Goal: Information Seeking & Learning: Learn about a topic

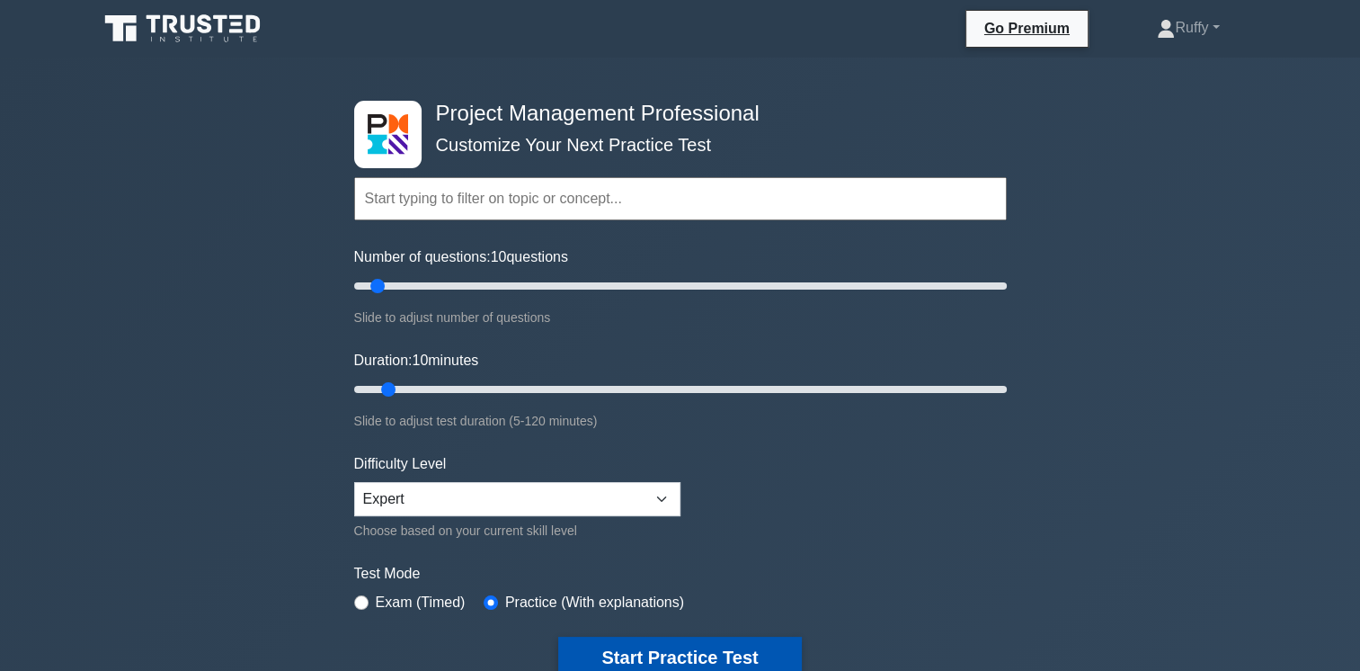
click at [701, 660] on button "Start Practice Test" at bounding box center [679, 657] width 243 height 41
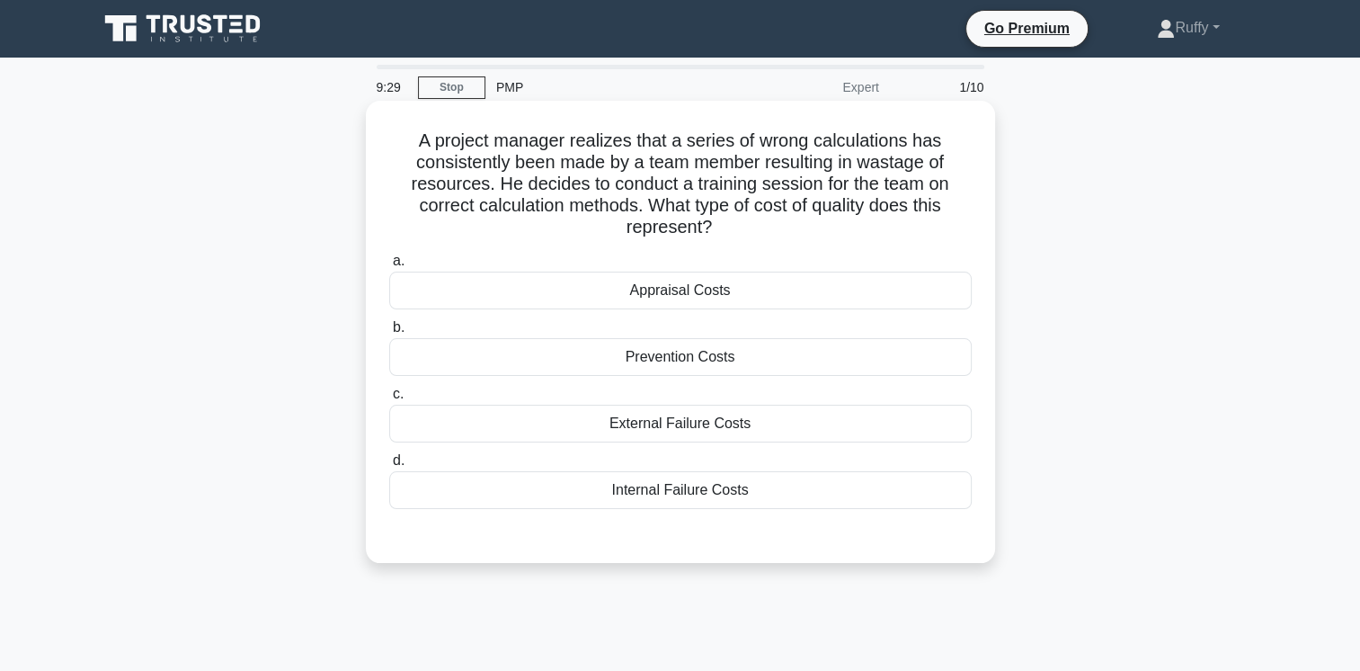
click at [685, 354] on div "Prevention Costs" at bounding box center [680, 357] width 583 height 38
click at [389, 334] on input "b. Prevention Costs" at bounding box center [389, 328] width 0 height 12
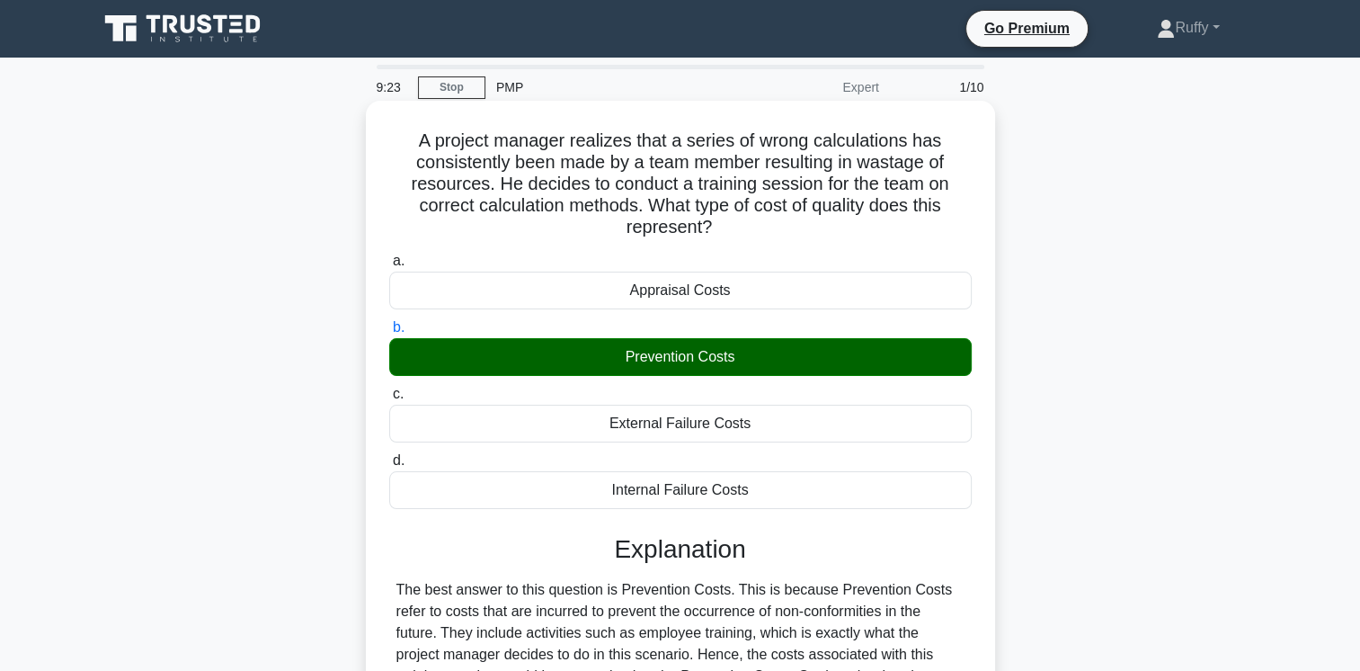
click at [389, 388] on input "c. External Failure Costs" at bounding box center [389, 394] width 0 height 12
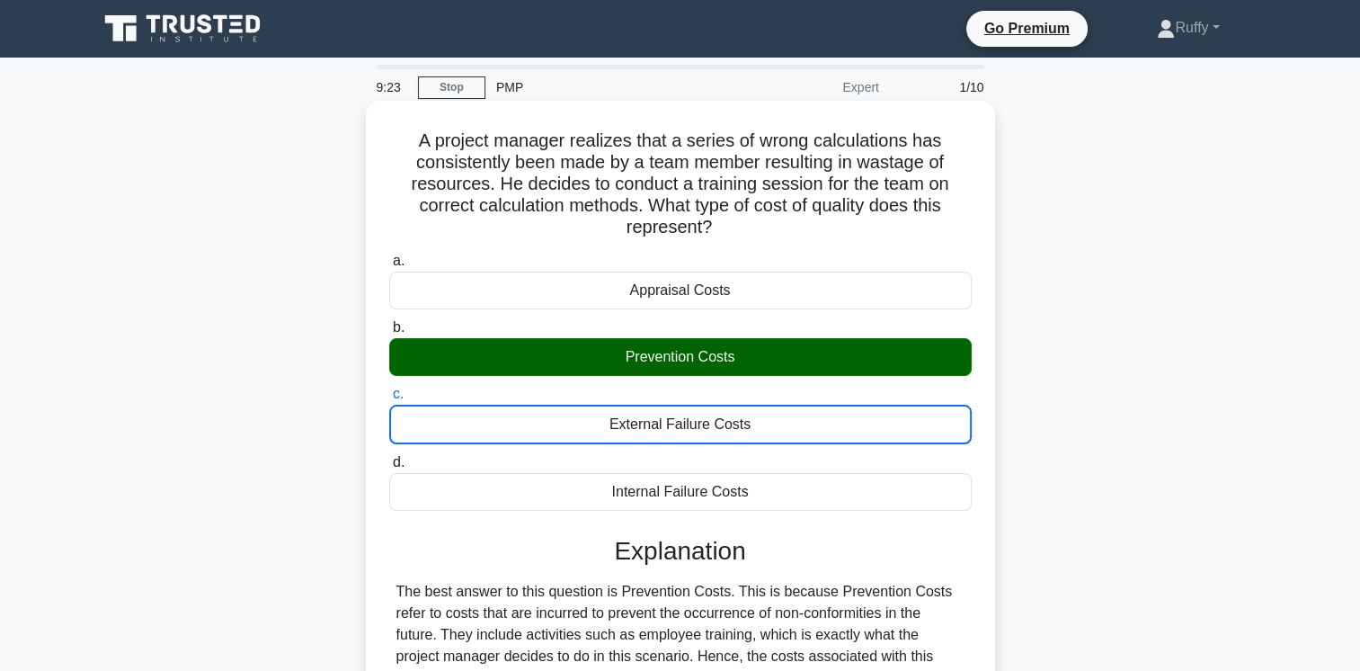
click at [389, 457] on input "d. Internal Failure Costs" at bounding box center [389, 463] width 0 height 12
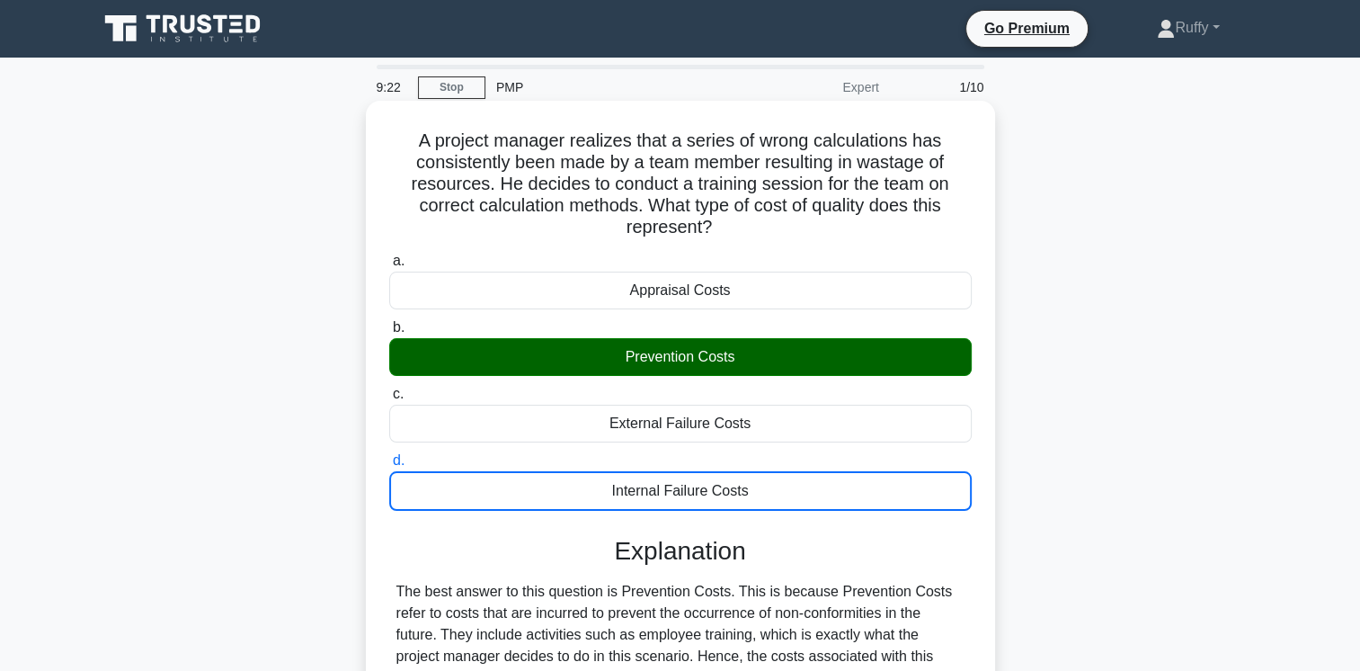
click at [389, 255] on input "a. Appraisal Costs" at bounding box center [389, 261] width 0 height 12
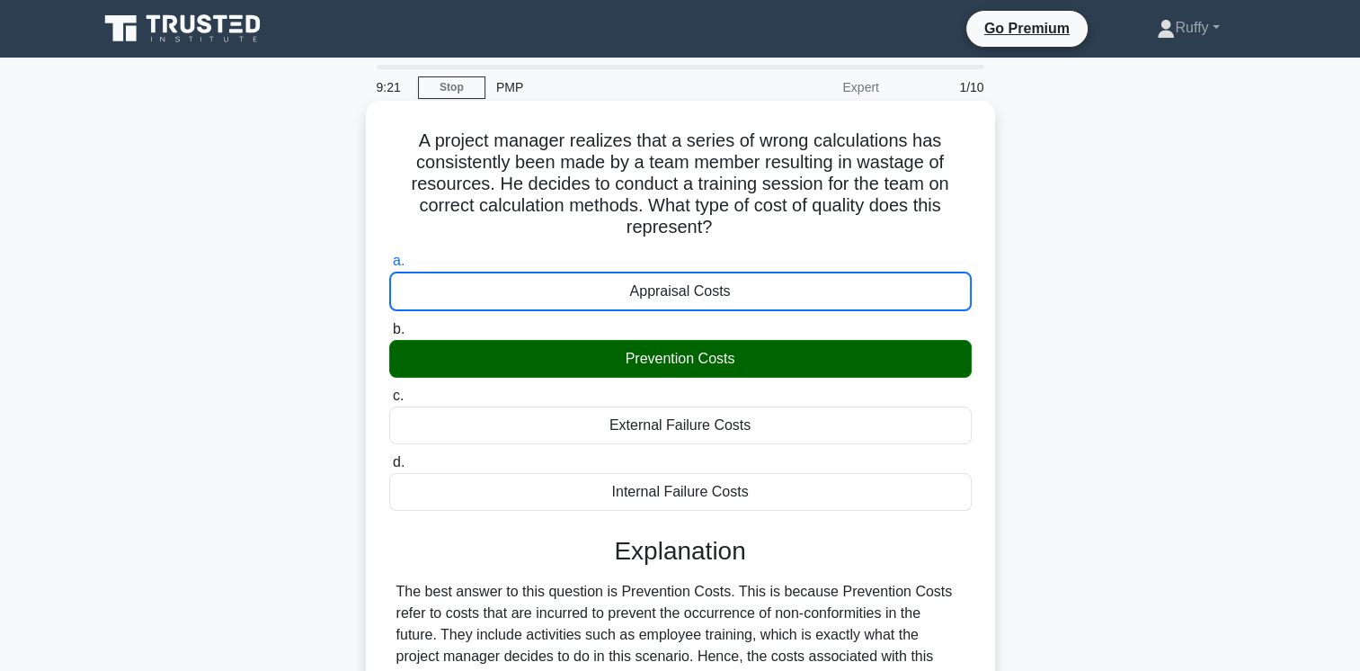
click at [389, 324] on input "b. Prevention Costs" at bounding box center [389, 330] width 0 height 12
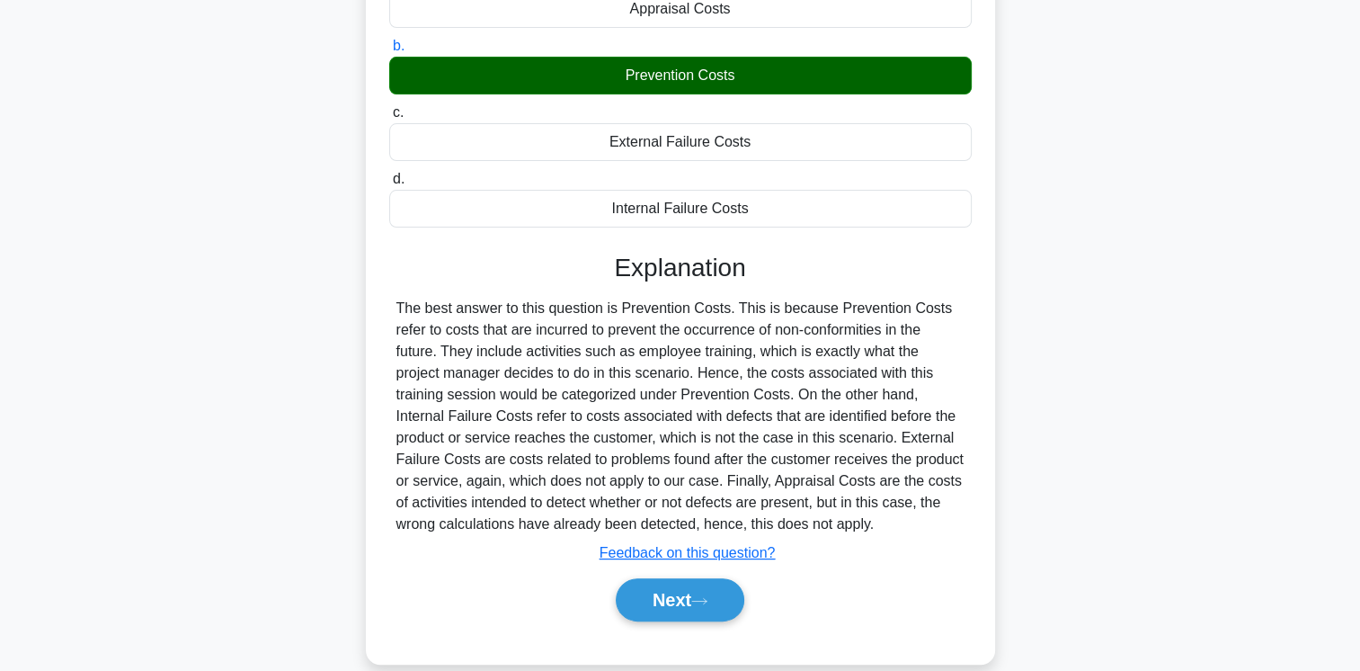
scroll to position [288, 0]
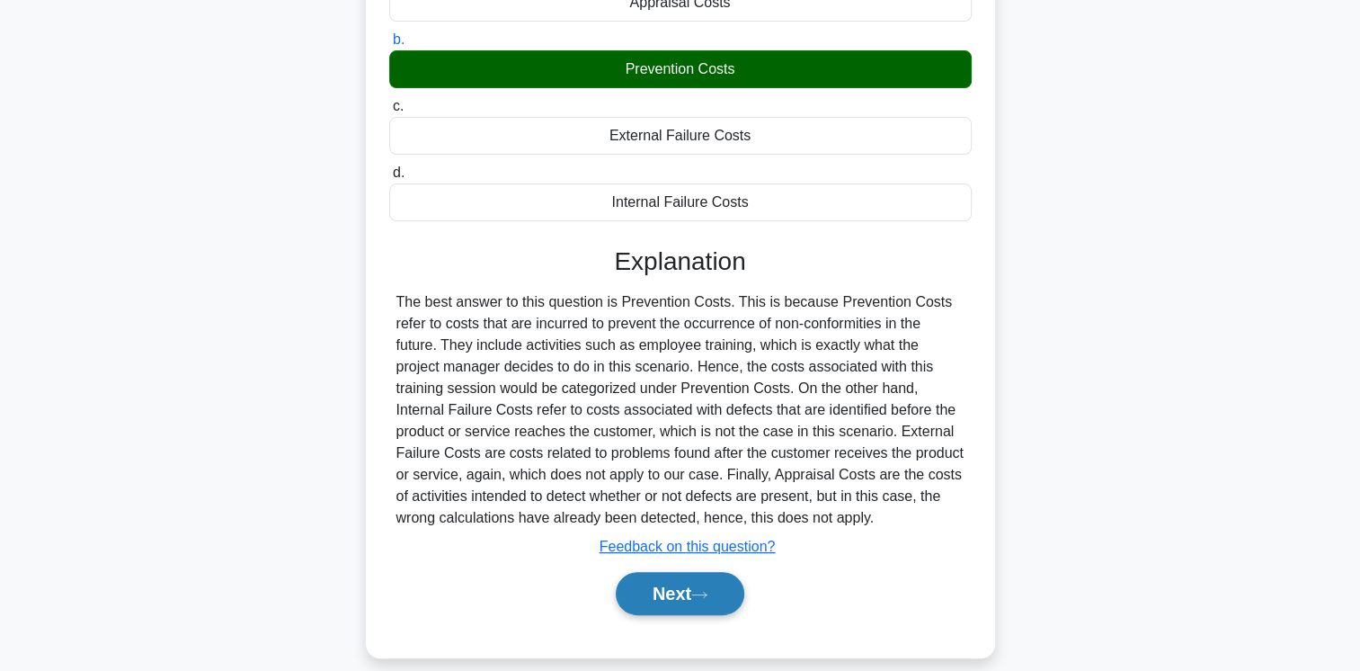
click at [679, 592] on button "Next" at bounding box center [680, 593] width 129 height 43
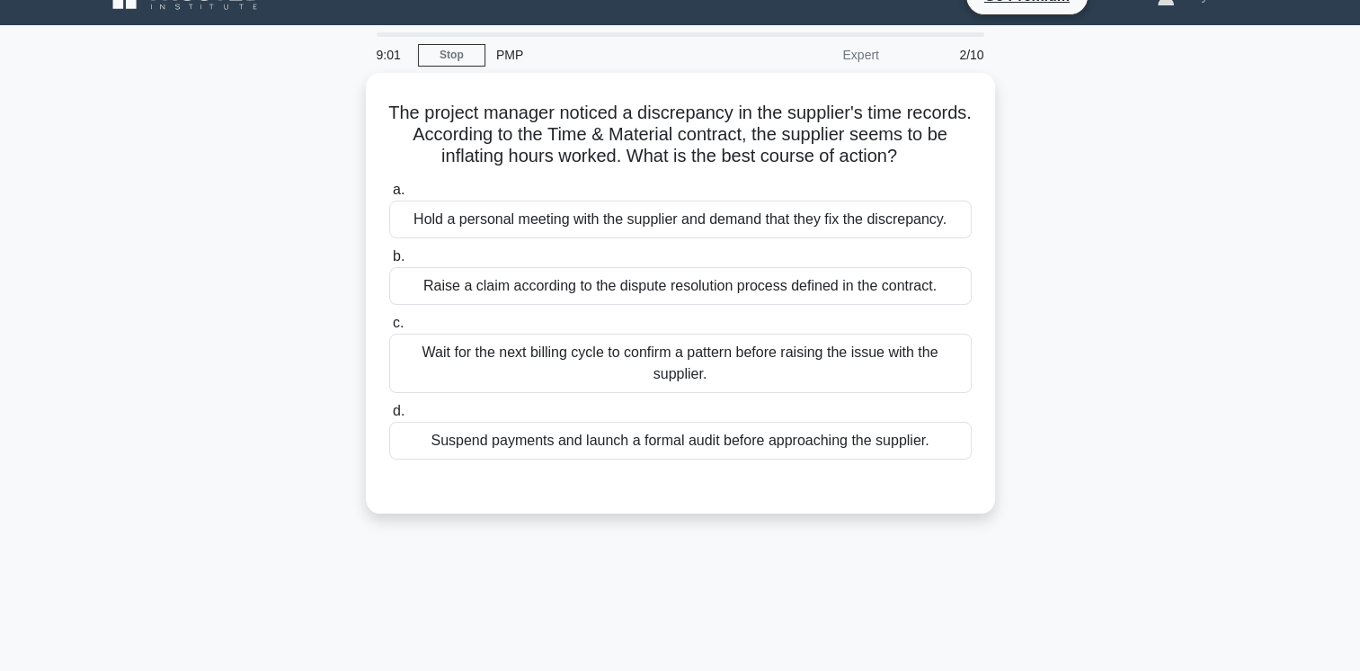
scroll to position [31, 0]
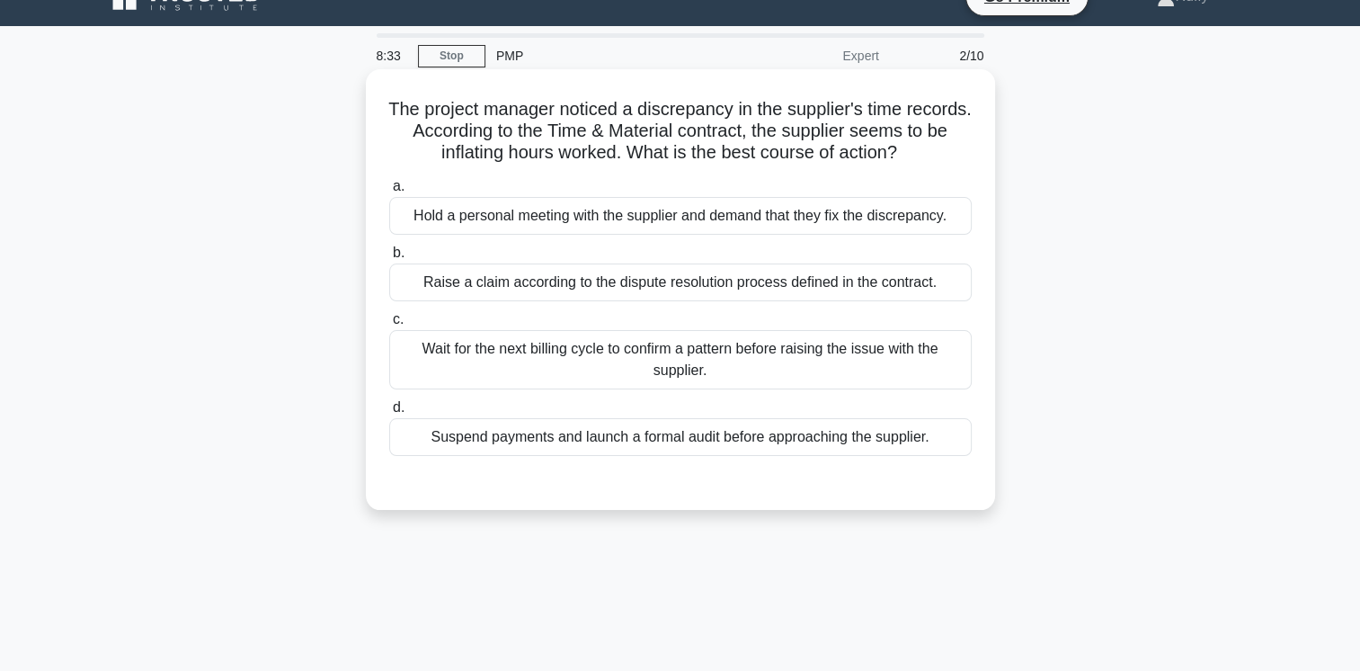
click at [796, 286] on div "Raise a claim according to the dispute resolution process defined in the contra…" at bounding box center [680, 282] width 583 height 38
click at [389, 259] on input "b. Raise a claim according to the dispute resolution process defined in the con…" at bounding box center [389, 253] width 0 height 12
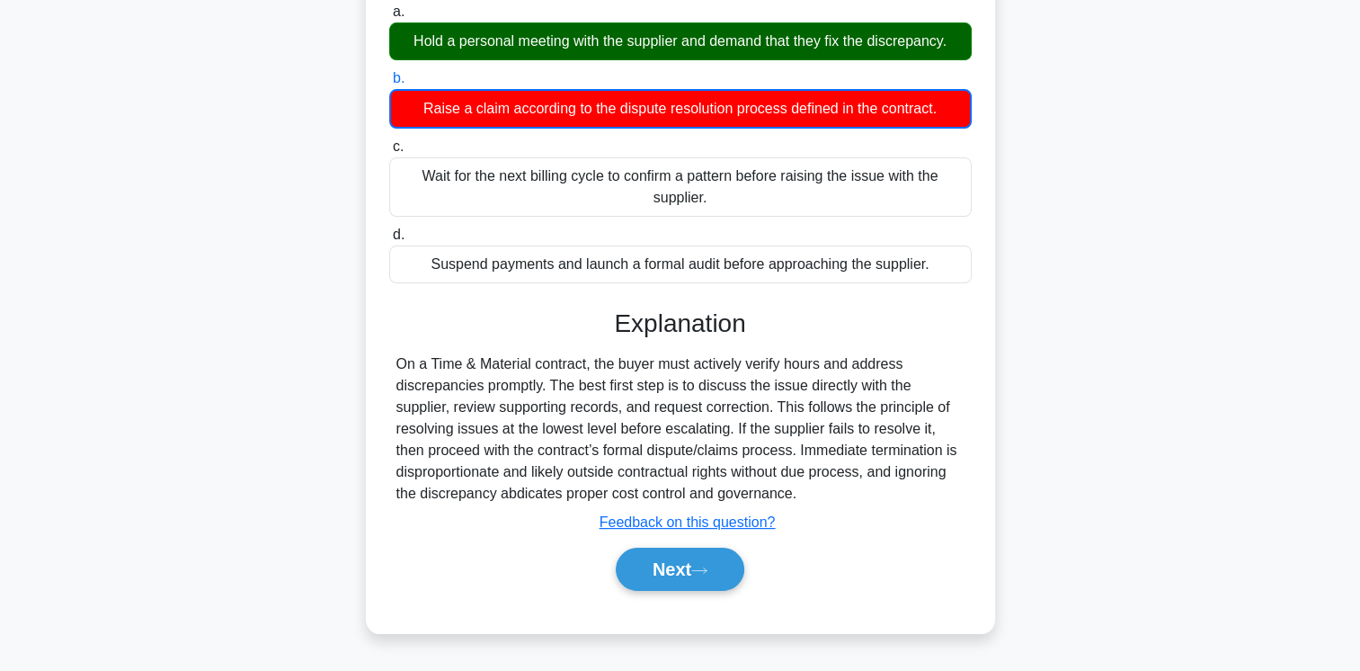
scroll to position [211, 0]
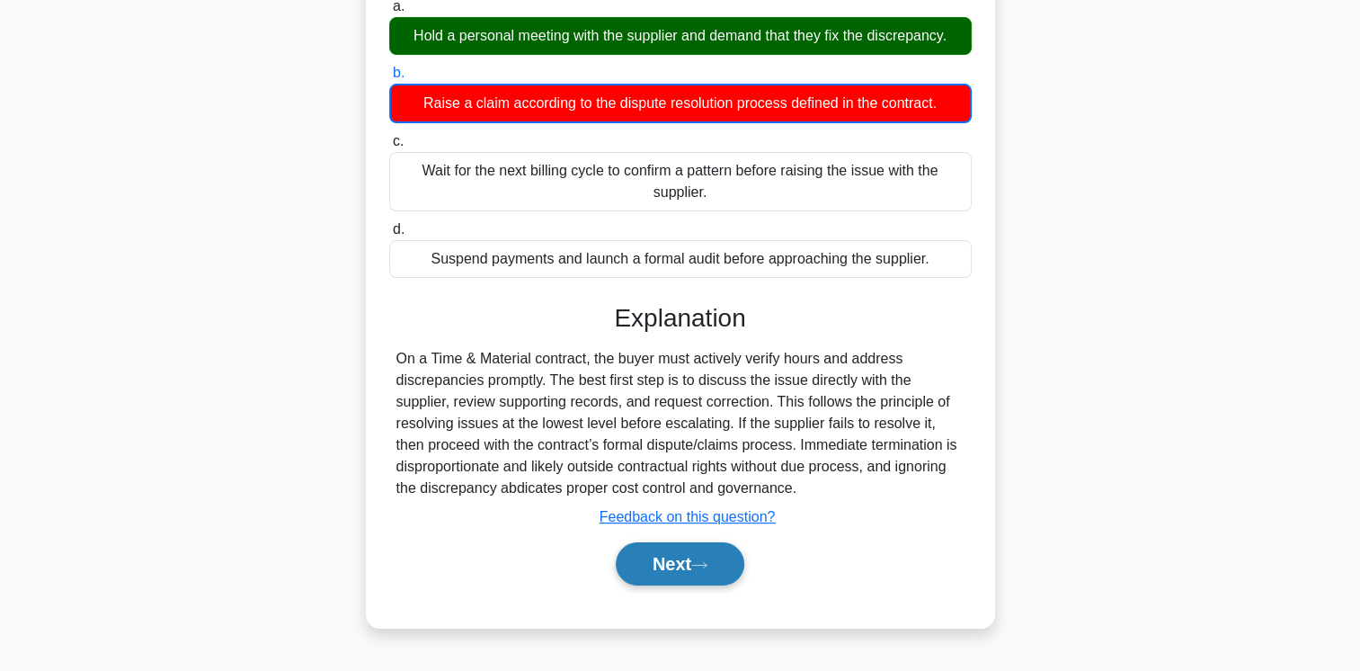
click at [676, 555] on button "Next" at bounding box center [680, 563] width 129 height 43
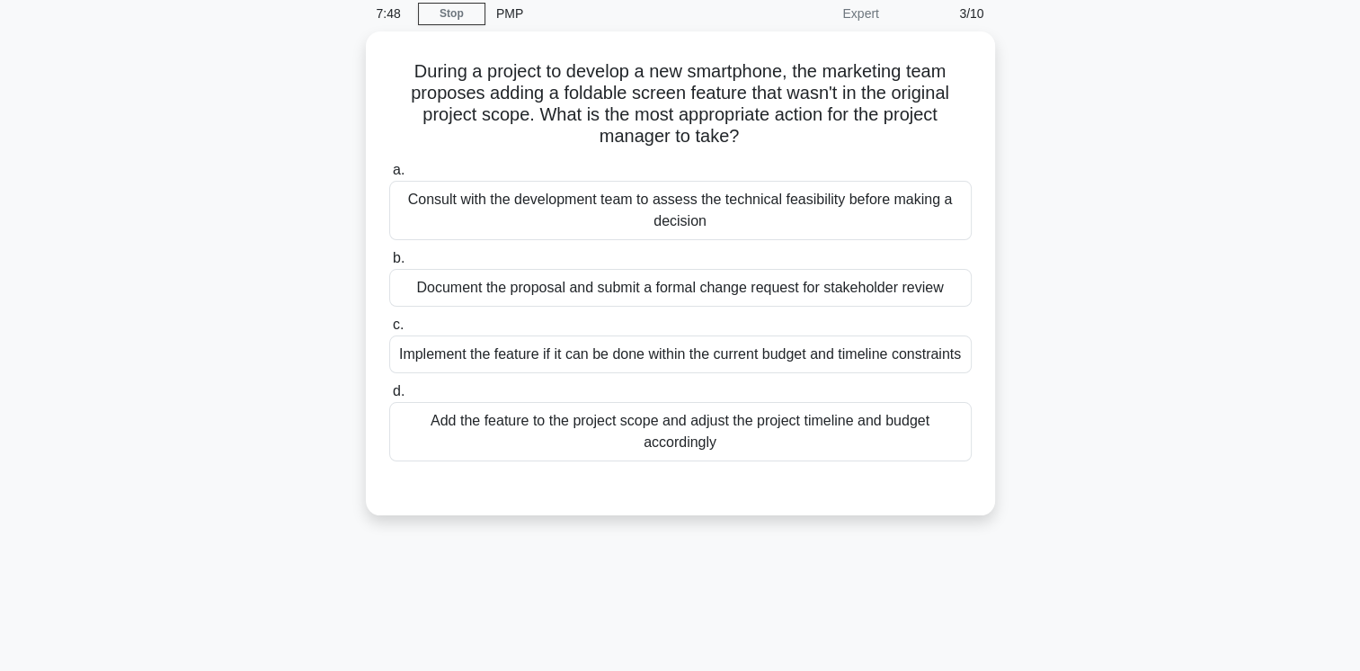
scroll to position [67, 0]
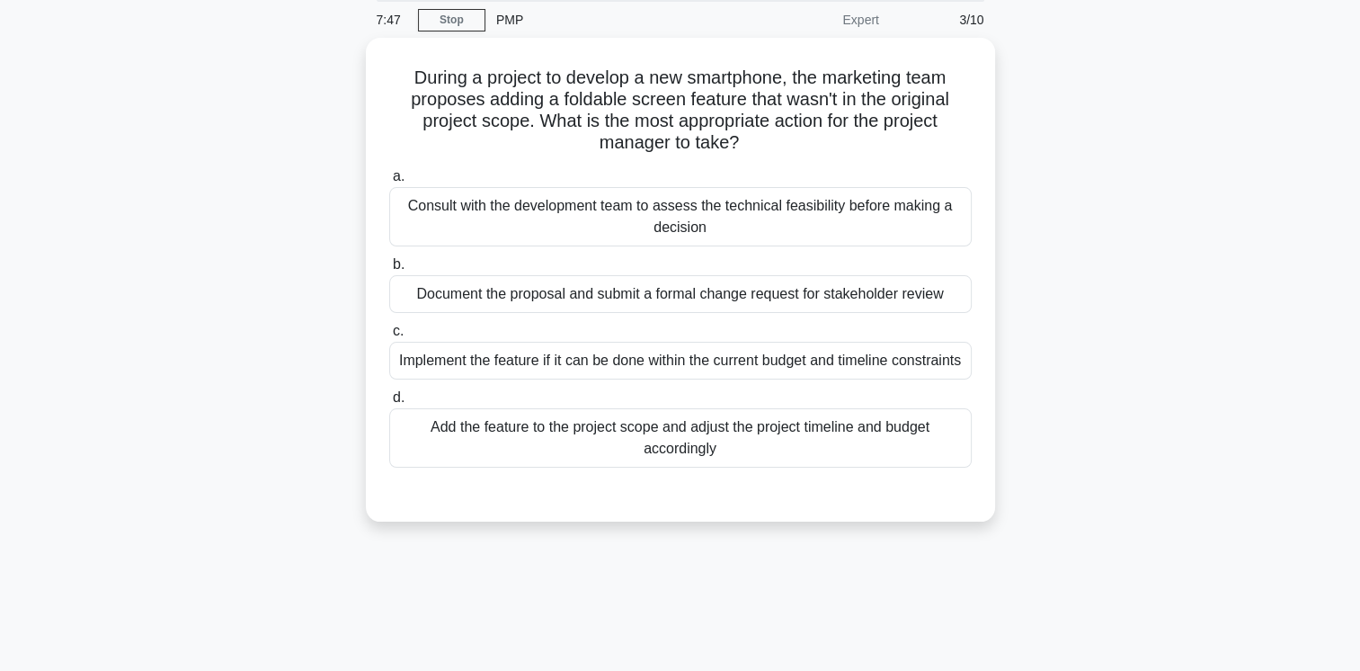
click at [1158, 327] on div "During a project to develop a new smartphone, the marketing team proposes addin…" at bounding box center [680, 290] width 1187 height 505
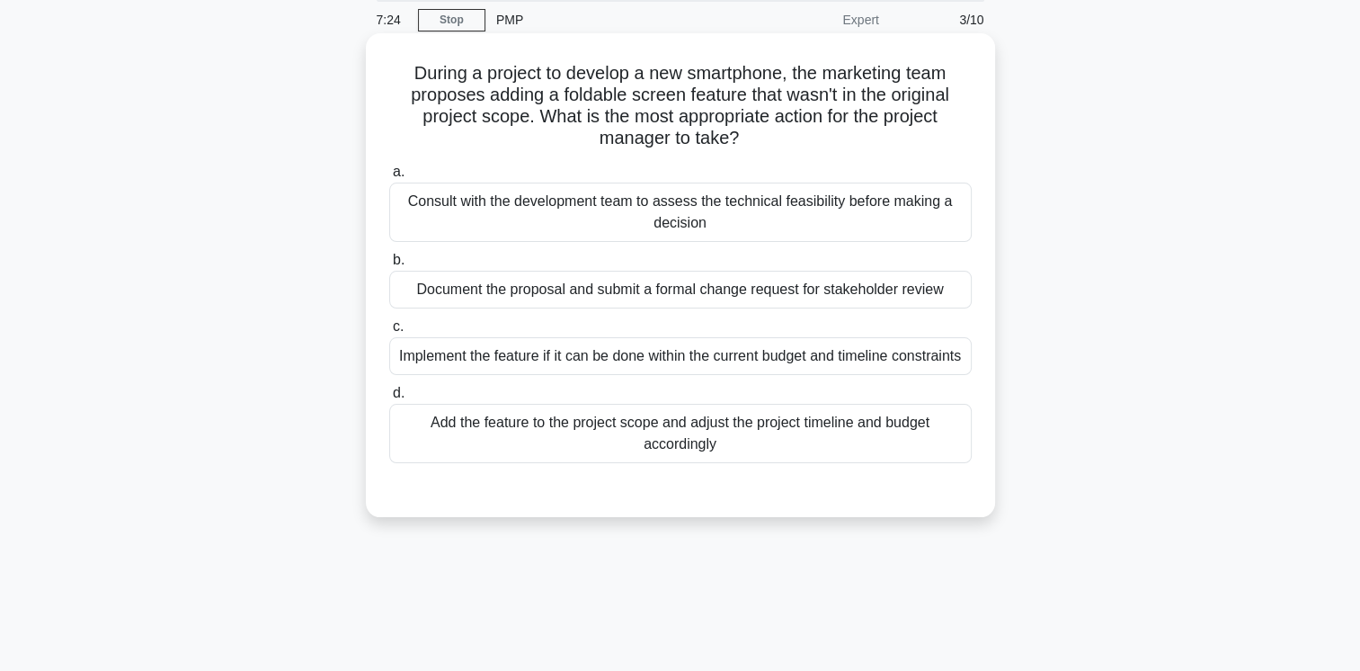
click at [770, 291] on div "Document the proposal and submit a formal change request for stakeholder review" at bounding box center [680, 290] width 583 height 38
click at [389, 266] on input "b. Document the proposal and submit a formal change request for stakeholder rev…" at bounding box center [389, 260] width 0 height 12
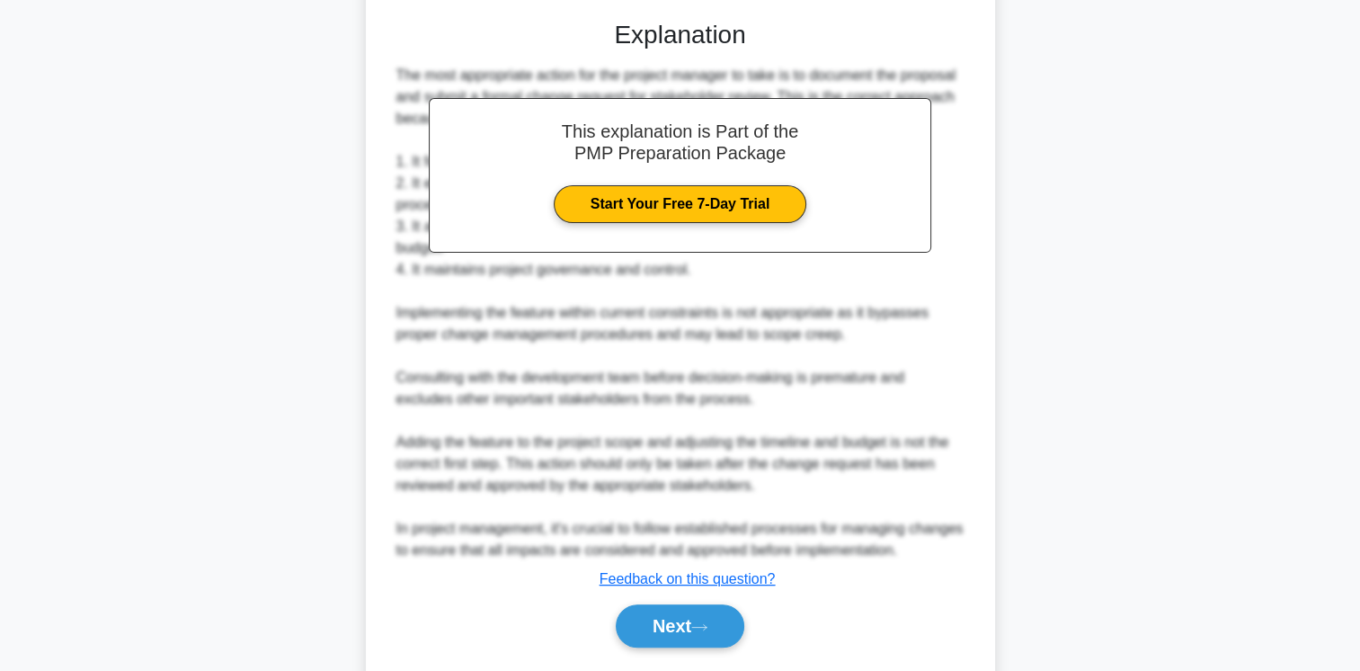
scroll to position [547, 0]
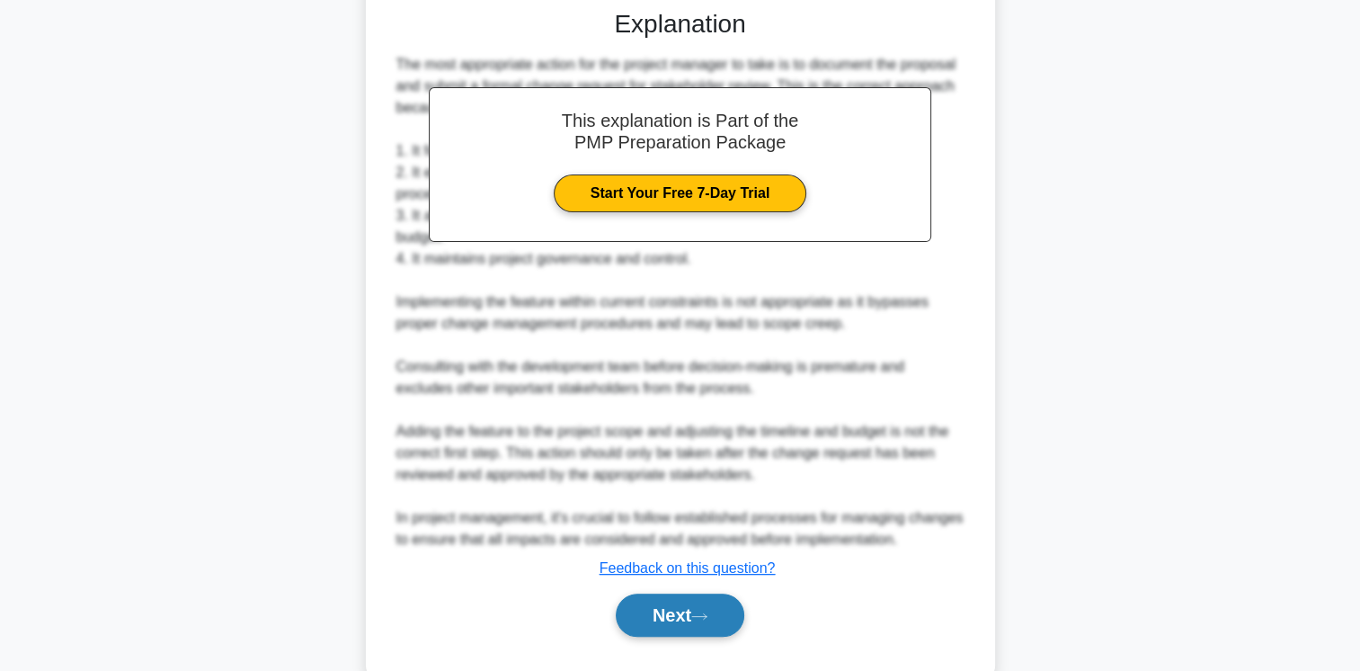
click at [668, 631] on button "Next" at bounding box center [680, 614] width 129 height 43
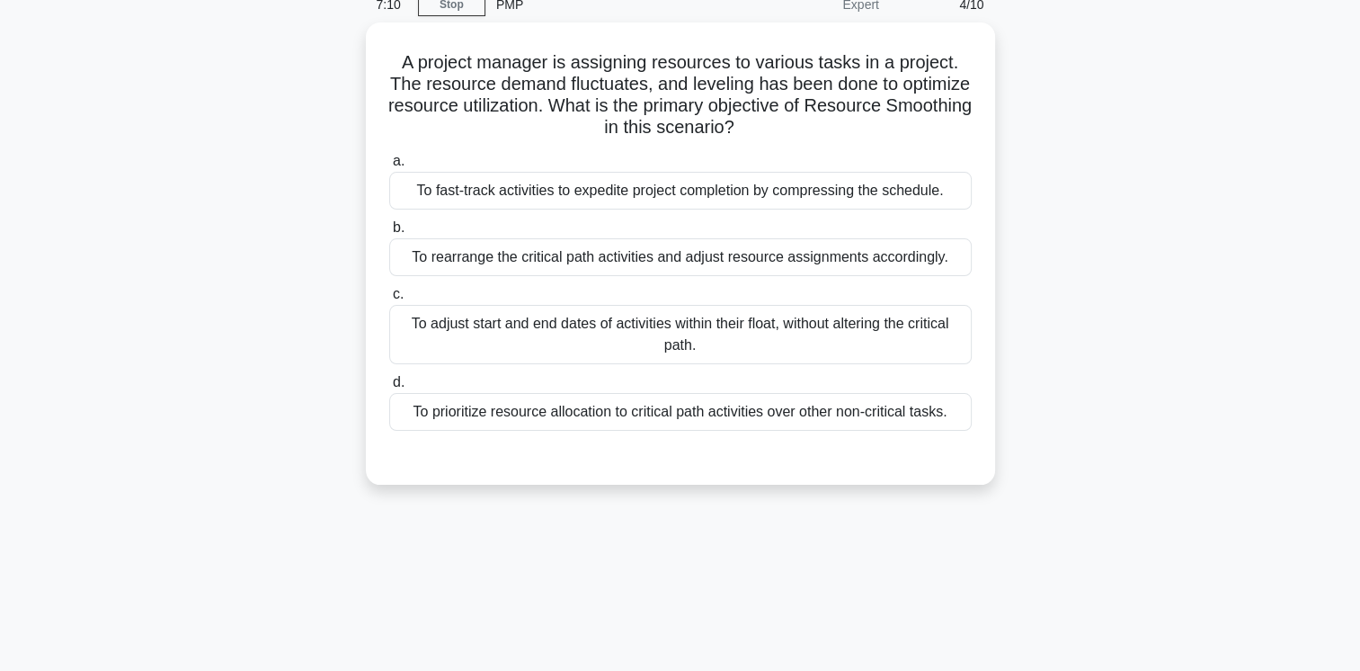
scroll to position [49, 0]
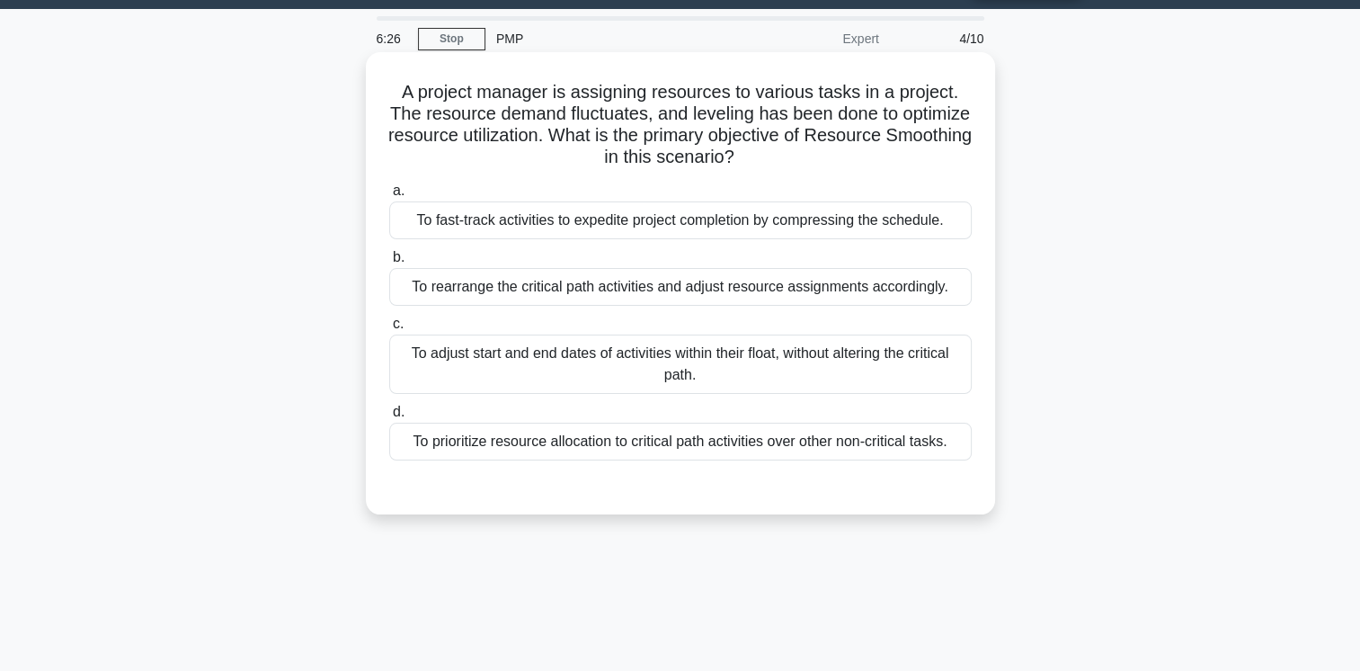
click at [816, 288] on div "To rearrange the critical path activities and adjust resource assignments accor…" at bounding box center [680, 287] width 583 height 38
click at [389, 263] on input "b. To rearrange the critical path activities and adjust resource assignments ac…" at bounding box center [389, 258] width 0 height 12
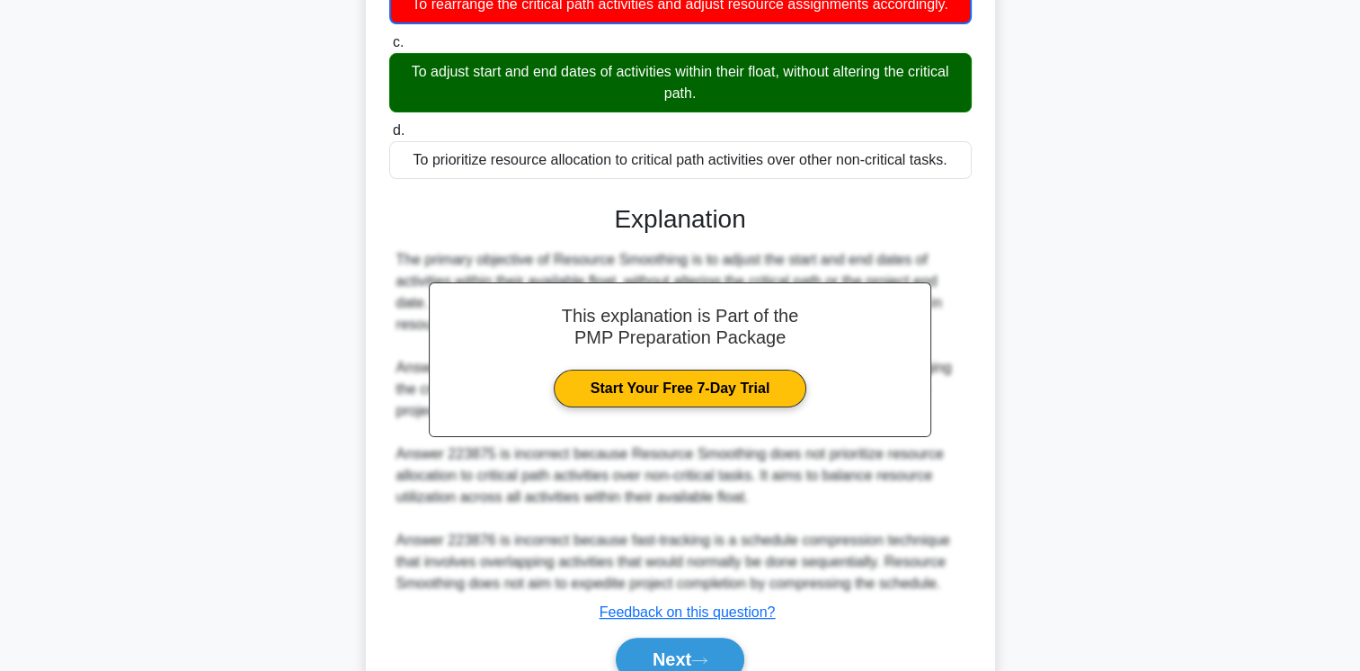
scroll to position [416, 0]
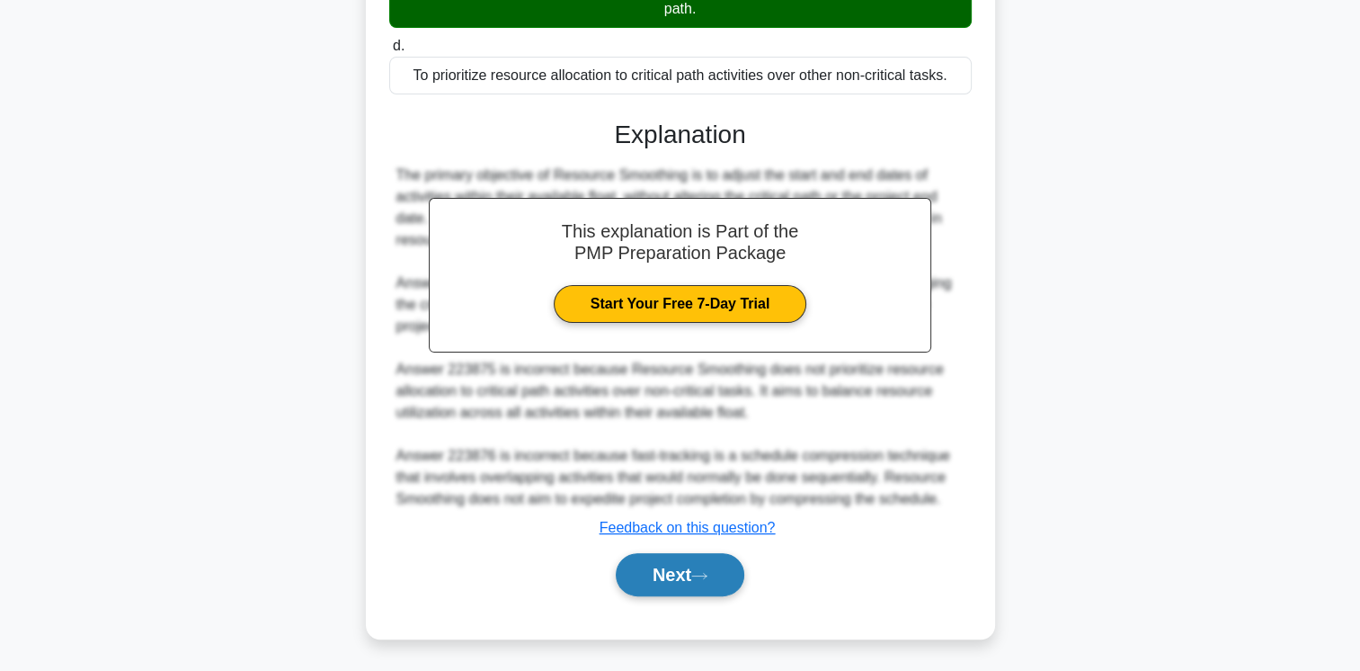
click at [669, 571] on button "Next" at bounding box center [680, 574] width 129 height 43
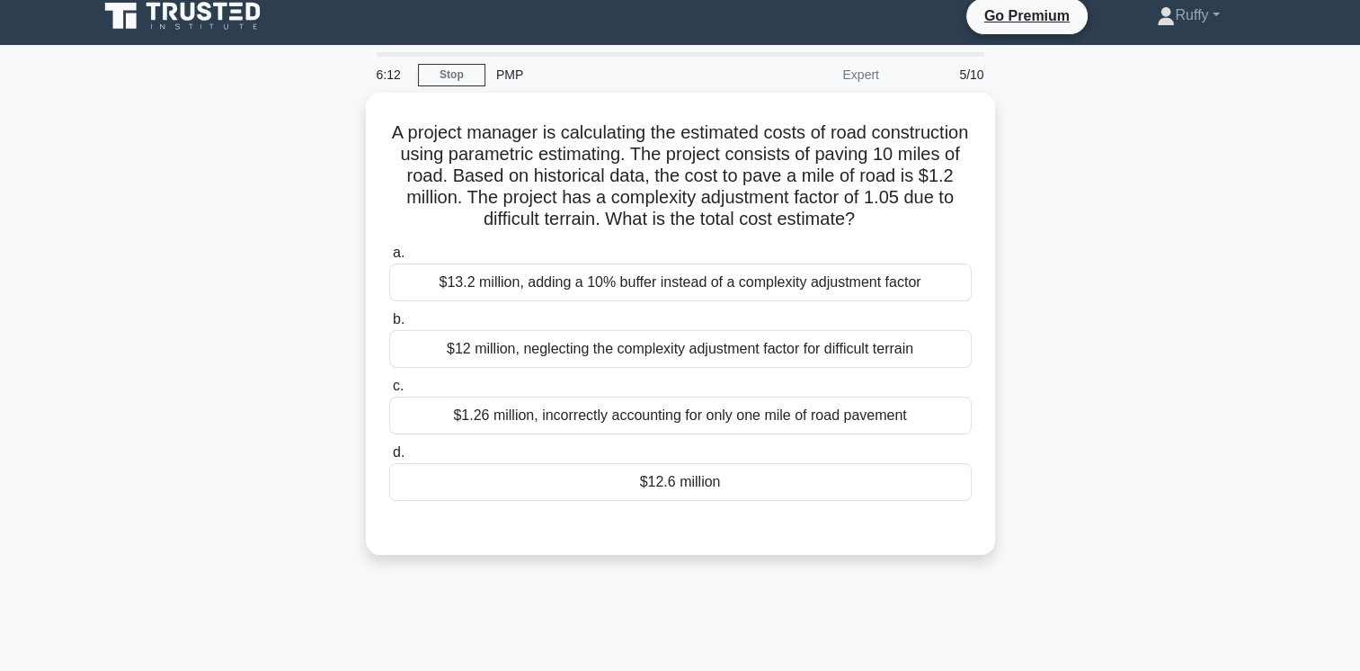
scroll to position [0, 0]
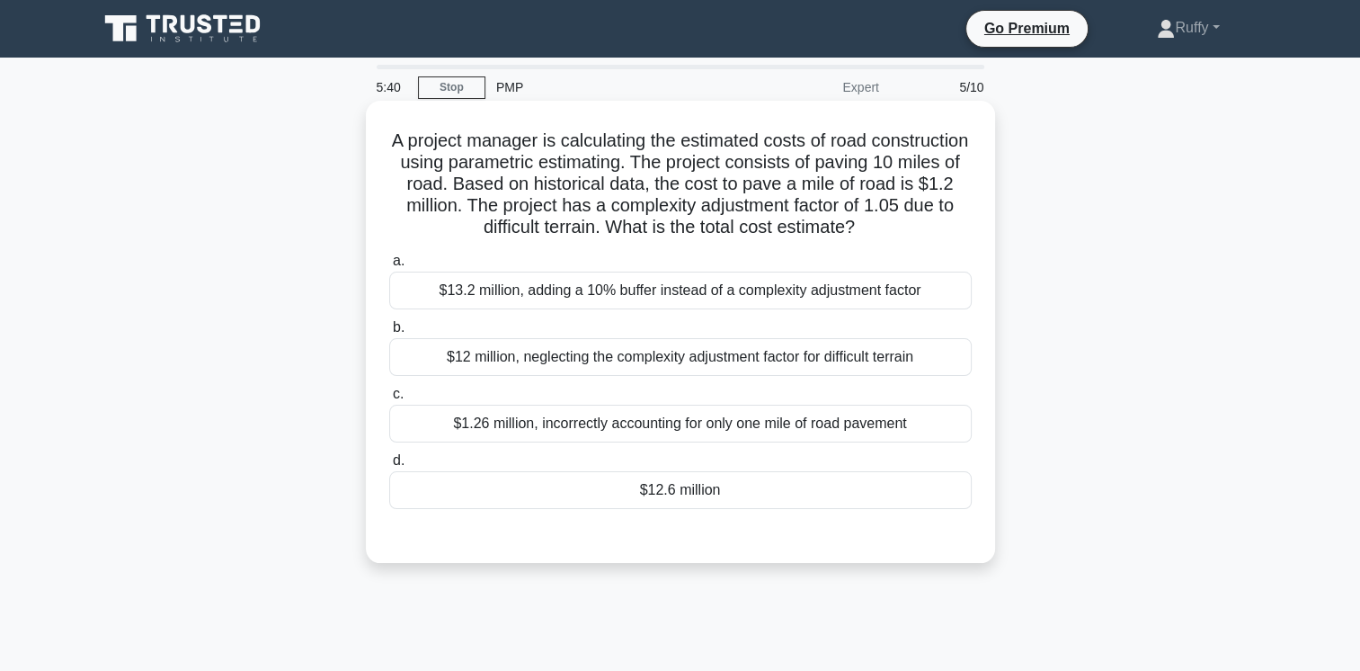
click at [716, 490] on div "$12.6 million" at bounding box center [680, 490] width 583 height 38
click at [389, 467] on input "d. $12.6 million" at bounding box center [389, 461] width 0 height 12
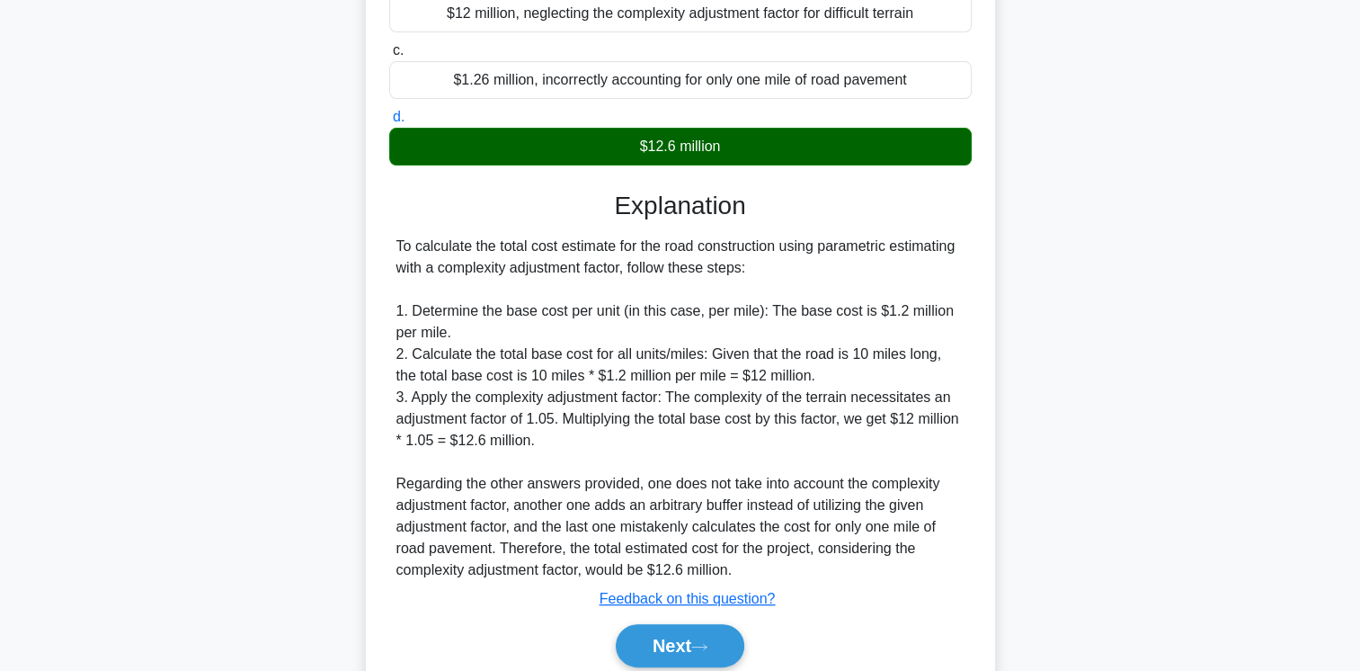
scroll to position [360, 0]
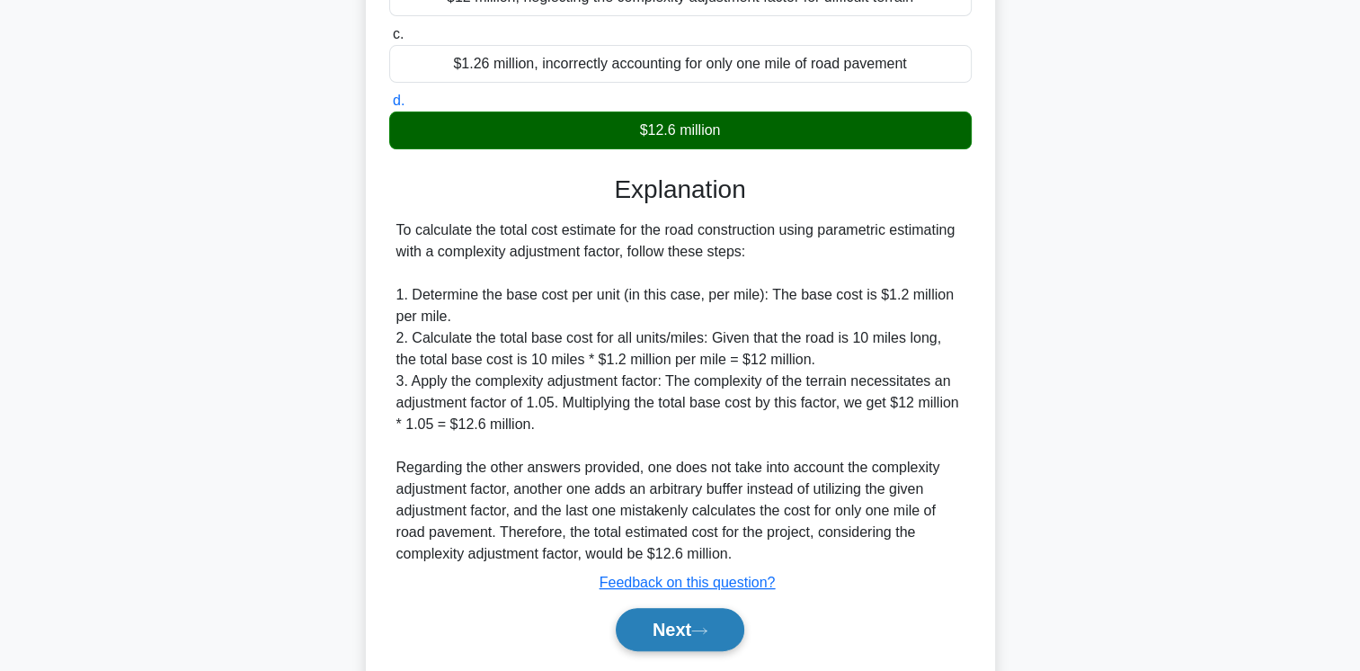
click at [686, 619] on button "Next" at bounding box center [680, 629] width 129 height 43
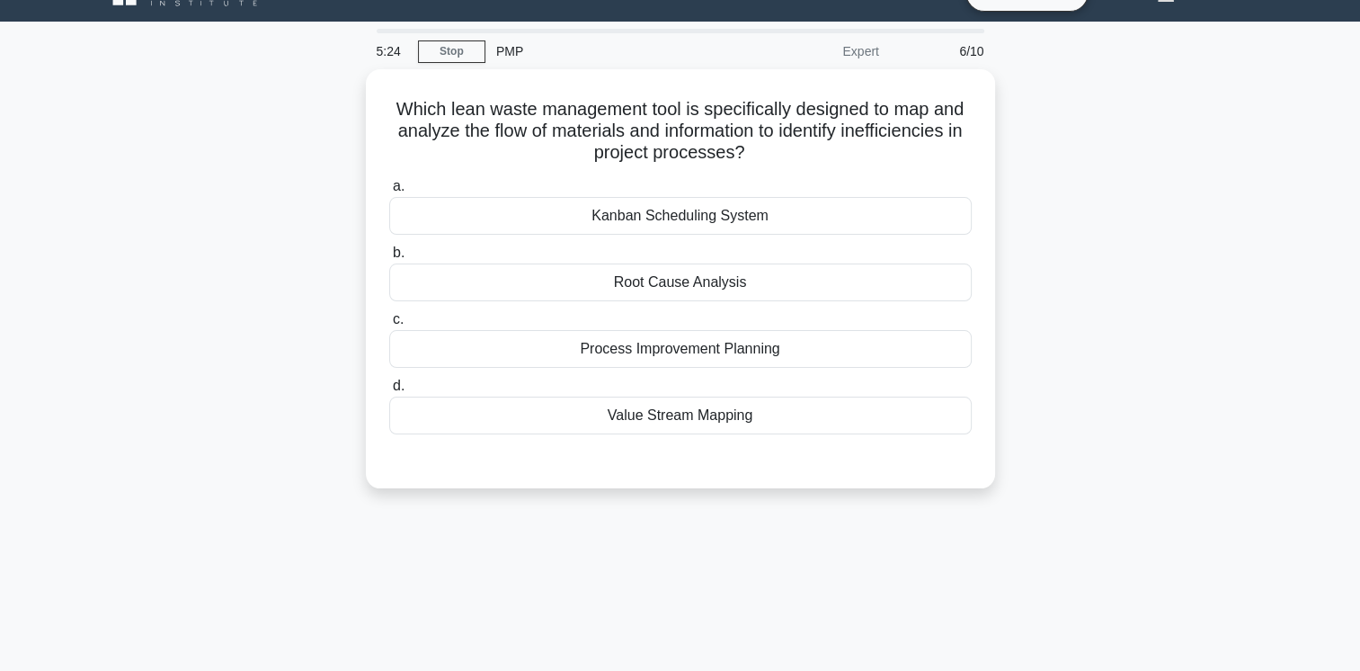
scroll to position [13, 0]
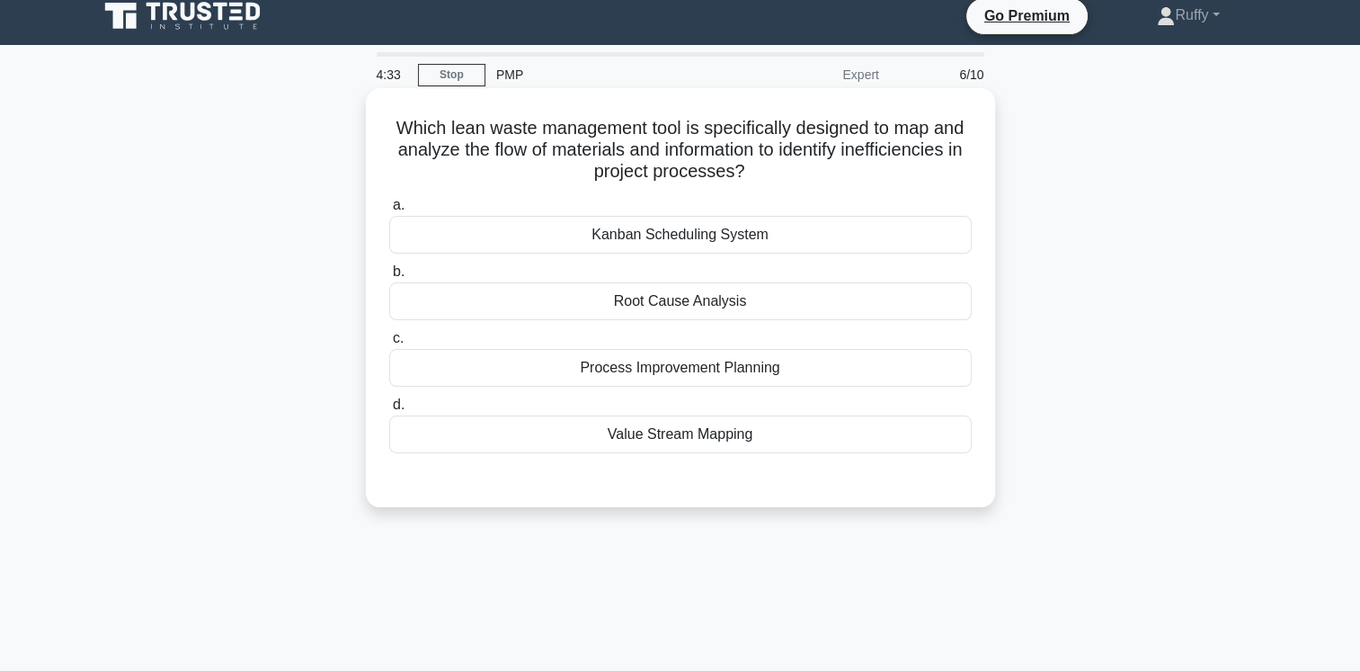
click at [705, 239] on div "Kanban Scheduling System" at bounding box center [680, 235] width 583 height 38
click at [389, 211] on input "a. Kanban Scheduling System" at bounding box center [389, 206] width 0 height 12
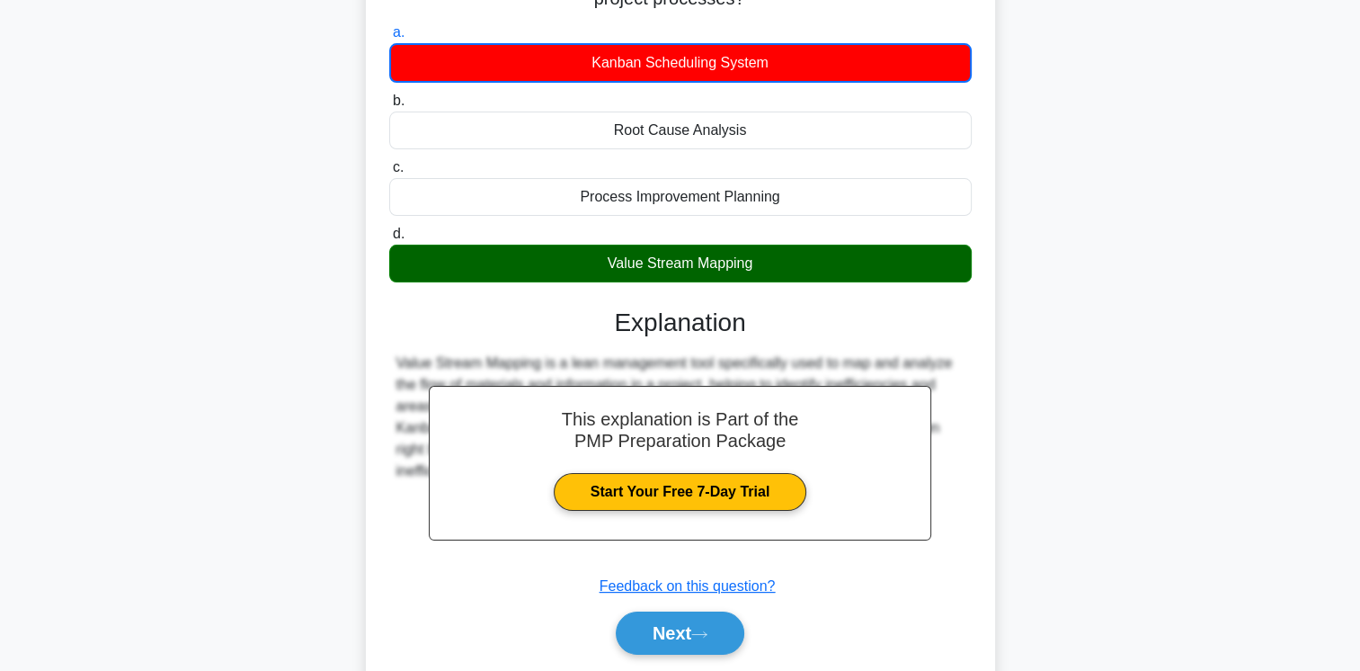
scroll to position [209, 0]
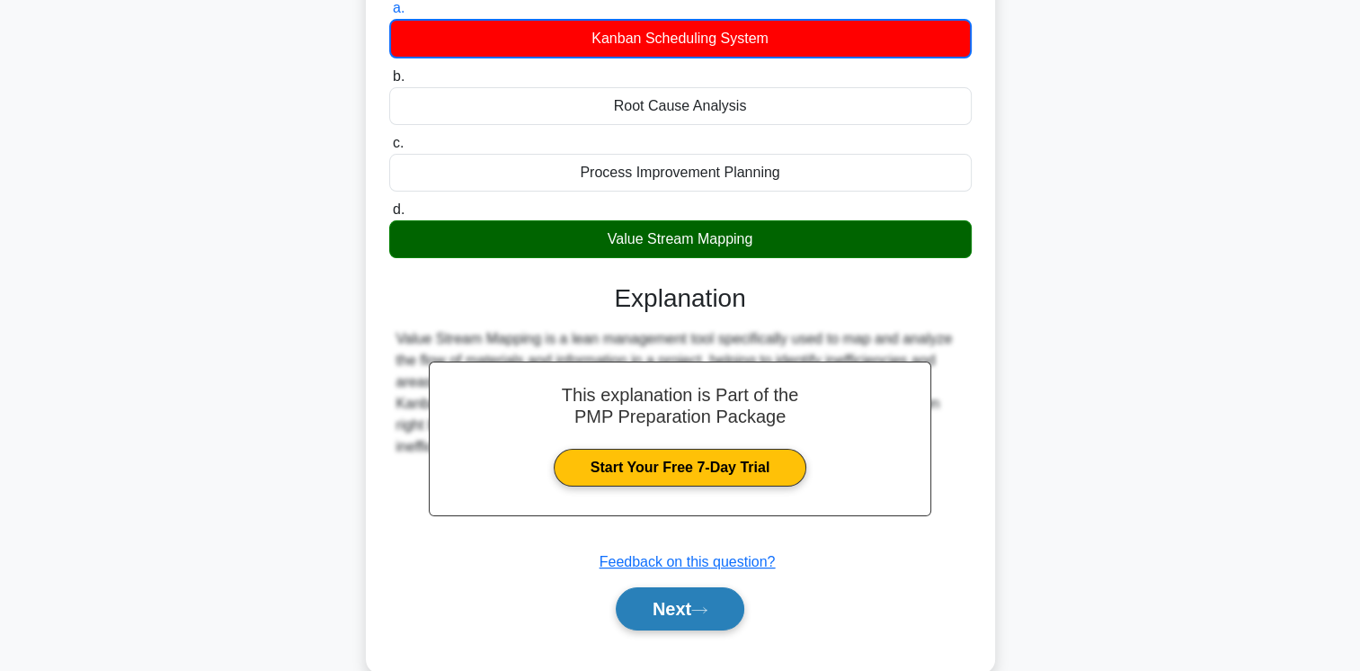
click at [704, 598] on button "Next" at bounding box center [680, 608] width 129 height 43
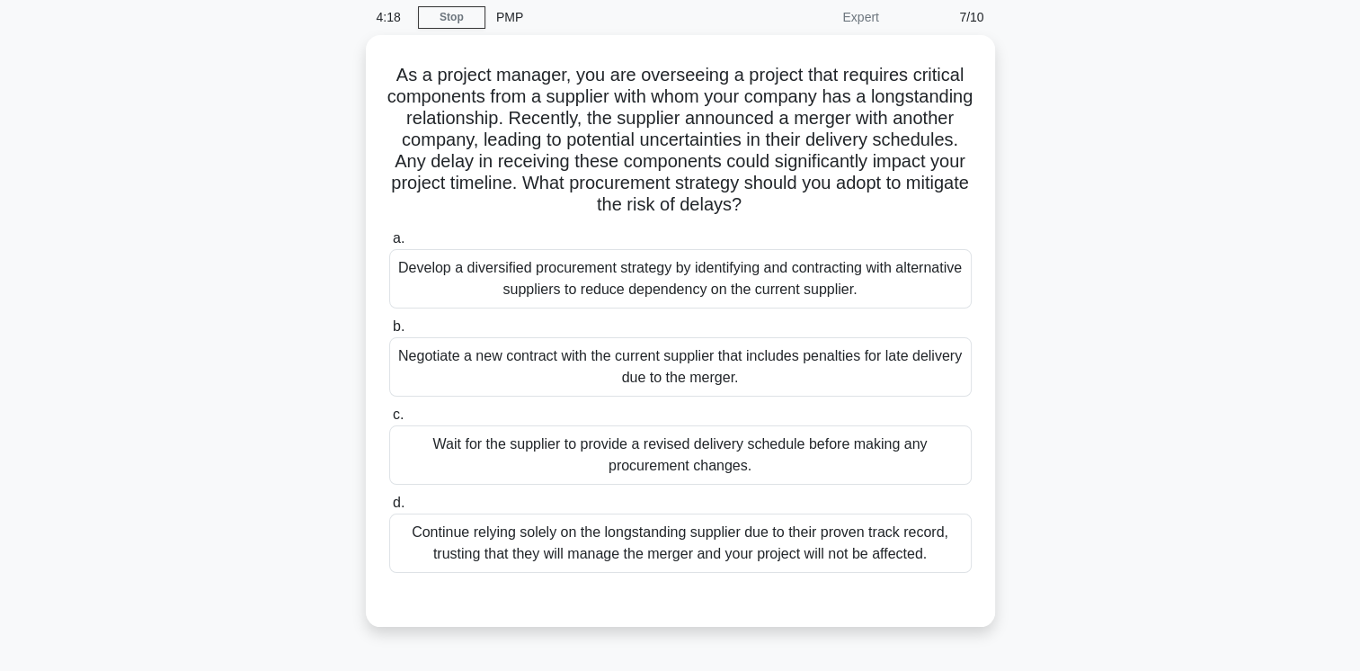
scroll to position [67, 0]
click at [790, 278] on div "Develop a diversified procurement strategy by identifying and contracting with …" at bounding box center [680, 277] width 583 height 59
click at [389, 244] on input "a. Develop a diversified procurement strategy by identifying and contracting wi…" at bounding box center [389, 238] width 0 height 12
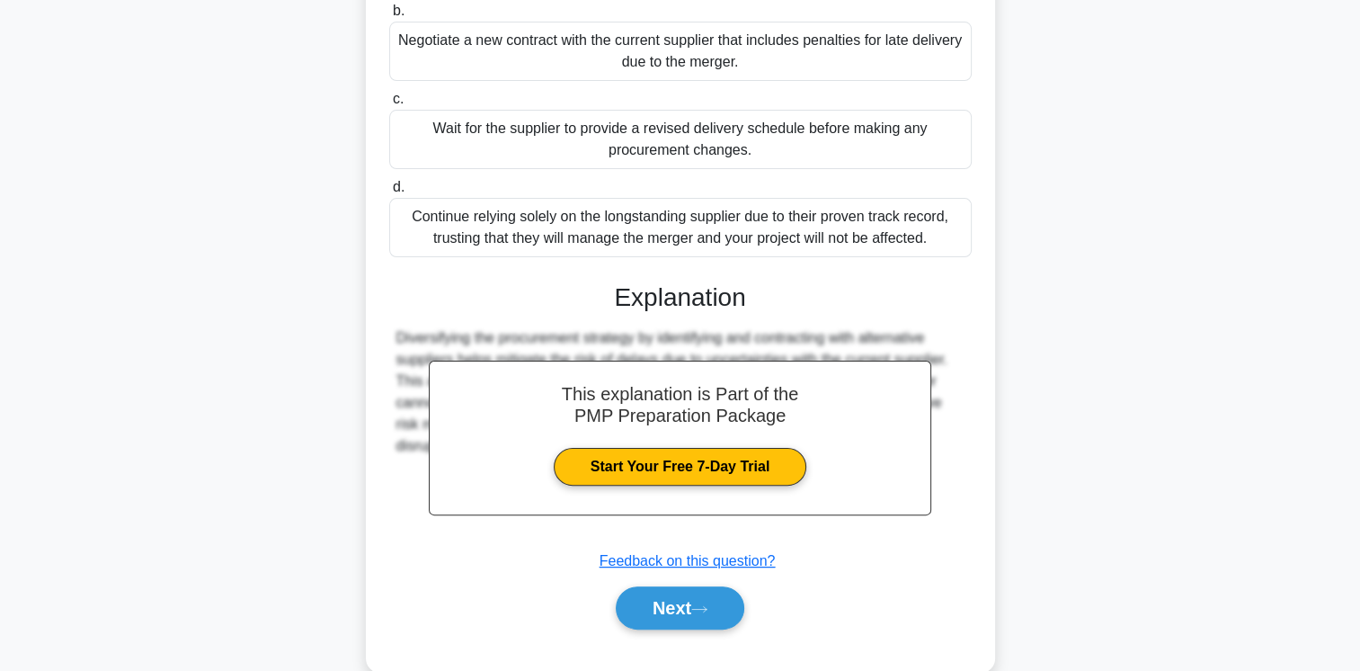
scroll to position [409, 0]
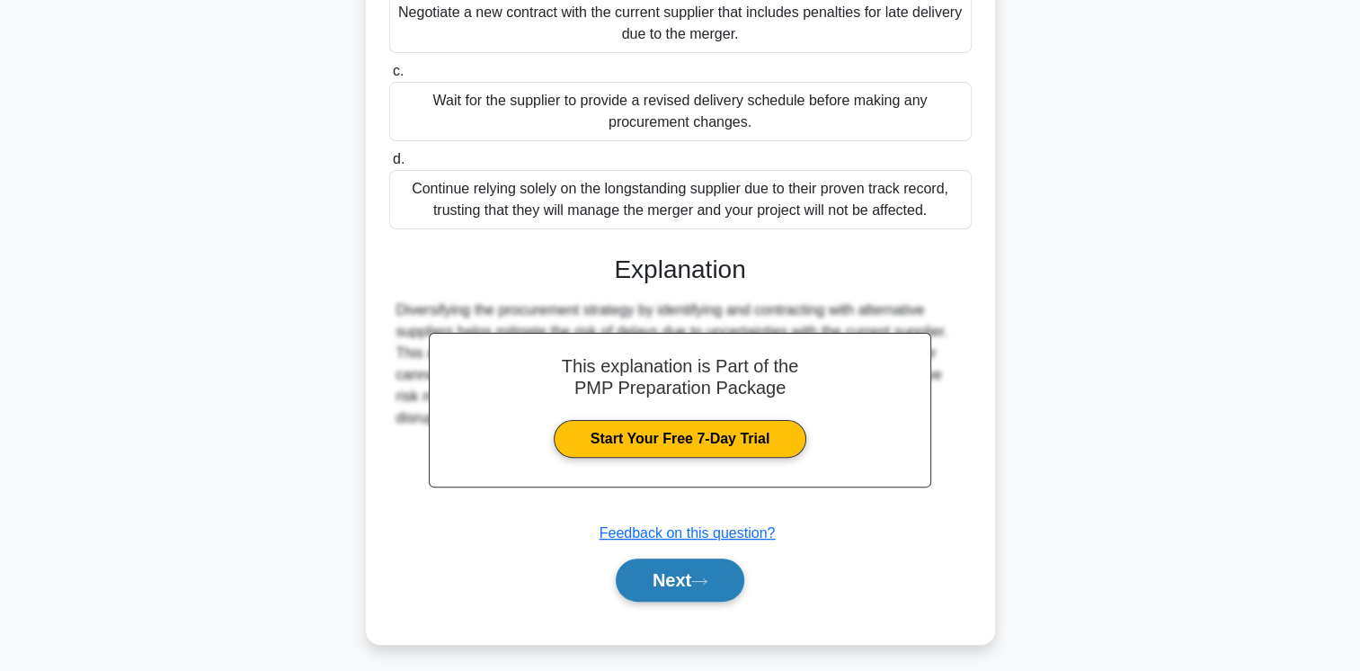
click at [726, 571] on button "Next" at bounding box center [680, 579] width 129 height 43
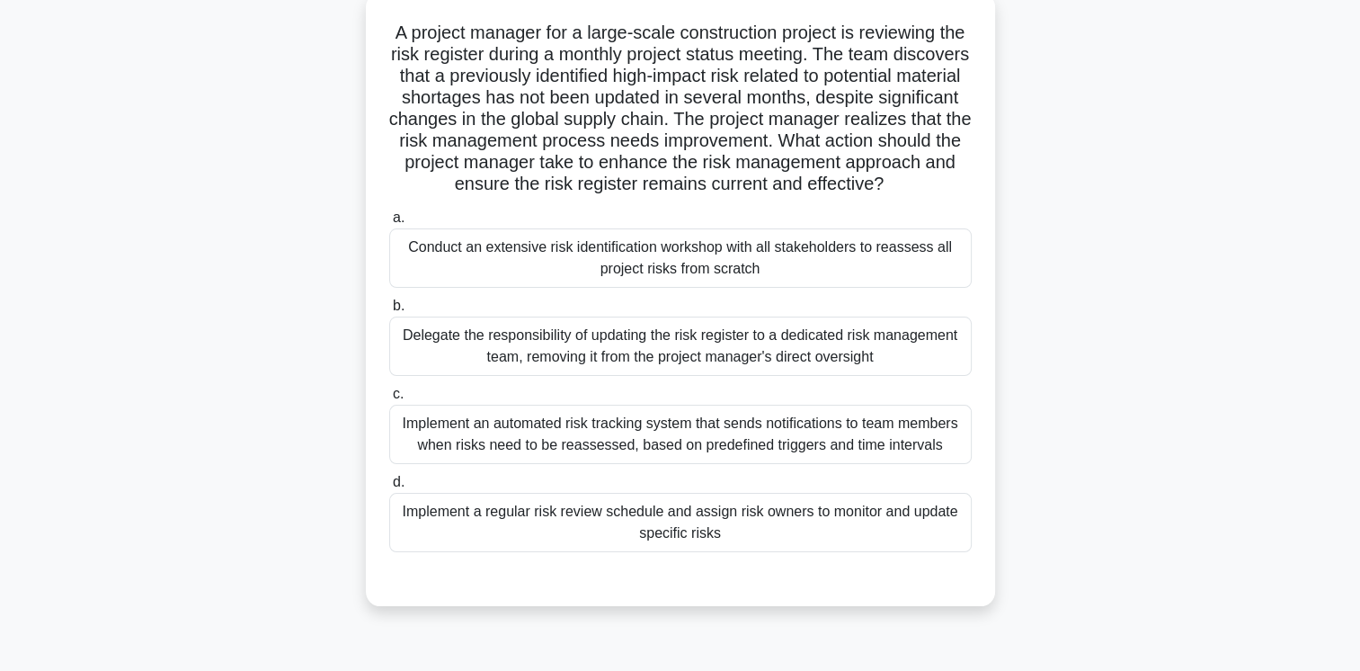
scroll to position [107, 0]
click at [818, 553] on div "Implement a regular risk review schedule and assign risk owners to monitor and …" at bounding box center [680, 523] width 583 height 59
click at [389, 489] on input "d. Implement a regular risk review schedule and assign risk owners to monitor a…" at bounding box center [389, 483] width 0 height 12
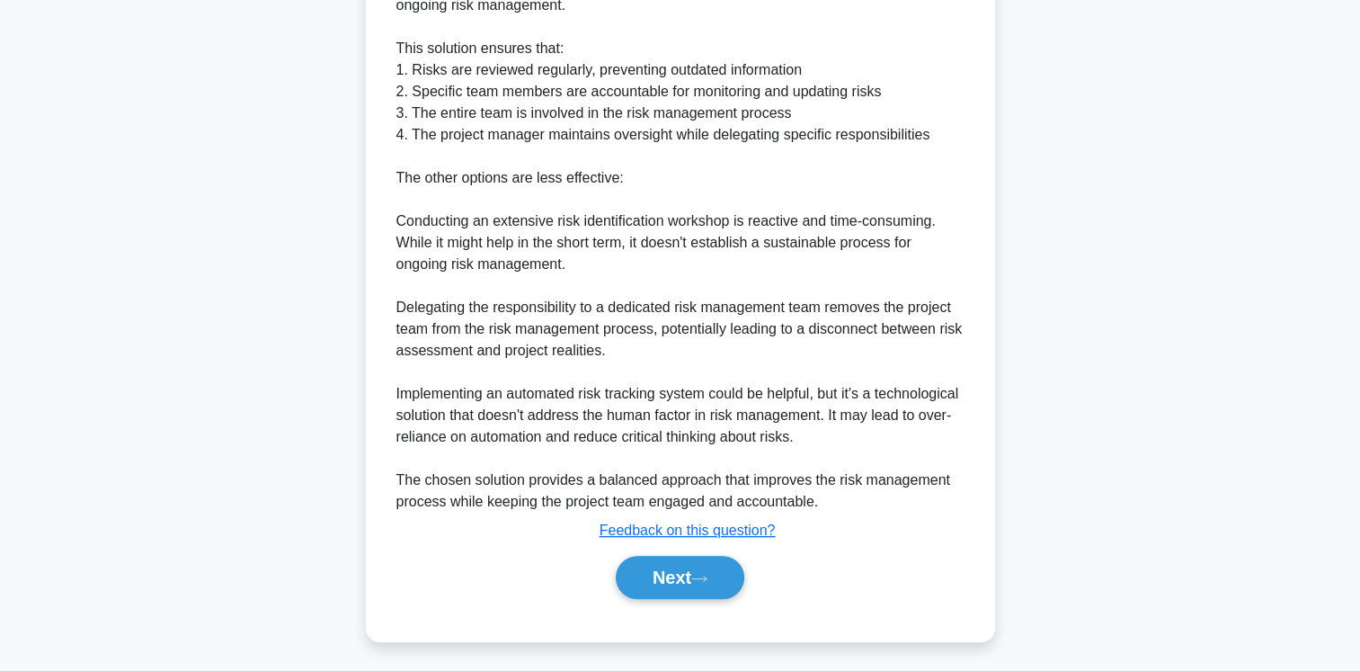
scroll to position [824, 0]
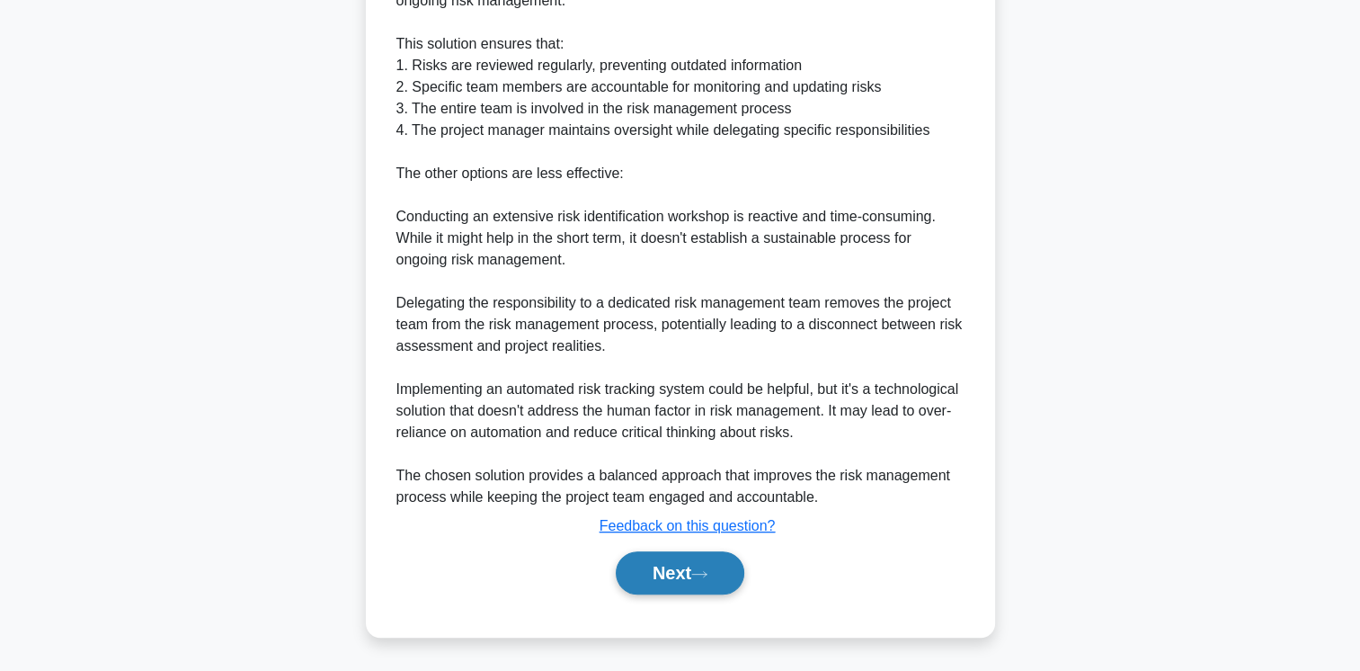
click at [699, 566] on button "Next" at bounding box center [680, 572] width 129 height 43
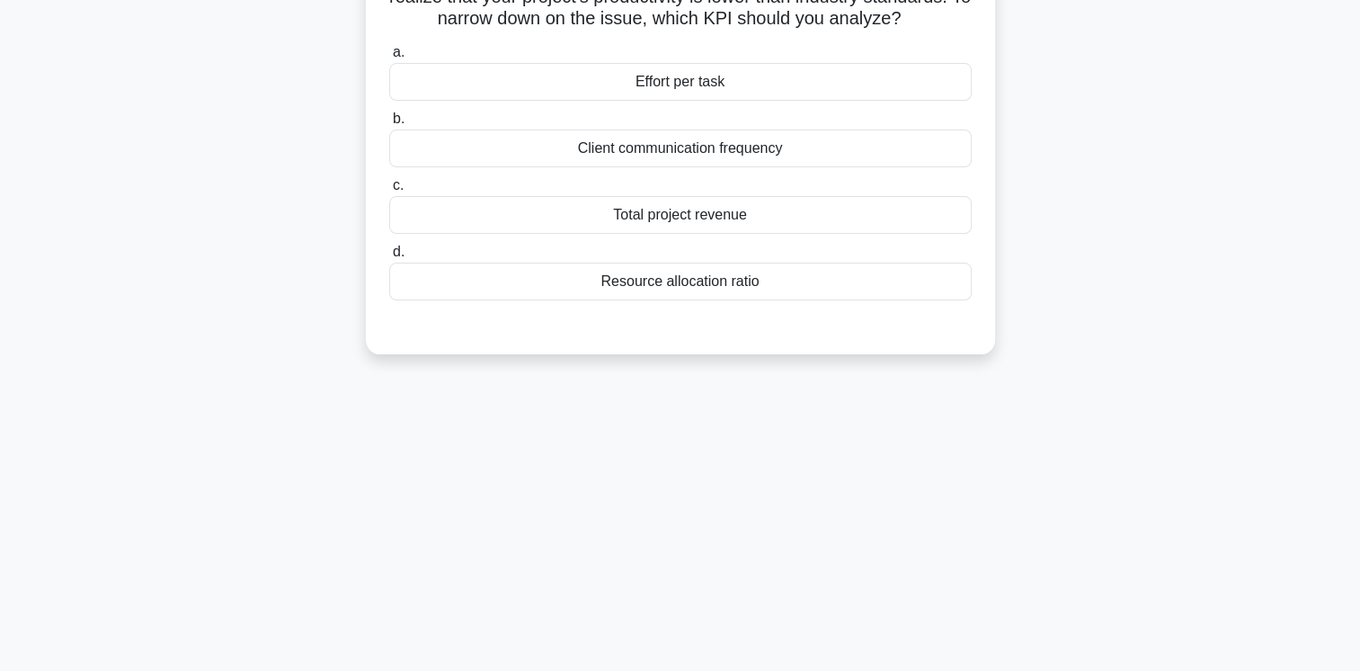
scroll to position [0, 0]
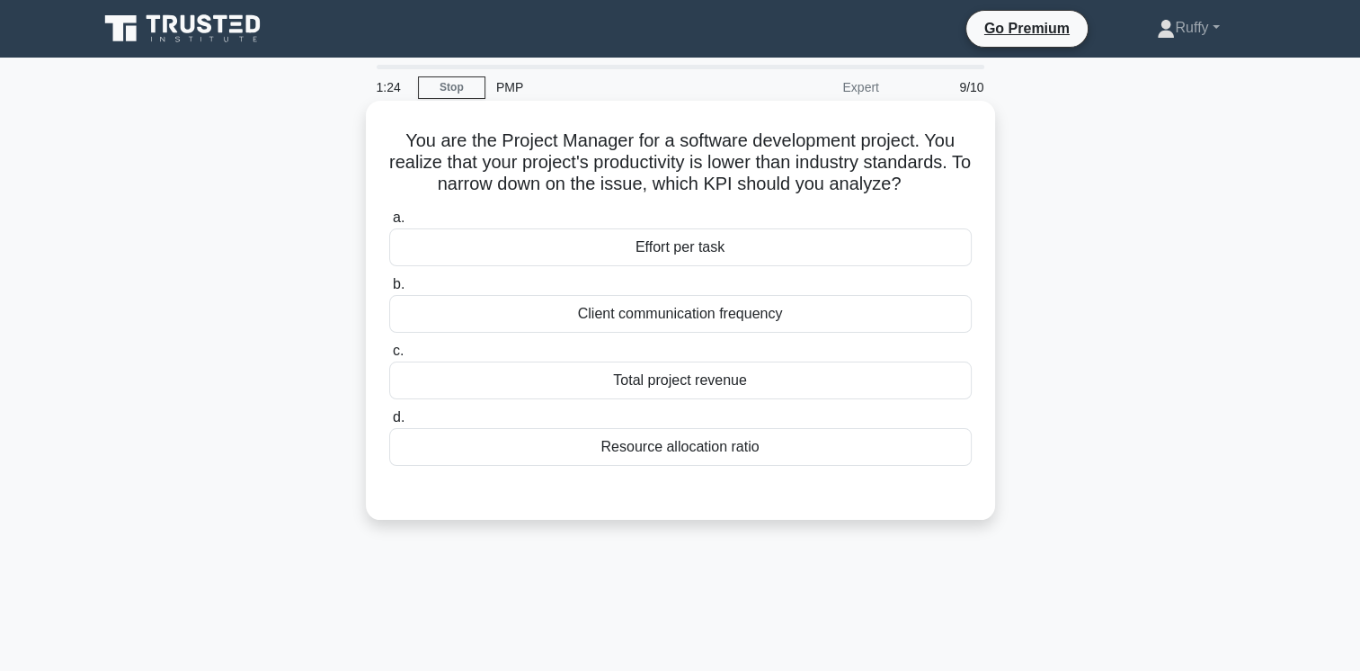
click at [708, 444] on div "Resource allocation ratio" at bounding box center [680, 447] width 583 height 38
click at [389, 423] on input "d. Resource allocation ratio" at bounding box center [389, 418] width 0 height 12
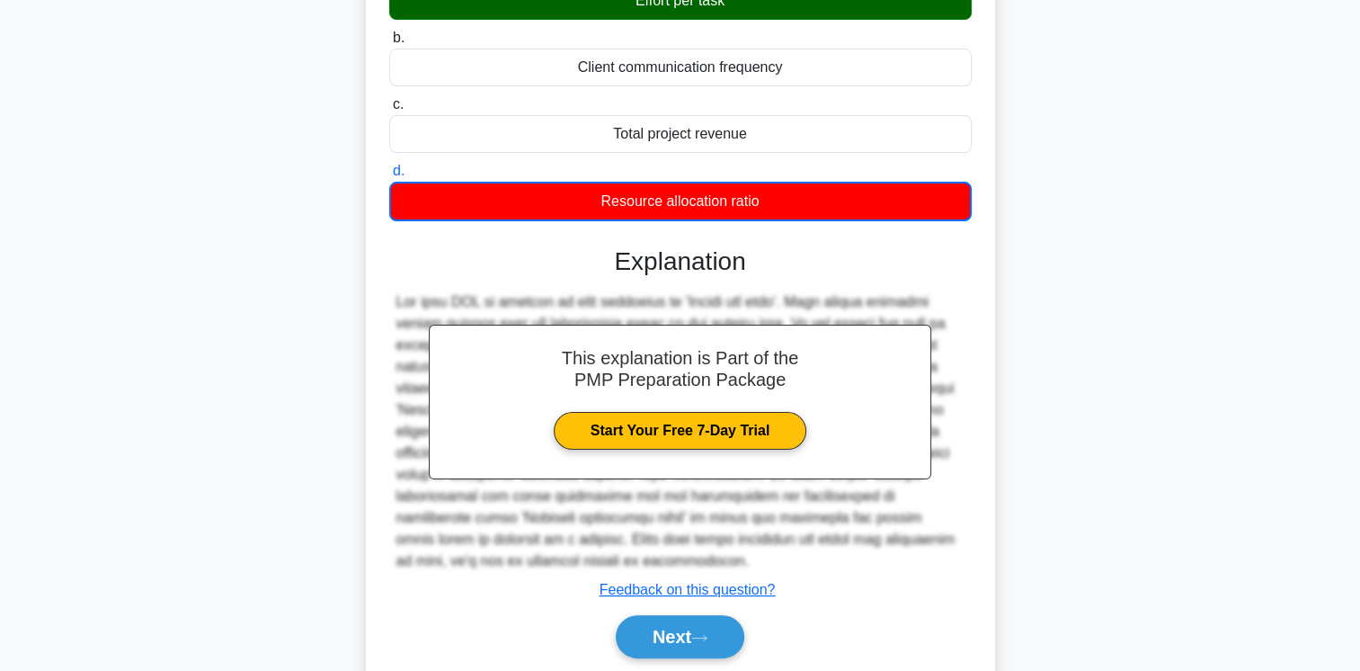
scroll to position [283, 0]
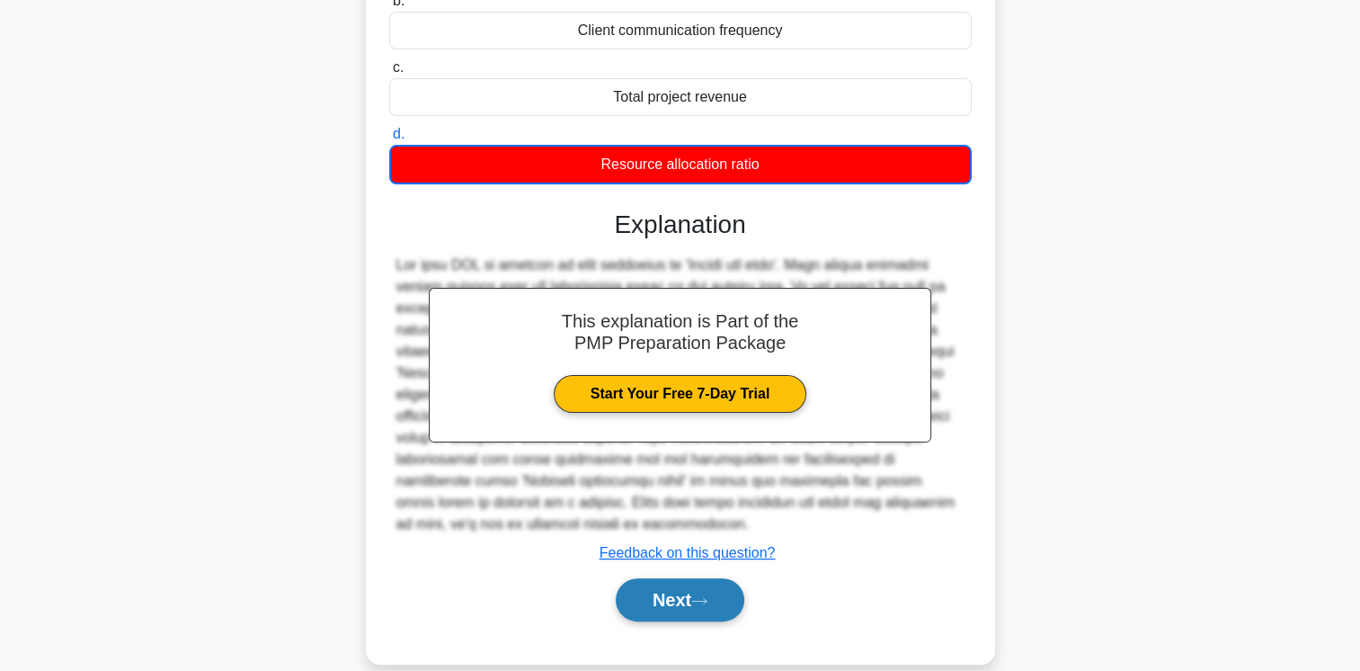
click at [657, 578] on button "Next" at bounding box center [680, 599] width 129 height 43
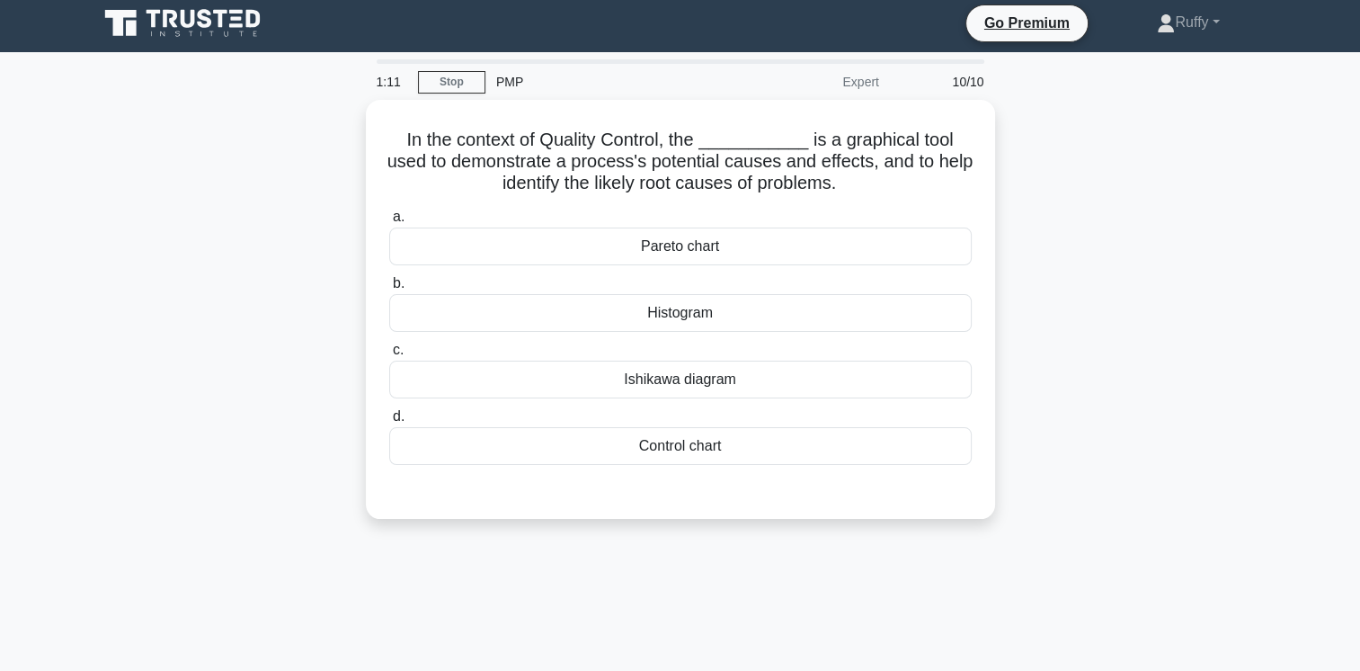
scroll to position [4, 0]
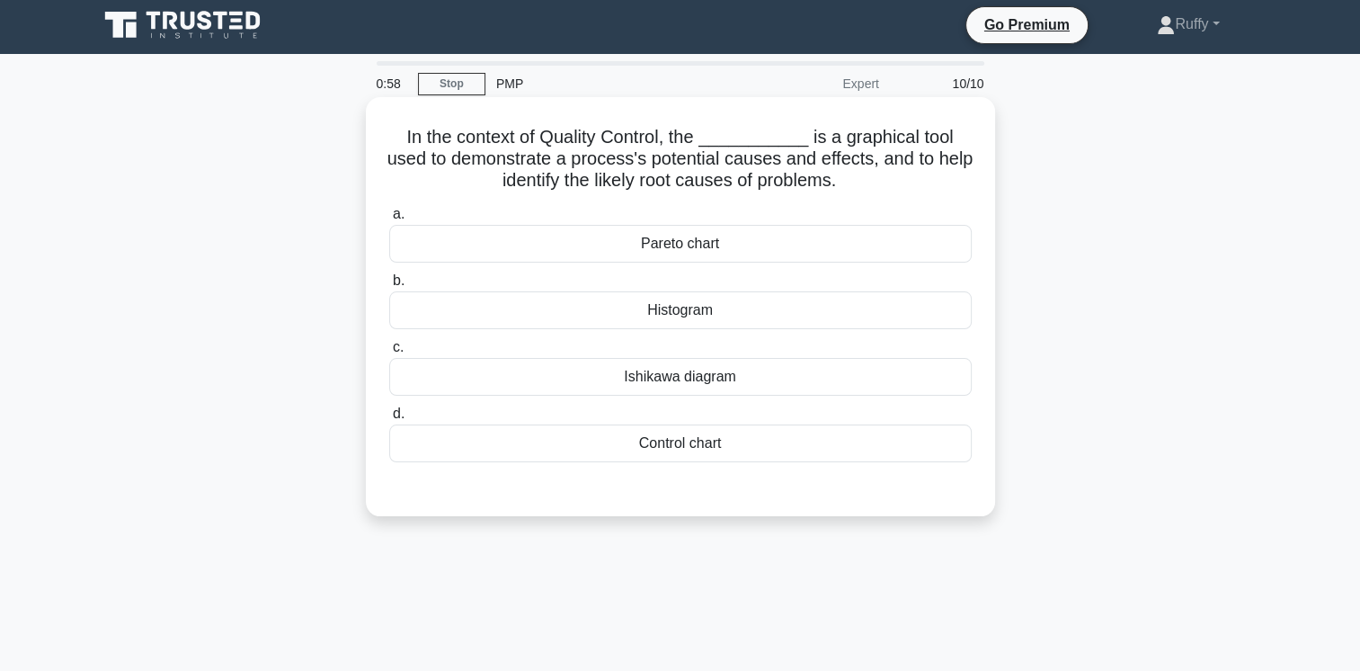
click at [674, 377] on div "Ishikawa diagram" at bounding box center [680, 377] width 583 height 38
click at [389, 353] on input "c. Ishikawa diagram" at bounding box center [389, 348] width 0 height 12
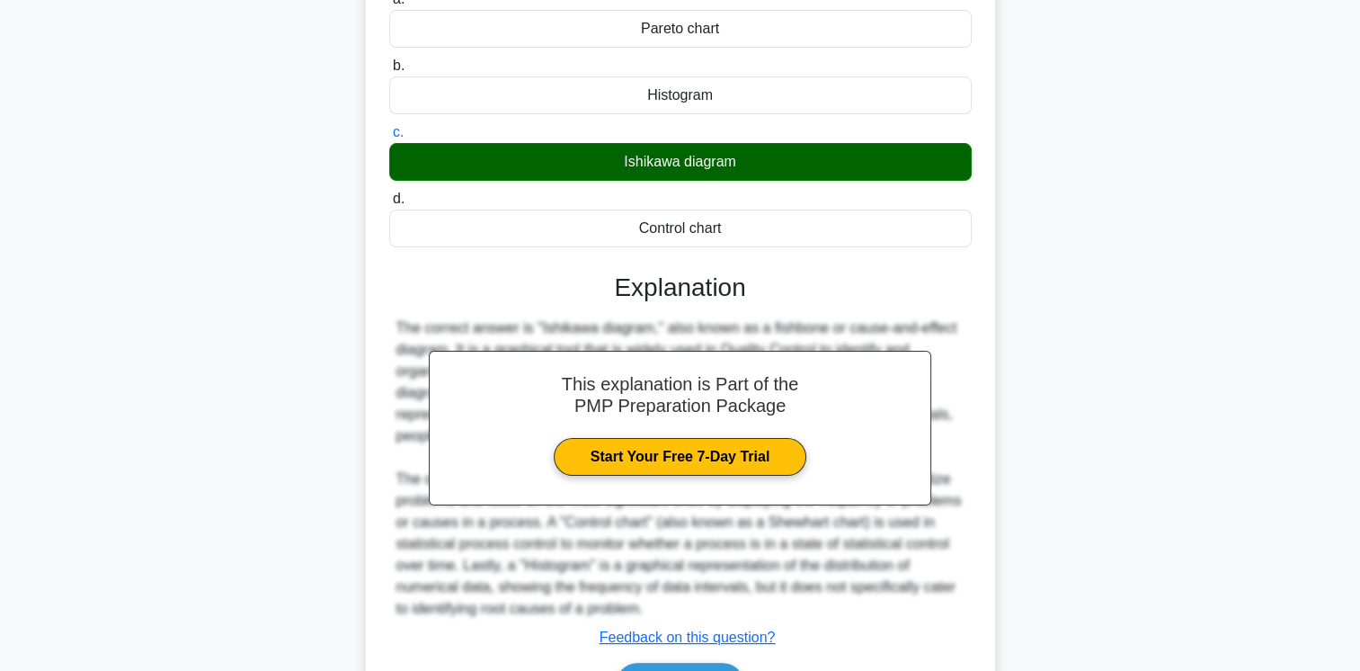
scroll to position [328, 0]
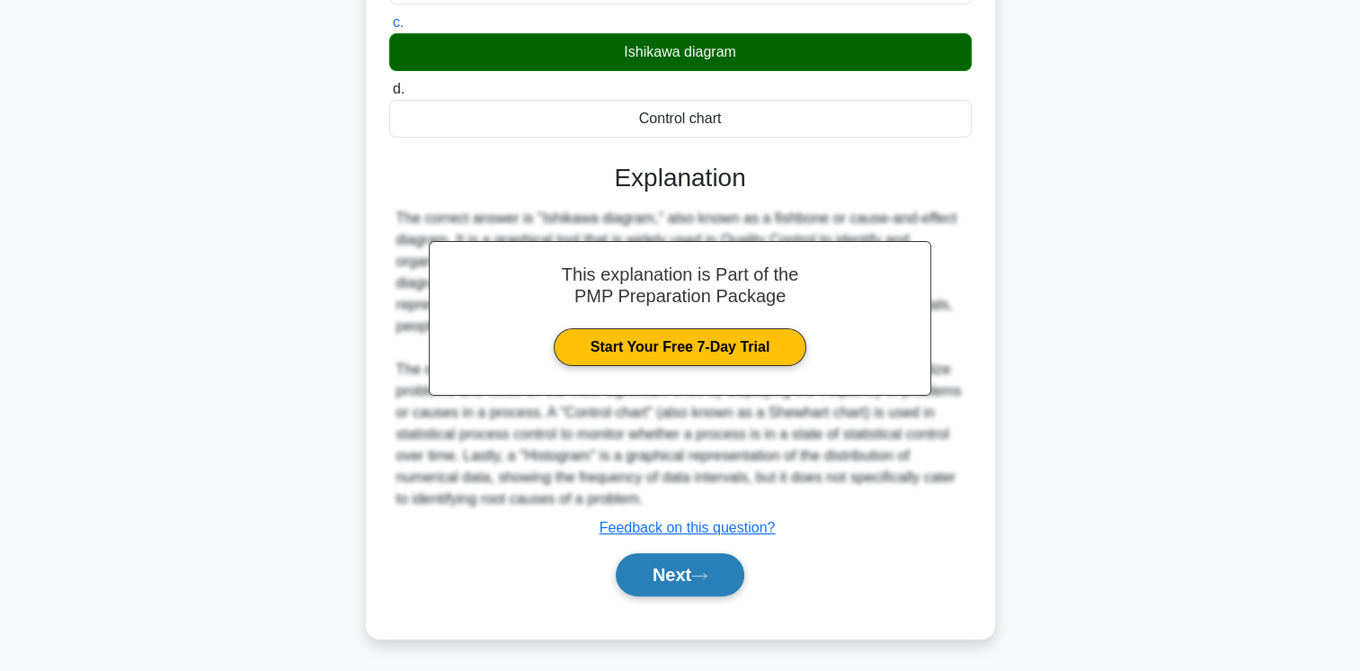
click at [684, 573] on button "Next" at bounding box center [680, 574] width 129 height 43
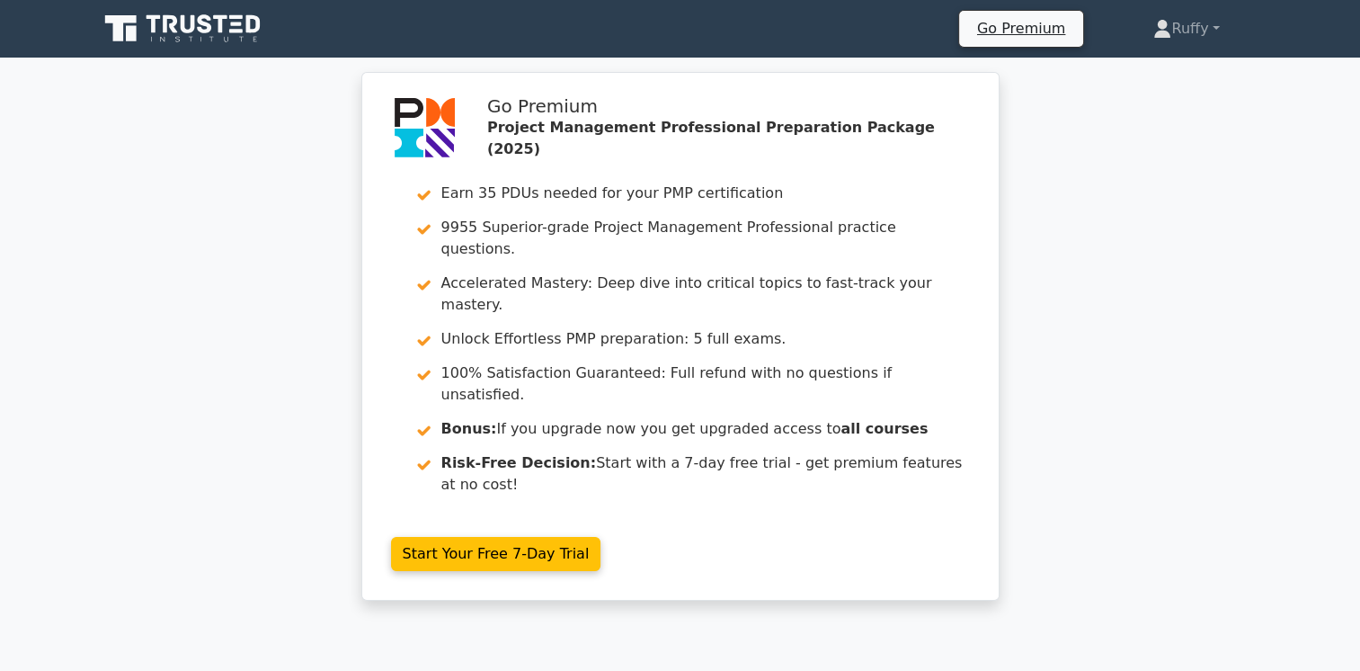
click at [1225, 390] on div "Go Premium Project Management Professional Preparation Package (2025) Earn 35 P…" at bounding box center [680, 347] width 1360 height 550
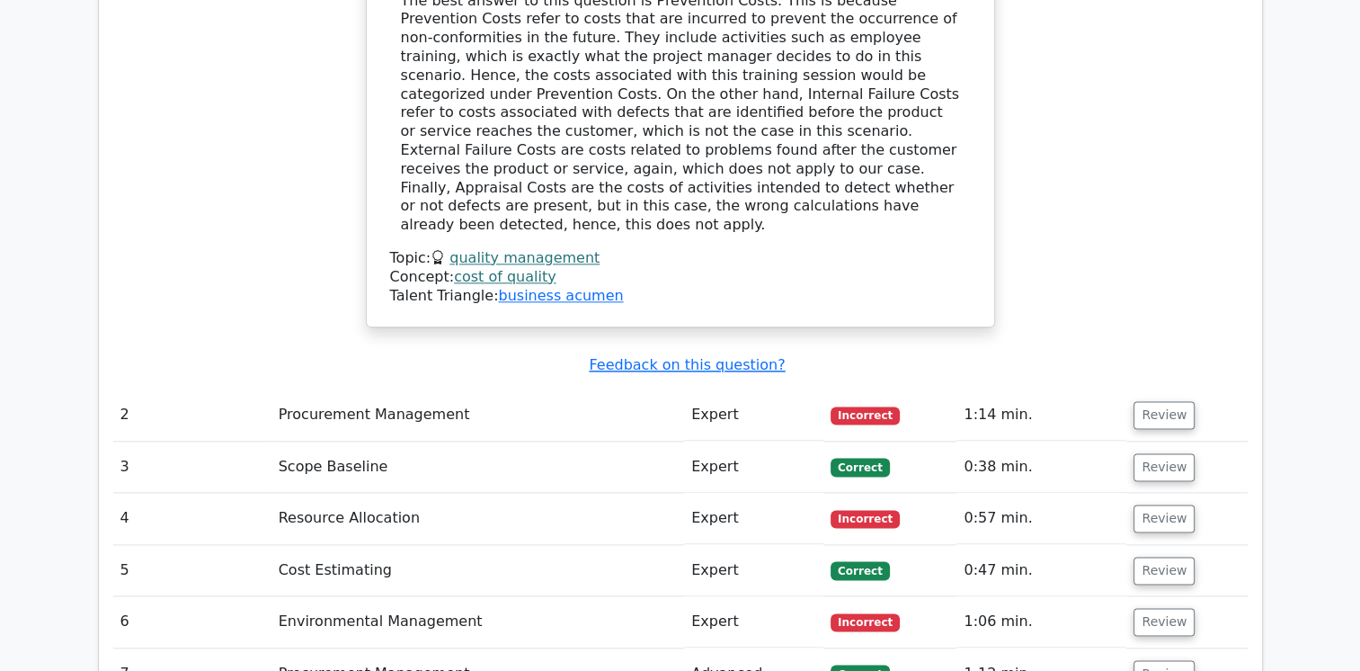
scroll to position [2232, 0]
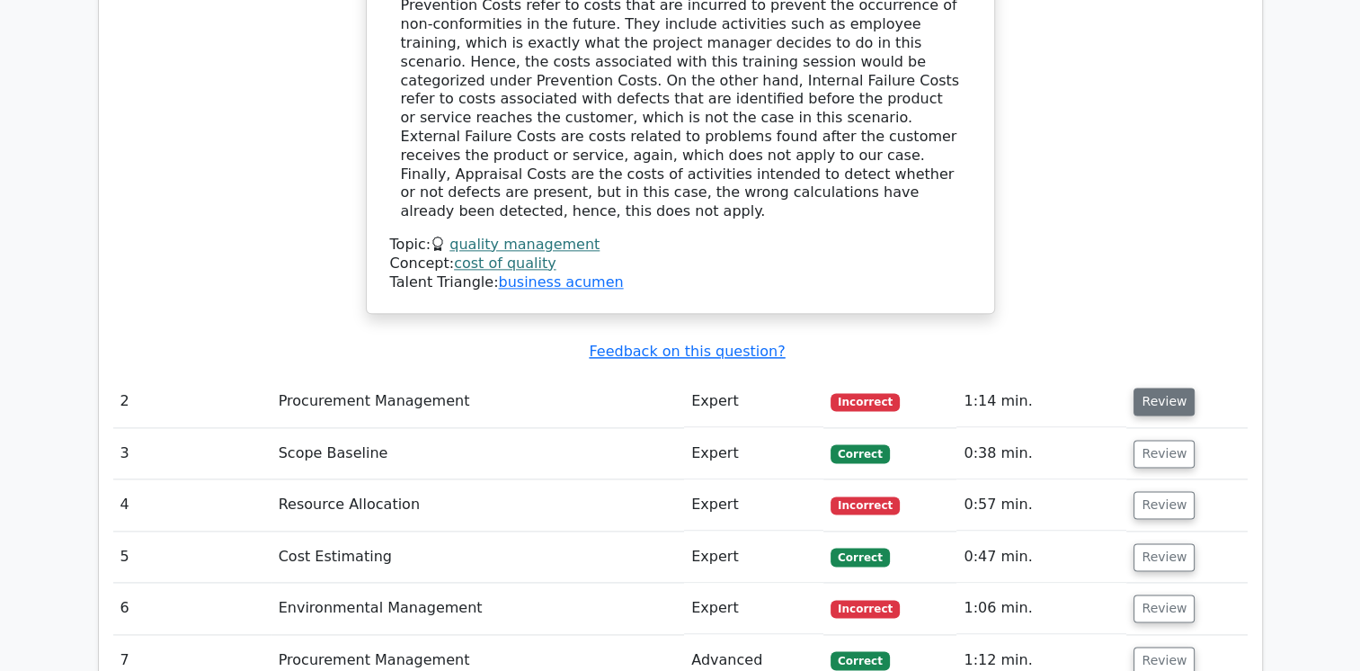
click at [1158, 387] on button "Review" at bounding box center [1164, 401] width 61 height 28
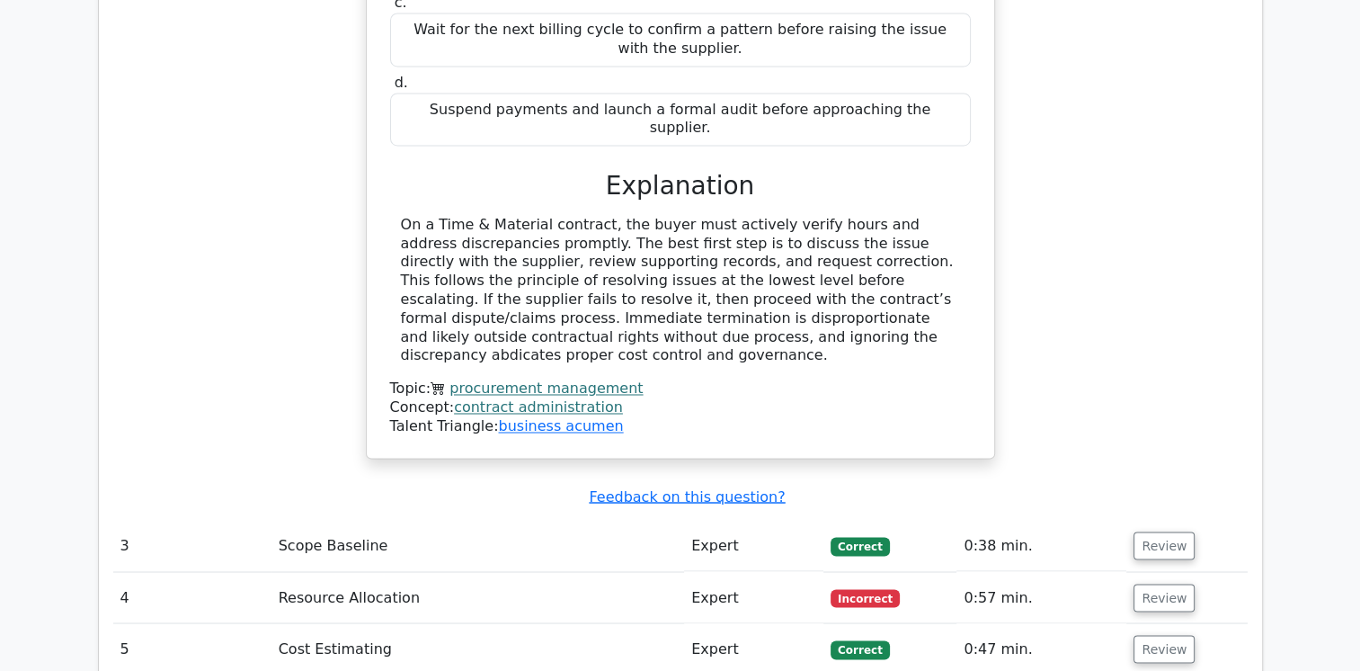
scroll to position [2997, 0]
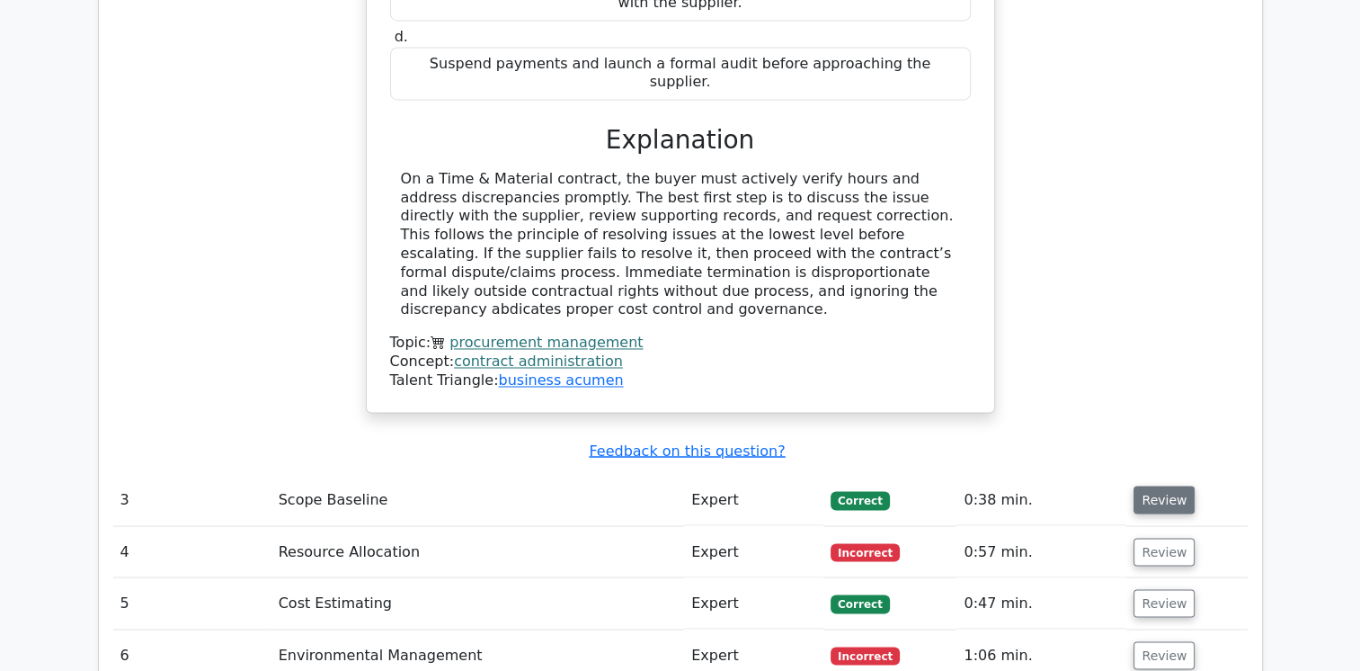
click at [1157, 485] on button "Review" at bounding box center [1164, 499] width 61 height 28
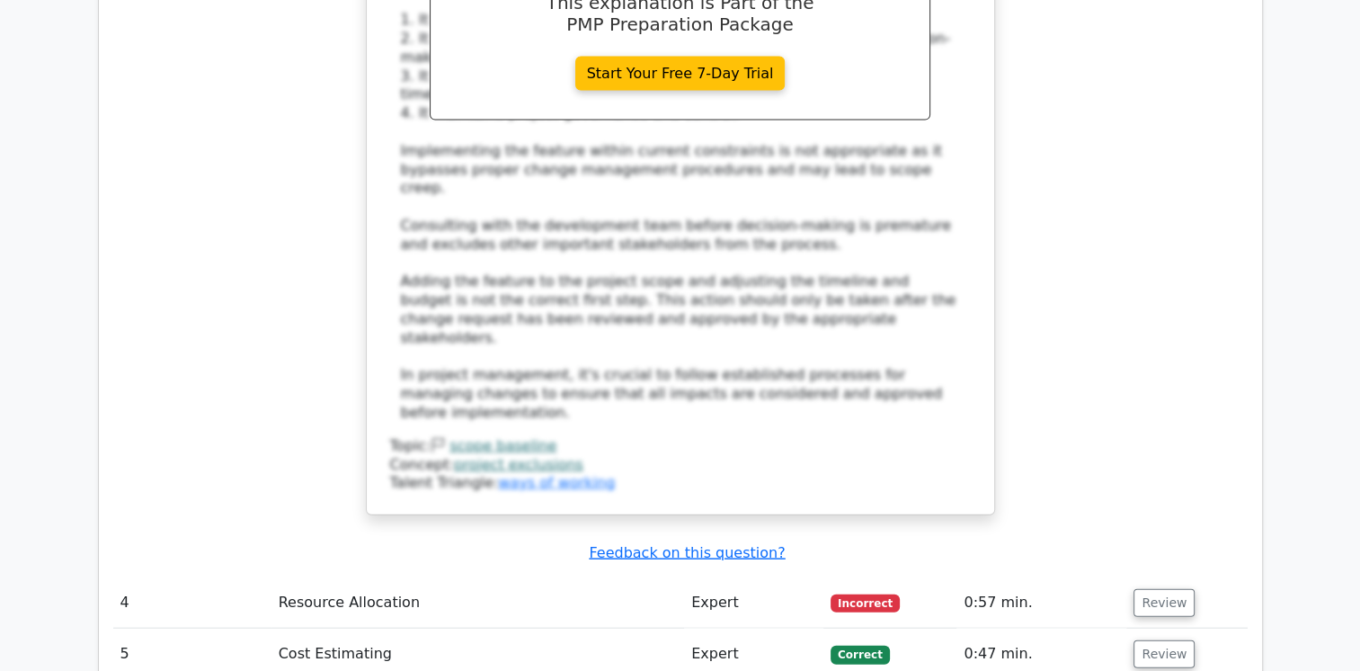
scroll to position [4105, 0]
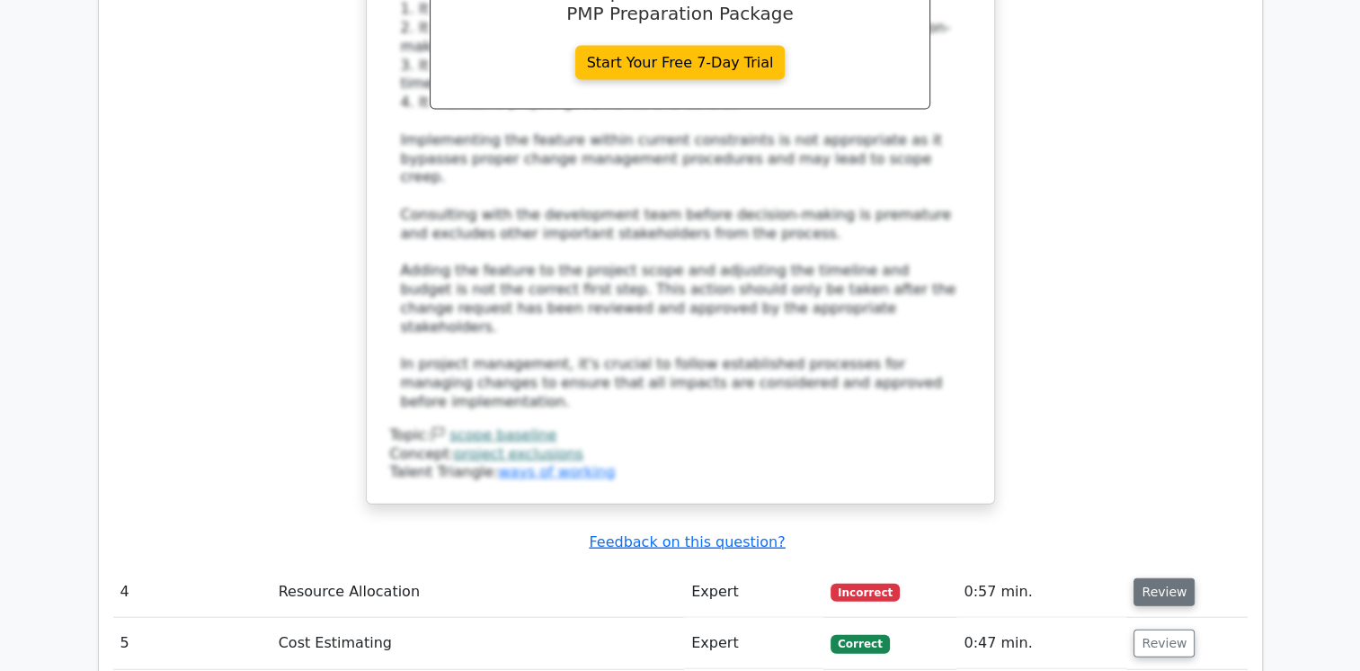
click at [1158, 578] on button "Review" at bounding box center [1164, 592] width 61 height 28
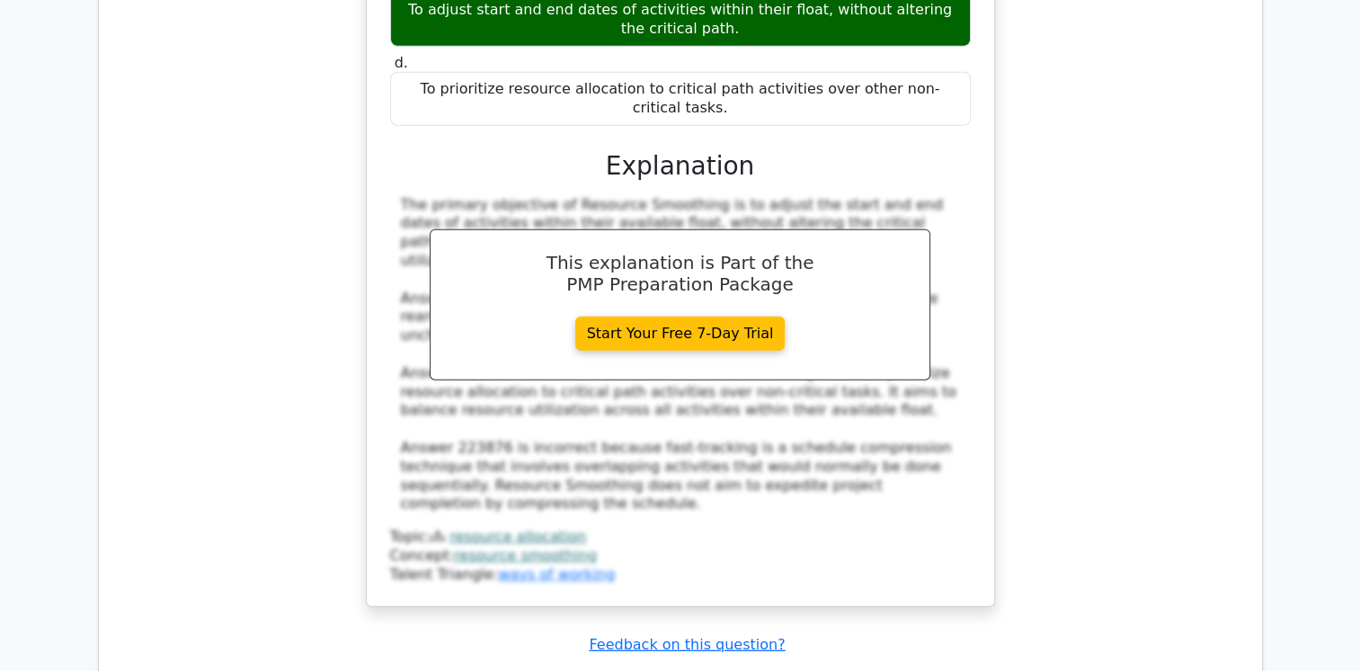
scroll to position [5062, 0]
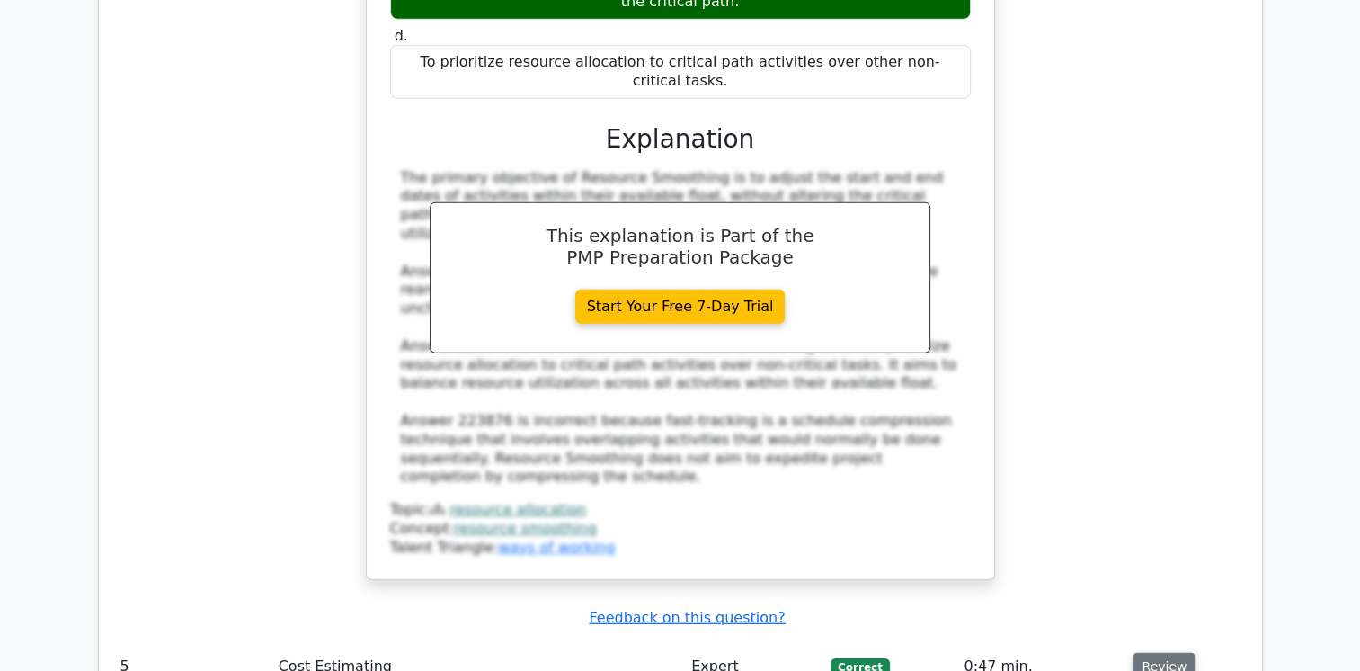
click at [1155, 653] on button "Review" at bounding box center [1164, 667] width 61 height 28
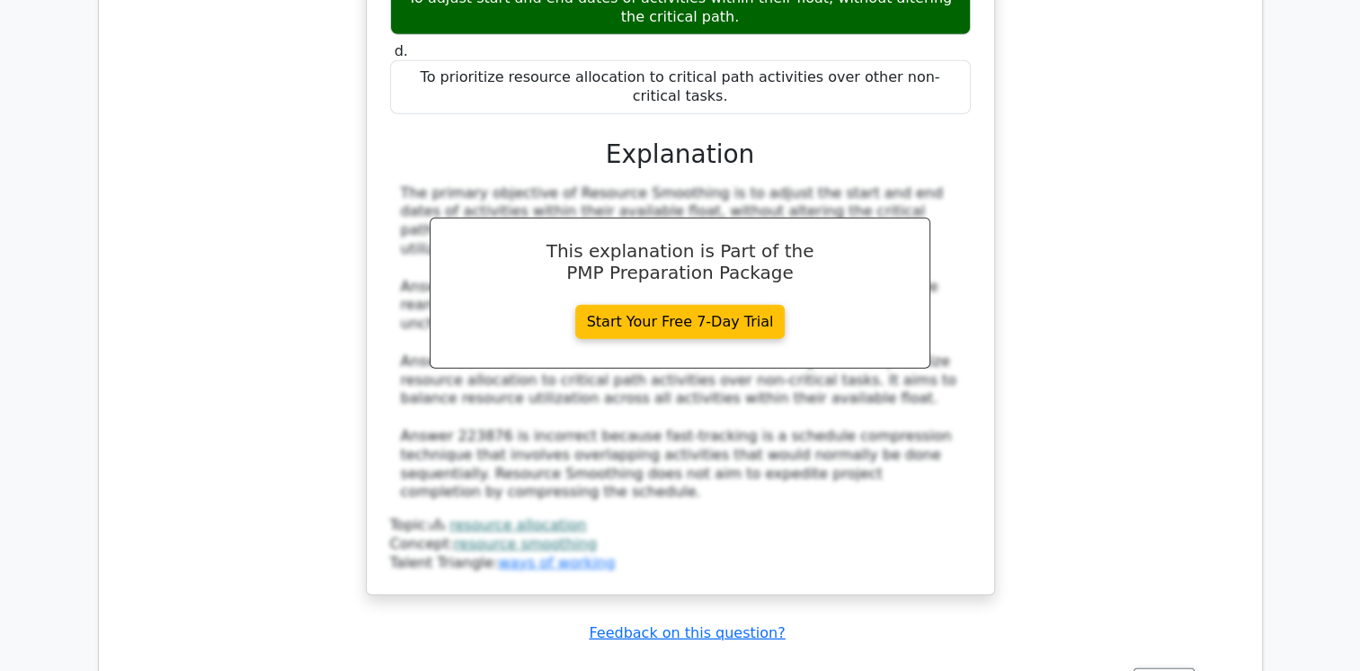
scroll to position [5066, 0]
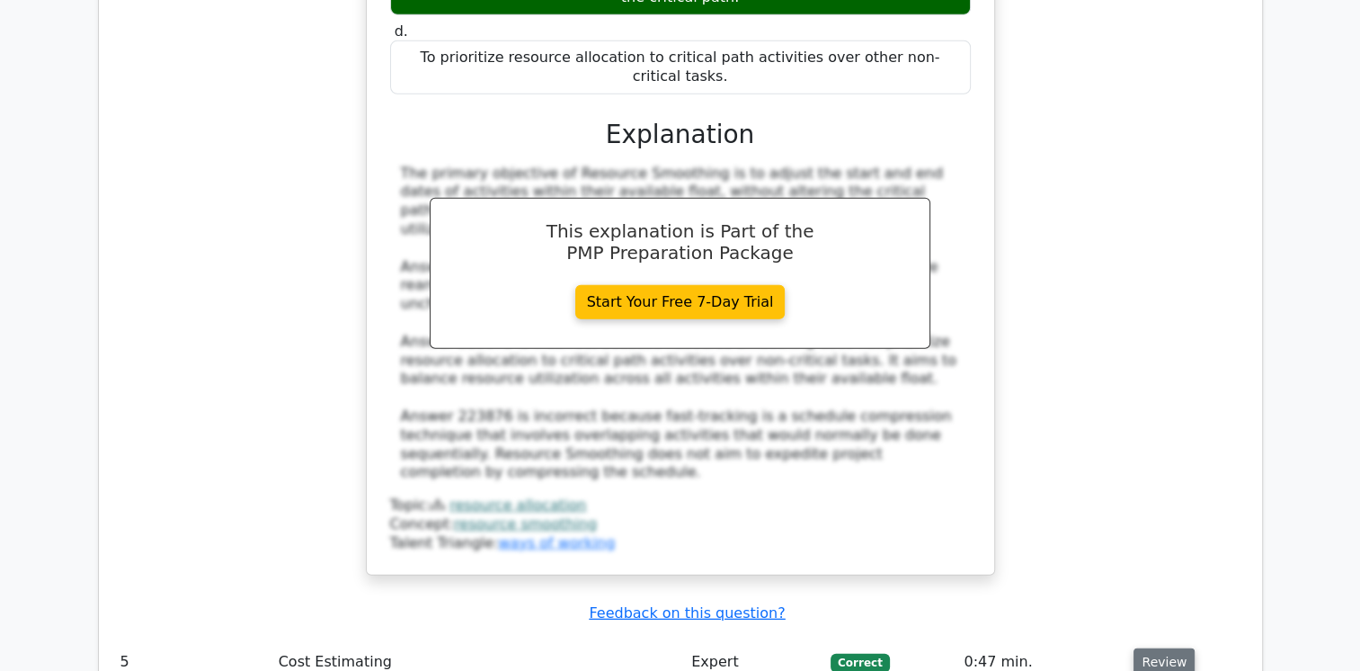
click at [1158, 648] on button "Review" at bounding box center [1164, 662] width 61 height 28
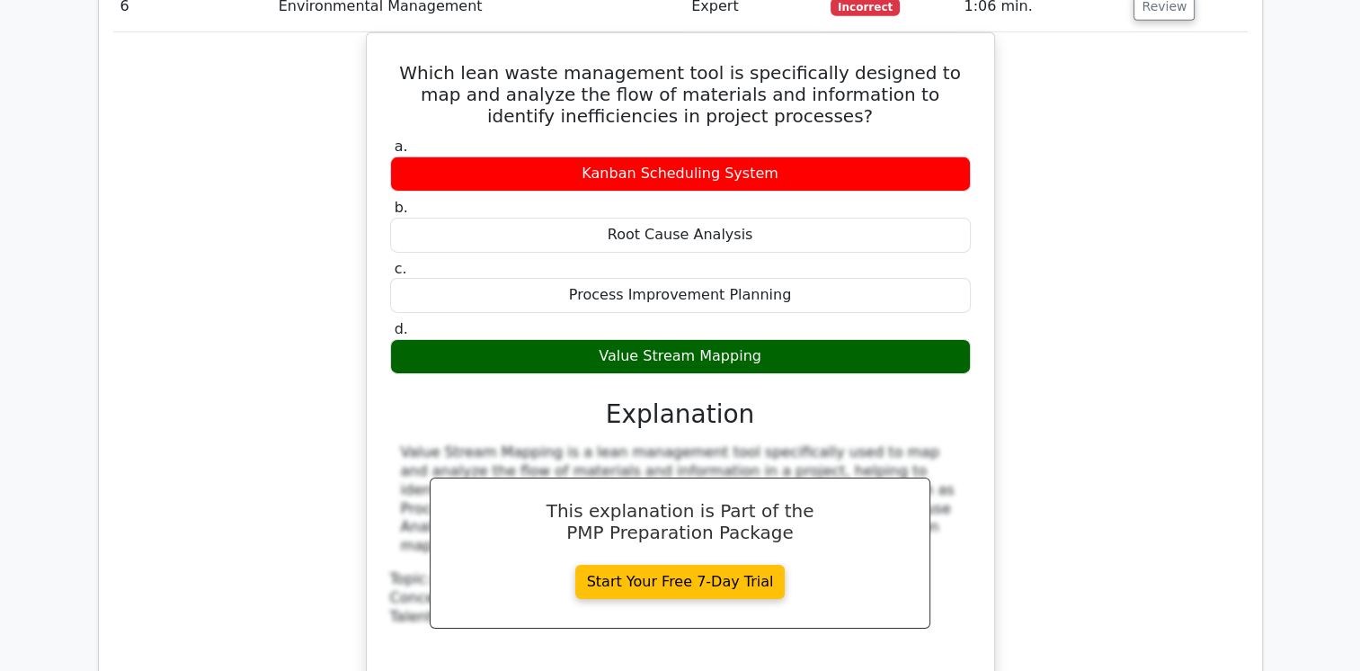
scroll to position [5803, 0]
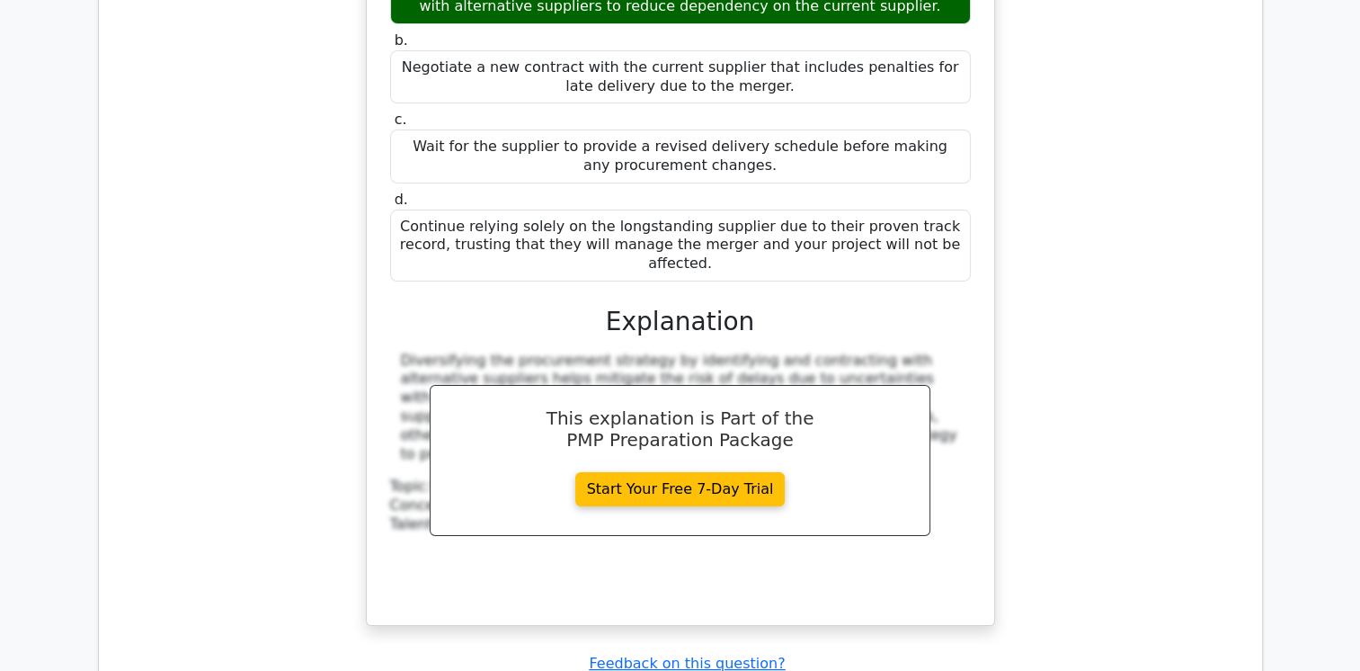
scroll to position [6880, 0]
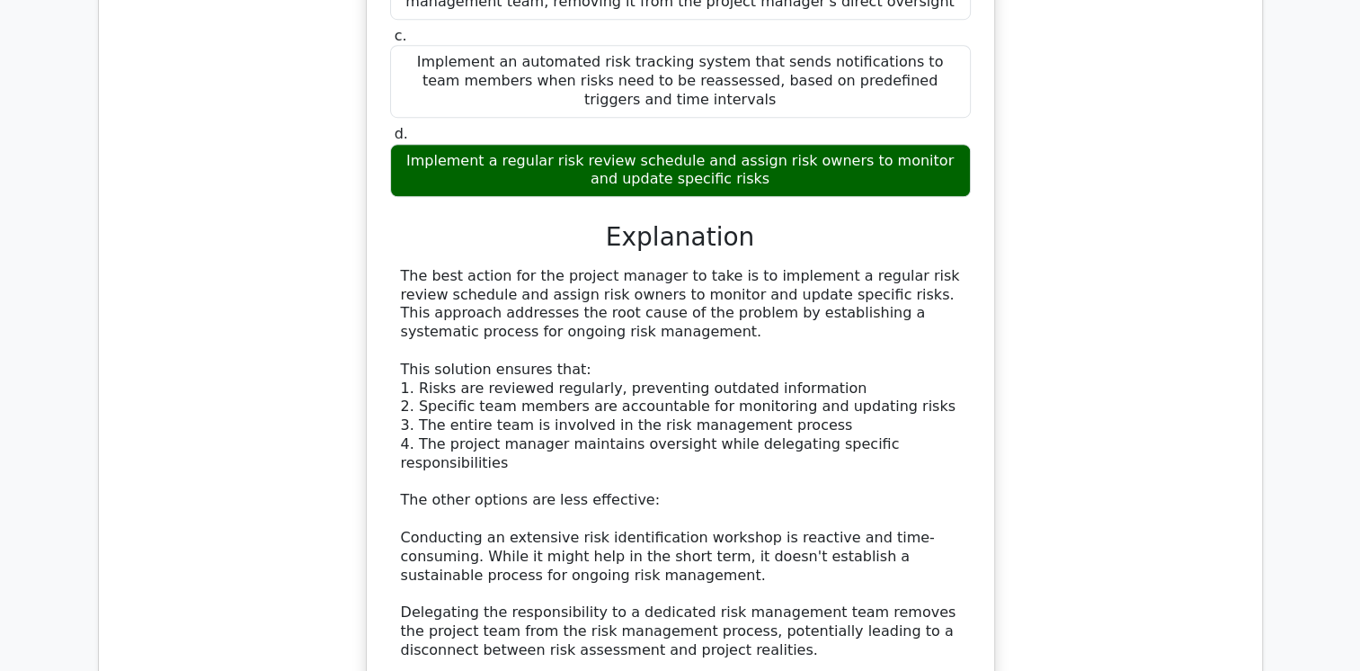
scroll to position [8015, 0]
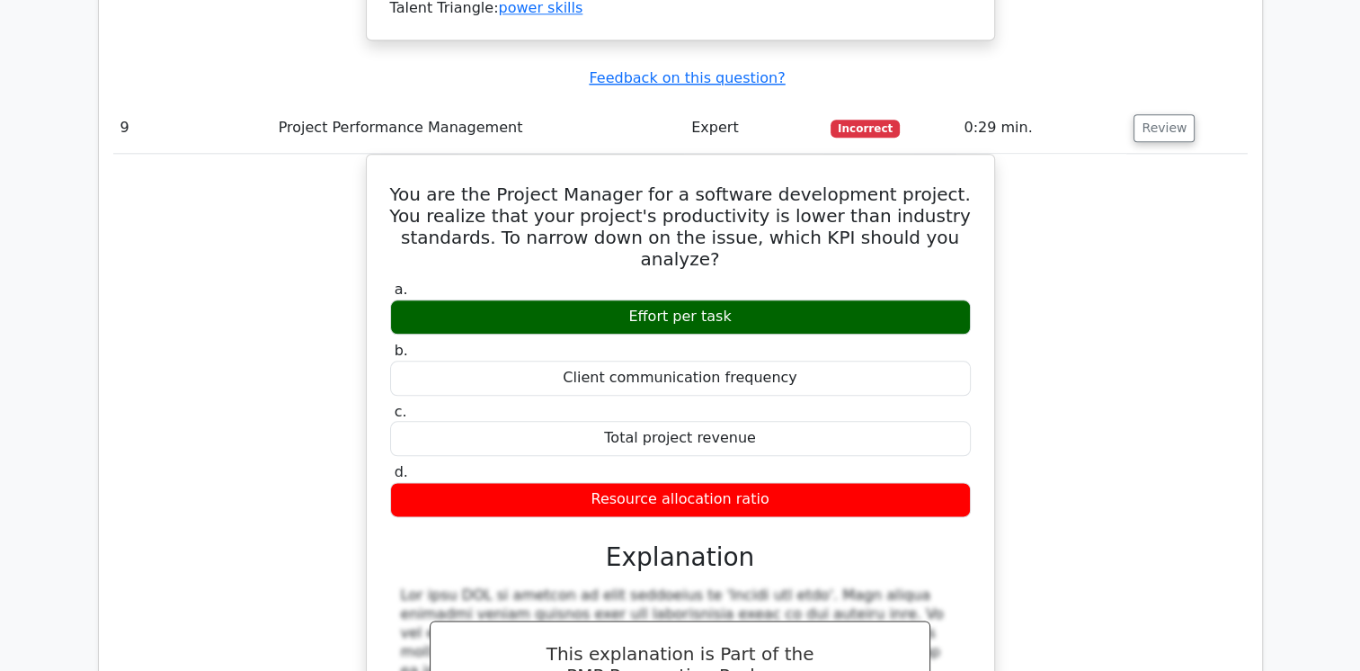
scroll to position [8962, 0]
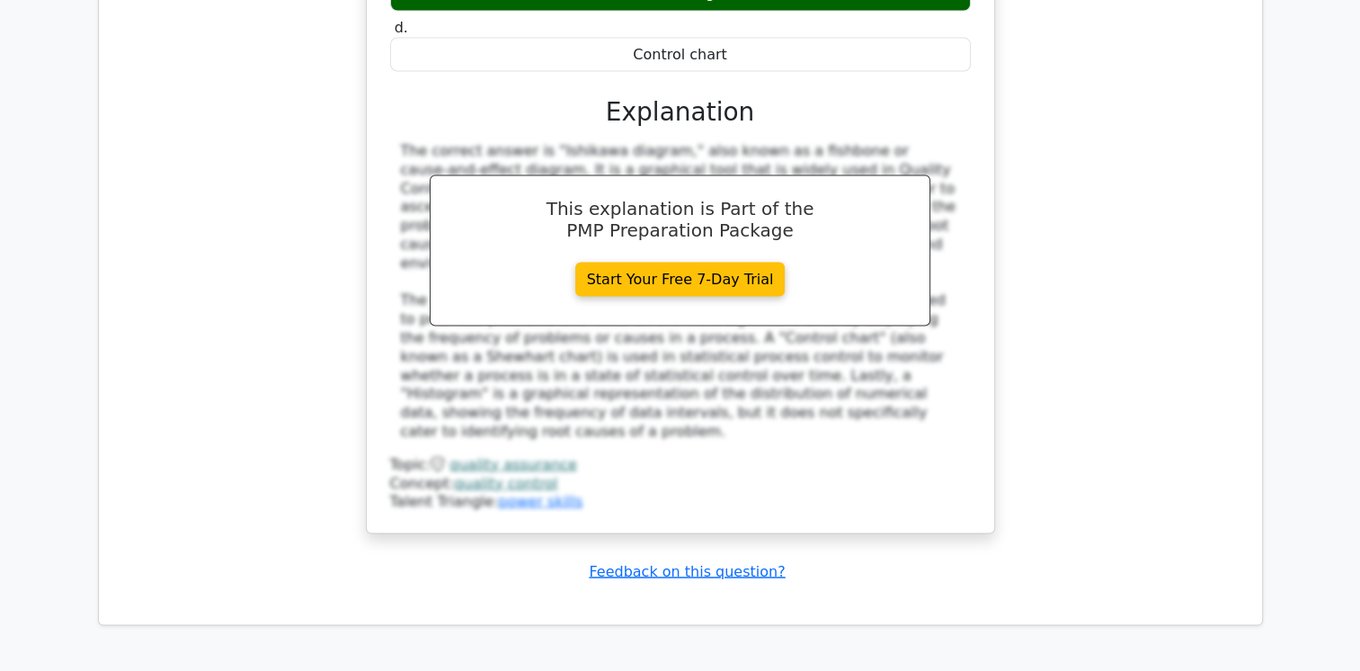
scroll to position [10281, 0]
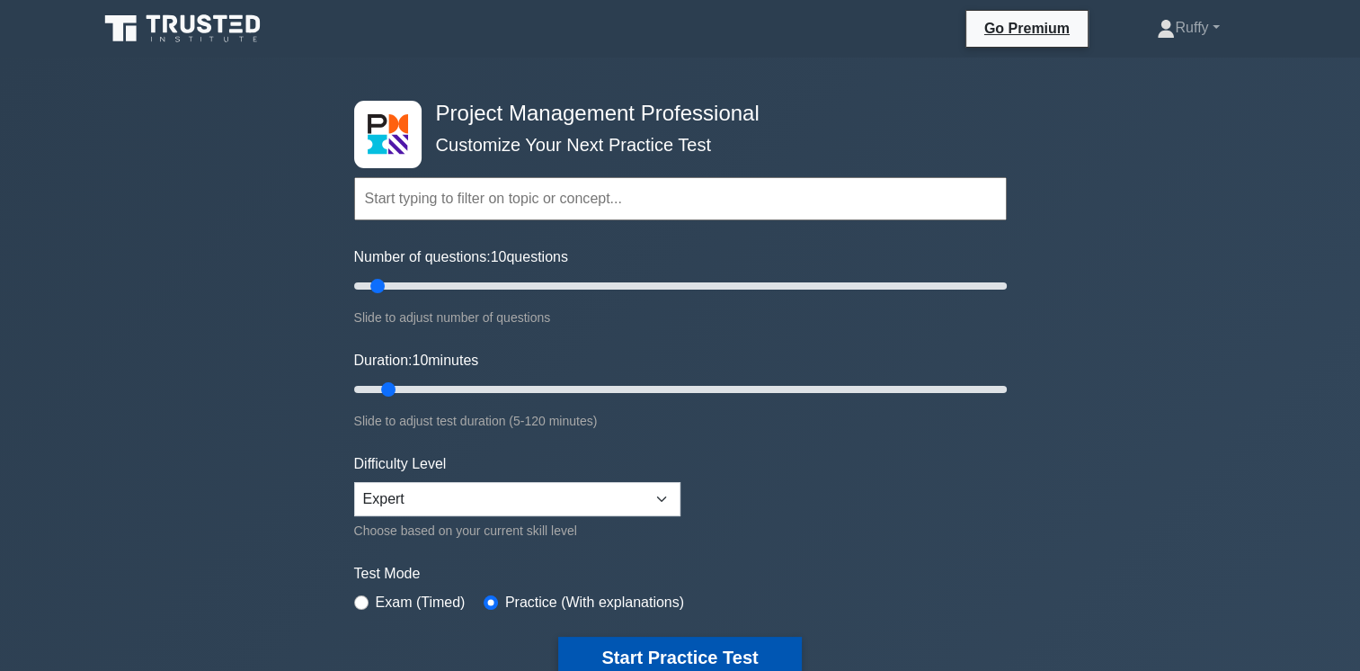
click at [679, 653] on button "Start Practice Test" at bounding box center [679, 657] width 243 height 41
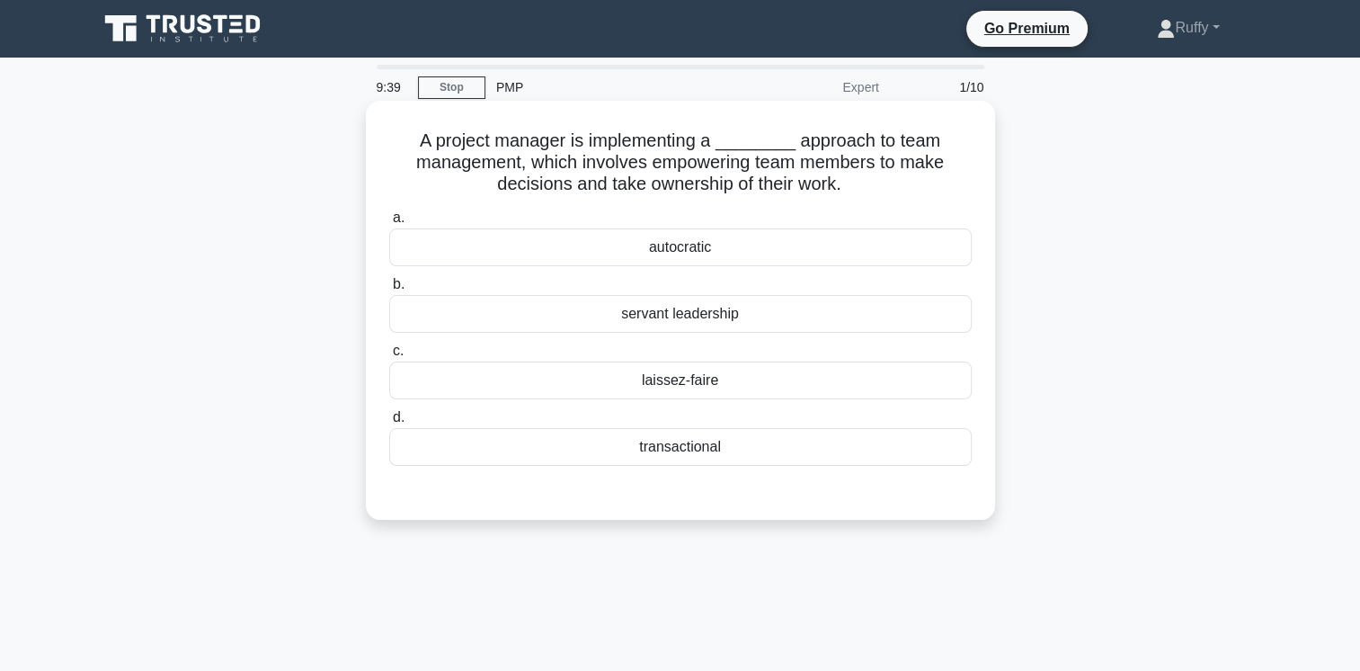
click at [684, 313] on div "servant leadership" at bounding box center [680, 314] width 583 height 38
click at [389, 290] on input "b. servant leadership" at bounding box center [389, 285] width 0 height 12
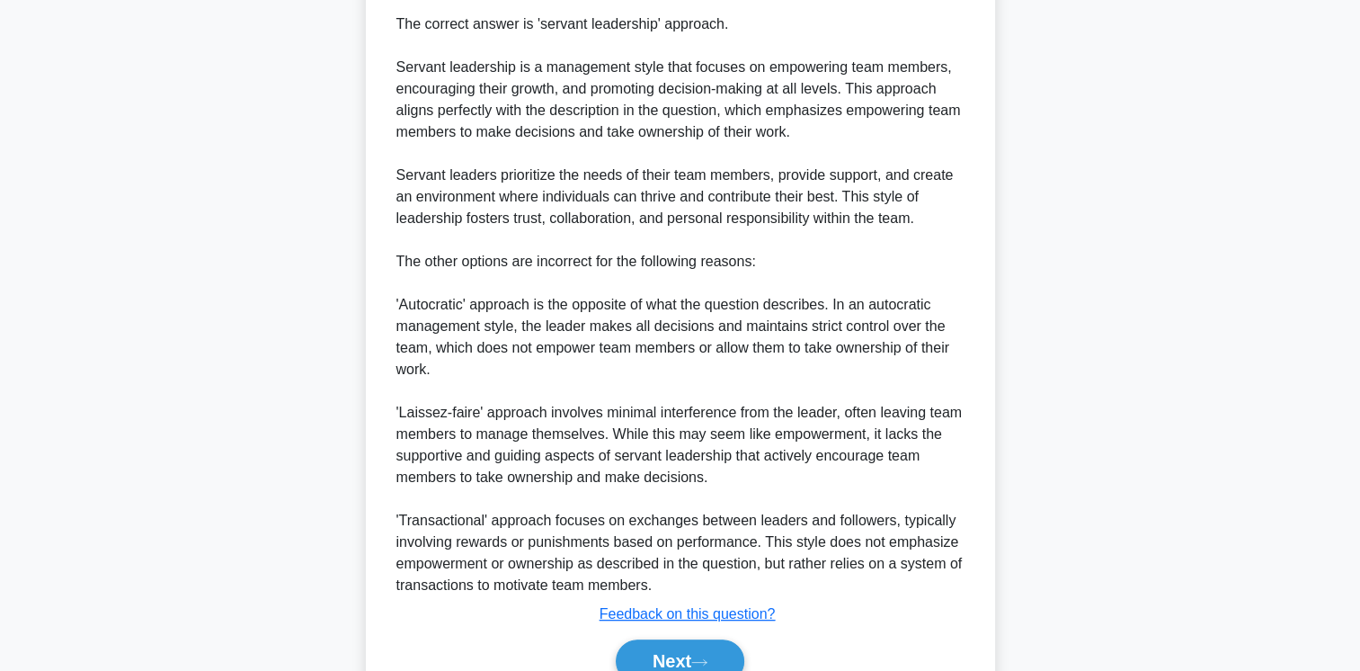
scroll to position [609, 0]
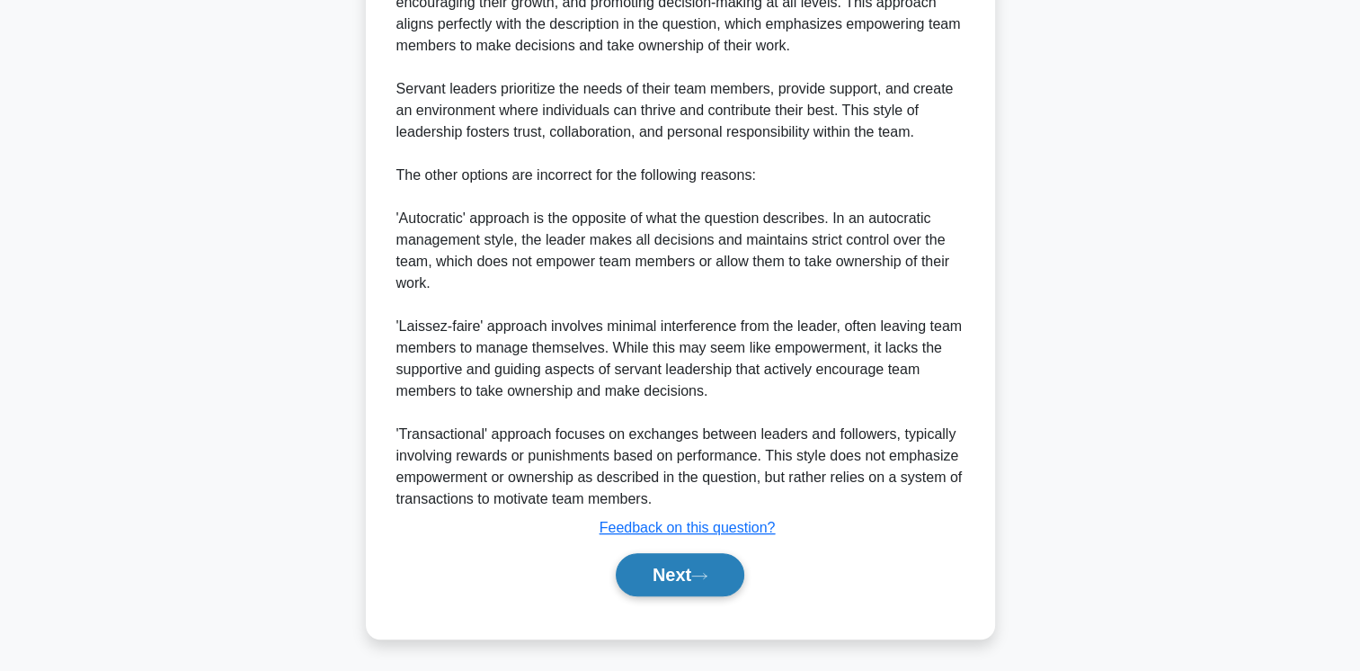
click at [666, 581] on button "Next" at bounding box center [680, 574] width 129 height 43
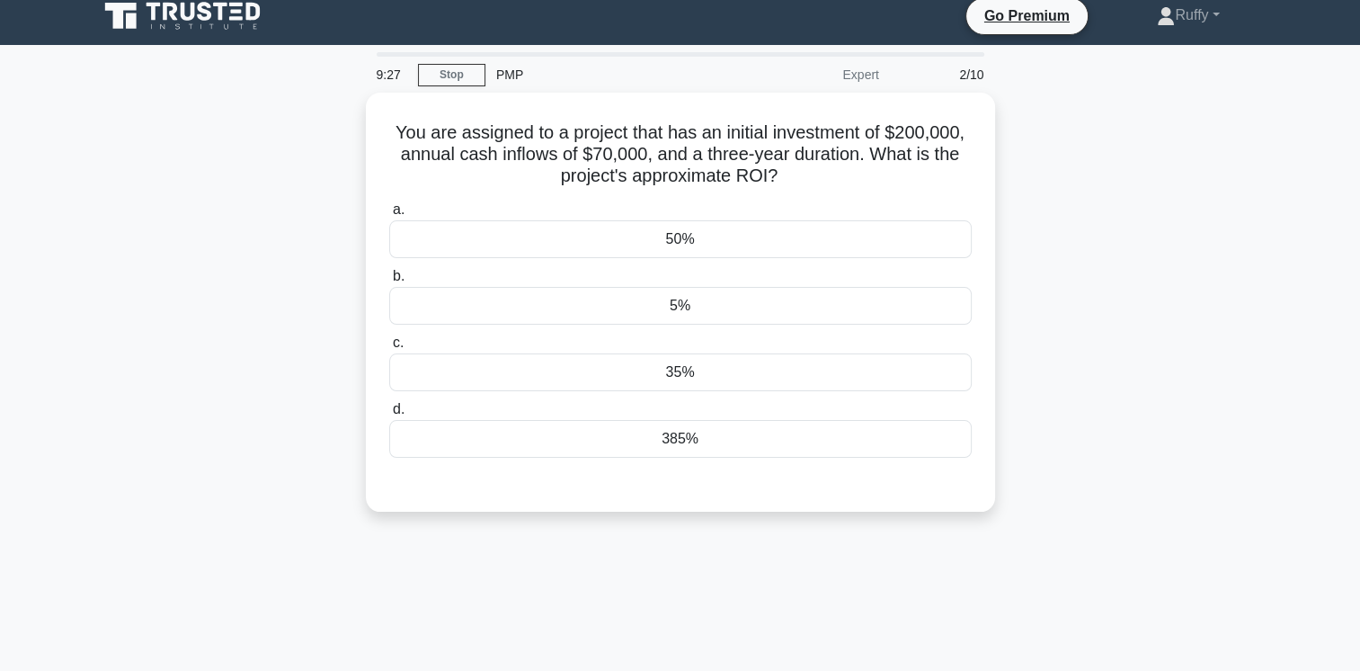
scroll to position [0, 0]
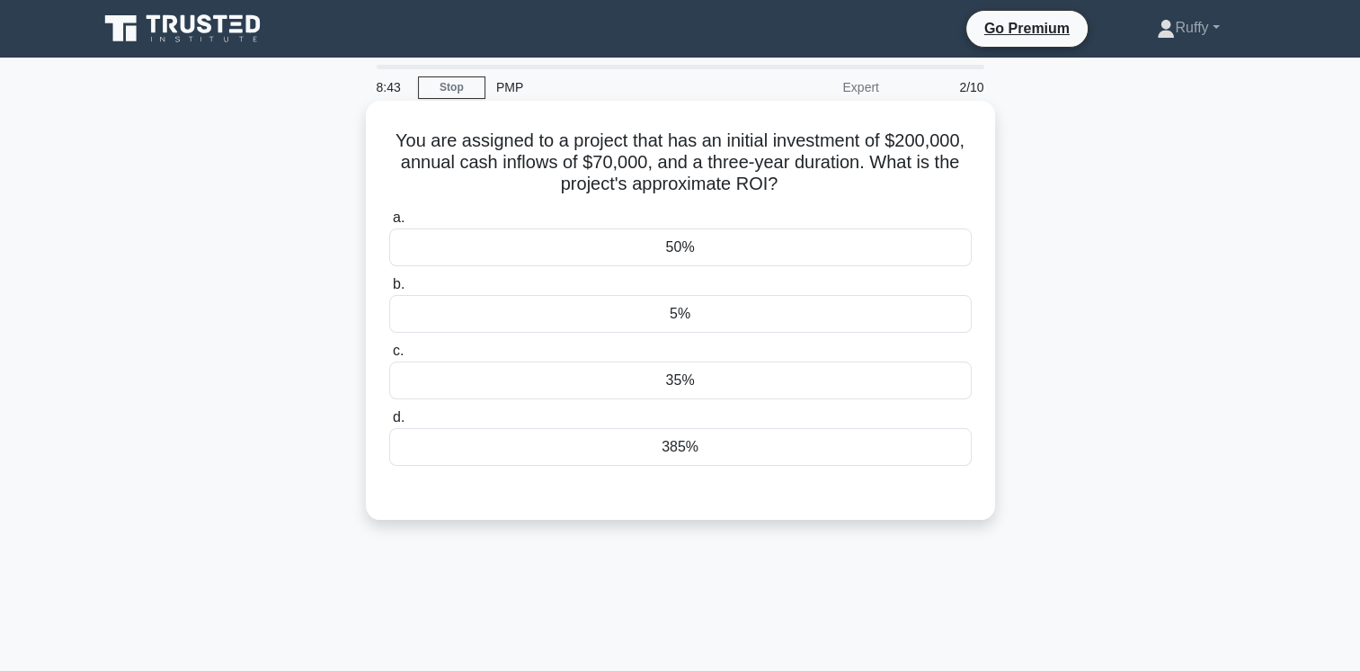
click at [675, 319] on div "5%" at bounding box center [680, 314] width 583 height 38
click at [389, 290] on input "b. 5%" at bounding box center [389, 285] width 0 height 12
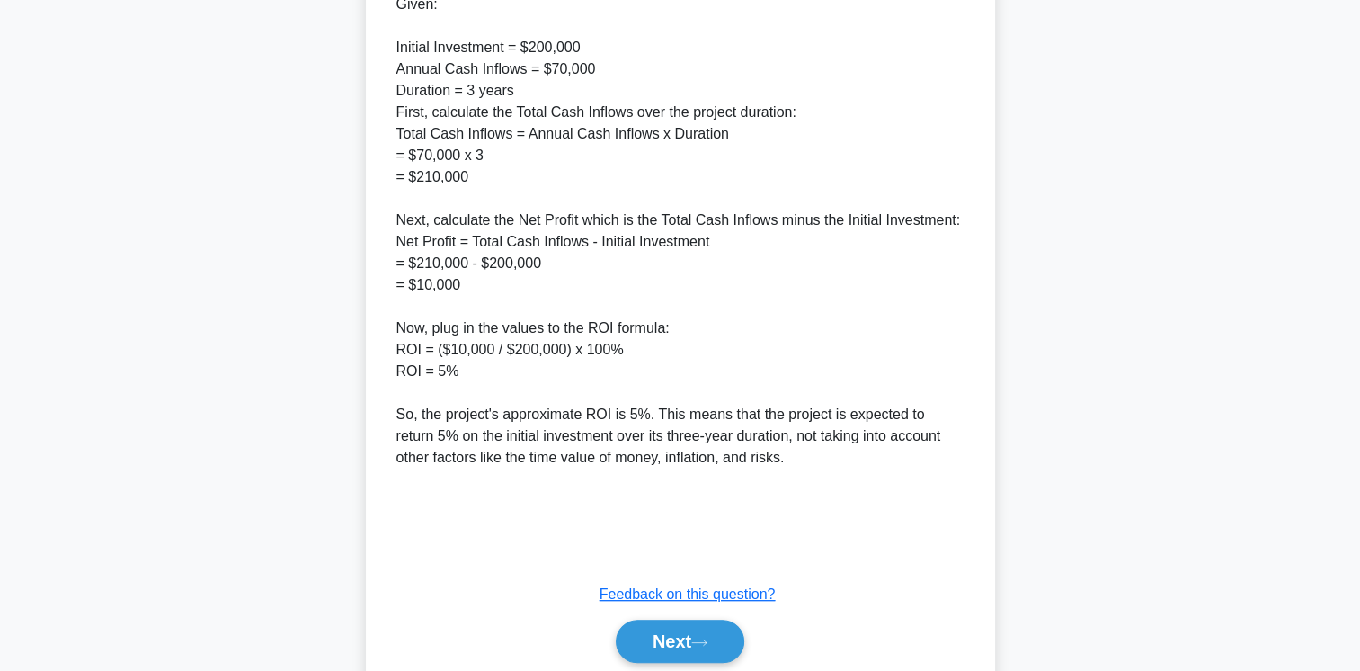
scroll to position [781, 0]
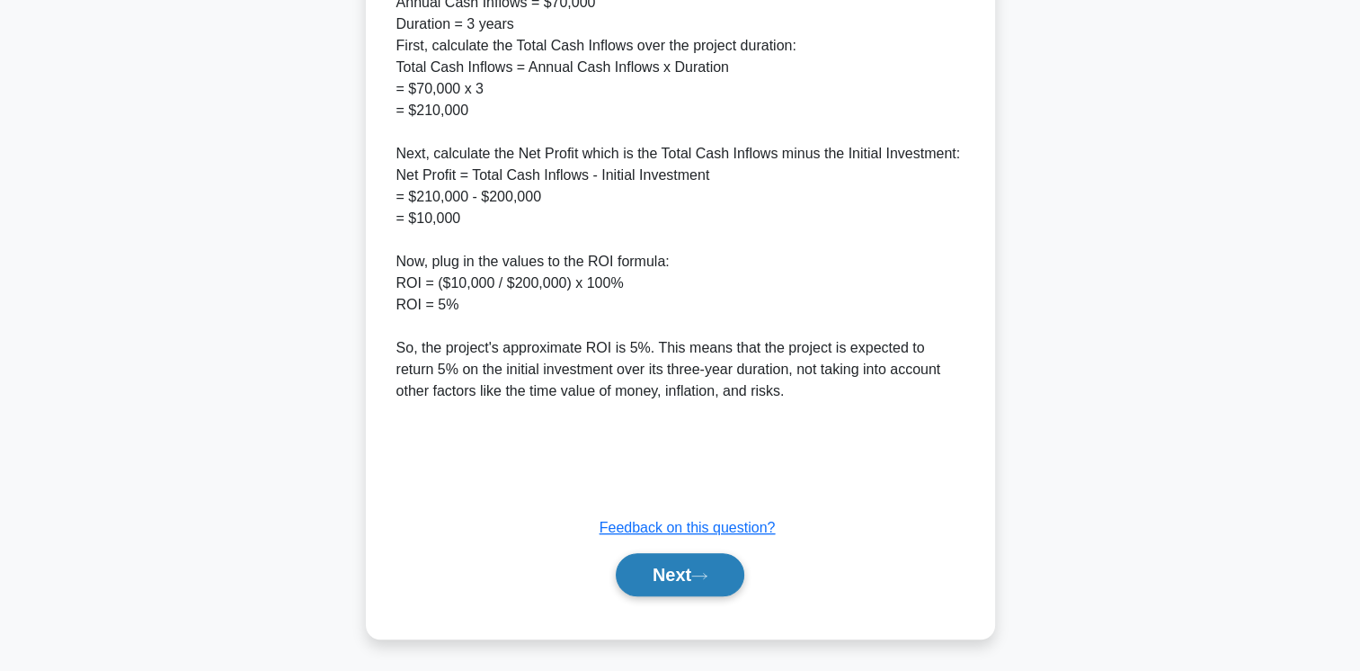
click at [707, 577] on icon at bounding box center [699, 576] width 16 height 10
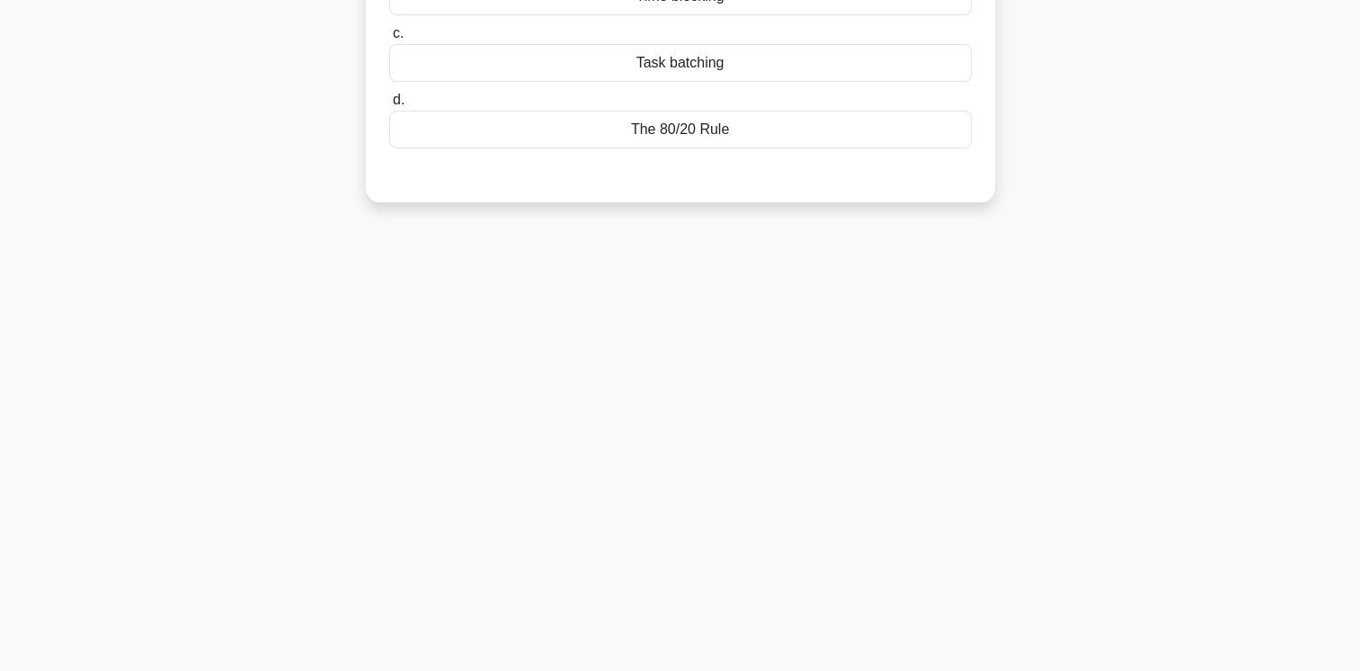
scroll to position [300, 0]
click at [665, 577] on div "8:32 Stop PMP Expert 3/10 Which time management technique involves minimizing t…" at bounding box center [680, 213] width 1187 height 899
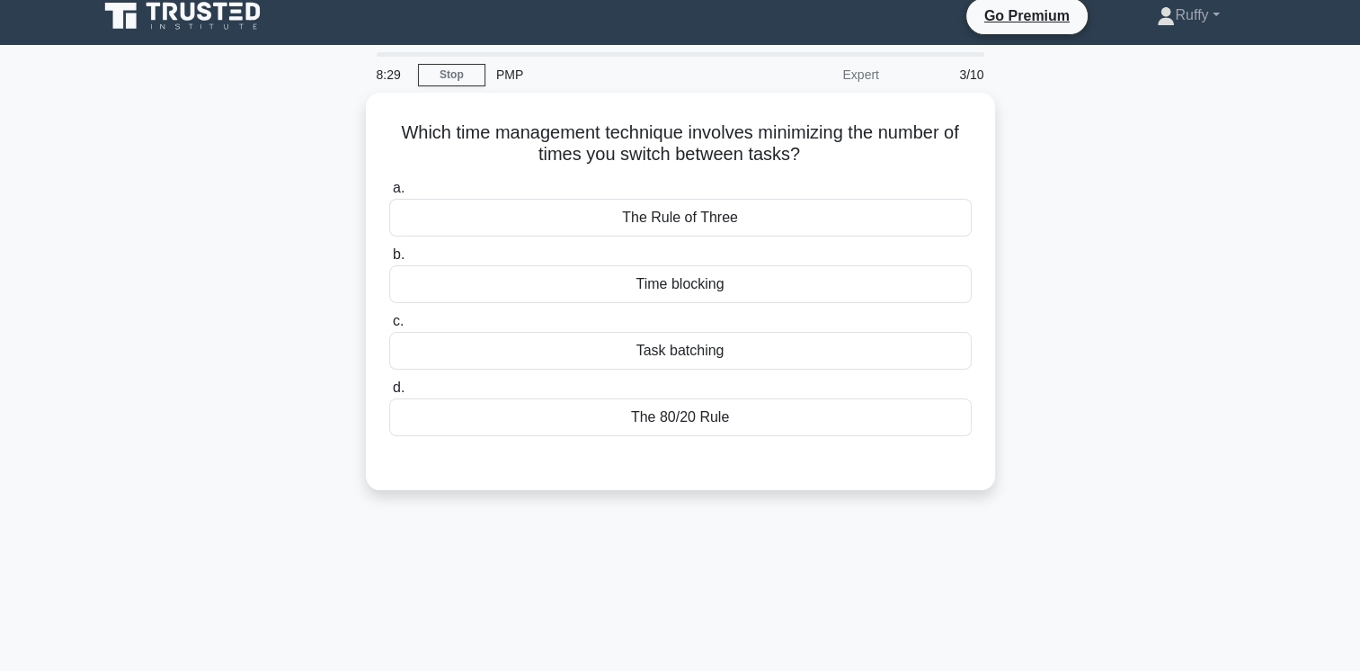
scroll to position [0, 0]
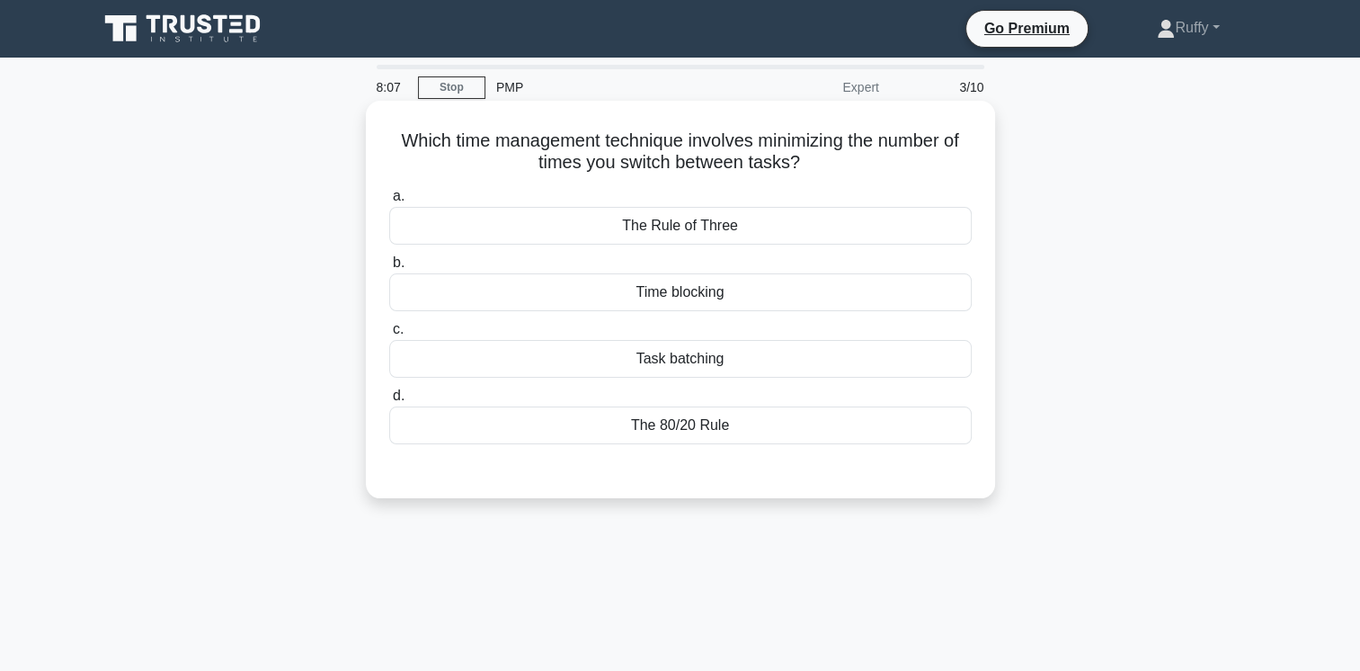
click at [695, 300] on div "Time blocking" at bounding box center [680, 292] width 583 height 38
click at [389, 269] on input "b. Time blocking" at bounding box center [389, 263] width 0 height 12
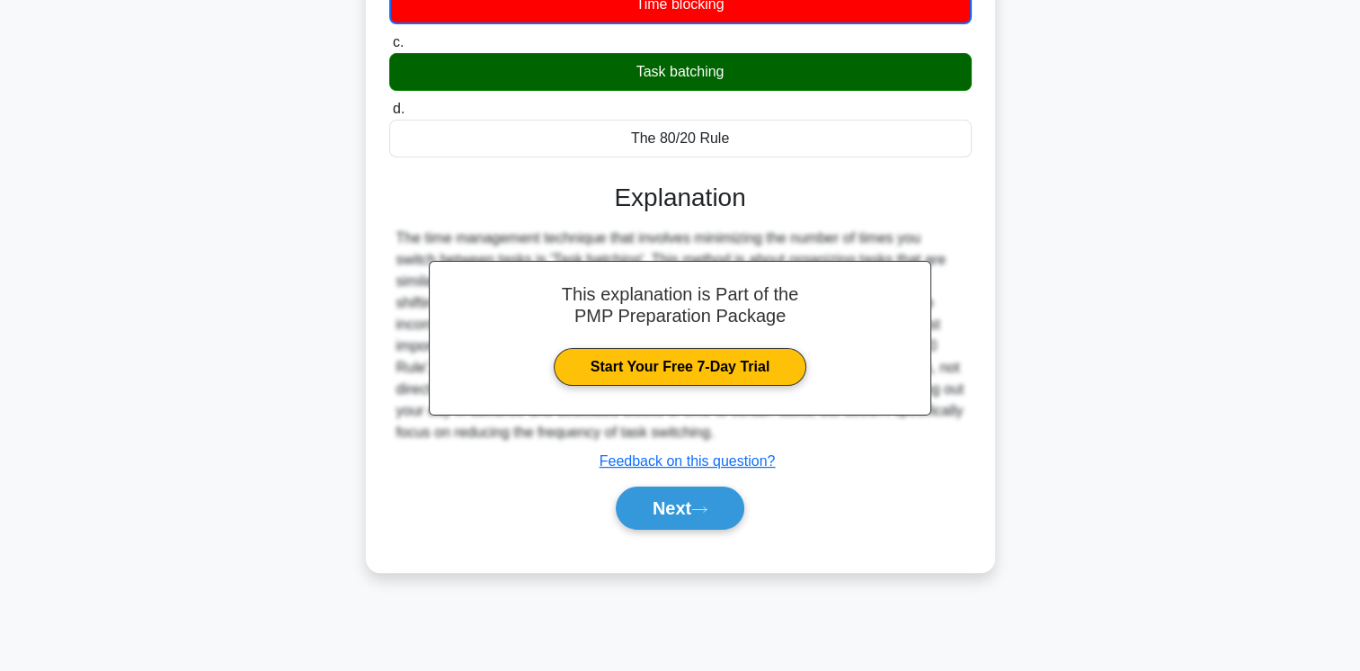
scroll to position [300, 0]
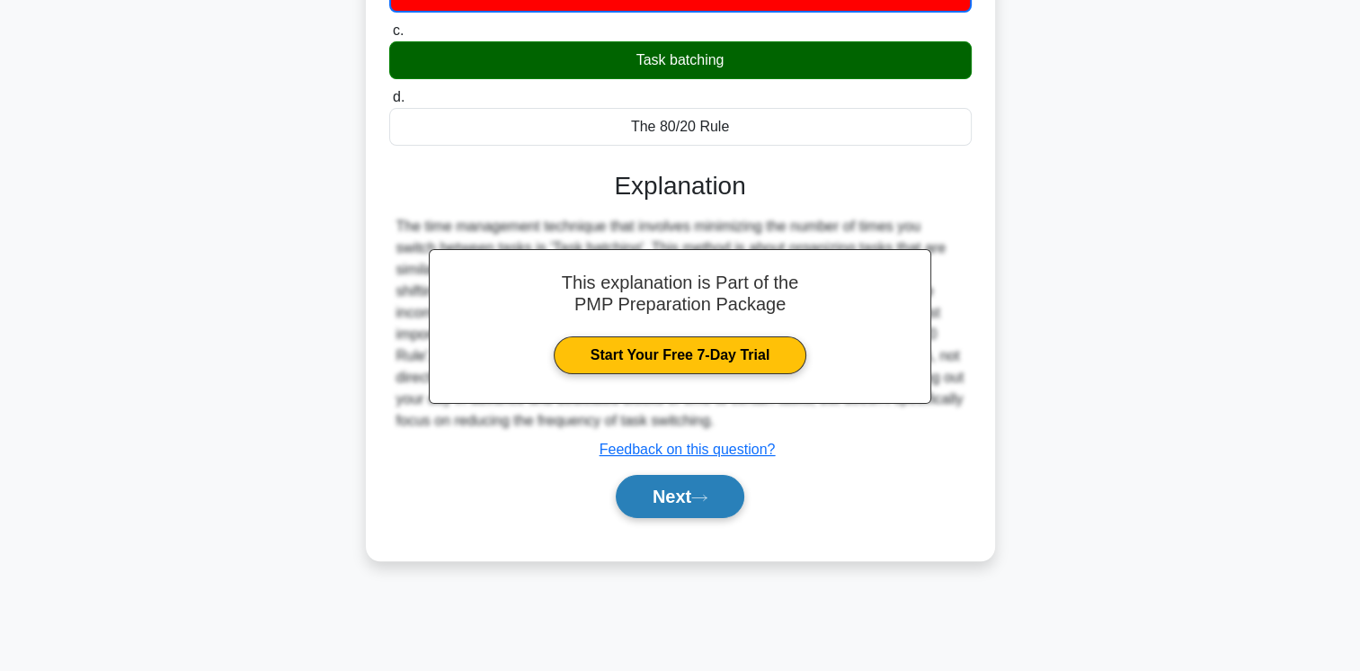
click at [685, 496] on button "Next" at bounding box center [680, 496] width 129 height 43
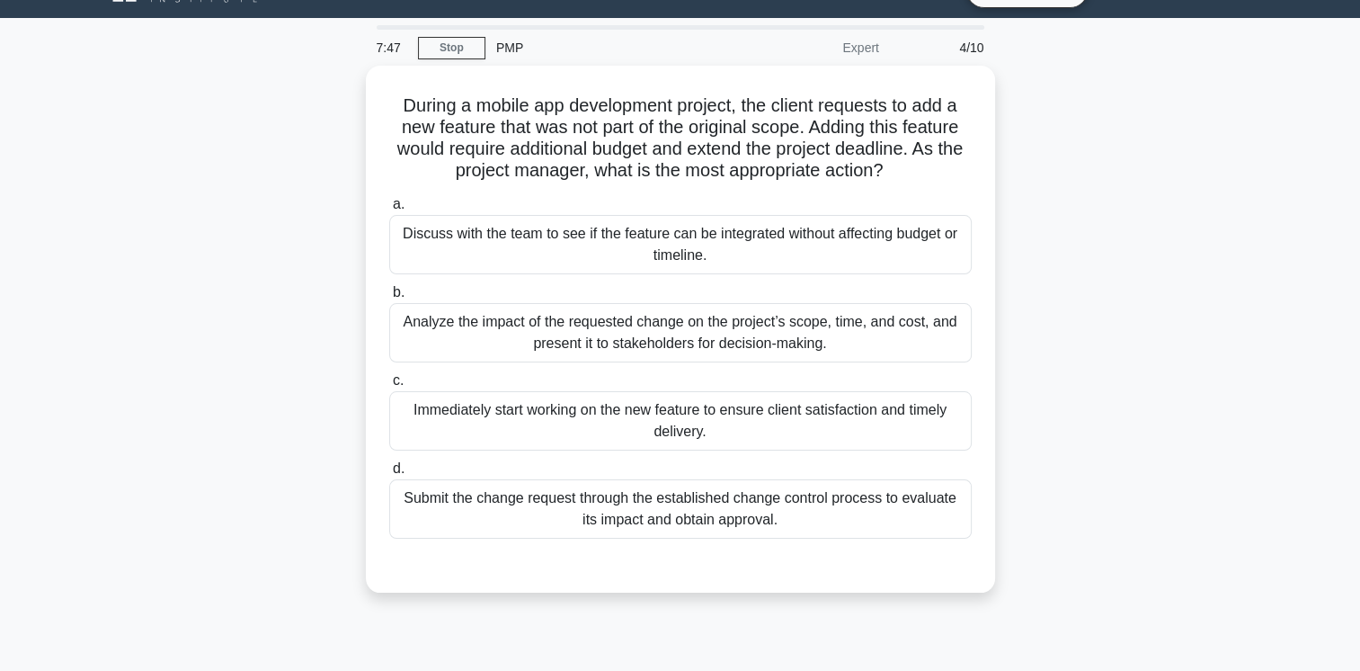
scroll to position [36, 0]
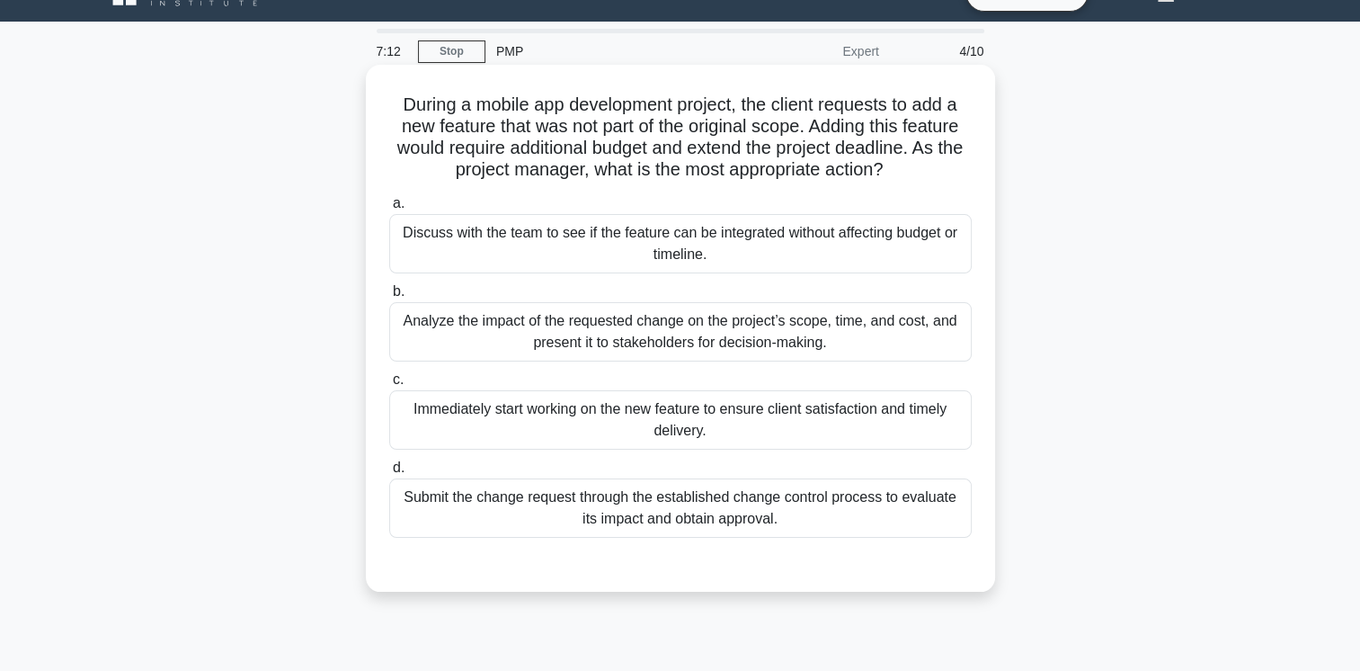
click at [834, 335] on div "Analyze the impact of the requested change on the project’s scope, time, and co…" at bounding box center [680, 331] width 583 height 59
click at [389, 298] on input "b. Analyze the impact of the requested change on the project’s scope, time, and…" at bounding box center [389, 292] width 0 height 12
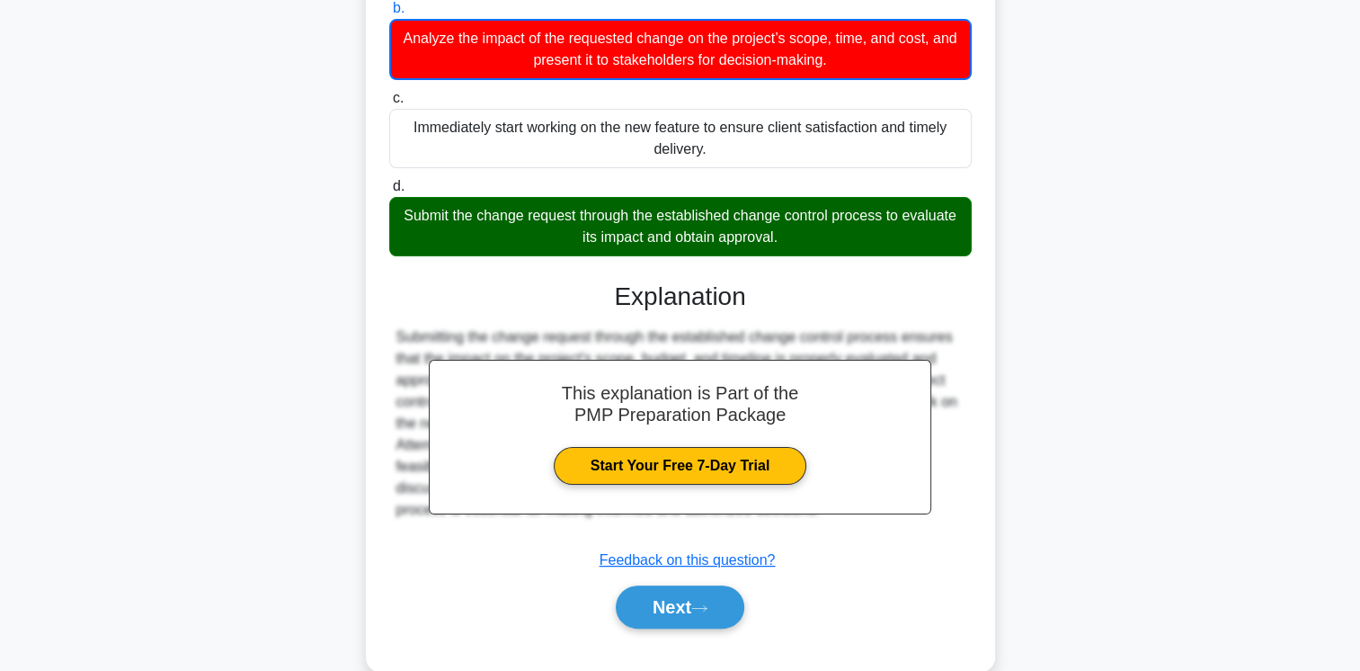
scroll to position [352, 0]
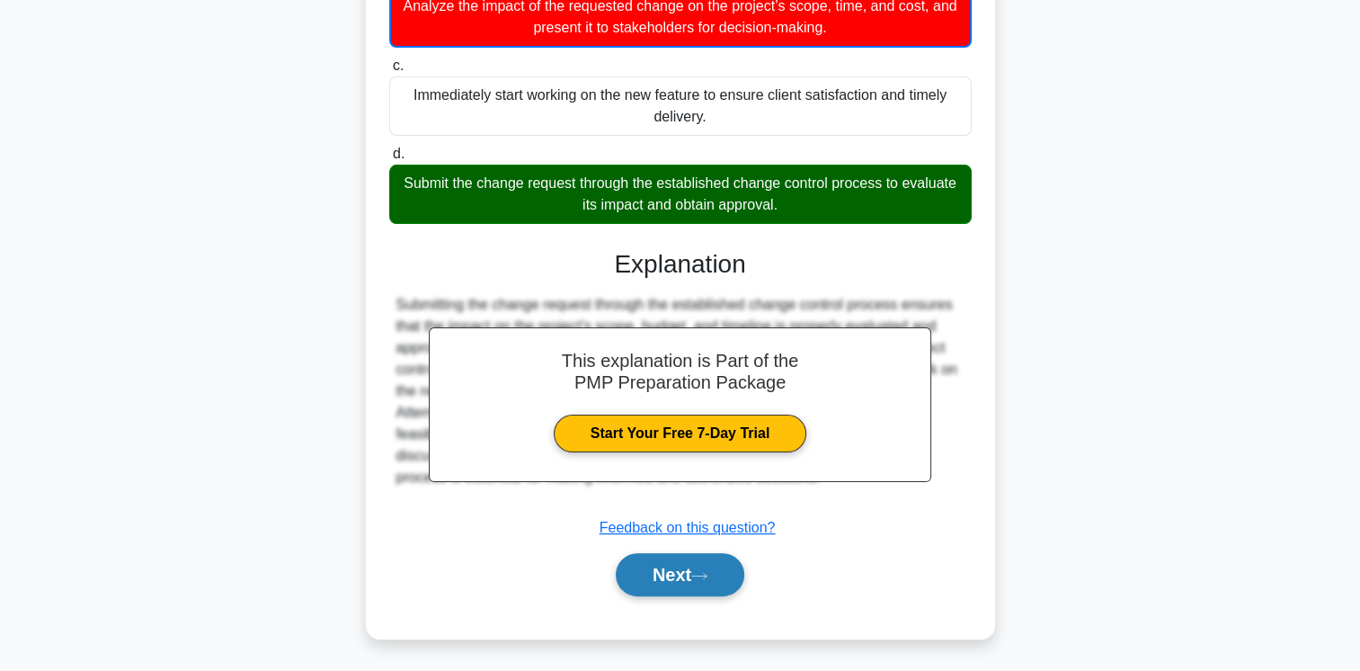
click at [708, 574] on icon at bounding box center [699, 576] width 16 height 10
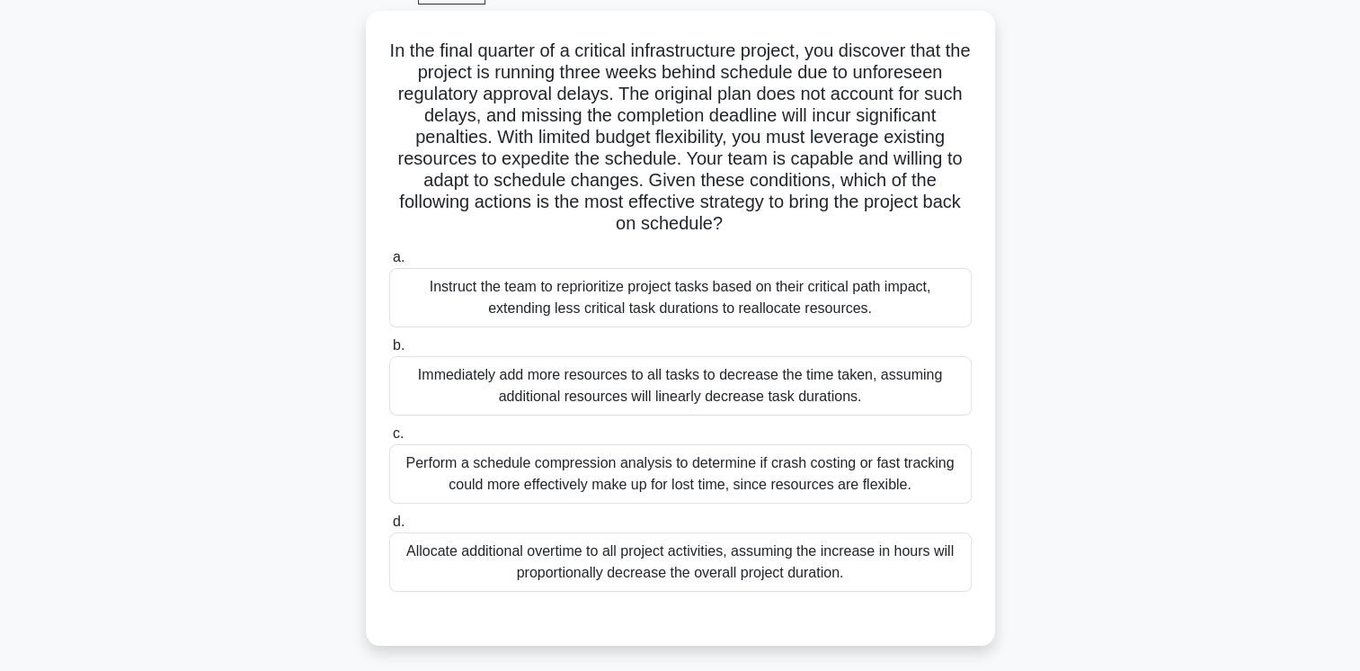
scroll to position [85, 0]
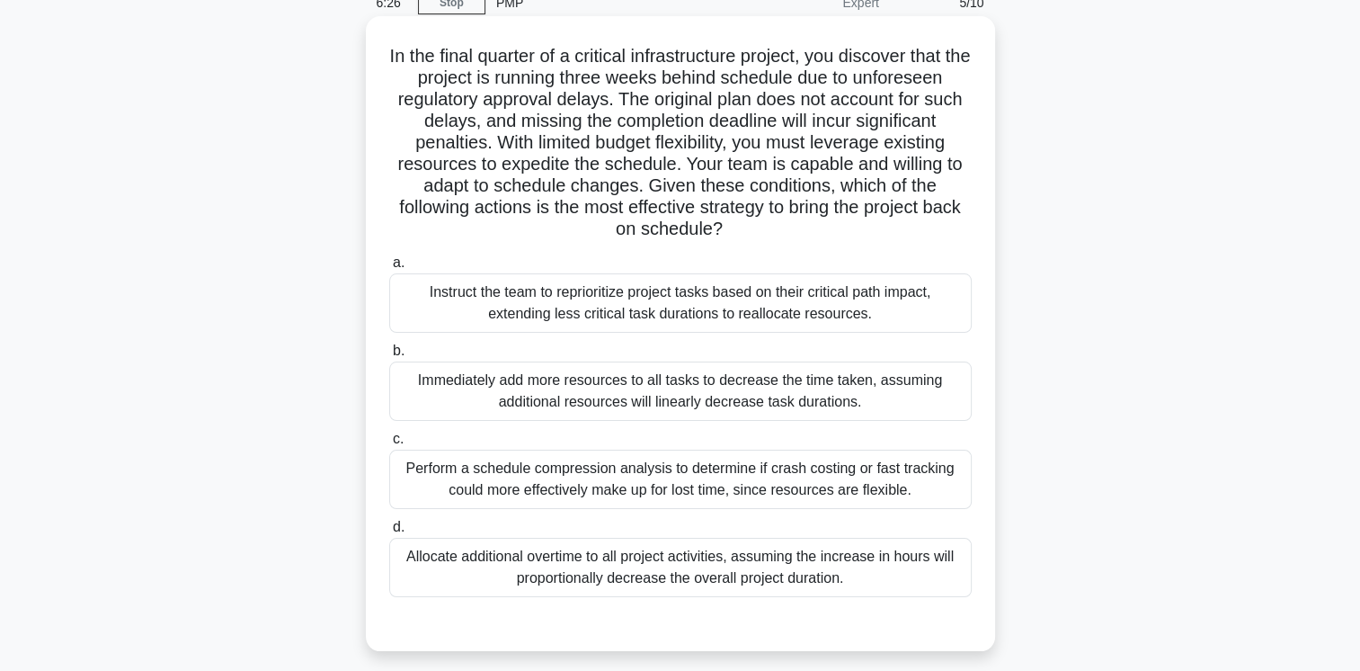
click at [758, 473] on div "Perform a schedule compression analysis to determine if crash costing or fast t…" at bounding box center [680, 479] width 583 height 59
click at [389, 445] on input "c. Perform a schedule compression analysis to determine if crash costing or fas…" at bounding box center [389, 439] width 0 height 12
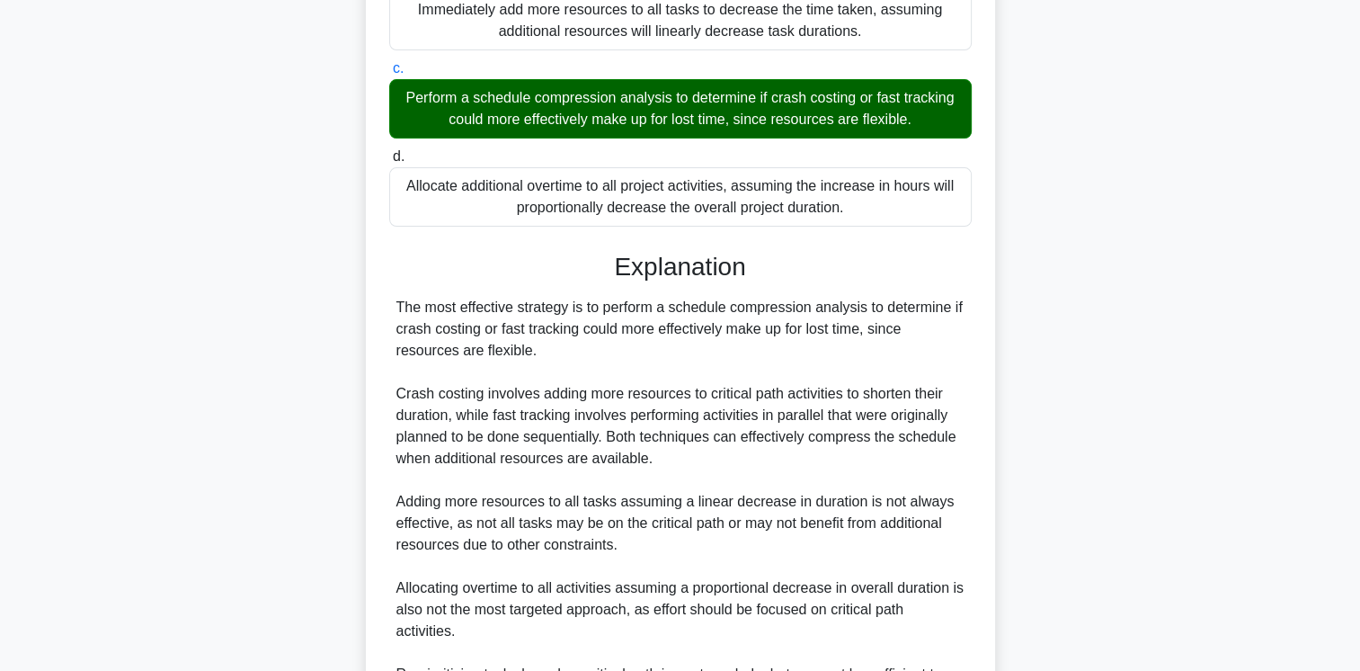
scroll to position [531, 0]
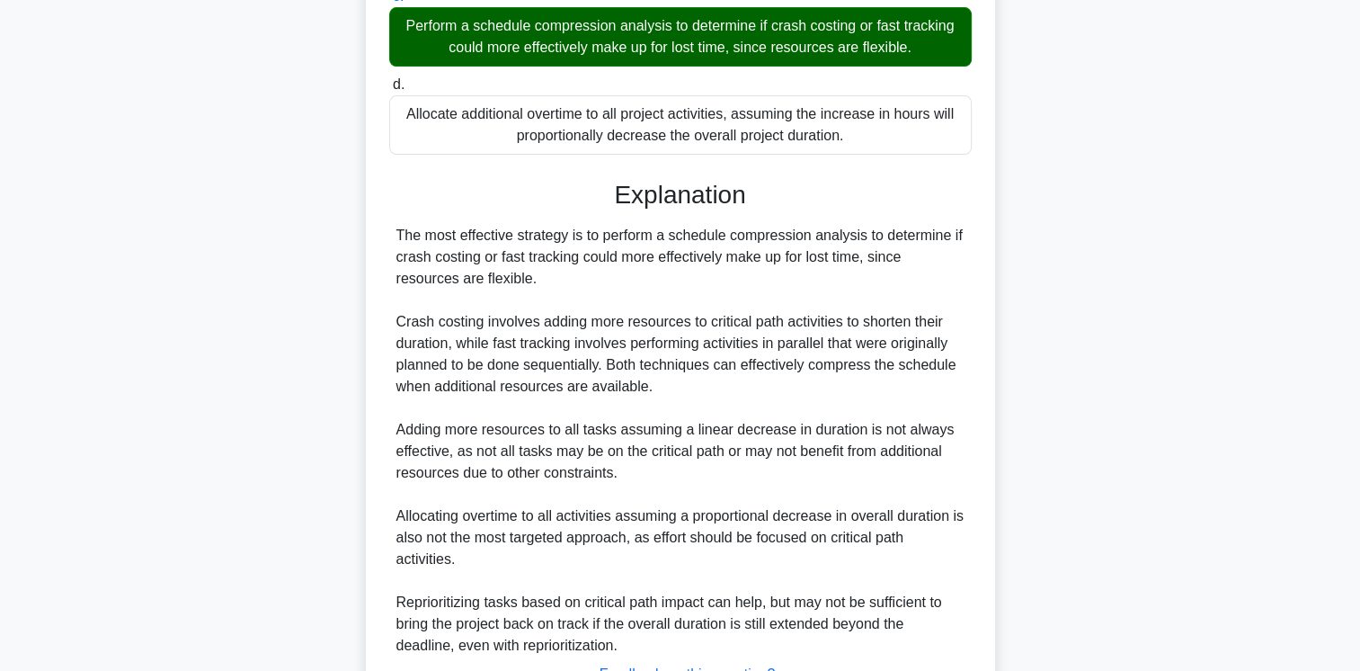
click at [1352, 435] on main "6:21 Stop PMP Expert 5/10 In the final quarter of a critical infrastructure pro…" at bounding box center [680, 169] width 1360 height 1287
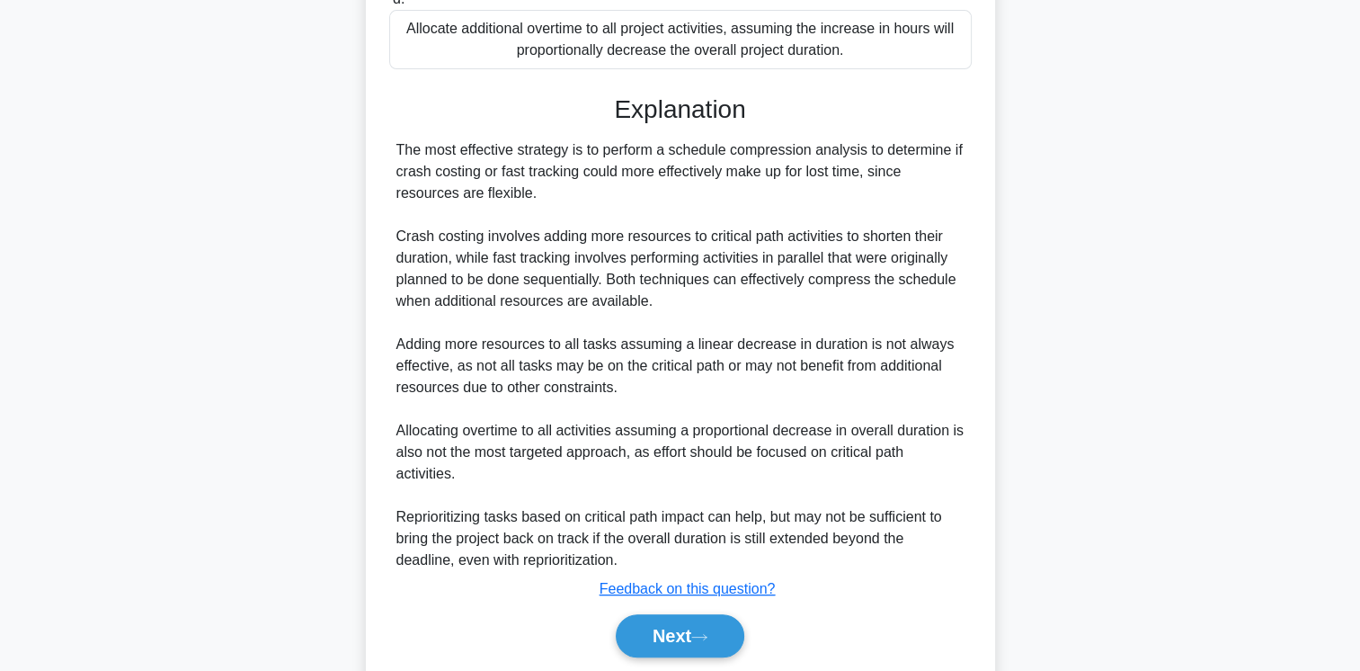
scroll to position [673, 0]
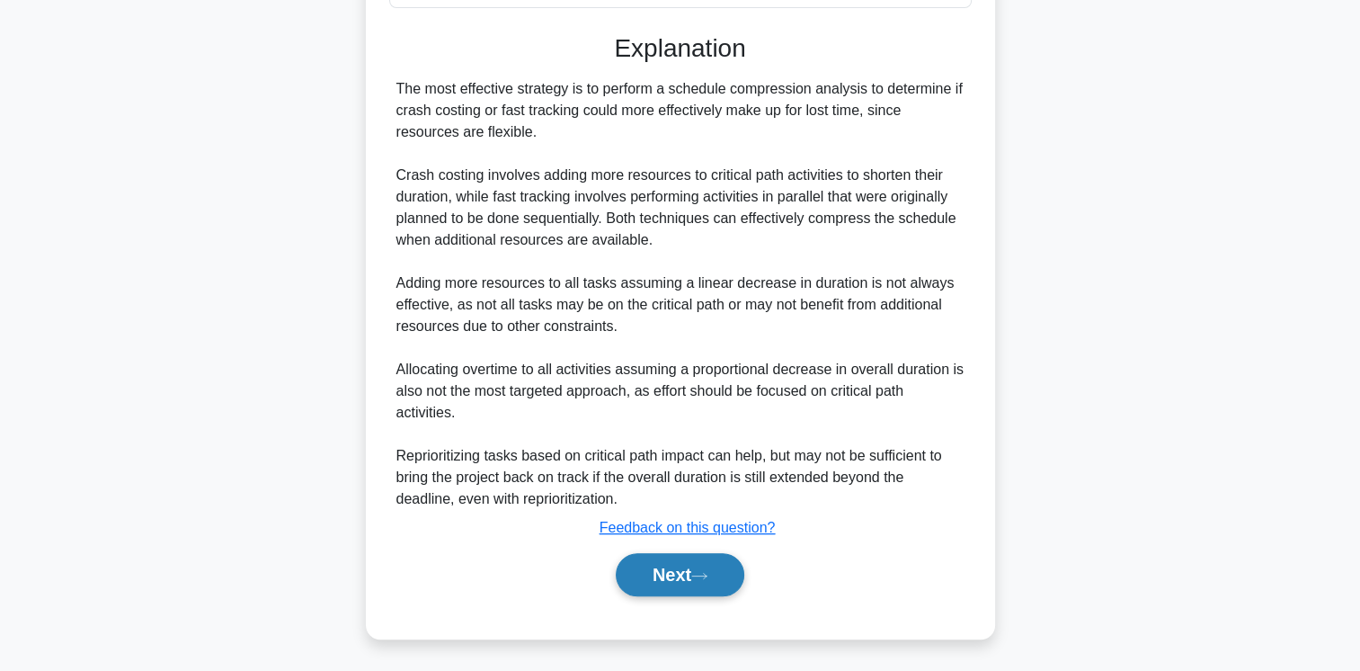
click at [680, 573] on button "Next" at bounding box center [680, 574] width 129 height 43
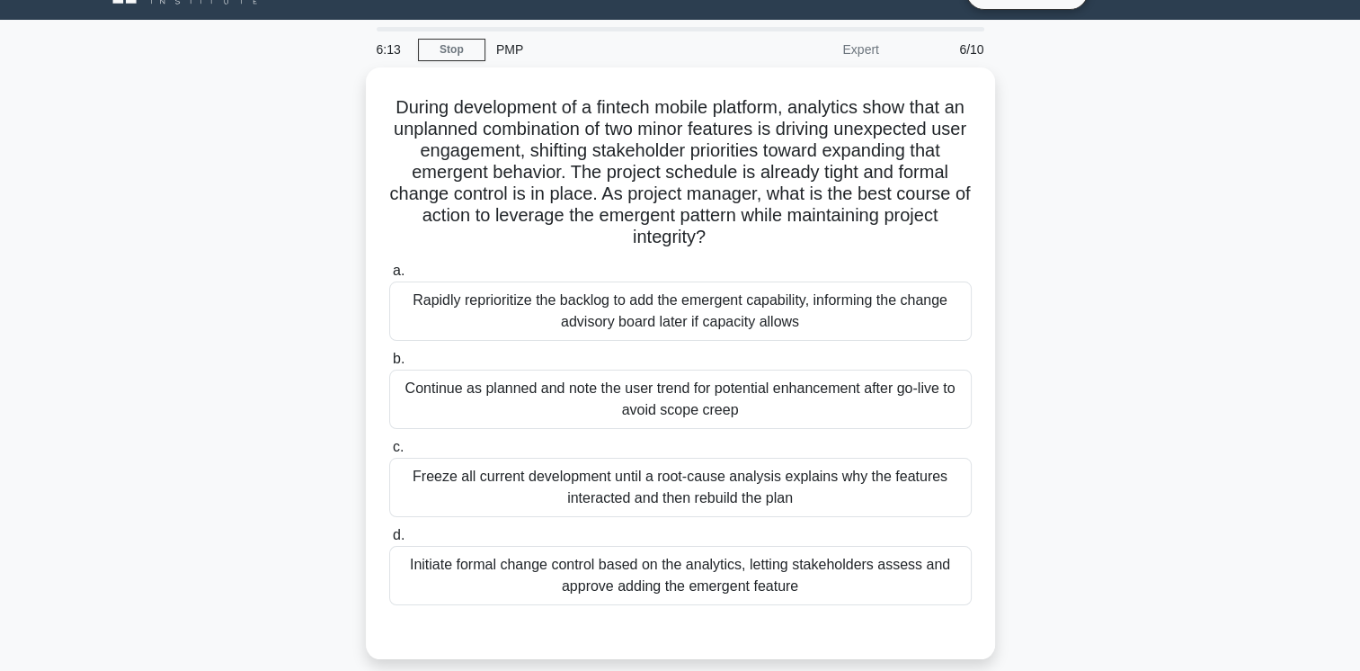
scroll to position [42, 0]
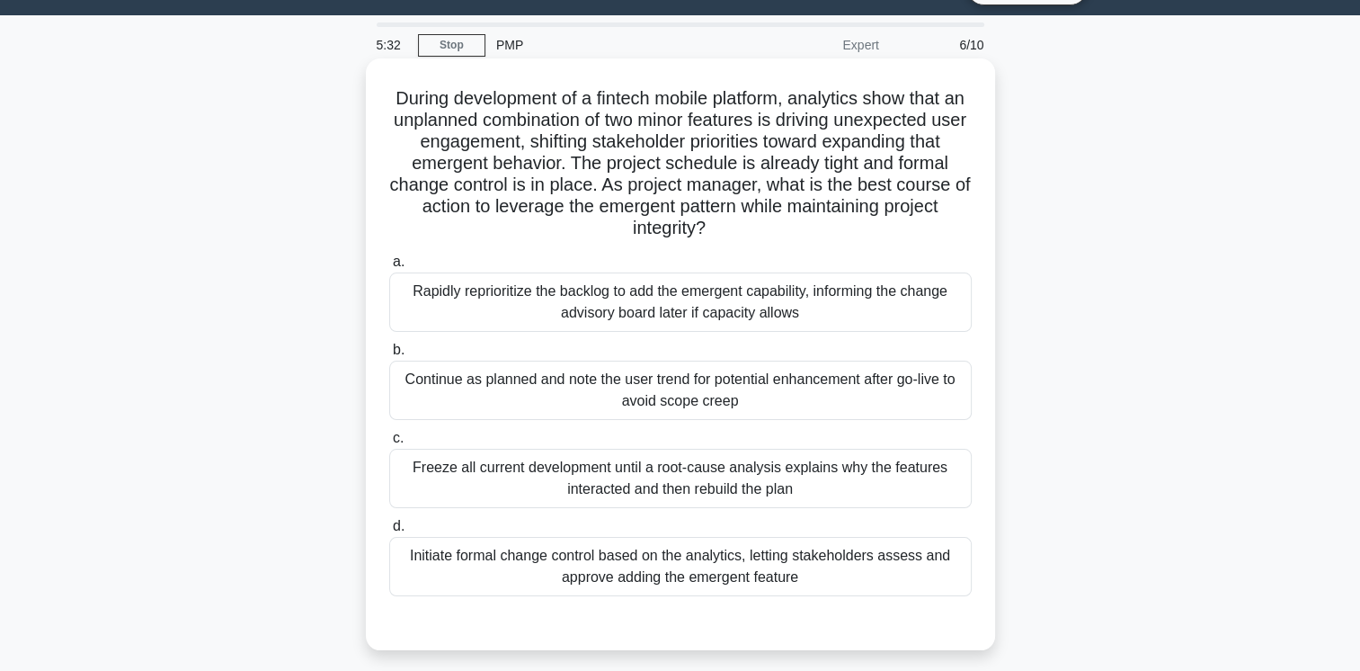
click at [721, 563] on div "Initiate formal change control based on the analytics, letting stakeholders ass…" at bounding box center [680, 566] width 583 height 59
click at [389, 532] on input "d. Initiate formal change control based on the analytics, letting stakeholders …" at bounding box center [389, 527] width 0 height 12
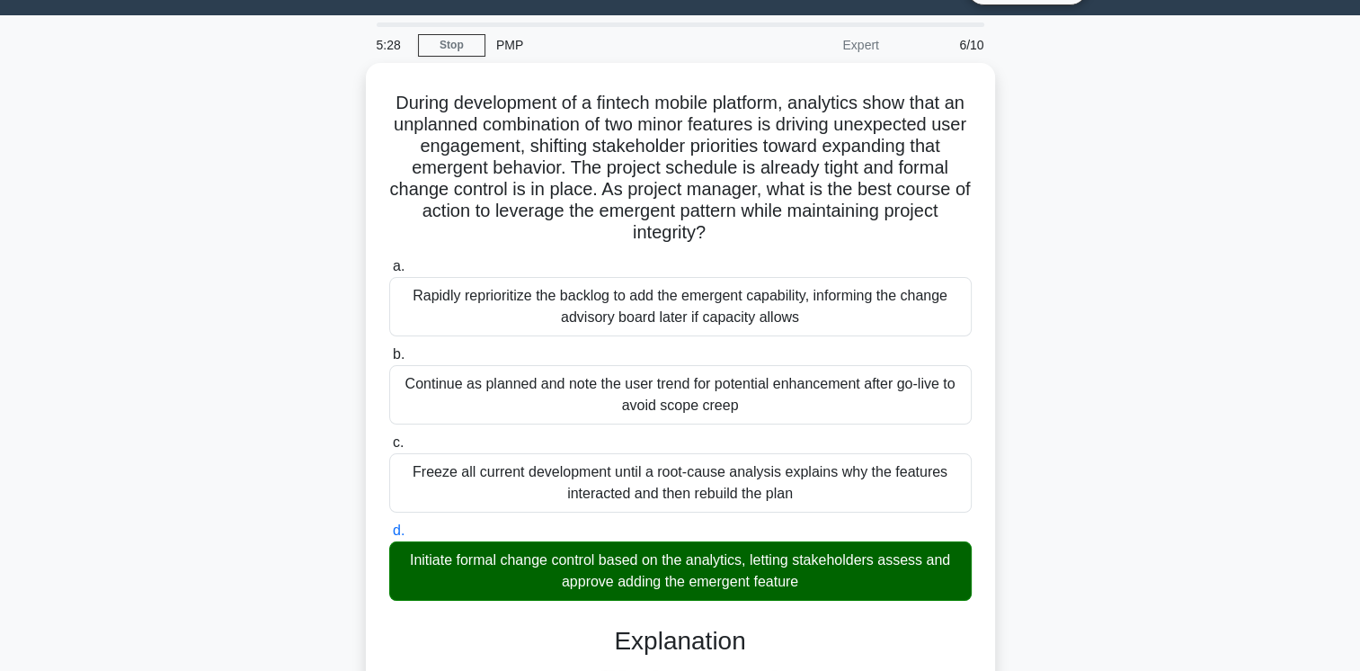
click at [1356, 354] on main "5:28 Stop PMP Expert 6/10 During development of a fintech mobile platform, anal…" at bounding box center [680, 605] width 1360 height 1180
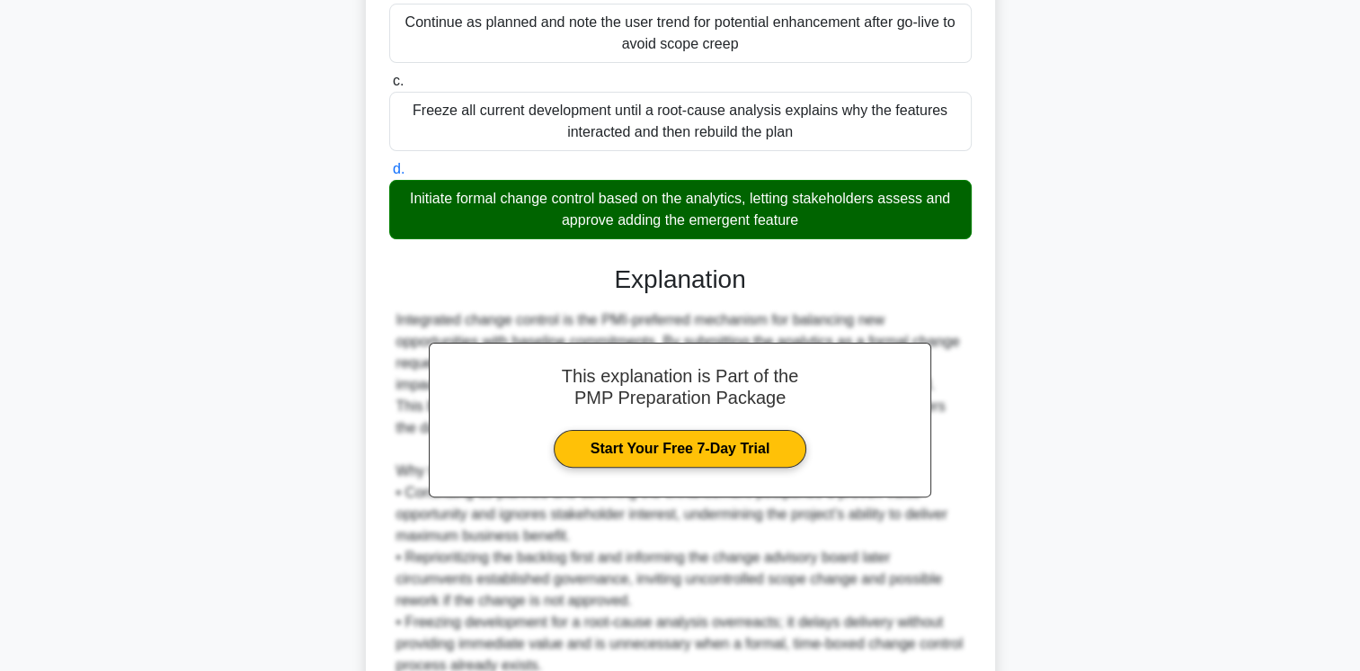
scroll to position [565, 0]
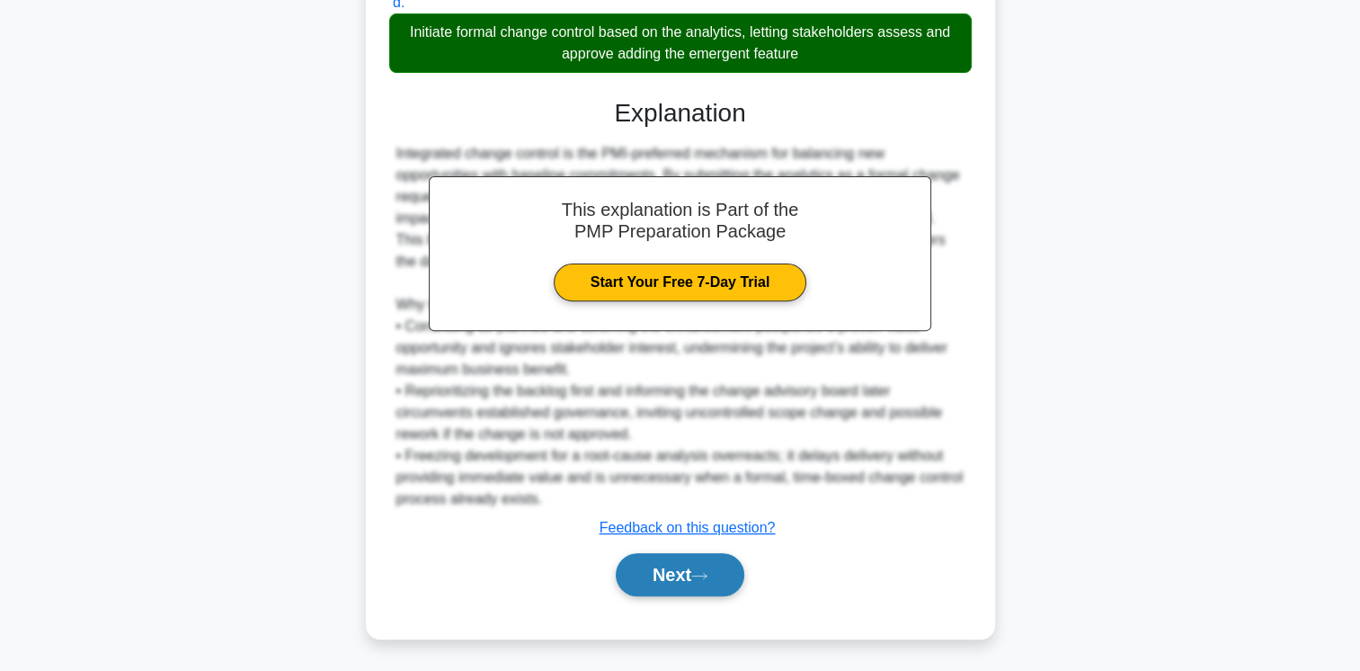
click at [681, 574] on button "Next" at bounding box center [680, 574] width 129 height 43
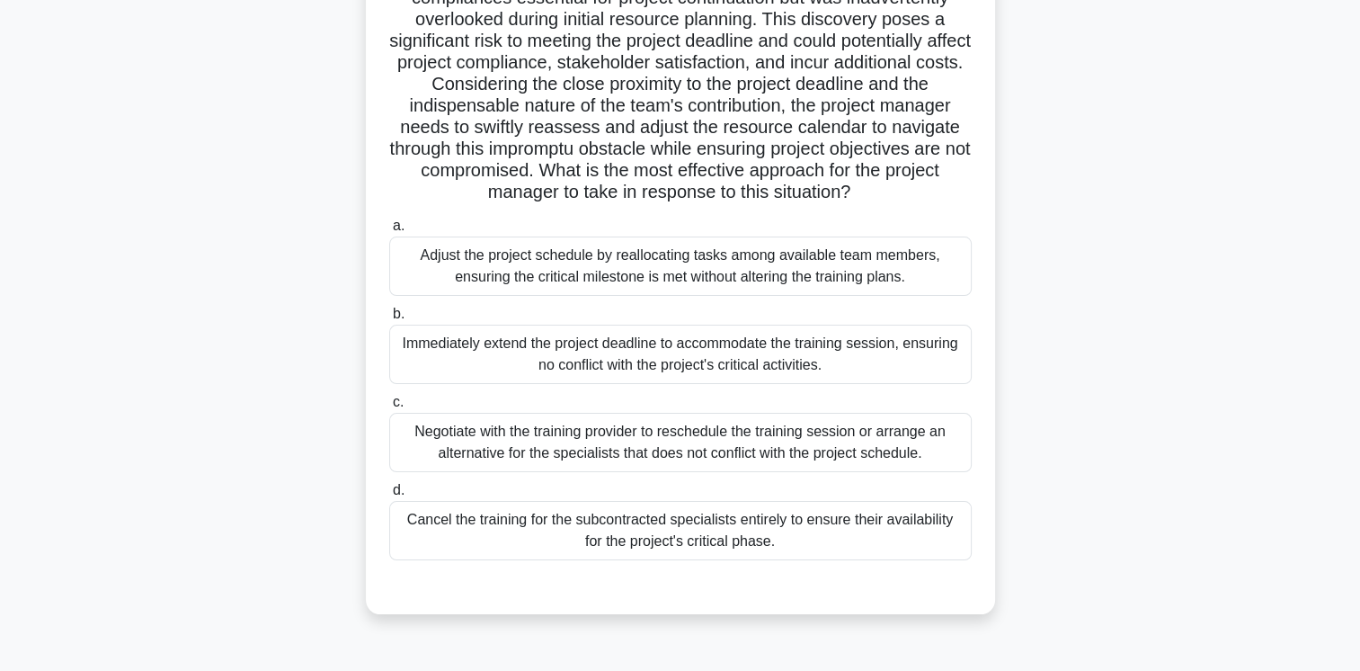
scroll to position [236, 0]
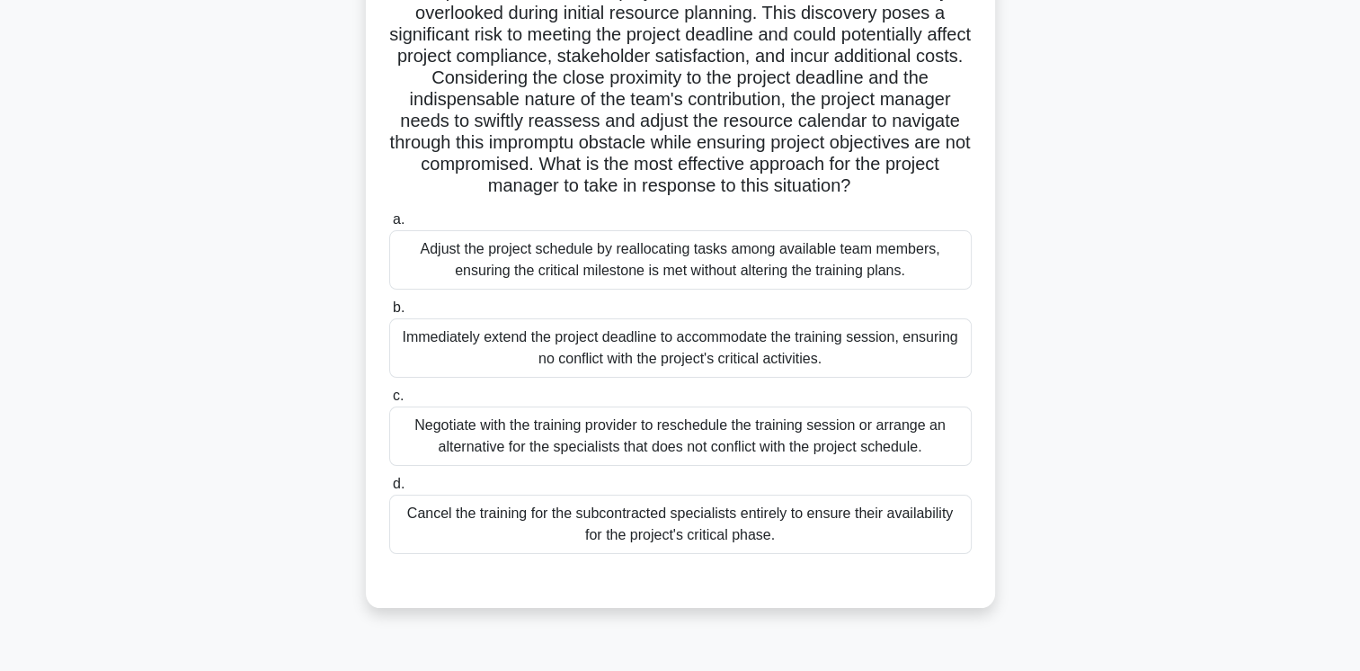
click at [794, 260] on div "Adjust the project schedule by reallocating tasks among available team members,…" at bounding box center [680, 259] width 583 height 59
click at [389, 226] on input "a. Adjust the project schedule by reallocating tasks among available team membe…" at bounding box center [389, 220] width 0 height 12
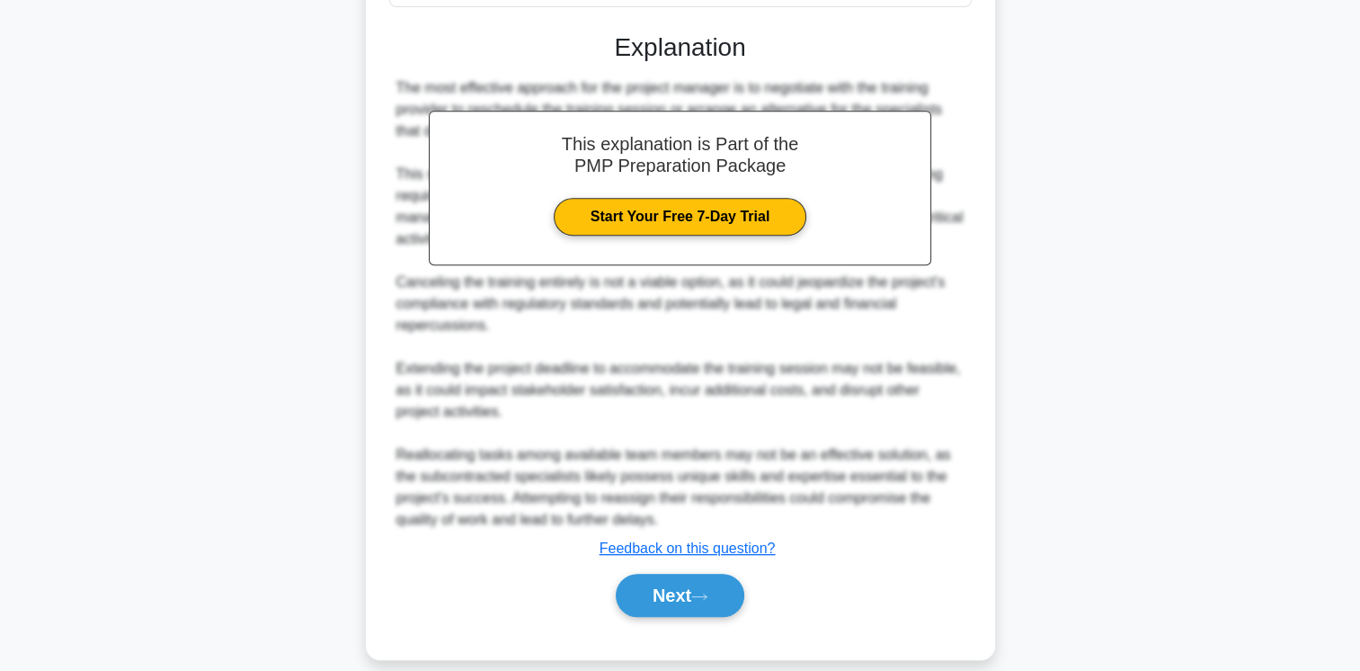
scroll to position [798, 0]
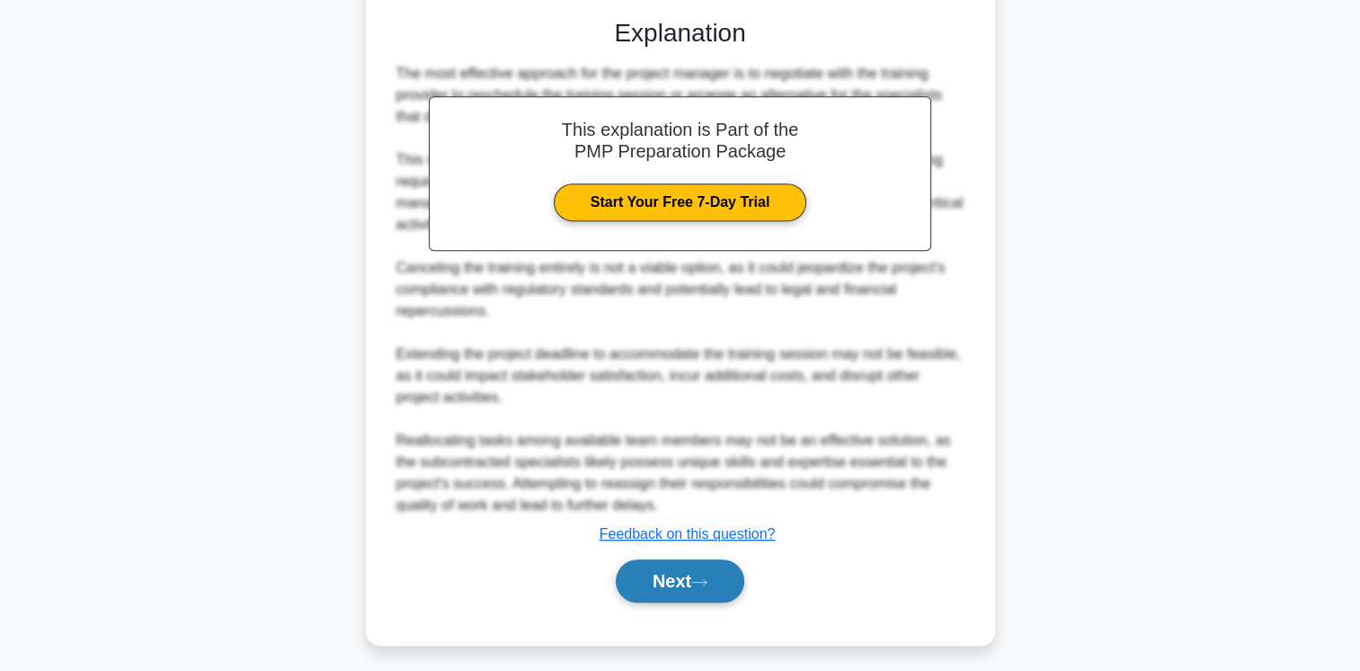
click at [689, 575] on button "Next" at bounding box center [680, 580] width 129 height 43
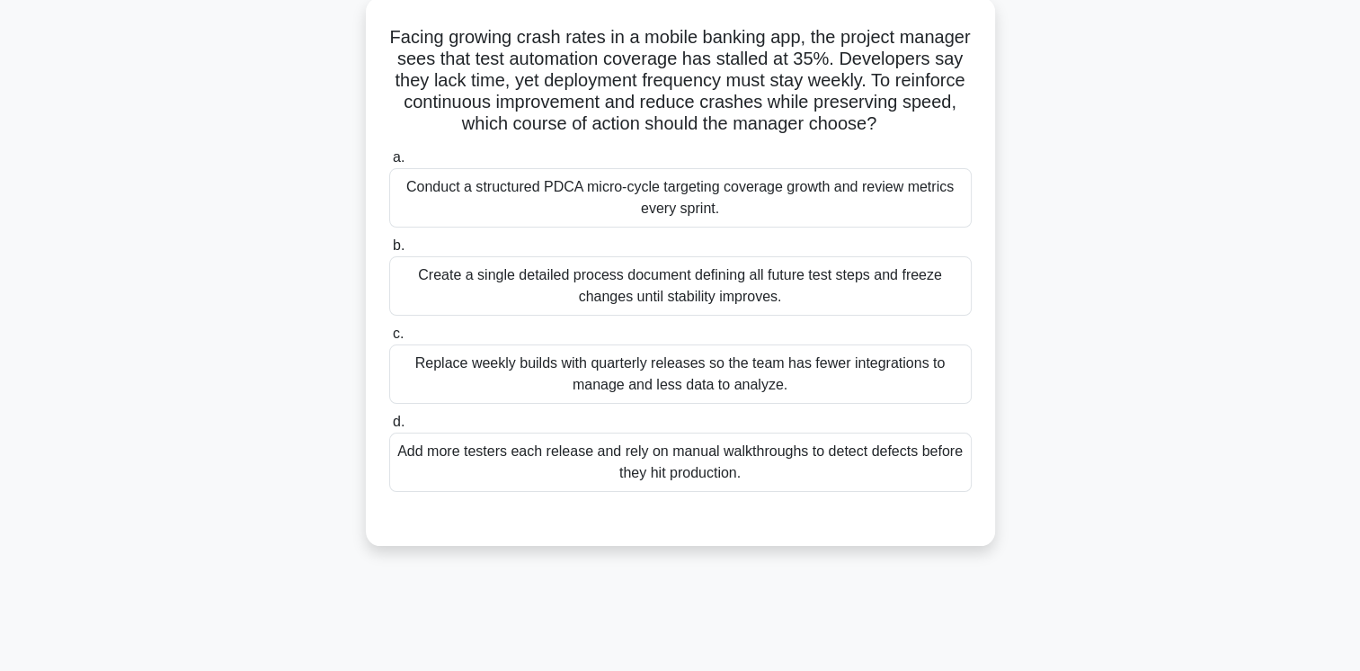
scroll to position [0, 0]
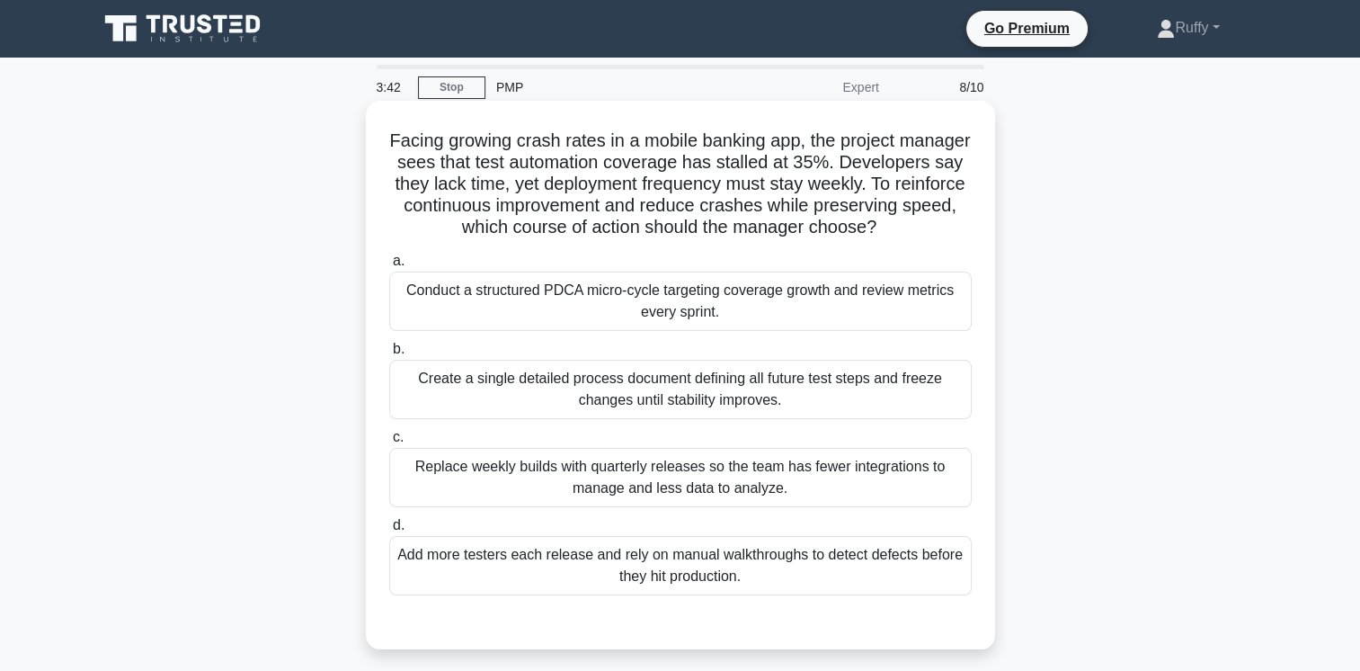
click at [734, 331] on div "Conduct a structured PDCA micro-cycle targeting coverage growth and review metr…" at bounding box center [680, 301] width 583 height 59
click at [389, 267] on input "a. Conduct a structured PDCA micro-cycle targeting coverage growth and review m…" at bounding box center [389, 261] width 0 height 12
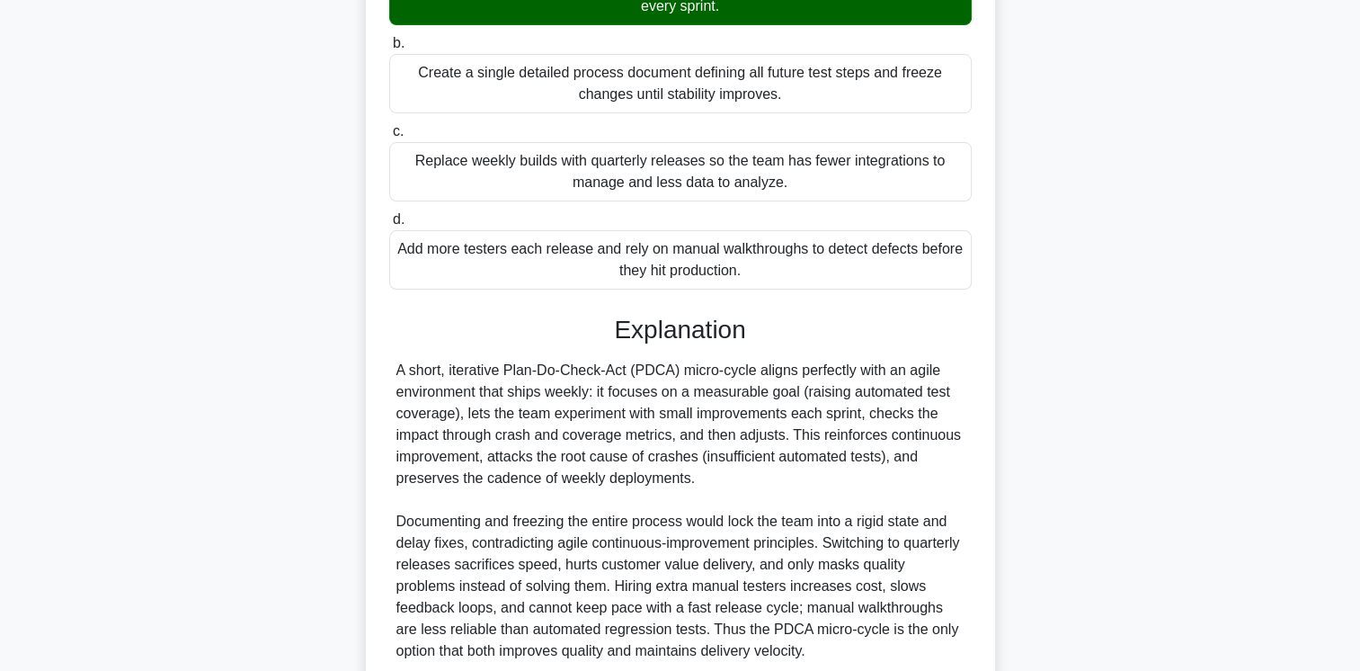
scroll to position [479, 0]
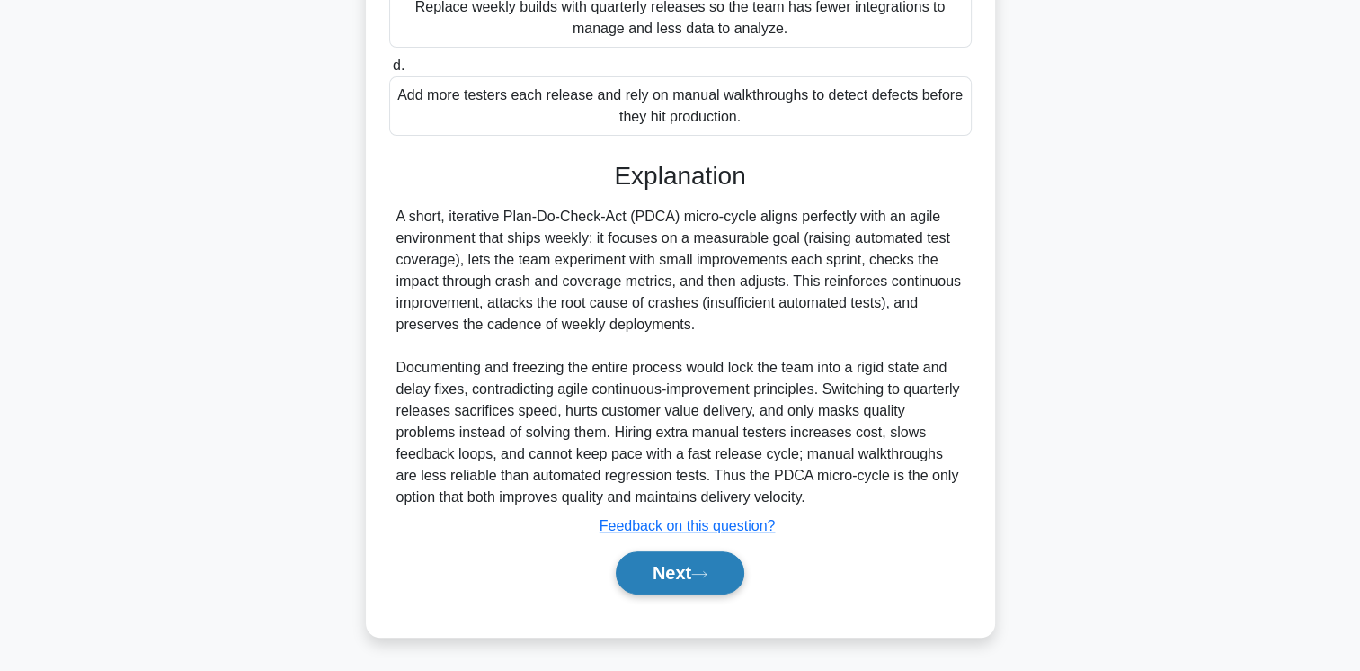
click at [704, 578] on icon at bounding box center [699, 574] width 16 height 10
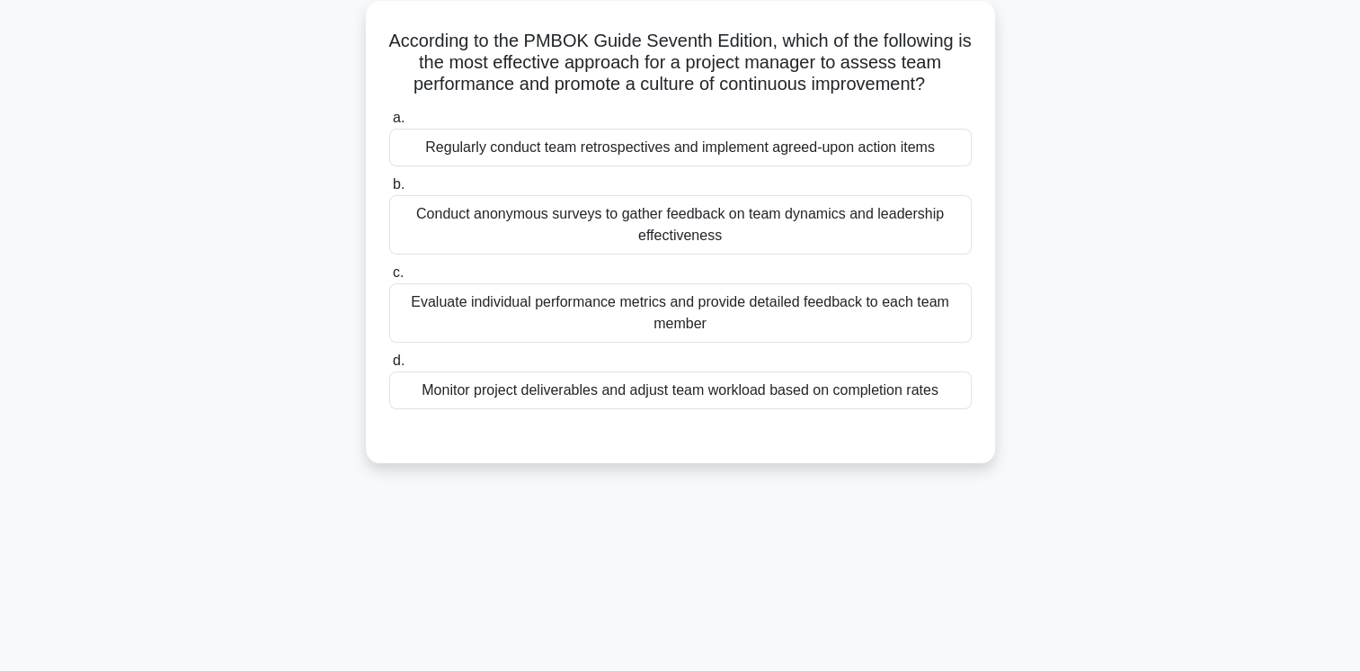
scroll to position [0, 0]
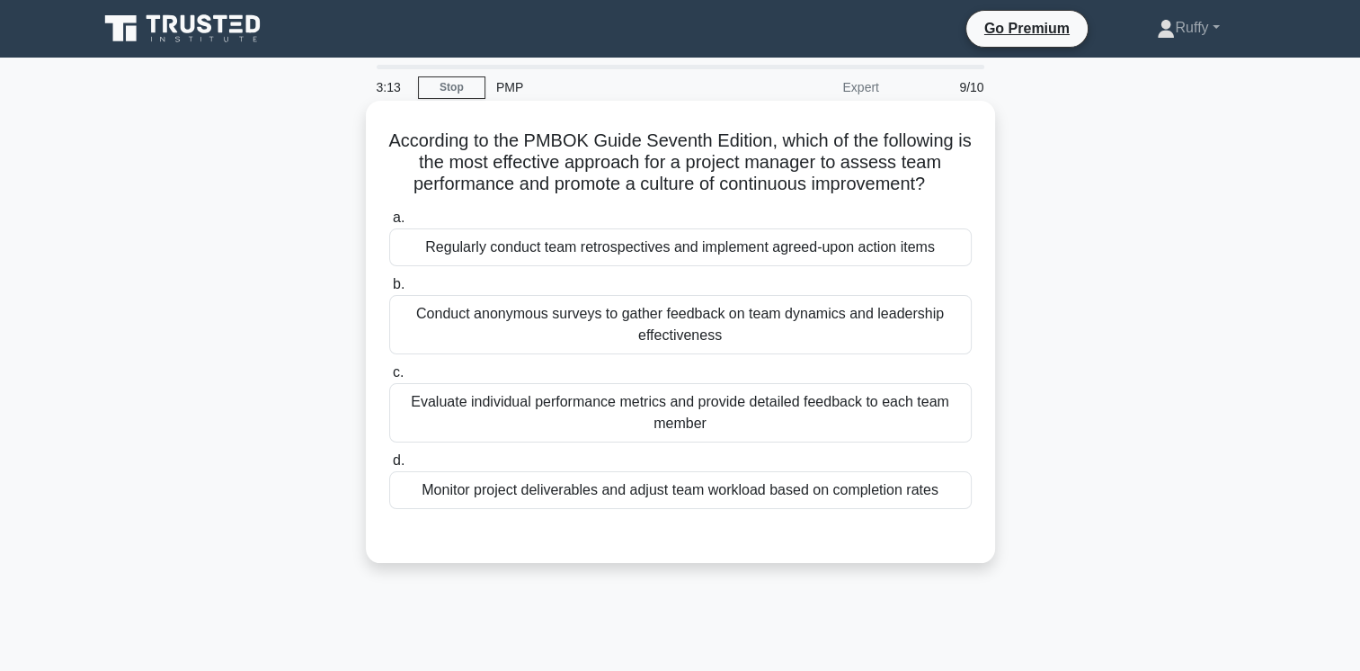
click at [709, 414] on div "Evaluate individual performance metrics and provide detailed feedback to each t…" at bounding box center [680, 412] width 583 height 59
click at [389, 378] on input "c. Evaluate individual performance metrics and provide detailed feedback to eac…" at bounding box center [389, 373] width 0 height 12
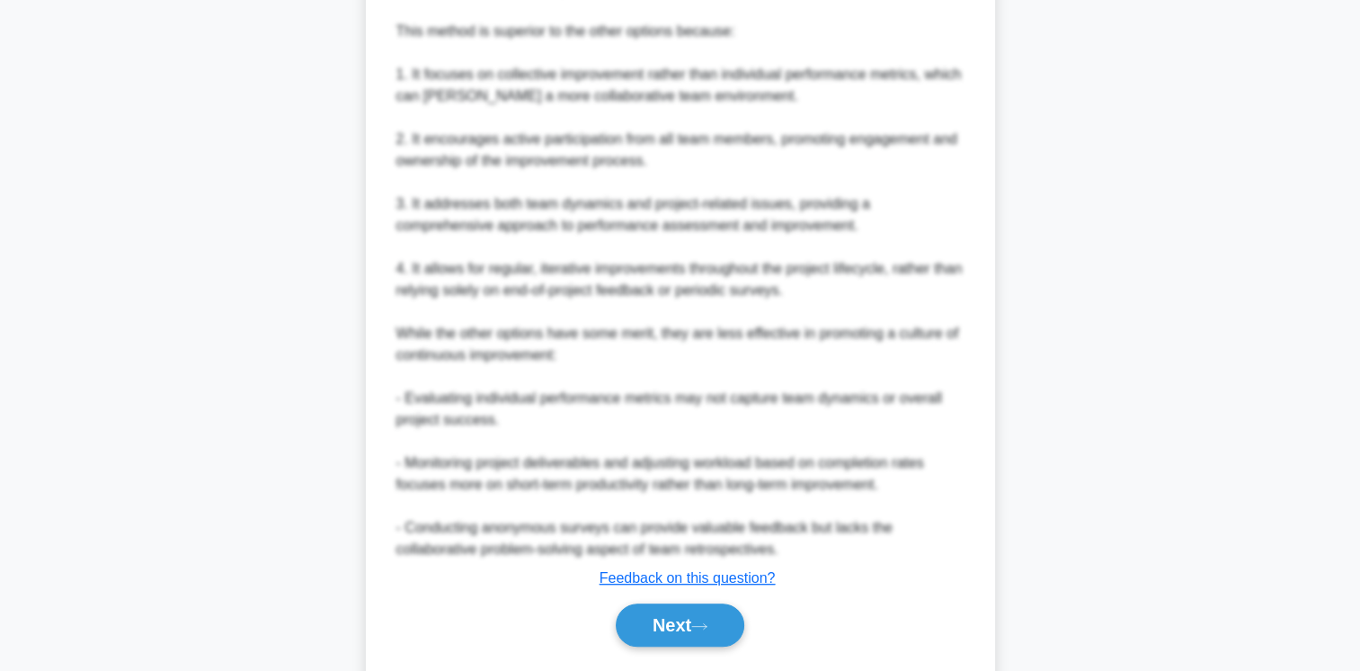
scroll to position [836, 0]
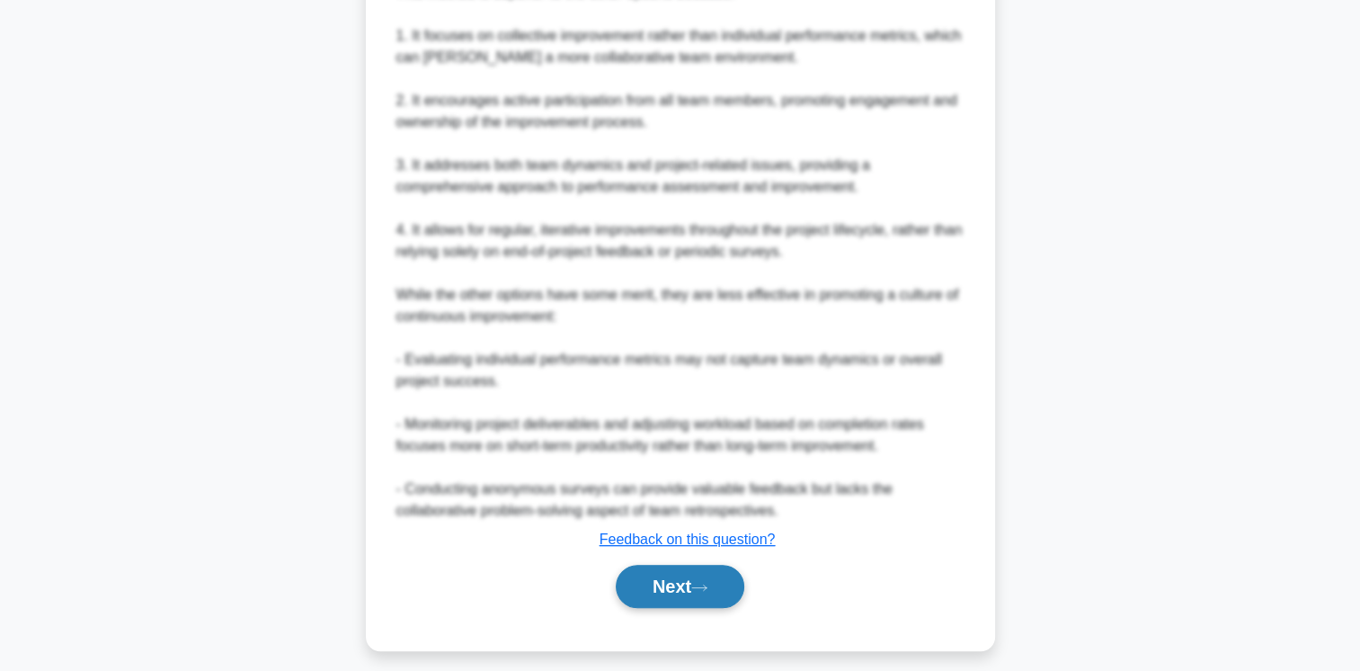
click at [688, 583] on button "Next" at bounding box center [680, 586] width 129 height 43
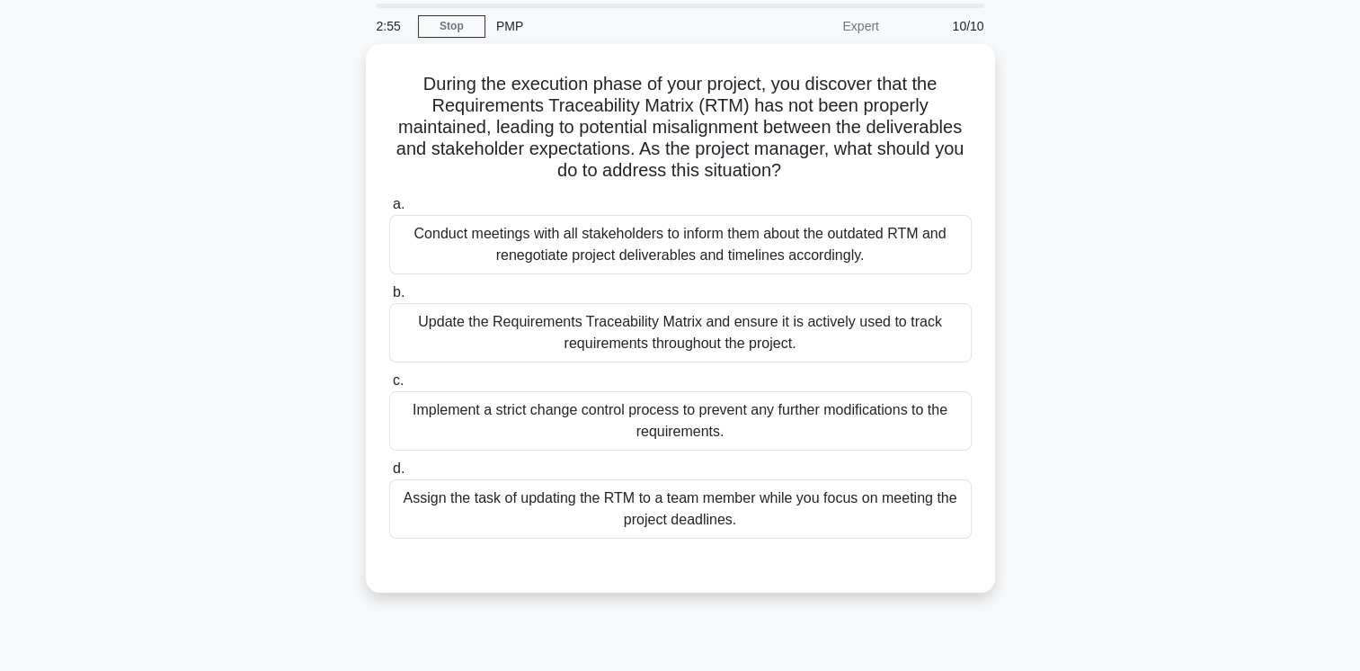
scroll to position [0, 0]
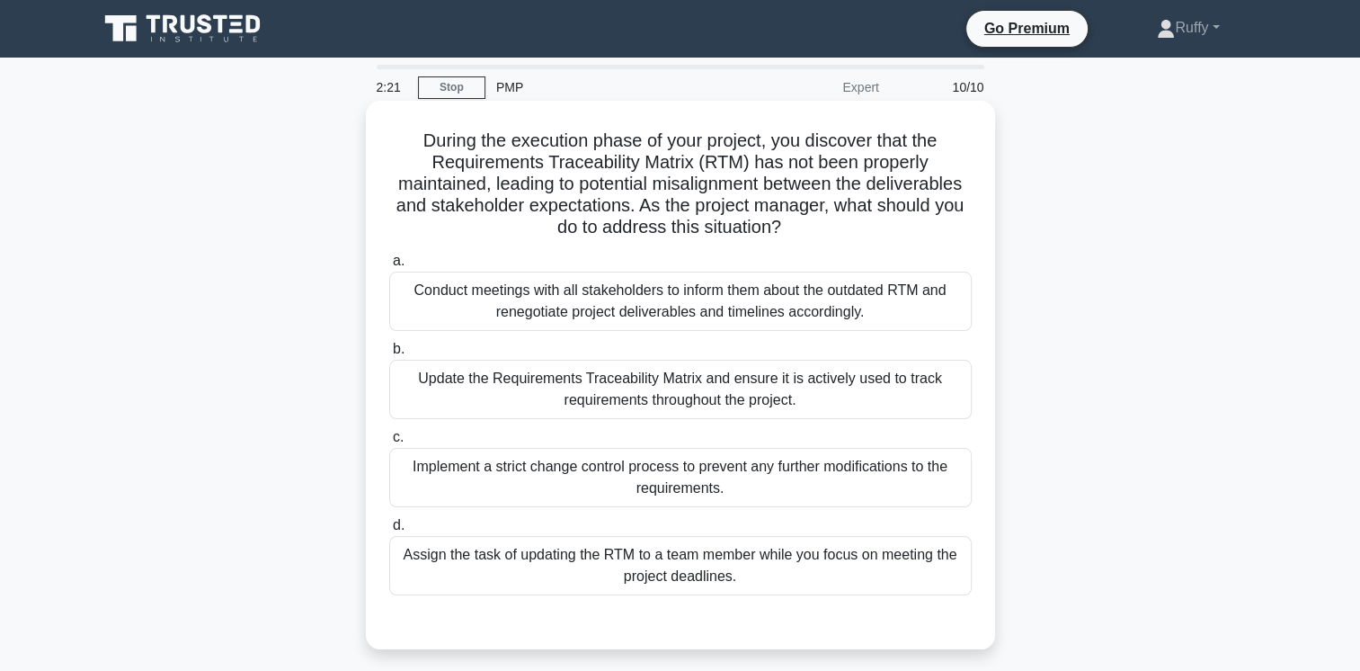
click at [712, 402] on div "Update the Requirements Traceability Matrix and ensure it is actively used to t…" at bounding box center [680, 389] width 583 height 59
click at [389, 355] on input "b. Update the Requirements Traceability Matrix and ensure it is actively used t…" at bounding box center [389, 349] width 0 height 12
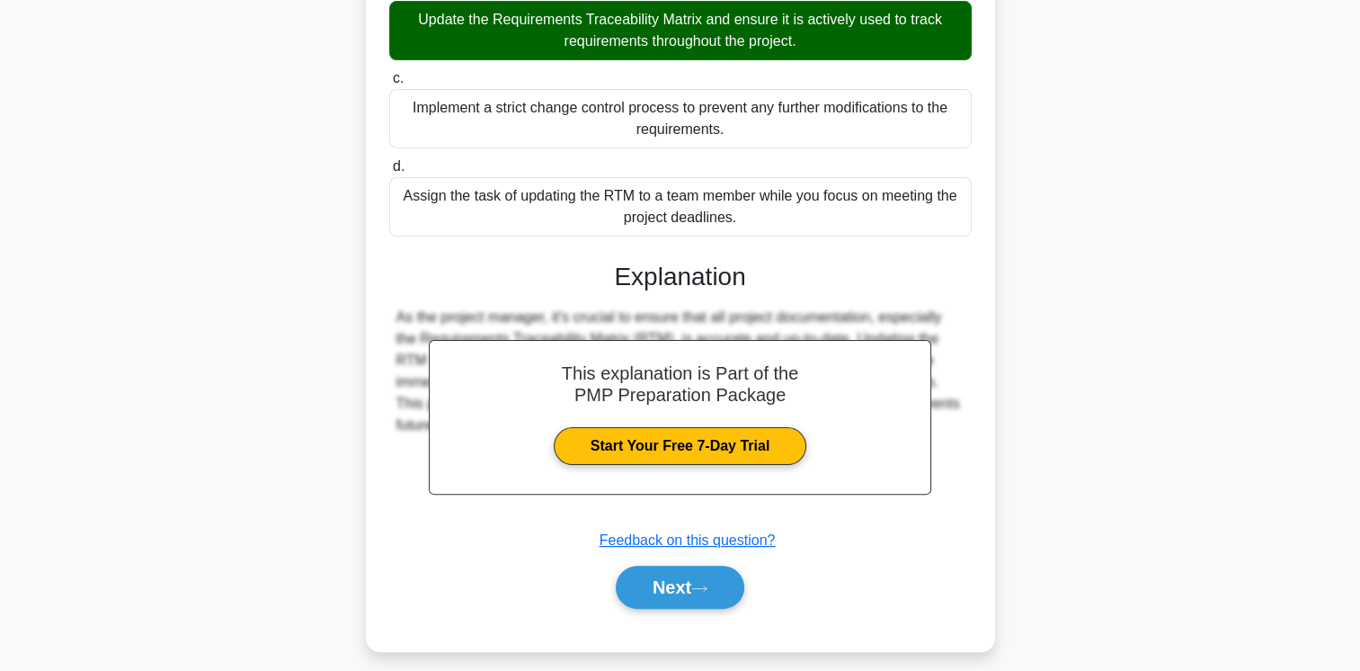
scroll to position [371, 0]
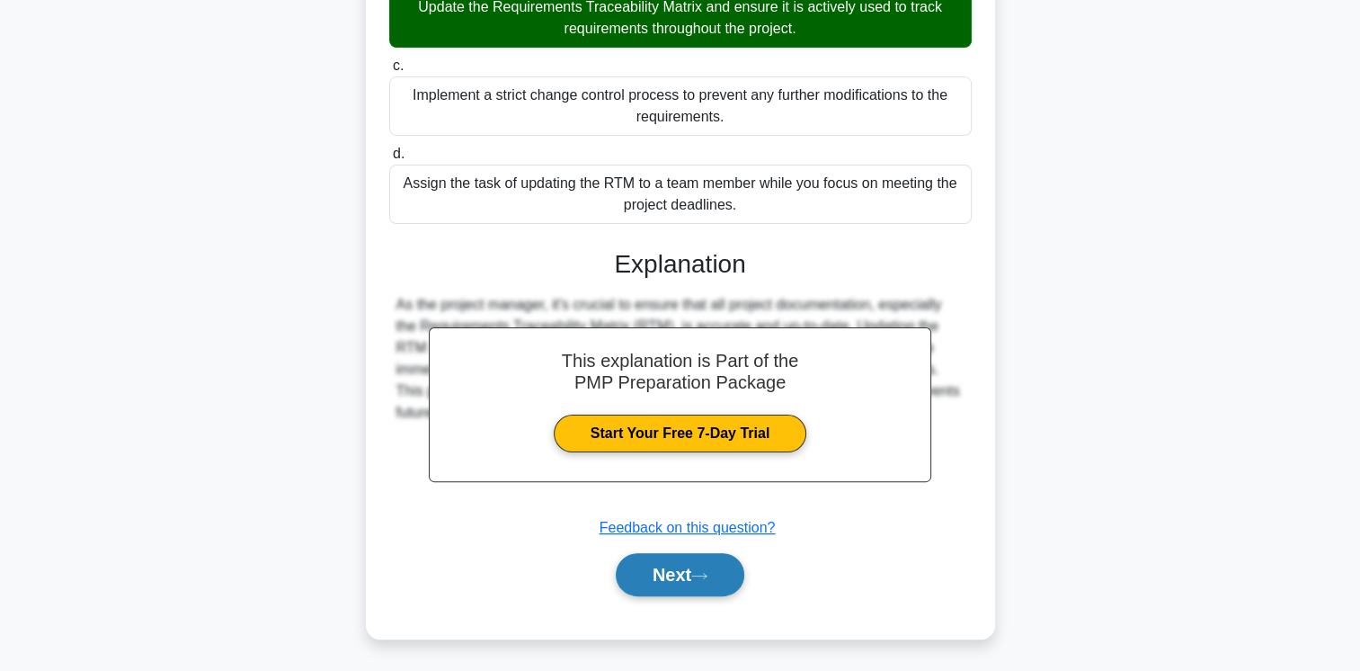
click at [712, 566] on button "Next" at bounding box center [680, 574] width 129 height 43
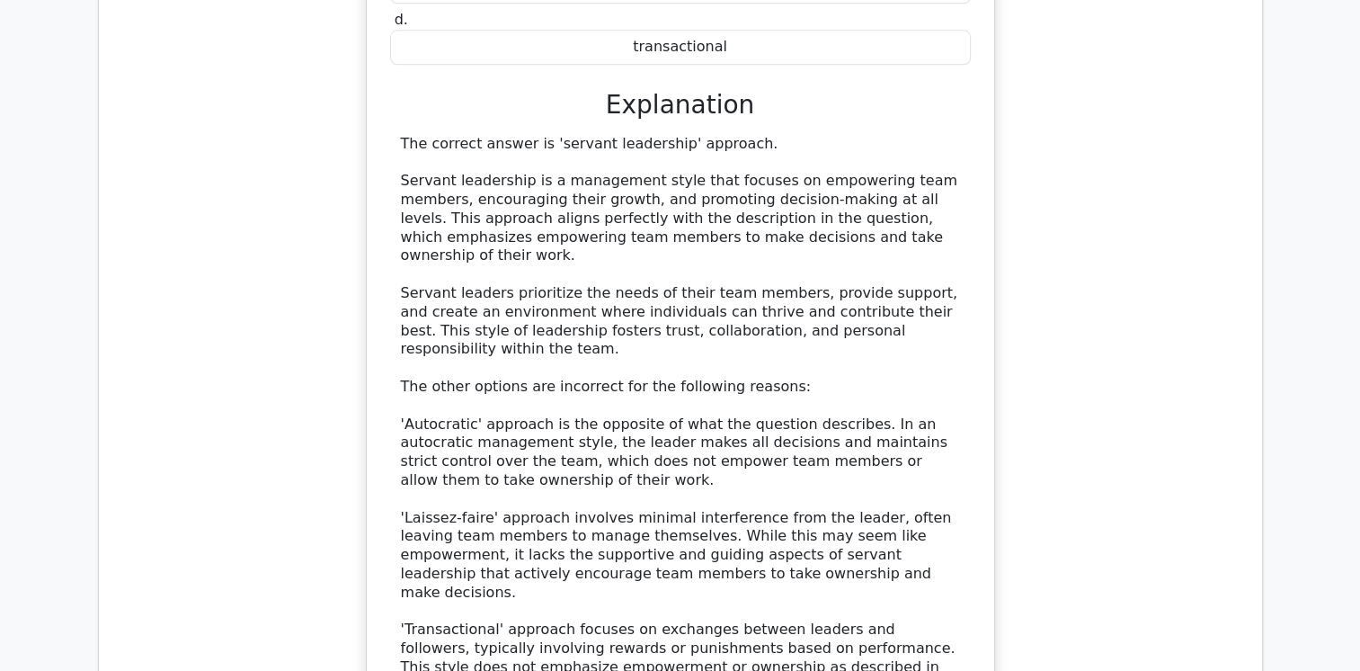
scroll to position [2575, 0]
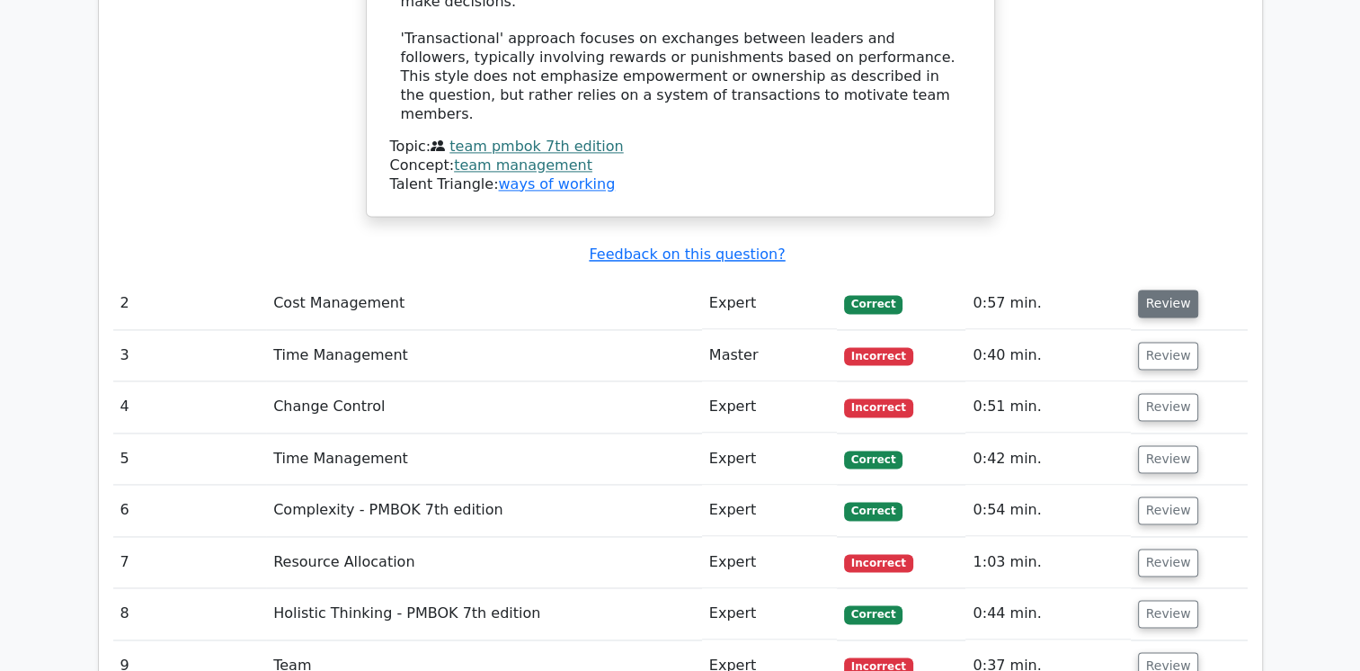
click at [1158, 289] on button "Review" at bounding box center [1168, 303] width 61 height 28
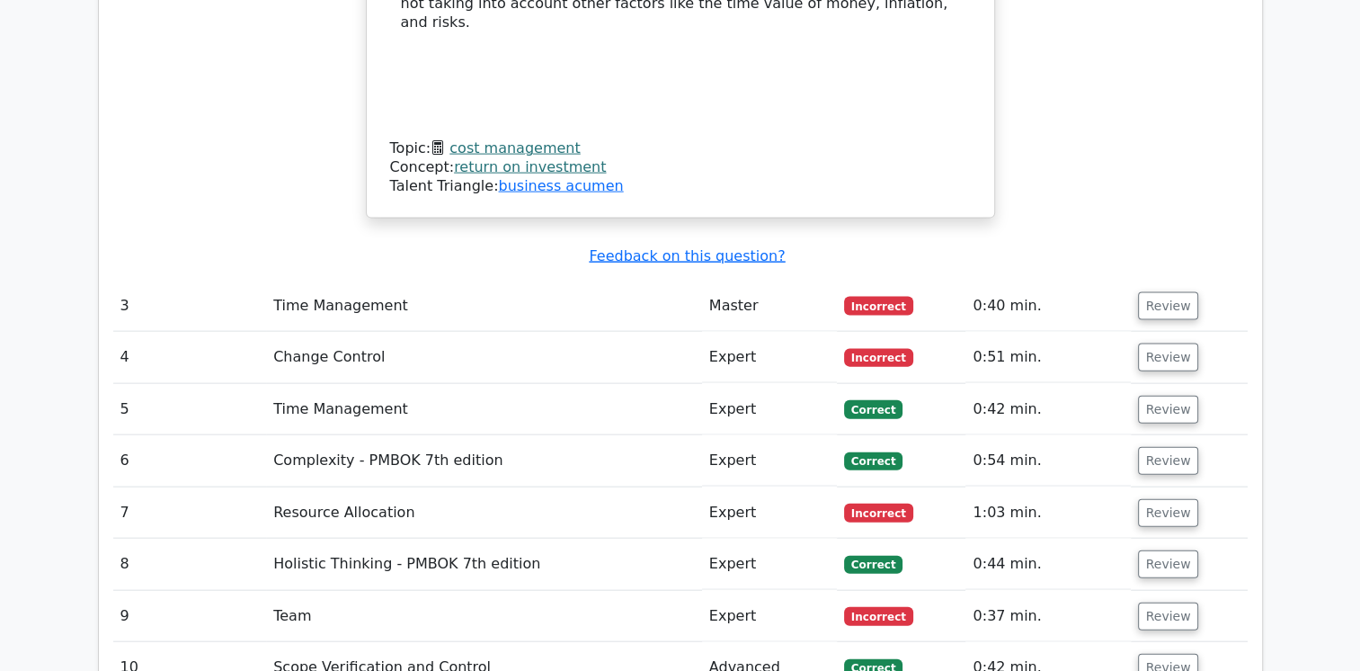
scroll to position [3892, 0]
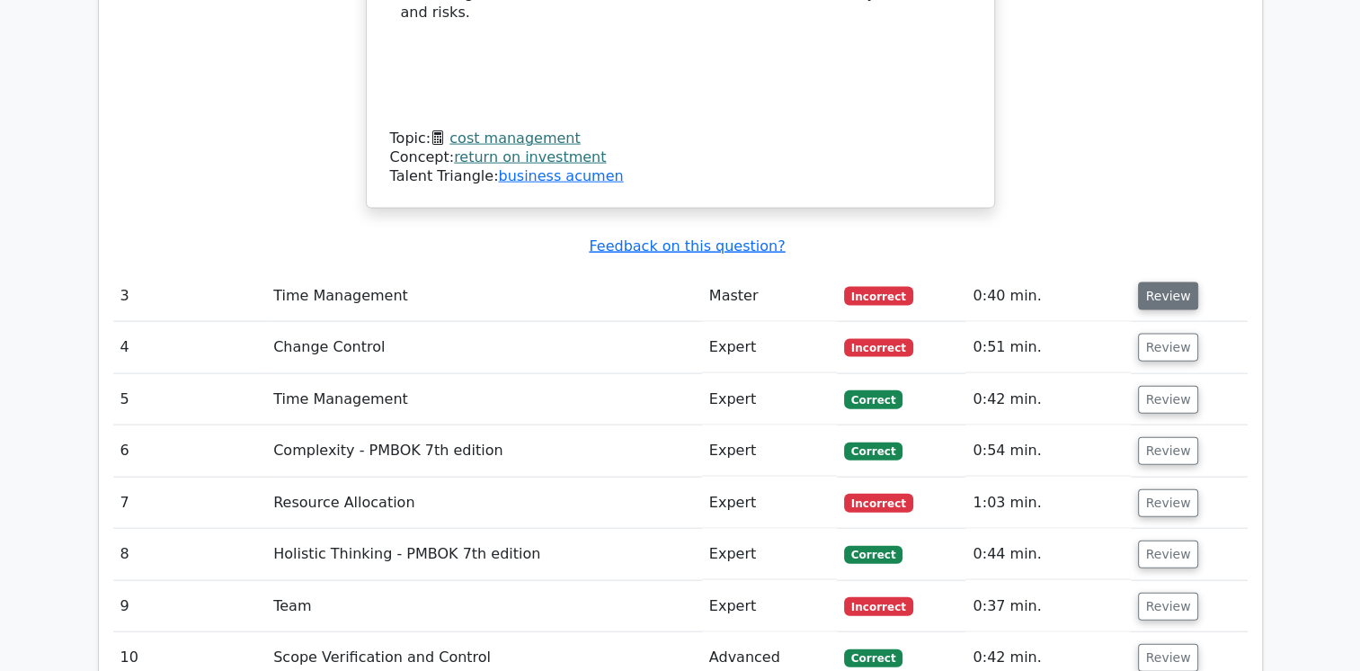
click at [1158, 282] on button "Review" at bounding box center [1168, 296] width 61 height 28
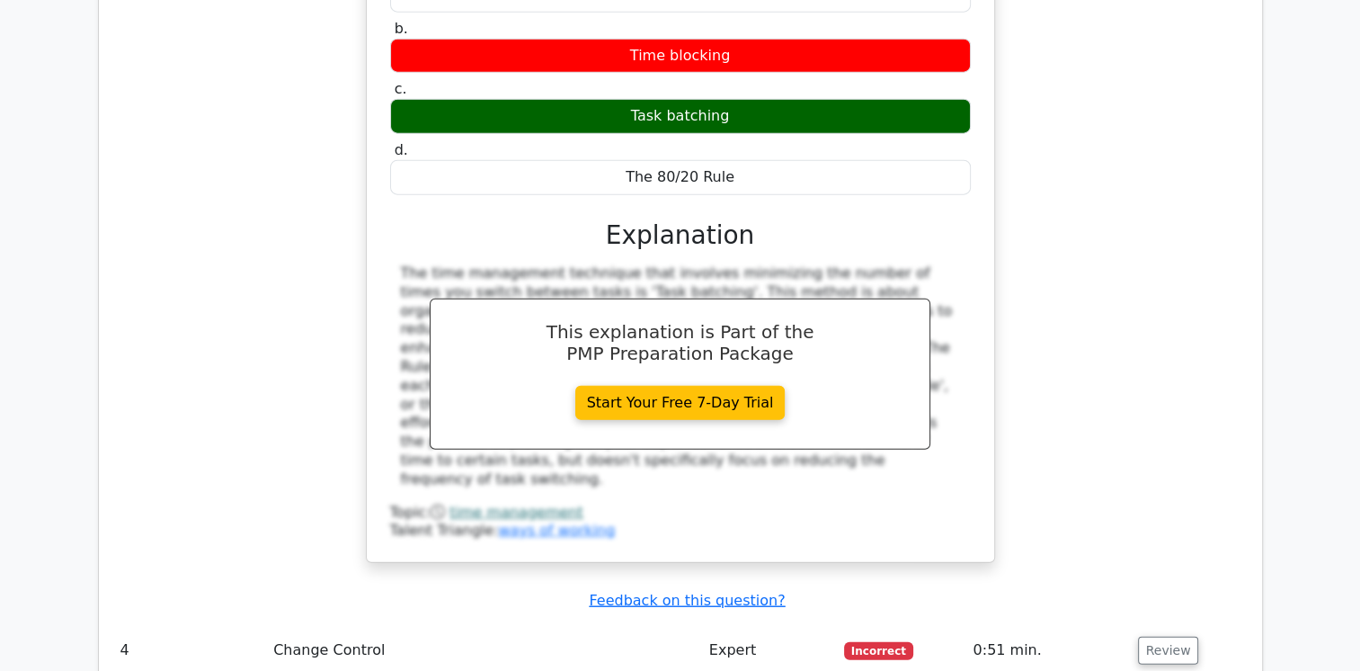
scroll to position [4364, 0]
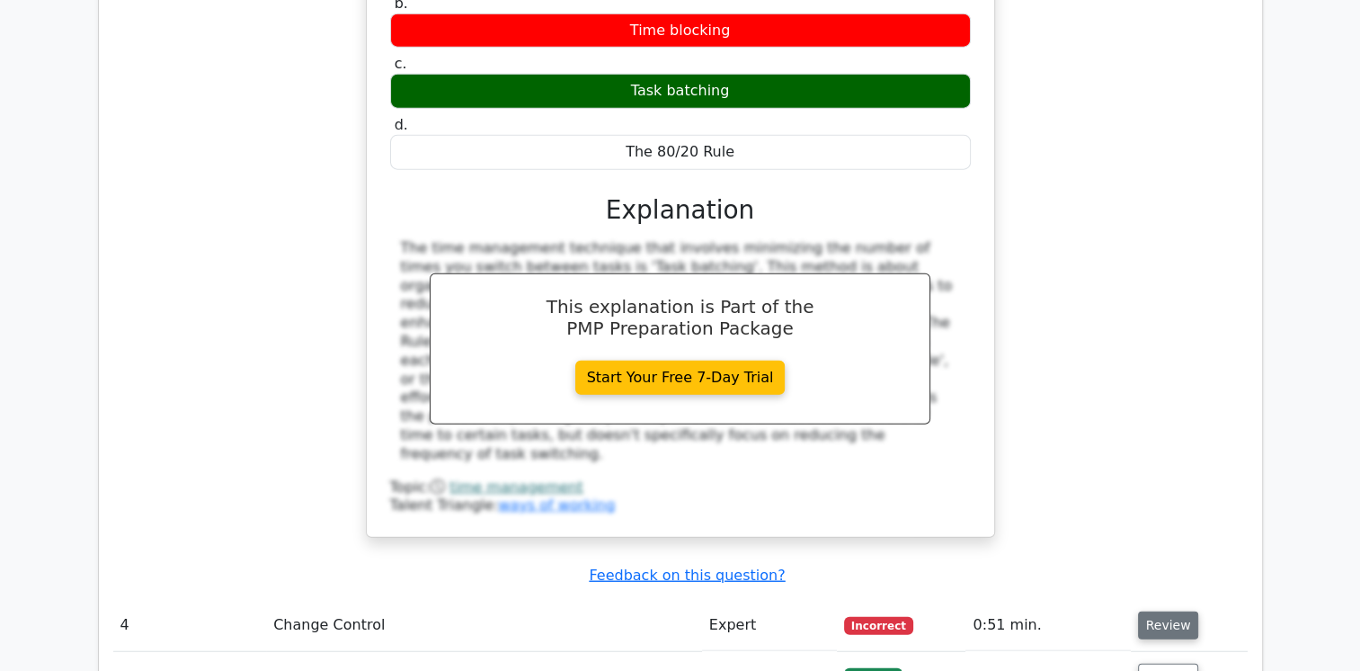
click at [1164, 611] on button "Review" at bounding box center [1168, 625] width 61 height 28
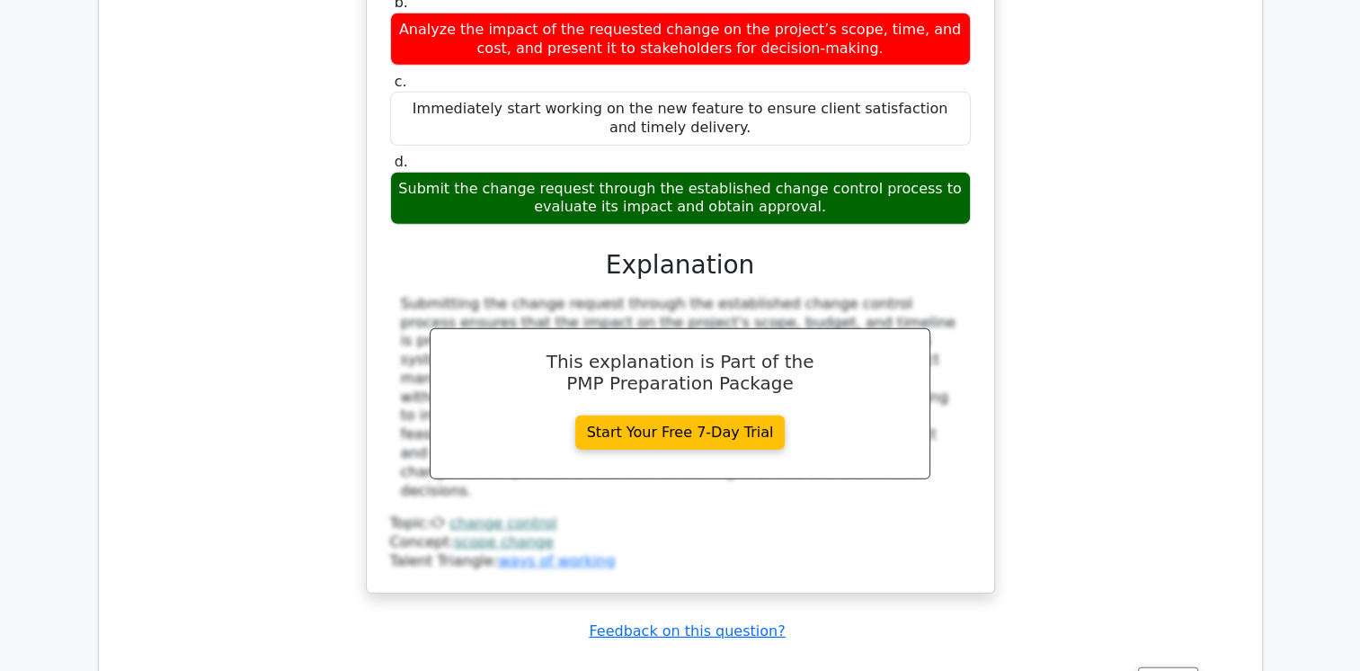
scroll to position [5348, 0]
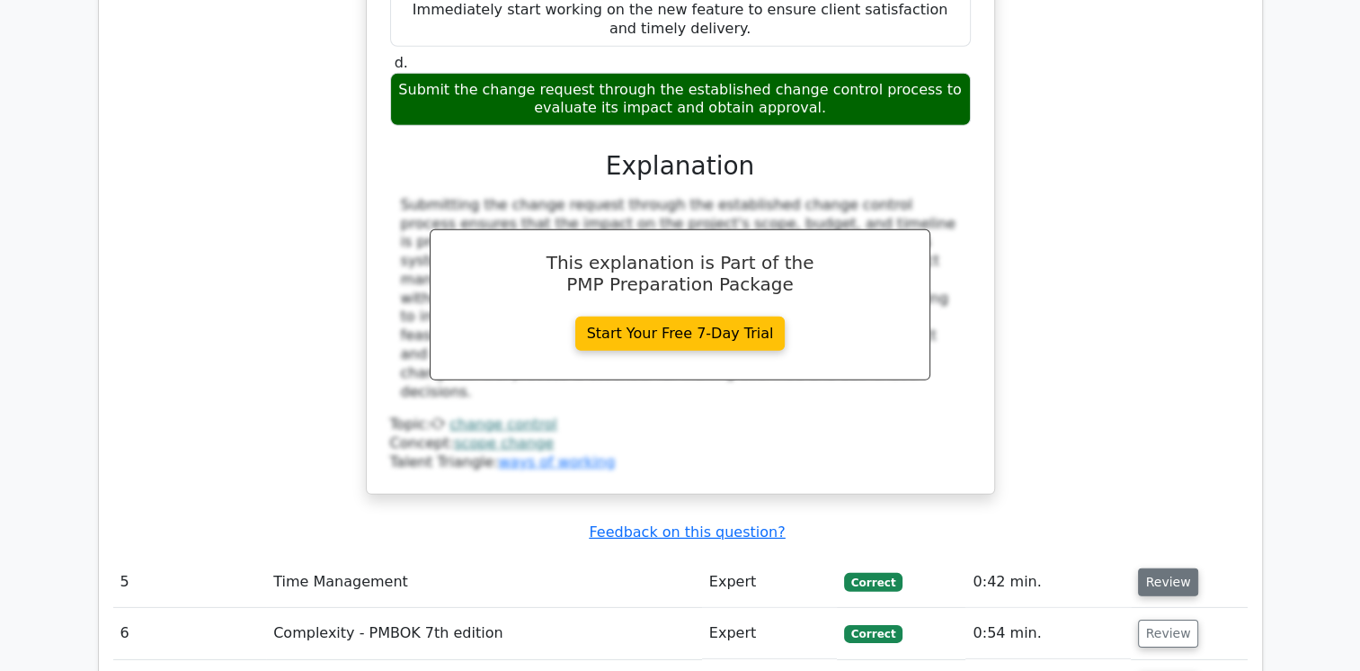
click at [1170, 568] on button "Review" at bounding box center [1168, 582] width 61 height 28
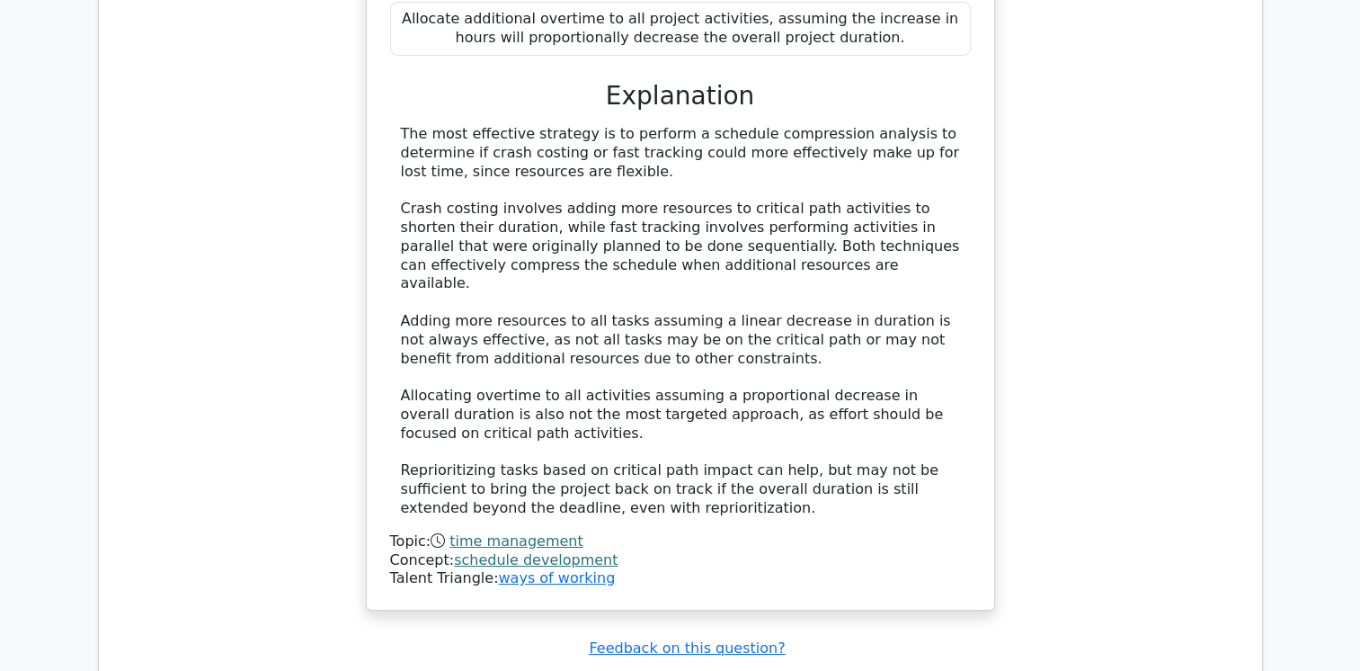
scroll to position [6528, 0]
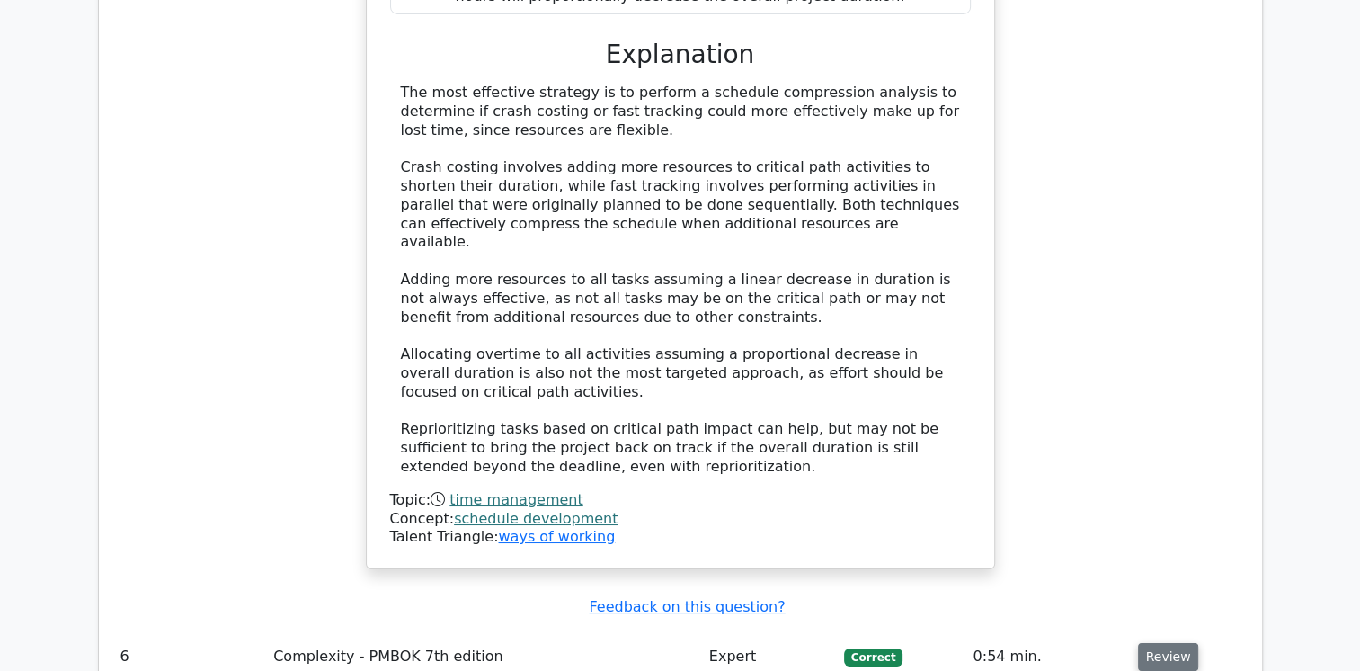
click at [1170, 643] on button "Review" at bounding box center [1168, 657] width 61 height 28
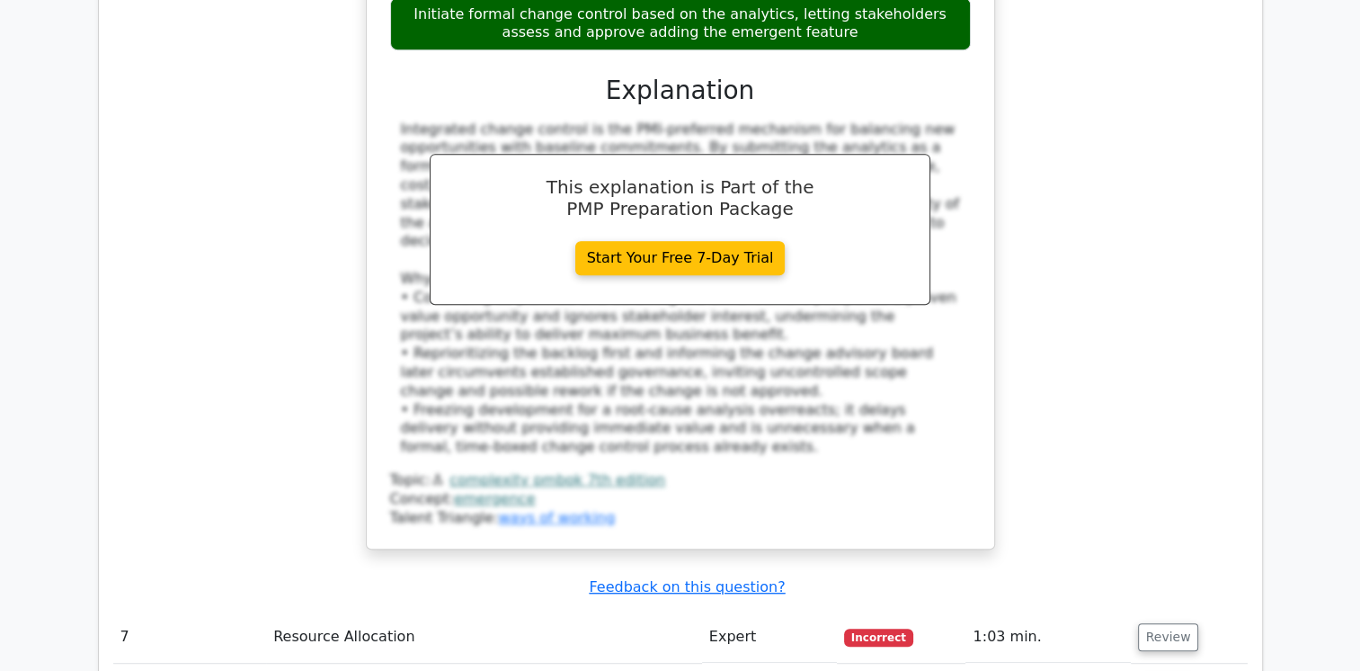
scroll to position [7740, 0]
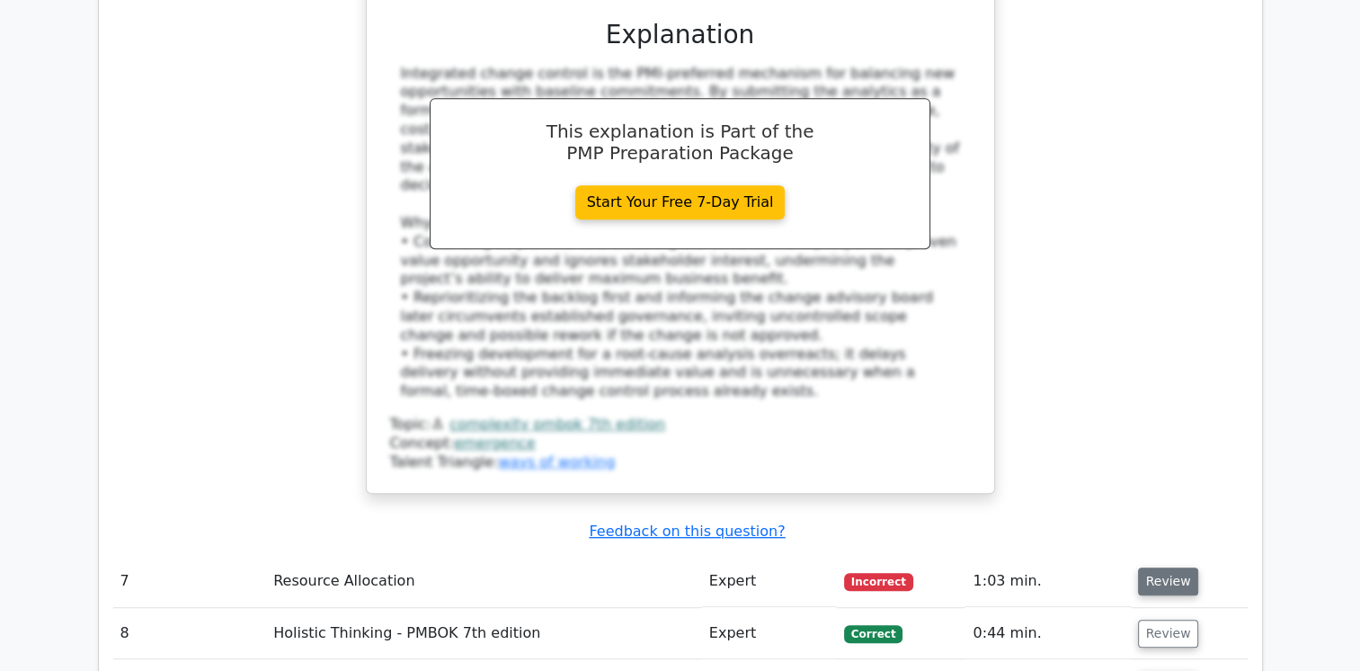
click at [1171, 567] on button "Review" at bounding box center [1168, 581] width 61 height 28
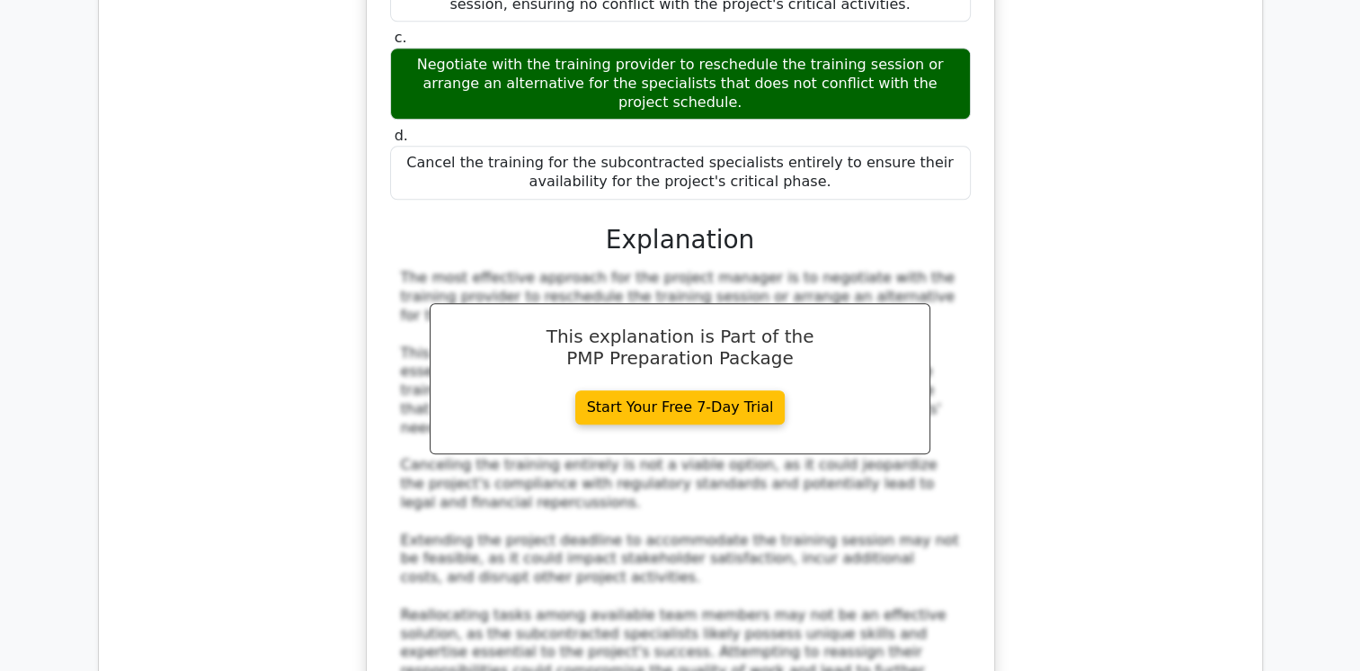
scroll to position [8898, 0]
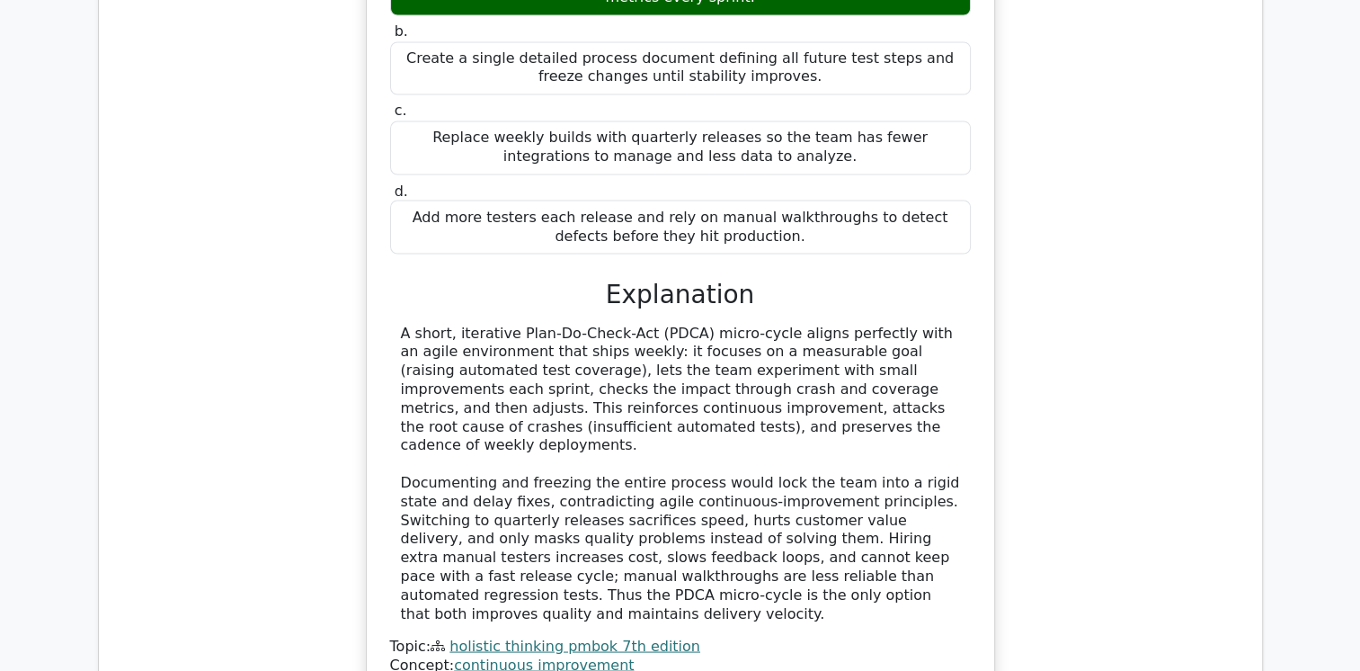
scroll to position [10045, 0]
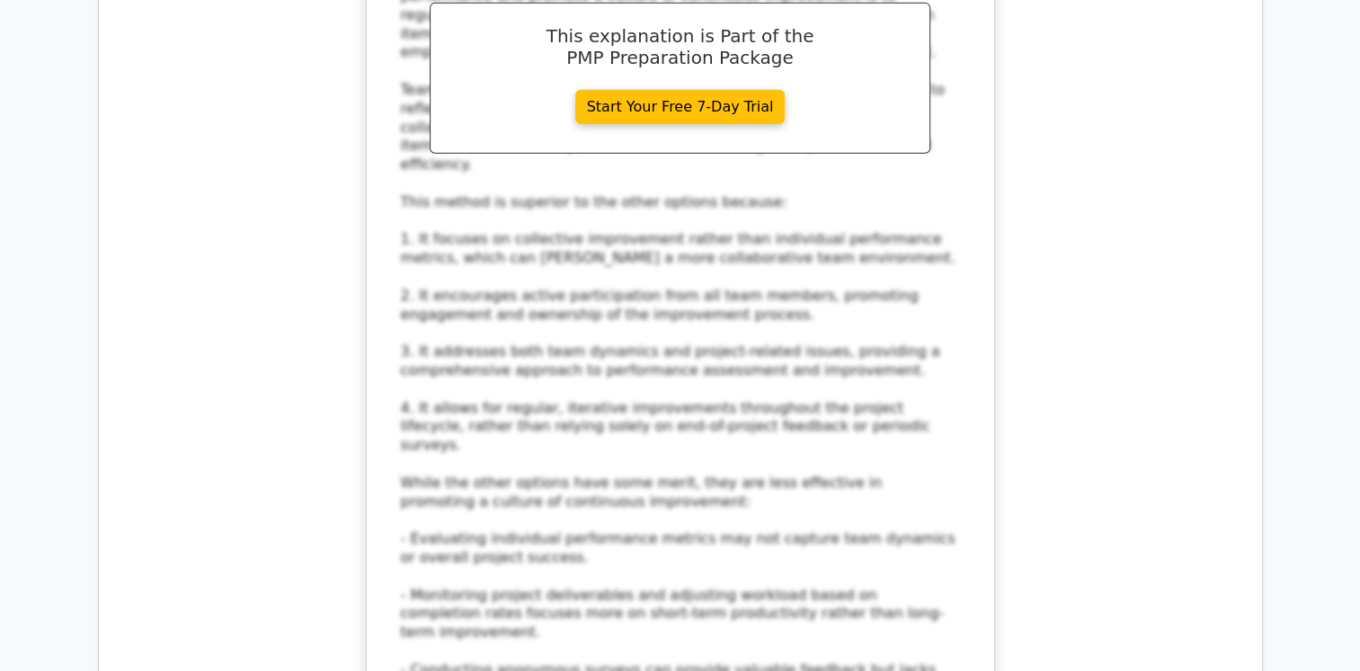
scroll to position [11415, 0]
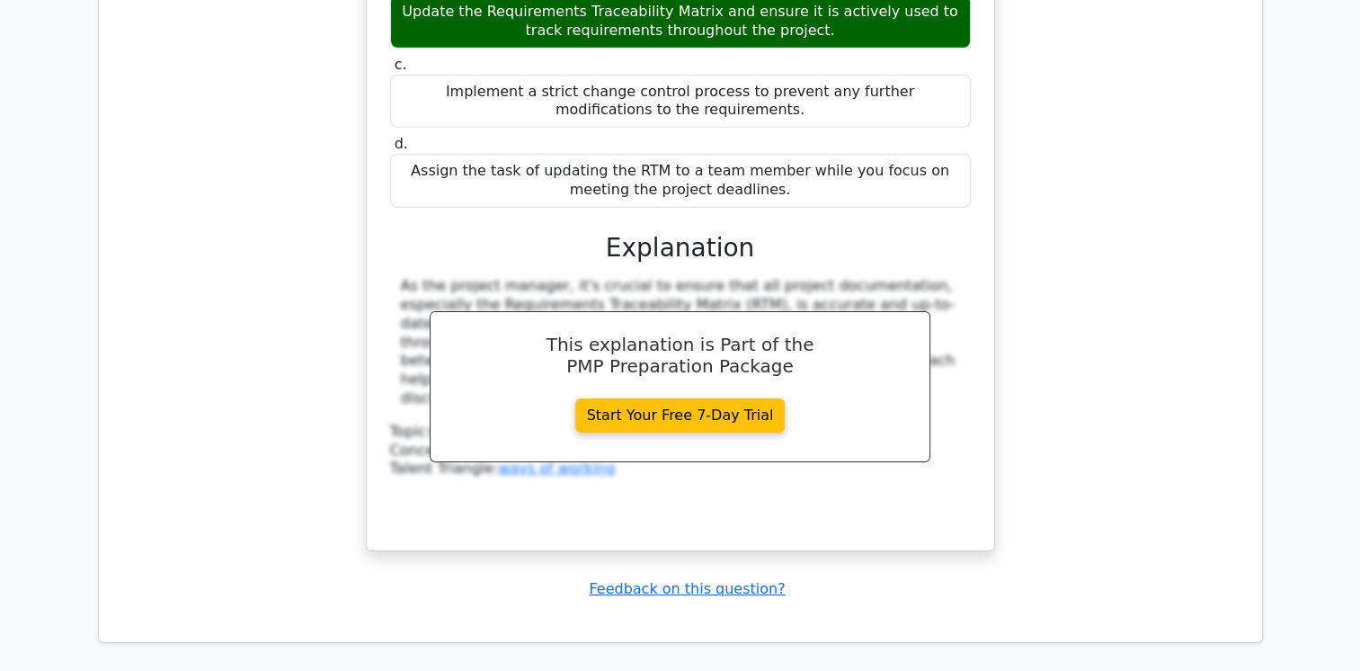
scroll to position [12666, 0]
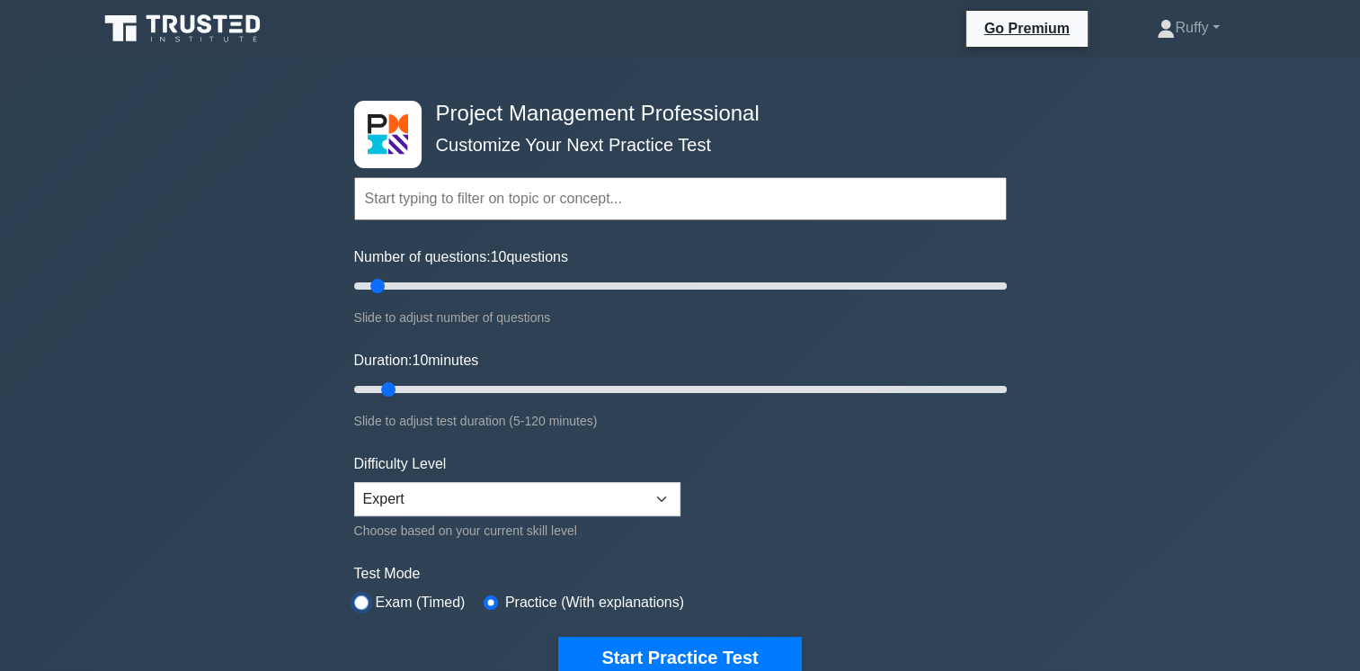
click at [361, 596] on input "radio" at bounding box center [361, 602] width 14 height 14
radio input "true"
click at [949, 509] on form "Topics Scope Management Time Management Cost Management Quality Management Risk…" at bounding box center [680, 400] width 653 height 556
click at [707, 649] on button "Start Practice Test" at bounding box center [679, 657] width 243 height 41
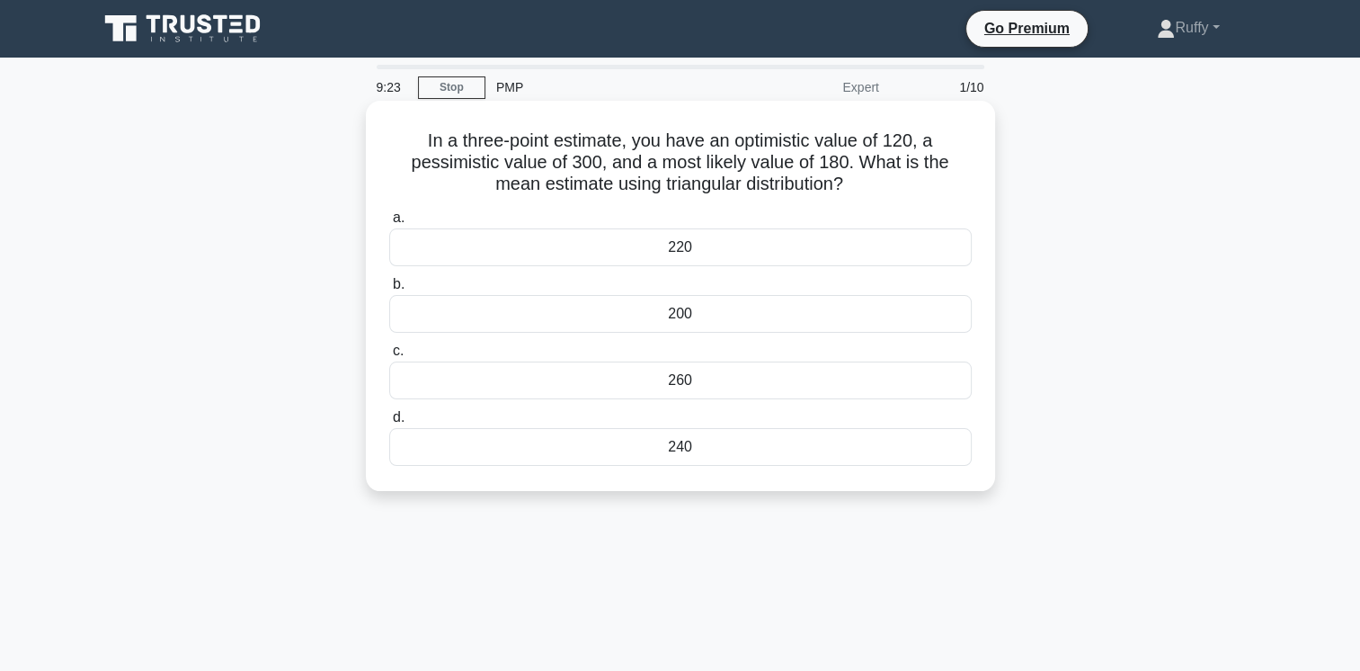
click at [695, 320] on div "200" at bounding box center [680, 314] width 583 height 38
click at [389, 290] on input "b. 200" at bounding box center [389, 285] width 0 height 12
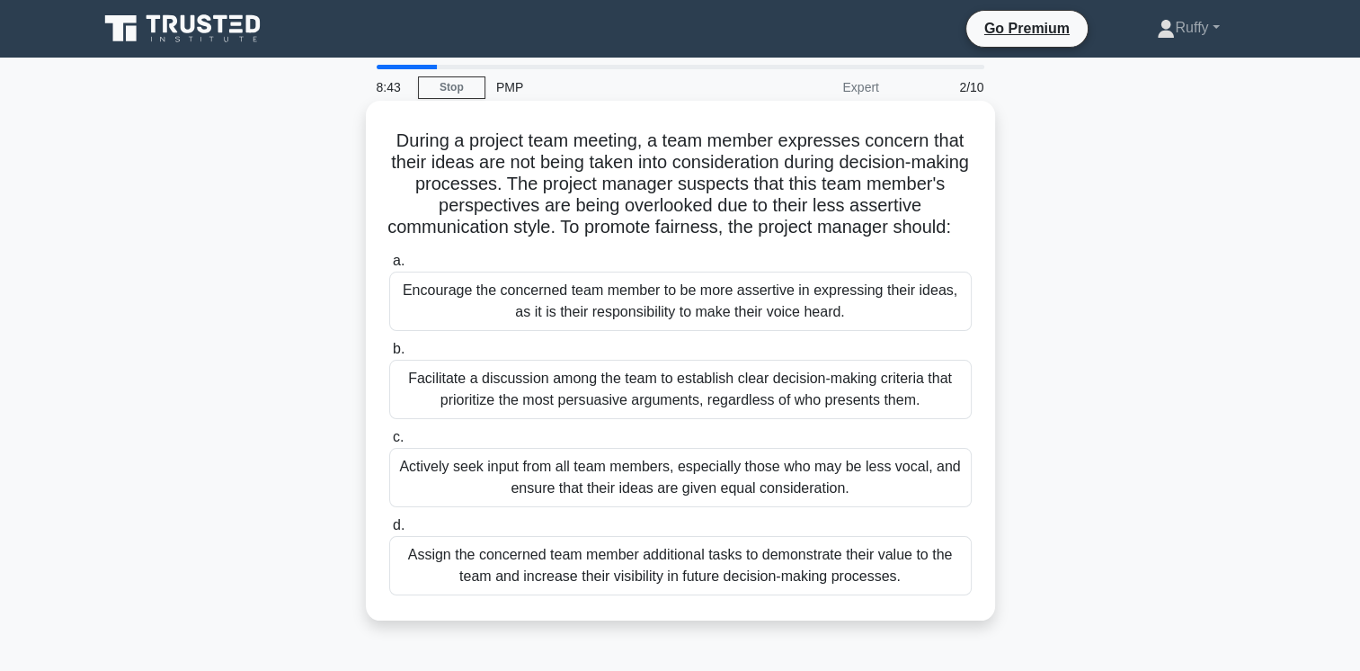
click at [680, 419] on div "Facilitate a discussion among the team to establish clear decision-making crite…" at bounding box center [680, 389] width 583 height 59
click at [389, 355] on input "b. Facilitate a discussion among the team to establish clear decision-making cr…" at bounding box center [389, 349] width 0 height 12
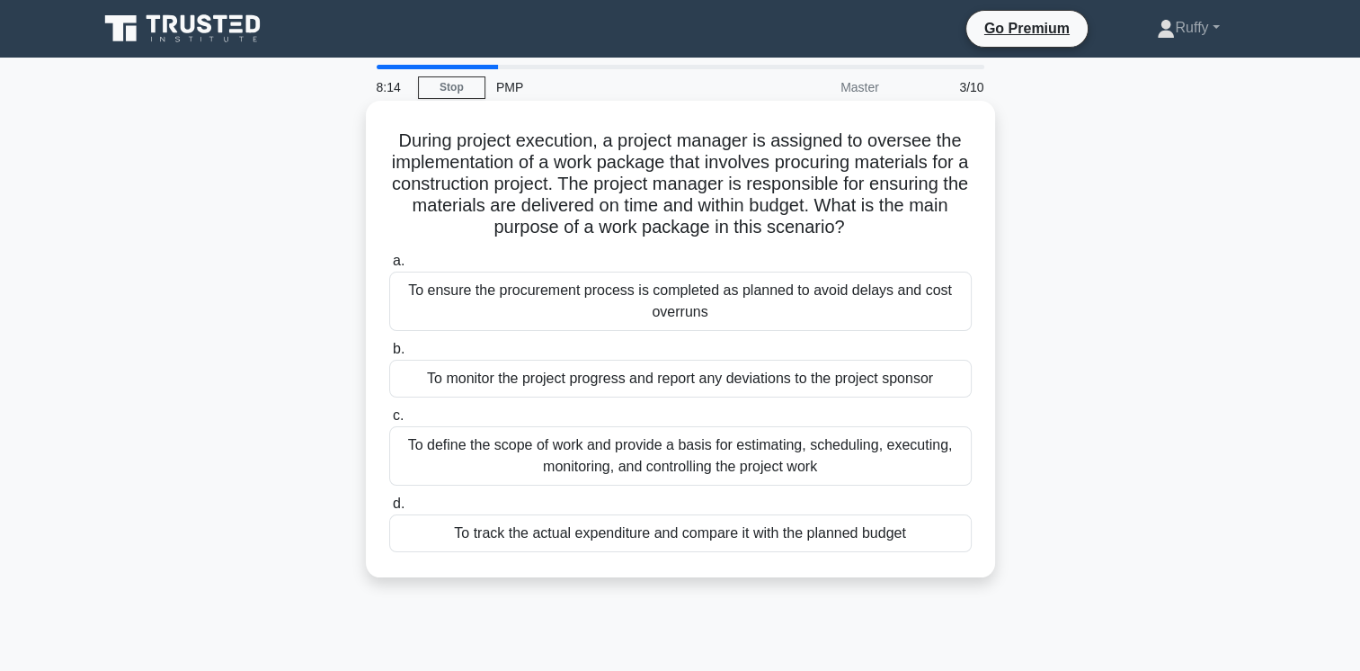
click at [734, 457] on div "To define the scope of work and provide a basis for estimating, scheduling, exe…" at bounding box center [680, 455] width 583 height 59
click at [389, 422] on input "c. To define the scope of work and provide a basis for estimating, scheduling, …" at bounding box center [389, 416] width 0 height 12
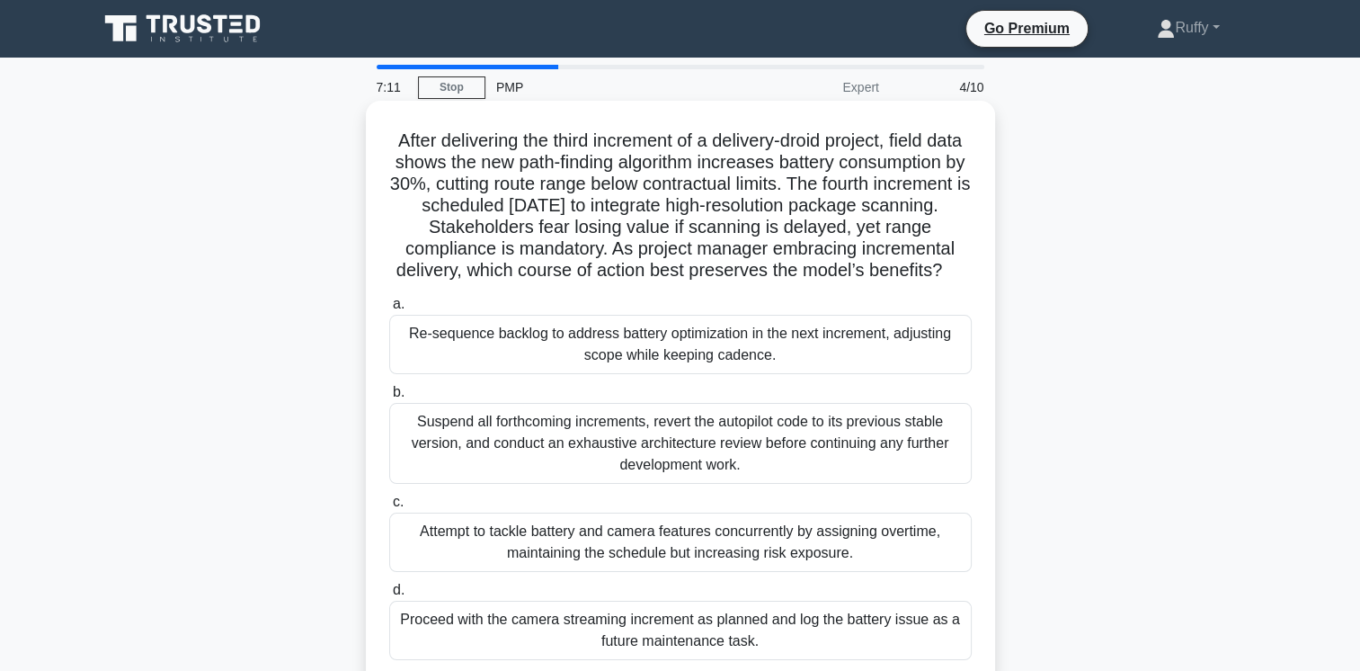
click at [765, 371] on div "Re-sequence backlog to address battery optimization in the next increment, adju…" at bounding box center [680, 344] width 583 height 59
click at [389, 310] on input "a. Re-sequence backlog to address battery optimization in the next increment, a…" at bounding box center [389, 304] width 0 height 12
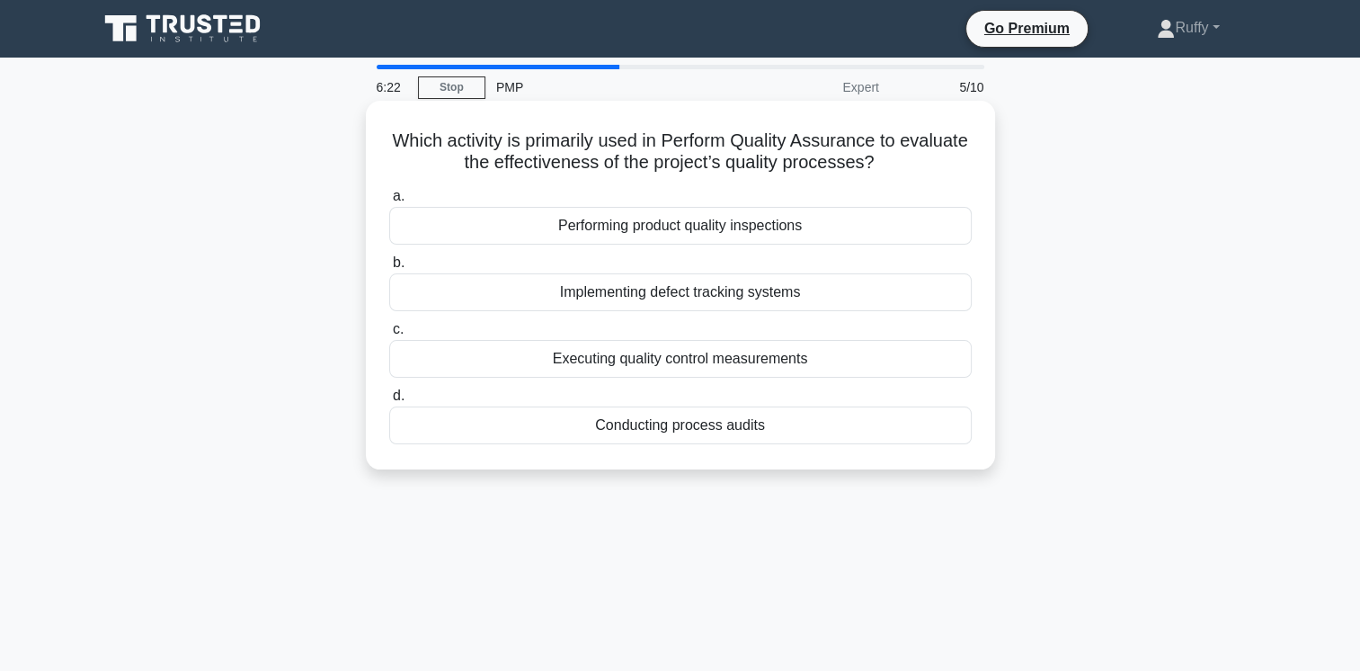
click at [683, 358] on div "Executing quality control measurements" at bounding box center [680, 359] width 583 height 38
click at [389, 335] on input "c. Executing quality control measurements" at bounding box center [389, 330] width 0 height 12
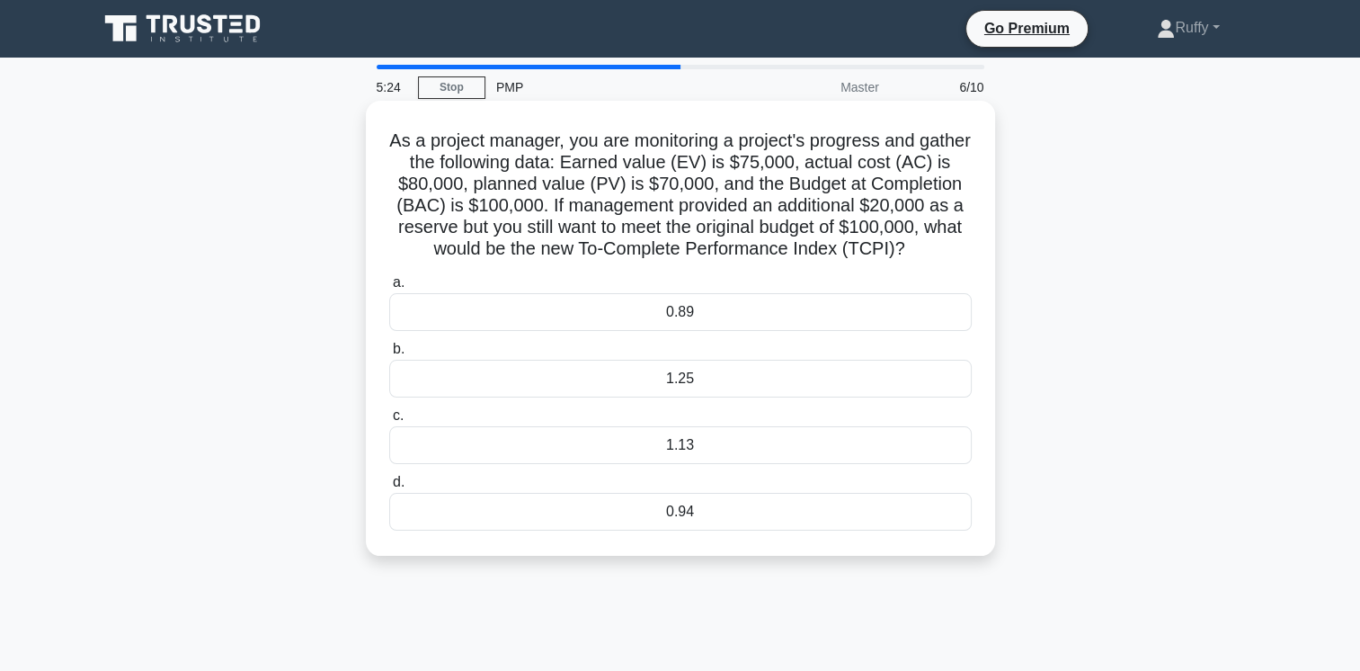
click at [691, 397] on div "1.25" at bounding box center [680, 379] width 583 height 38
click at [389, 355] on input "b. 1.25" at bounding box center [389, 349] width 0 height 12
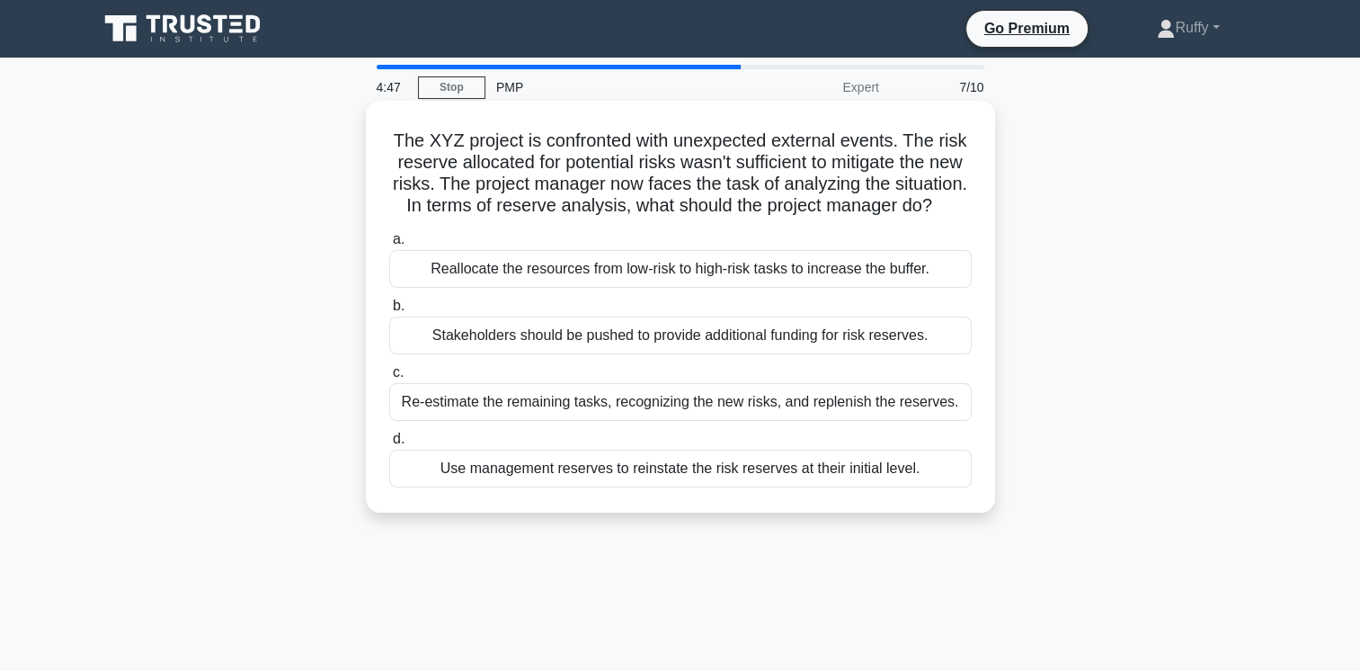
click at [665, 421] on div "Re-estimate the remaining tasks, recognizing the new risks, and replenish the r…" at bounding box center [680, 402] width 583 height 38
click at [389, 378] on input "c. Re-estimate the remaining tasks, recognizing the new risks, and replenish th…" at bounding box center [389, 373] width 0 height 12
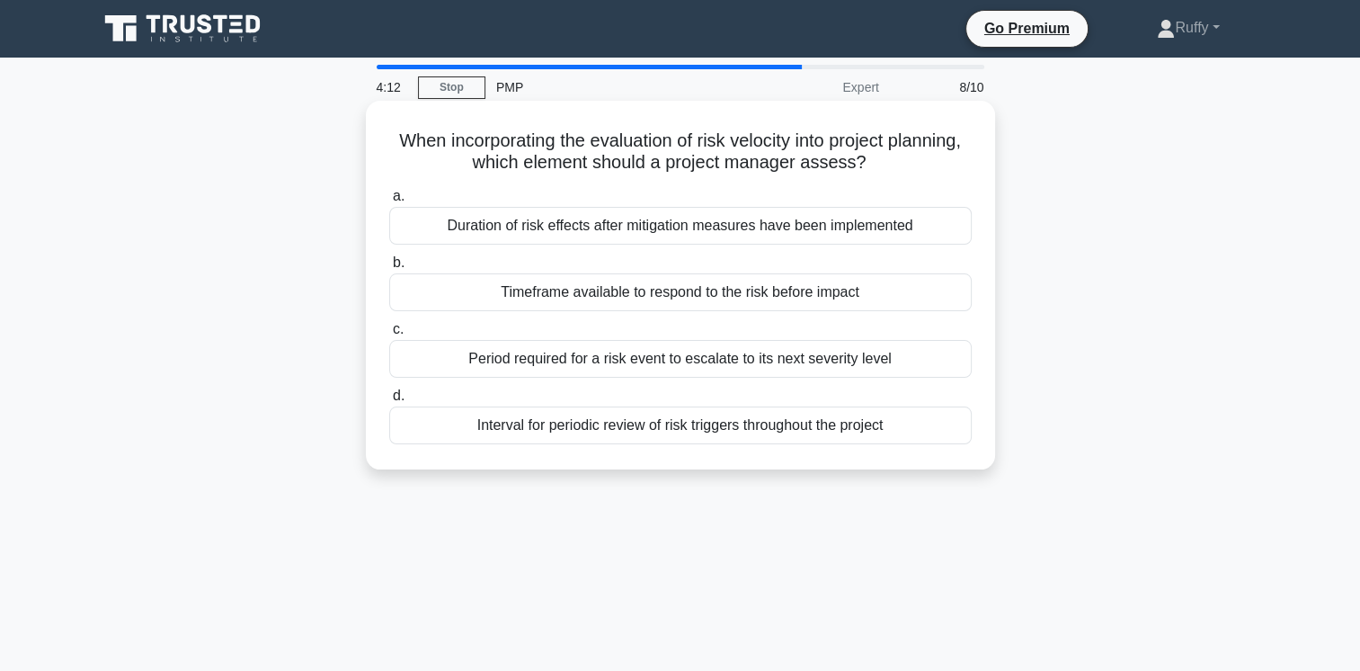
click at [709, 228] on div "Duration of risk effects after mitigation measures have been implemented" at bounding box center [680, 226] width 583 height 38
click at [389, 202] on input "a. Duration of risk effects after mitigation measures have been implemented" at bounding box center [389, 197] width 0 height 12
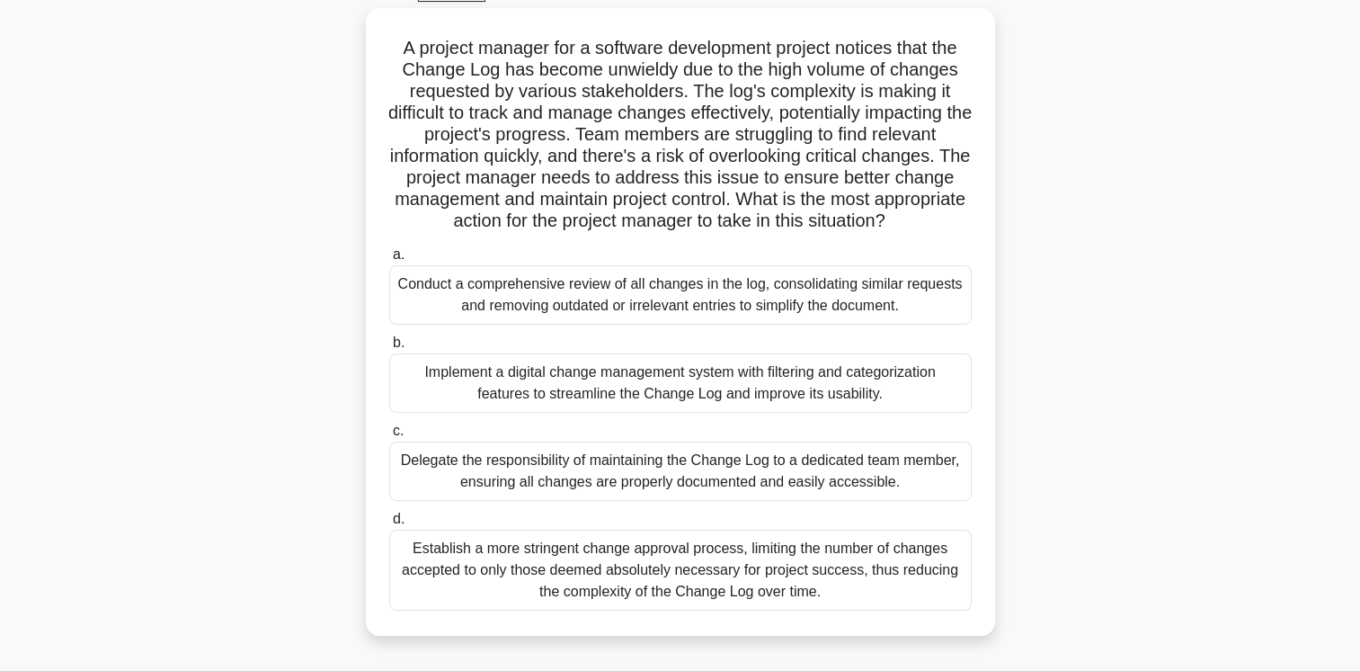
scroll to position [108, 0]
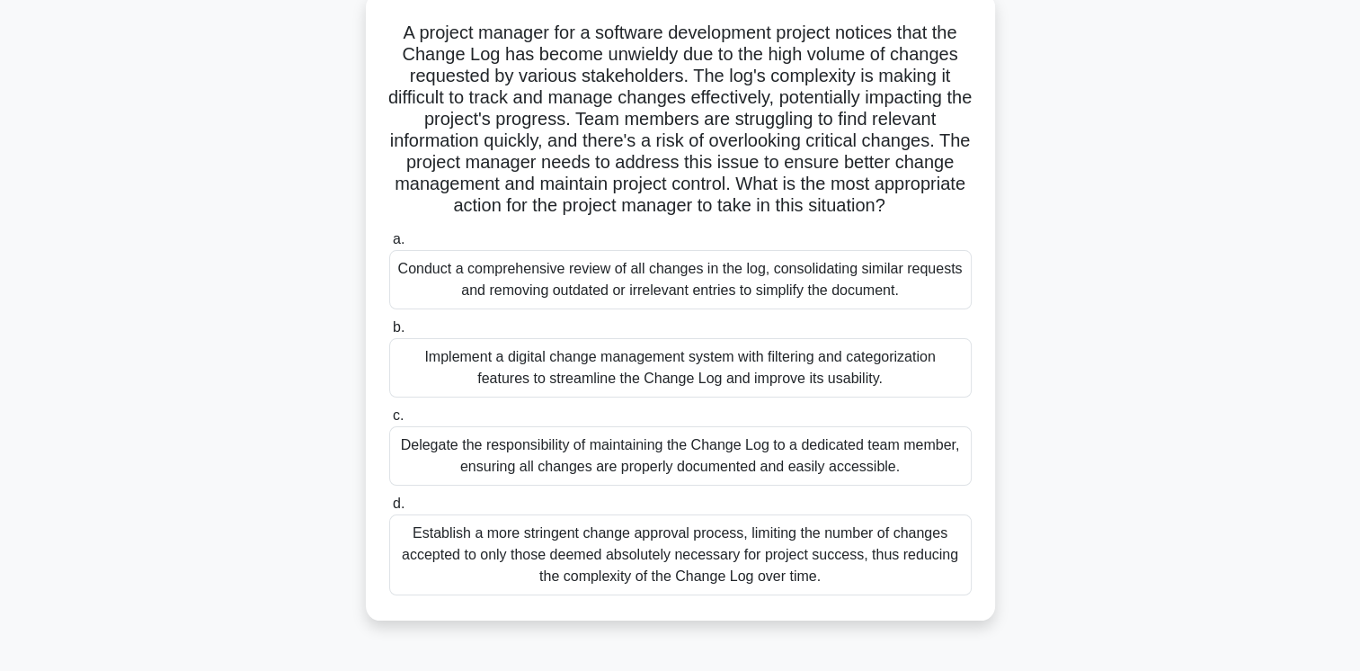
click at [770, 370] on div "Implement a digital change management system with filtering and categorization …" at bounding box center [680, 367] width 583 height 59
click at [389, 334] on input "b. Implement a digital change management system with filtering and categorizati…" at bounding box center [389, 328] width 0 height 12
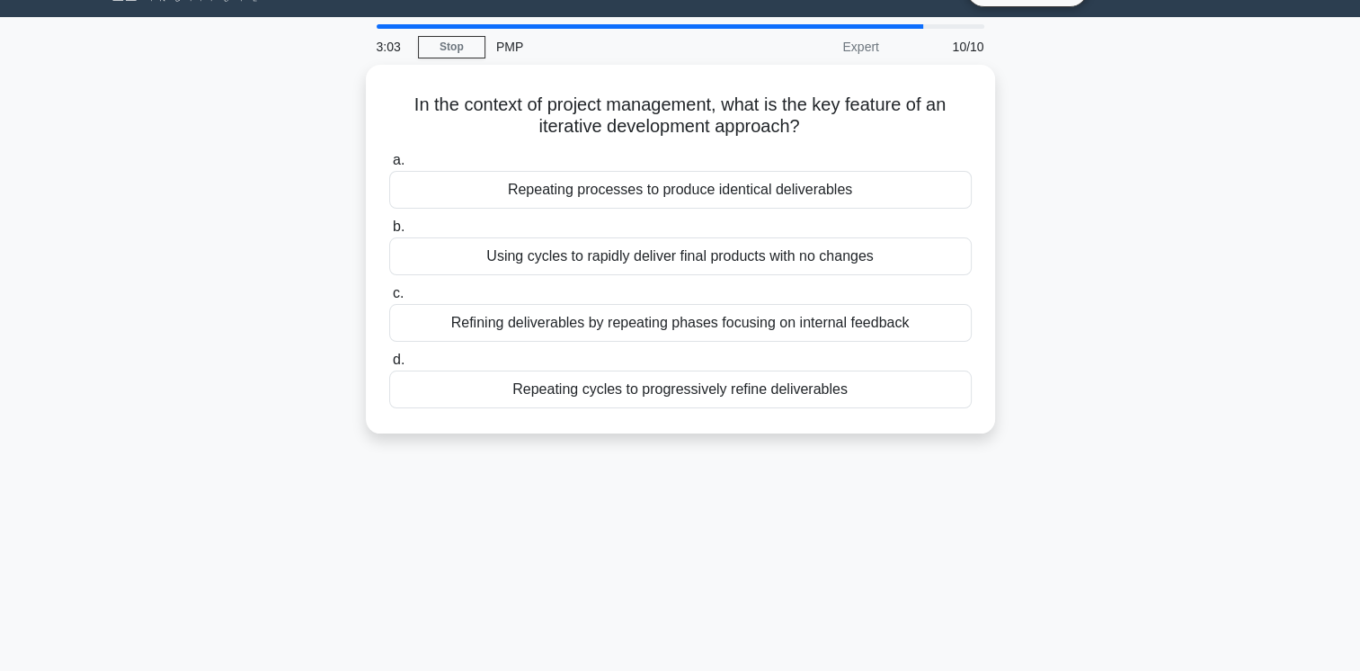
scroll to position [0, 0]
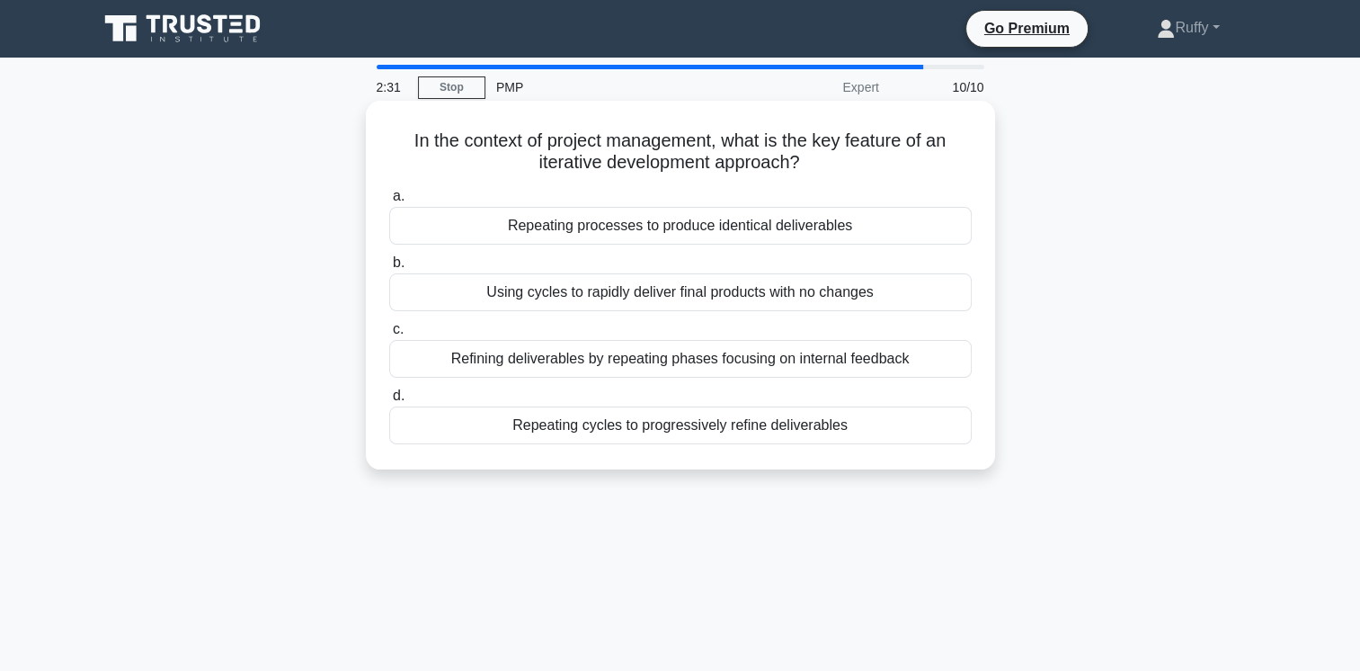
click at [851, 366] on div "Refining deliverables by repeating phases focusing on internal feedback" at bounding box center [680, 359] width 583 height 38
click at [389, 335] on input "c. Refining deliverables by repeating phases focusing on internal feedback" at bounding box center [389, 330] width 0 height 12
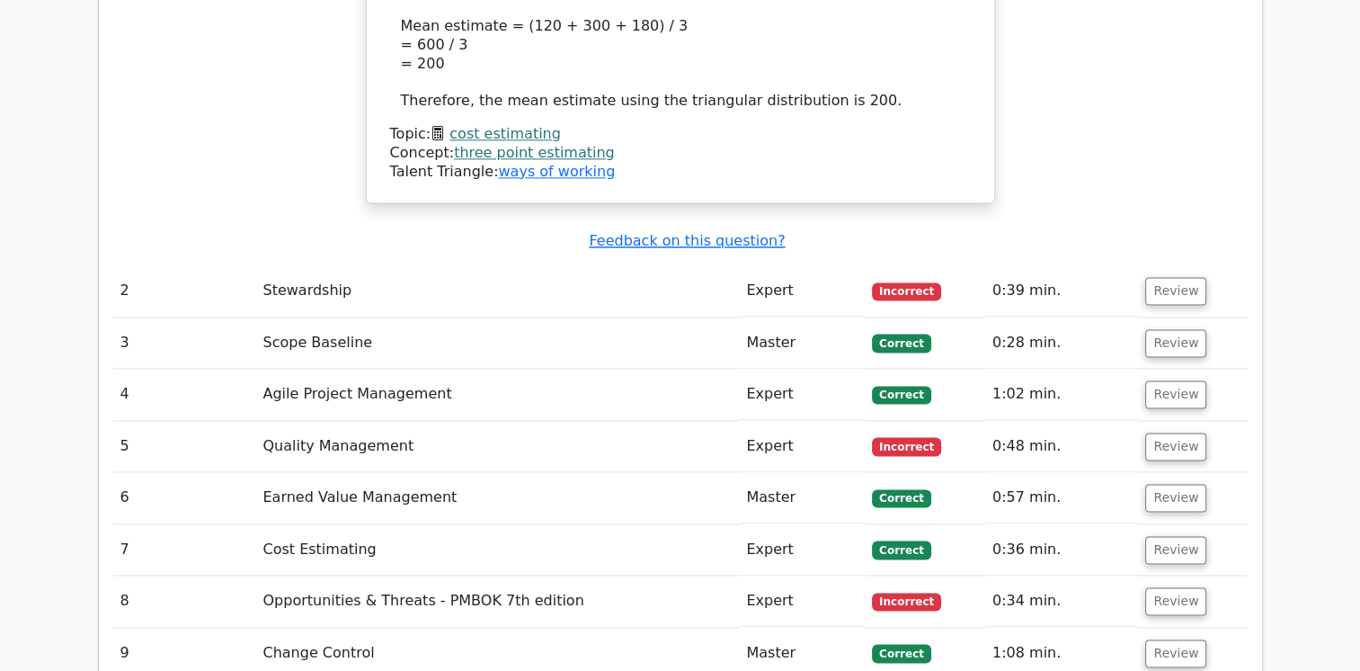
scroll to position [2385, 0]
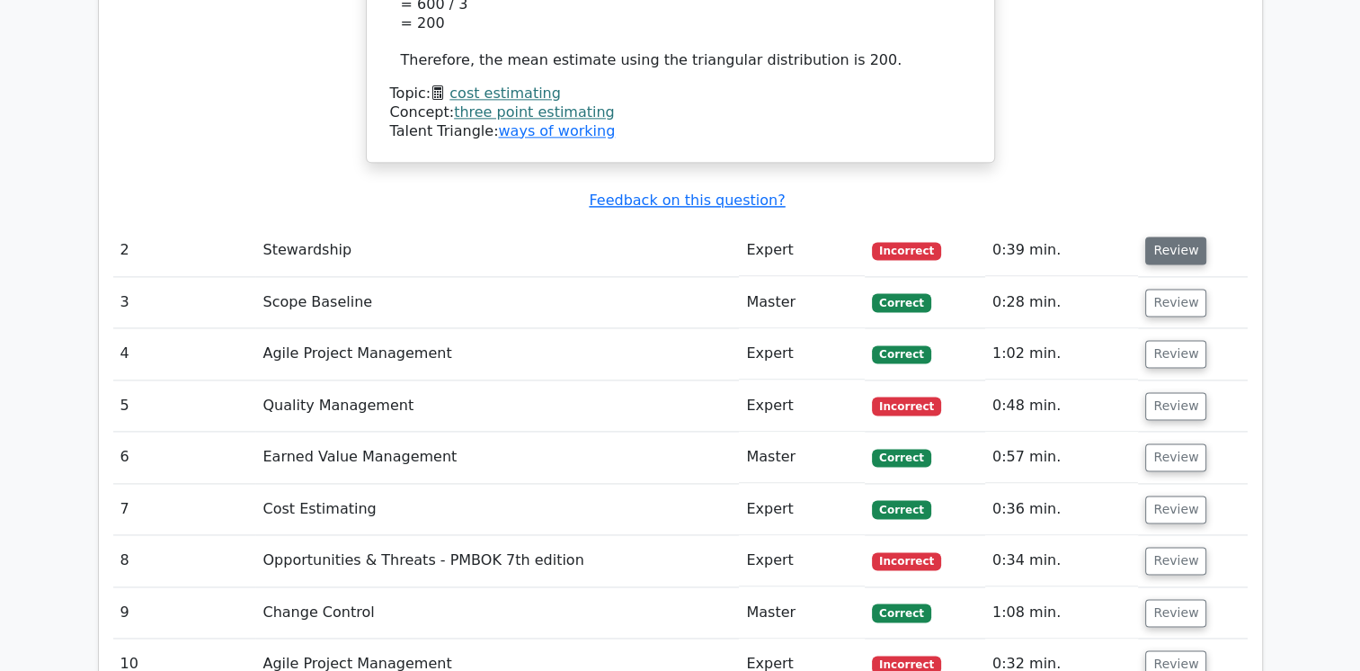
click at [1177, 236] on button "Review" at bounding box center [1175, 250] width 61 height 28
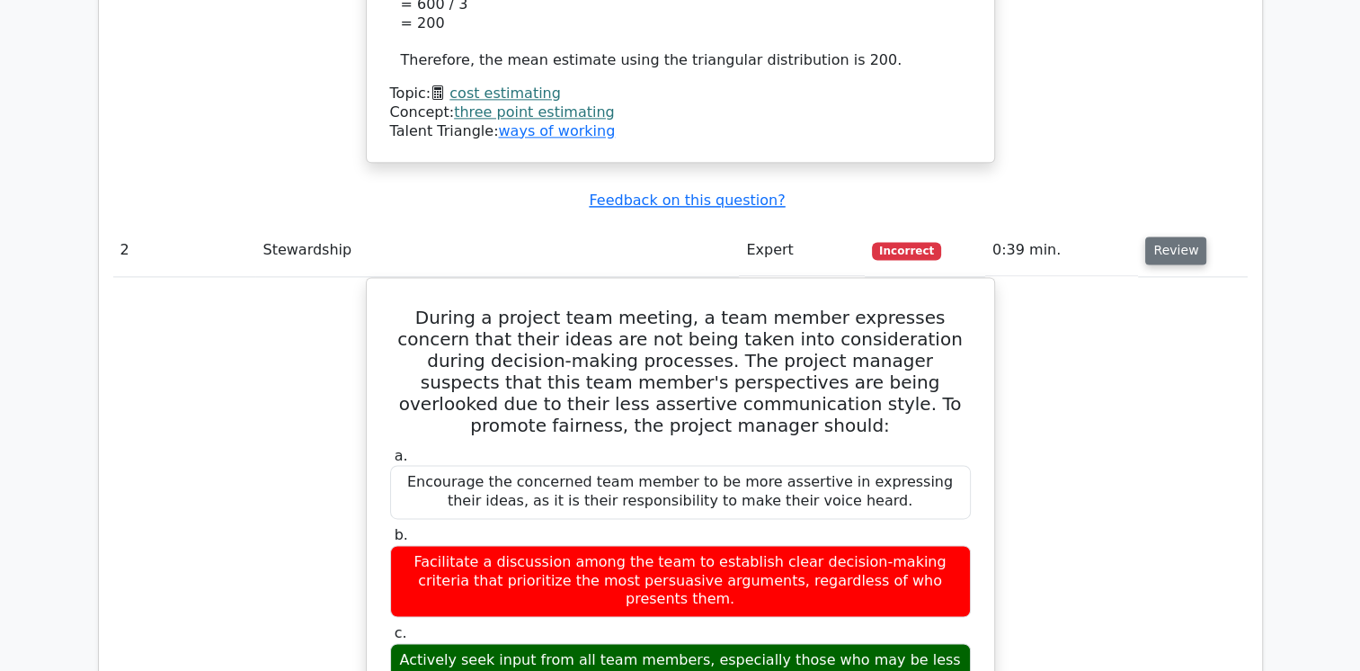
click at [1166, 236] on button "Review" at bounding box center [1175, 250] width 61 height 28
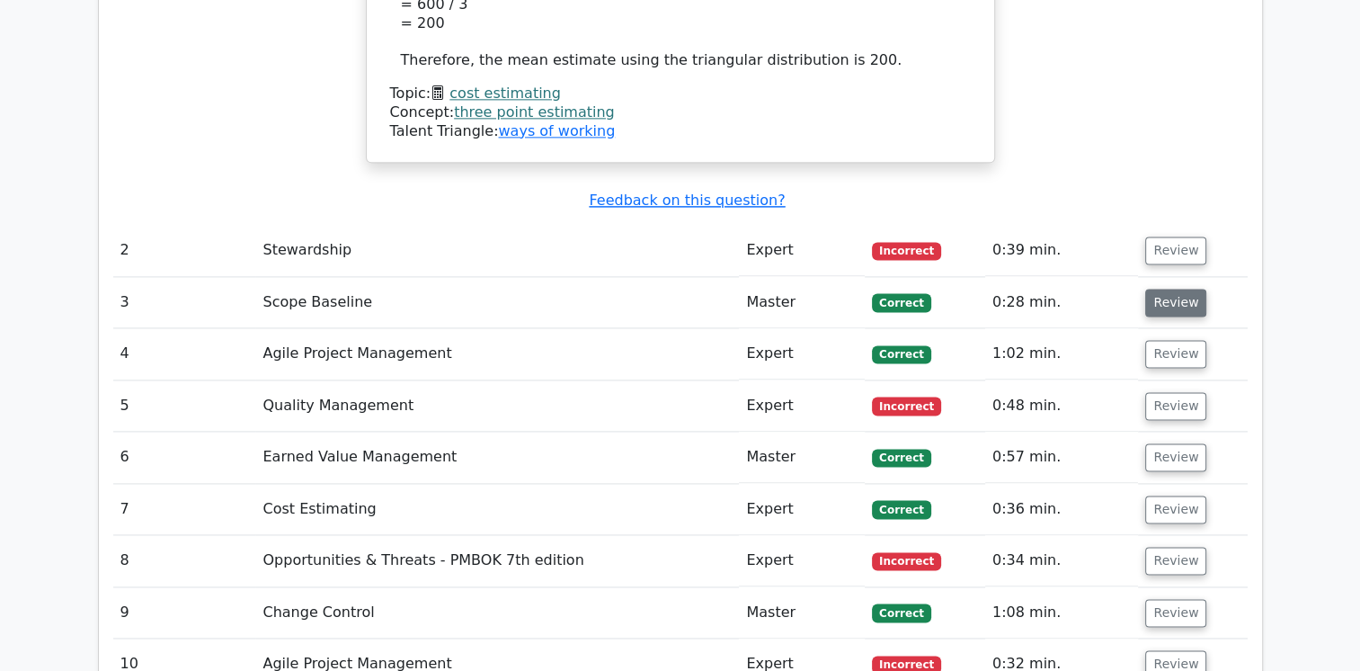
click at [1178, 289] on button "Review" at bounding box center [1175, 303] width 61 height 28
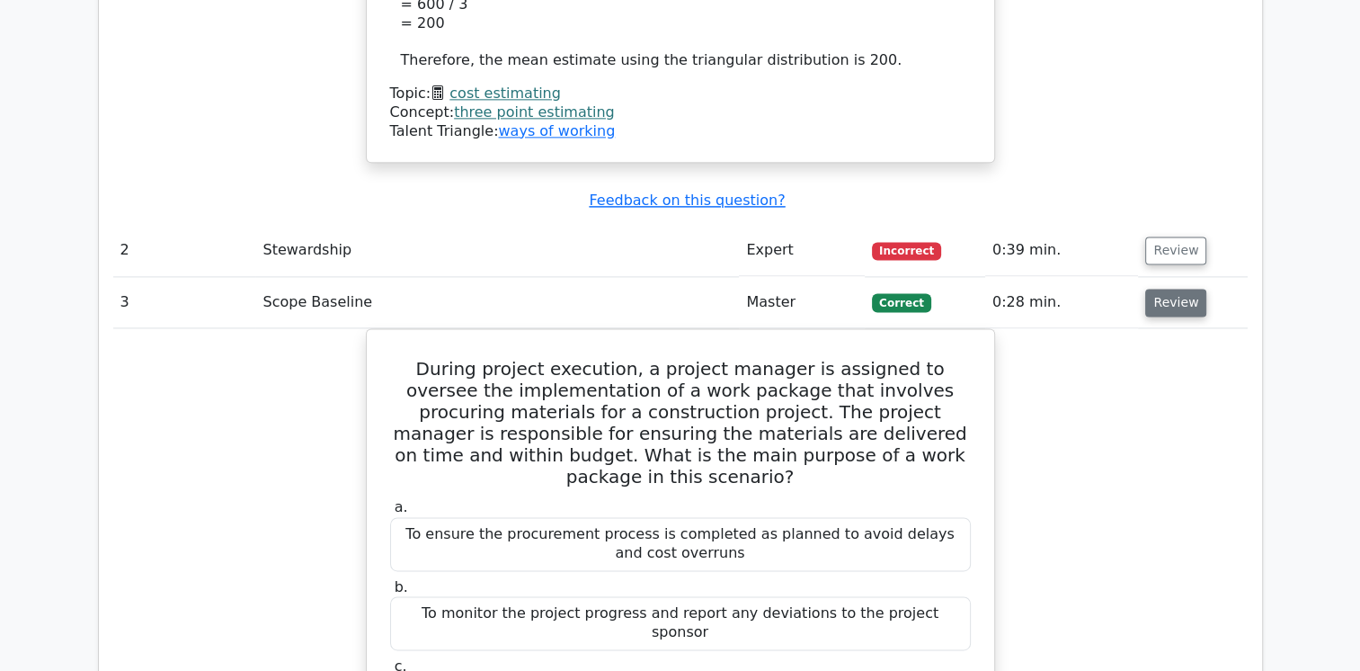
click at [1155, 289] on button "Review" at bounding box center [1175, 303] width 61 height 28
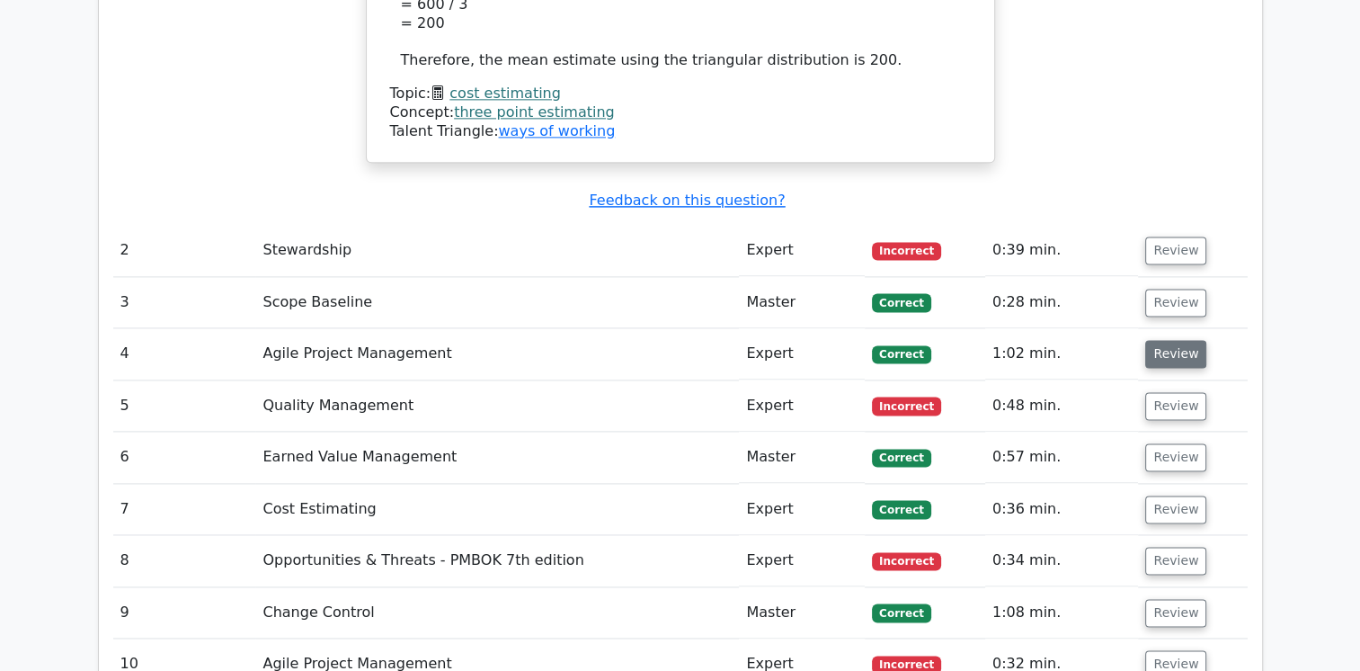
click at [1169, 340] on button "Review" at bounding box center [1175, 354] width 61 height 28
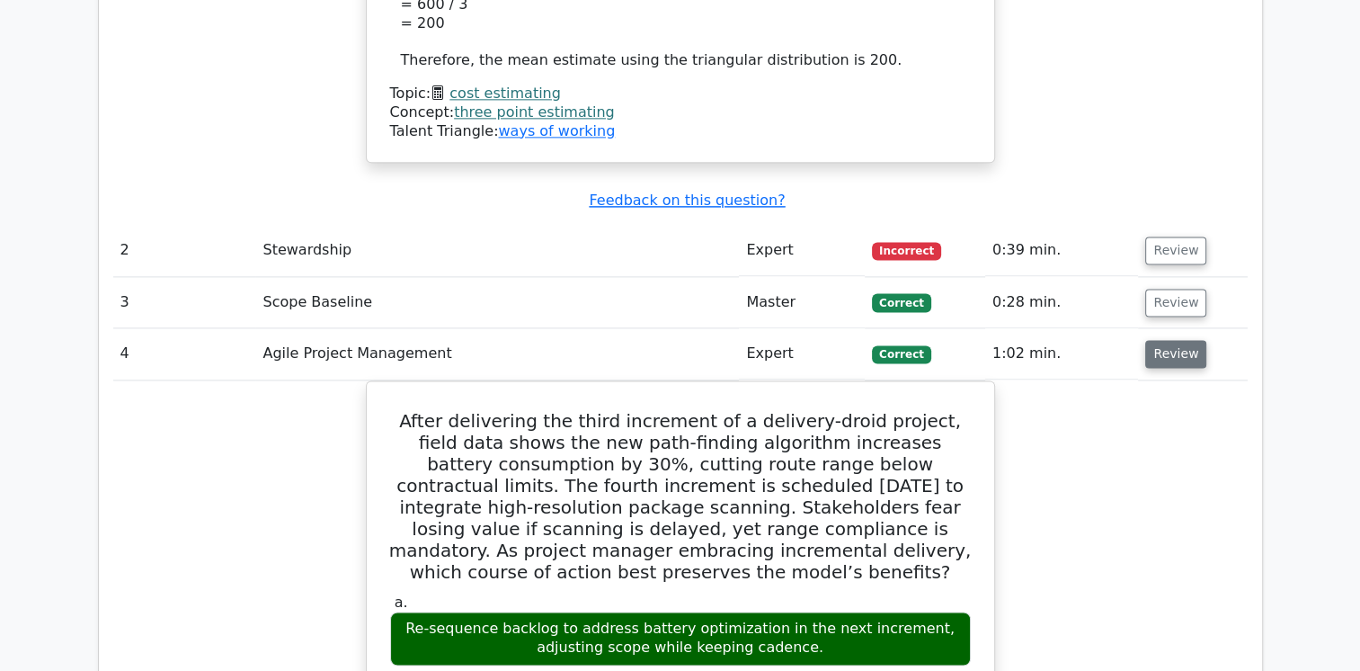
click at [1169, 340] on button "Review" at bounding box center [1175, 354] width 61 height 28
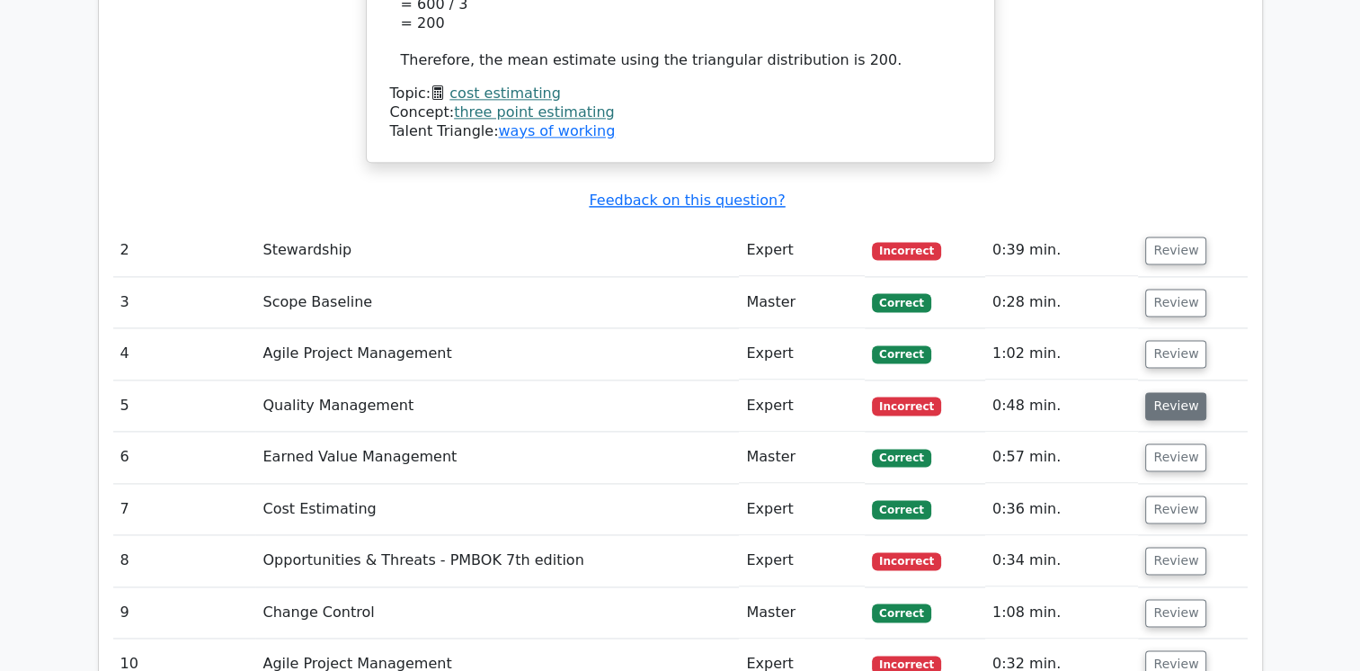
click at [1170, 392] on button "Review" at bounding box center [1175, 406] width 61 height 28
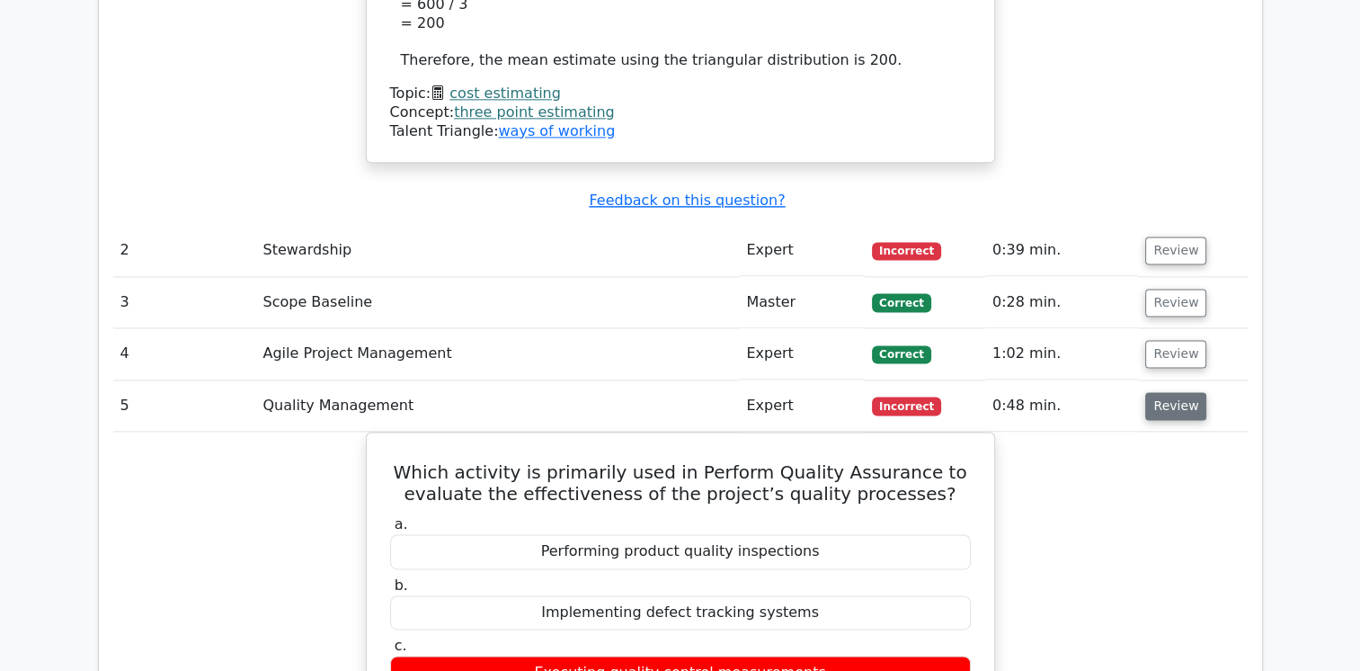
click at [1170, 392] on button "Review" at bounding box center [1175, 406] width 61 height 28
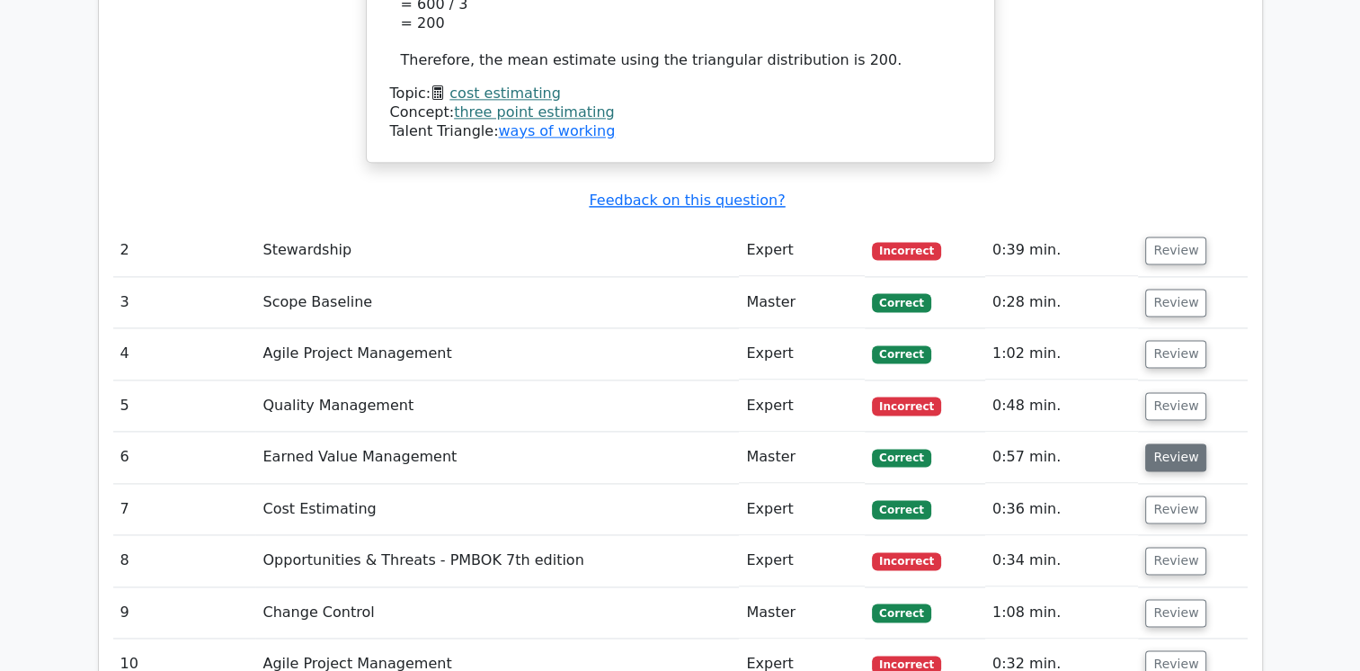
click at [1179, 443] on button "Review" at bounding box center [1175, 457] width 61 height 28
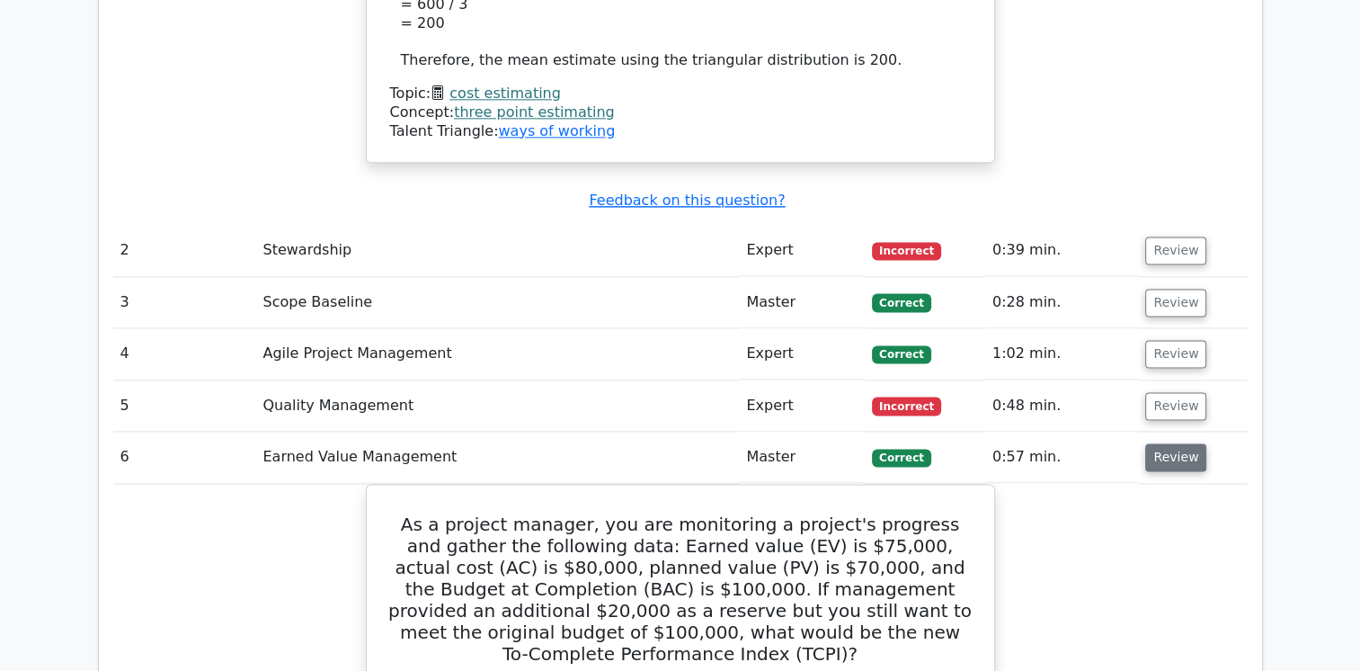
click at [1179, 443] on button "Review" at bounding box center [1175, 457] width 61 height 28
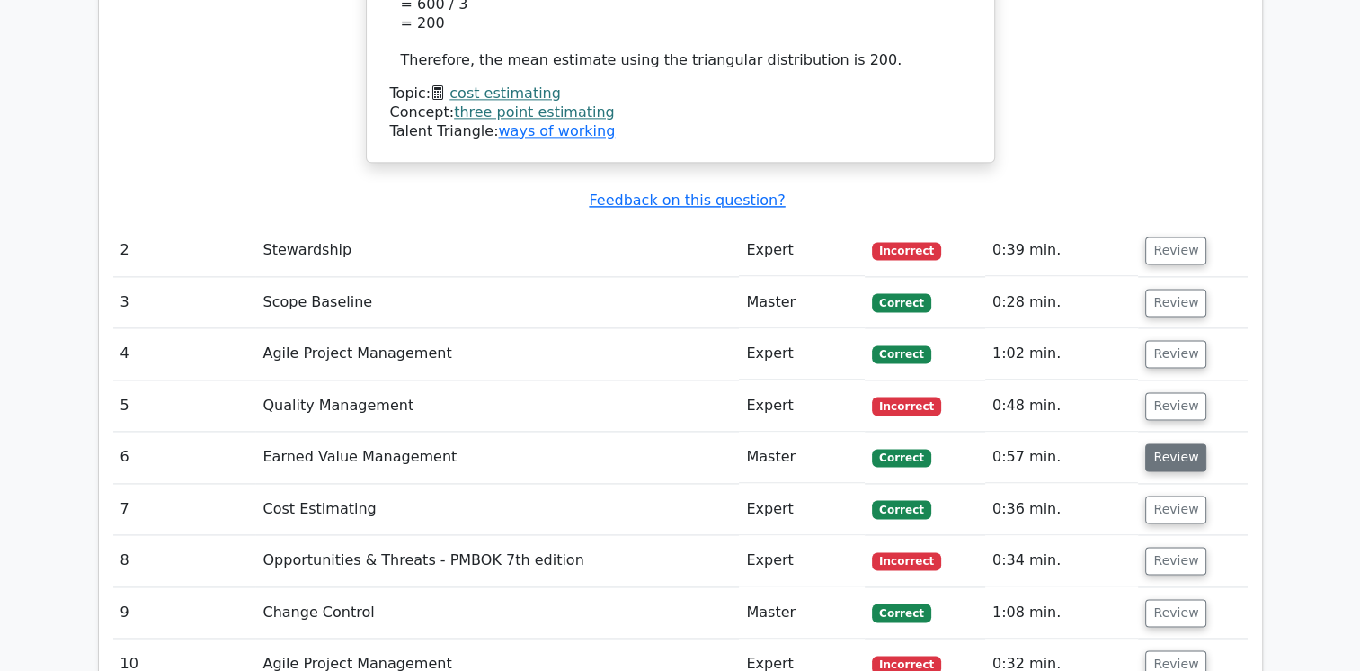
click at [1179, 443] on button "Review" at bounding box center [1175, 457] width 61 height 28
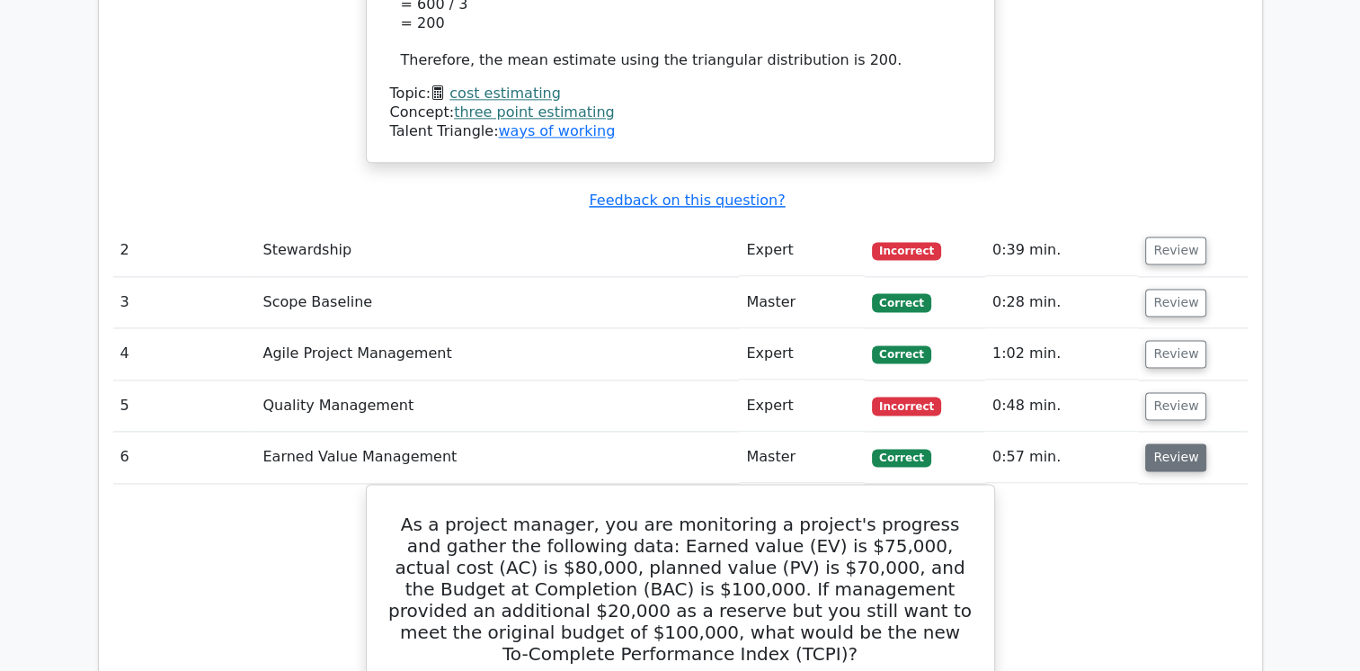
click at [1179, 443] on button "Review" at bounding box center [1175, 457] width 61 height 28
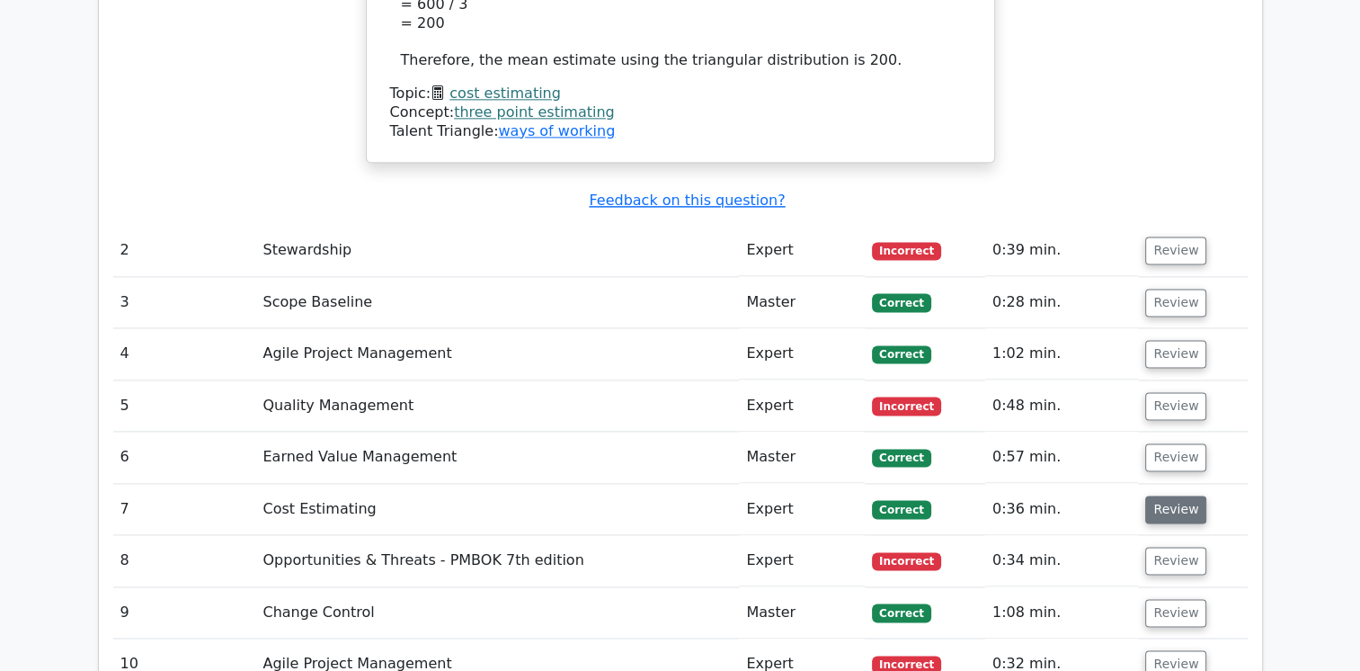
click at [1170, 495] on button "Review" at bounding box center [1175, 509] width 61 height 28
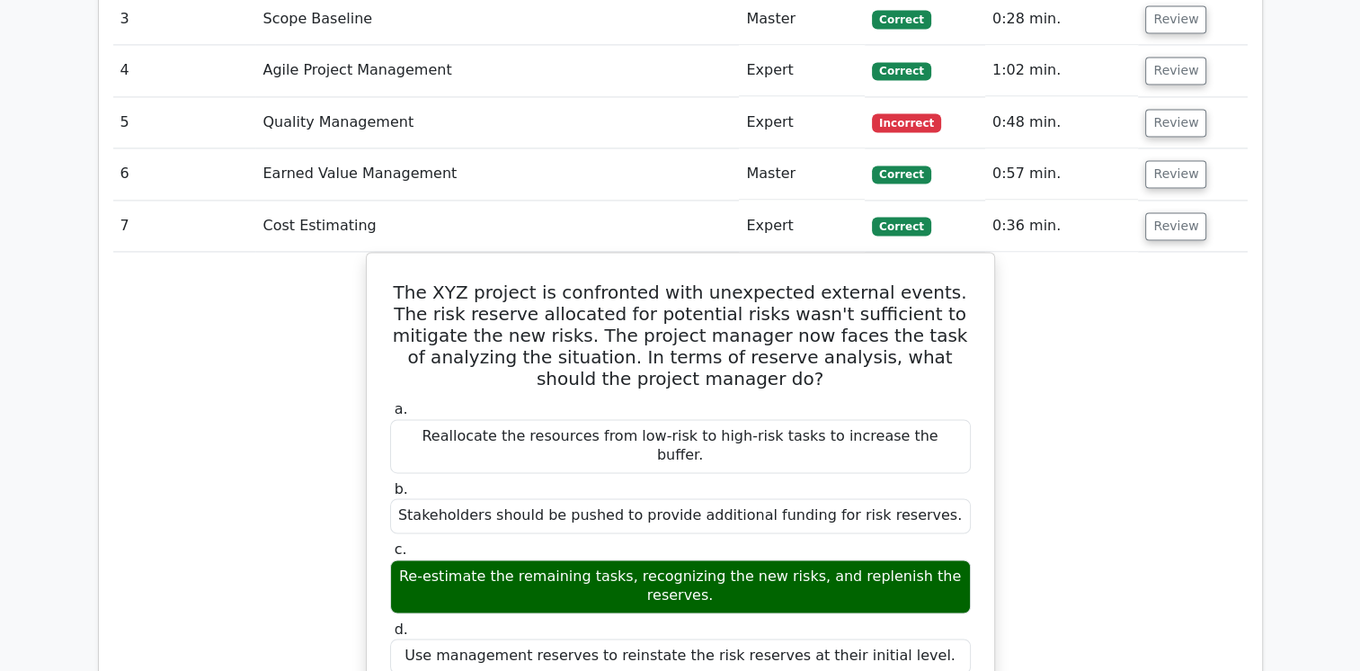
scroll to position [2709, 0]
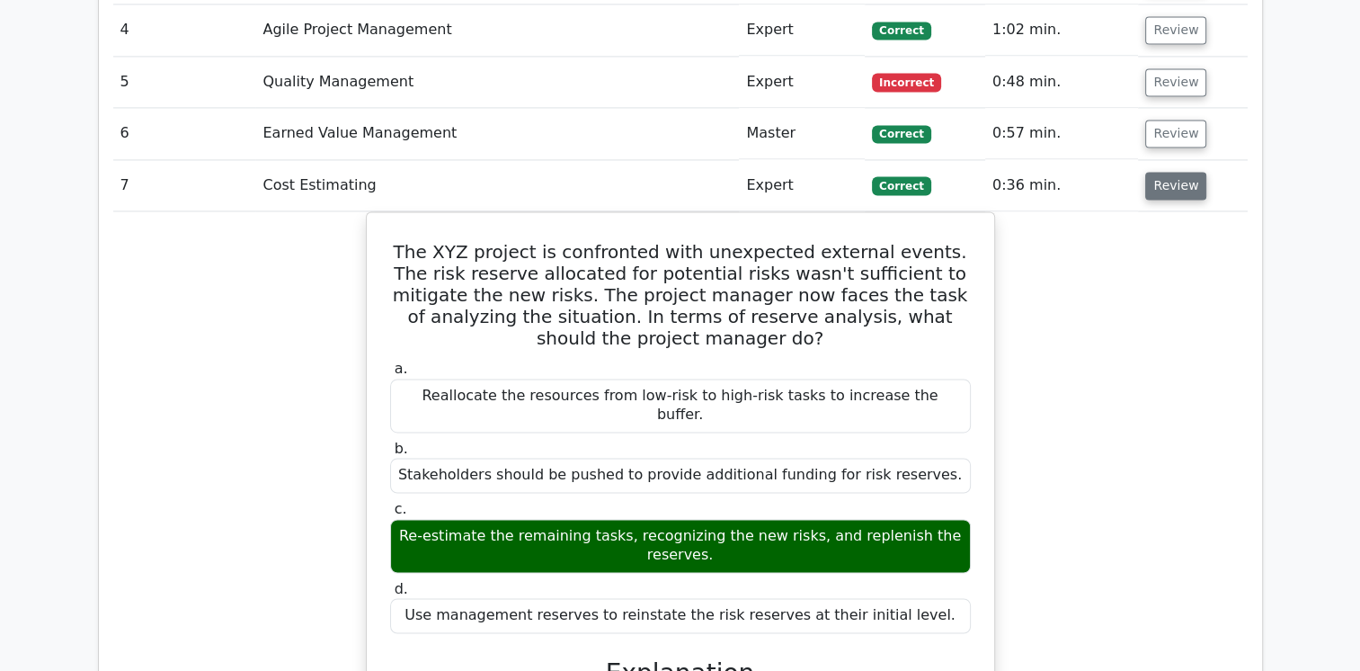
click at [1161, 172] on button "Review" at bounding box center [1175, 186] width 61 height 28
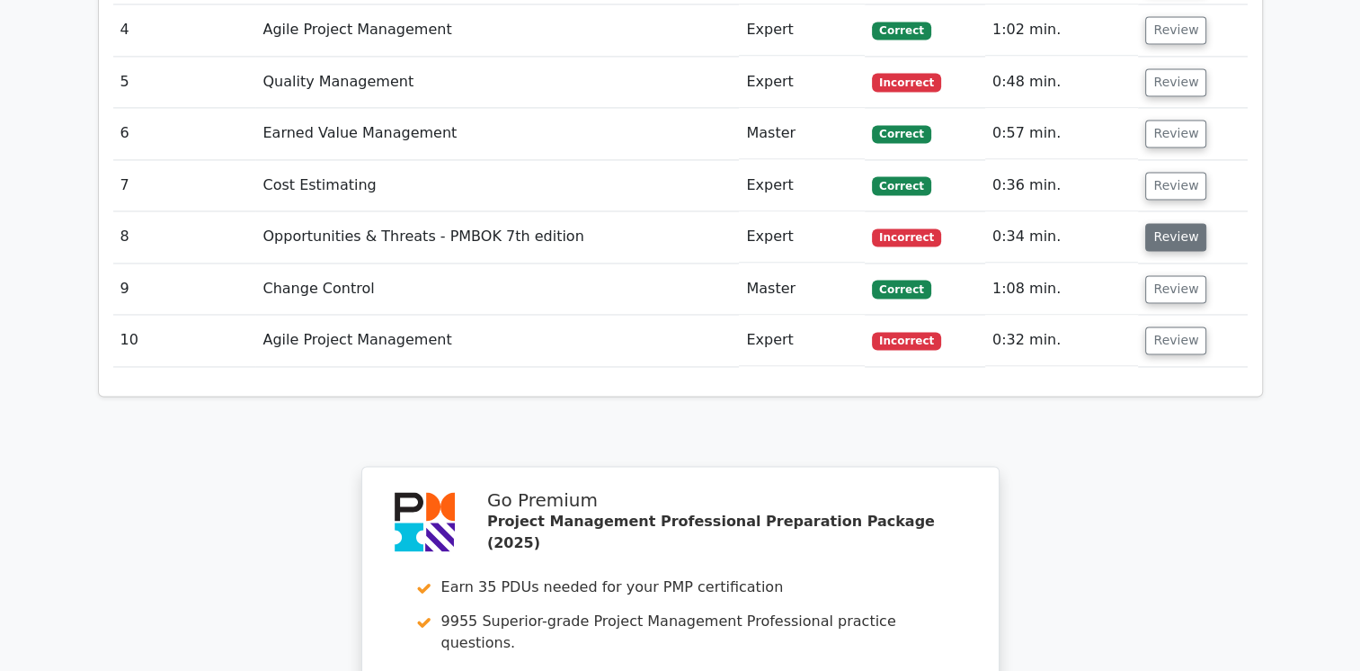
click at [1162, 223] on button "Review" at bounding box center [1175, 237] width 61 height 28
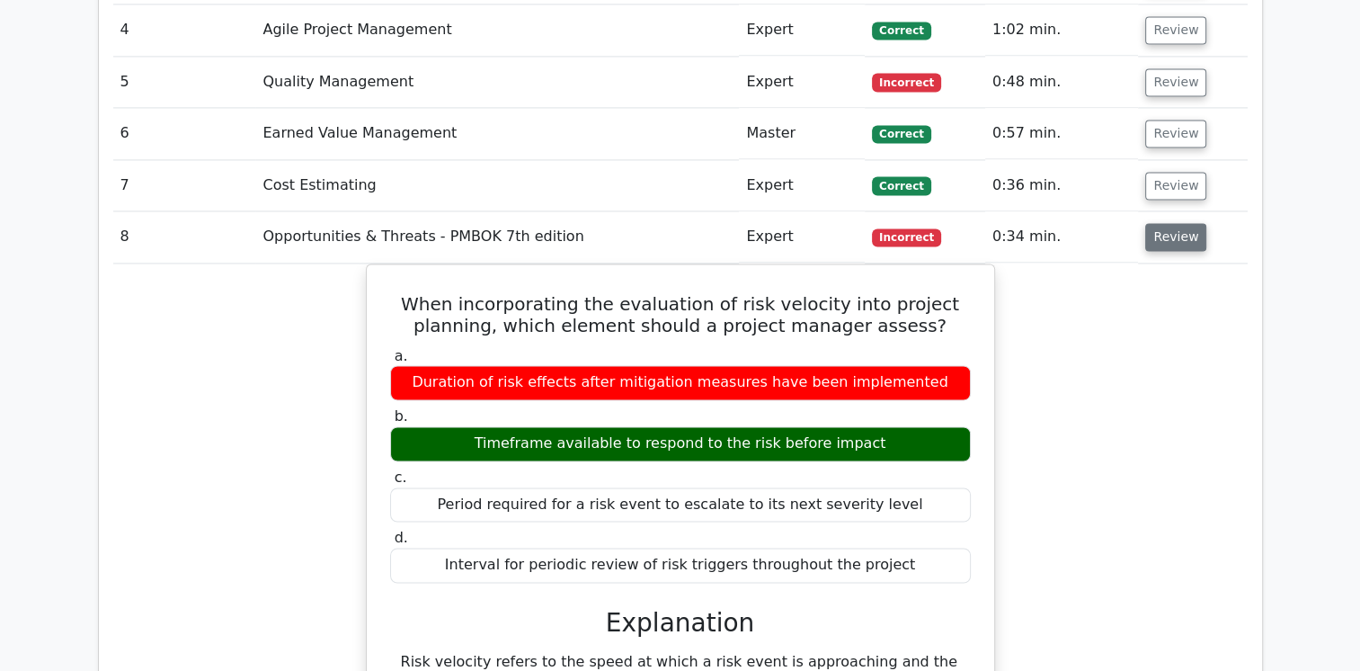
click at [1162, 223] on button "Review" at bounding box center [1175, 237] width 61 height 28
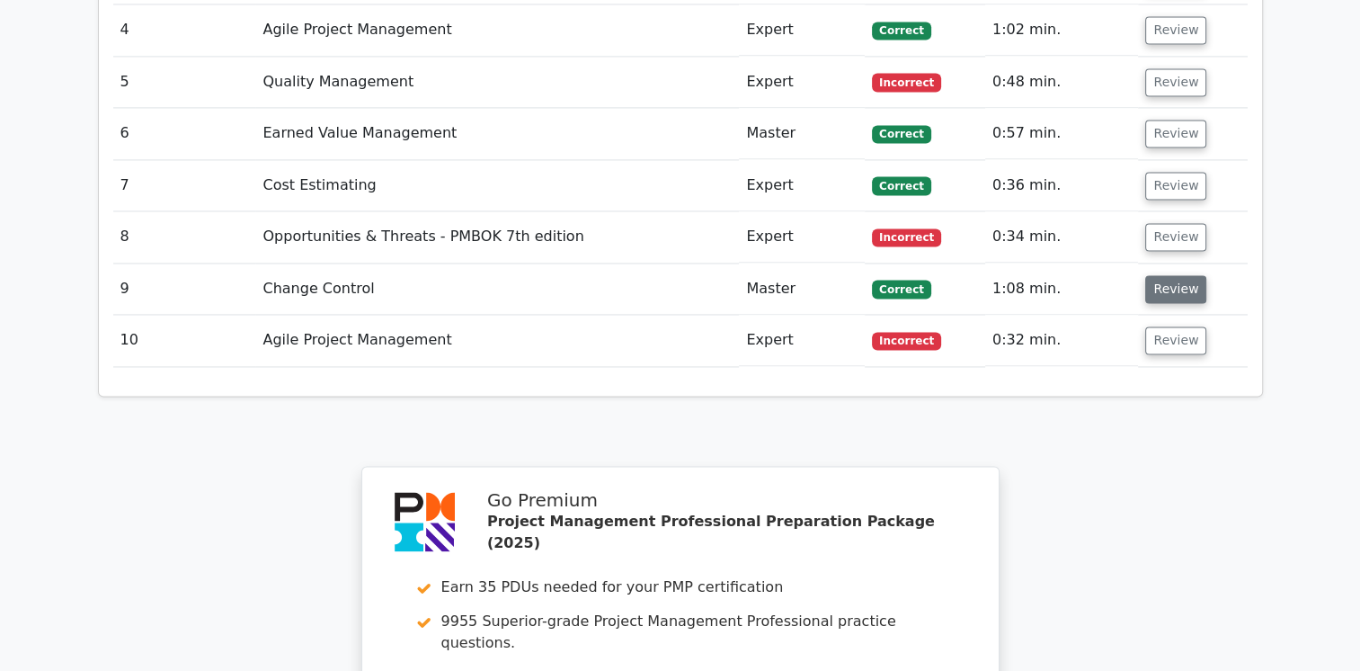
click at [1165, 275] on button "Review" at bounding box center [1175, 289] width 61 height 28
click at [1162, 275] on button "Review" at bounding box center [1175, 289] width 61 height 28
click at [1172, 326] on button "Review" at bounding box center [1175, 340] width 61 height 28
click at [1162, 326] on button "Review" at bounding box center [1175, 340] width 61 height 28
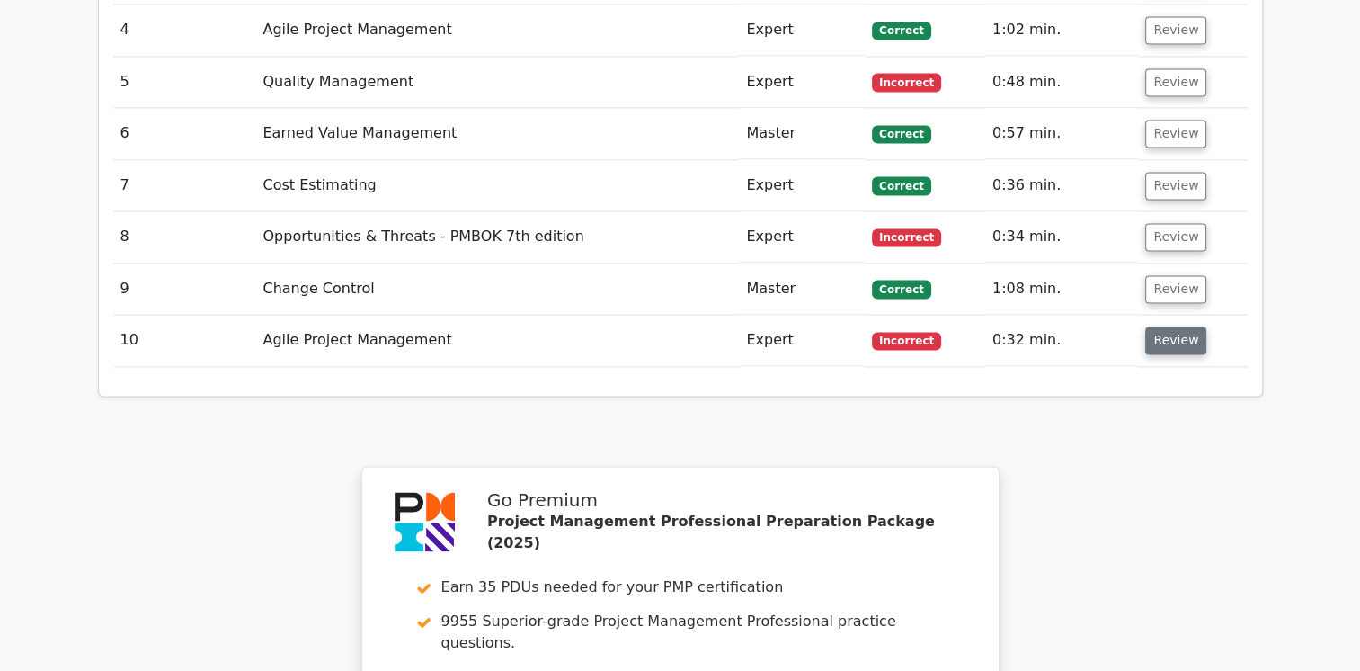
click at [1175, 326] on button "Review" at bounding box center [1175, 340] width 61 height 28
click at [1165, 326] on button "Review" at bounding box center [1175, 340] width 61 height 28
click at [1176, 326] on button "Review" at bounding box center [1175, 340] width 61 height 28
click at [1159, 326] on button "Review" at bounding box center [1175, 340] width 61 height 28
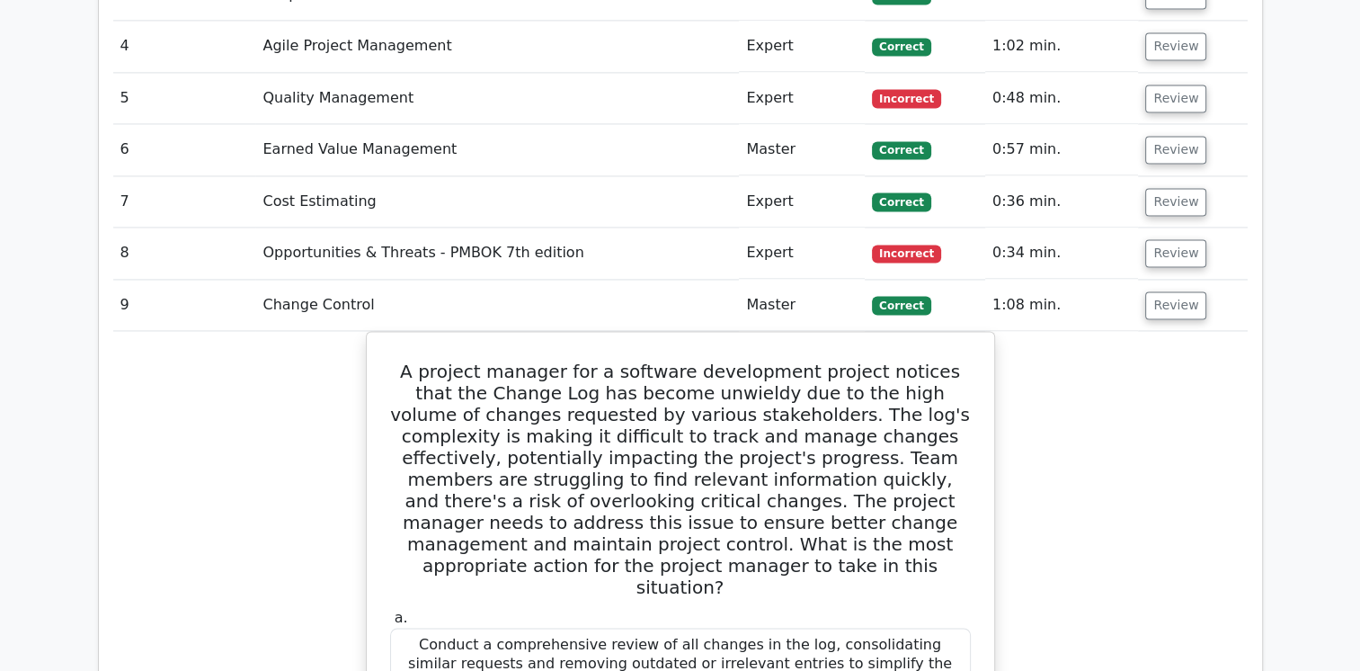
scroll to position [2613, 0]
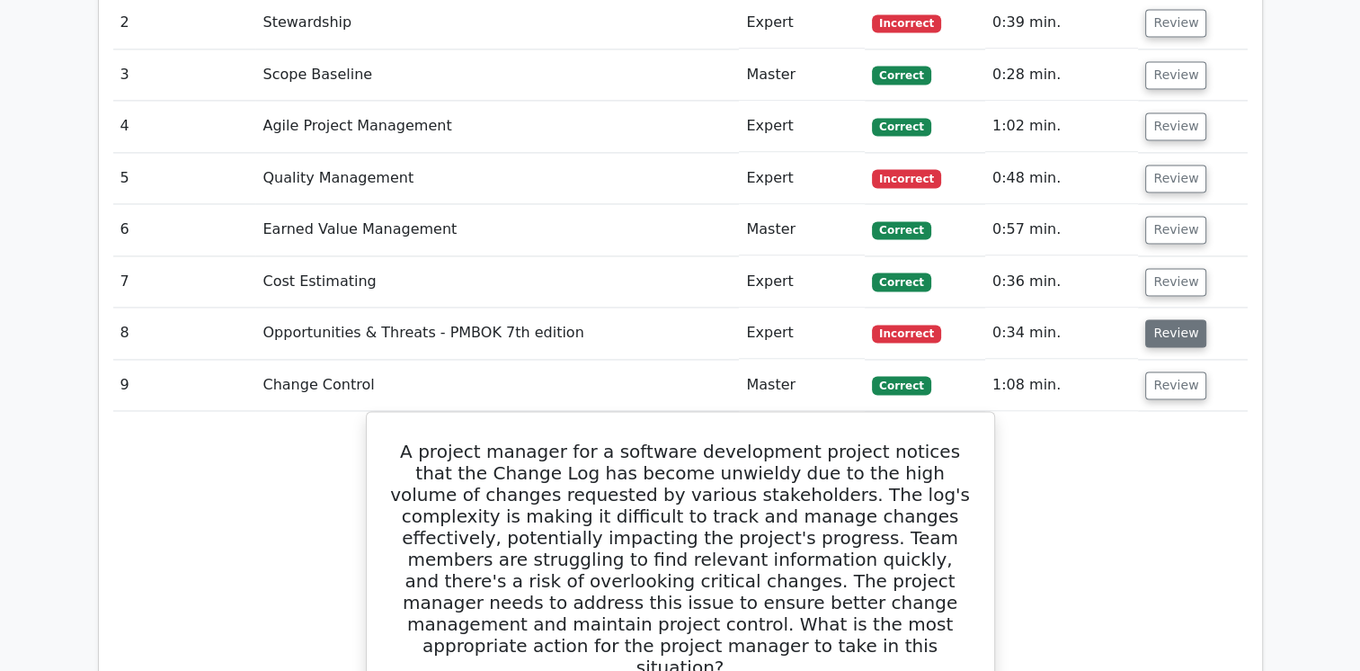
click at [1164, 319] on button "Review" at bounding box center [1175, 333] width 61 height 28
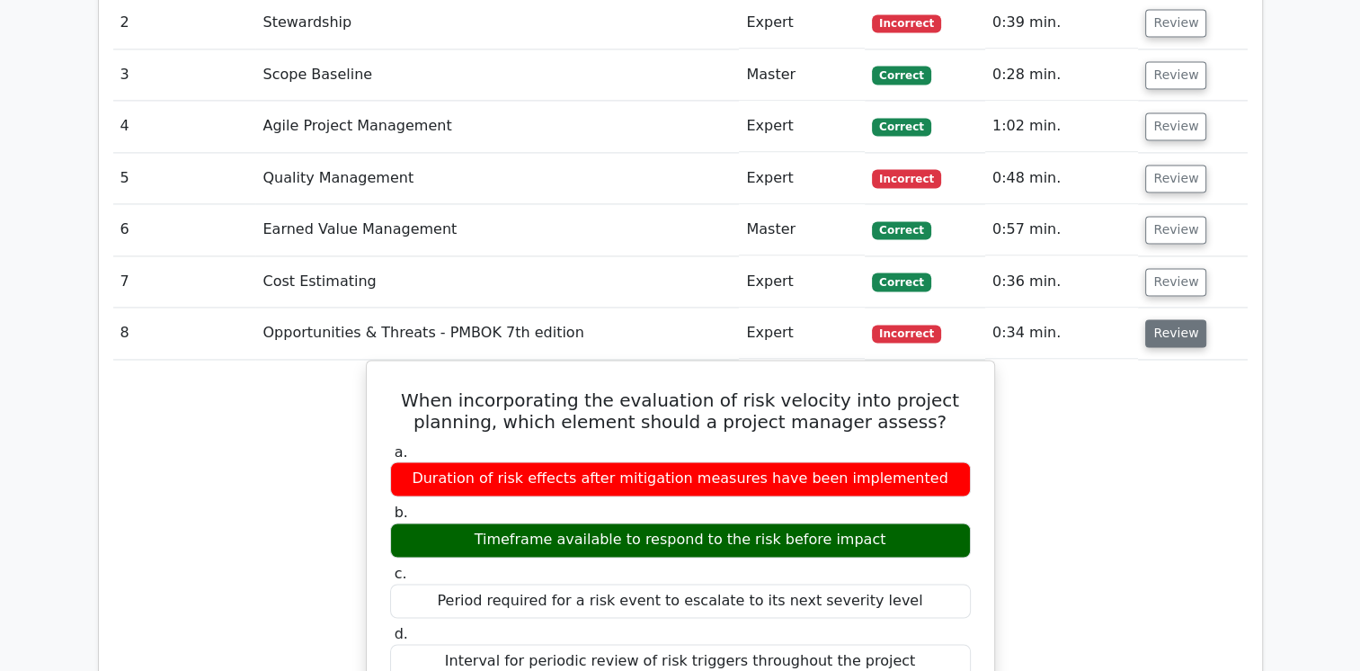
click at [1164, 319] on button "Review" at bounding box center [1175, 333] width 61 height 28
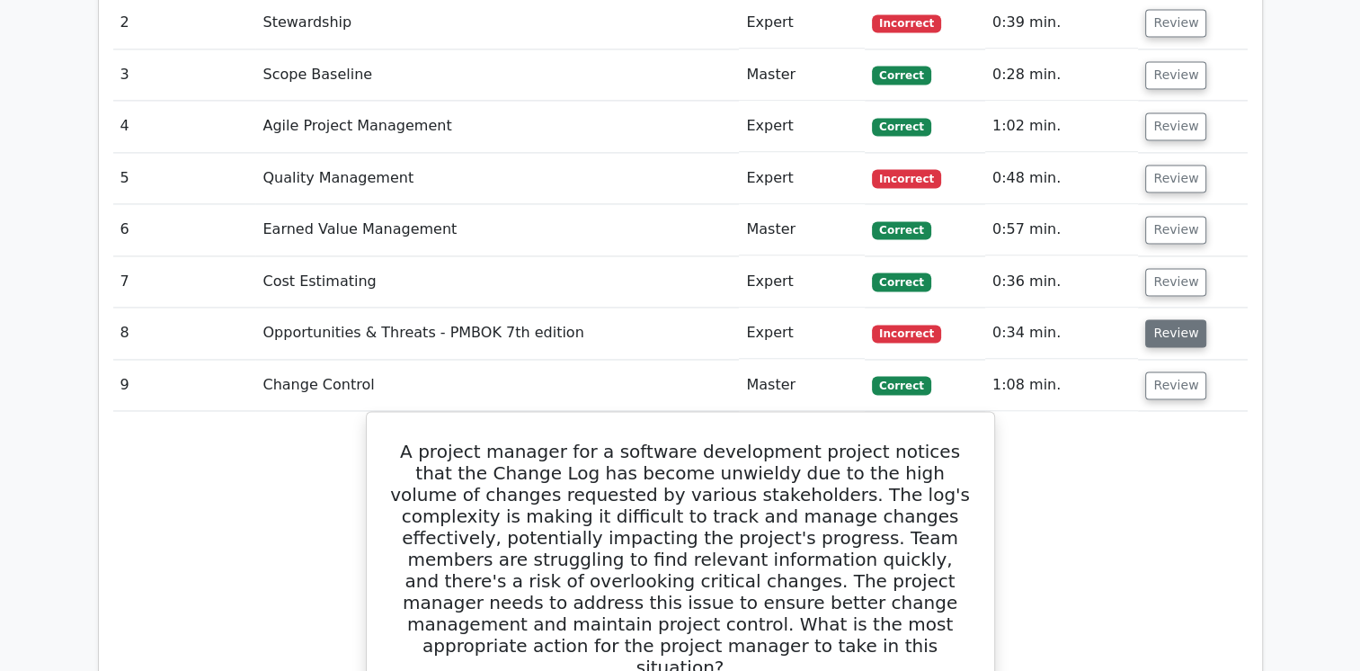
click at [1164, 319] on button "Review" at bounding box center [1175, 333] width 61 height 28
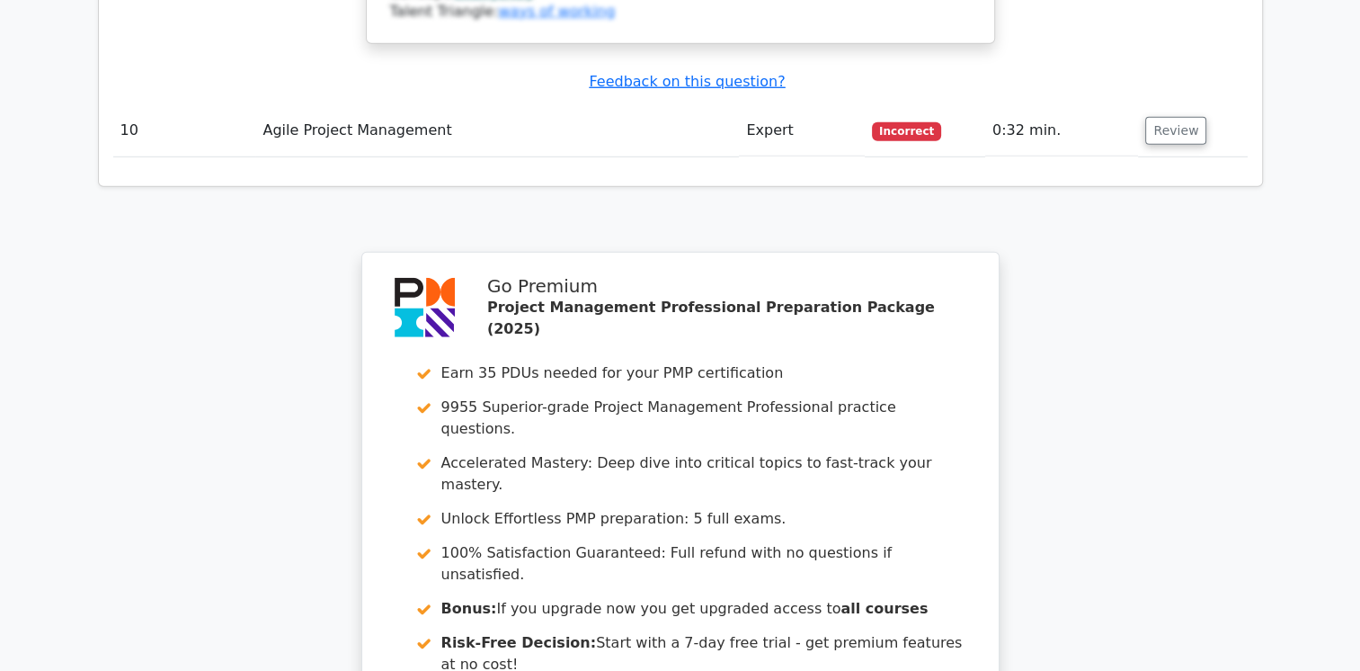
scroll to position [5297, 0]
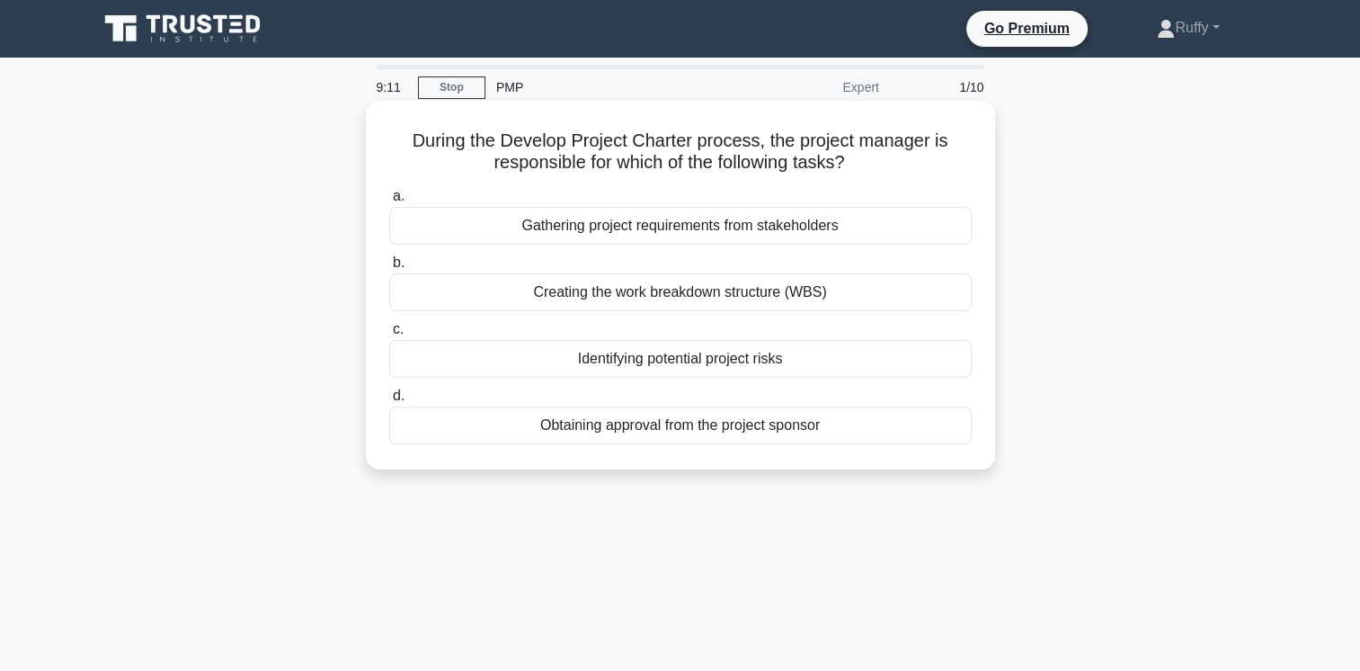
click at [699, 430] on div "Obtaining approval from the project sponsor" at bounding box center [680, 425] width 583 height 38
click at [389, 402] on input "d. Obtaining approval from the project sponsor" at bounding box center [389, 396] width 0 height 12
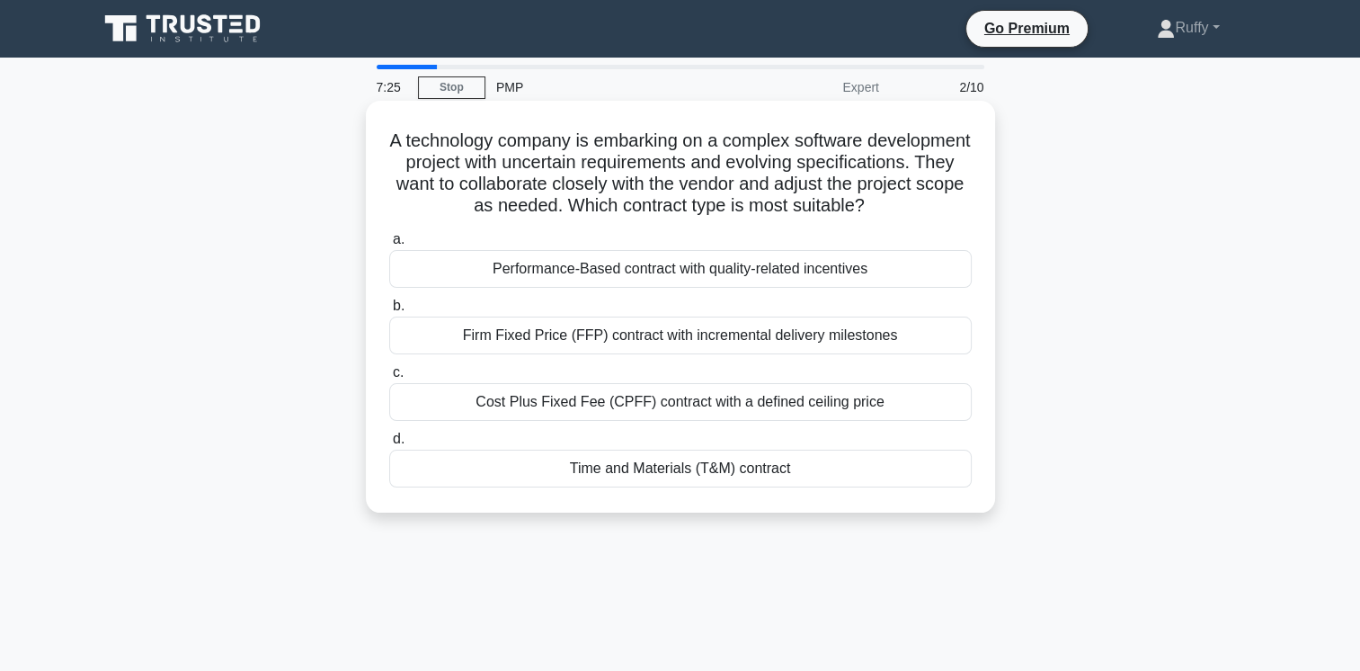
click at [690, 288] on div "Performance-Based contract with quality-related incentives" at bounding box center [680, 269] width 583 height 38
click at [389, 245] on input "a. Performance-Based contract with quality-related incentives" at bounding box center [389, 240] width 0 height 12
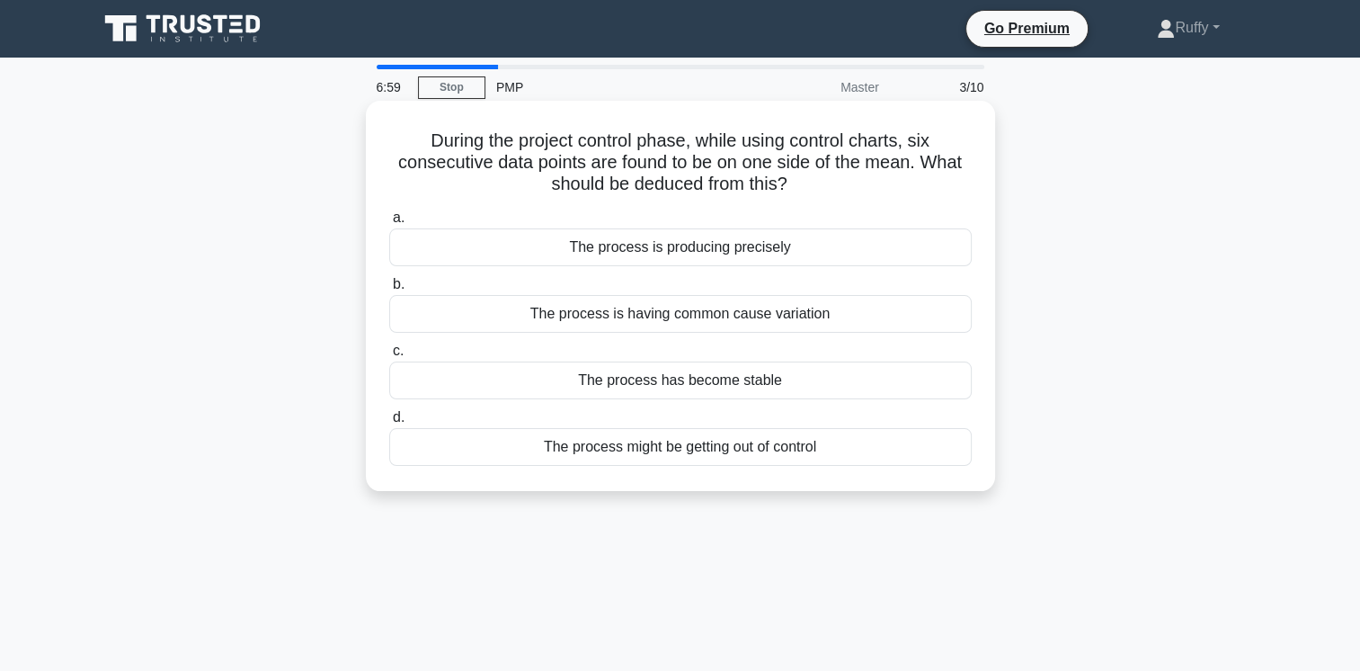
click at [780, 316] on div "The process is having common cause variation" at bounding box center [680, 314] width 583 height 38
click at [389, 290] on input "b. The process is having common cause variation" at bounding box center [389, 285] width 0 height 12
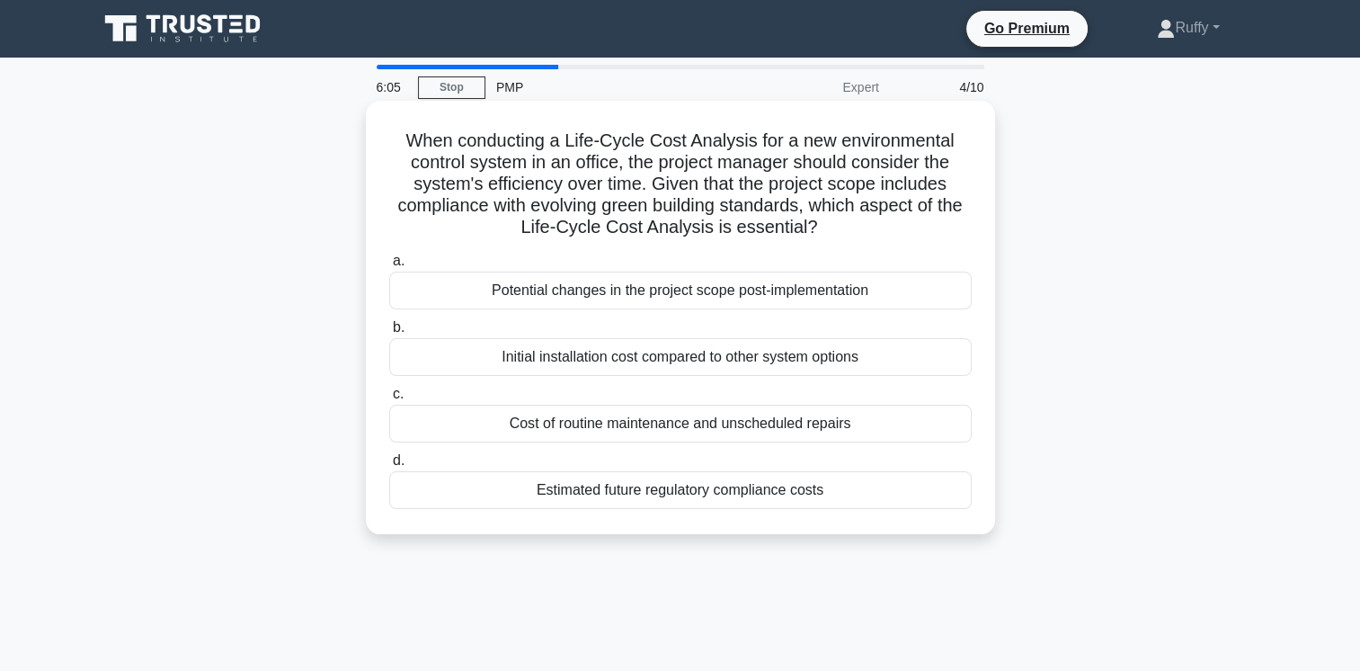
click at [708, 425] on div "Cost of routine maintenance and unscheduled repairs" at bounding box center [680, 424] width 583 height 38
click at [389, 400] on input "c. Cost of routine maintenance and unscheduled repairs" at bounding box center [389, 394] width 0 height 12
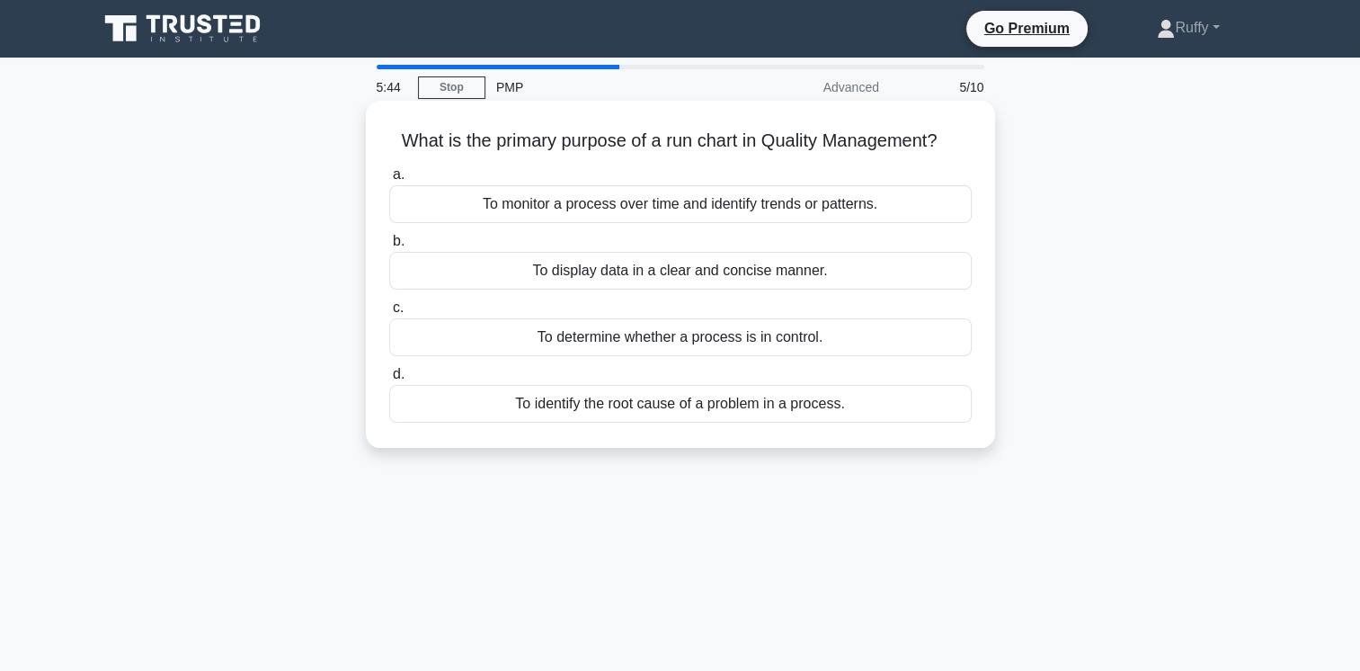
click at [795, 203] on div "To monitor a process over time and identify trends or patterns." at bounding box center [680, 204] width 583 height 38
click at [389, 181] on input "a. To monitor a process over time and identify trends or patterns." at bounding box center [389, 175] width 0 height 12
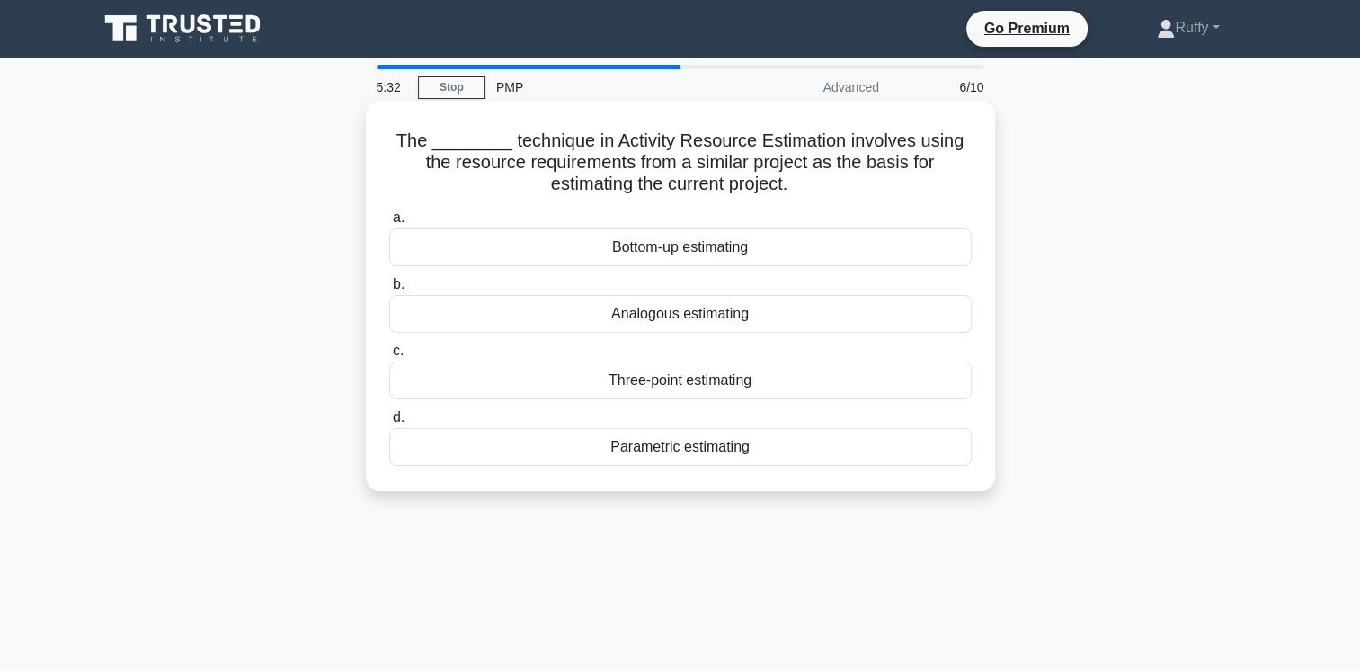
click at [720, 316] on div "Analogous estimating" at bounding box center [680, 314] width 583 height 38
click at [389, 290] on input "b. Analogous estimating" at bounding box center [389, 285] width 0 height 12
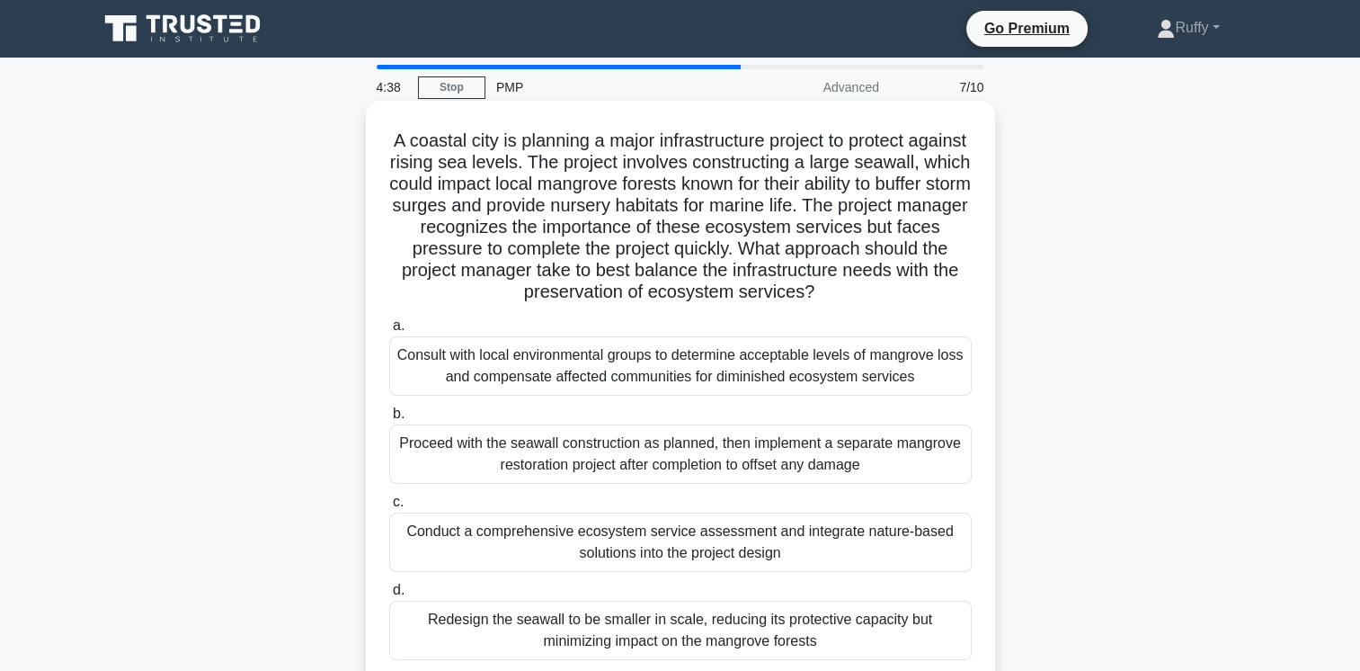
click at [665, 539] on div "Conduct a comprehensive ecosystem service assessment and integrate nature-based…" at bounding box center [680, 541] width 583 height 59
click at [389, 508] on input "c. Conduct a comprehensive ecosystem service assessment and integrate nature-ba…" at bounding box center [389, 502] width 0 height 12
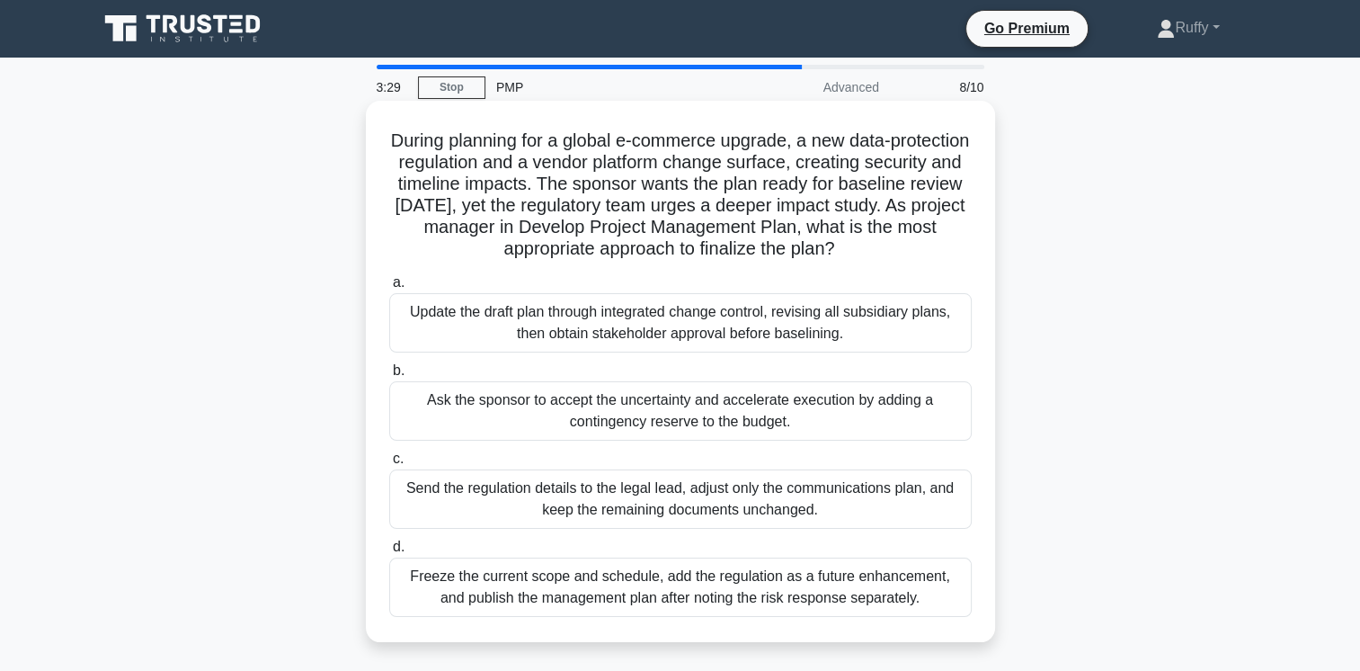
click at [643, 316] on div "Update the draft plan through integrated change control, revising all subsidiar…" at bounding box center [680, 322] width 583 height 59
click at [389, 289] on input "a. Update the draft plan through integrated change control, revising all subsid…" at bounding box center [389, 283] width 0 height 12
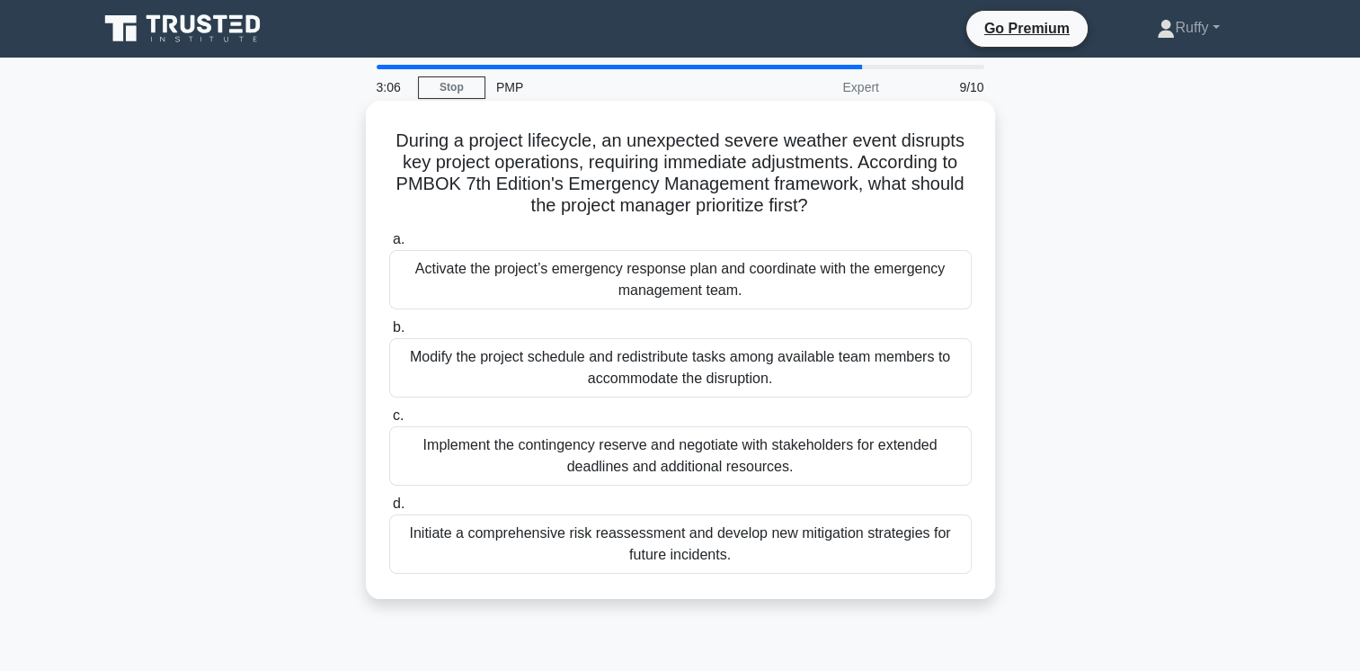
click at [750, 289] on div "Activate the project’s emergency response plan and coordinate with the emergenc…" at bounding box center [680, 279] width 583 height 59
click at [389, 245] on input "a. Activate the project’s emergency response plan and coordinate with the emerg…" at bounding box center [389, 240] width 0 height 12
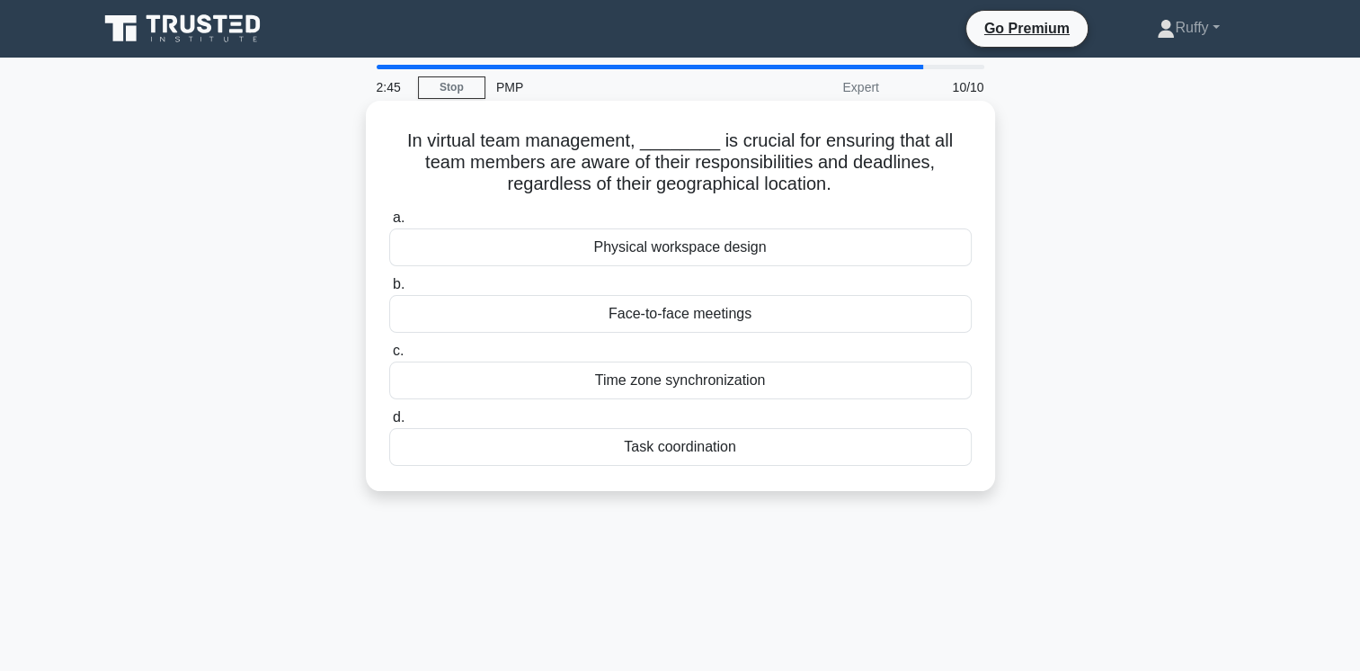
click at [713, 378] on div "Time zone synchronization" at bounding box center [680, 380] width 583 height 38
click at [389, 357] on input "c. Time zone synchronization" at bounding box center [389, 351] width 0 height 12
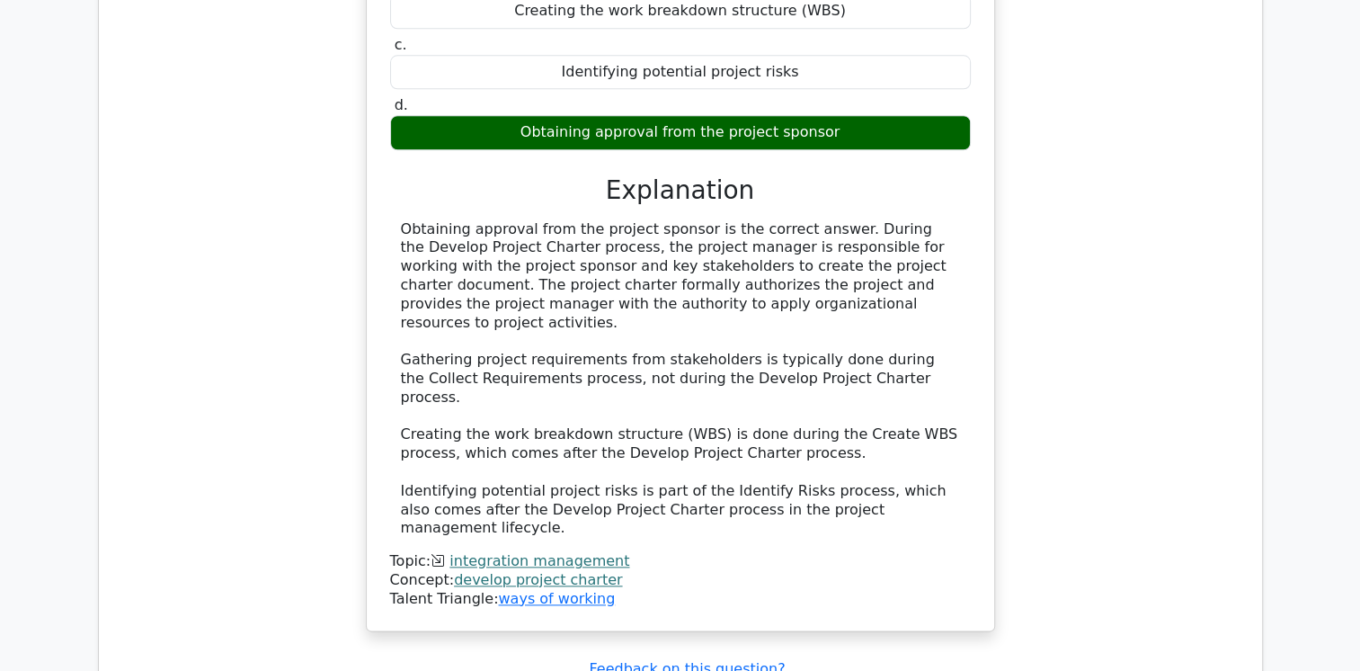
scroll to position [1918, 0]
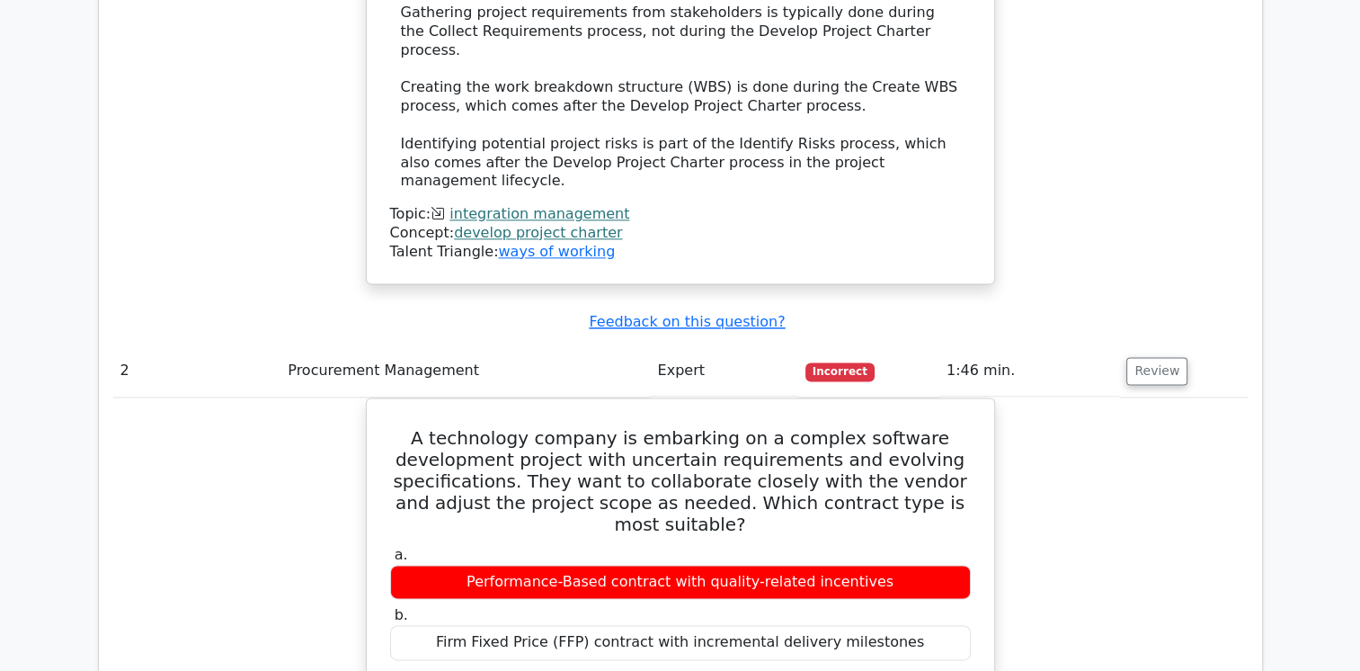
scroll to position [2385, 0]
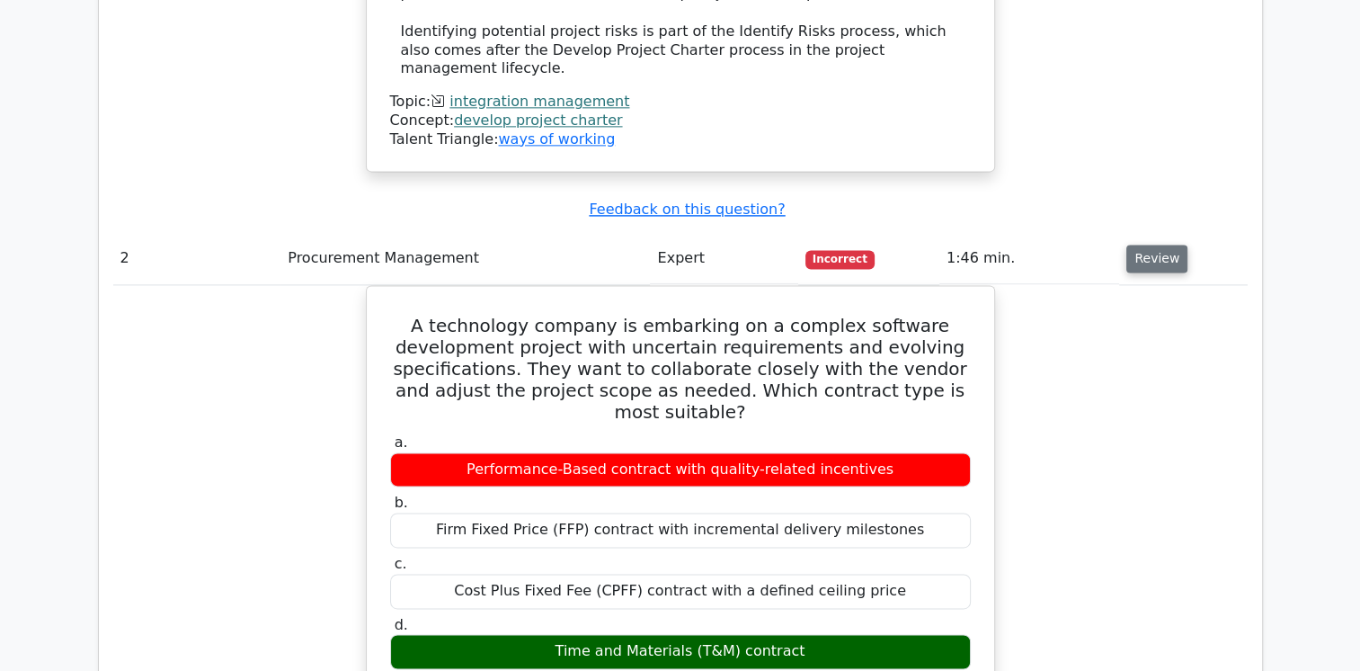
click at [1159, 245] on button "Review" at bounding box center [1157, 259] width 61 height 28
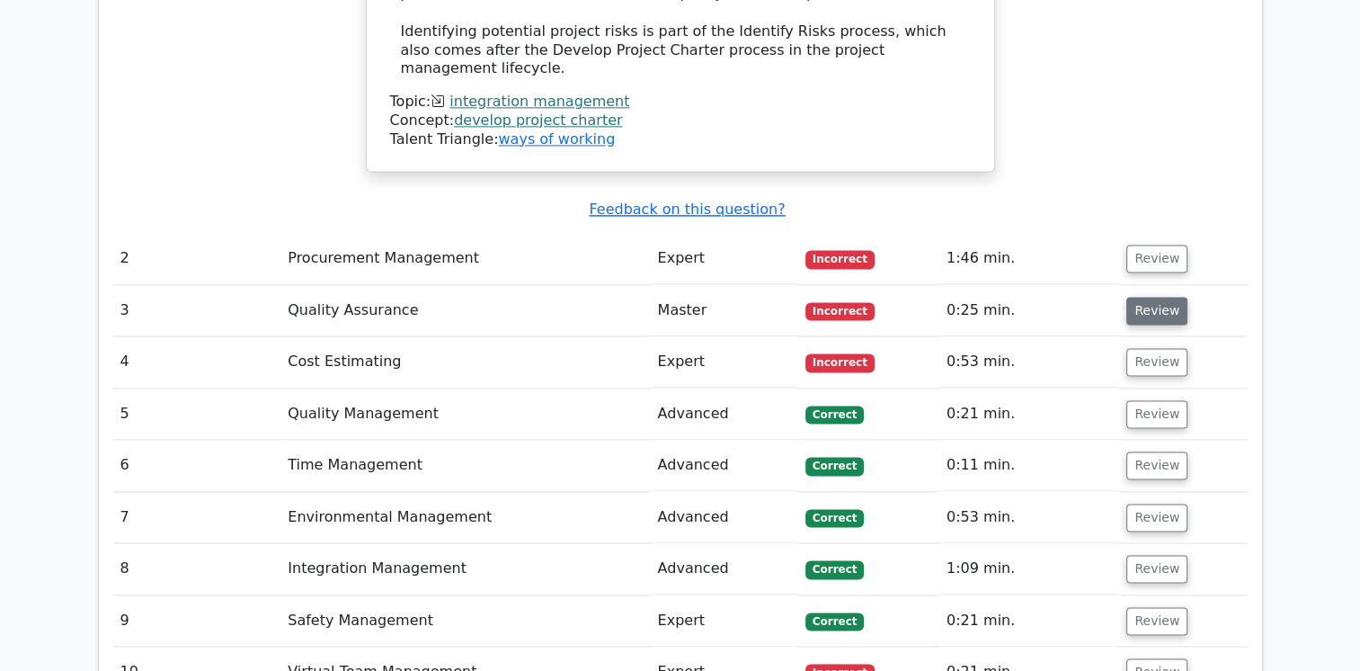
click at [1160, 297] on button "Review" at bounding box center [1157, 311] width 61 height 28
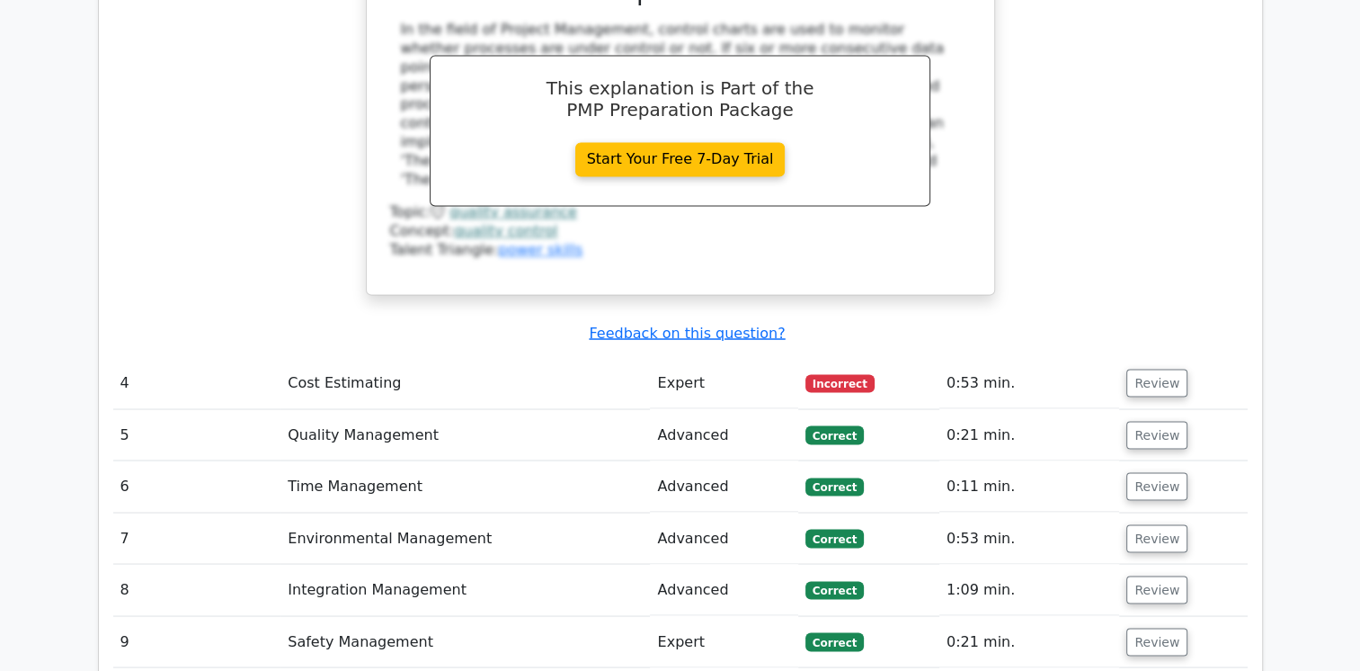
scroll to position [3117, 0]
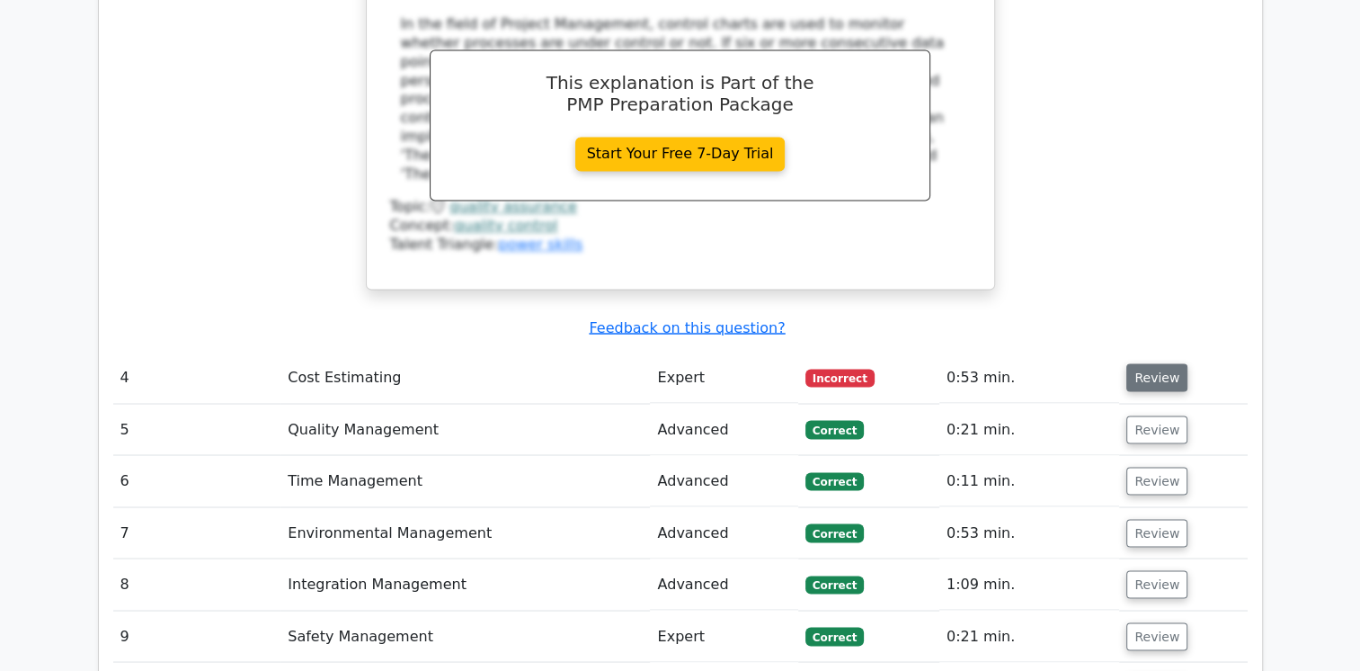
click at [1162, 363] on button "Review" at bounding box center [1157, 377] width 61 height 28
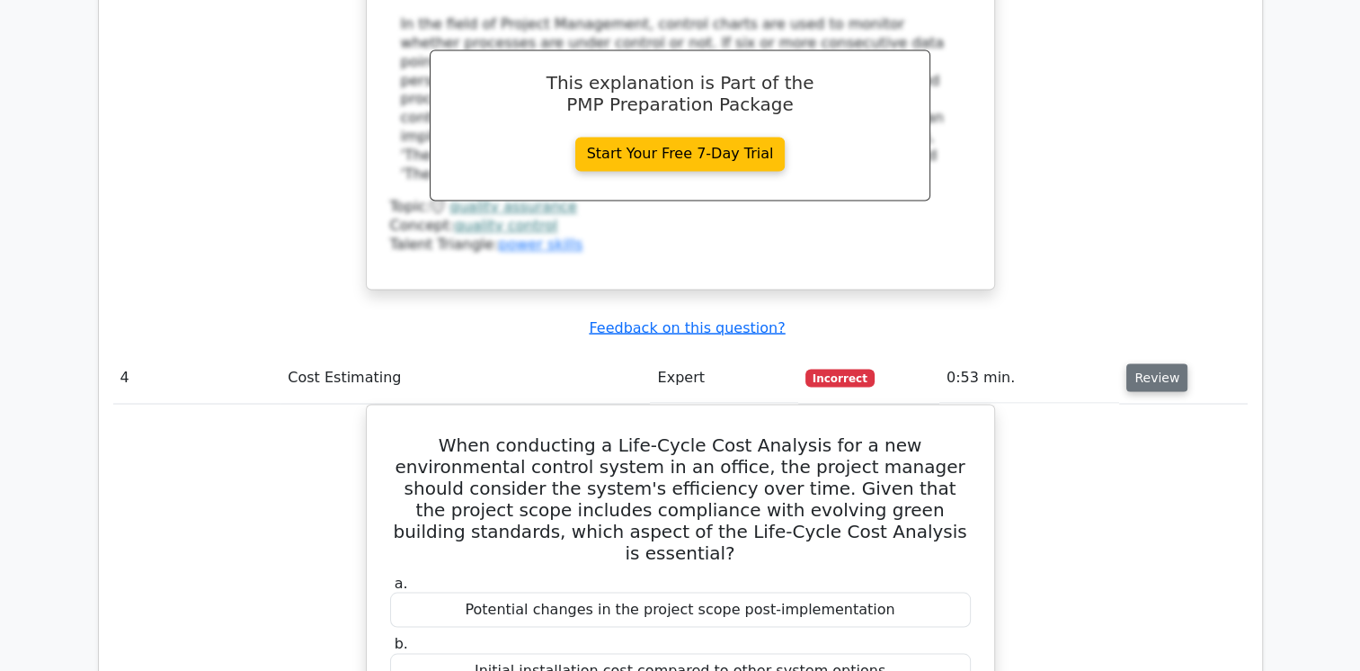
click at [1162, 363] on button "Review" at bounding box center [1157, 377] width 61 height 28
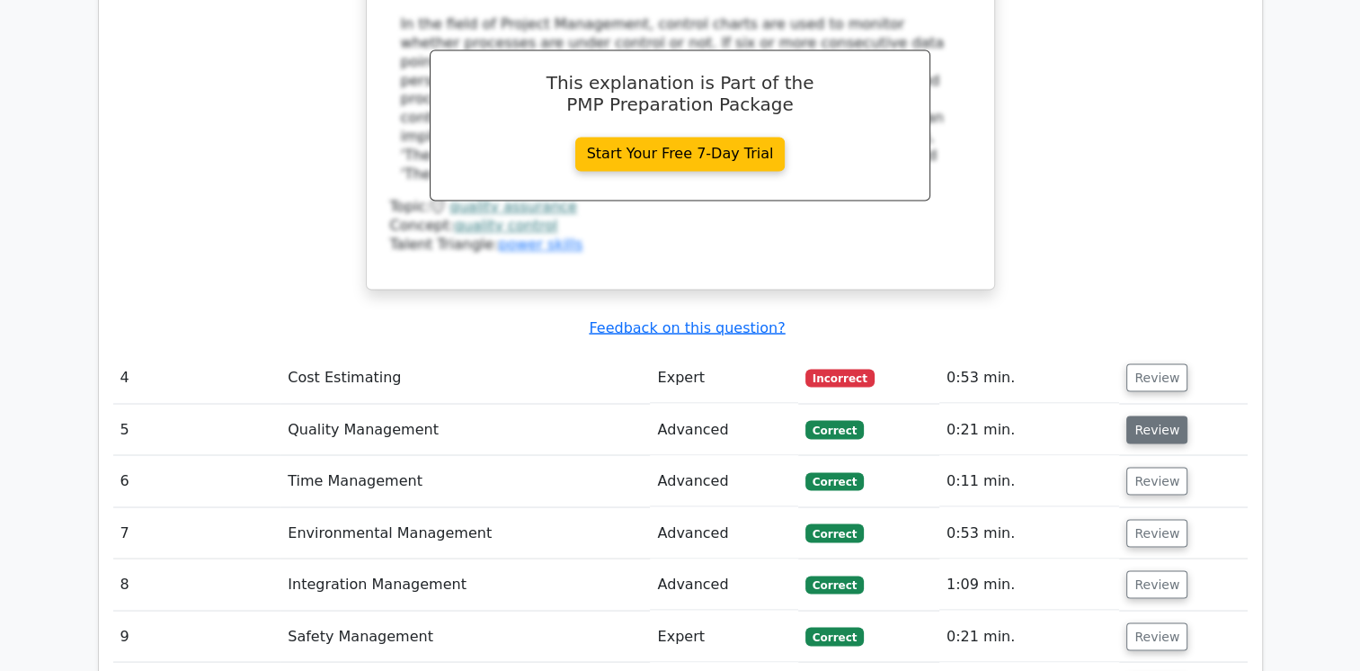
click at [1154, 415] on button "Review" at bounding box center [1157, 429] width 61 height 28
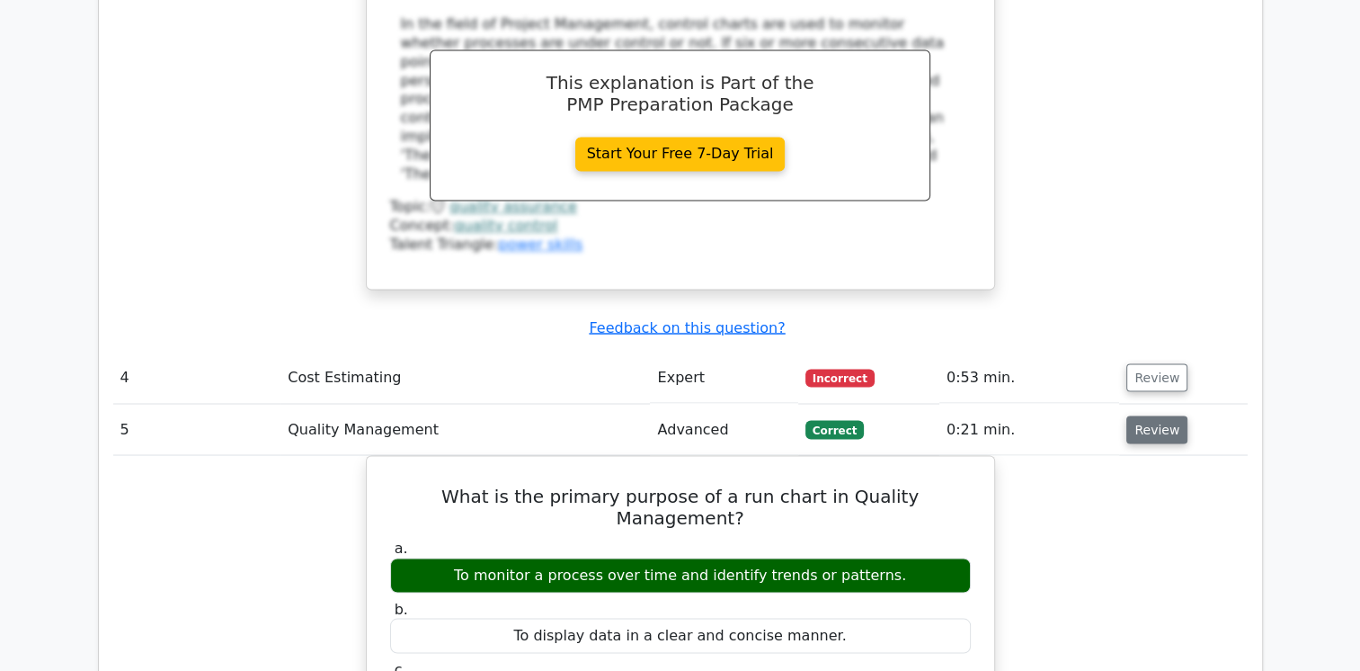
click at [1154, 415] on button "Review" at bounding box center [1157, 429] width 61 height 28
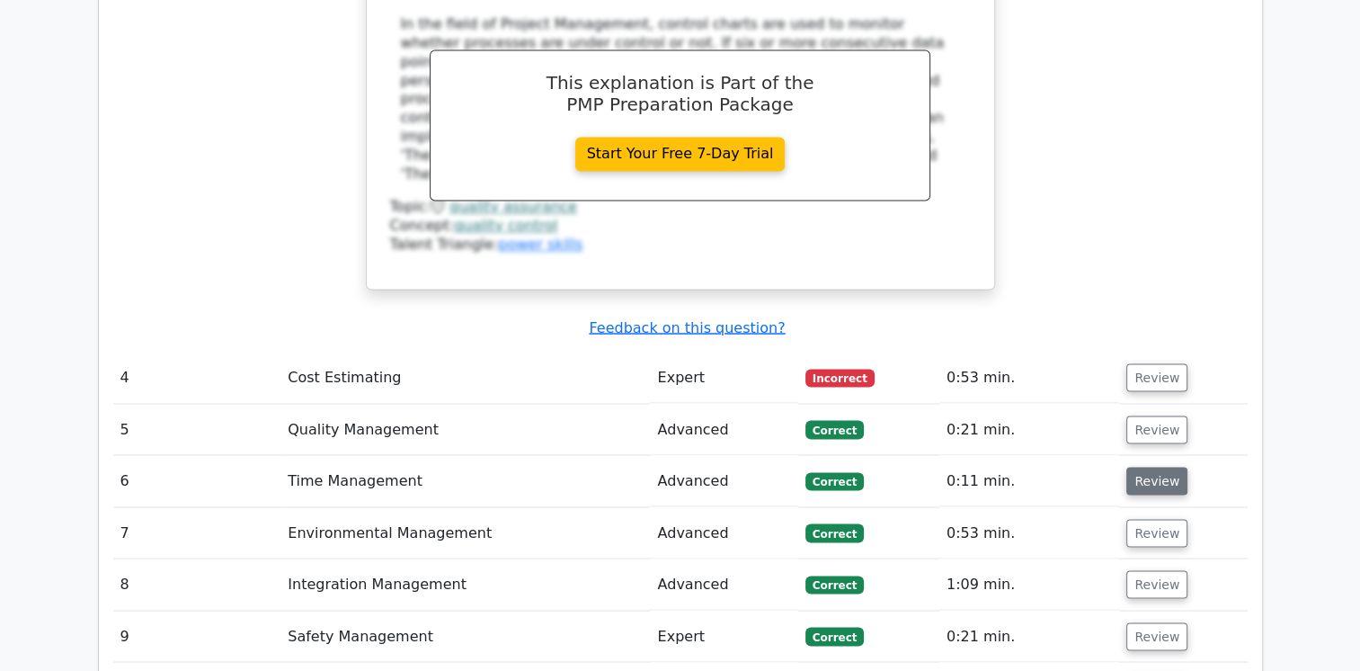
click at [1147, 467] on button "Review" at bounding box center [1157, 481] width 61 height 28
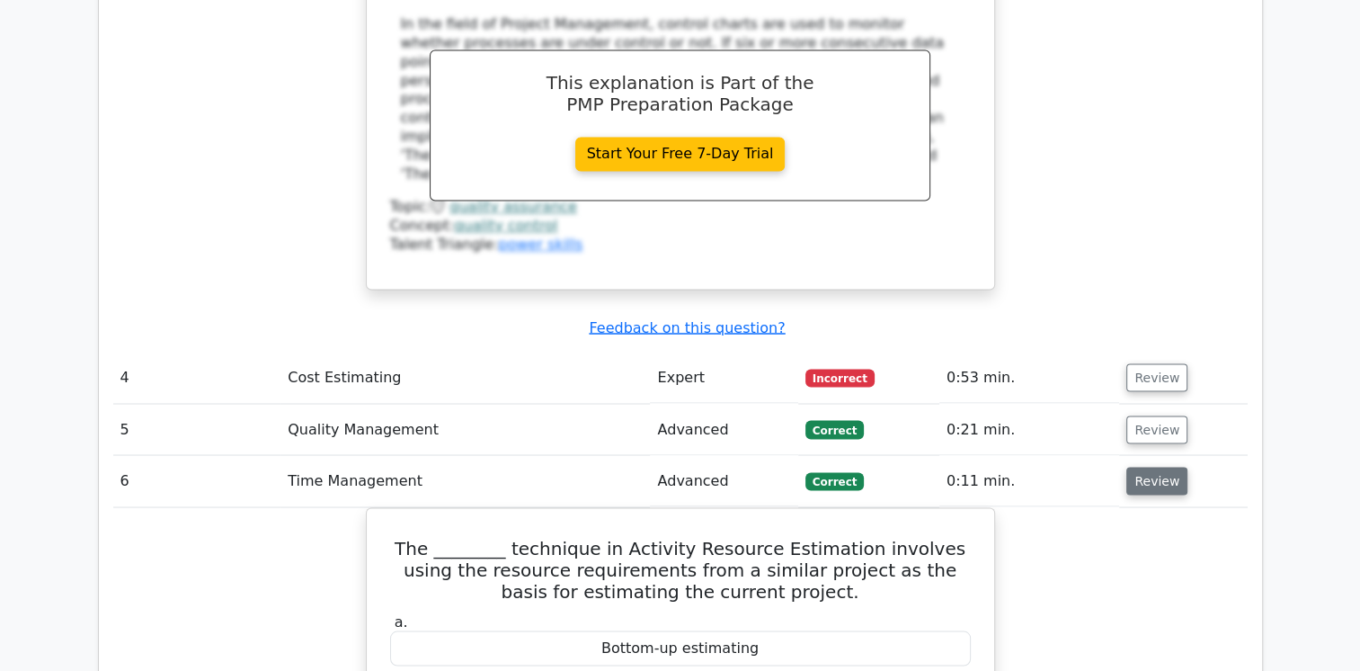
click at [1147, 467] on button "Review" at bounding box center [1157, 481] width 61 height 28
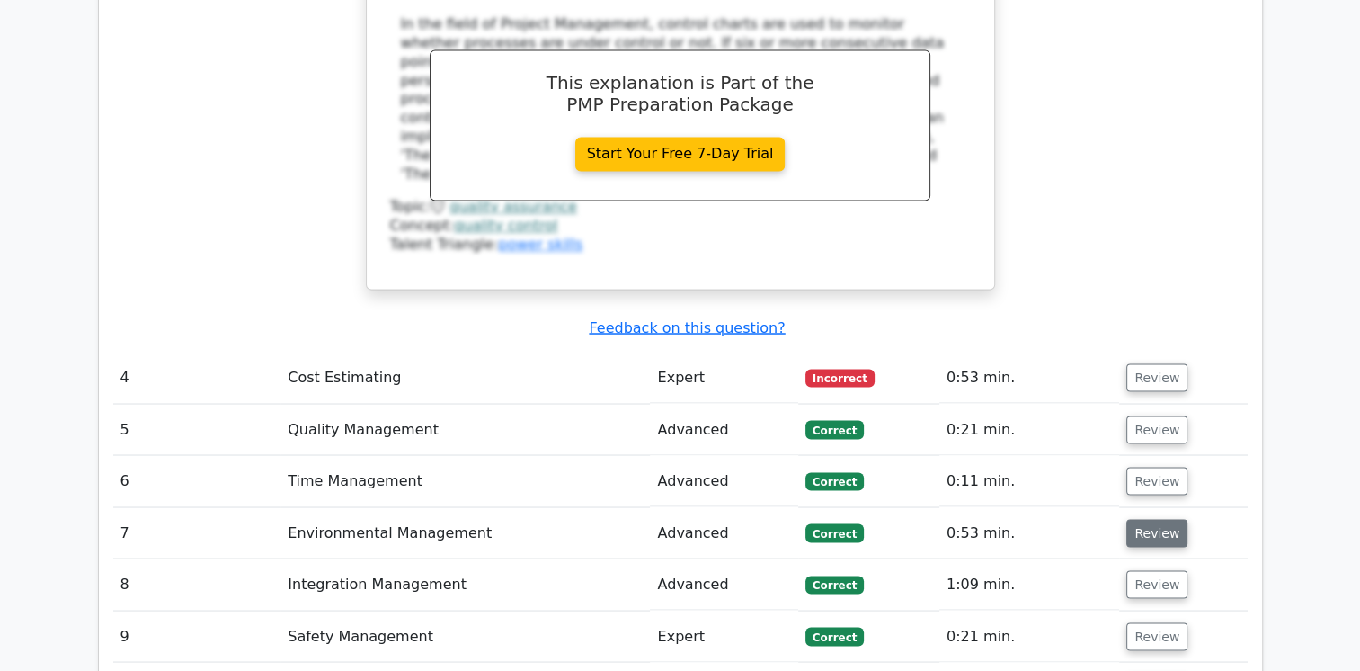
click at [1143, 519] on button "Review" at bounding box center [1157, 533] width 61 height 28
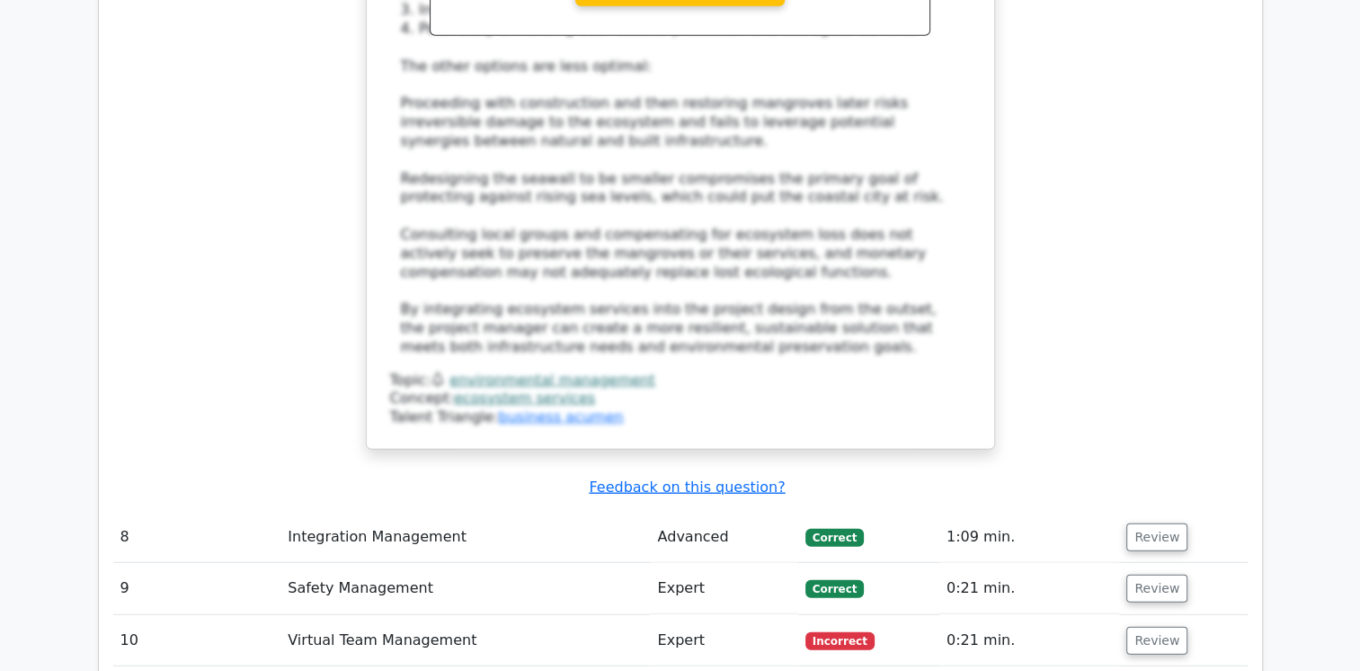
scroll to position [4475, 0]
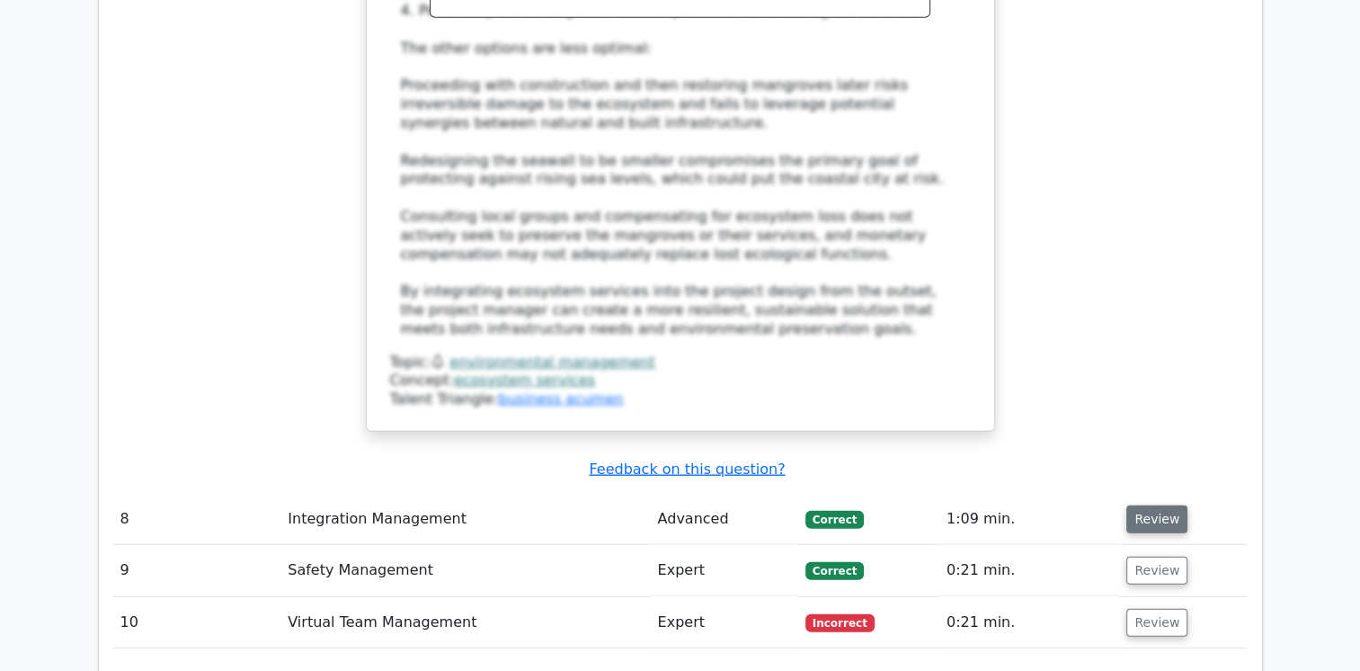
click at [1151, 505] on button "Review" at bounding box center [1157, 519] width 61 height 28
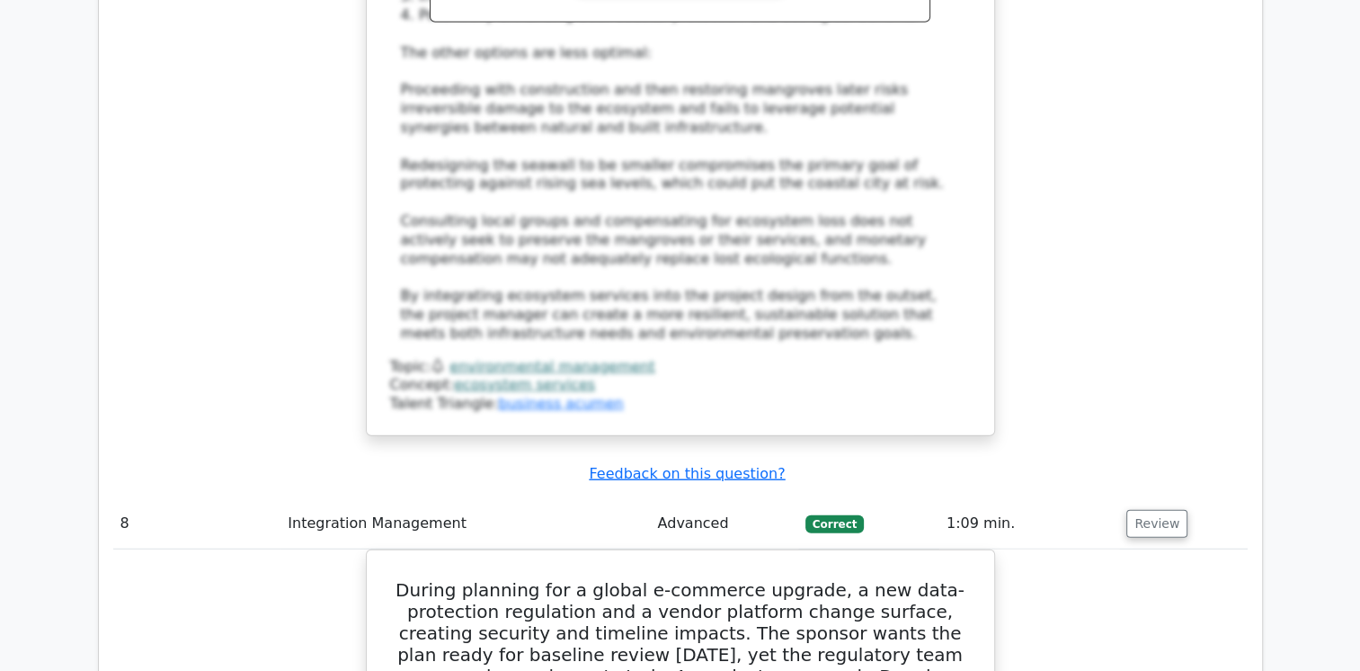
scroll to position [4477, 0]
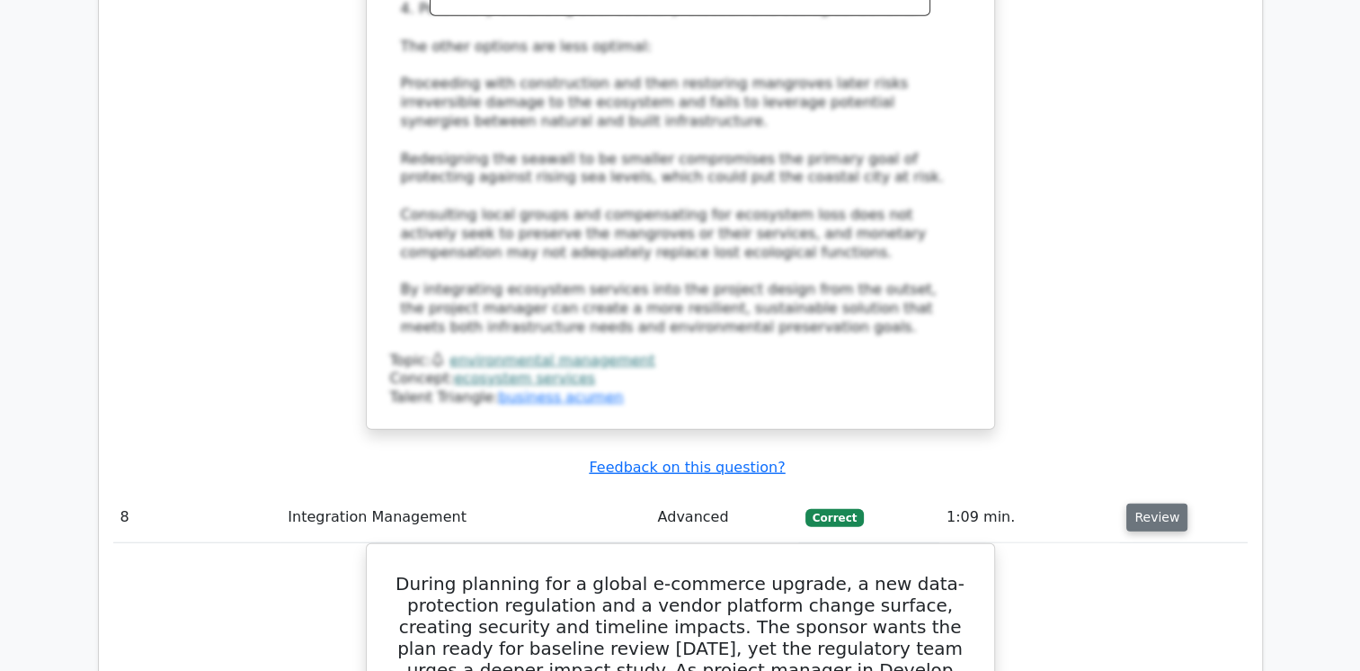
click at [1154, 503] on button "Review" at bounding box center [1157, 517] width 61 height 28
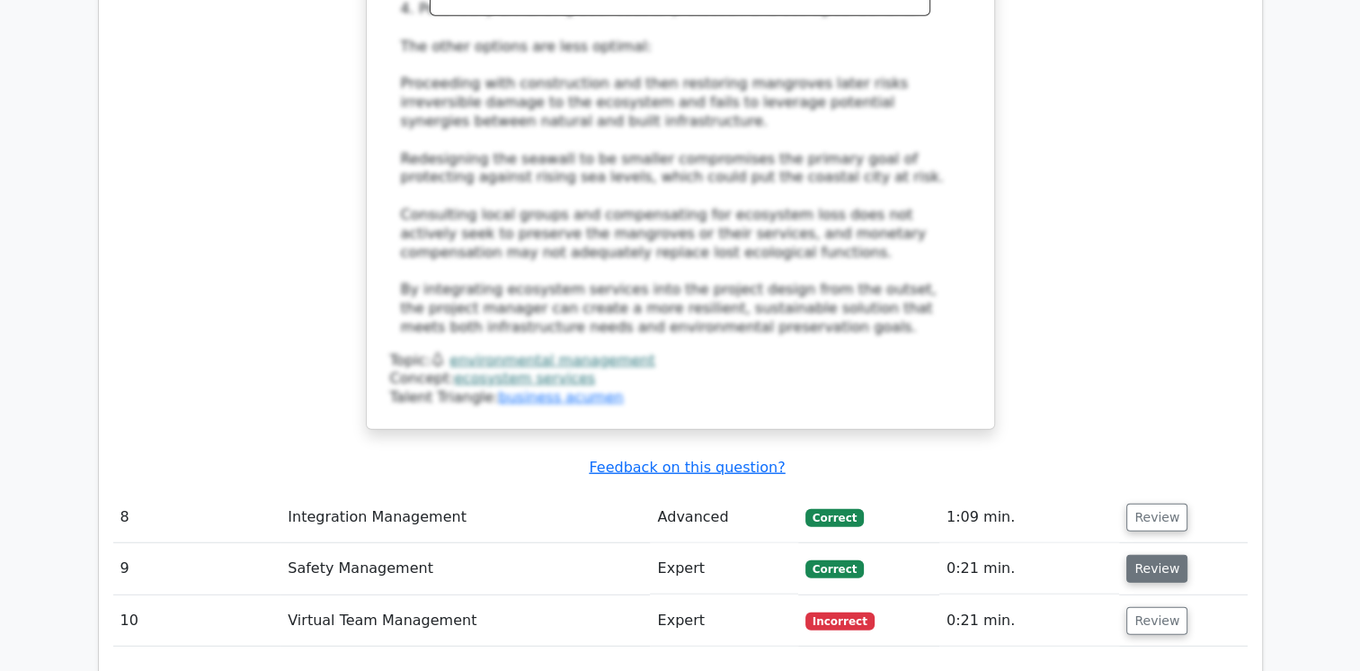
click at [1156, 555] on button "Review" at bounding box center [1157, 569] width 61 height 28
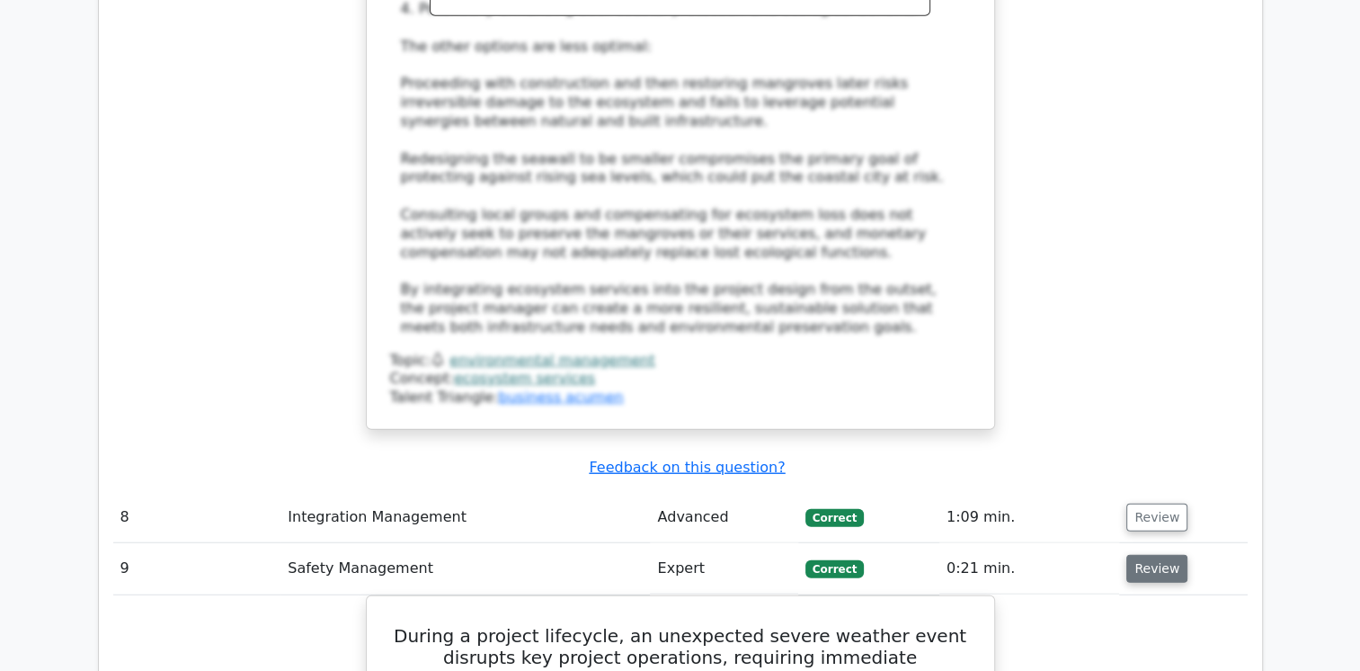
click at [1151, 555] on button "Review" at bounding box center [1157, 569] width 61 height 28
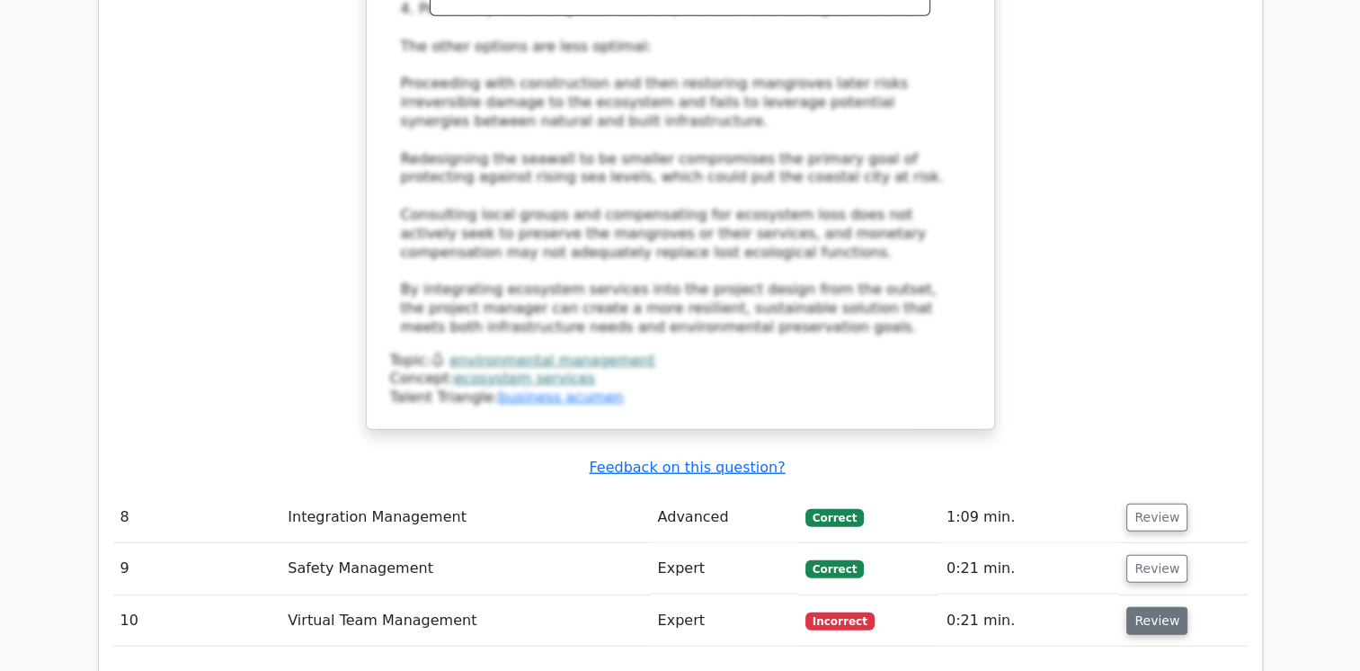
click at [1151, 607] on button "Review" at bounding box center [1157, 621] width 61 height 28
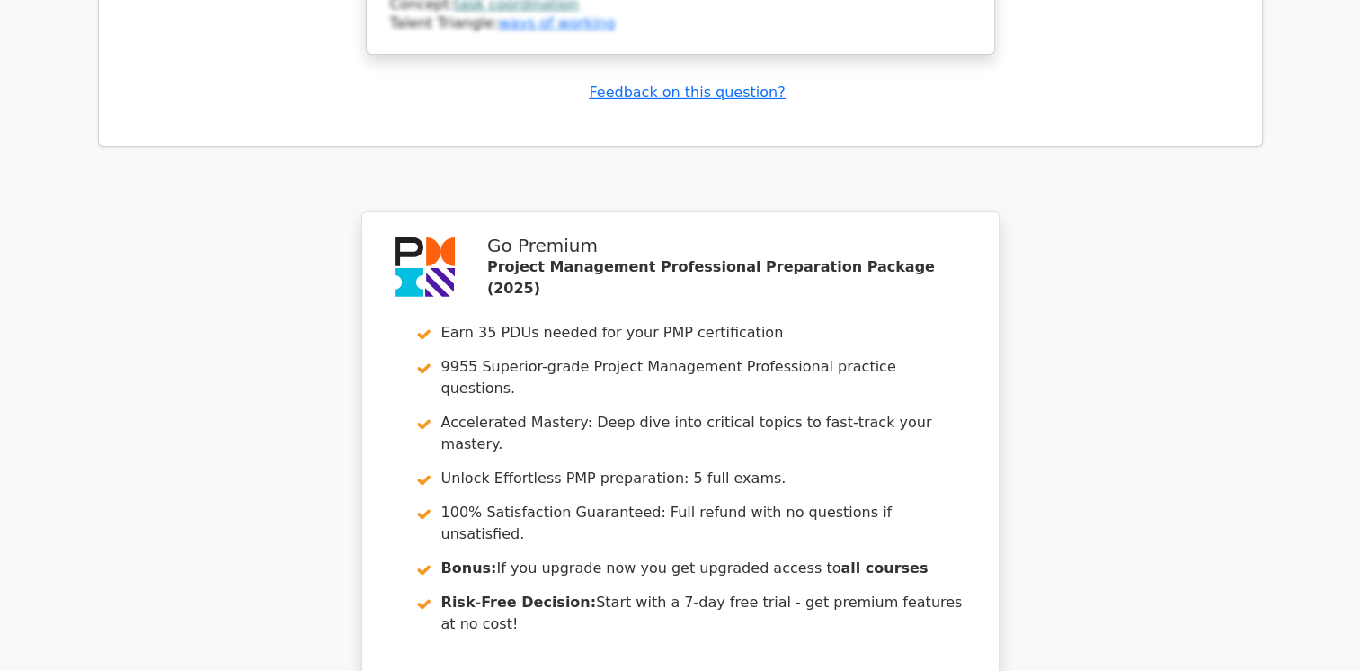
scroll to position [6071, 0]
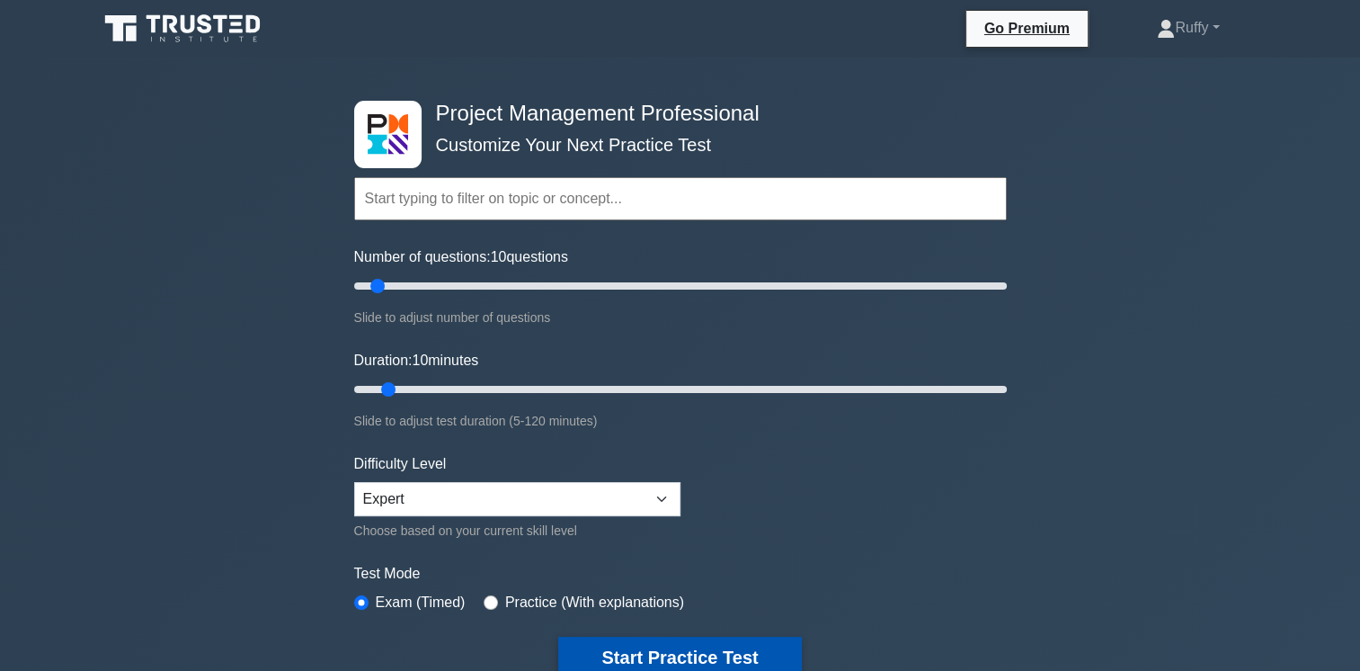
click at [722, 652] on button "Start Practice Test" at bounding box center [679, 657] width 243 height 41
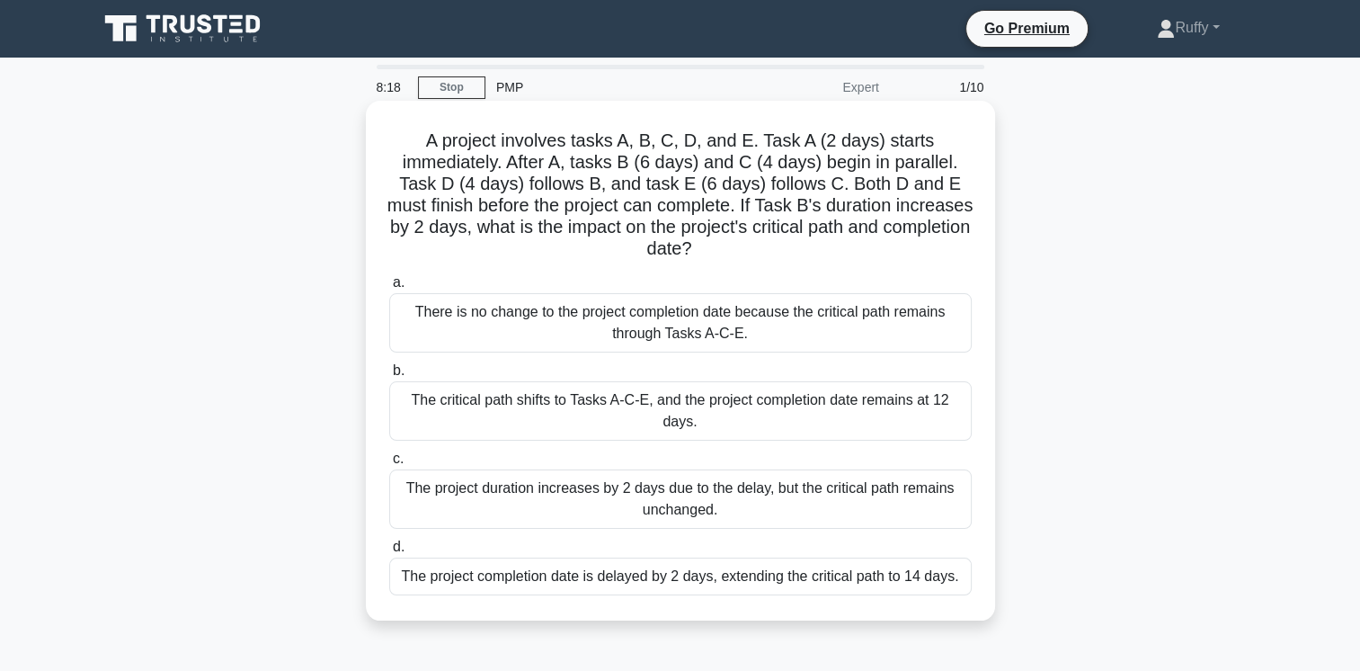
click at [725, 575] on div "The project completion date is delayed by 2 days, extending the critical path t…" at bounding box center [680, 576] width 583 height 38
click at [389, 553] on input "d. The project completion date is delayed by 2 days, extending the critical pat…" at bounding box center [389, 547] width 0 height 12
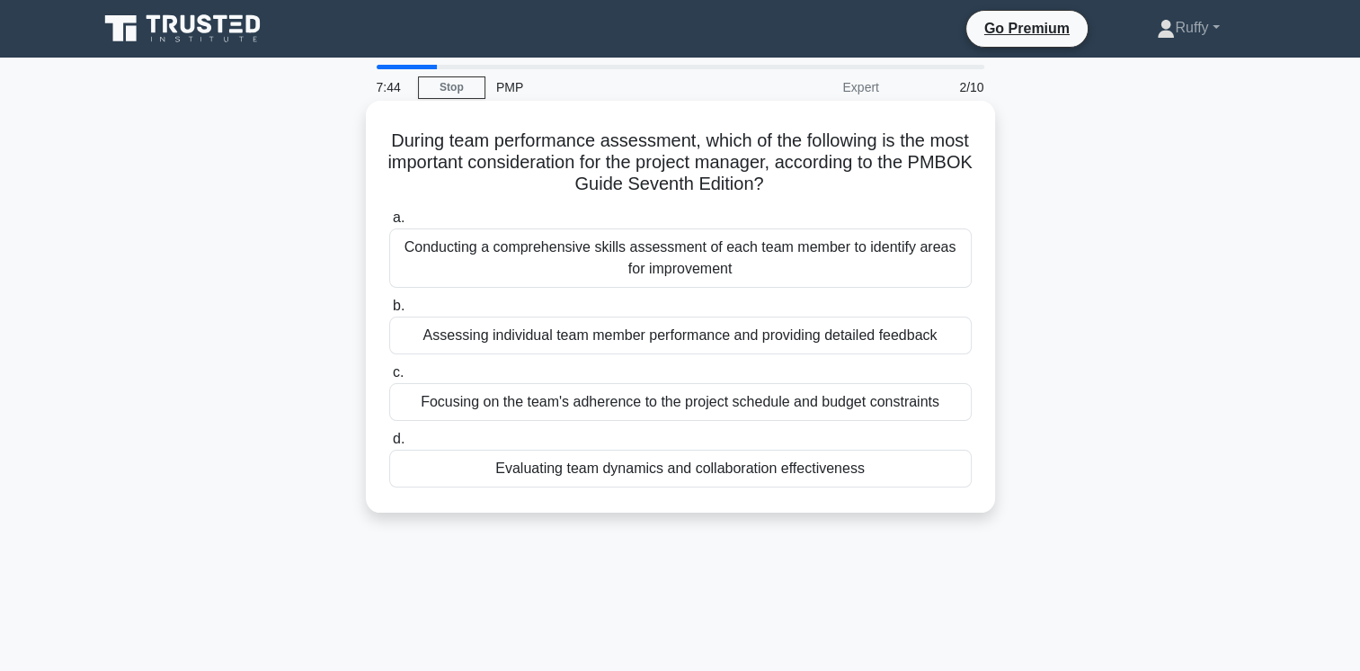
click at [759, 265] on div "Conducting a comprehensive skills assessment of each team member to identify ar…" at bounding box center [680, 257] width 583 height 59
click at [389, 224] on input "a. Conducting a comprehensive skills assessment of each team member to identify…" at bounding box center [389, 218] width 0 height 12
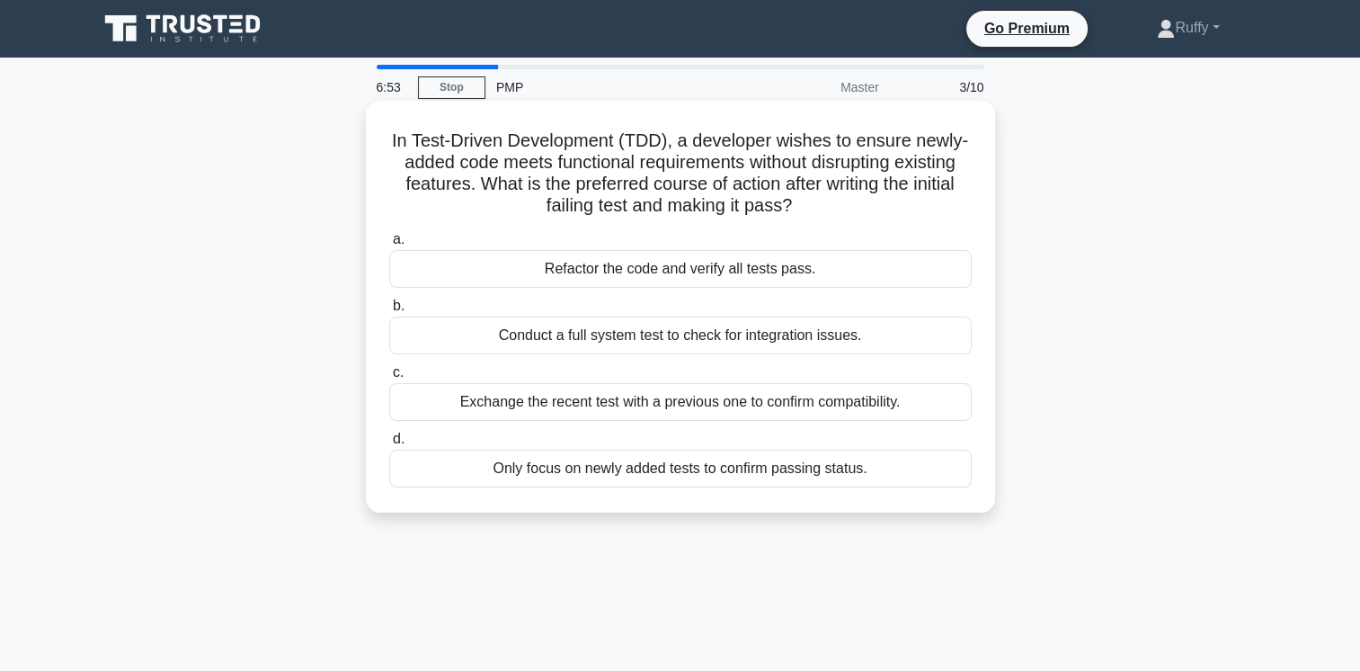
click at [768, 339] on div "Conduct a full system test to check for integration issues." at bounding box center [680, 335] width 583 height 38
click at [389, 312] on input "b. Conduct a full system test to check for integration issues." at bounding box center [389, 306] width 0 height 12
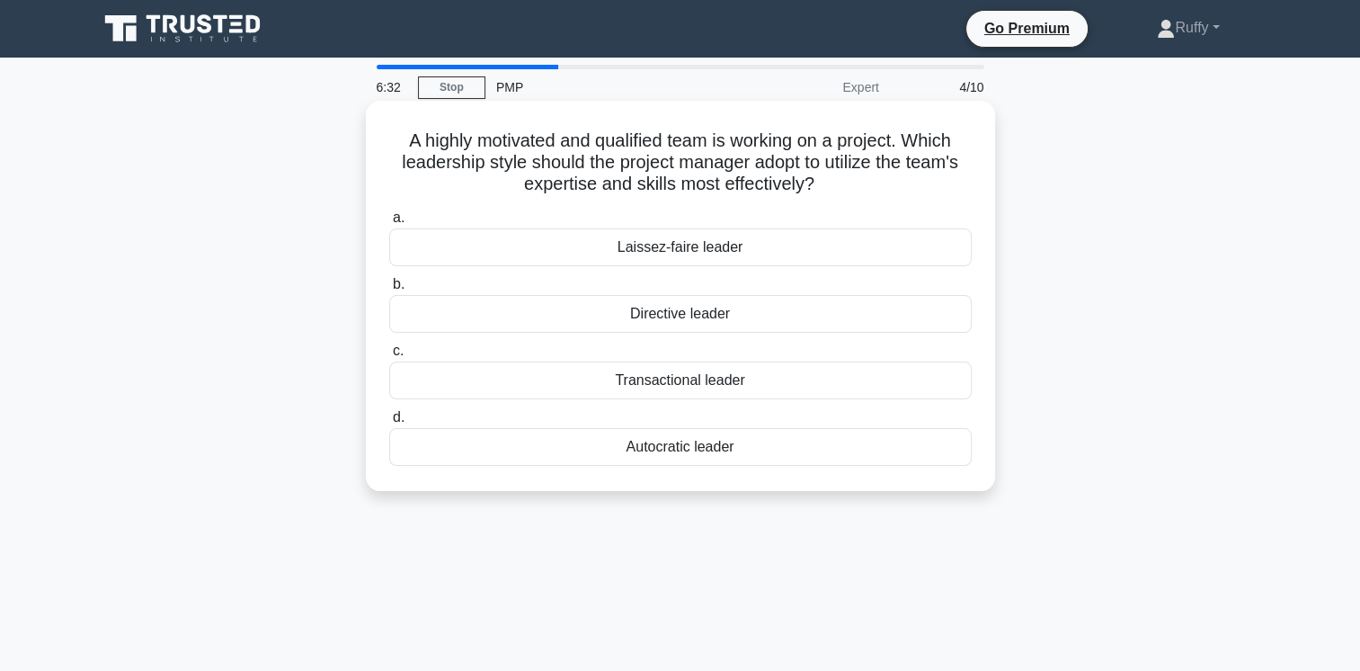
click at [717, 248] on div "Laissez-faire leader" at bounding box center [680, 247] width 583 height 38
click at [389, 224] on input "a. Laissez-faire leader" at bounding box center [389, 218] width 0 height 12
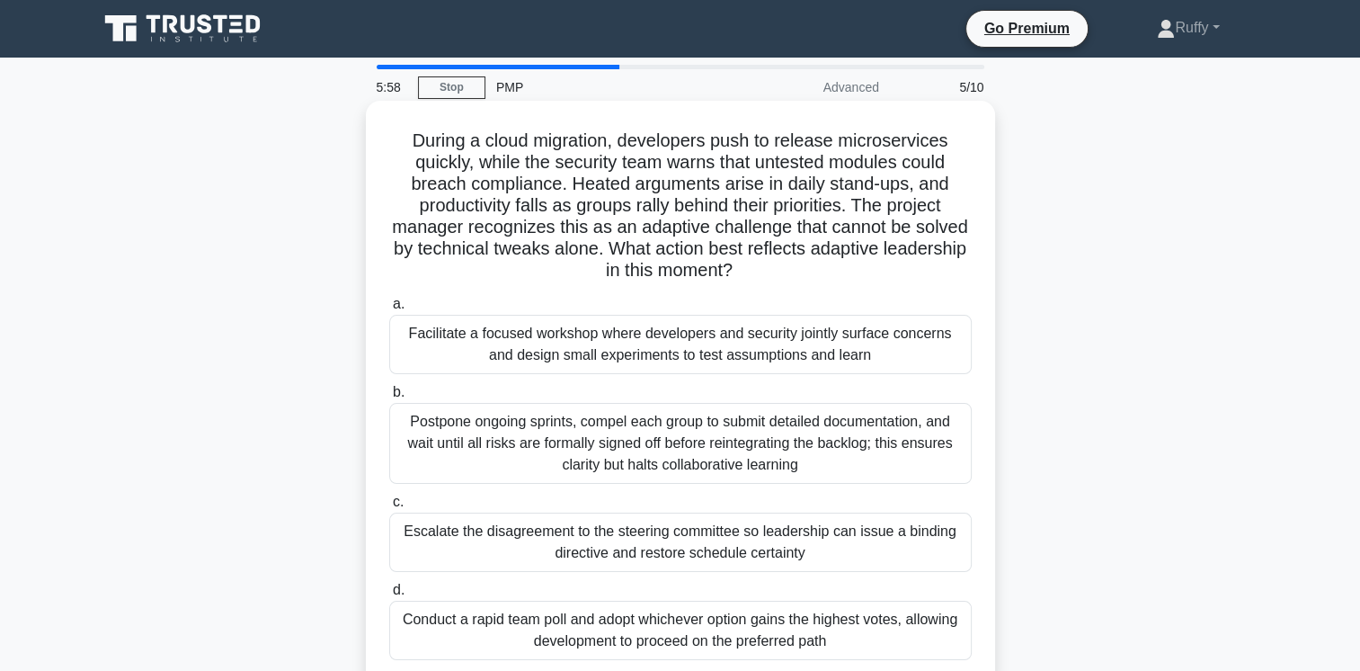
click at [734, 347] on div "Facilitate a focused workshop where developers and security jointly surface con…" at bounding box center [680, 344] width 583 height 59
click at [389, 310] on input "a. Facilitate a focused workshop where developers and security jointly surface …" at bounding box center [389, 304] width 0 height 12
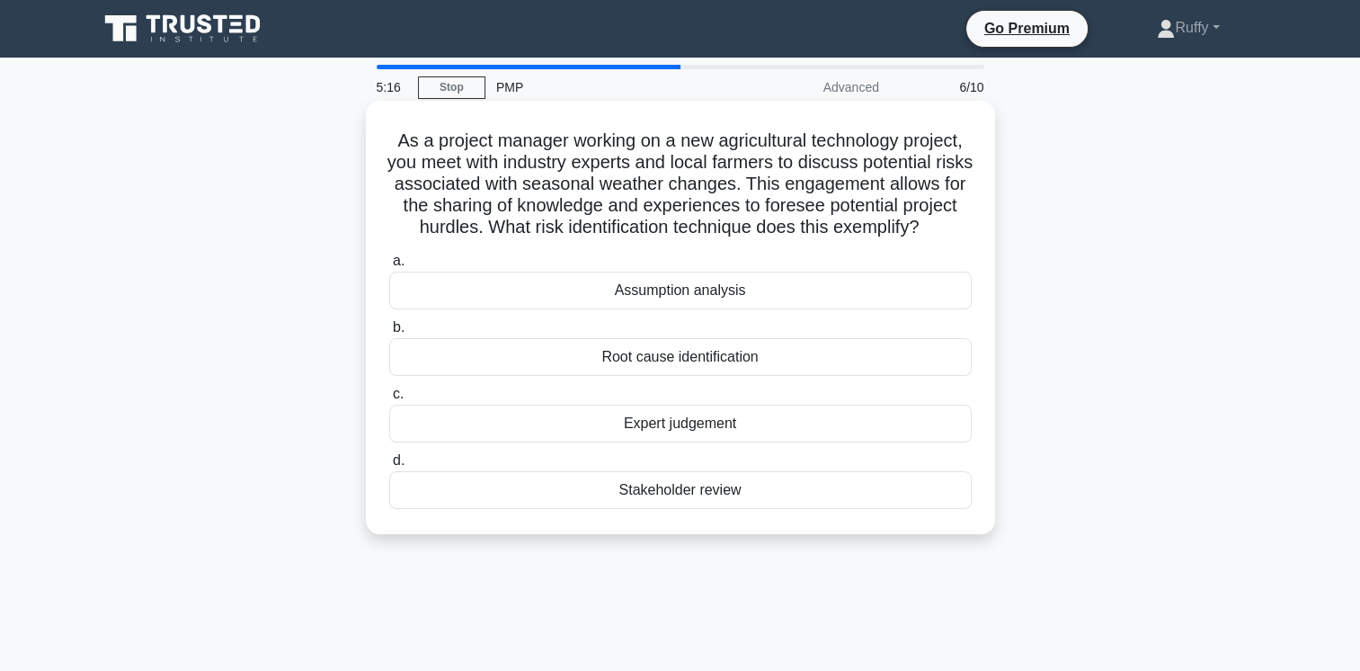
click at [706, 442] on div "Expert judgement" at bounding box center [680, 424] width 583 height 38
click at [389, 400] on input "c. Expert judgement" at bounding box center [389, 394] width 0 height 12
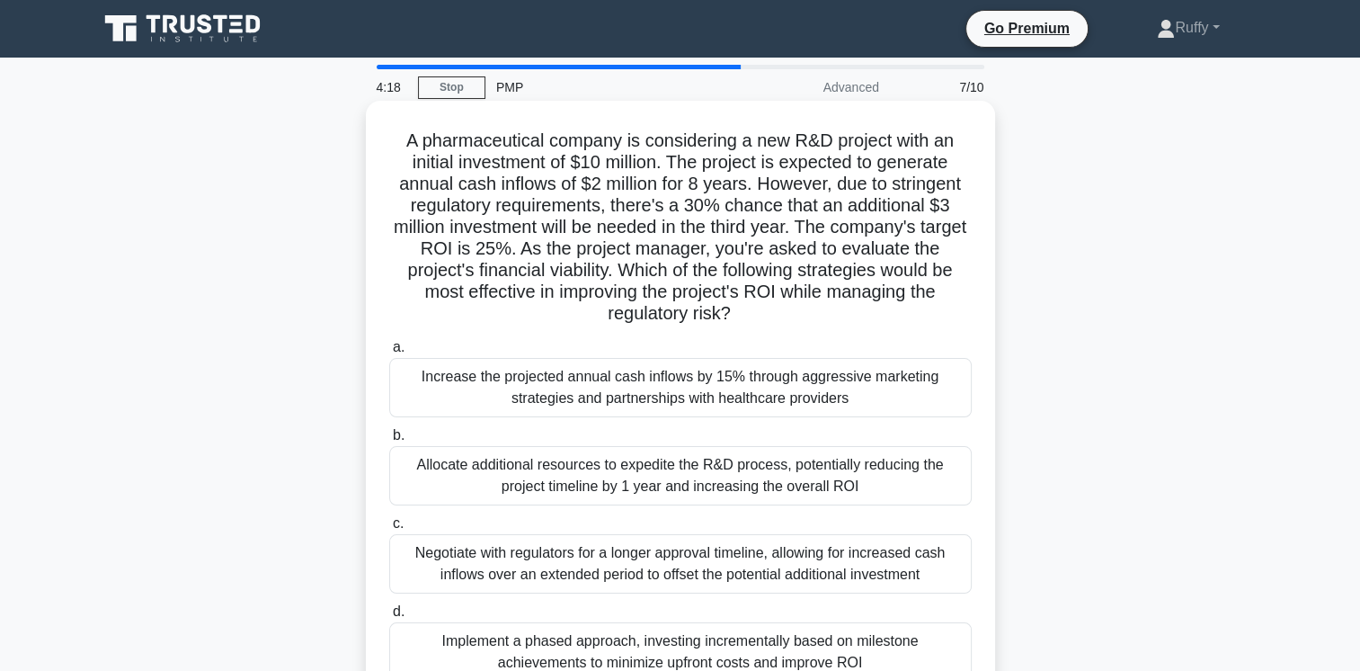
click at [759, 652] on div "Implement a phased approach, investing incrementally based on milestone achieve…" at bounding box center [680, 651] width 583 height 59
click at [389, 618] on input "d. Implement a phased approach, investing incrementally based on milestone achi…" at bounding box center [389, 612] width 0 height 12
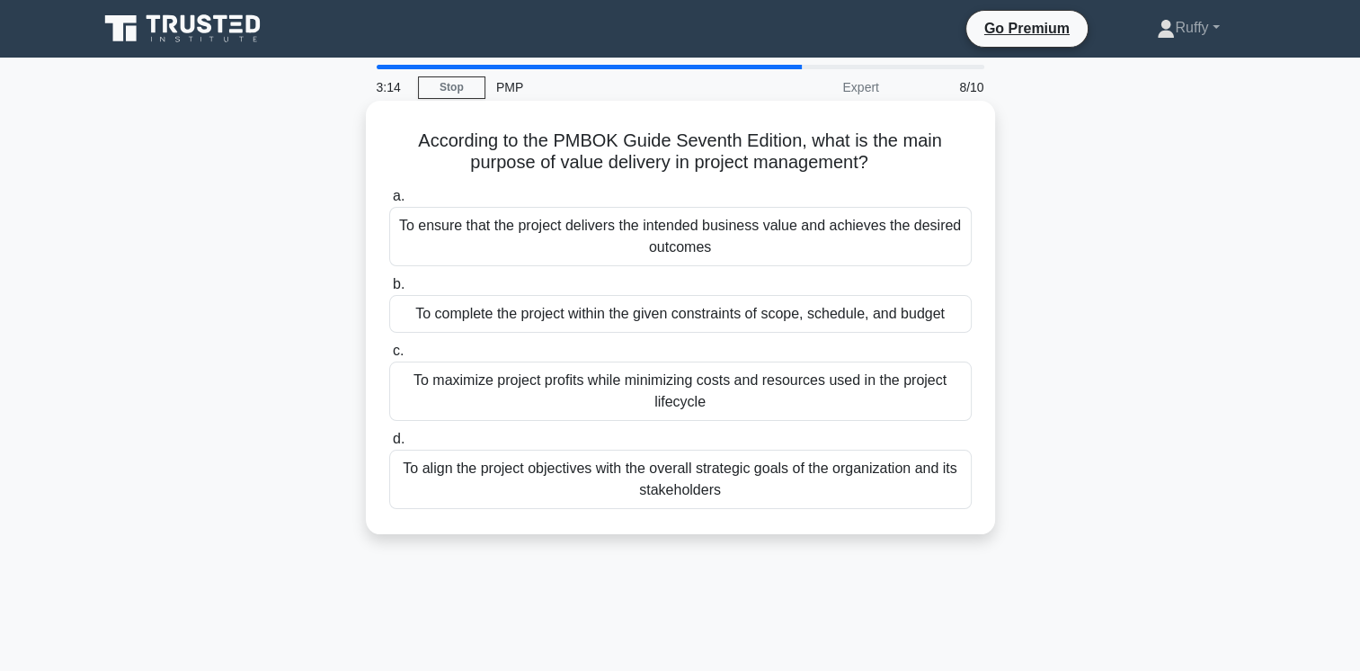
click at [697, 240] on div "To ensure that the project delivers the intended business value and achieves th…" at bounding box center [680, 236] width 583 height 59
click at [389, 202] on input "a. To ensure that the project delivers the intended business value and achieves…" at bounding box center [389, 197] width 0 height 12
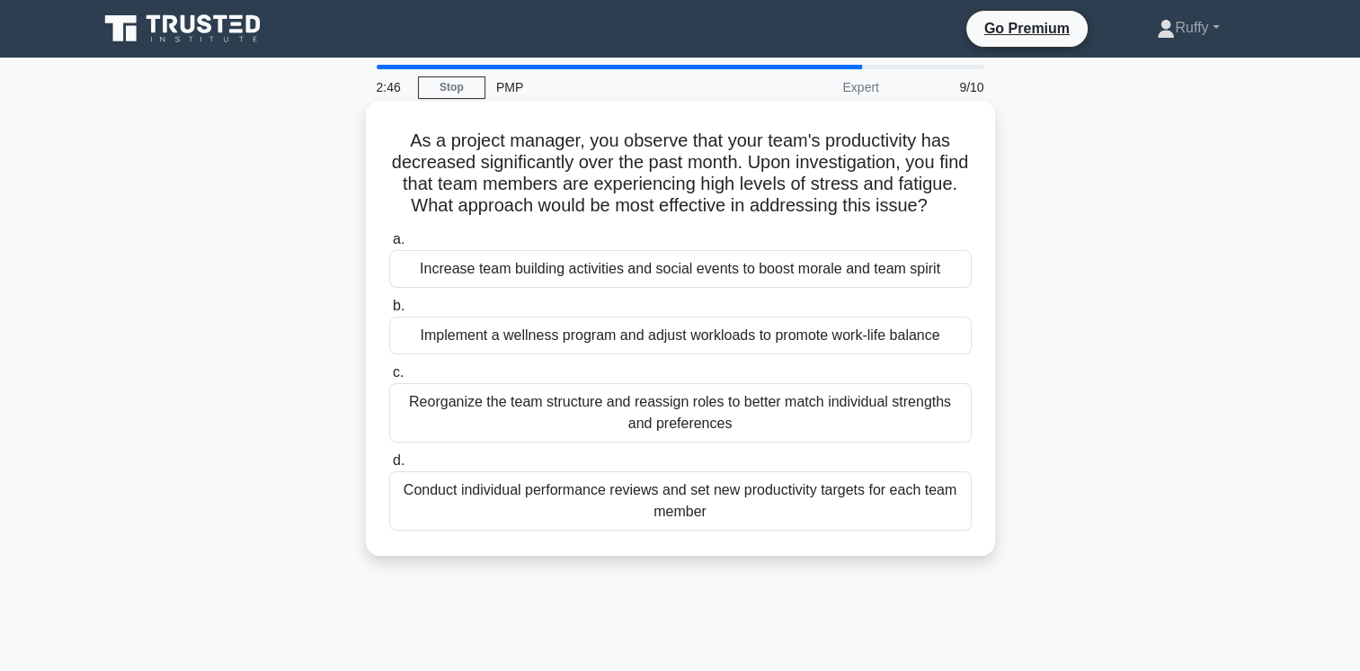
click at [691, 354] on div "Implement a wellness program and adjust workloads to promote work-life balance" at bounding box center [680, 335] width 583 height 38
click at [389, 312] on input "b. Implement a wellness program and adjust workloads to promote work-life balan…" at bounding box center [389, 306] width 0 height 12
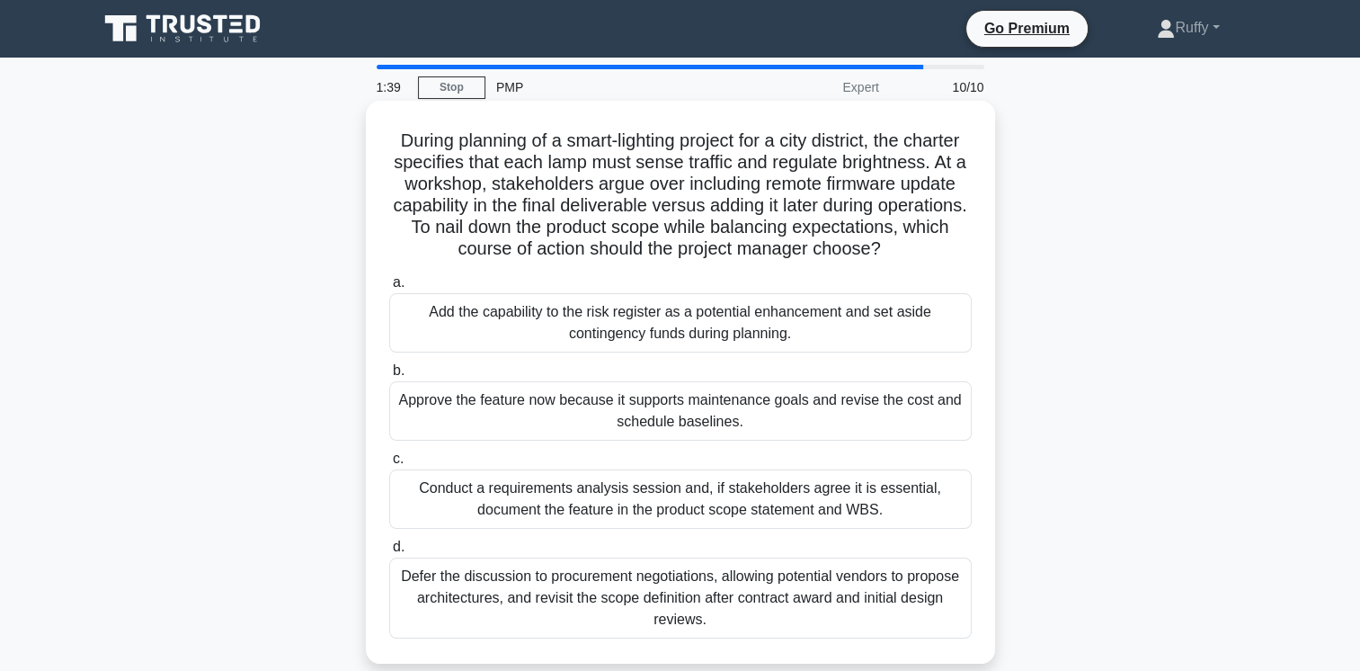
click at [724, 522] on div "Conduct a requirements analysis session and, if stakeholders agree it is essent…" at bounding box center [680, 498] width 583 height 59
click at [389, 465] on input "c. Conduct a requirements analysis session and, if stakeholders agree it is ess…" at bounding box center [389, 459] width 0 height 12
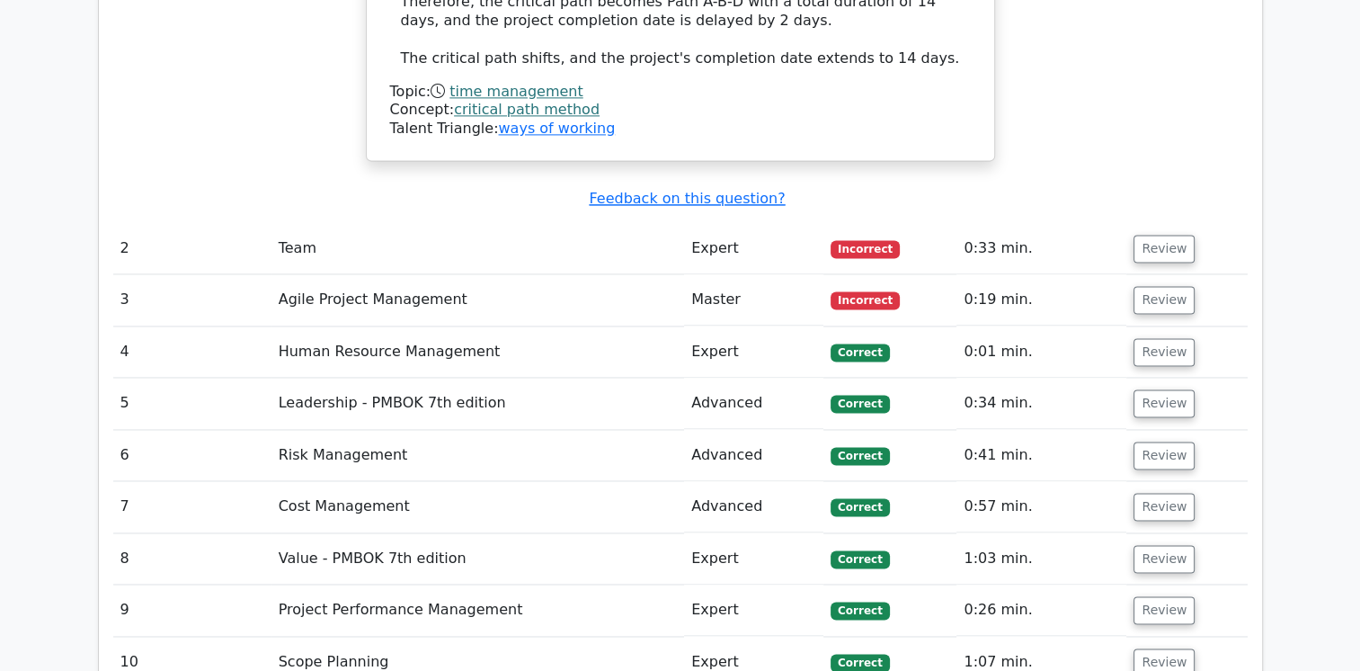
scroll to position [2625, 0]
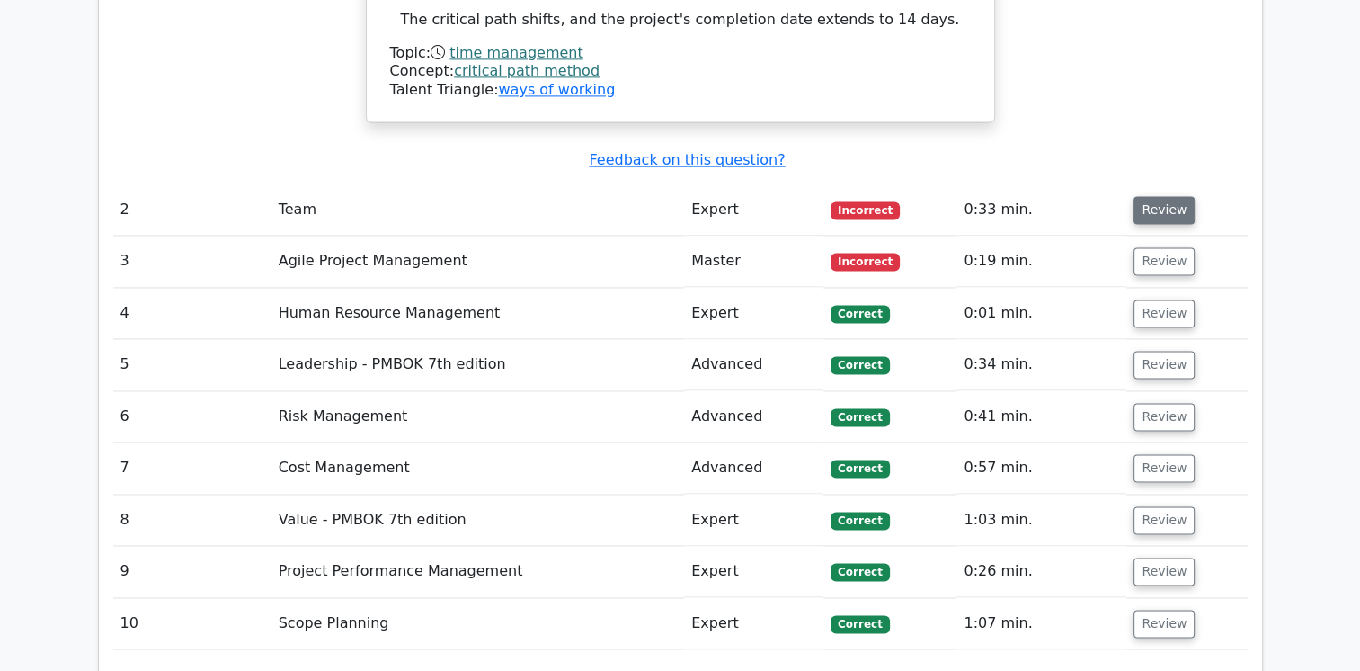
click at [1162, 196] on button "Review" at bounding box center [1164, 210] width 61 height 28
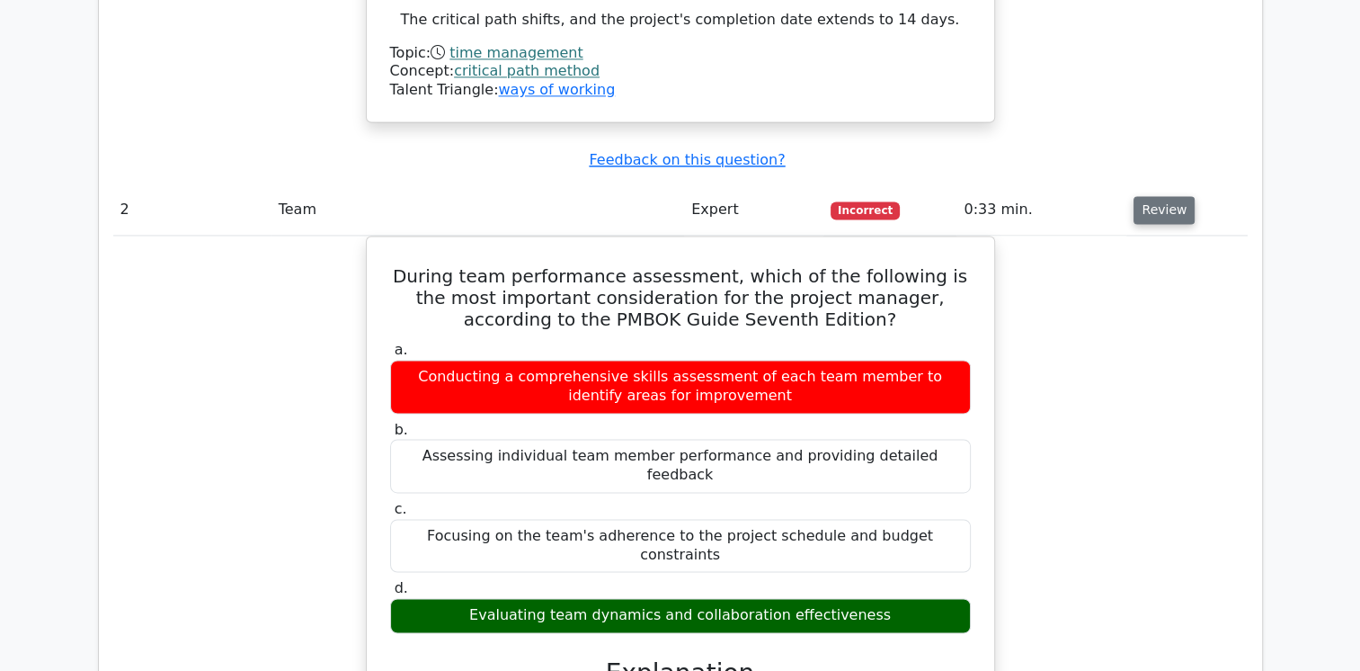
click at [1162, 196] on button "Review" at bounding box center [1164, 210] width 61 height 28
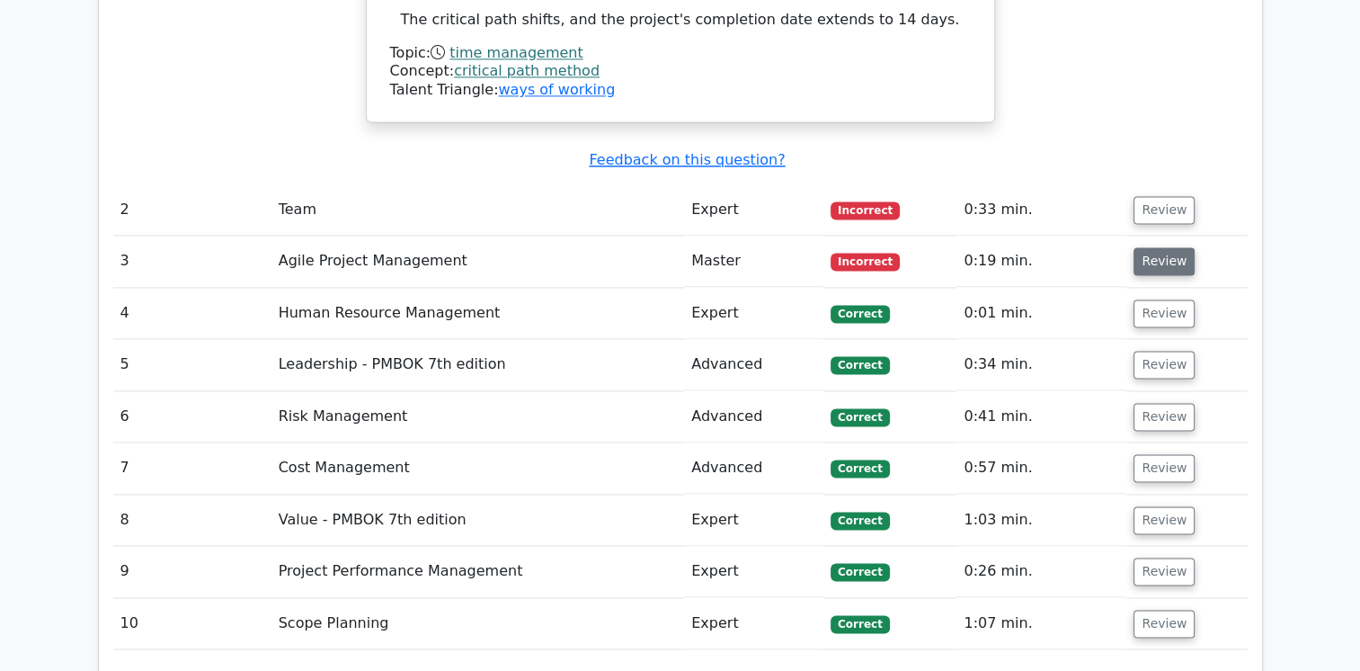
click at [1153, 247] on button "Review" at bounding box center [1164, 261] width 61 height 28
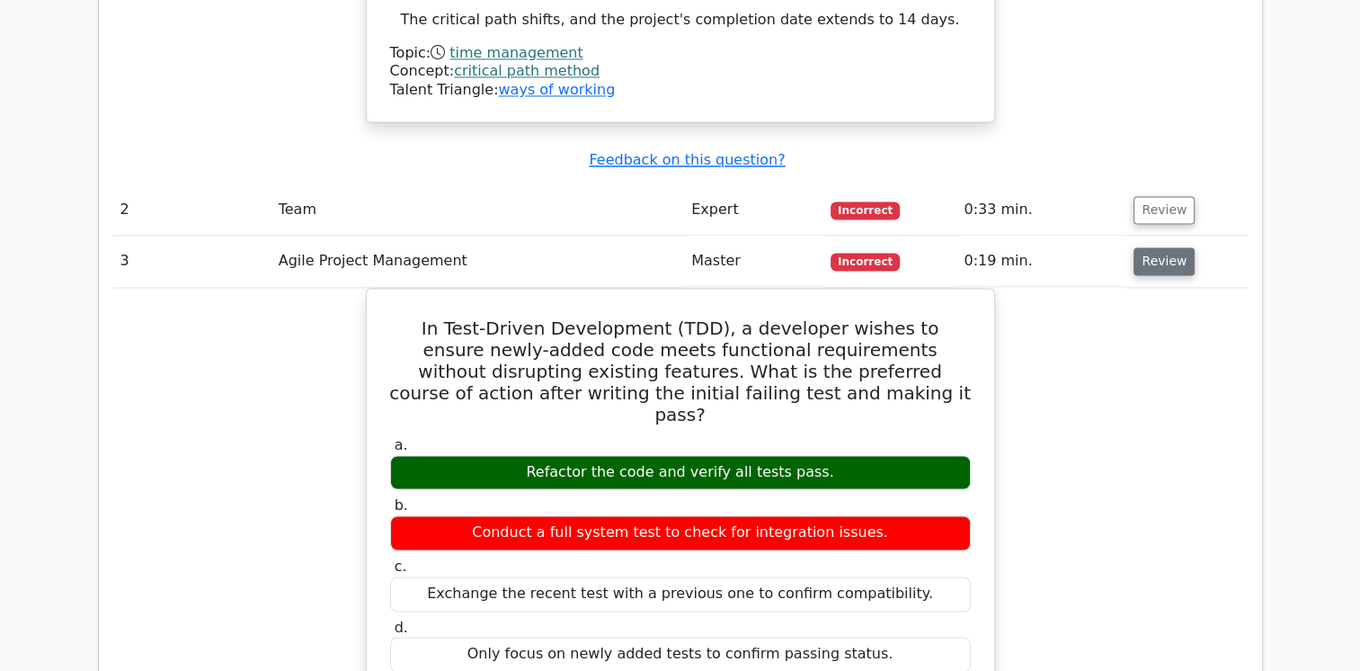
click at [1153, 247] on button "Review" at bounding box center [1164, 261] width 61 height 28
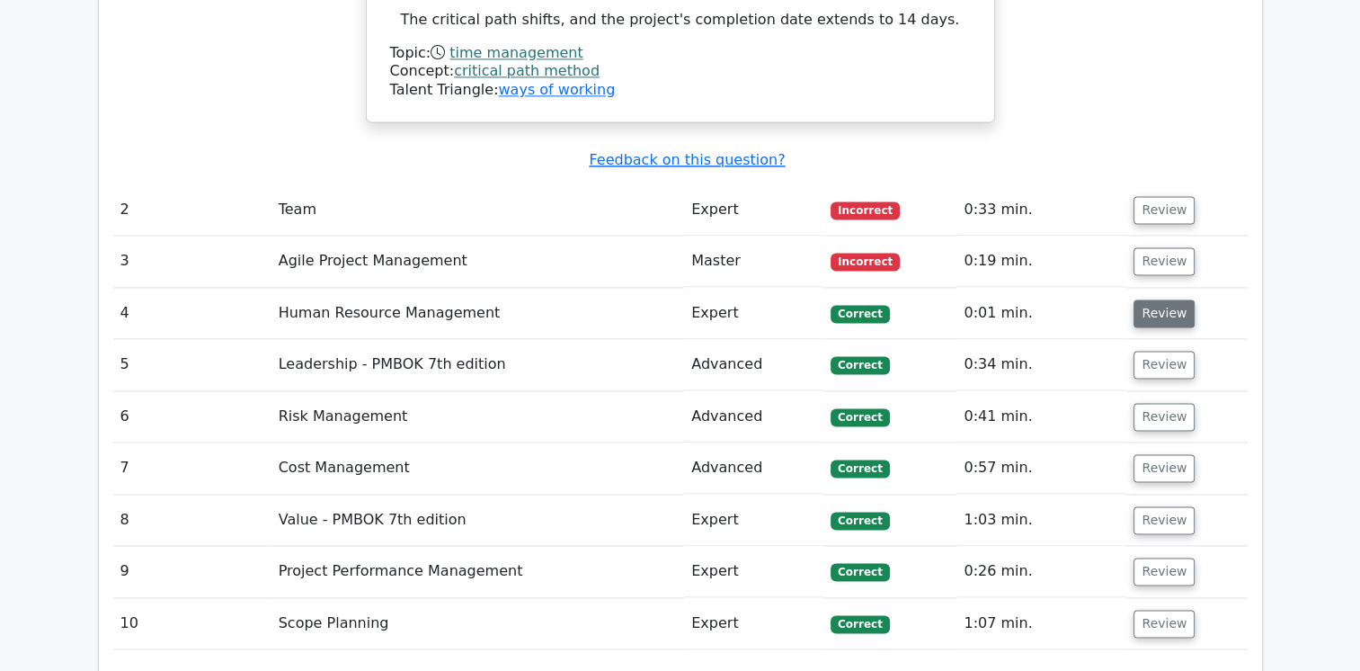
click at [1153, 299] on button "Review" at bounding box center [1164, 313] width 61 height 28
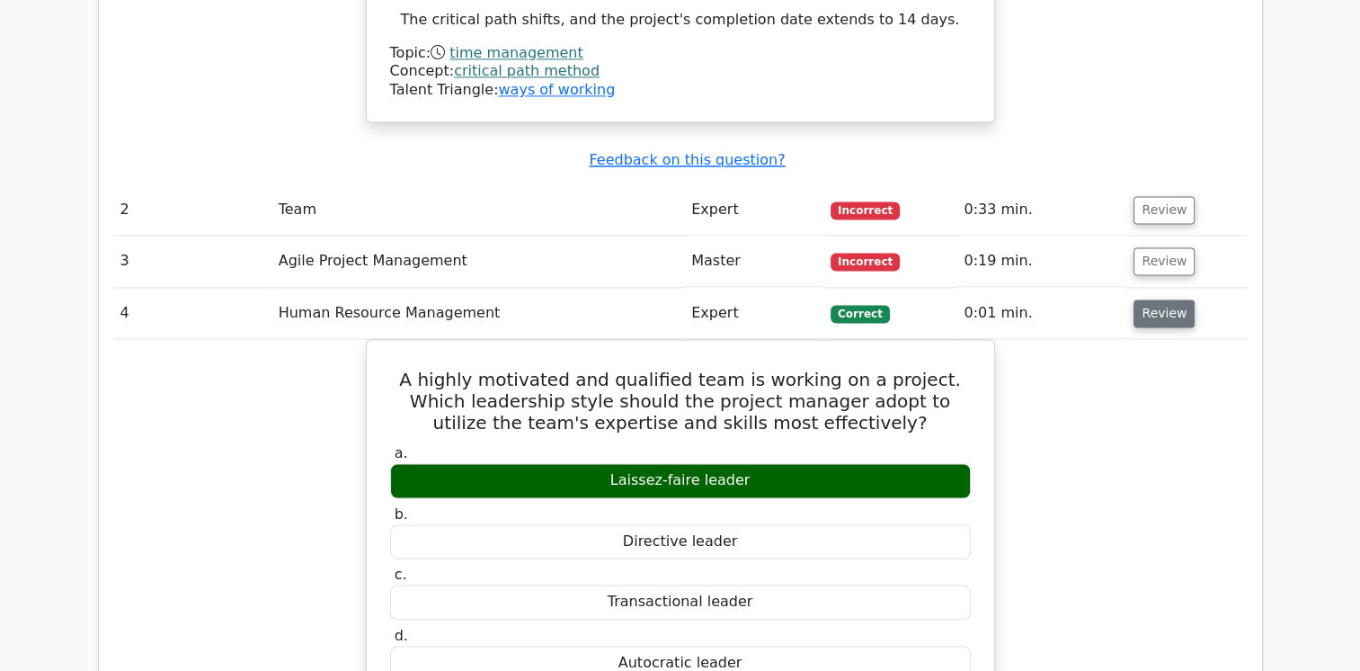
click at [1154, 299] on button "Review" at bounding box center [1164, 313] width 61 height 28
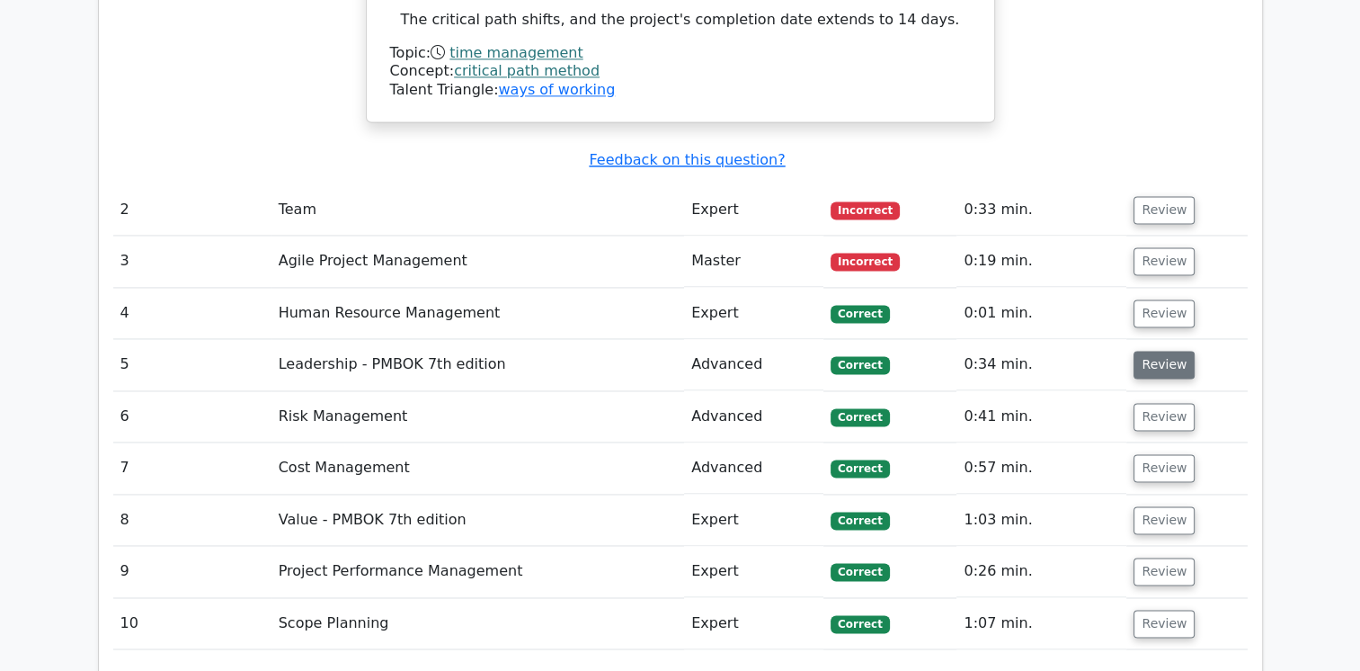
click at [1152, 351] on button "Review" at bounding box center [1164, 365] width 61 height 28
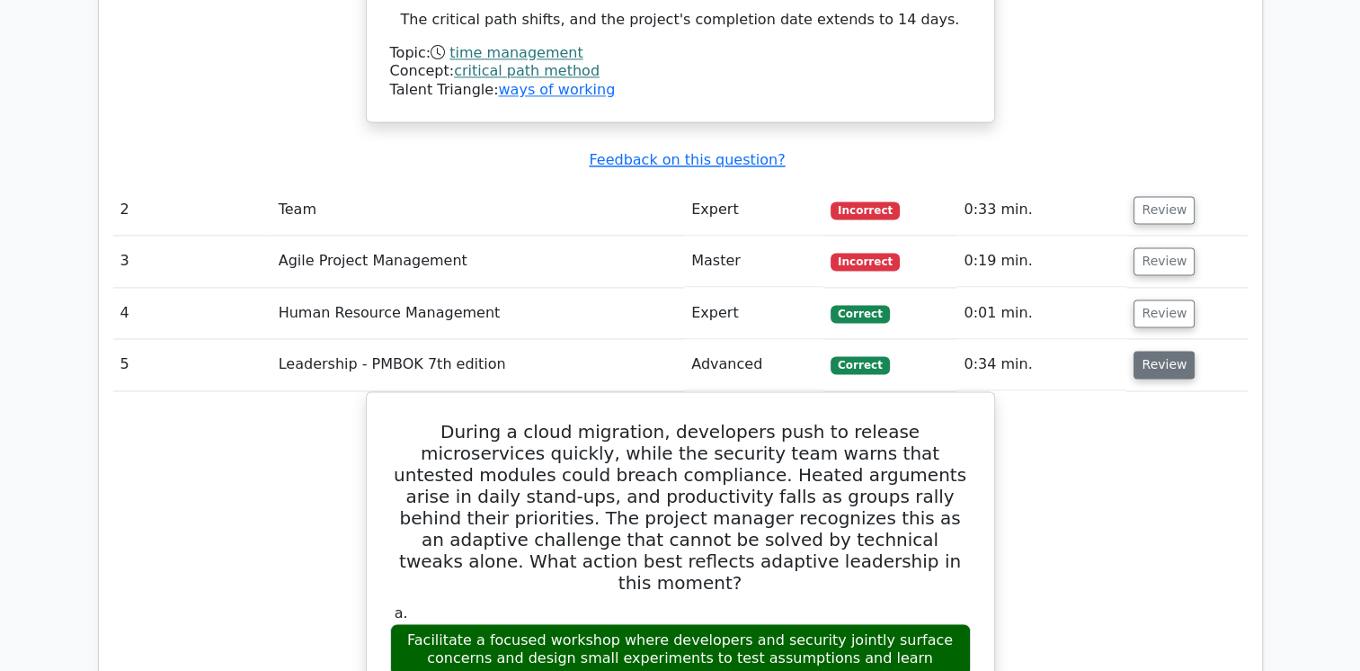
click at [1152, 351] on button "Review" at bounding box center [1164, 365] width 61 height 28
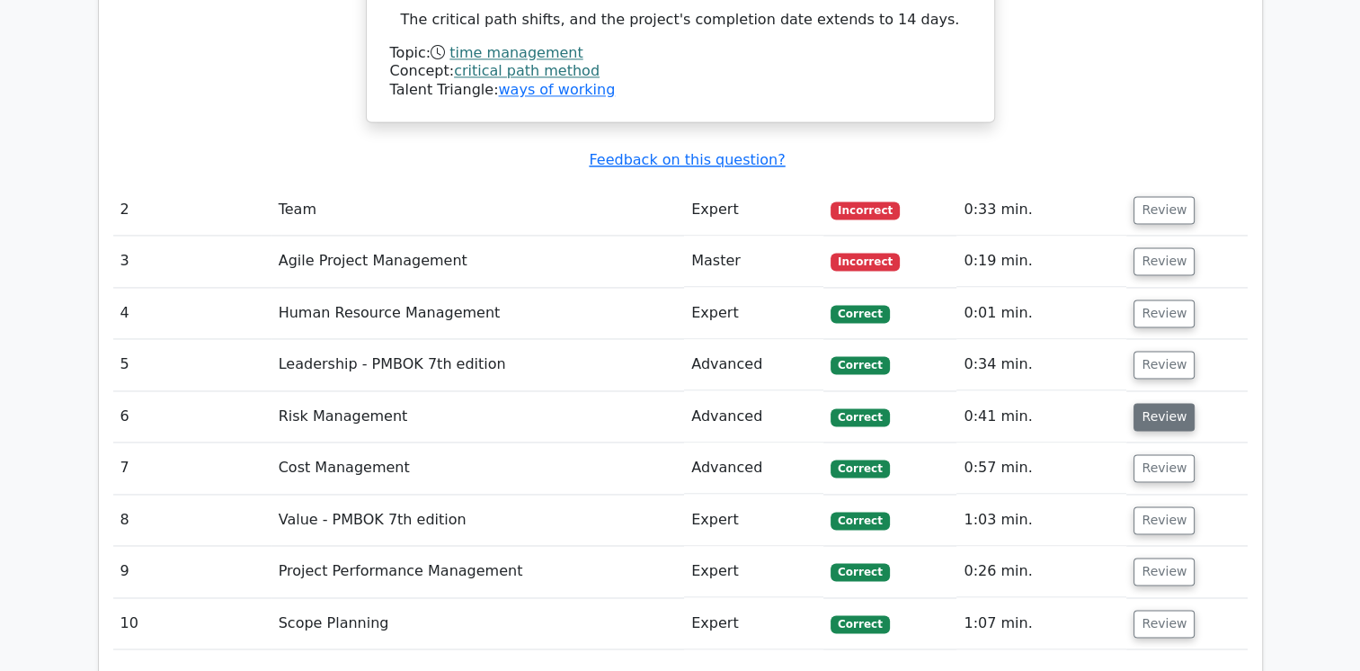
click at [1162, 403] on button "Review" at bounding box center [1164, 417] width 61 height 28
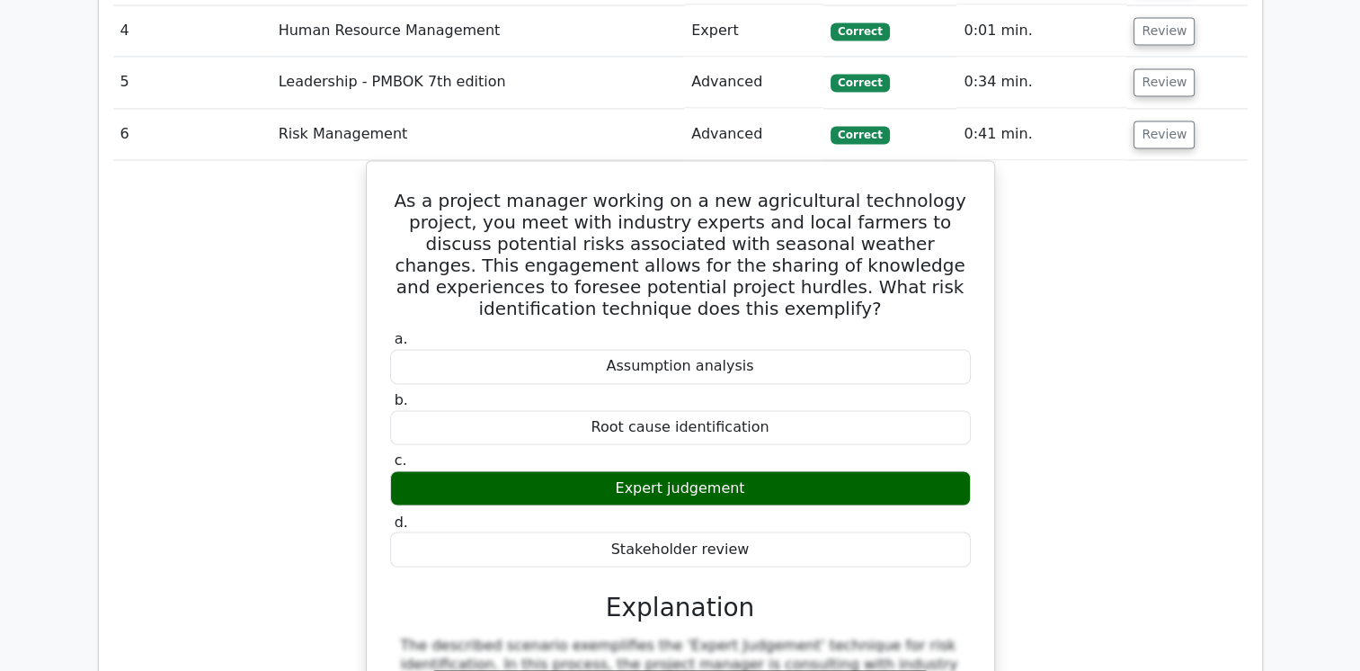
scroll to position [2913, 0]
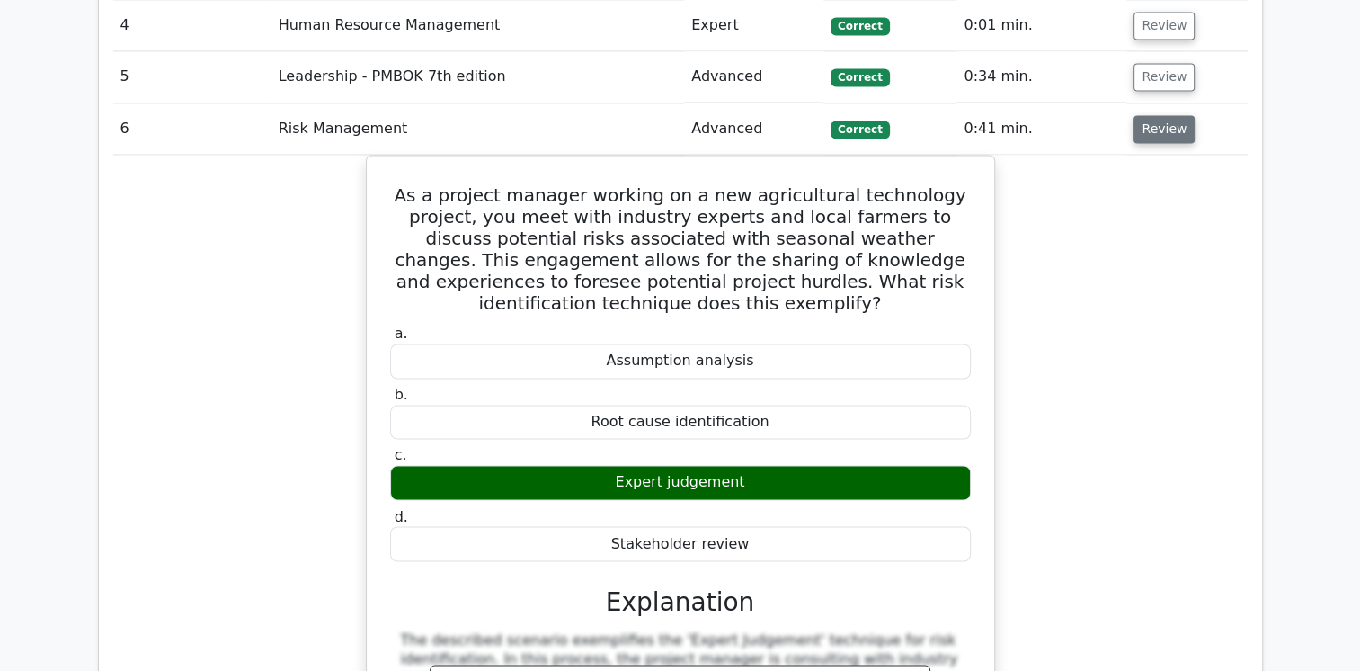
click at [1164, 115] on button "Review" at bounding box center [1164, 129] width 61 height 28
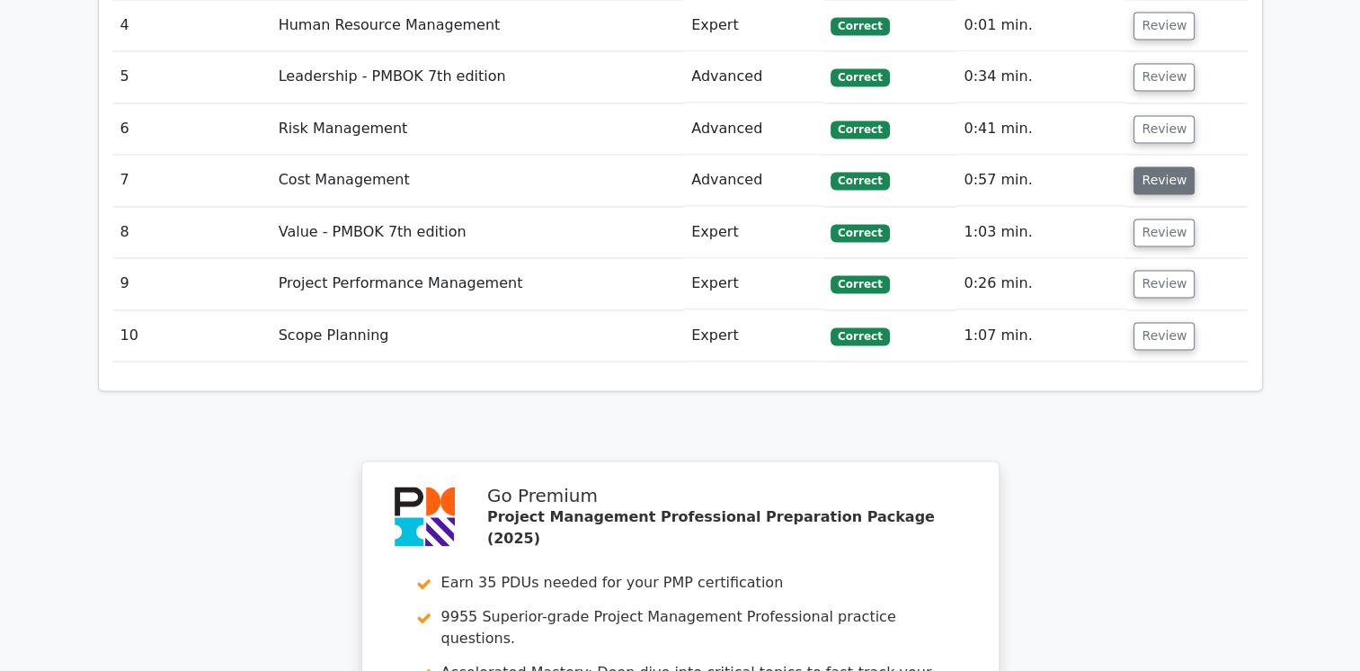
click at [1165, 166] on button "Review" at bounding box center [1164, 180] width 61 height 28
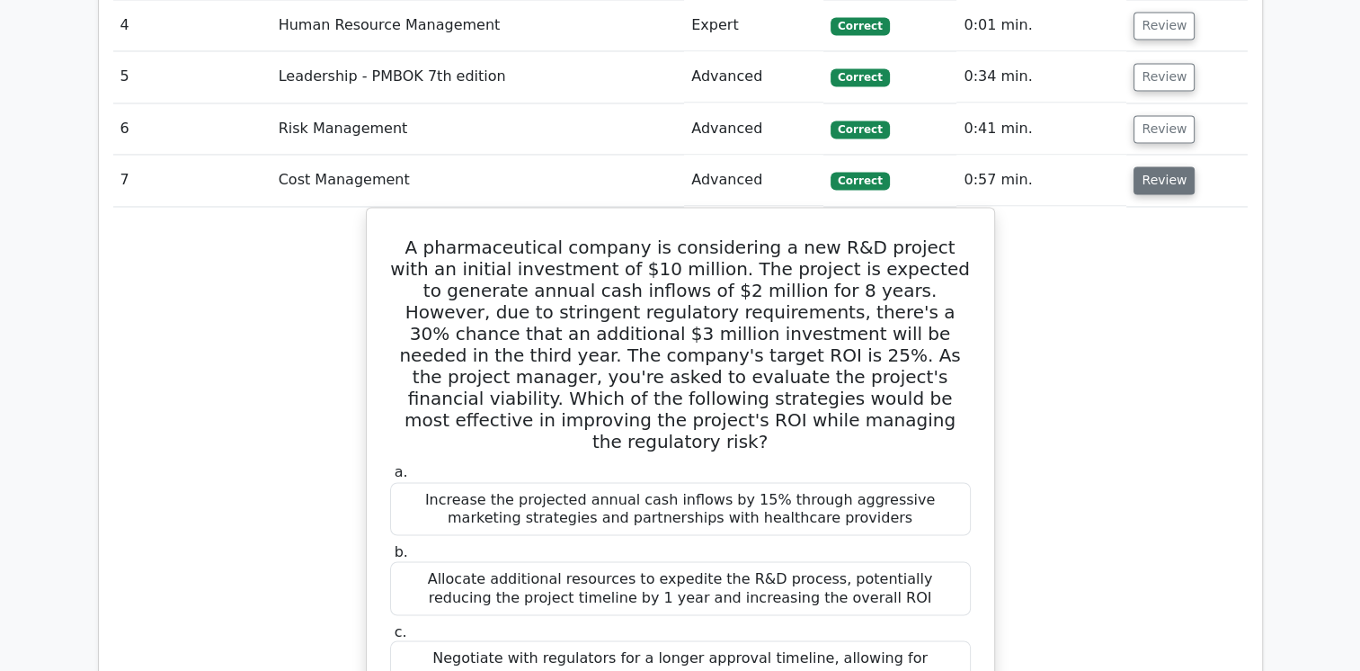
click at [1165, 166] on button "Review" at bounding box center [1164, 180] width 61 height 28
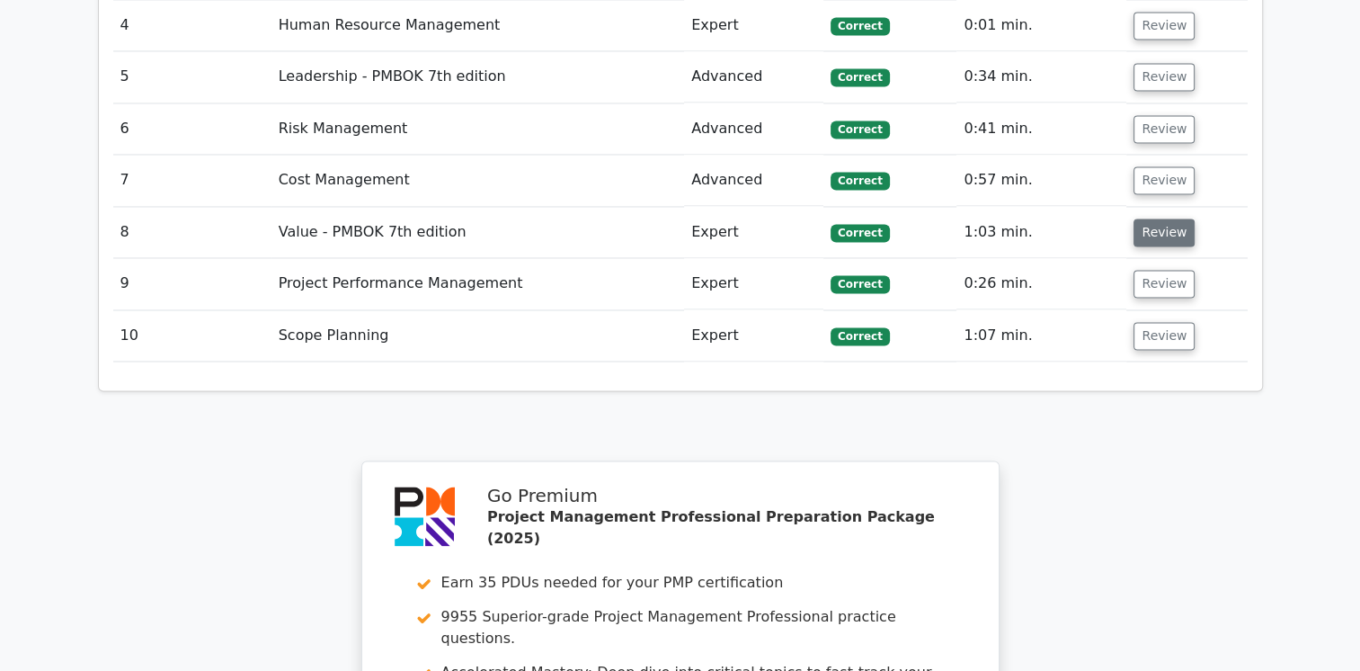
click at [1162, 218] on button "Review" at bounding box center [1164, 232] width 61 height 28
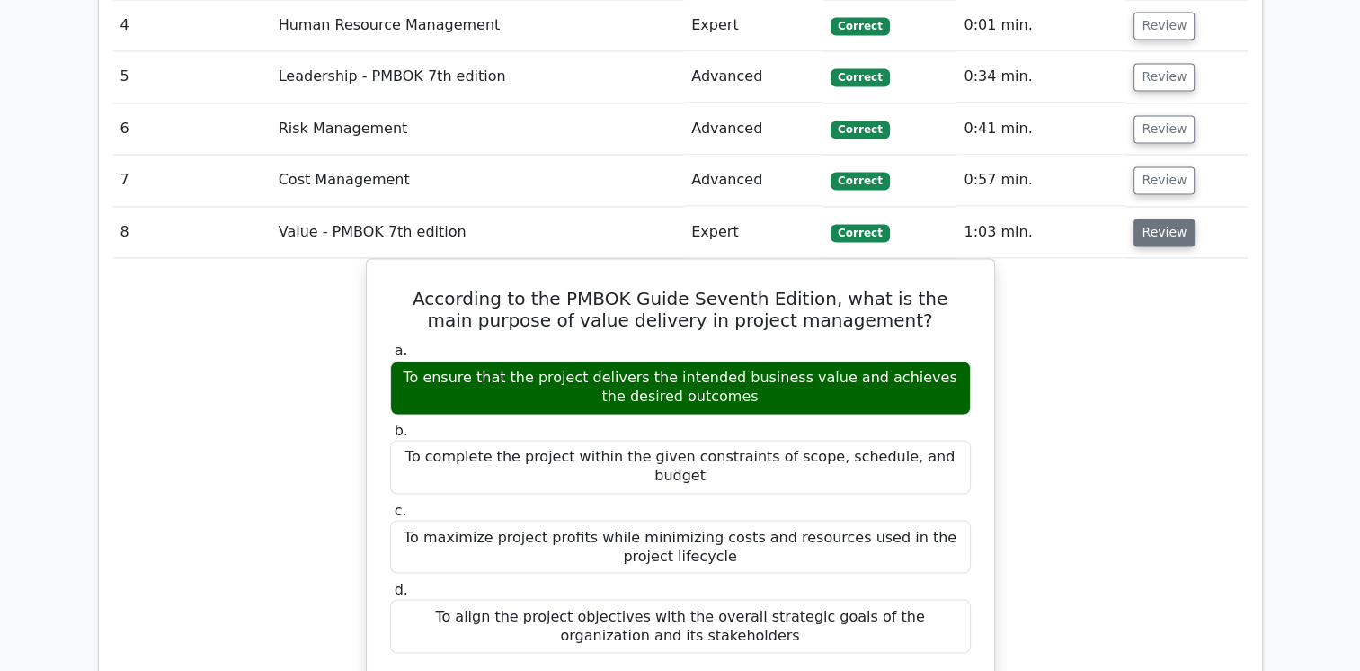
click at [1162, 218] on button "Review" at bounding box center [1164, 232] width 61 height 28
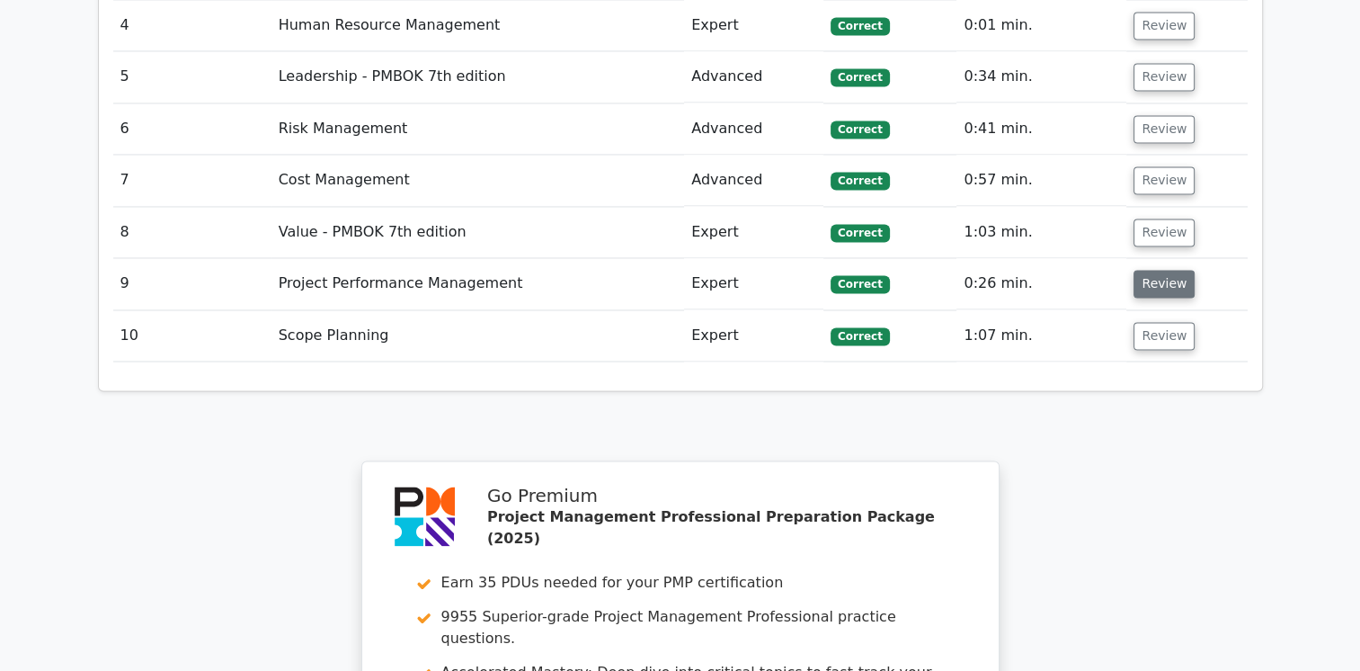
click at [1162, 270] on button "Review" at bounding box center [1164, 284] width 61 height 28
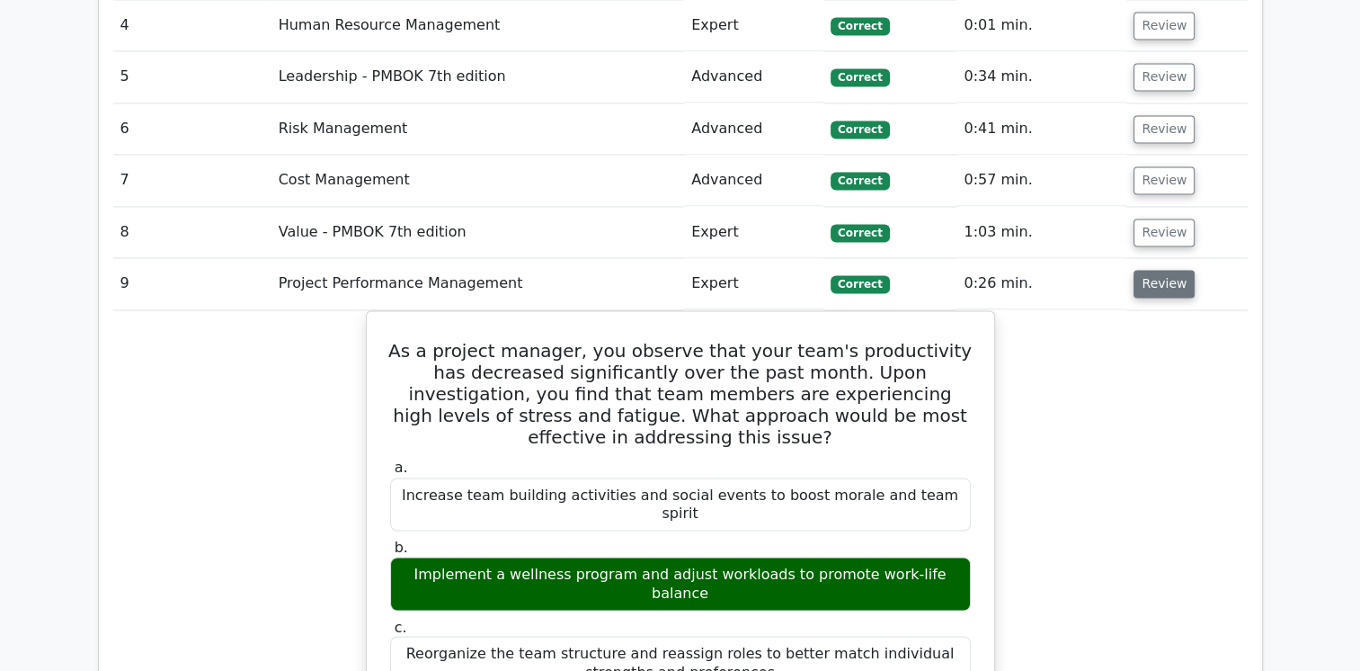
click at [1162, 270] on button "Review" at bounding box center [1164, 284] width 61 height 28
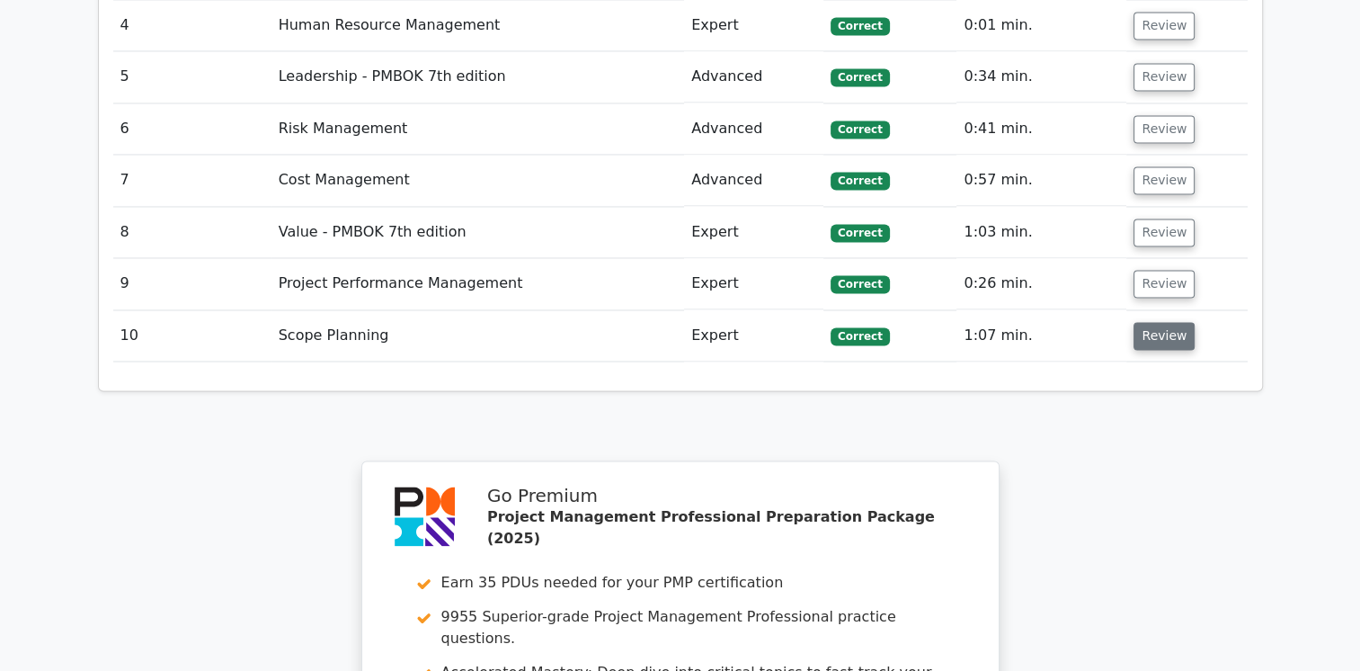
click at [1159, 322] on button "Review" at bounding box center [1164, 336] width 61 height 28
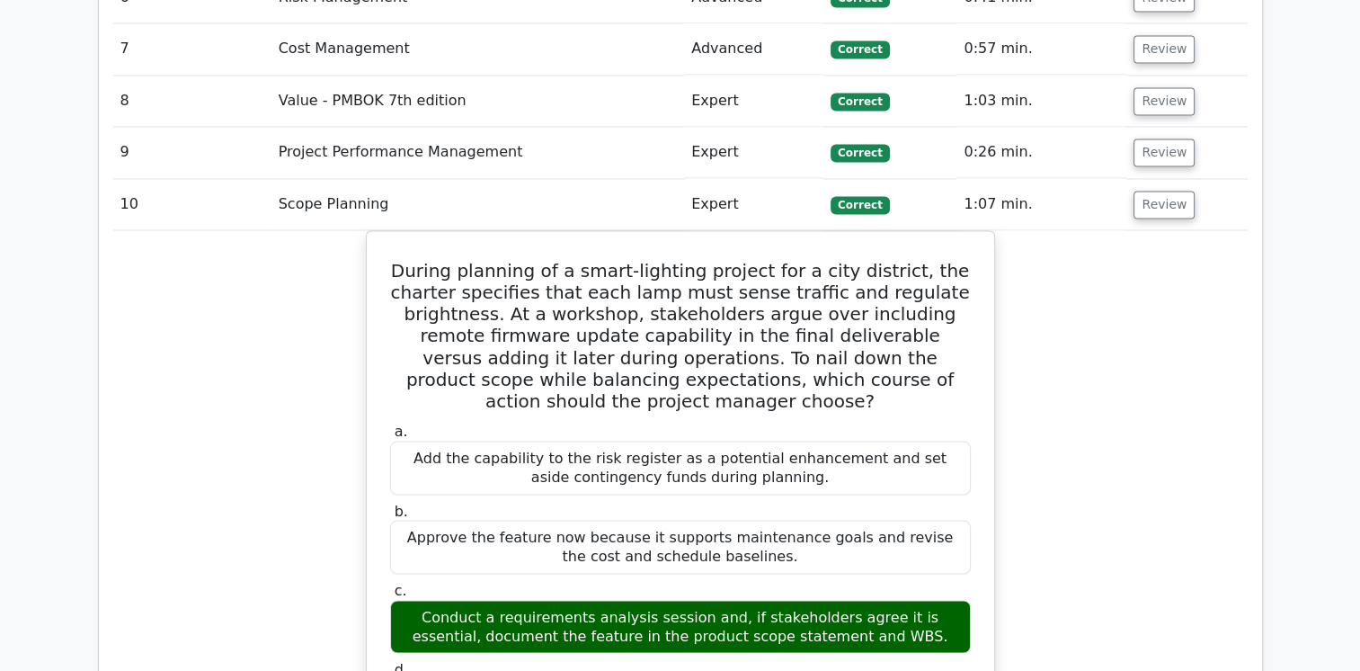
scroll to position [3057, 0]
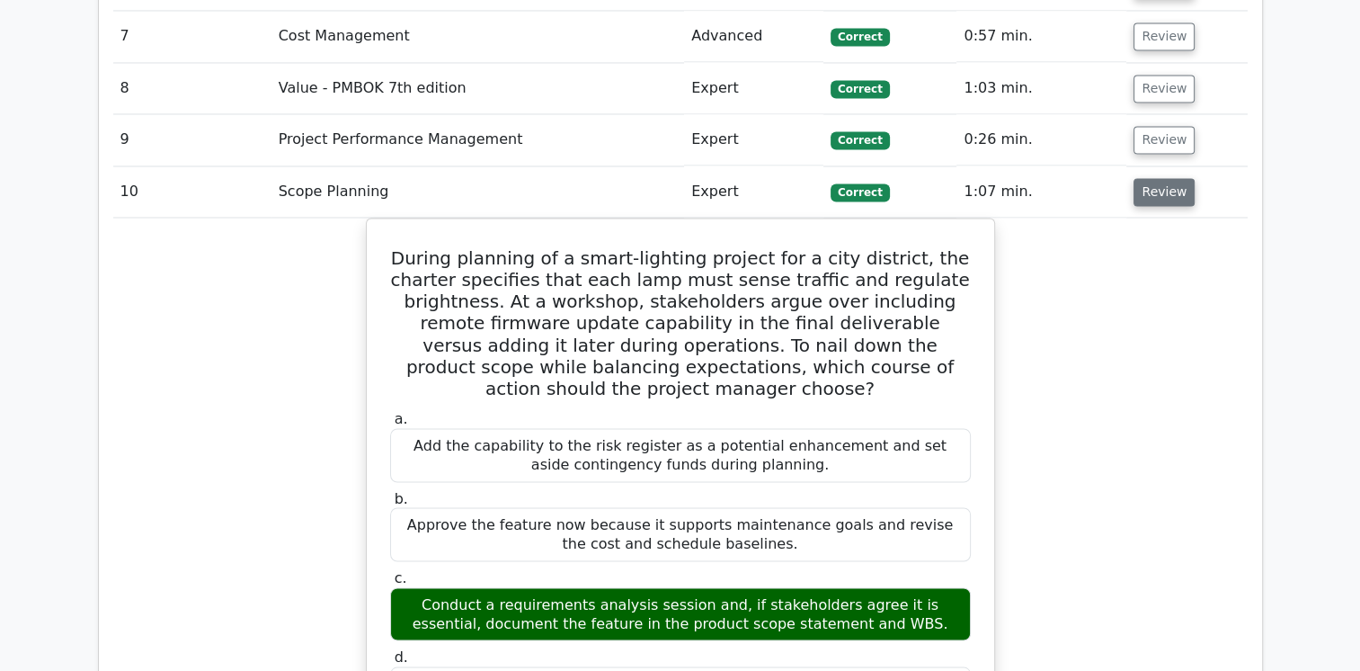
click at [1156, 178] on button "Review" at bounding box center [1164, 192] width 61 height 28
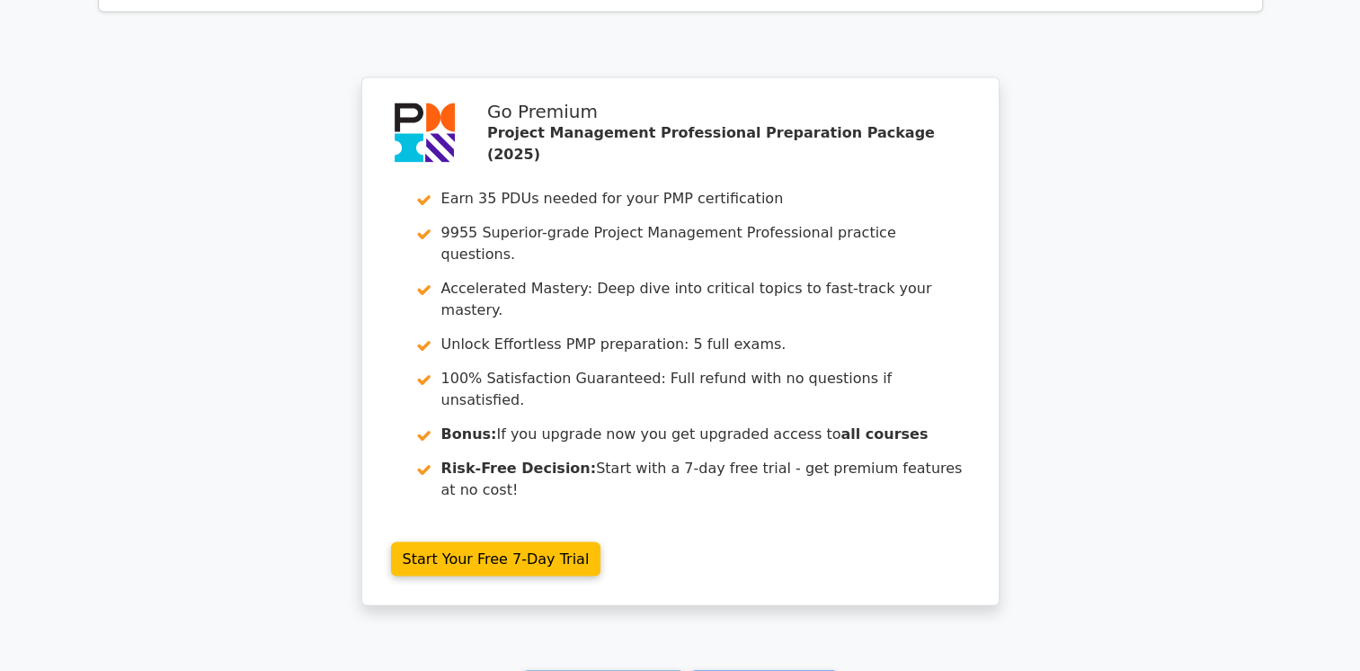
scroll to position [3369, 0]
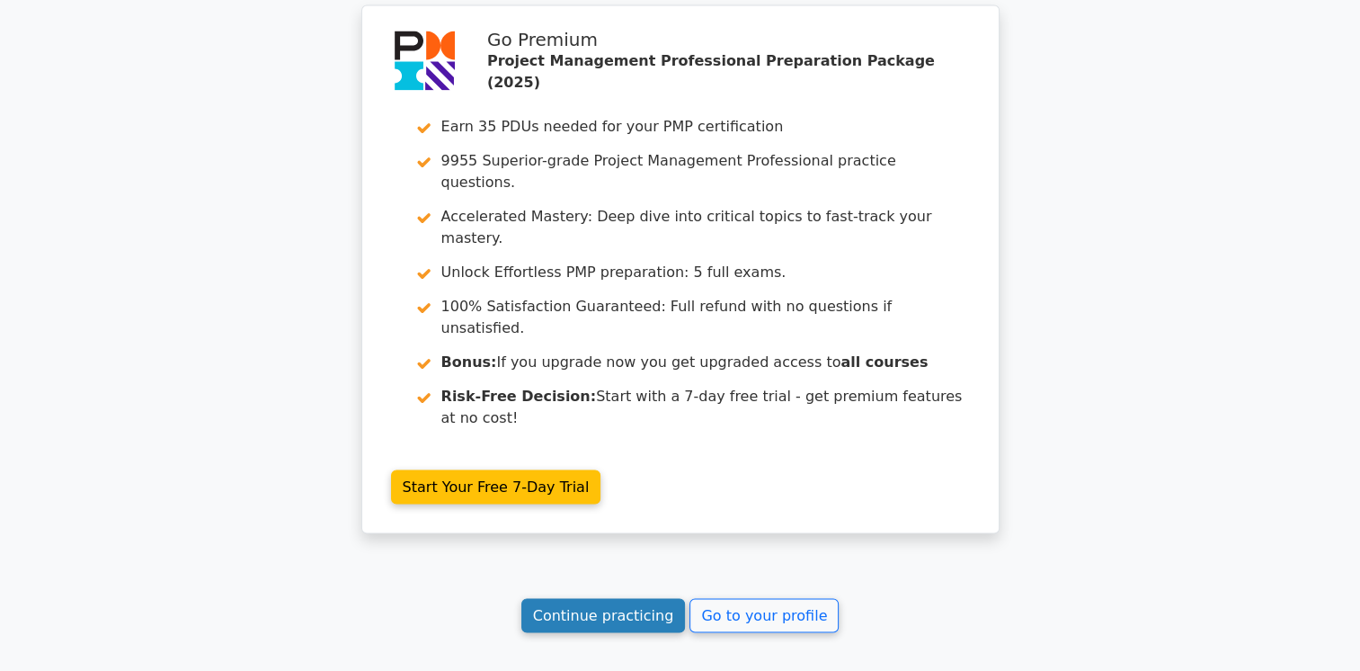
click at [626, 598] on link "Continue practicing" at bounding box center [603, 615] width 165 height 34
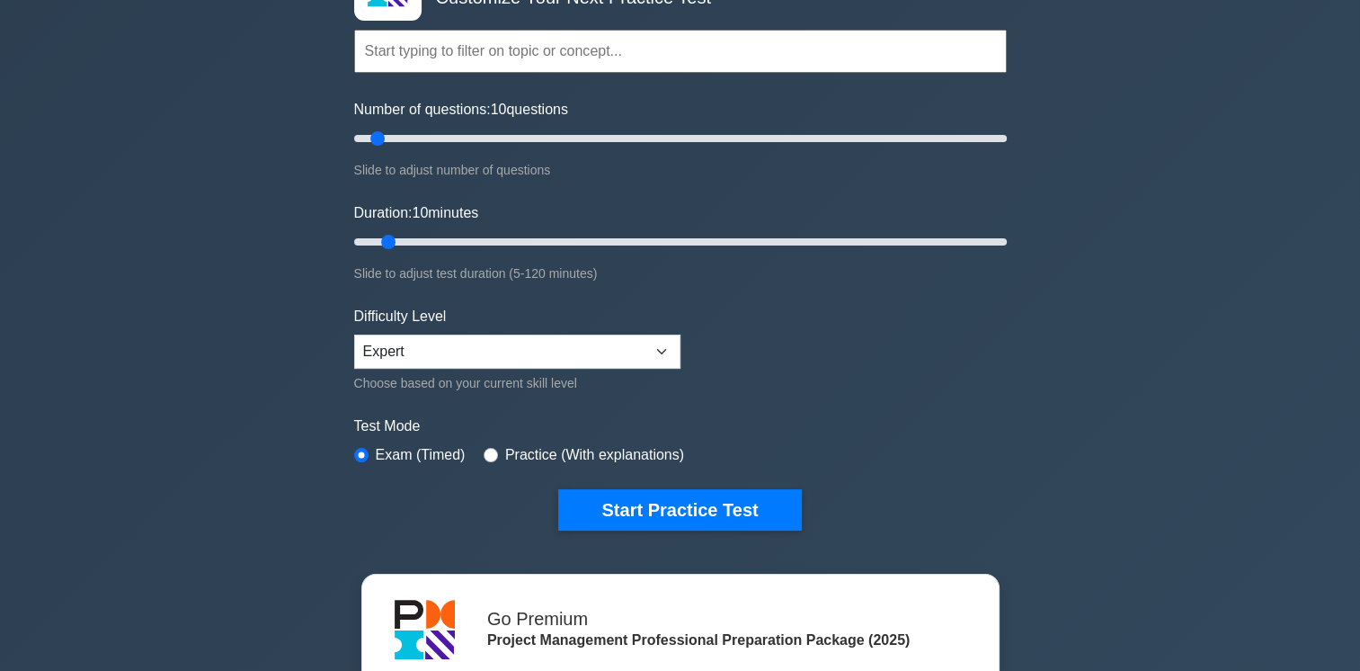
scroll to position [156, 0]
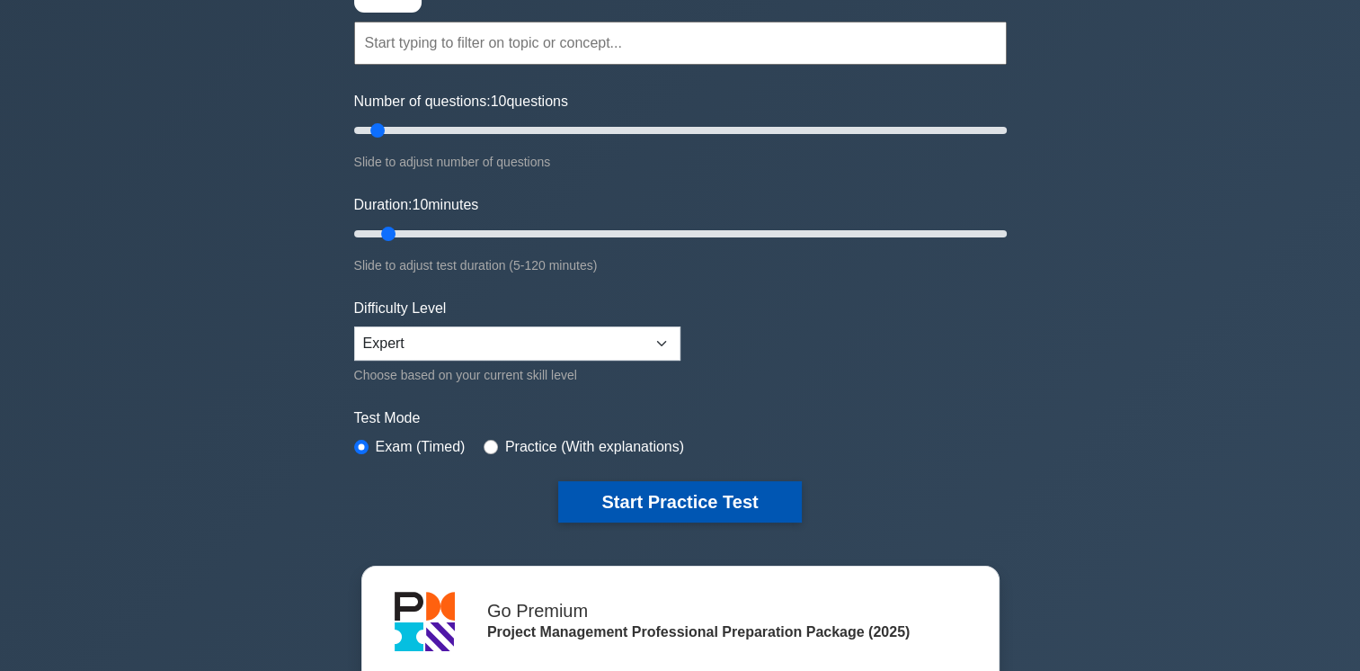
click at [752, 496] on button "Start Practice Test" at bounding box center [679, 501] width 243 height 41
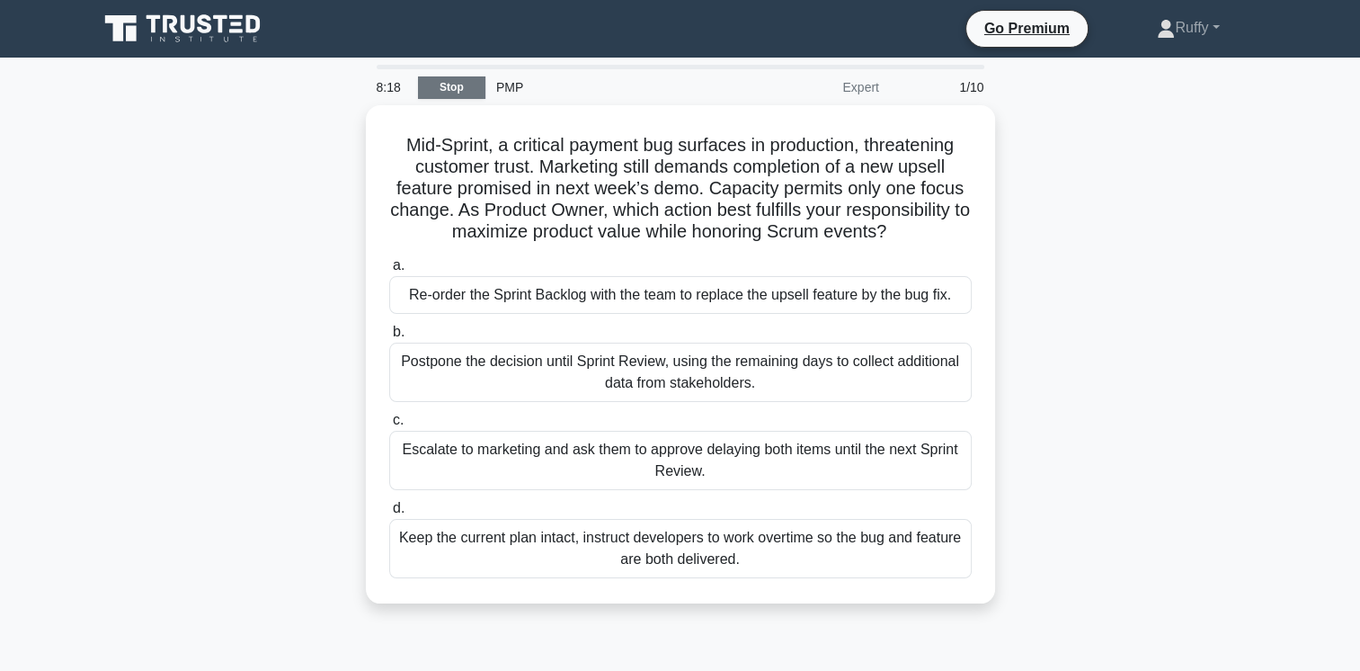
click at [459, 81] on link "Stop" at bounding box center [451, 87] width 67 height 22
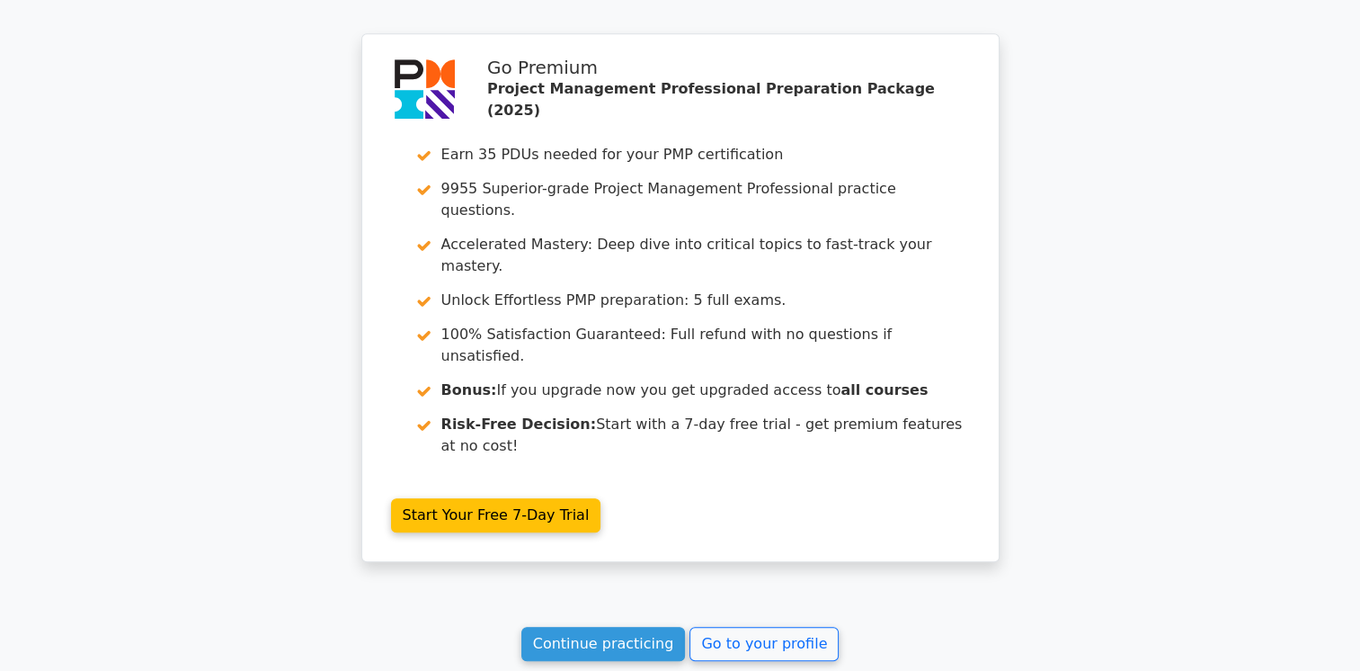
scroll to position [1543, 0]
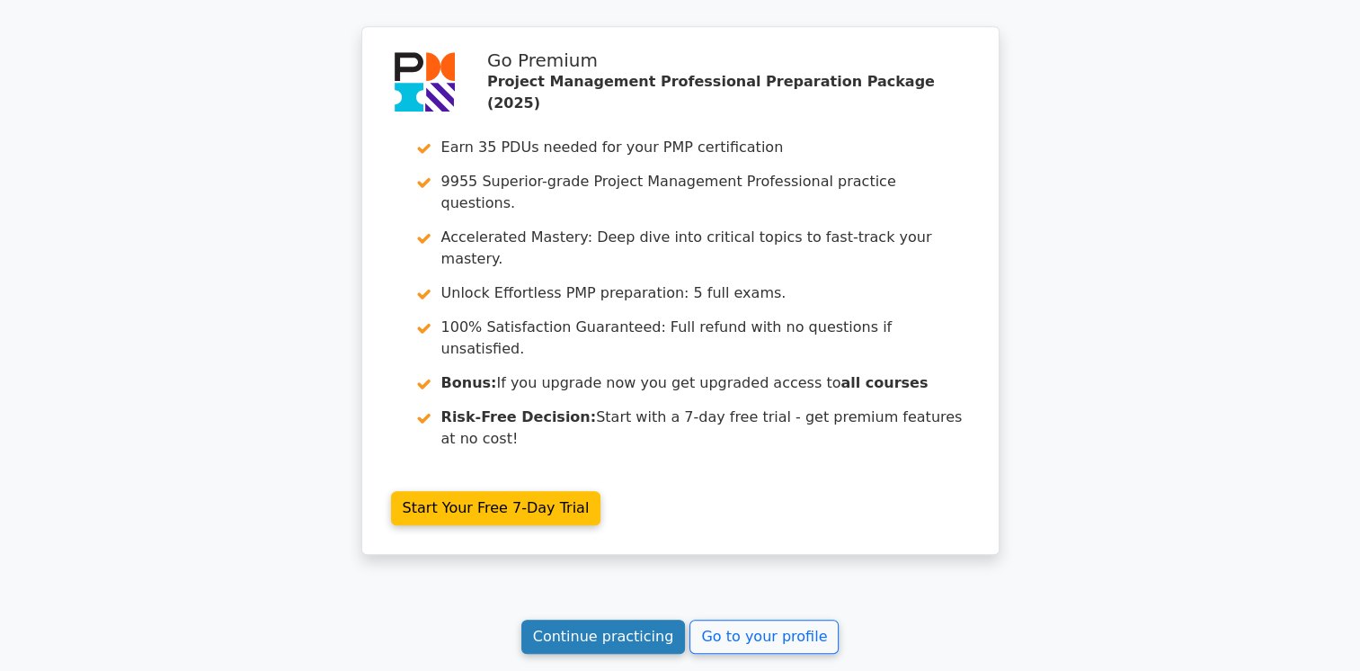
click at [636, 619] on link "Continue practicing" at bounding box center [603, 636] width 165 height 34
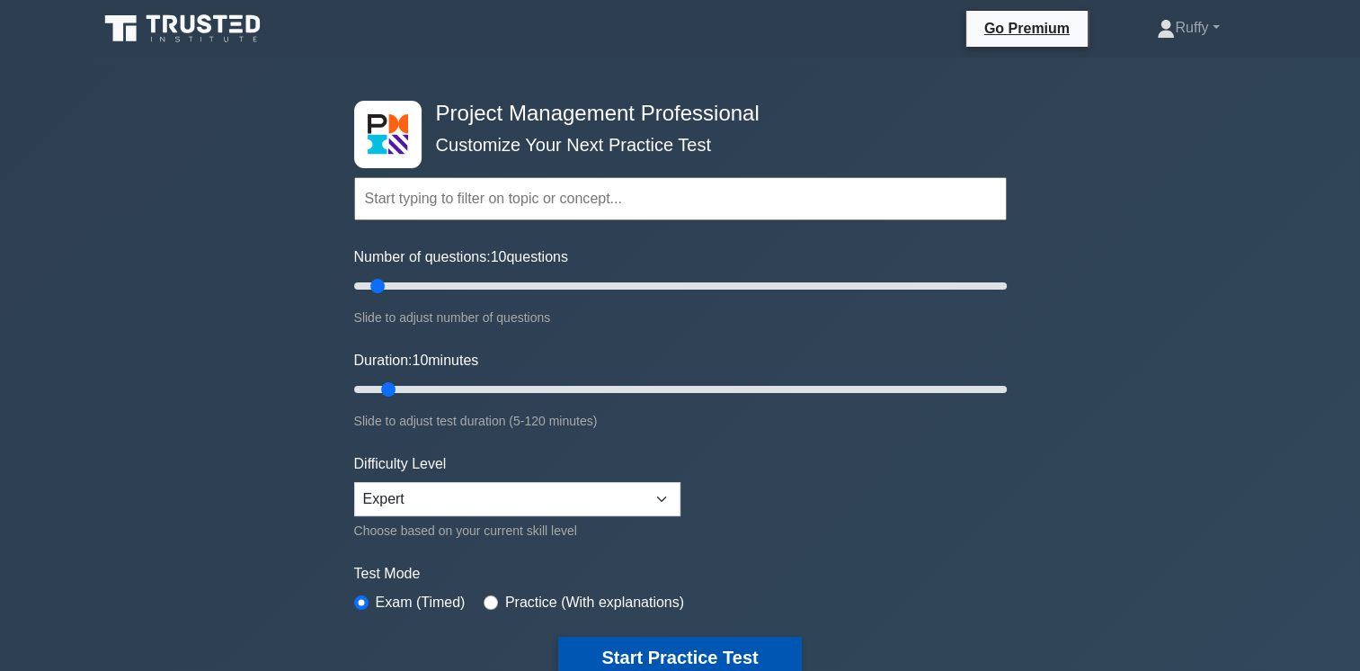
click at [724, 650] on button "Start Practice Test" at bounding box center [679, 657] width 243 height 41
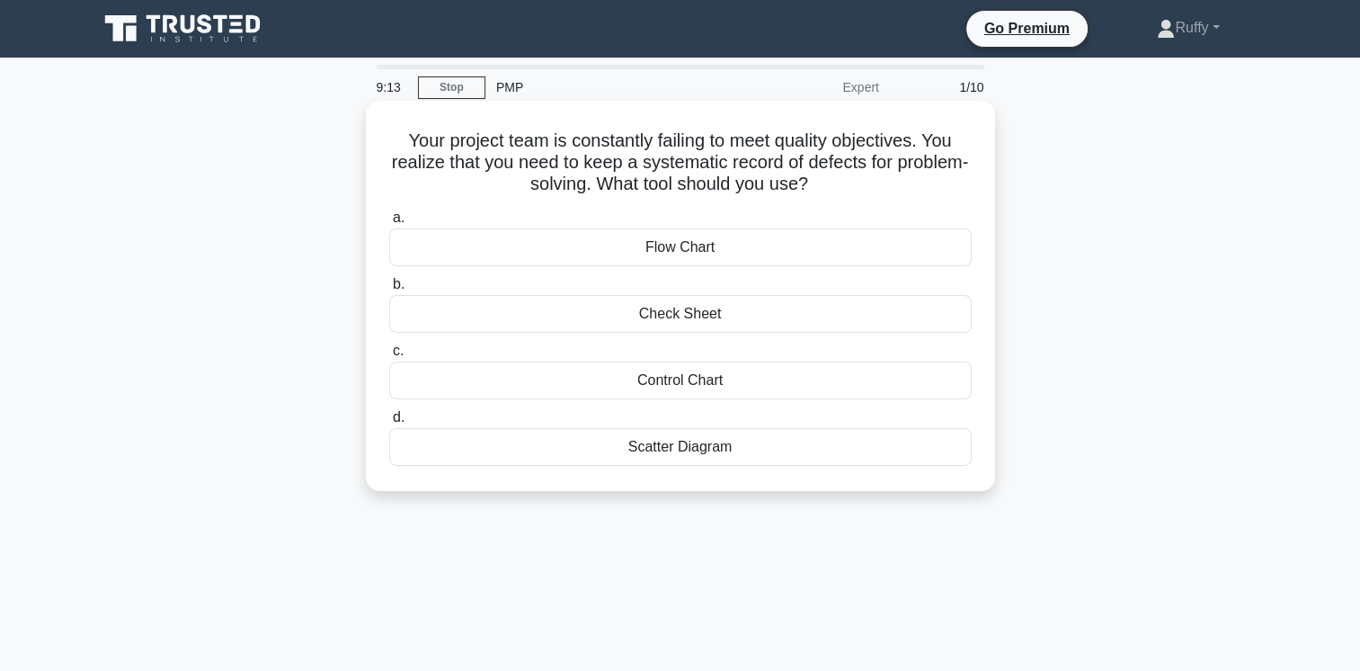
click at [693, 382] on div "Control Chart" at bounding box center [680, 380] width 583 height 38
click at [389, 357] on input "c. Control Chart" at bounding box center [389, 351] width 0 height 12
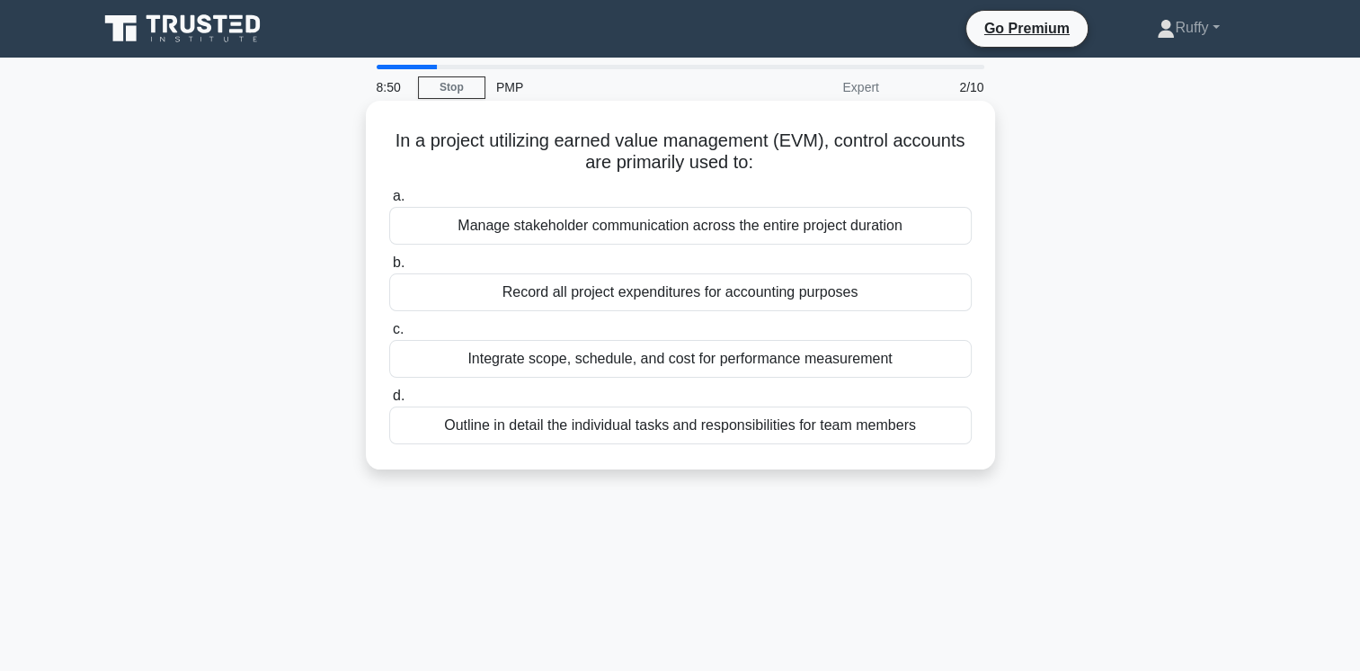
click at [680, 362] on div "Integrate scope, schedule, and cost for performance measurement" at bounding box center [680, 359] width 583 height 38
click at [389, 335] on input "c. Integrate scope, schedule, and cost for performance measurement" at bounding box center [389, 330] width 0 height 12
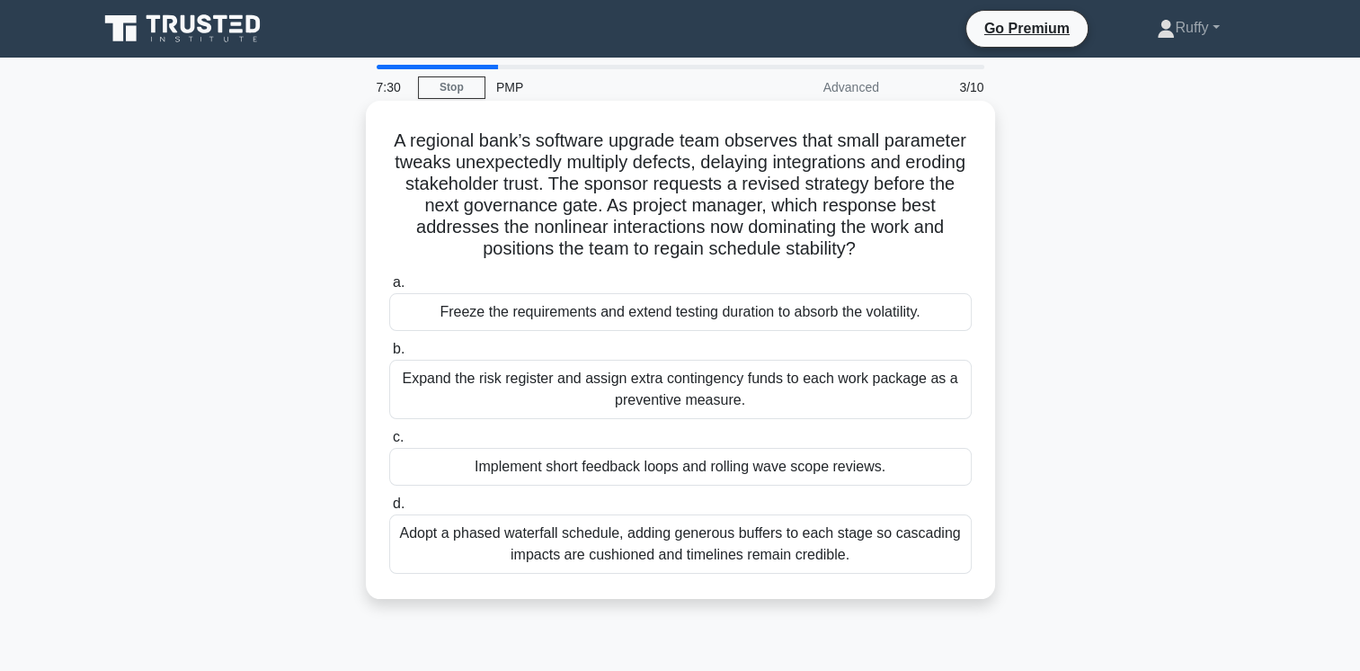
click at [741, 462] on div "Implement short feedback loops and rolling wave scope reviews." at bounding box center [680, 467] width 583 height 38
click at [389, 443] on input "c. Implement short feedback loops and rolling wave scope reviews." at bounding box center [389, 438] width 0 height 12
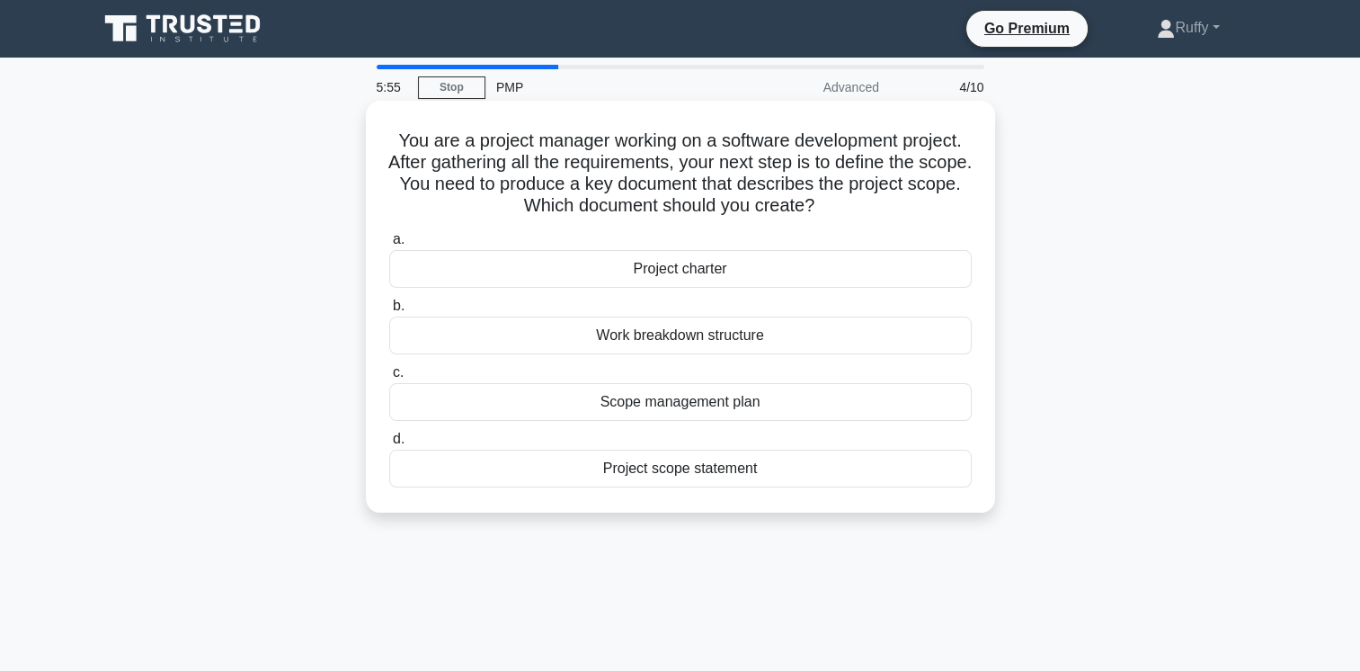
click at [701, 471] on div "Project scope statement" at bounding box center [680, 469] width 583 height 38
click at [389, 445] on input "d. Project scope statement" at bounding box center [389, 439] width 0 height 12
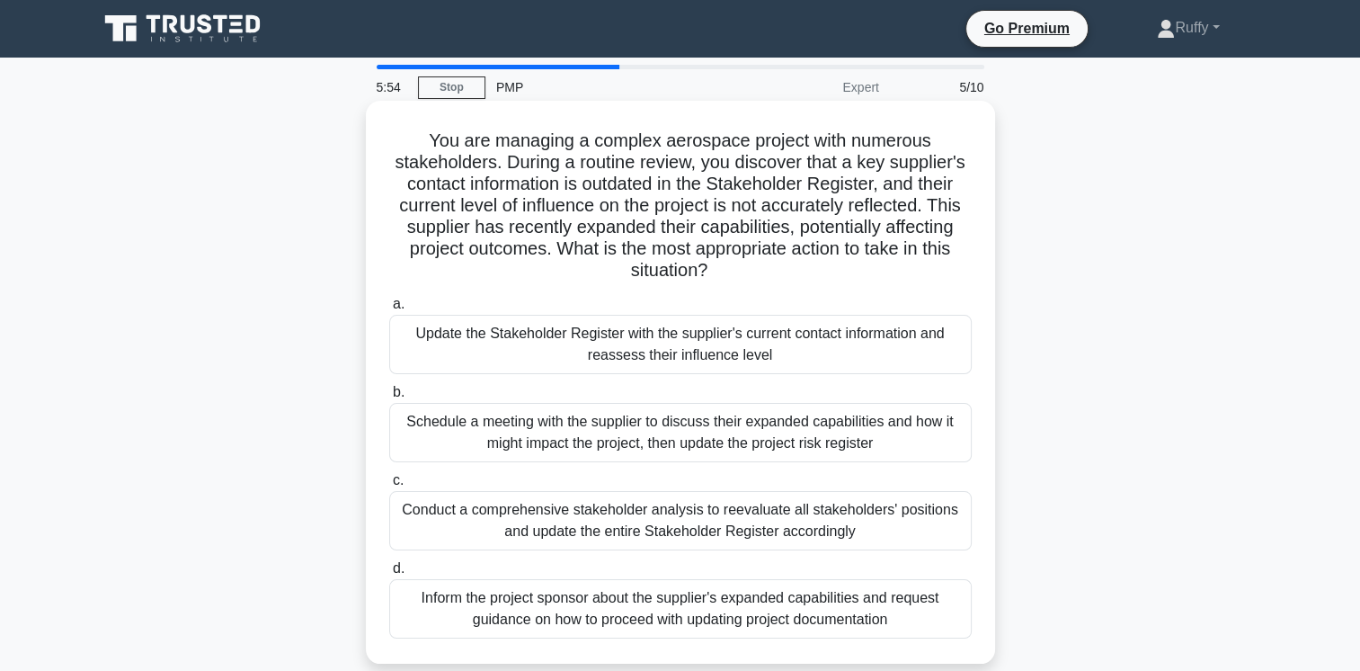
click at [775, 276] on h5 "You are managing a complex aerospace project with numerous stakeholders. During…" at bounding box center [680, 205] width 586 height 153
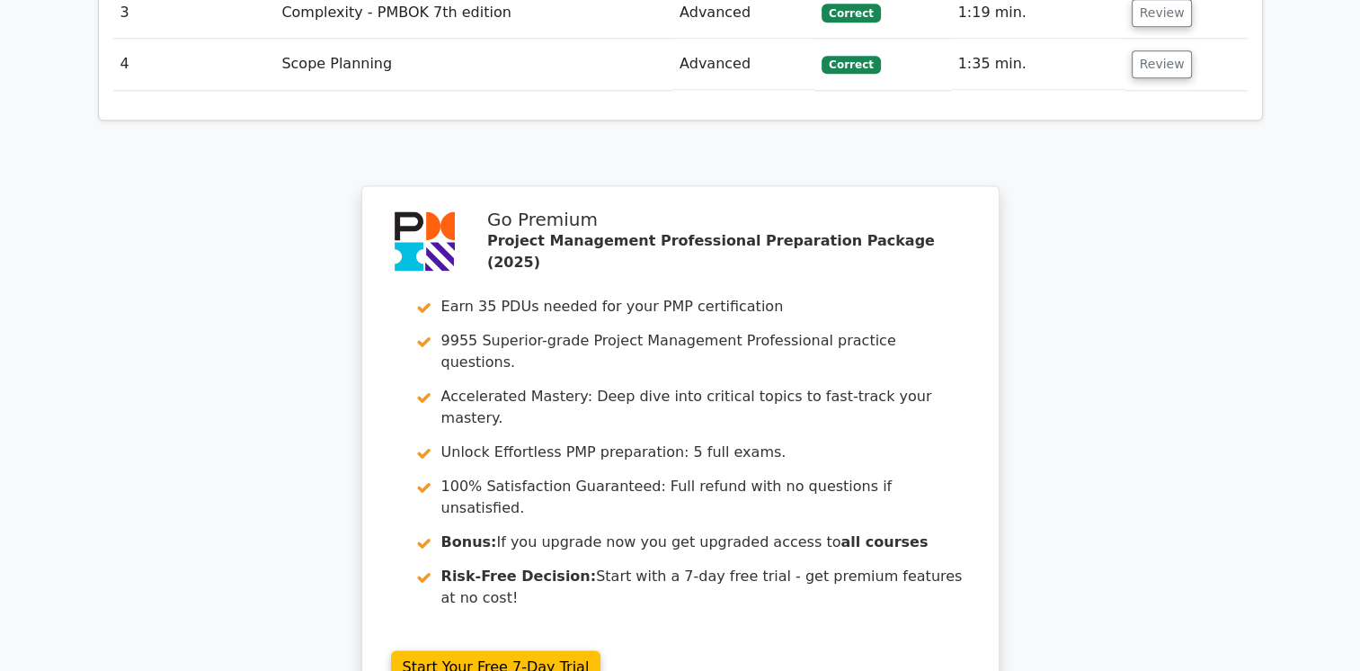
scroll to position [2426, 0]
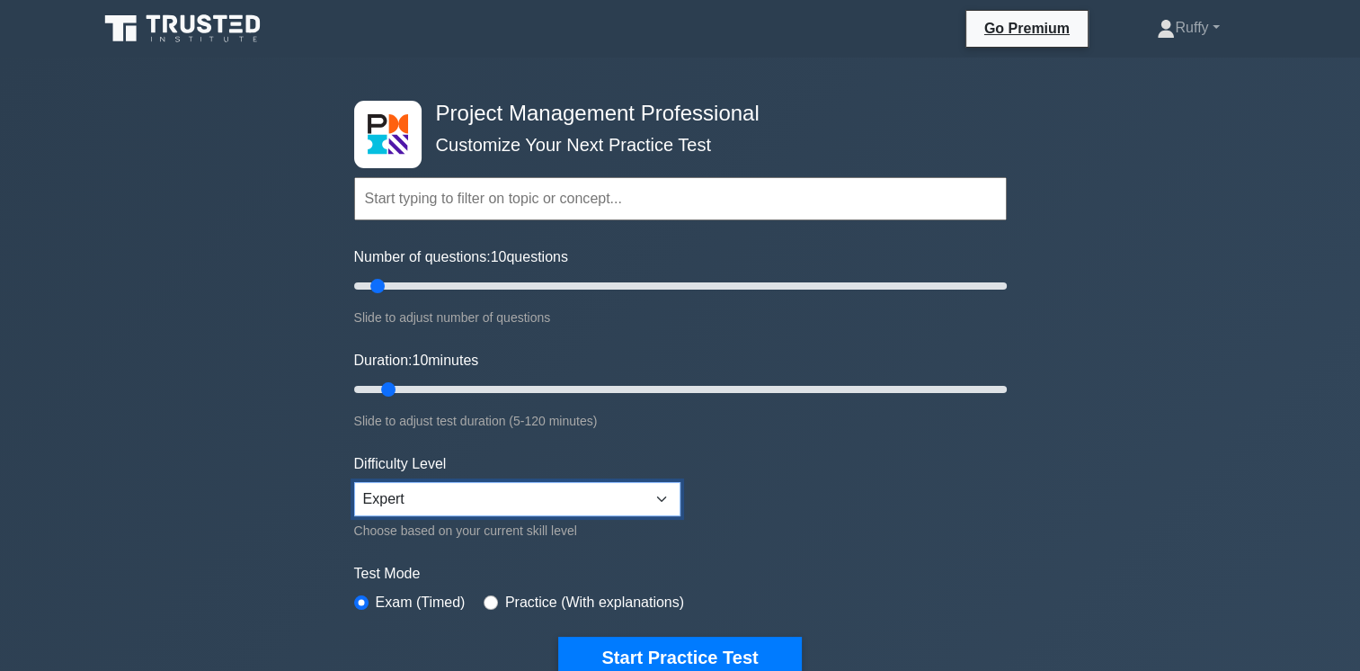
click at [663, 494] on select "Beginner Intermediate Expert" at bounding box center [517, 499] width 326 height 34
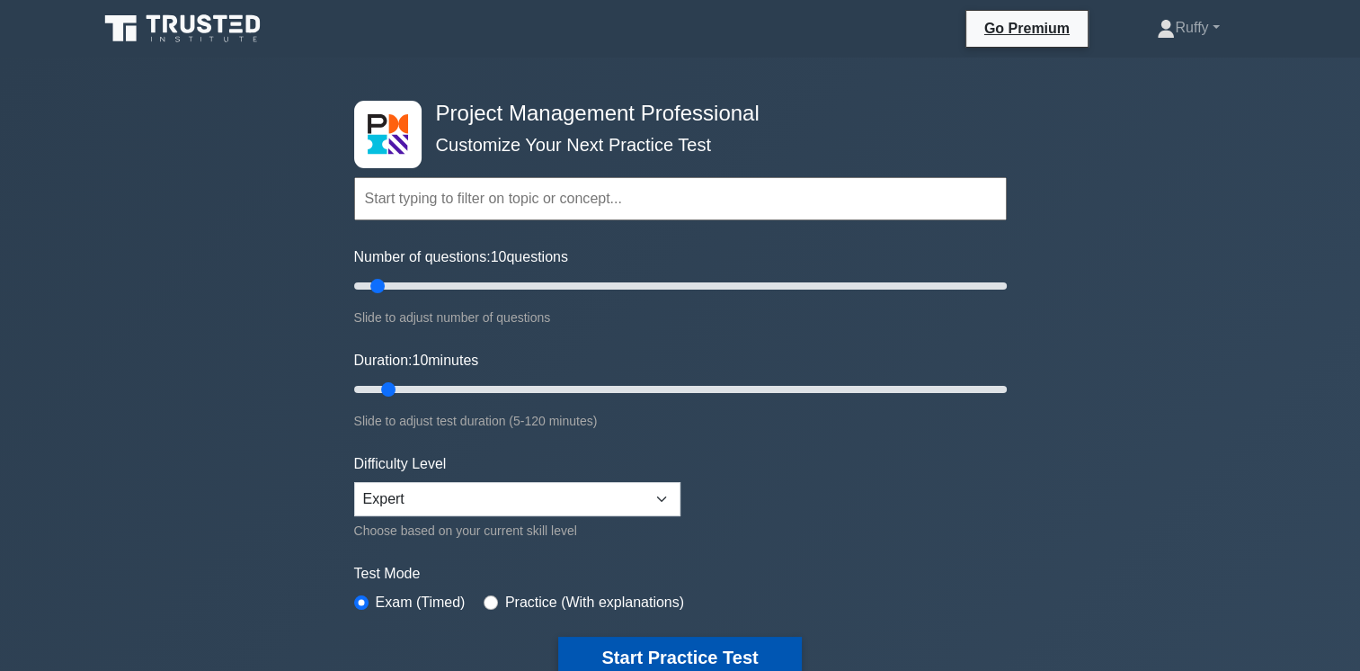
click at [695, 641] on button "Start Practice Test" at bounding box center [679, 657] width 243 height 41
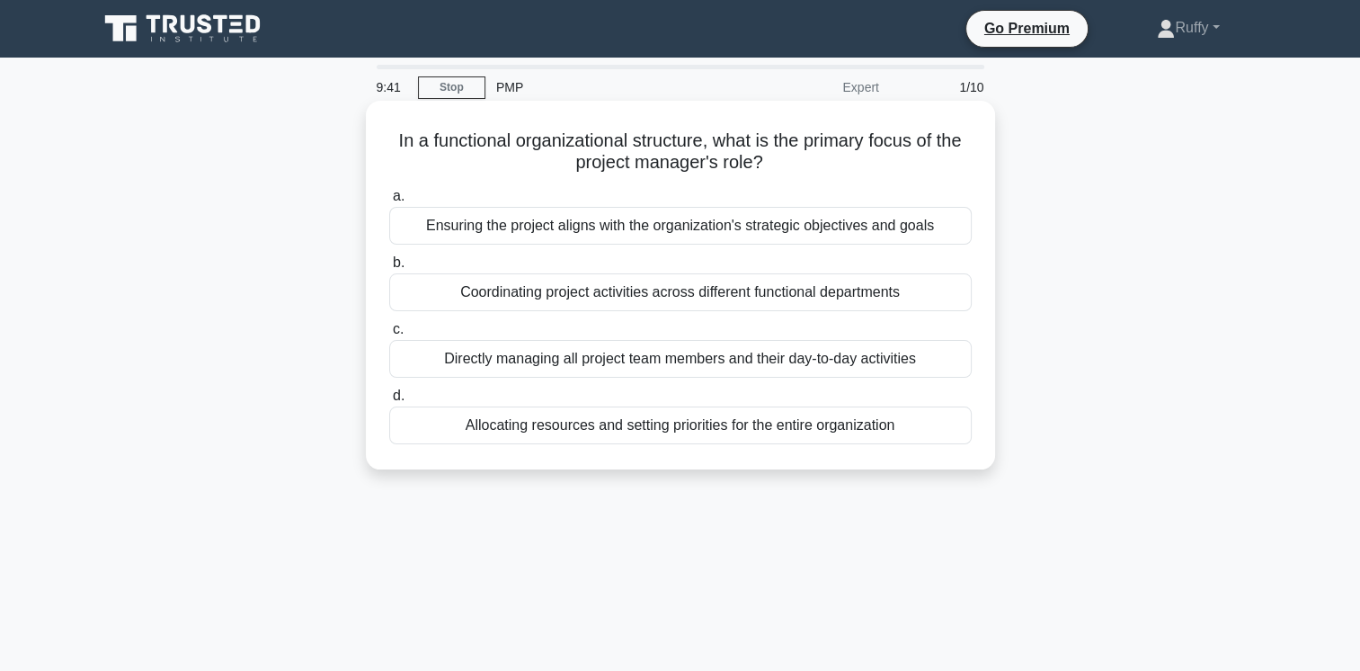
click at [730, 232] on div "Ensuring the project aligns with the organization's strategic objectives and go…" at bounding box center [680, 226] width 583 height 38
click at [389, 202] on input "a. Ensuring the project aligns with the organization's strategic objectives and…" at bounding box center [389, 197] width 0 height 12
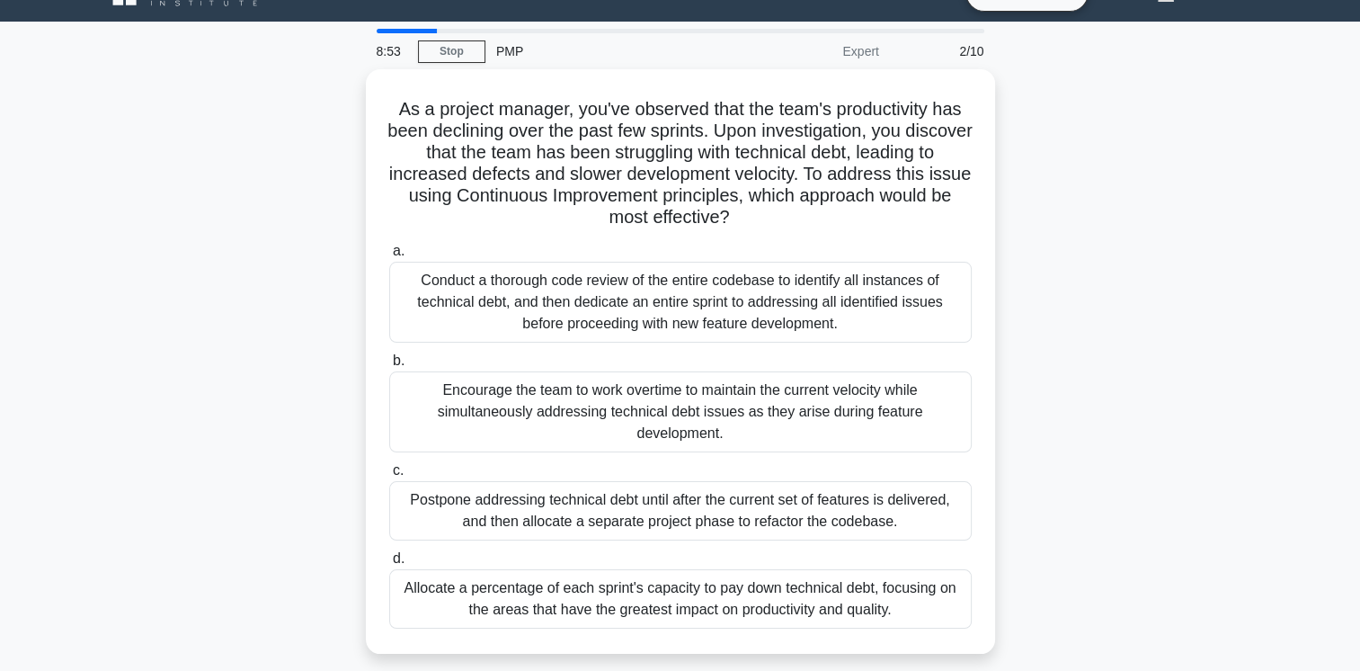
scroll to position [72, 0]
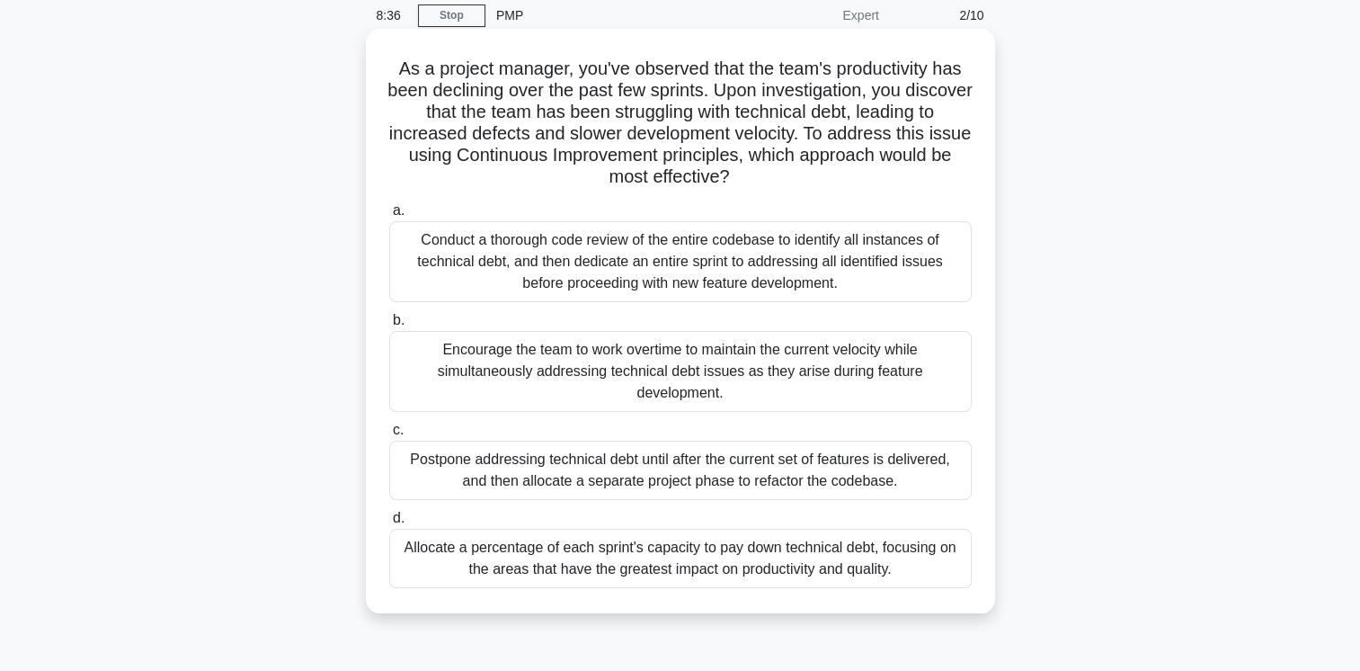
click at [791, 267] on div "Conduct a thorough code review of the entire codebase to identify all instances…" at bounding box center [680, 261] width 583 height 81
click at [389, 217] on input "a. Conduct a thorough code review of the entire codebase to identify all instan…" at bounding box center [389, 211] width 0 height 12
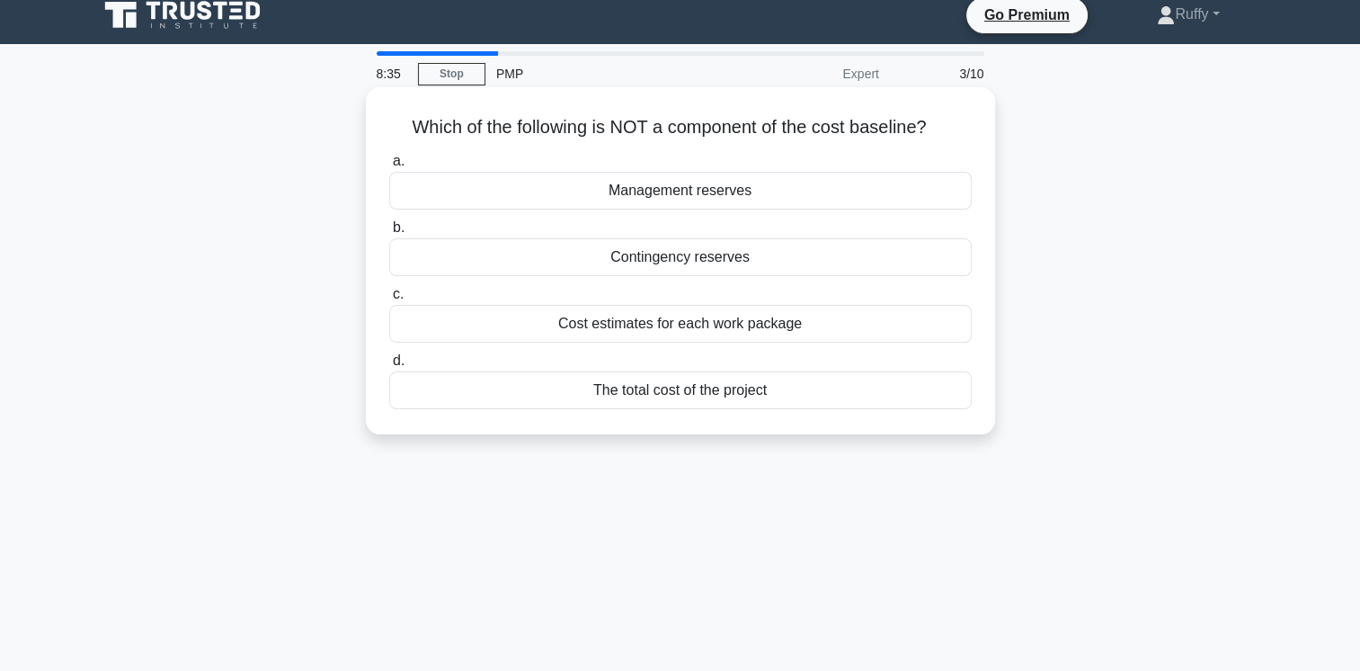
scroll to position [0, 0]
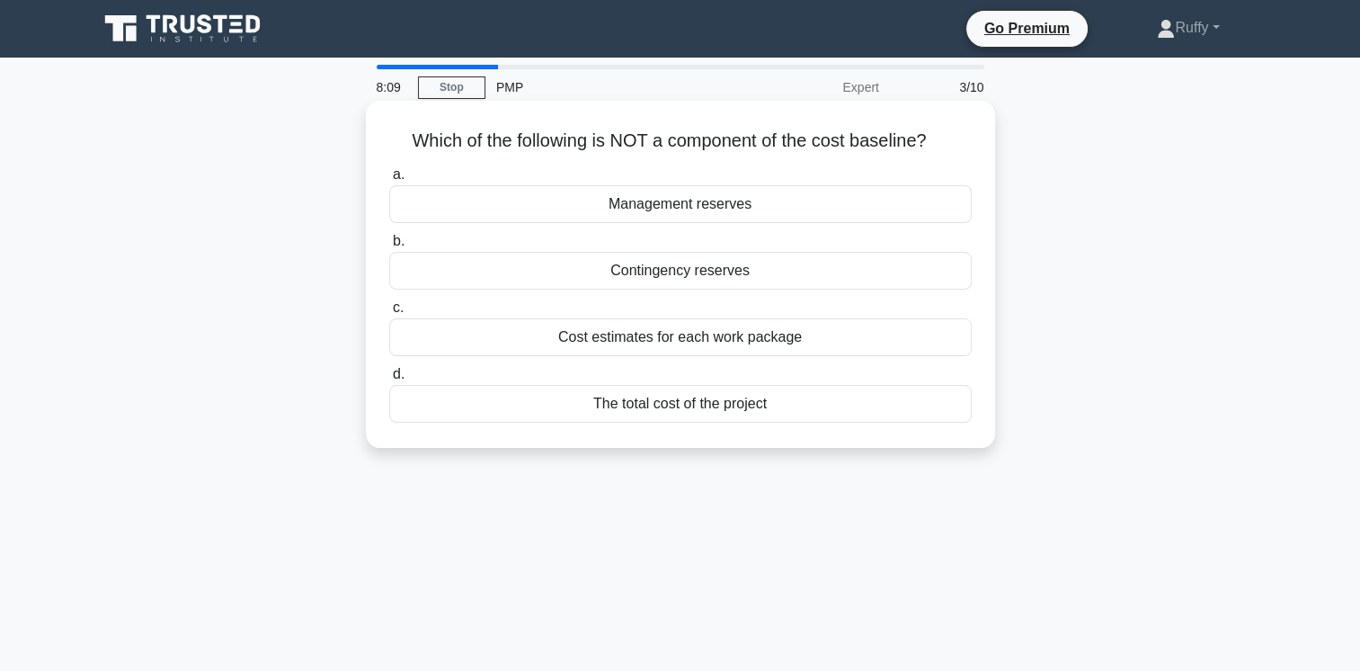
click at [765, 207] on div "Management reserves" at bounding box center [680, 204] width 583 height 38
click at [389, 181] on input "a. Management reserves" at bounding box center [389, 175] width 0 height 12
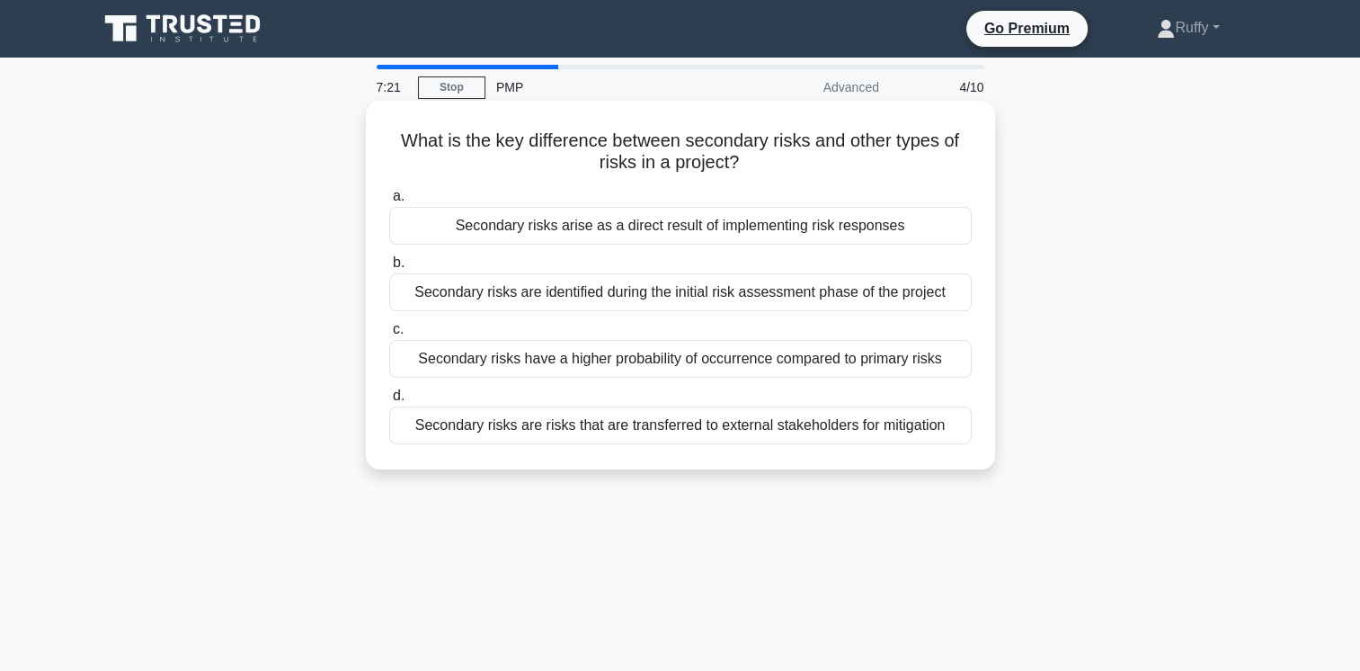
click at [761, 231] on div "Secondary risks arise as a direct result of implementing risk responses" at bounding box center [680, 226] width 583 height 38
click at [389, 202] on input "a. Secondary risks arise as a direct result of implementing risk responses" at bounding box center [389, 197] width 0 height 12
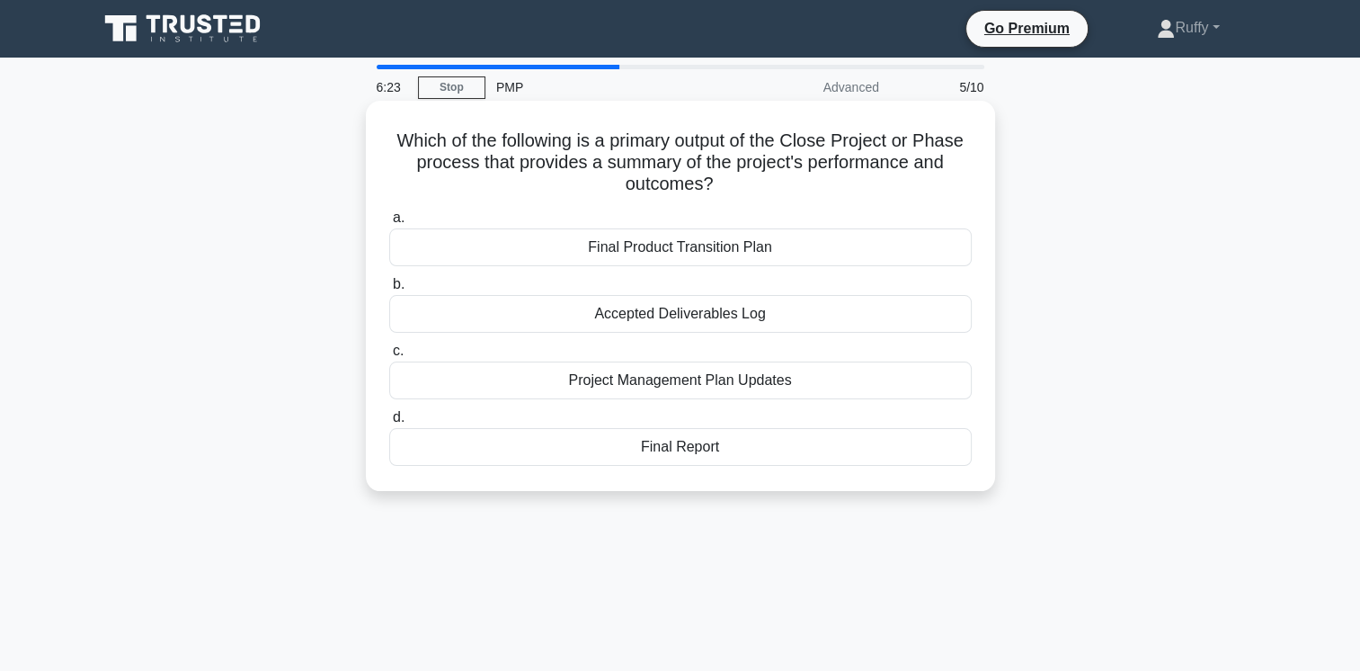
click at [733, 319] on div "Accepted Deliverables Log" at bounding box center [680, 314] width 583 height 38
click at [389, 290] on input "b. Accepted Deliverables Log" at bounding box center [389, 285] width 0 height 12
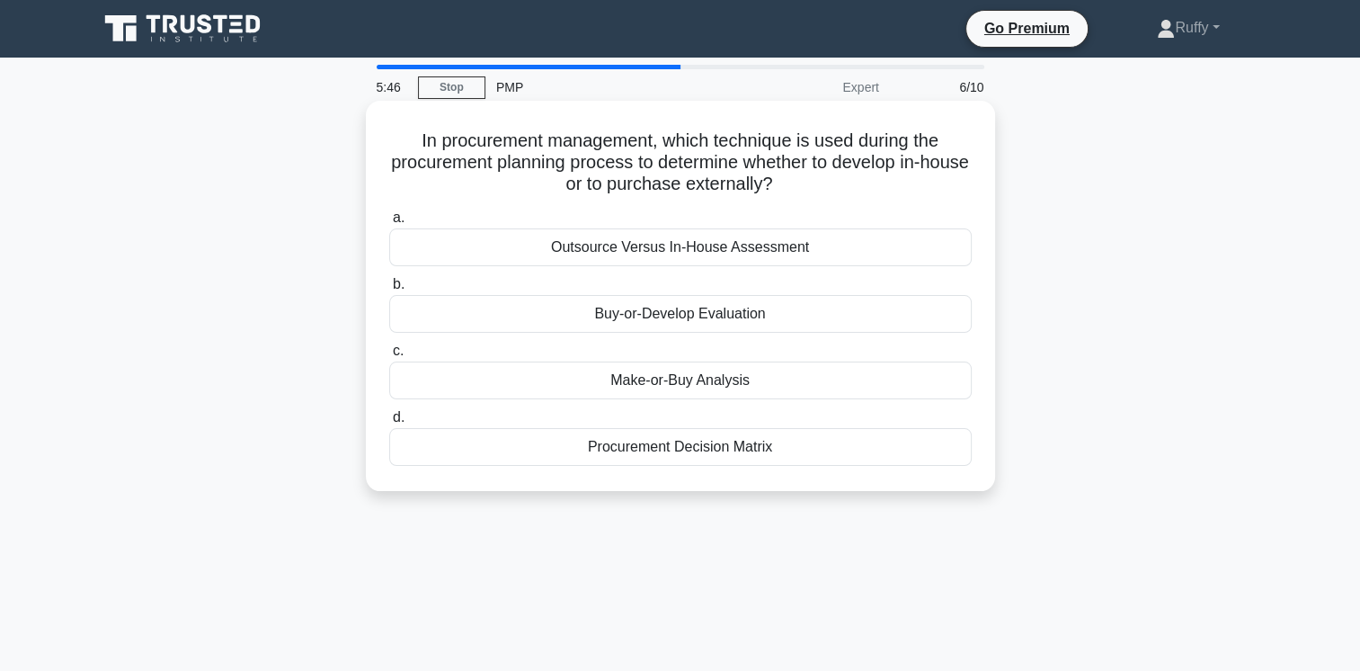
click at [717, 383] on div "Make-or-Buy Analysis" at bounding box center [680, 380] width 583 height 38
click at [389, 357] on input "c. Make-or-Buy Analysis" at bounding box center [389, 351] width 0 height 12
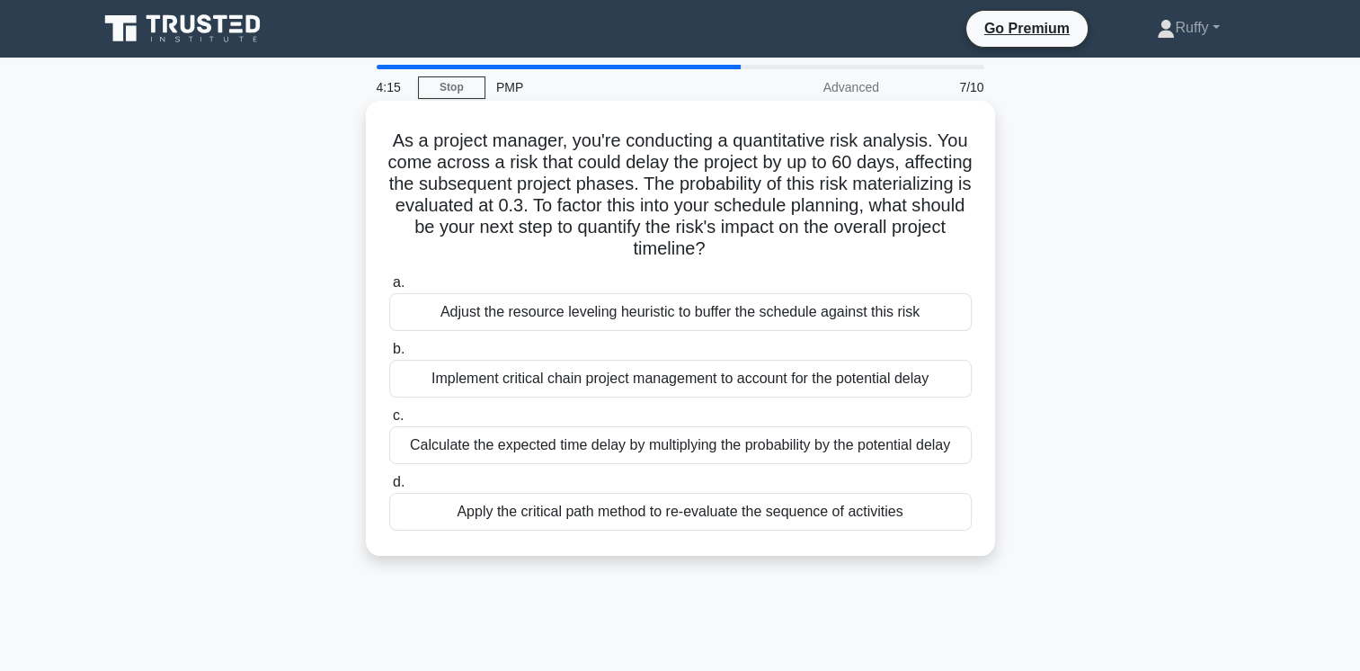
click at [867, 316] on div "Adjust the resource leveling heuristic to buffer the schedule against this risk" at bounding box center [680, 312] width 583 height 38
click at [389, 289] on input "a. Adjust the resource leveling heuristic to buffer the schedule against this r…" at bounding box center [389, 283] width 0 height 12
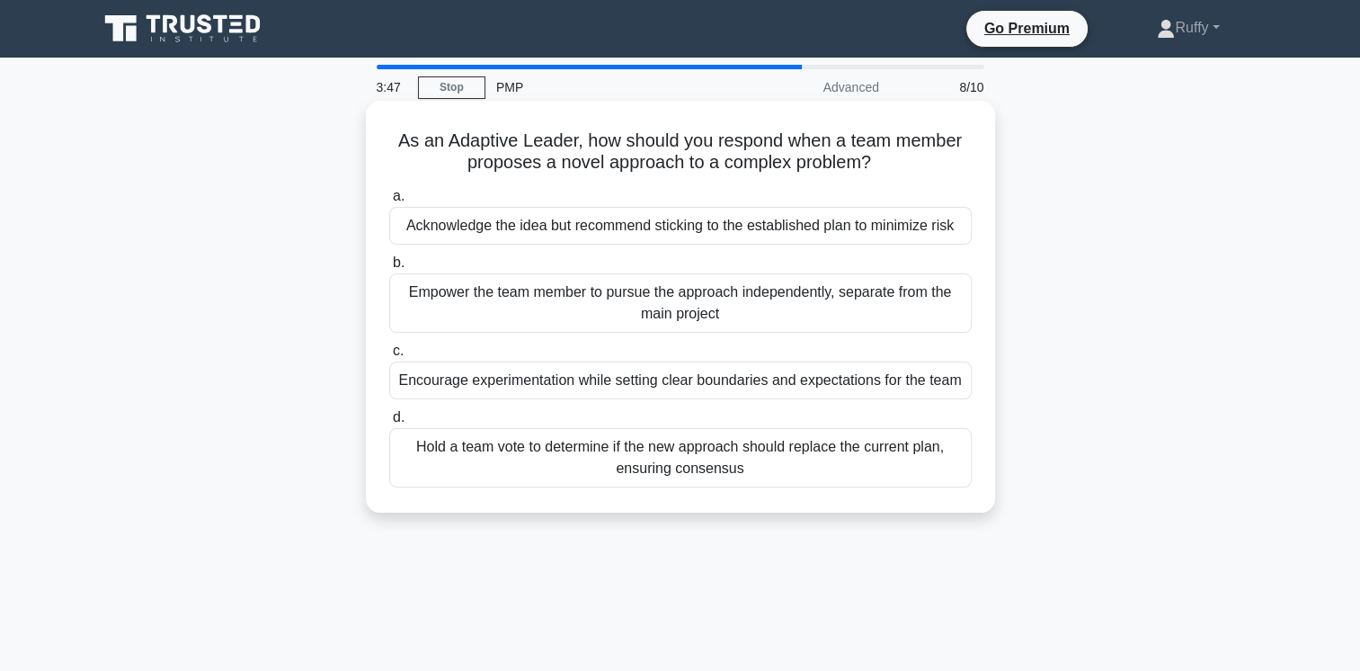
click at [736, 308] on div "Empower the team member to pursue the approach independently, separate from the…" at bounding box center [680, 302] width 583 height 59
click at [389, 269] on input "b. Empower the team member to pursue the approach independently, separate from …" at bounding box center [389, 263] width 0 height 12
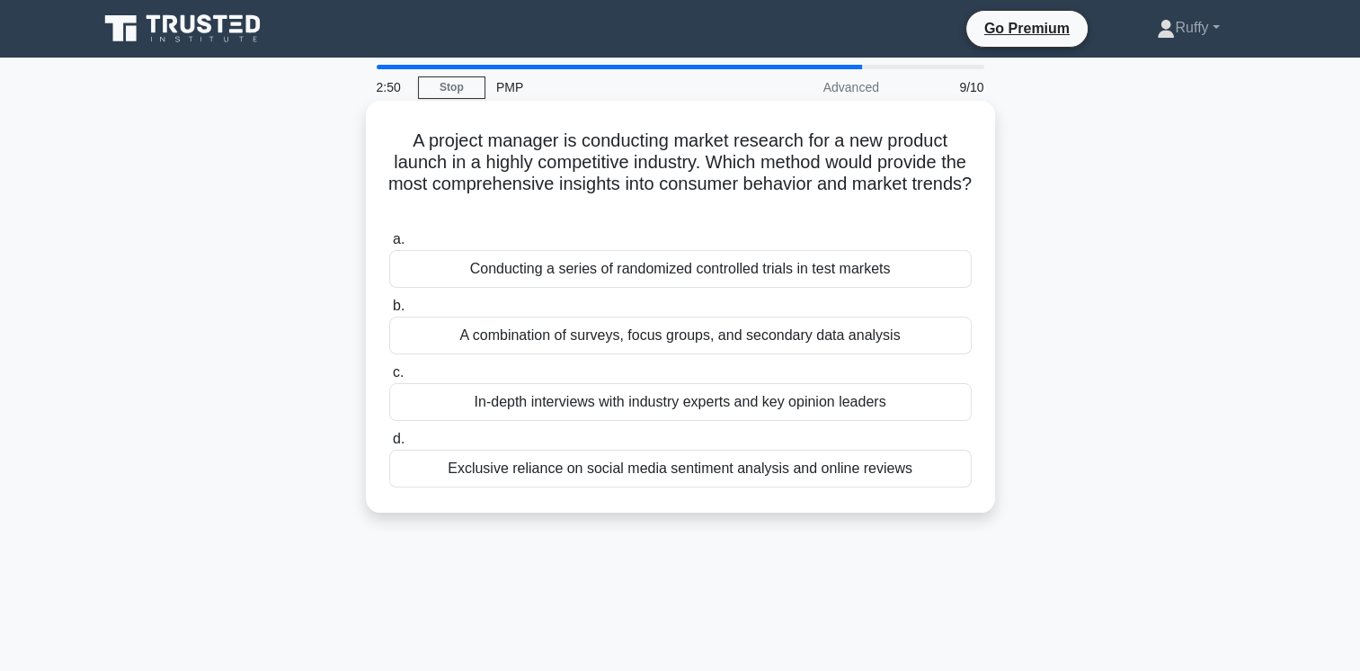
click at [726, 334] on div "A combination of surveys, focus groups, and secondary data analysis" at bounding box center [680, 335] width 583 height 38
click at [389, 312] on input "b. A combination of surveys, focus groups, and secondary data analysis" at bounding box center [389, 306] width 0 height 12
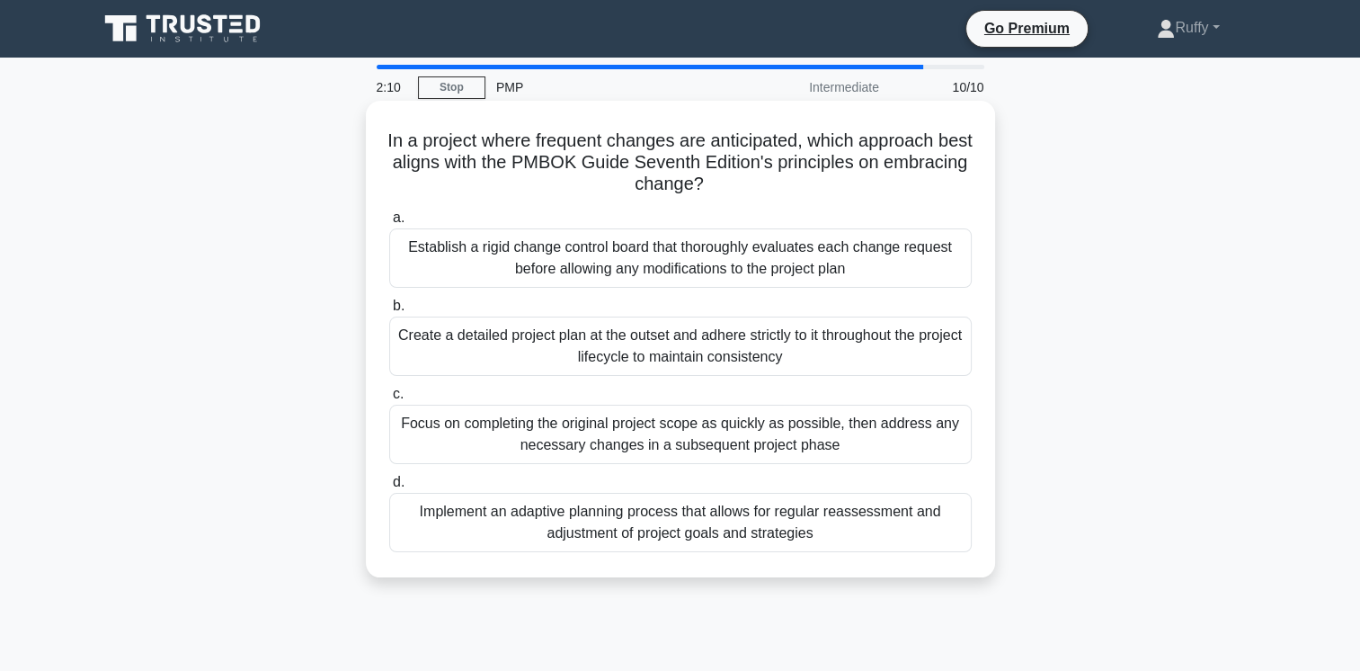
click at [683, 259] on div "Establish a rigid change control board that thoroughly evaluates each change re…" at bounding box center [680, 257] width 583 height 59
click at [389, 224] on input "a. Establish a rigid change control board that thoroughly evaluates each change…" at bounding box center [389, 218] width 0 height 12
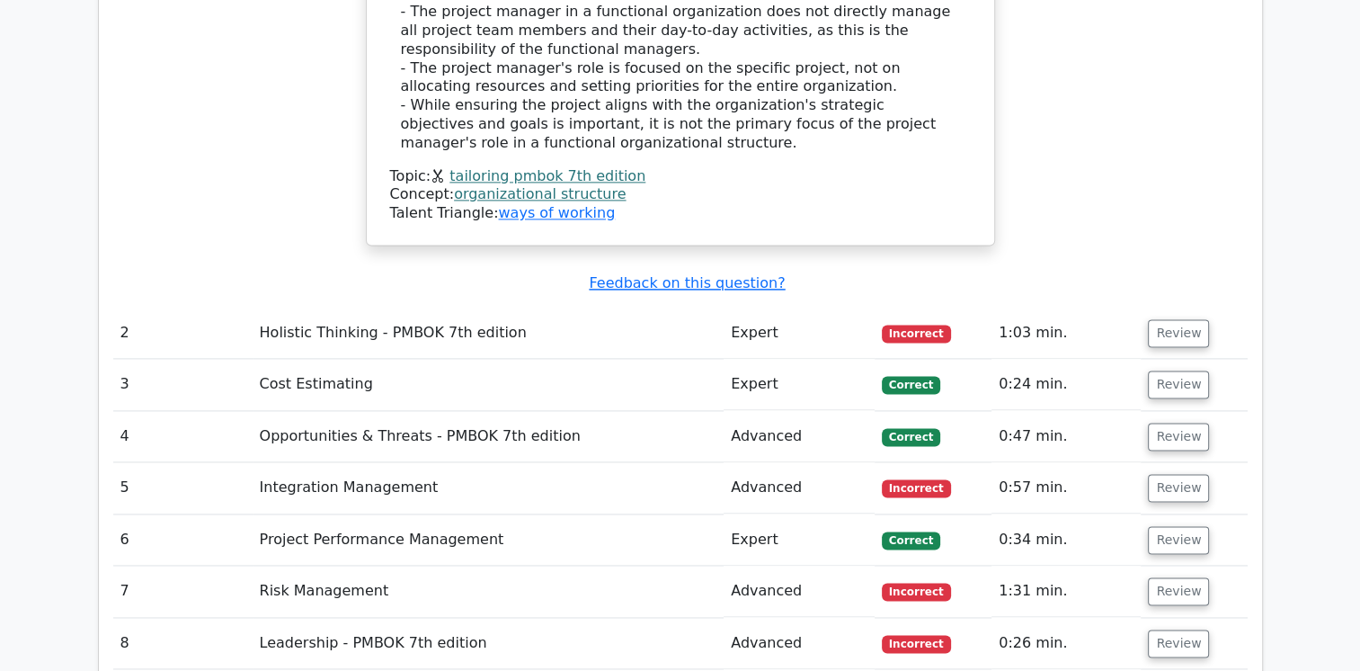
scroll to position [2421, 0]
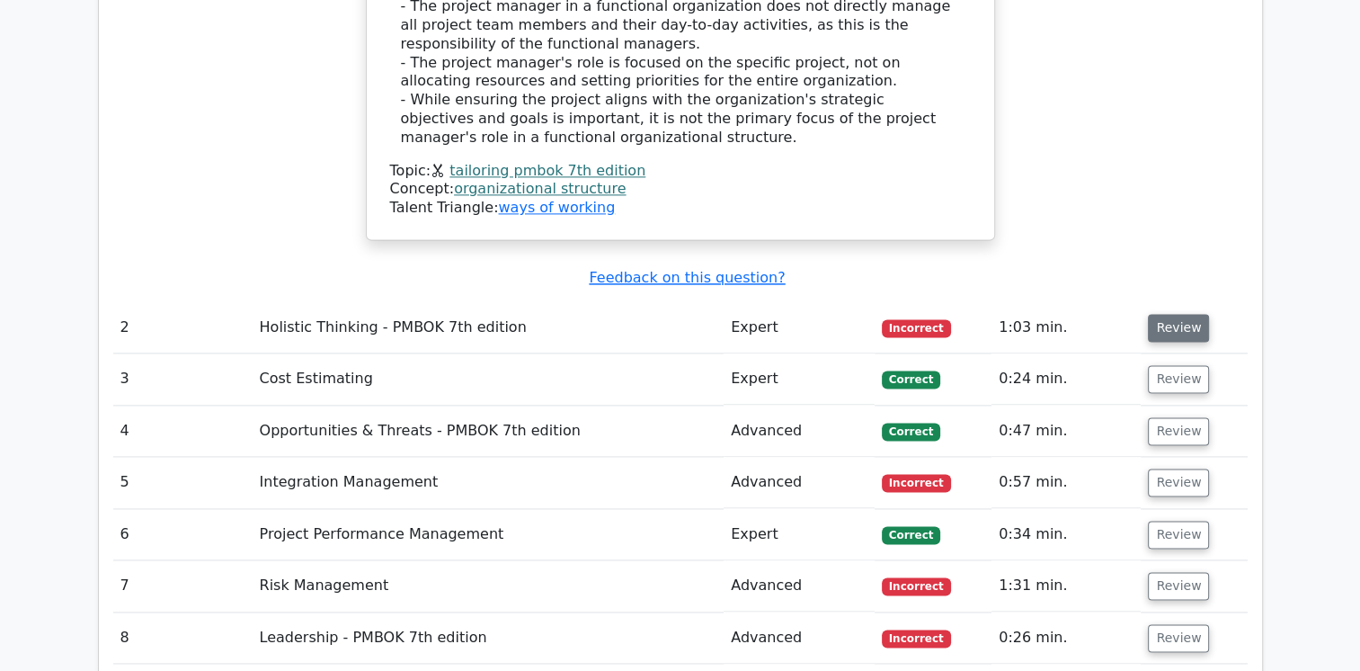
click at [1172, 314] on button "Review" at bounding box center [1178, 328] width 61 height 28
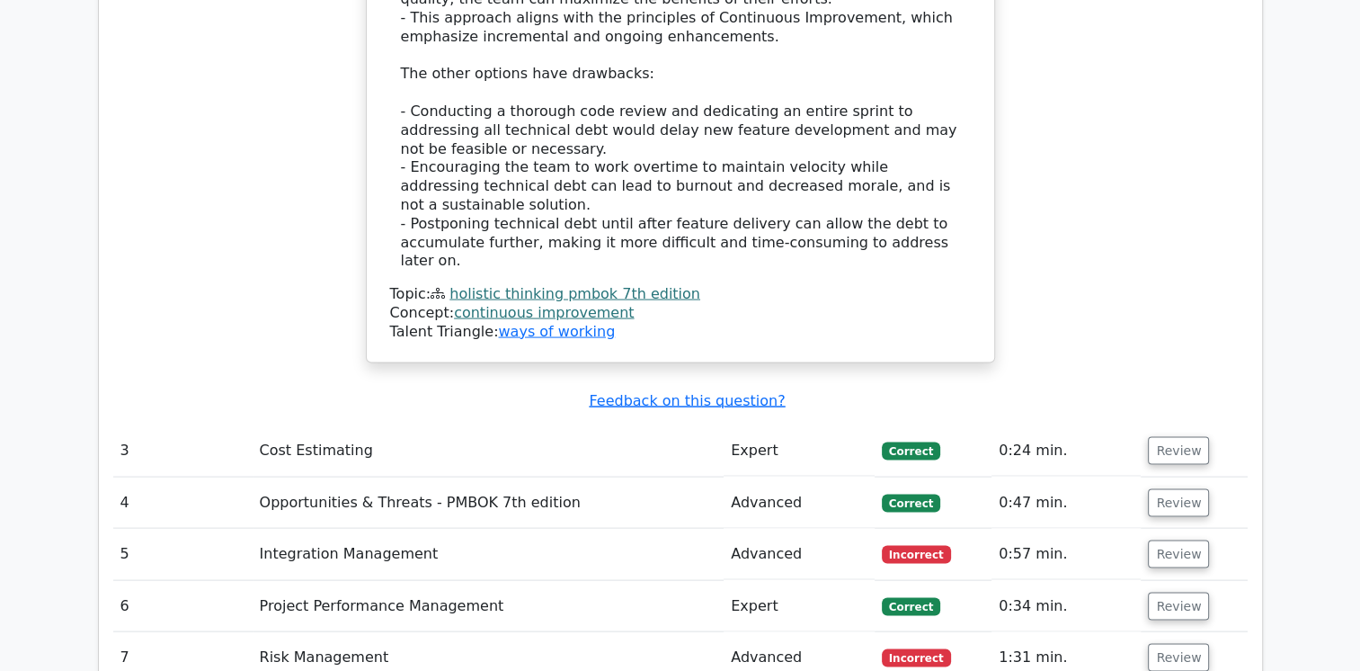
scroll to position [3584, 0]
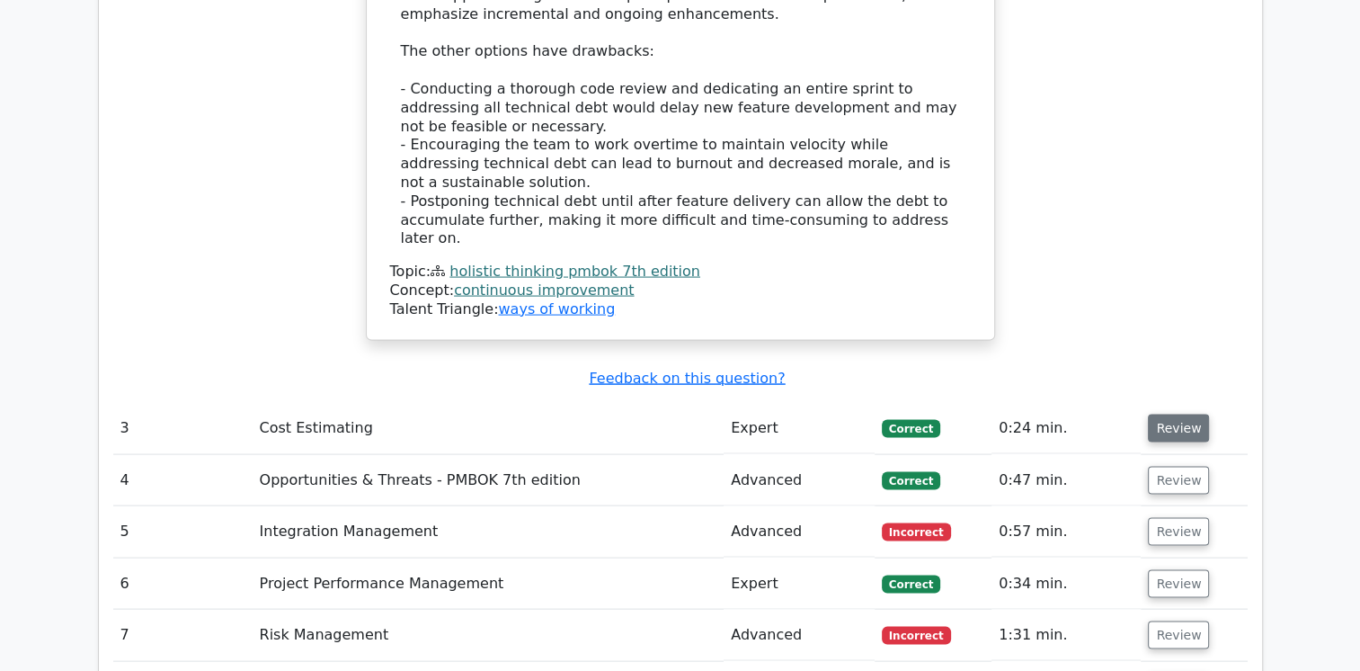
click at [1179, 414] on button "Review" at bounding box center [1178, 428] width 61 height 28
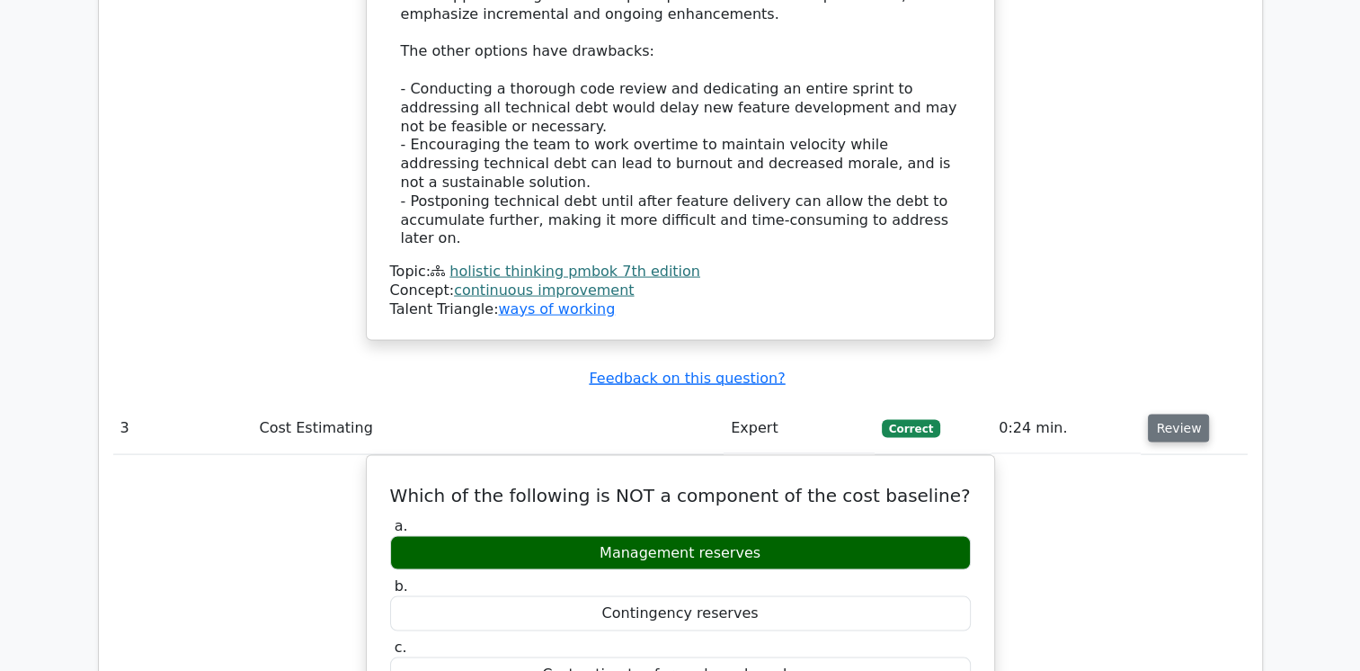
click at [1179, 414] on button "Review" at bounding box center [1178, 428] width 61 height 28
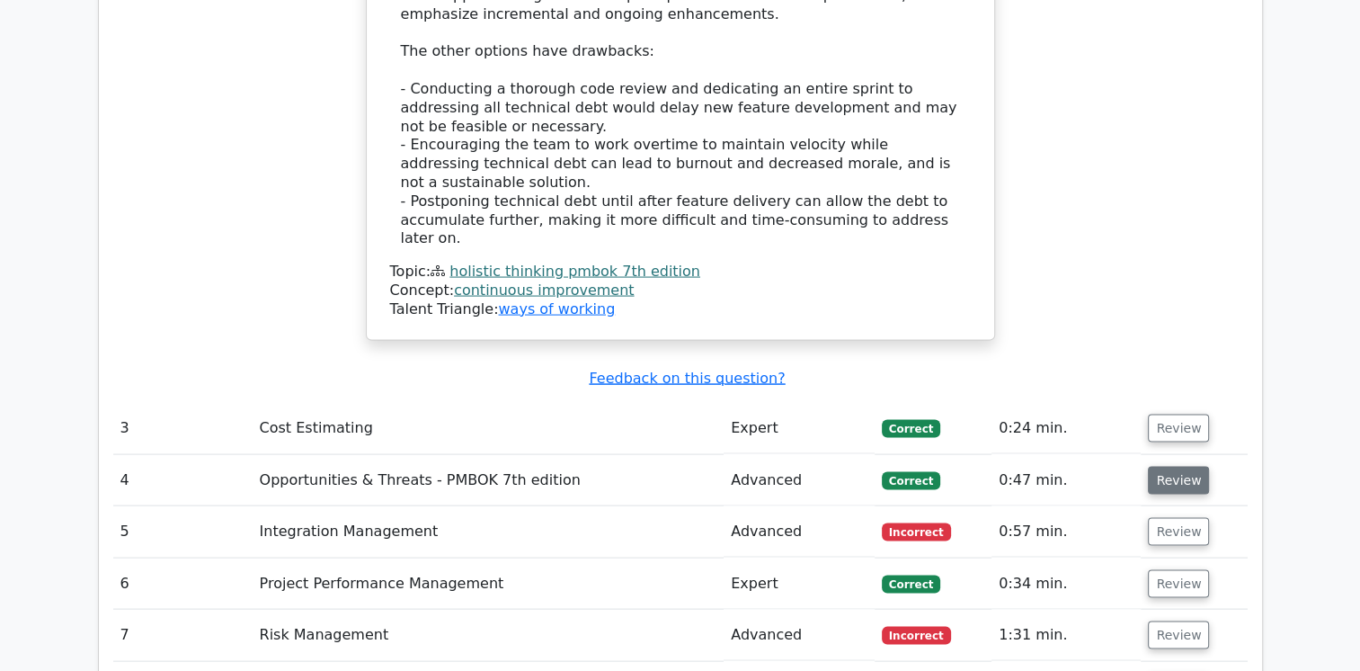
click at [1168, 467] on button "Review" at bounding box center [1178, 481] width 61 height 28
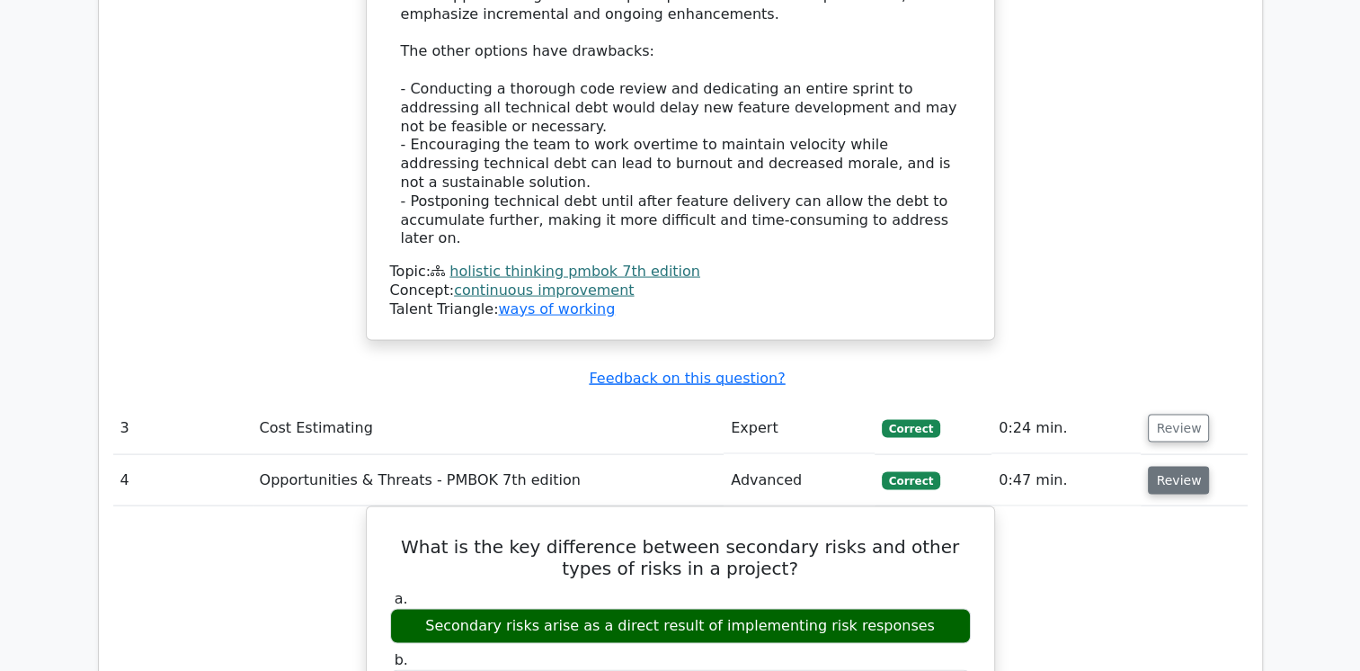
click at [1168, 467] on button "Review" at bounding box center [1178, 481] width 61 height 28
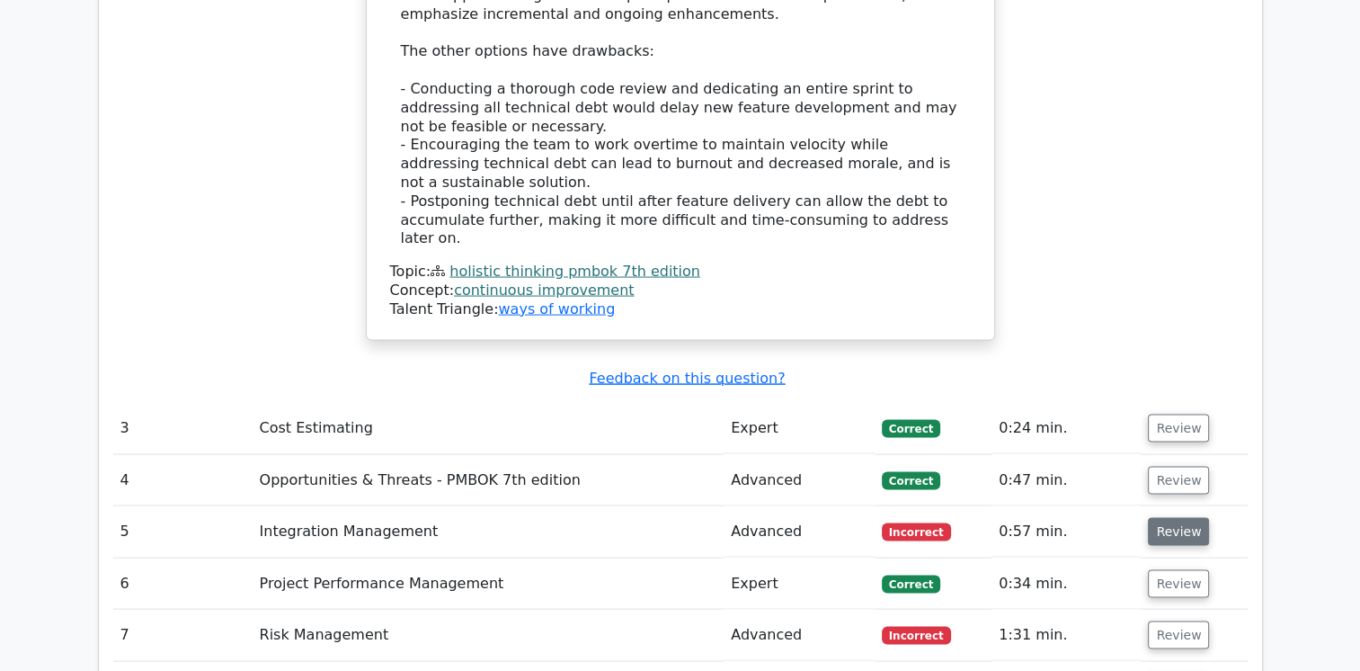
click at [1166, 518] on button "Review" at bounding box center [1178, 532] width 61 height 28
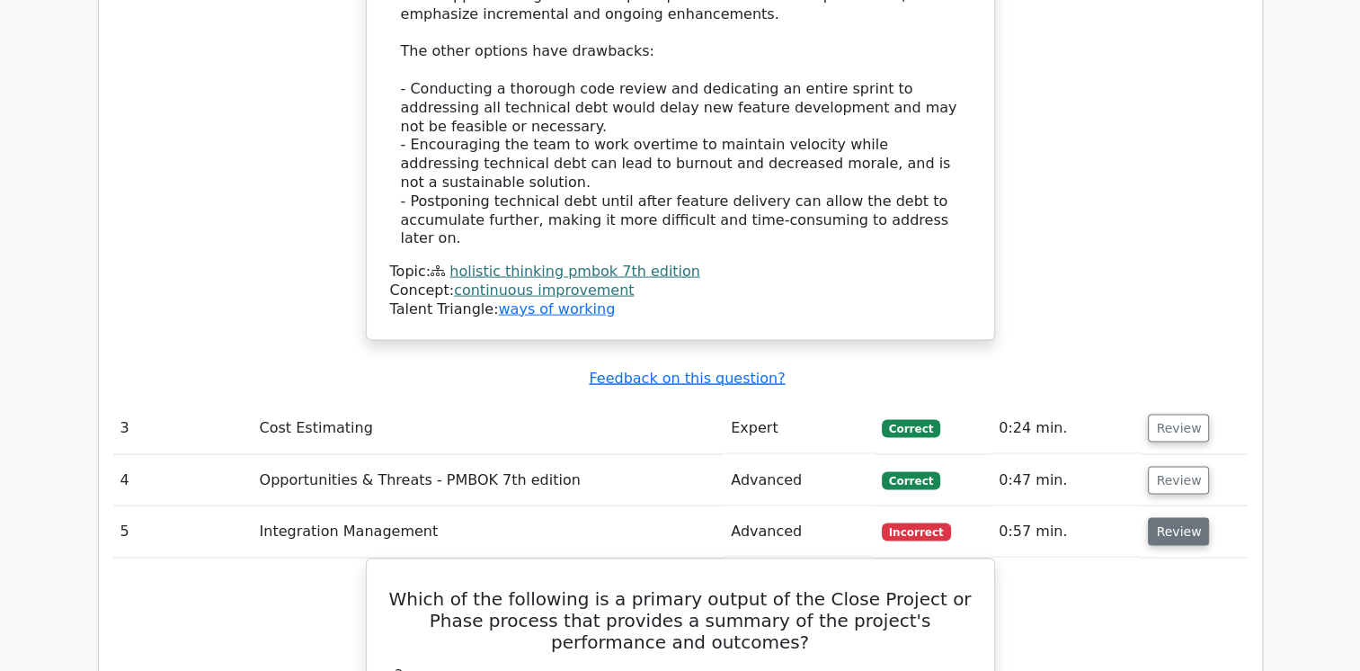
click at [1172, 518] on button "Review" at bounding box center [1178, 532] width 61 height 28
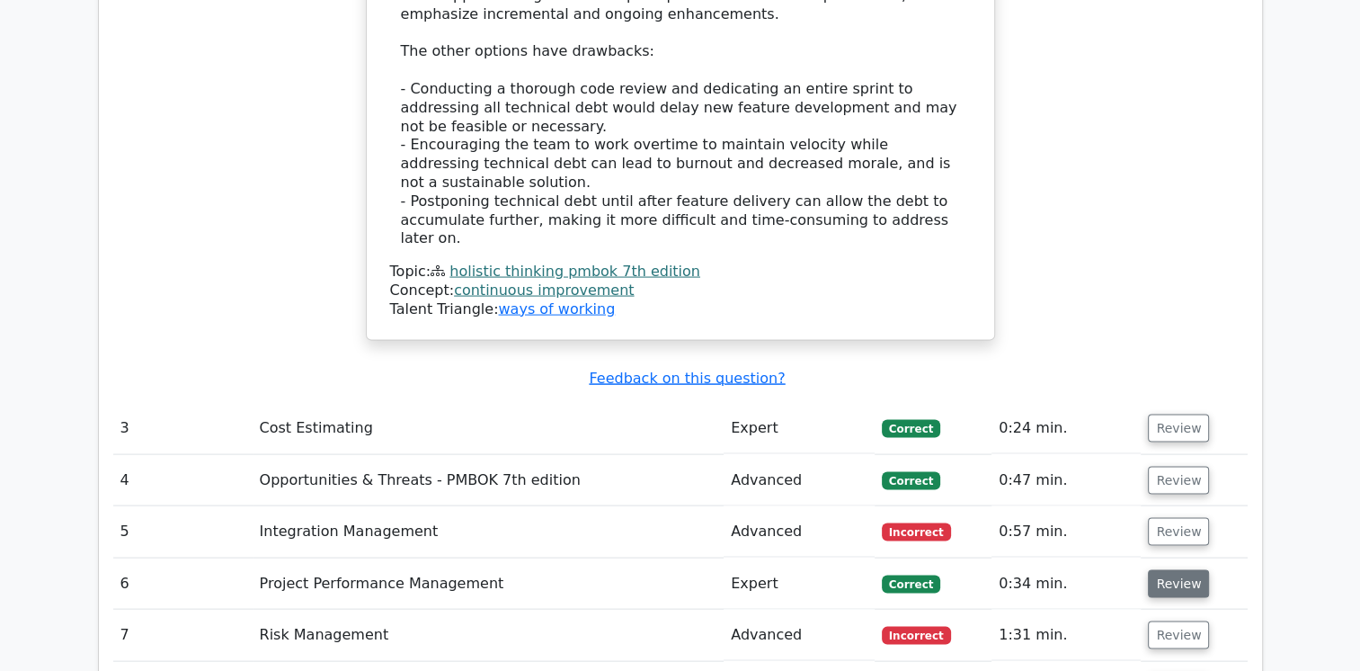
click at [1168, 570] on button "Review" at bounding box center [1178, 584] width 61 height 28
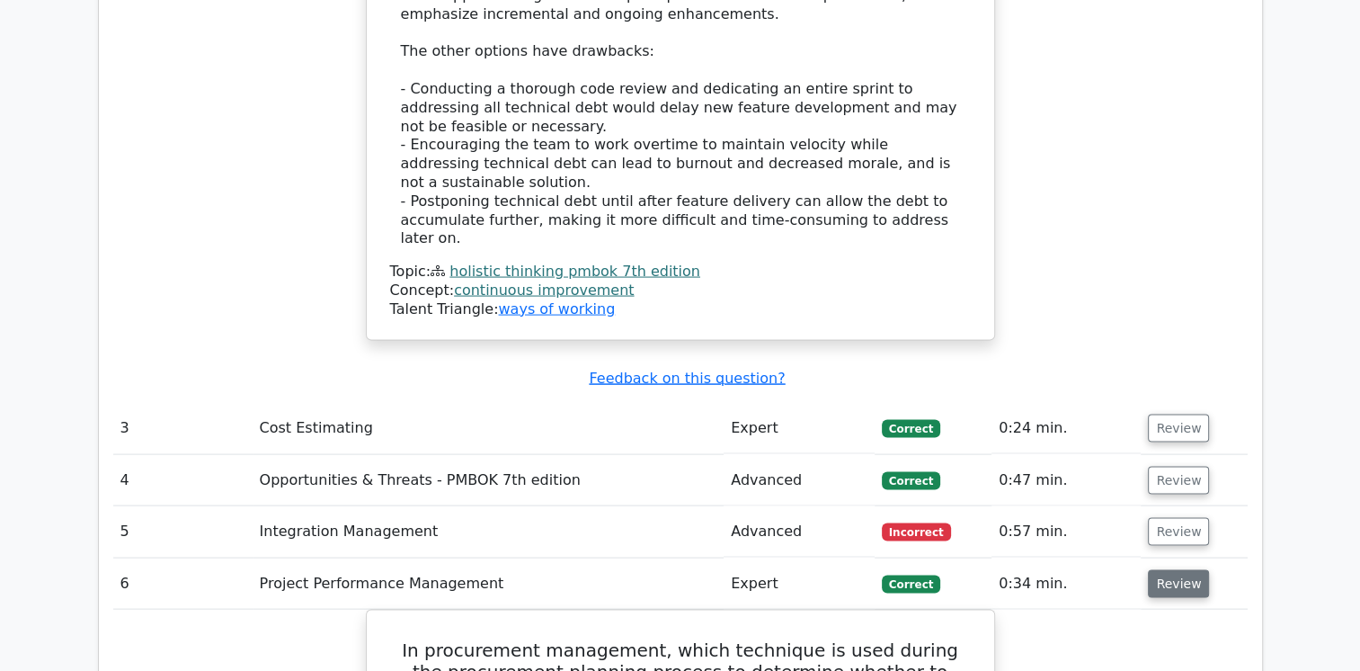
click at [1168, 570] on button "Review" at bounding box center [1178, 584] width 61 height 28
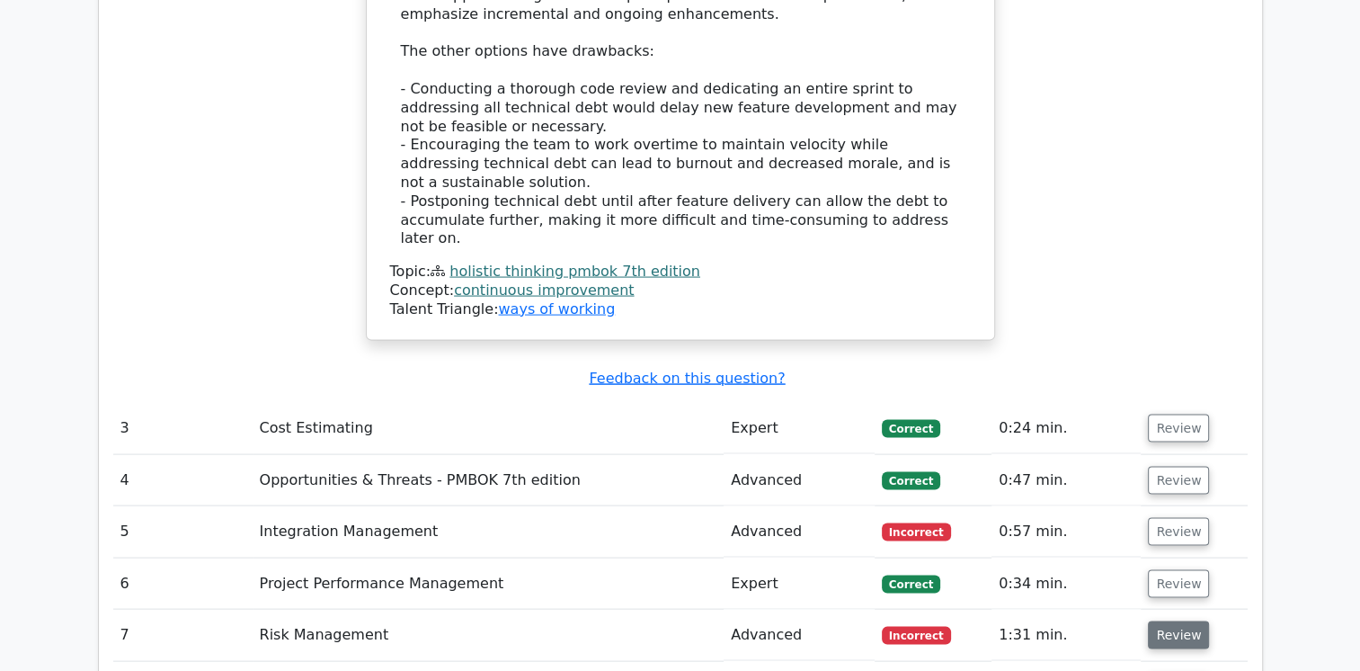
click at [1171, 621] on button "Review" at bounding box center [1178, 635] width 61 height 28
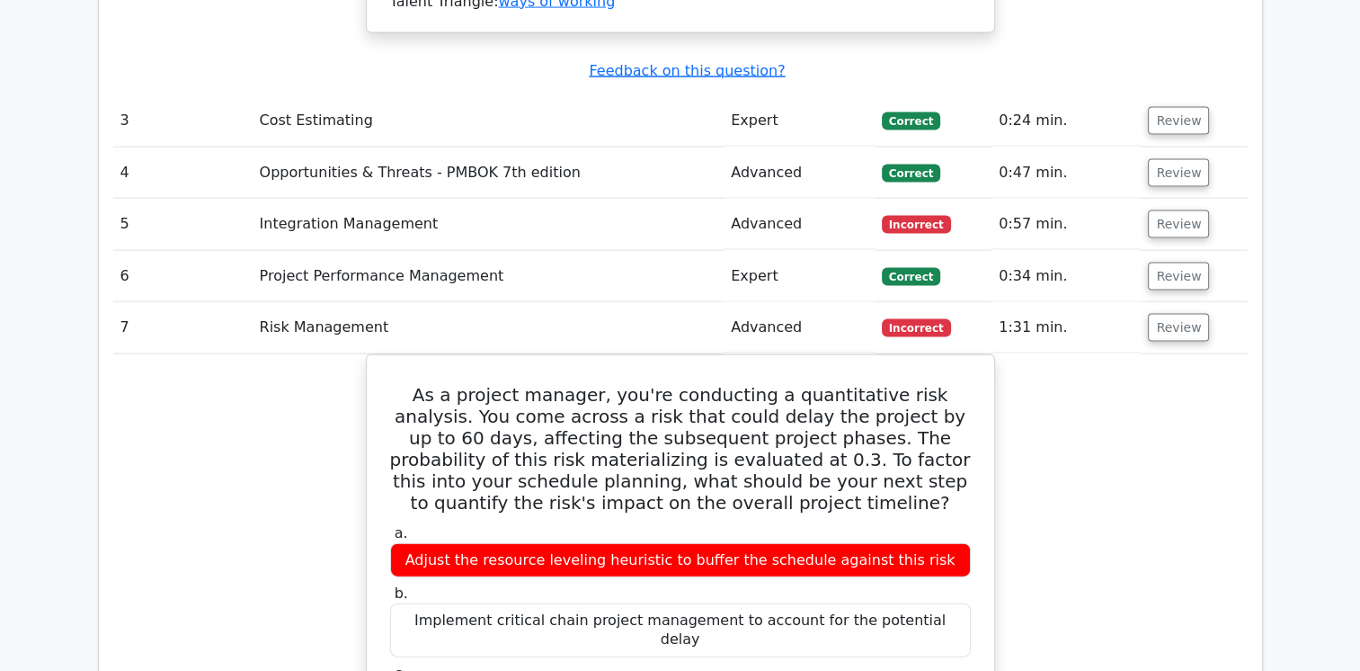
scroll to position [3907, 0]
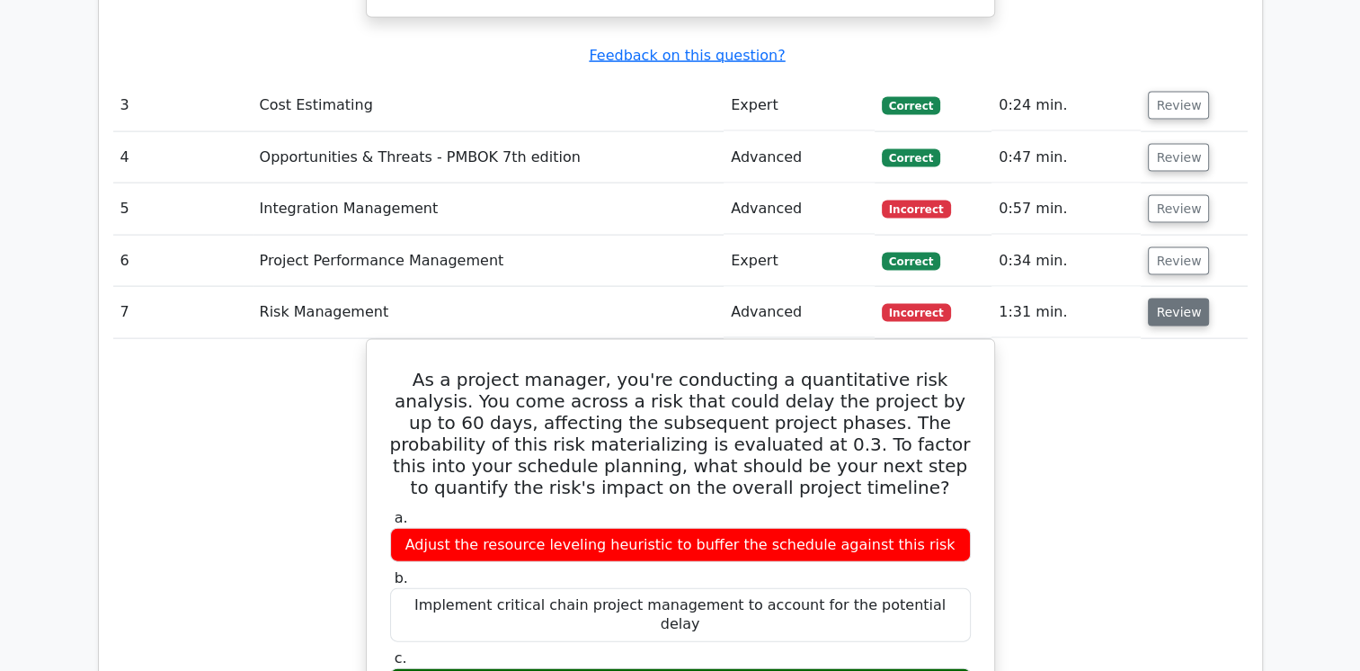
click at [1171, 298] on button "Review" at bounding box center [1178, 312] width 61 height 28
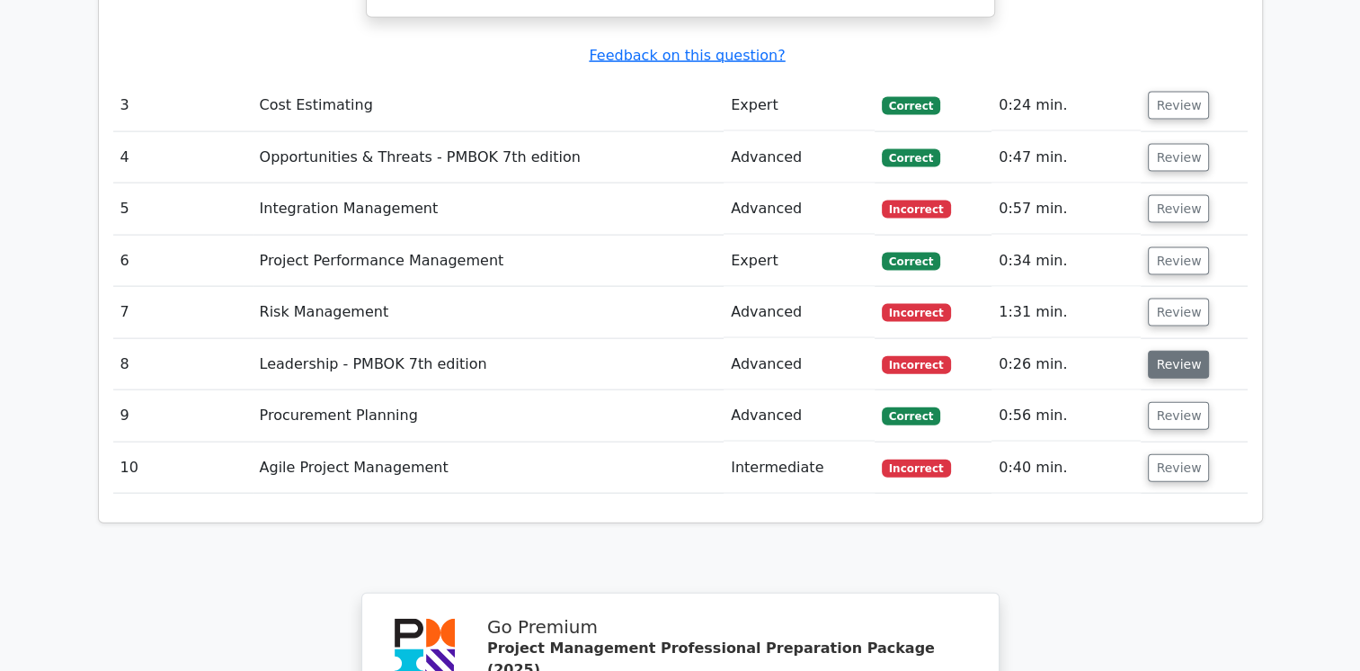
click at [1182, 351] on button "Review" at bounding box center [1178, 365] width 61 height 28
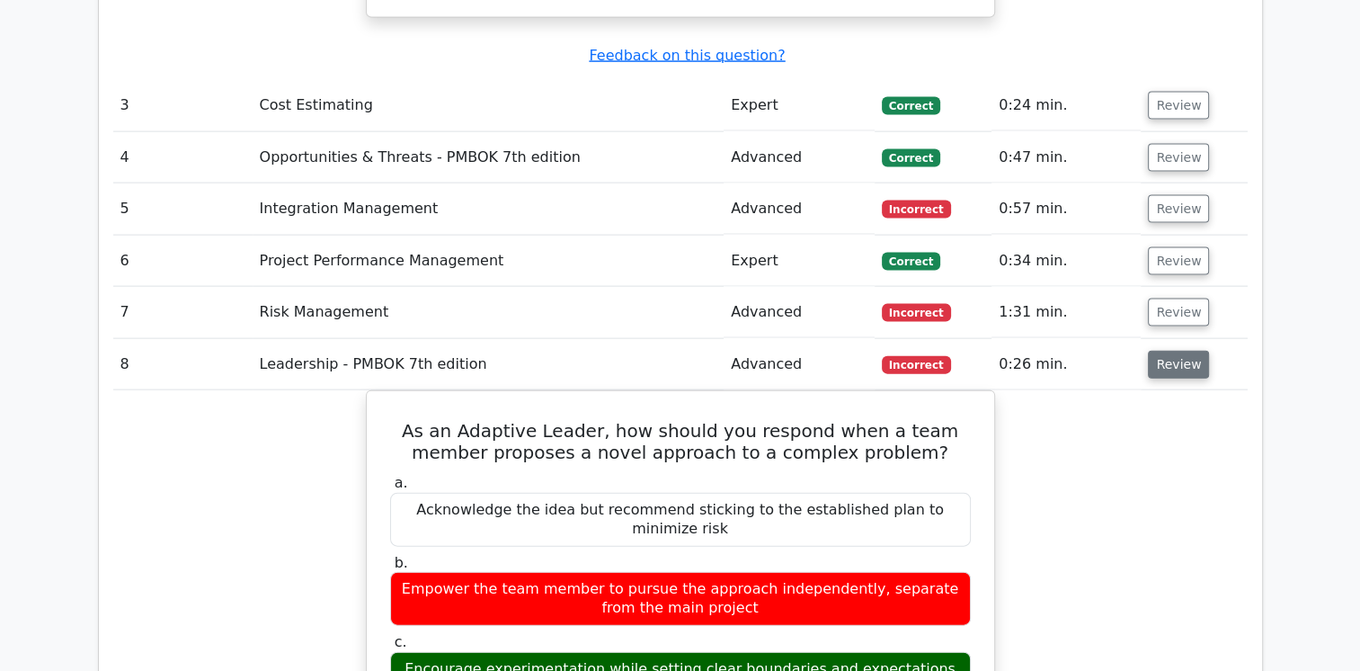
click at [1171, 351] on button "Review" at bounding box center [1178, 365] width 61 height 28
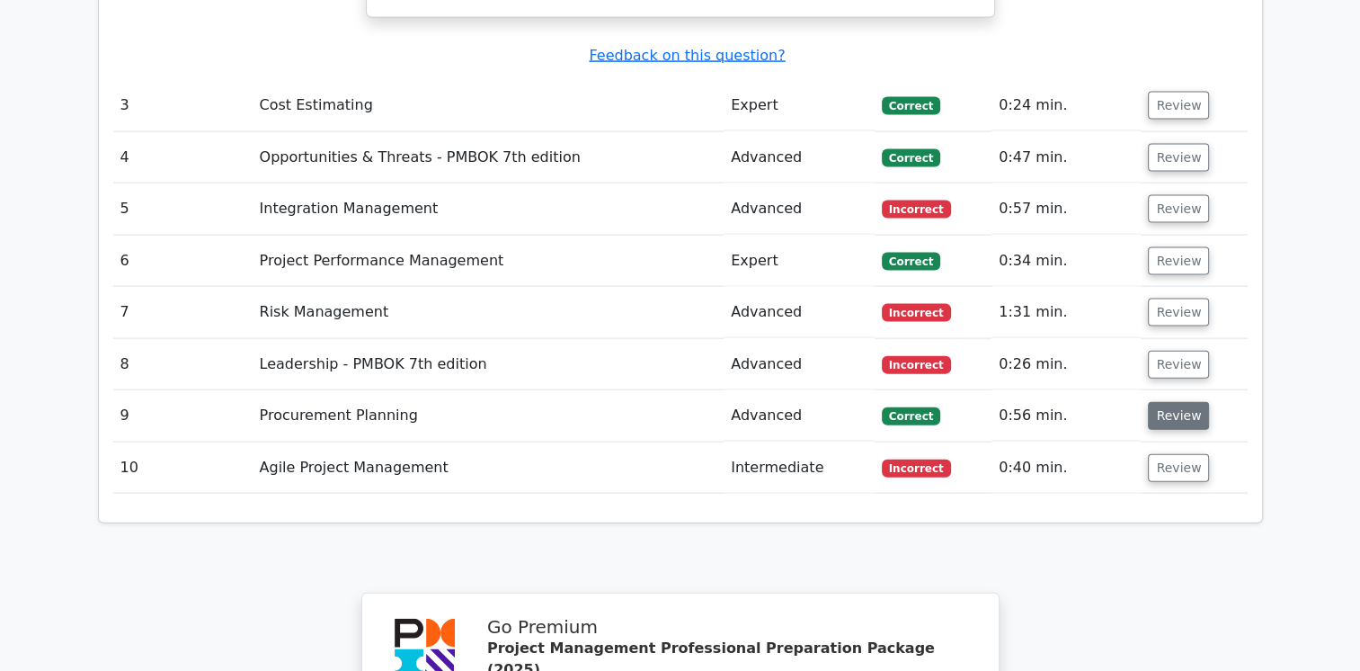
click at [1177, 402] on button "Review" at bounding box center [1178, 416] width 61 height 28
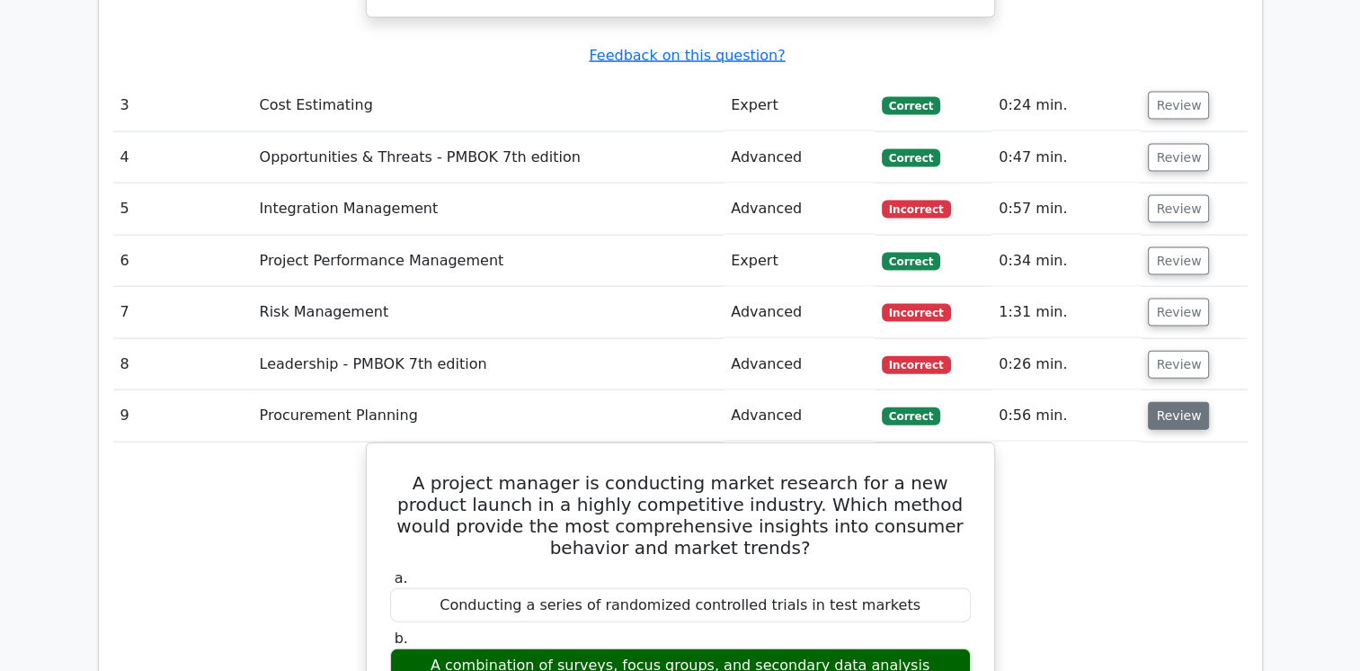
click at [1177, 402] on button "Review" at bounding box center [1178, 416] width 61 height 28
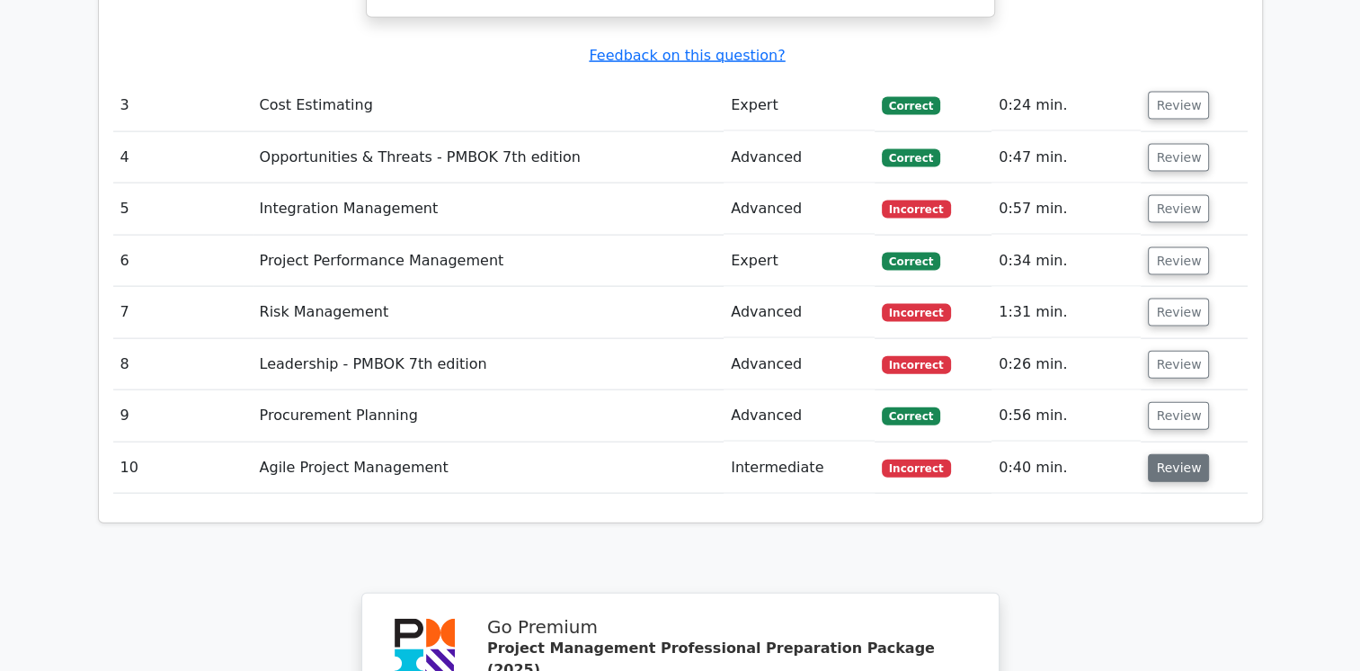
click at [1163, 454] on button "Review" at bounding box center [1178, 468] width 61 height 28
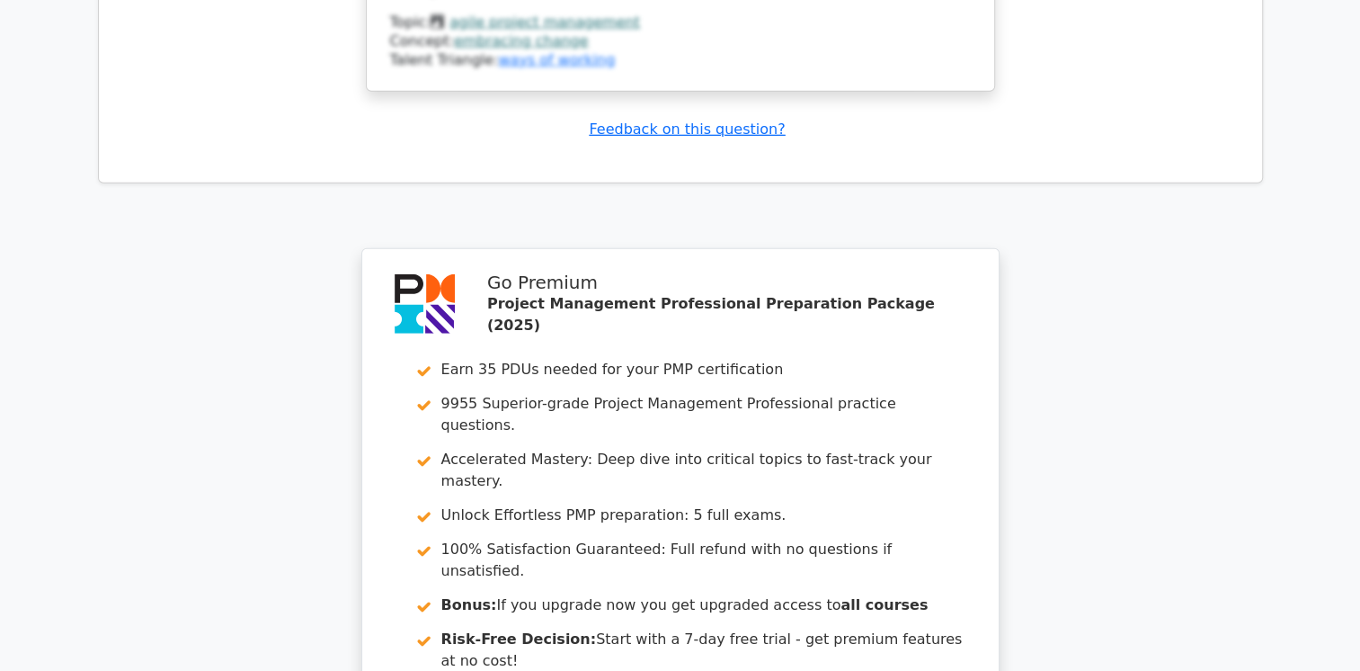
scroll to position [5562, 0]
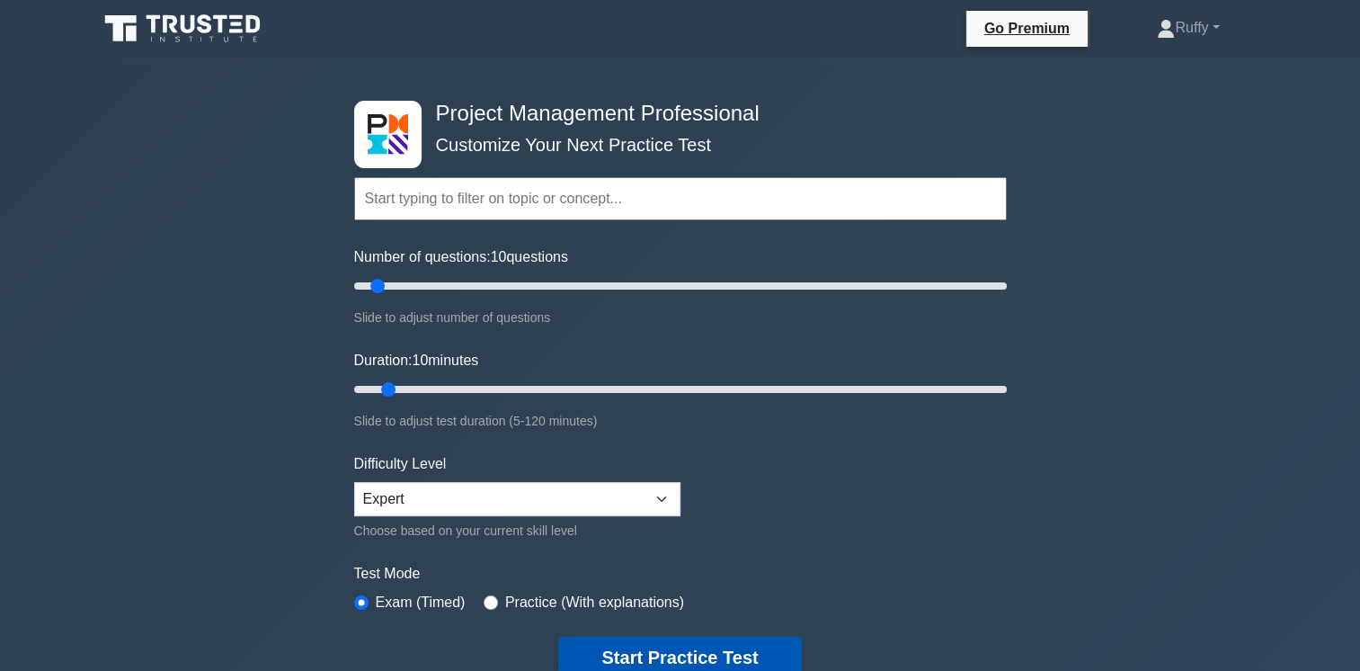
click at [759, 646] on button "Start Practice Test" at bounding box center [679, 657] width 243 height 41
click at [726, 654] on button "Start Practice Test" at bounding box center [679, 657] width 243 height 41
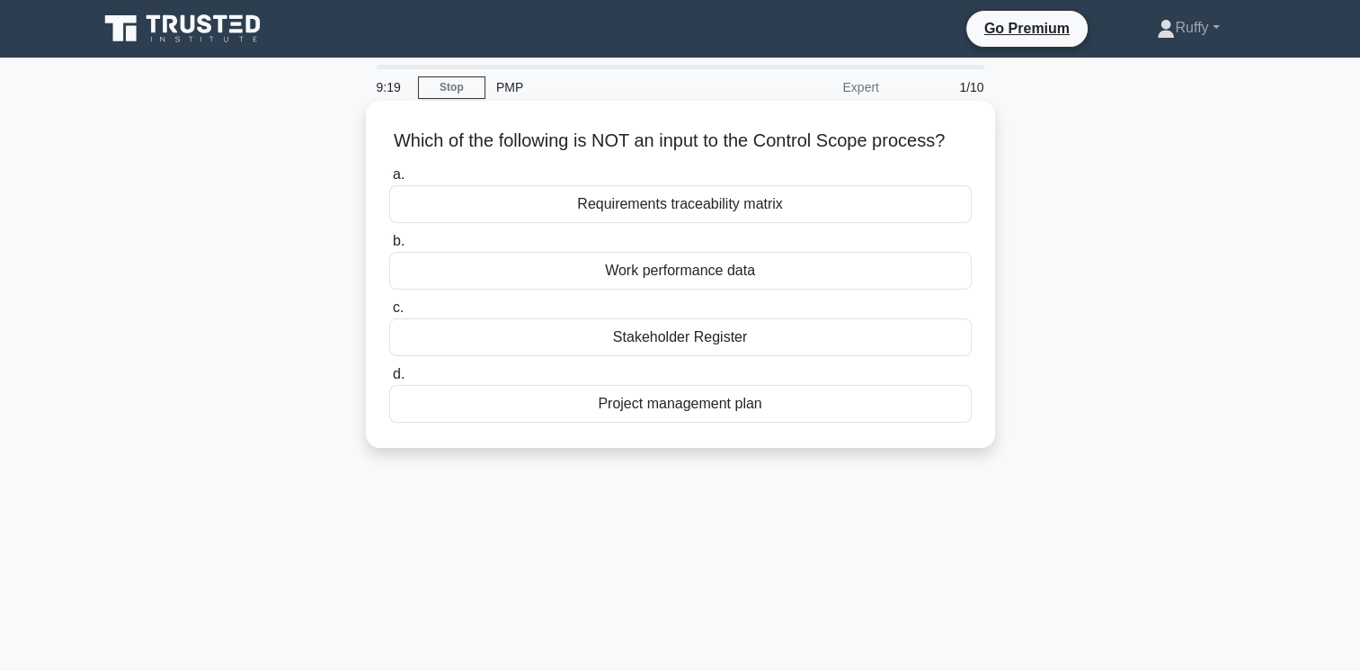
click at [711, 356] on div "Stakeholder Register" at bounding box center [680, 337] width 583 height 38
click at [389, 314] on input "c. Stakeholder Register" at bounding box center [389, 308] width 0 height 12
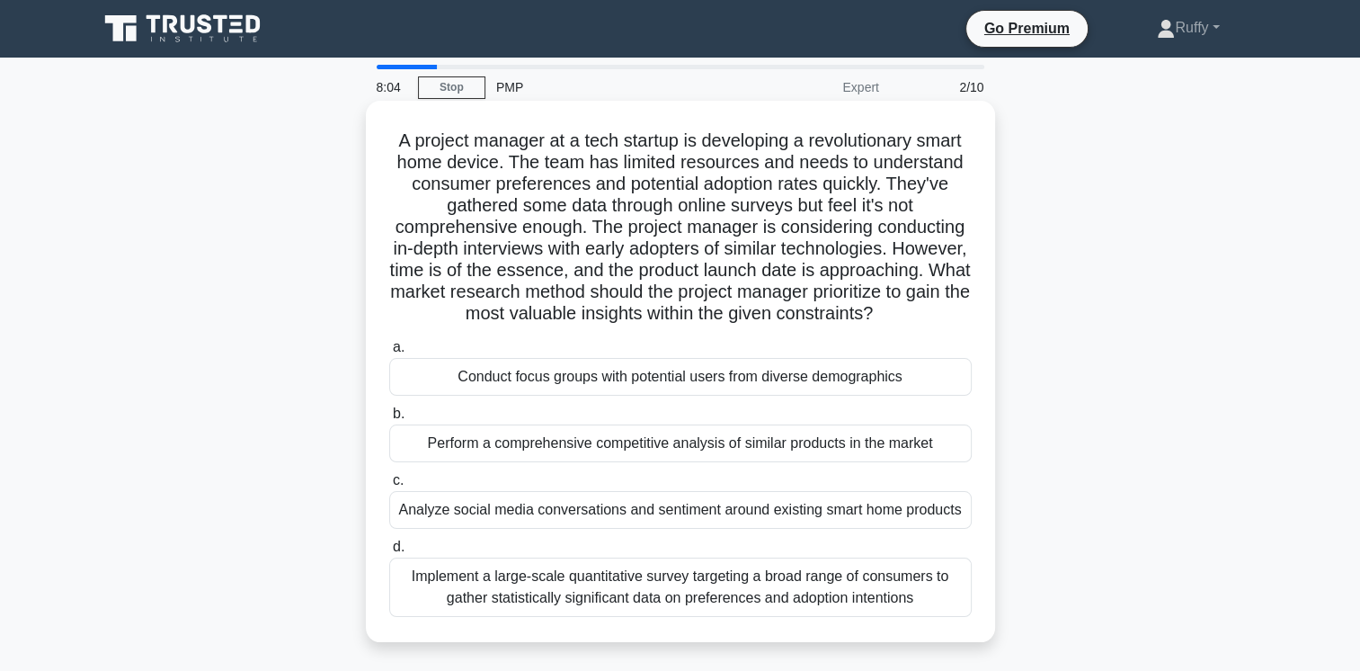
click at [637, 396] on div "Conduct focus groups with potential users from diverse demographics" at bounding box center [680, 377] width 583 height 38
click at [389, 353] on input "a. Conduct focus groups with potential users from diverse demographics" at bounding box center [389, 348] width 0 height 12
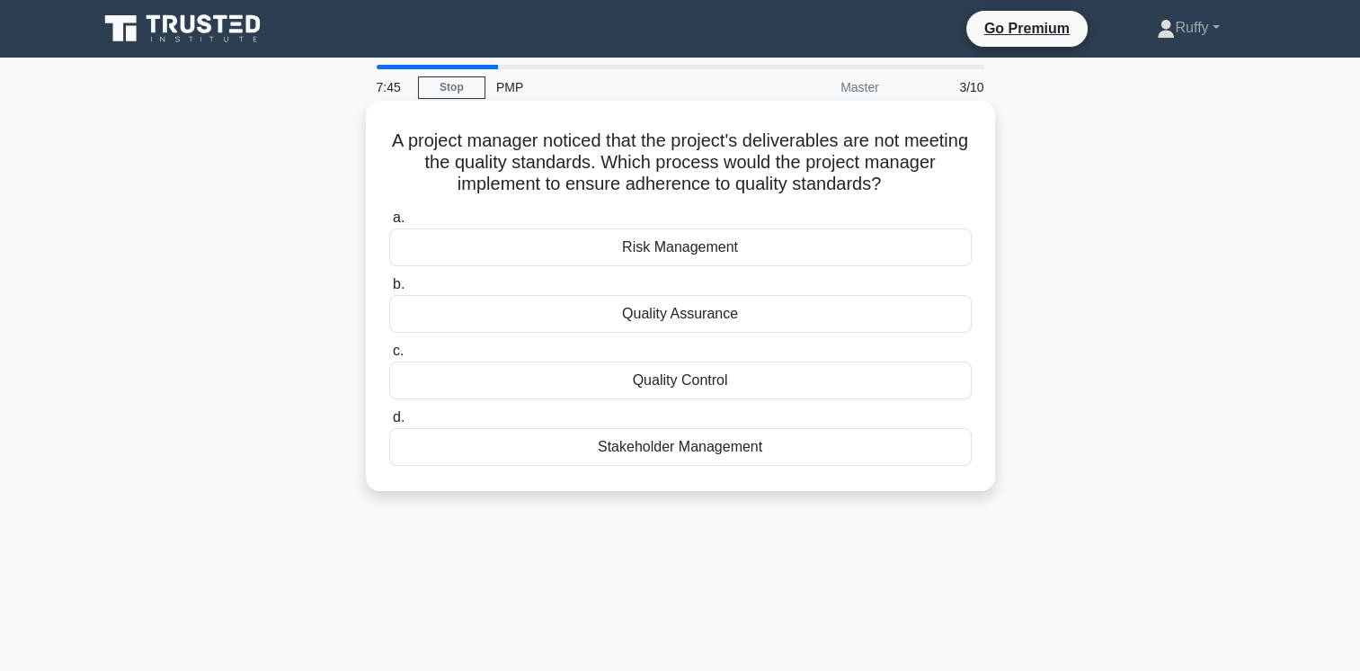
click at [697, 383] on div "Quality Control" at bounding box center [680, 380] width 583 height 38
click at [389, 357] on input "c. Quality Control" at bounding box center [389, 351] width 0 height 12
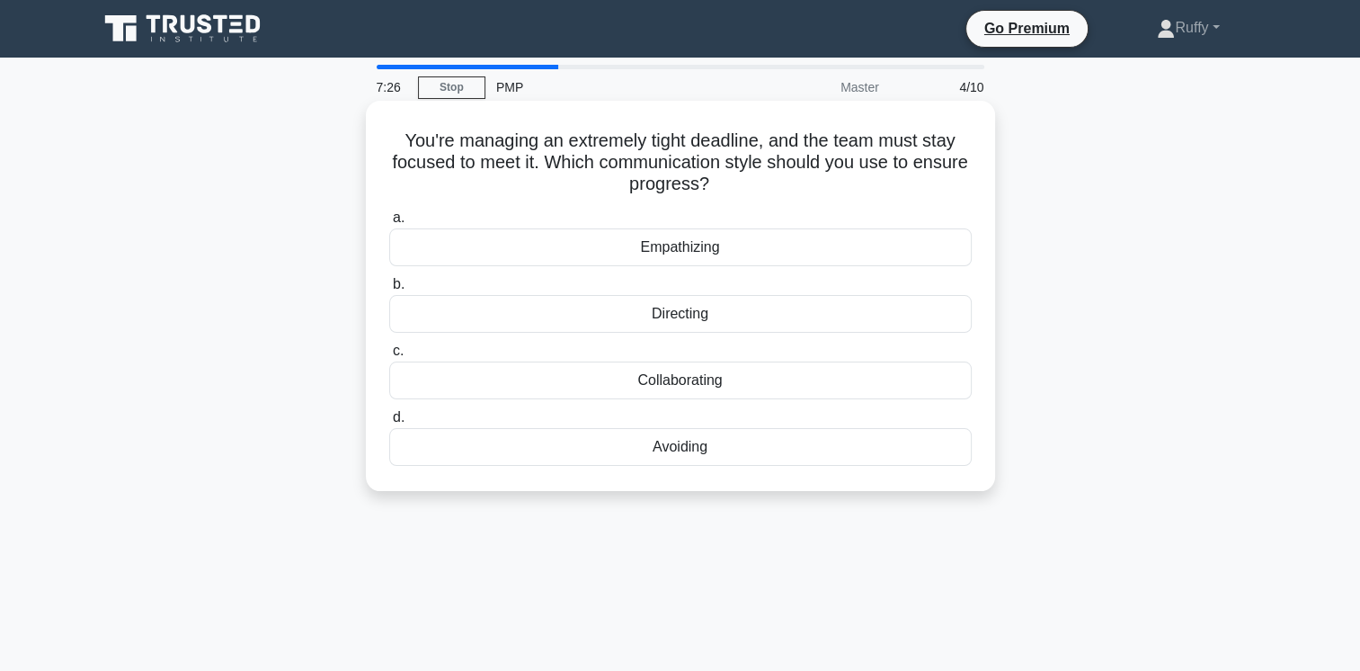
click at [709, 384] on div "Collaborating" at bounding box center [680, 380] width 583 height 38
click at [389, 357] on input "c. Collaborating" at bounding box center [389, 351] width 0 height 12
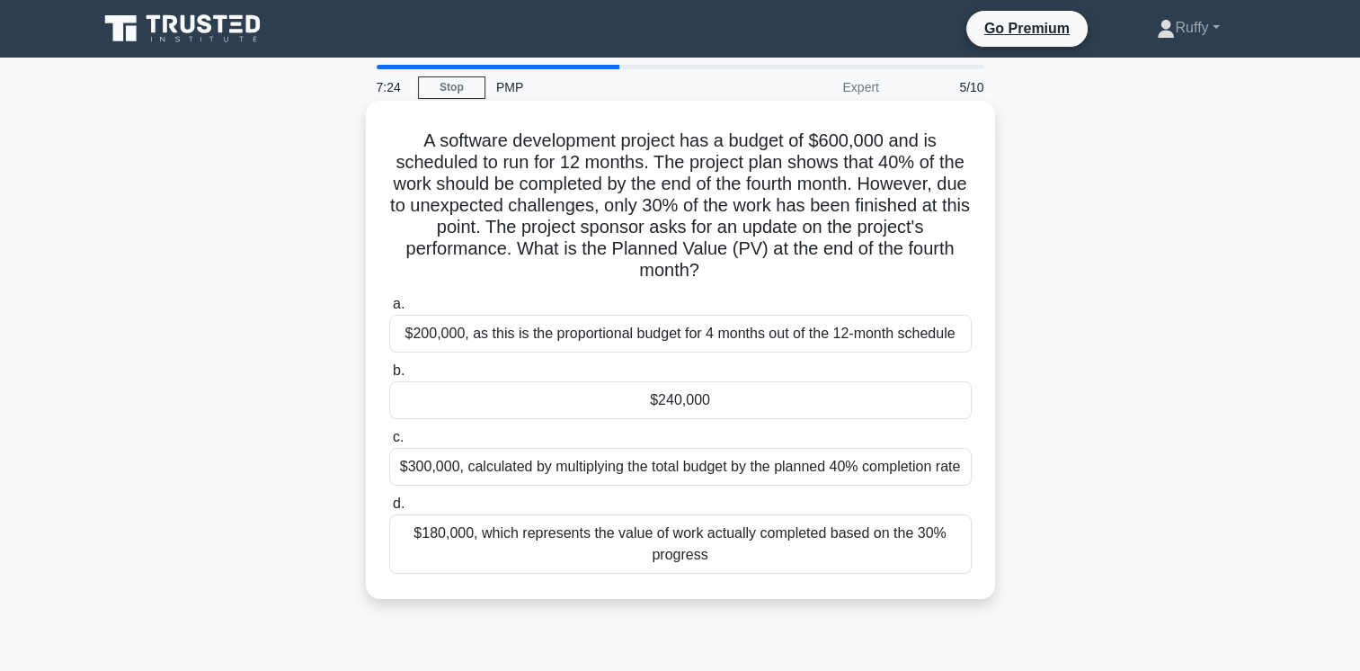
click at [720, 266] on icon ".spinner_0XTQ{transform-origin:center;animation:spinner_y6GP .75s linear infini…" at bounding box center [710, 272] width 22 height 22
click at [715, 398] on div "$240,000" at bounding box center [680, 400] width 583 height 38
click at [389, 377] on input "b. $240,000" at bounding box center [389, 371] width 0 height 12
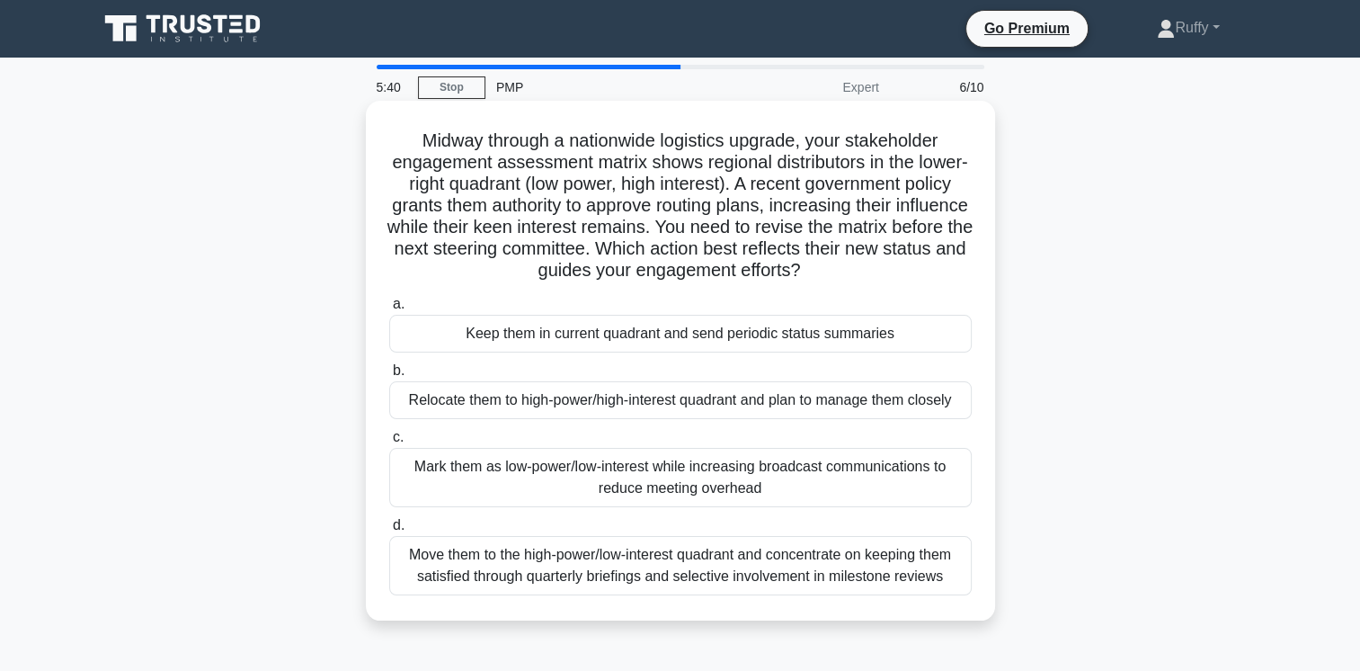
click at [831, 406] on div "Relocate them to high-power/high-interest quadrant and plan to manage them clos…" at bounding box center [680, 400] width 583 height 38
click at [389, 377] on input "b. Relocate them to high-power/high-interest quadrant and plan to manage them c…" at bounding box center [389, 371] width 0 height 12
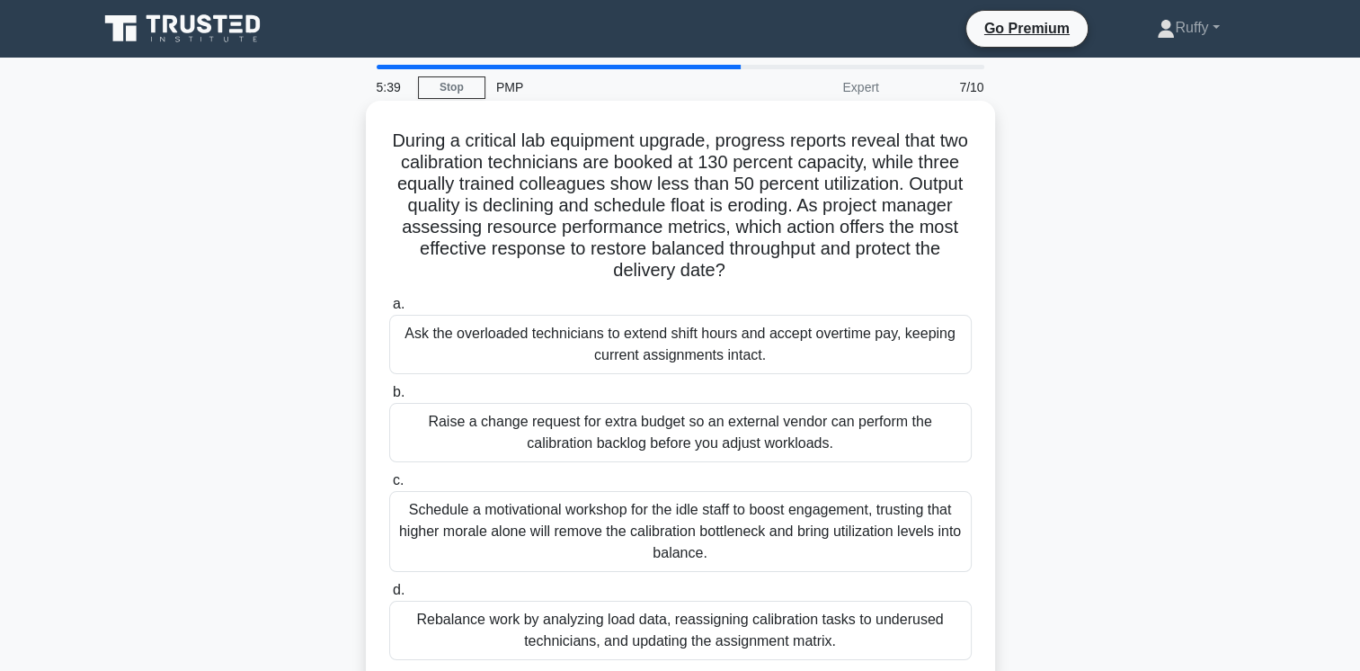
click at [777, 275] on h5 "During a critical lab equipment upgrade, progress reports reveal that two calib…" at bounding box center [680, 205] width 586 height 153
click at [707, 637] on div "Rebalance work by analyzing load data, reassigning calibration tasks to underus…" at bounding box center [680, 630] width 583 height 59
click at [389, 596] on input "d. Rebalance work by analyzing load data, reassigning calibration tasks to unde…" at bounding box center [389, 590] width 0 height 12
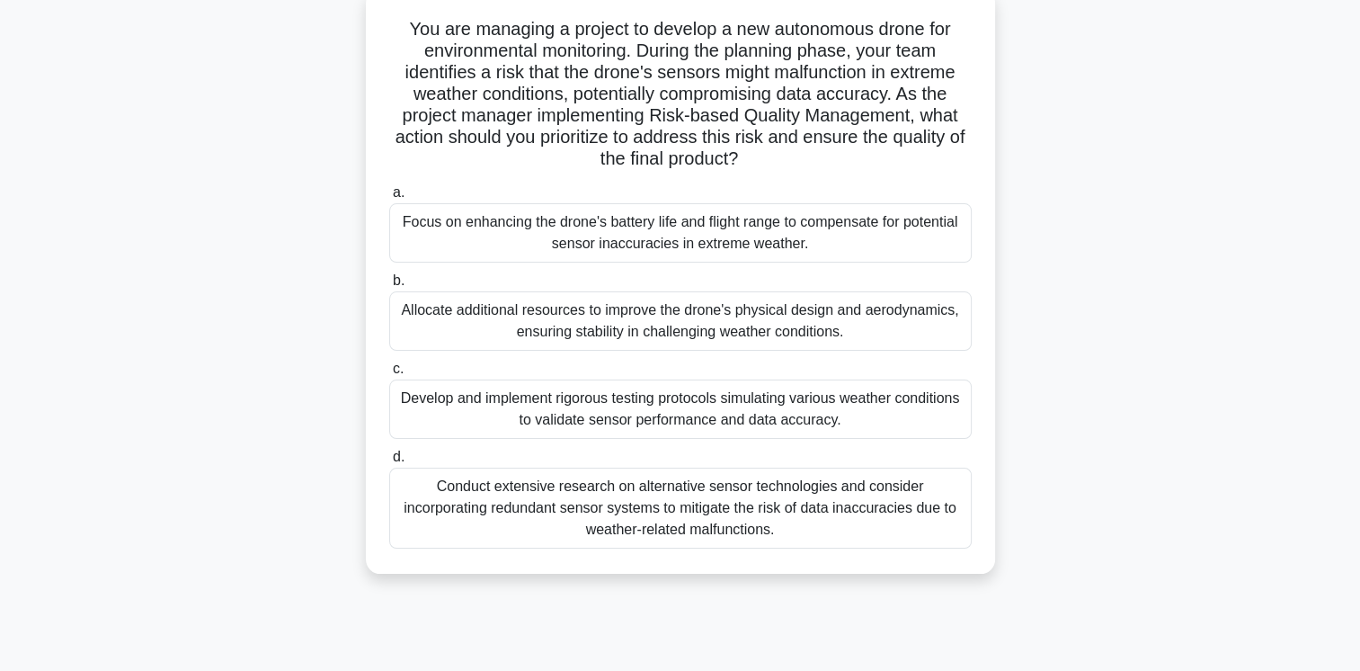
scroll to position [144, 0]
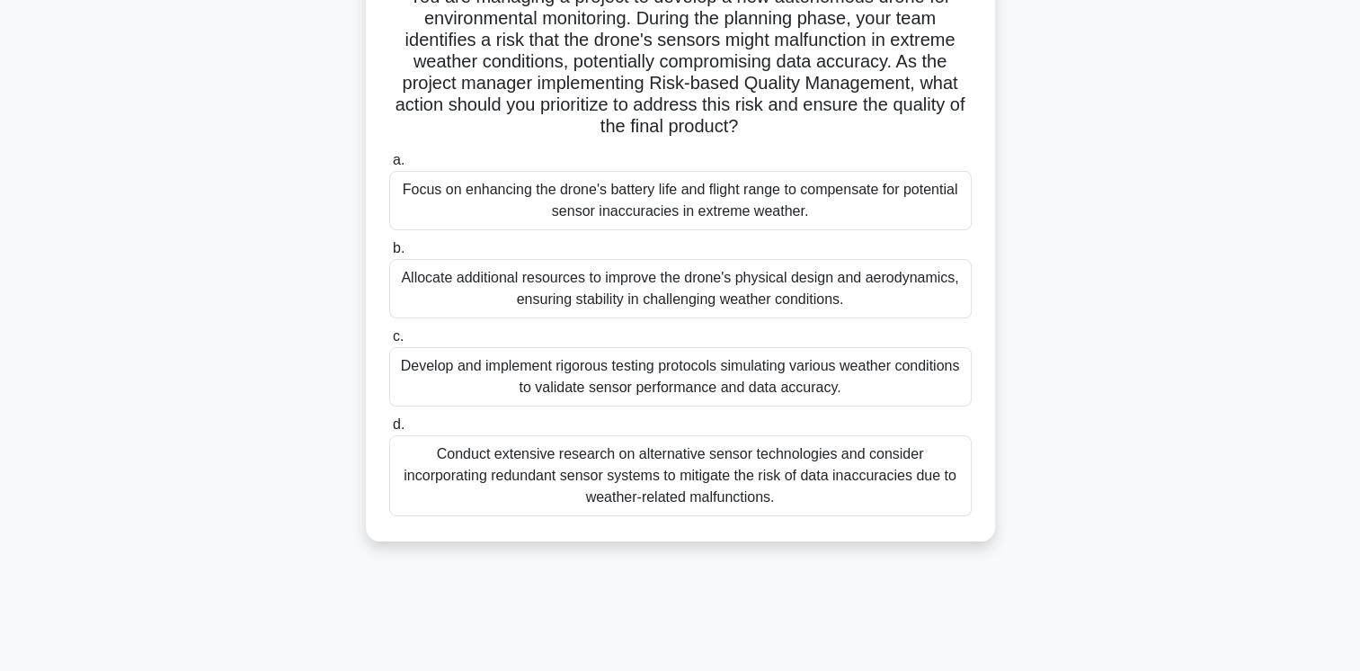
click at [748, 483] on div "Conduct extensive research on alternative sensor technologies and consider inco…" at bounding box center [680, 475] width 583 height 81
click at [389, 431] on input "d. Conduct extensive research on alternative sensor technologies and consider i…" at bounding box center [389, 425] width 0 height 12
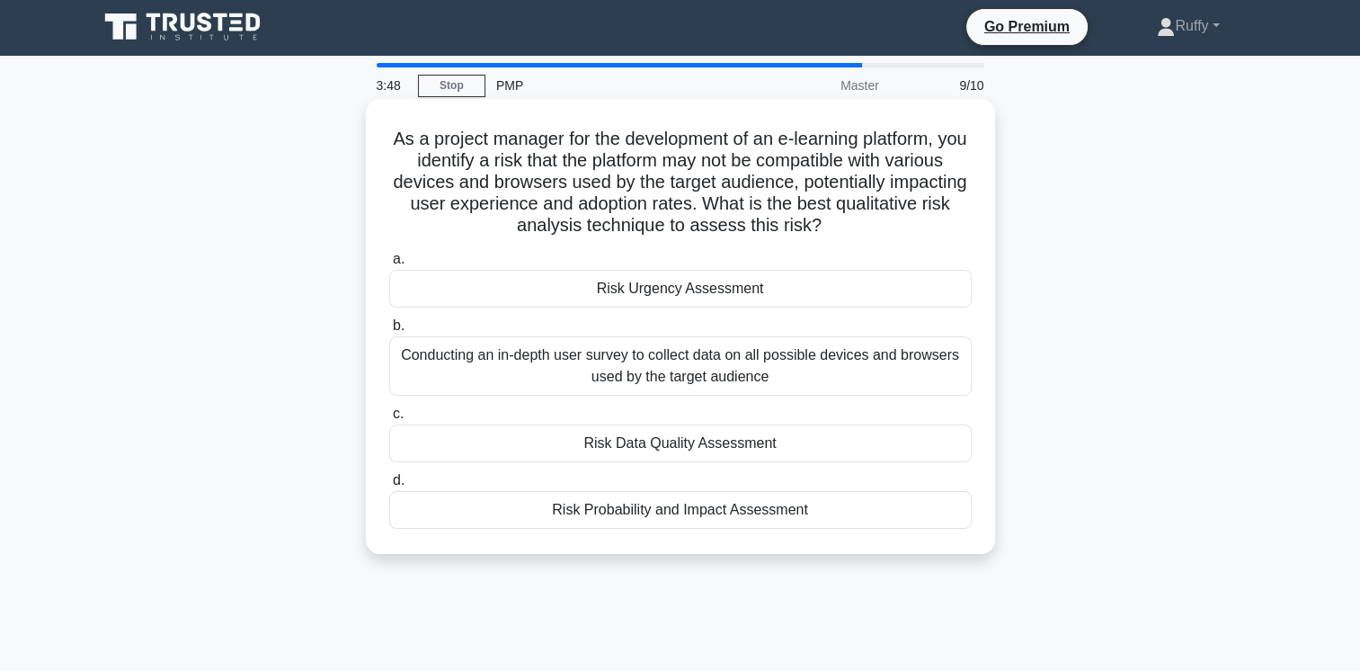
scroll to position [0, 0]
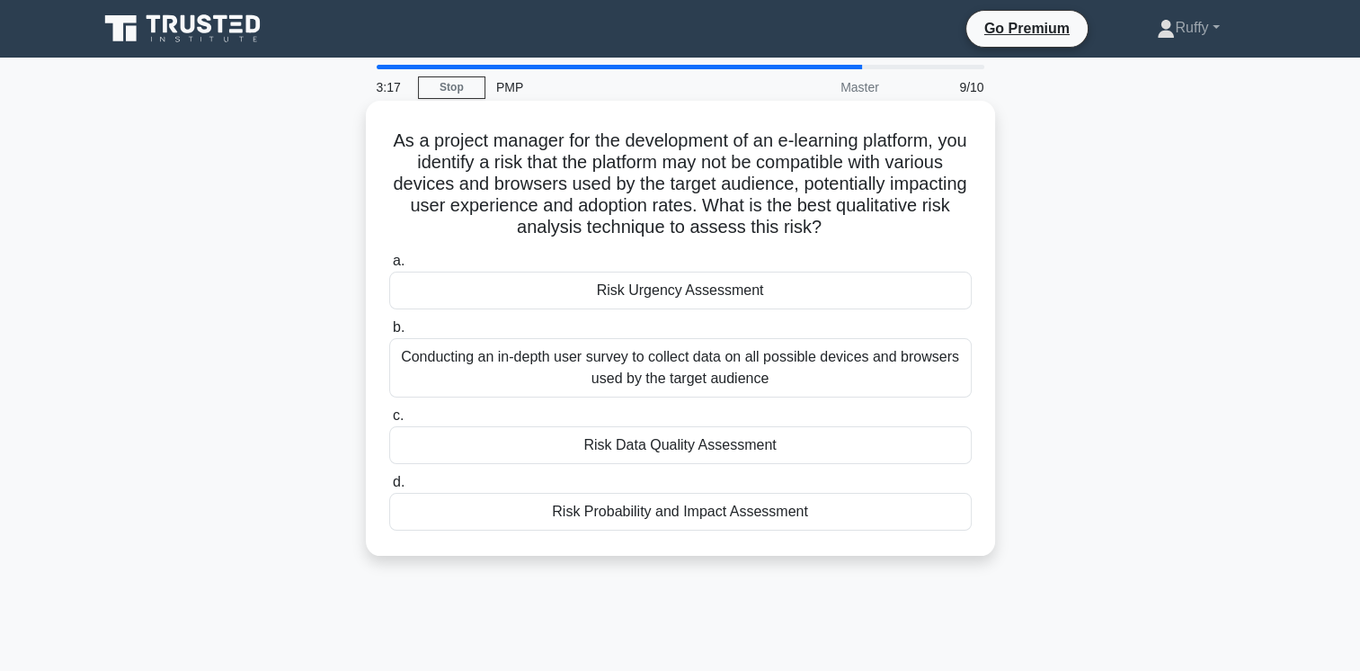
click at [769, 363] on div "Conducting an in-depth user survey to collect data on all possible devices and …" at bounding box center [680, 367] width 583 height 59
click at [389, 334] on input "b. Conducting an in-depth user survey to collect data on all possible devices a…" at bounding box center [389, 328] width 0 height 12
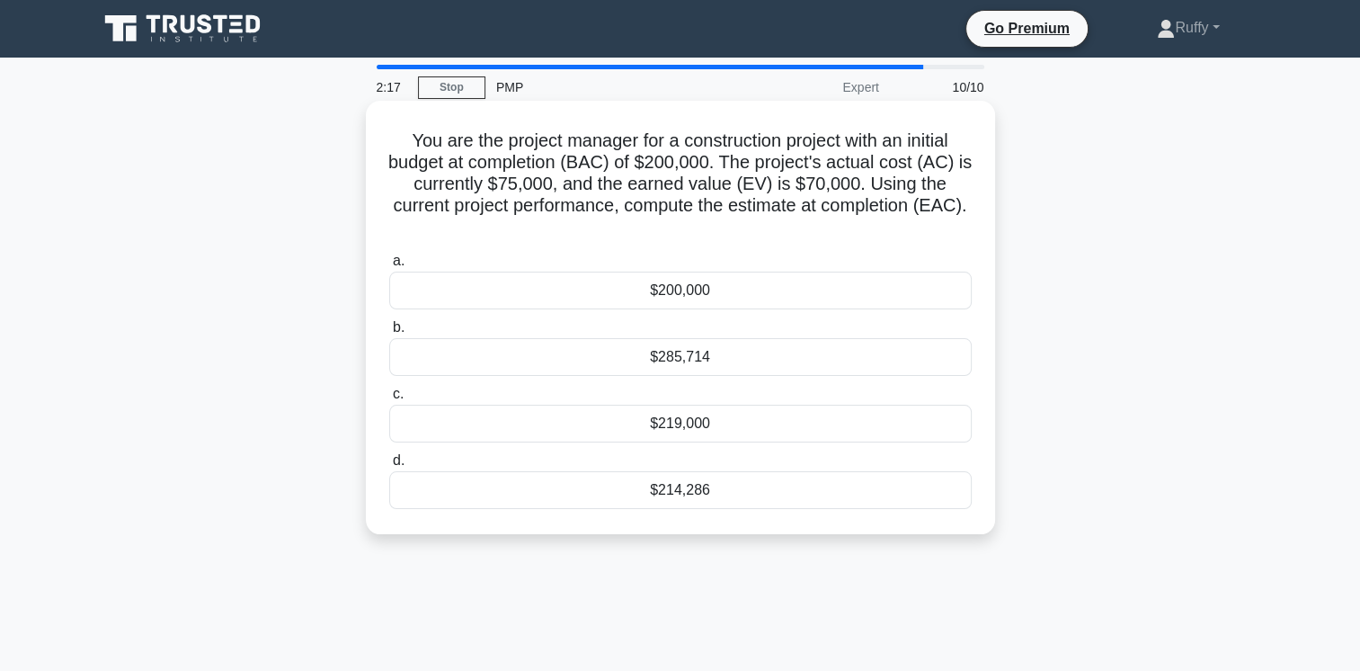
click at [726, 496] on div "$214,286" at bounding box center [680, 490] width 583 height 38
click at [389, 467] on input "d. $214,286" at bounding box center [389, 461] width 0 height 12
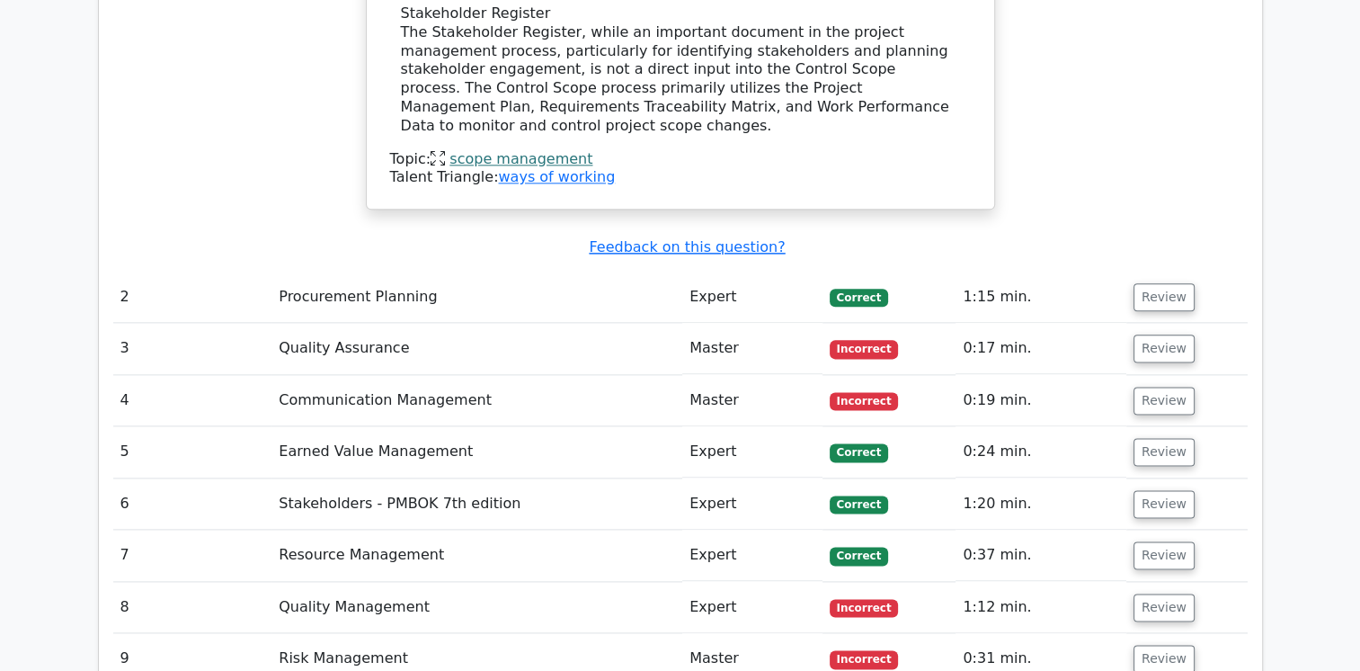
scroll to position [2205, 0]
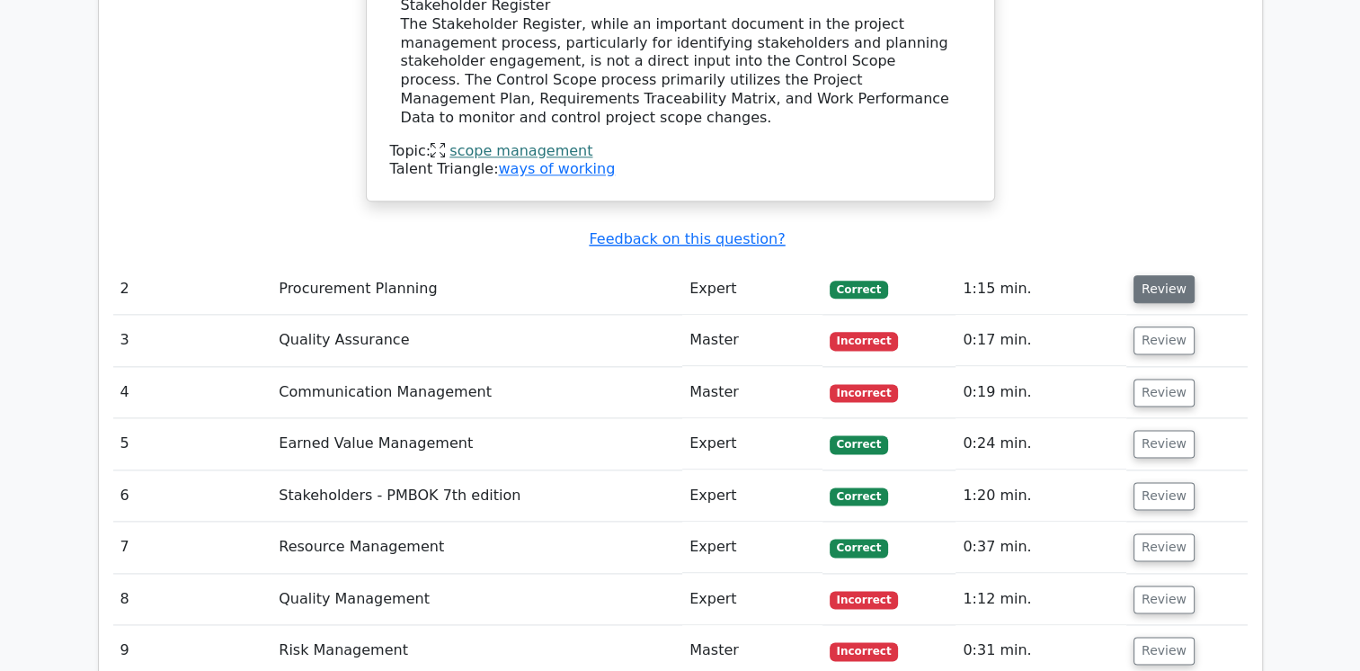
click at [1160, 275] on button "Review" at bounding box center [1164, 289] width 61 height 28
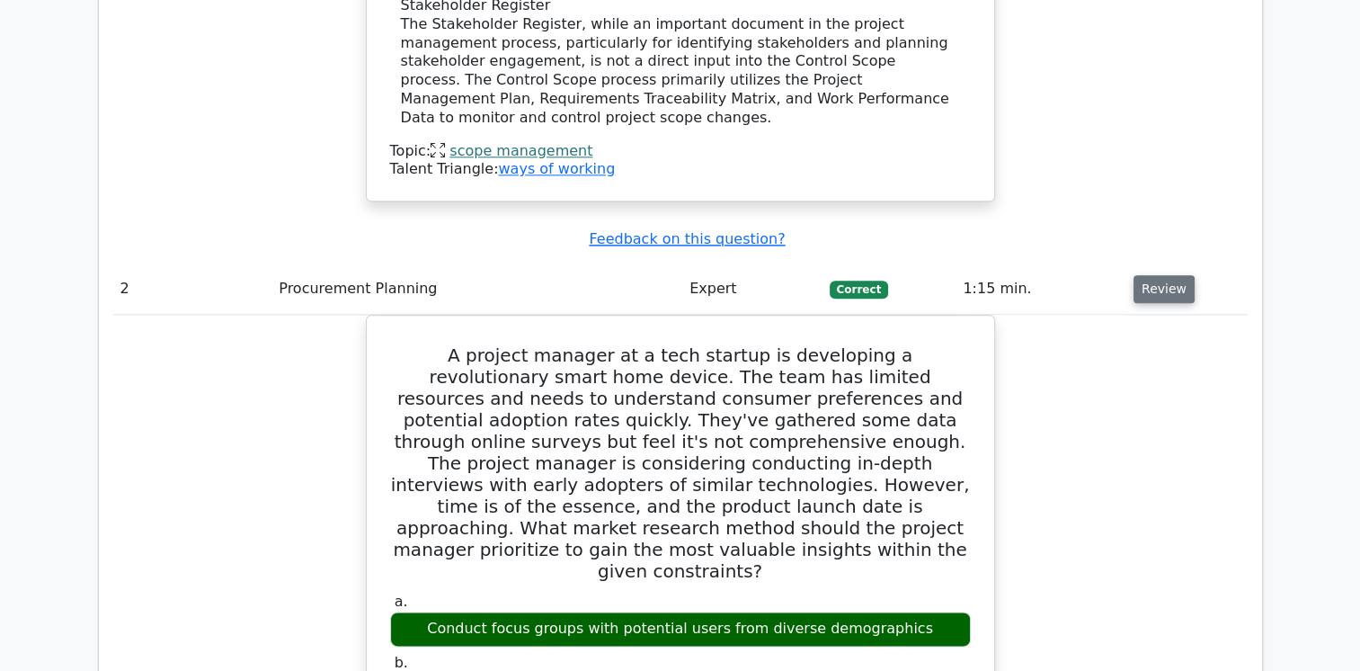
click at [1160, 275] on button "Review" at bounding box center [1164, 289] width 61 height 28
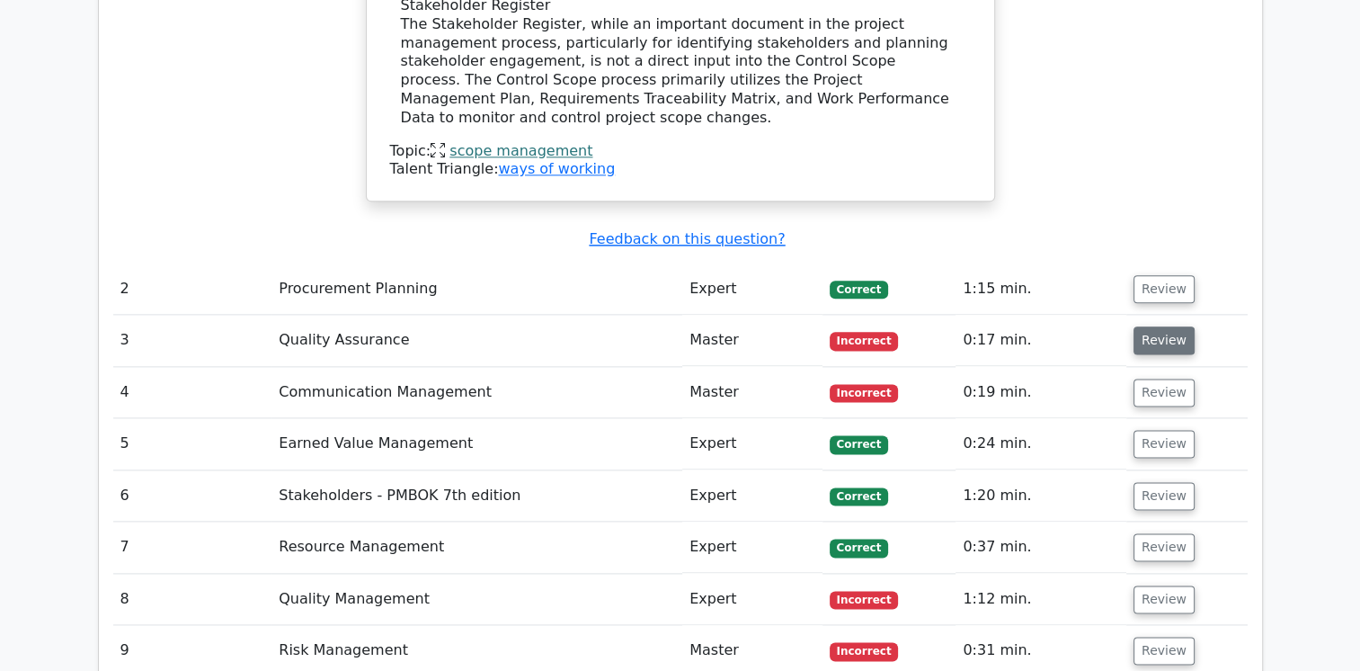
click at [1147, 326] on button "Review" at bounding box center [1164, 340] width 61 height 28
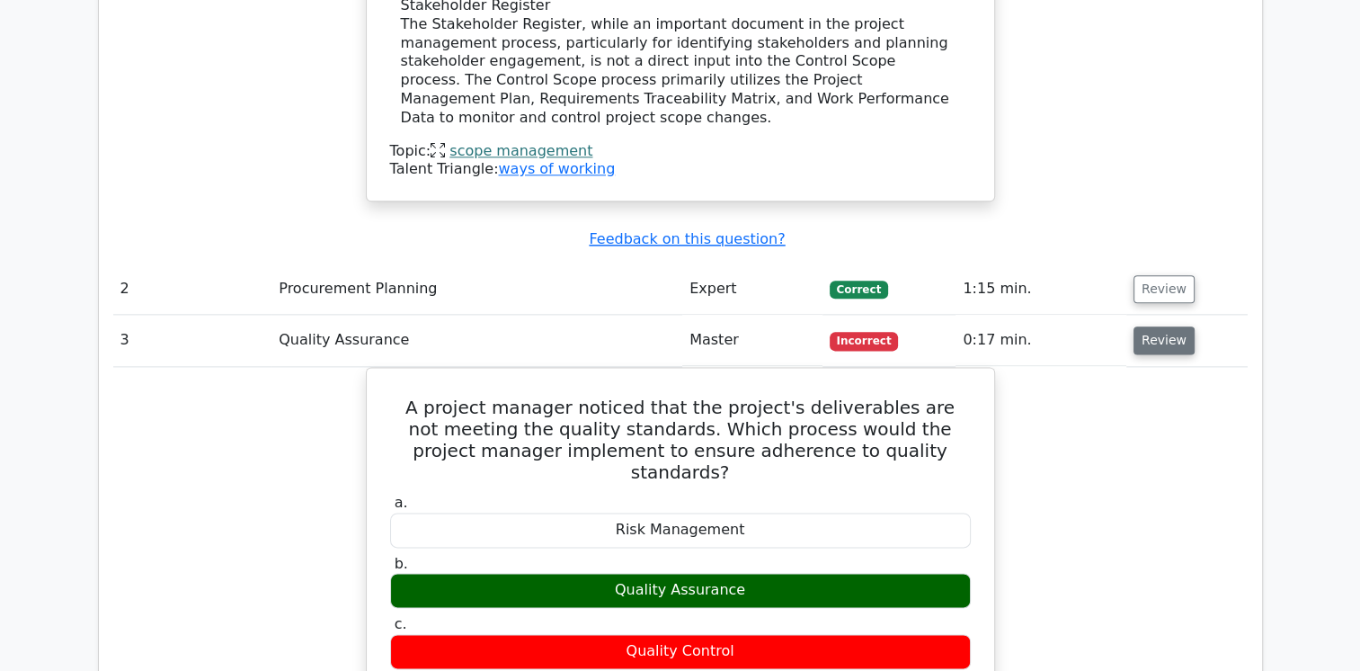
click at [1147, 326] on button "Review" at bounding box center [1164, 340] width 61 height 28
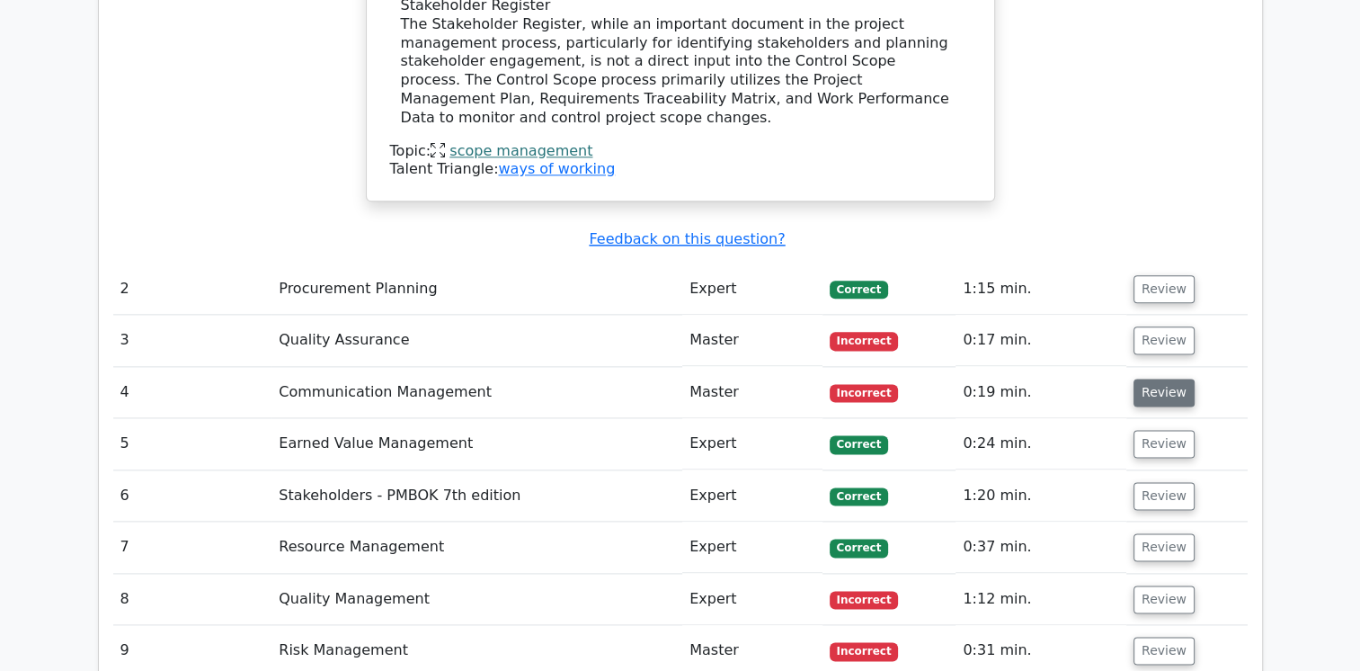
click at [1158, 378] on button "Review" at bounding box center [1164, 392] width 61 height 28
click at [1149, 378] on button "Review" at bounding box center [1164, 392] width 61 height 28
click at [1150, 378] on button "Review" at bounding box center [1164, 392] width 61 height 28
click at [1171, 378] on button "Review" at bounding box center [1164, 392] width 61 height 28
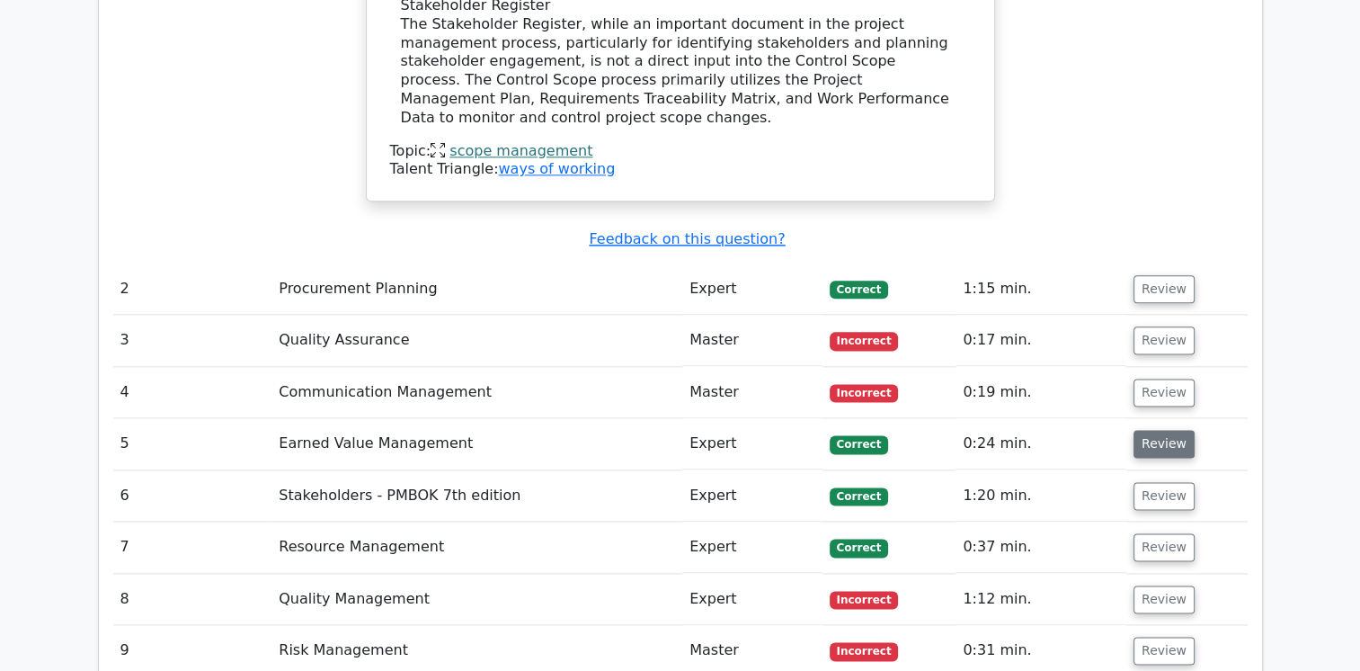
click at [1151, 430] on button "Review" at bounding box center [1164, 444] width 61 height 28
click at [1172, 378] on button "Review" at bounding box center [1164, 392] width 61 height 28
click at [1153, 378] on button "Review" at bounding box center [1164, 392] width 61 height 28
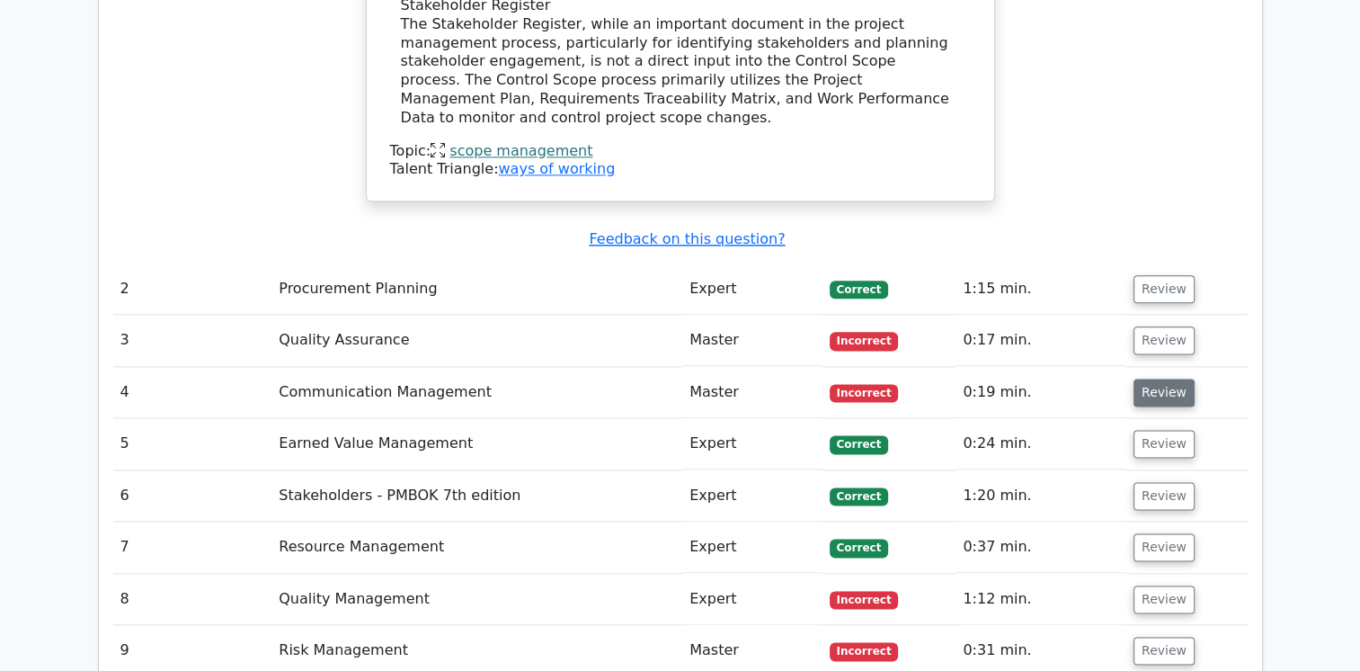
click at [1153, 378] on button "Review" at bounding box center [1164, 392] width 61 height 28
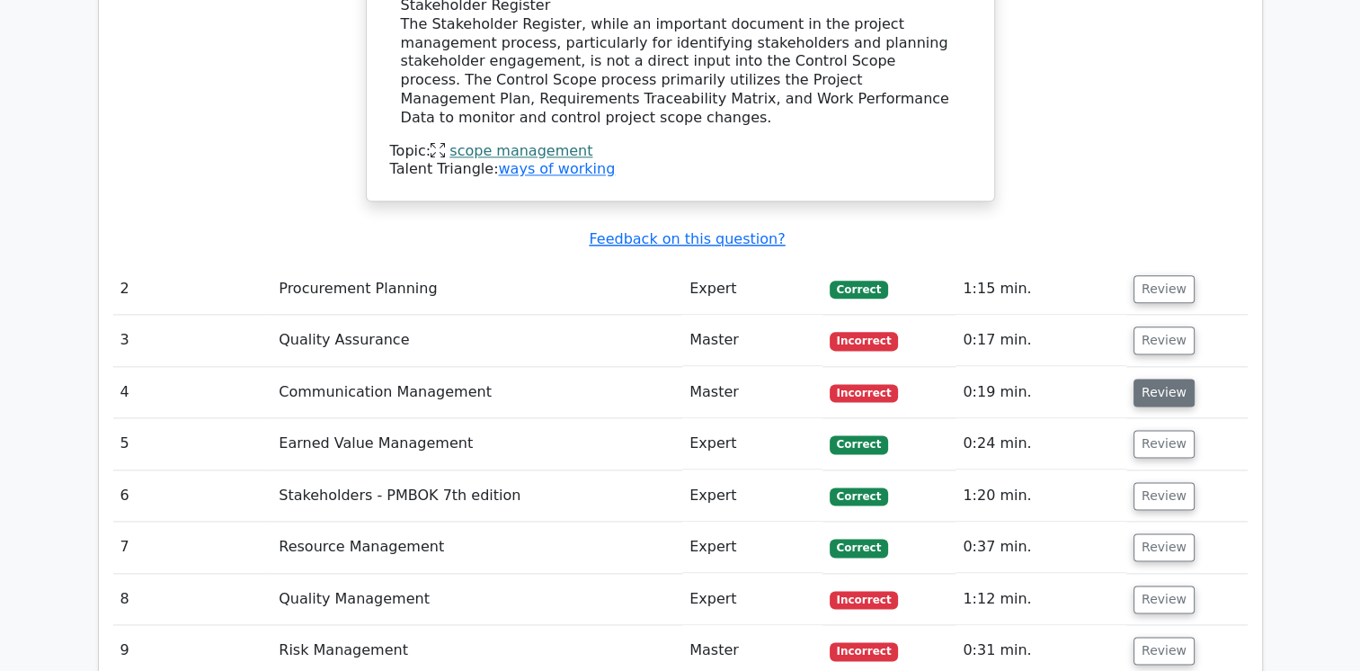
click at [1153, 378] on button "Review" at bounding box center [1164, 392] width 61 height 28
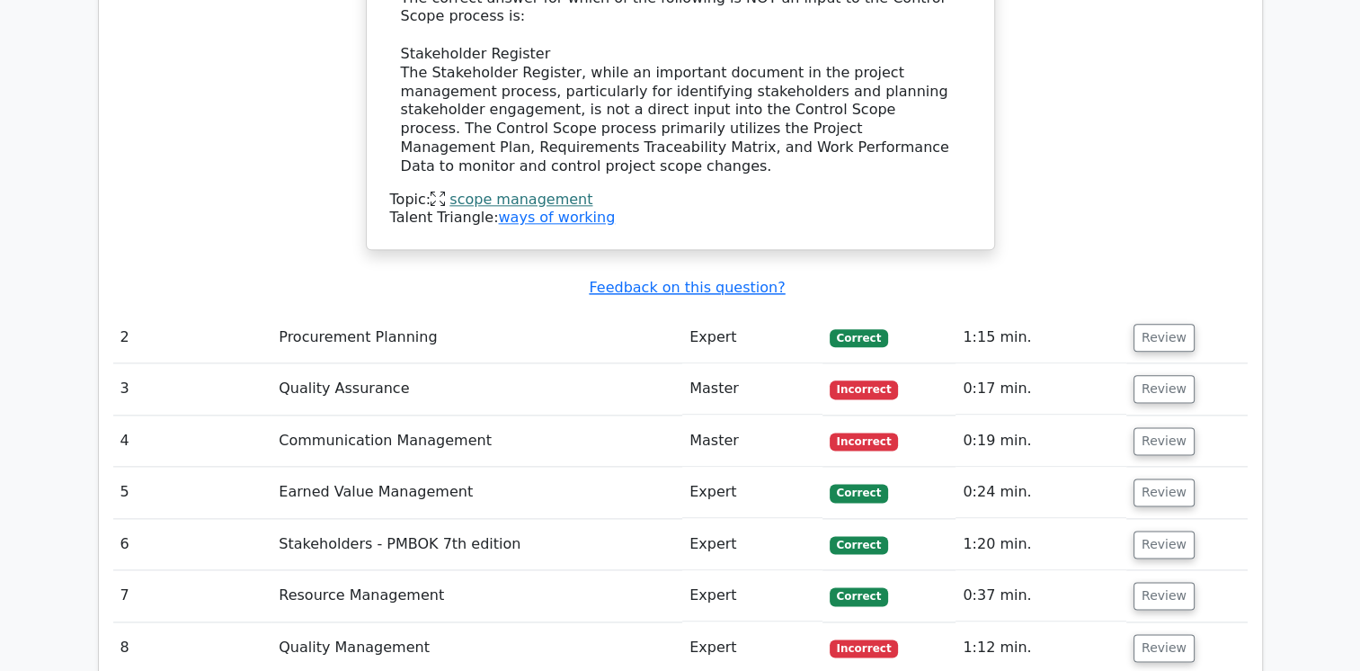
scroll to position [2157, 0]
click at [1151, 427] on button "Review" at bounding box center [1164, 441] width 61 height 28
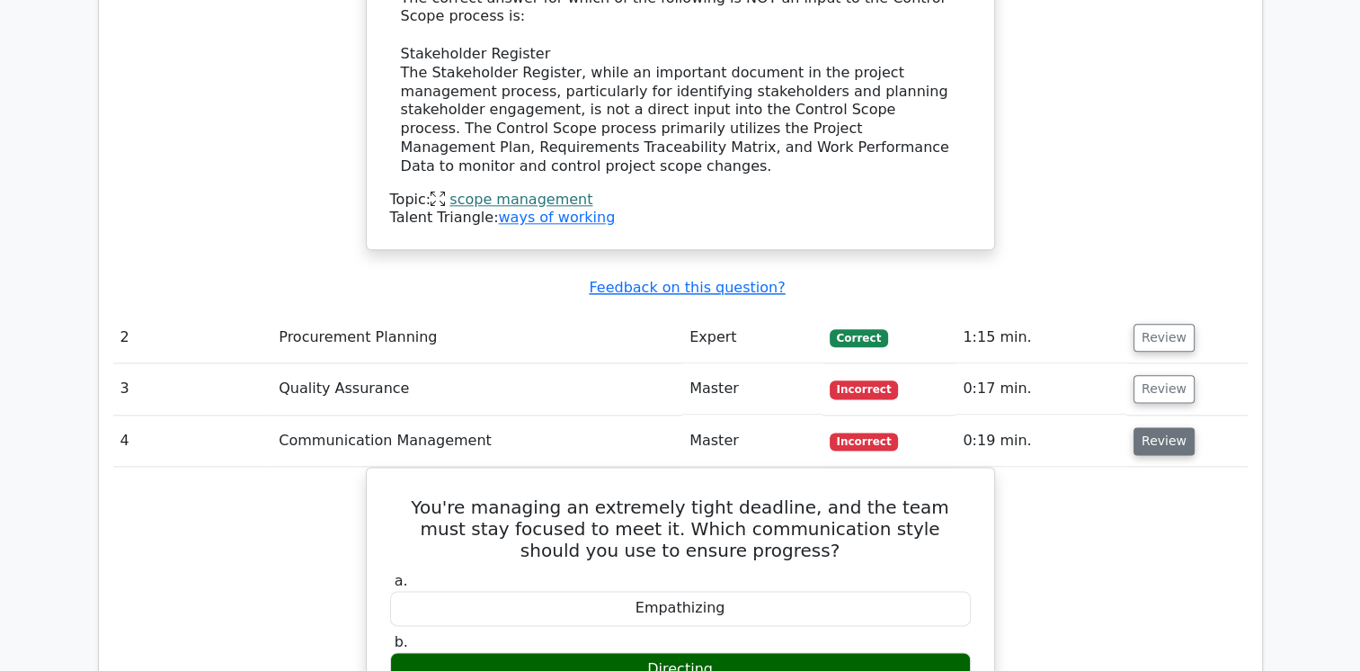
click at [1151, 427] on button "Review" at bounding box center [1164, 441] width 61 height 28
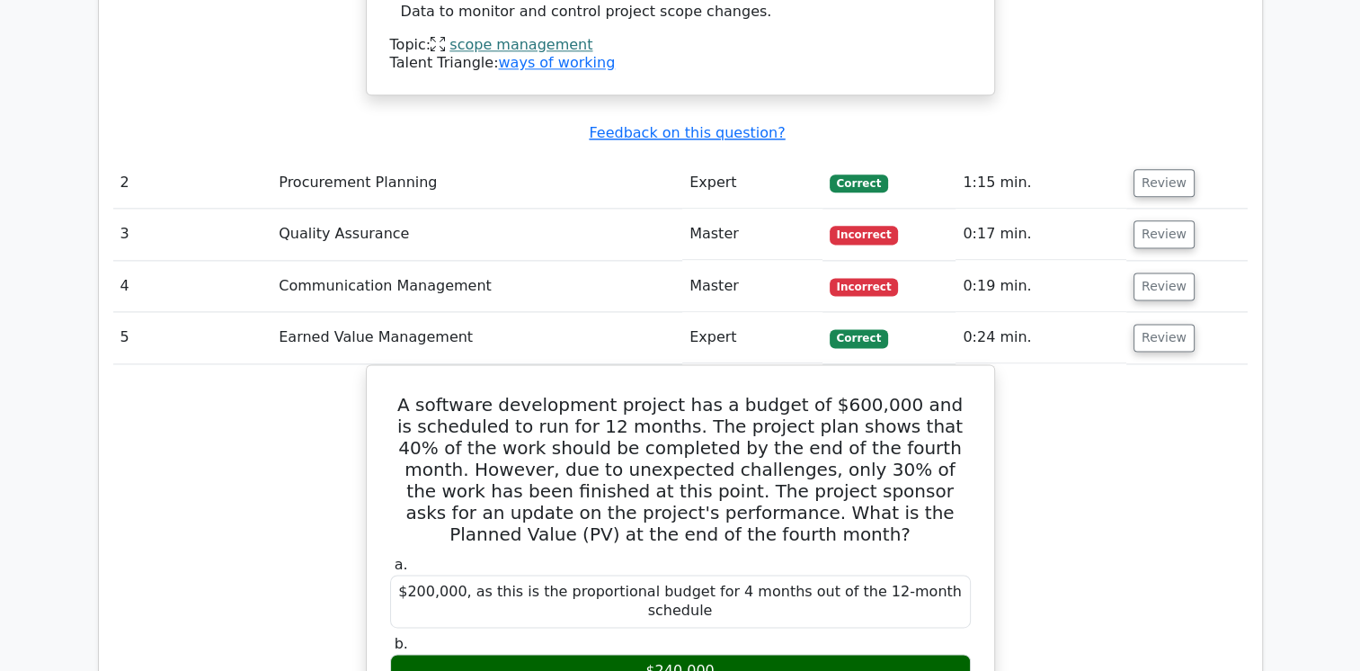
scroll to position [2276, 0]
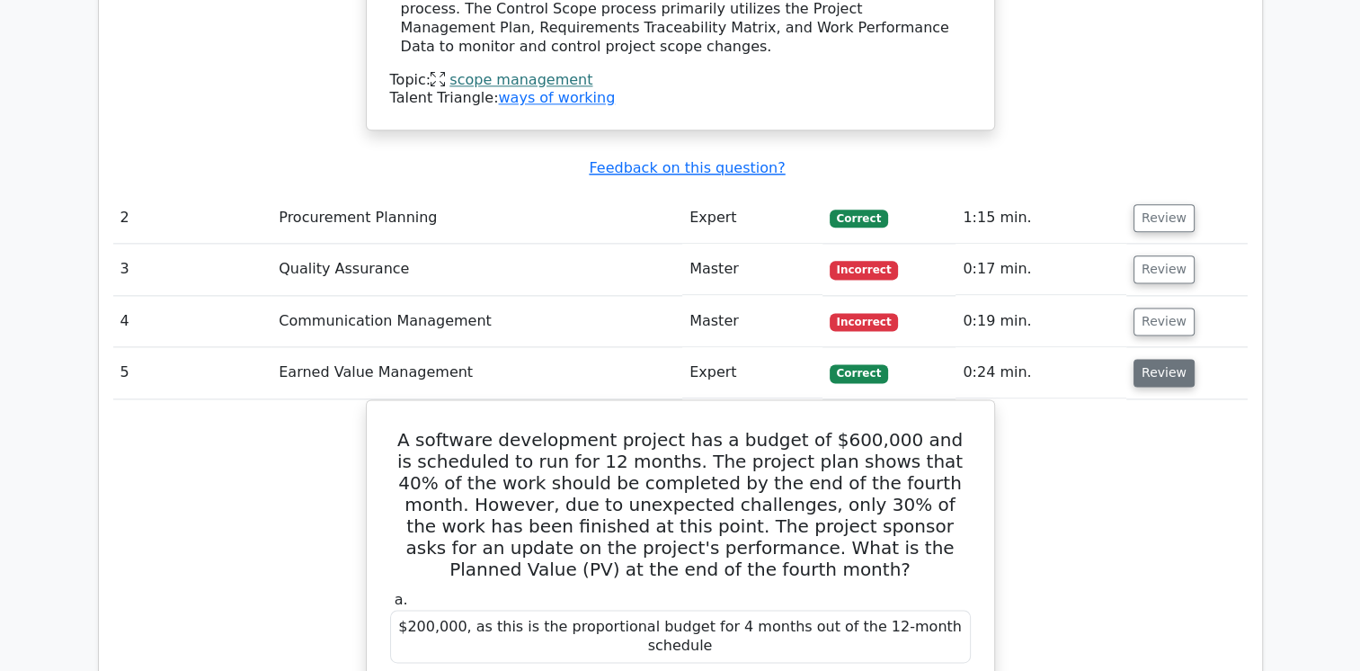
click at [1150, 359] on button "Review" at bounding box center [1164, 373] width 61 height 28
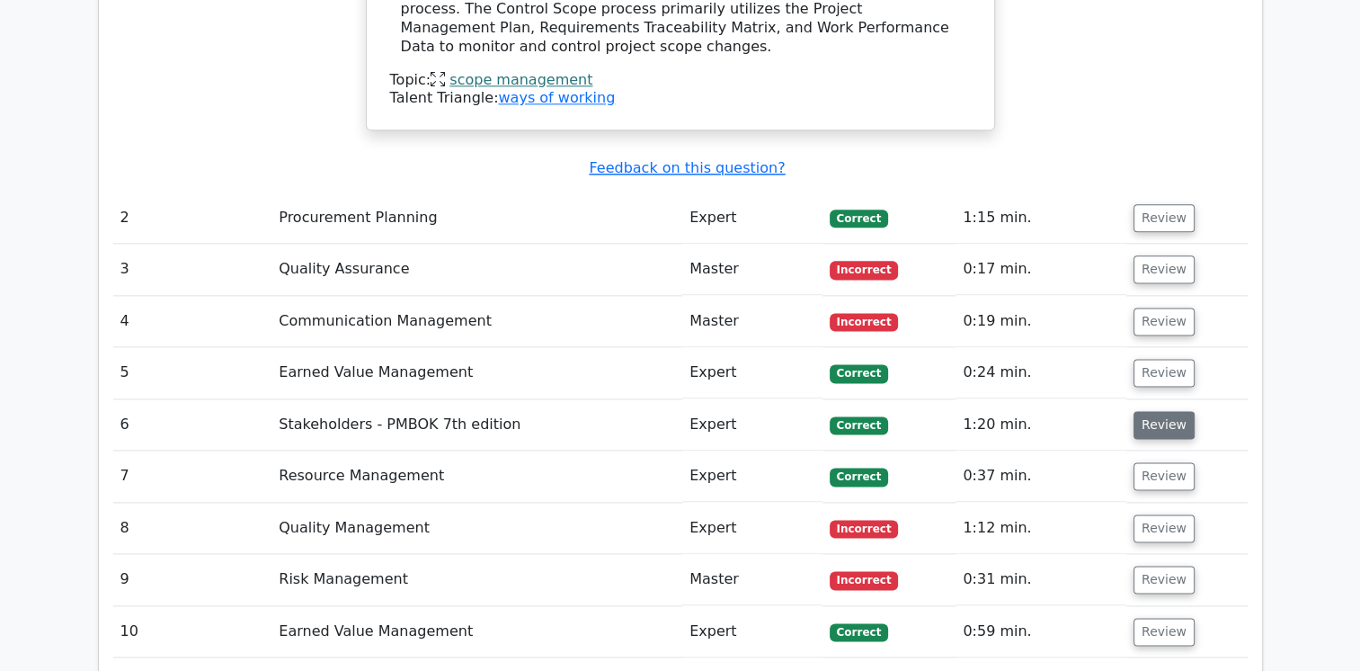
click at [1155, 411] on button "Review" at bounding box center [1164, 425] width 61 height 28
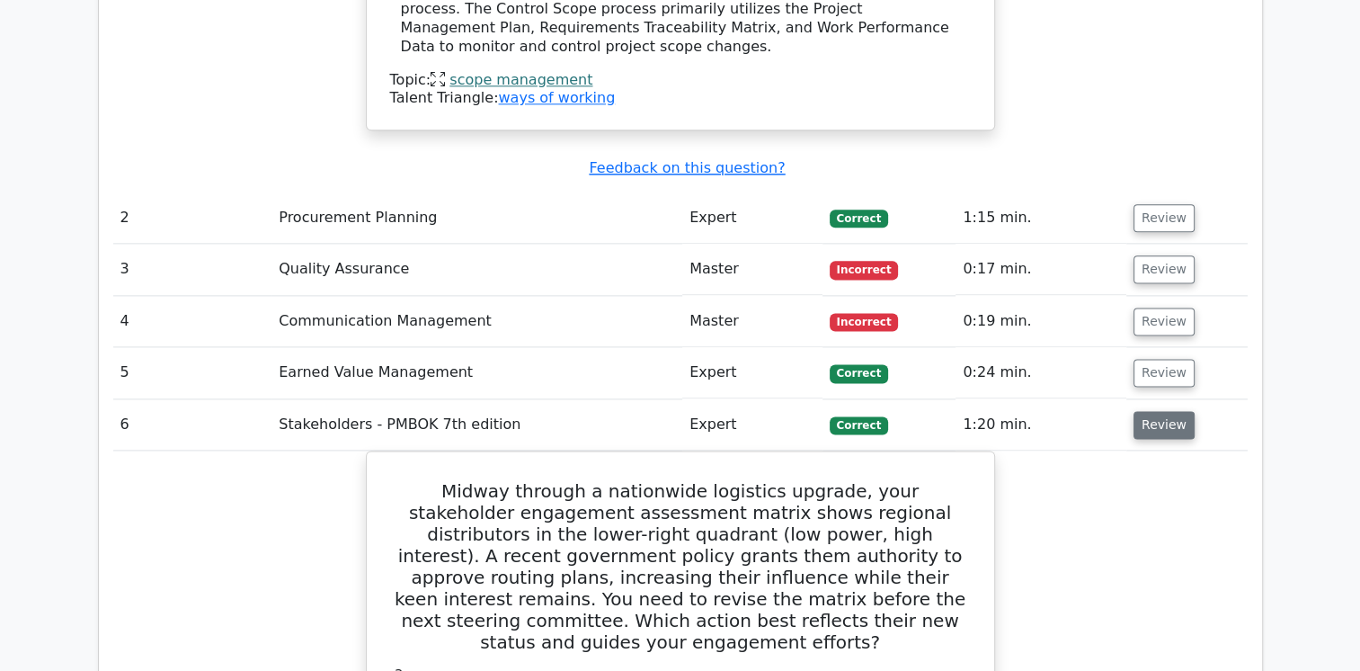
click at [1155, 411] on button "Review" at bounding box center [1164, 425] width 61 height 28
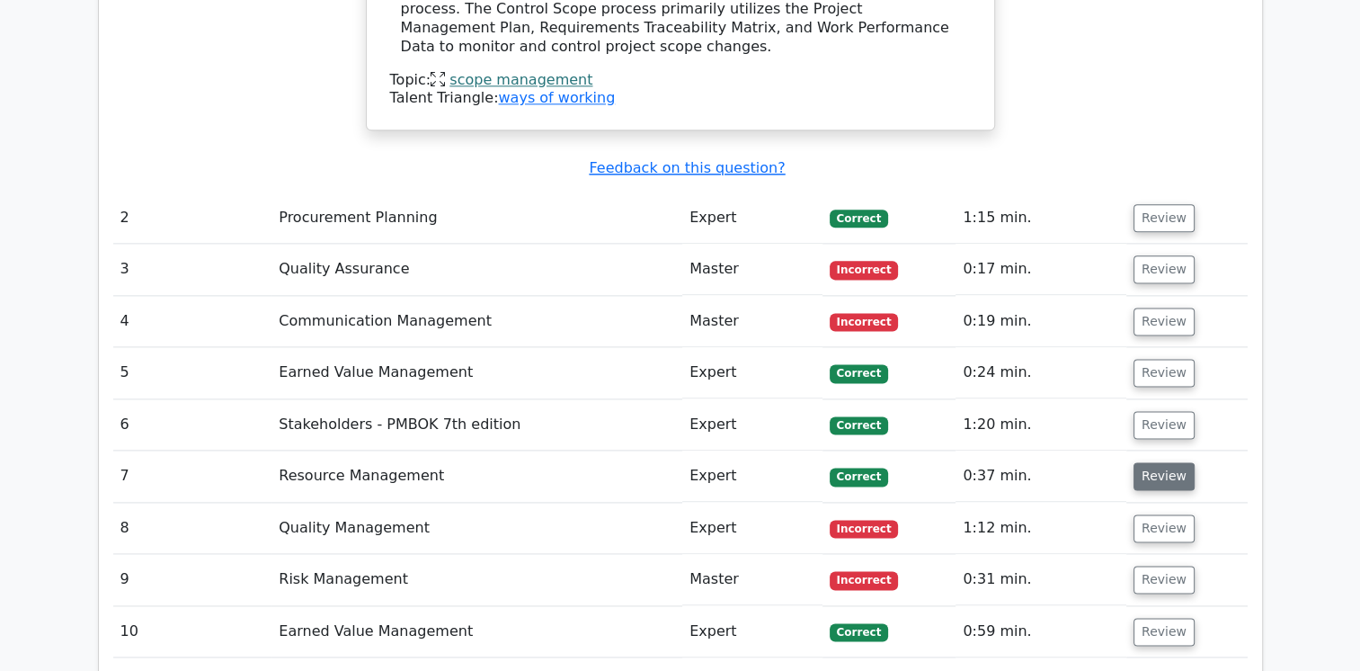
click at [1152, 462] on button "Review" at bounding box center [1164, 476] width 61 height 28
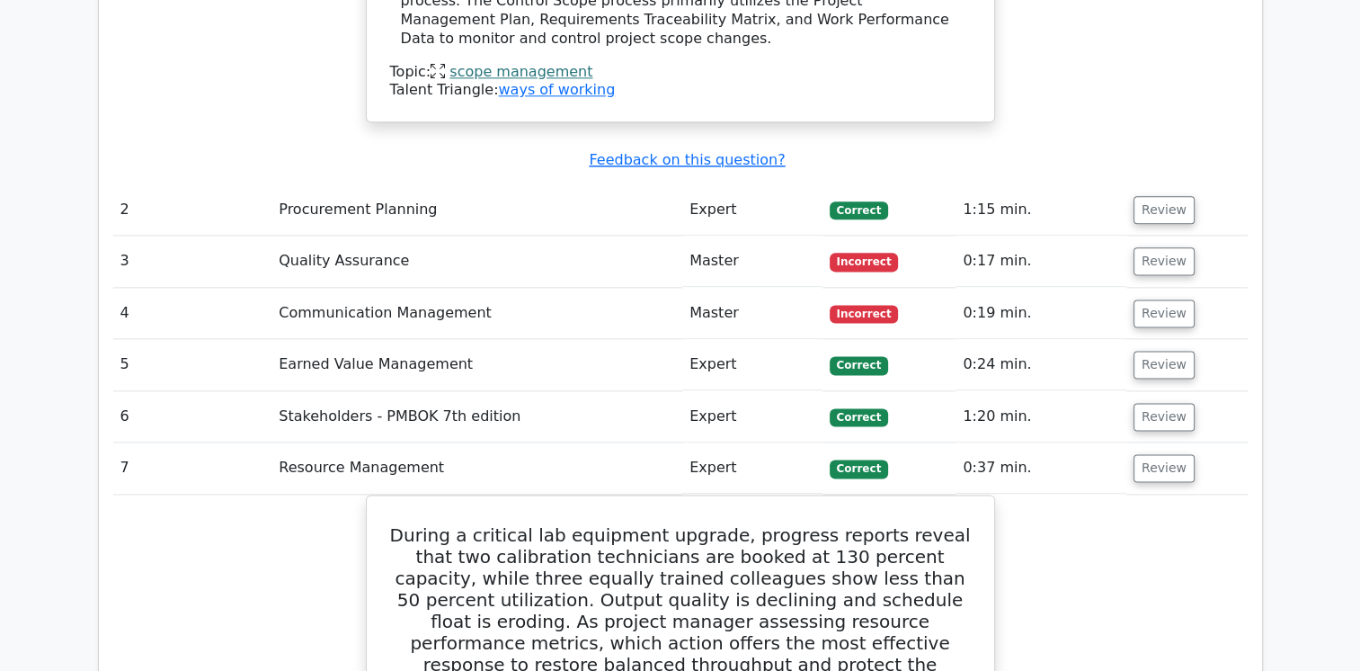
scroll to position [2284, 0]
click at [1154, 455] on button "Review" at bounding box center [1164, 469] width 61 height 28
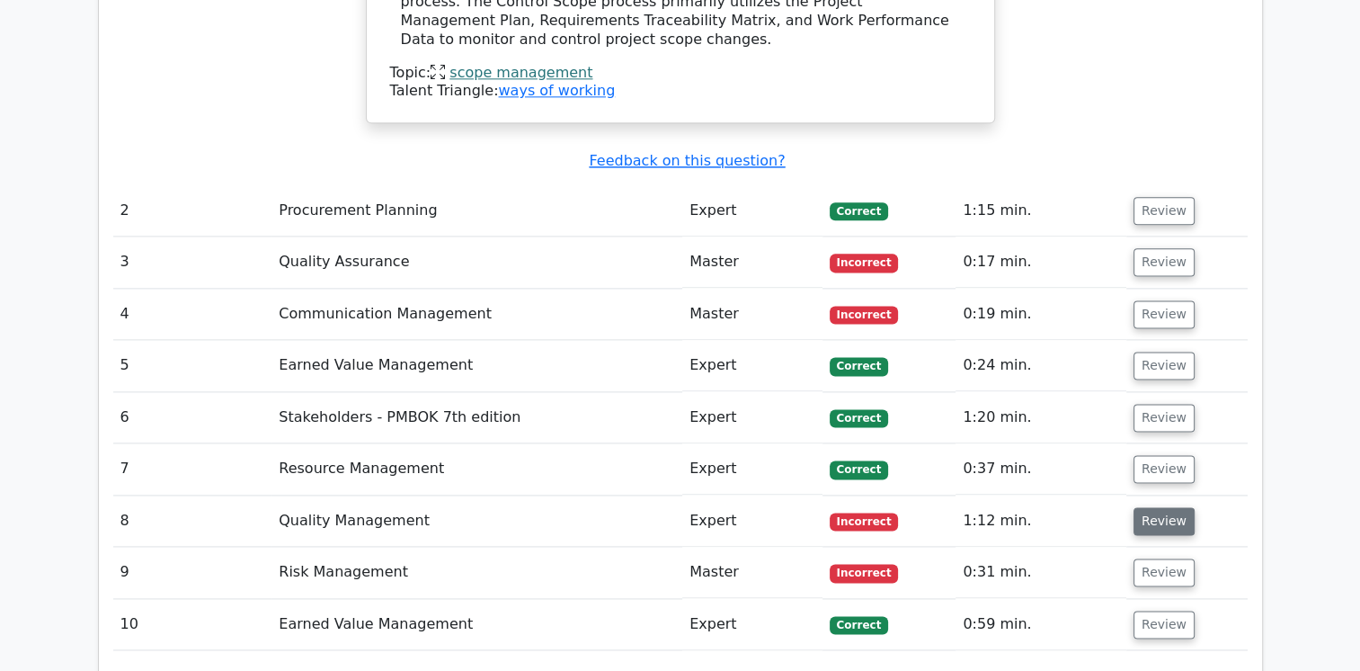
click at [1153, 507] on button "Review" at bounding box center [1164, 521] width 61 height 28
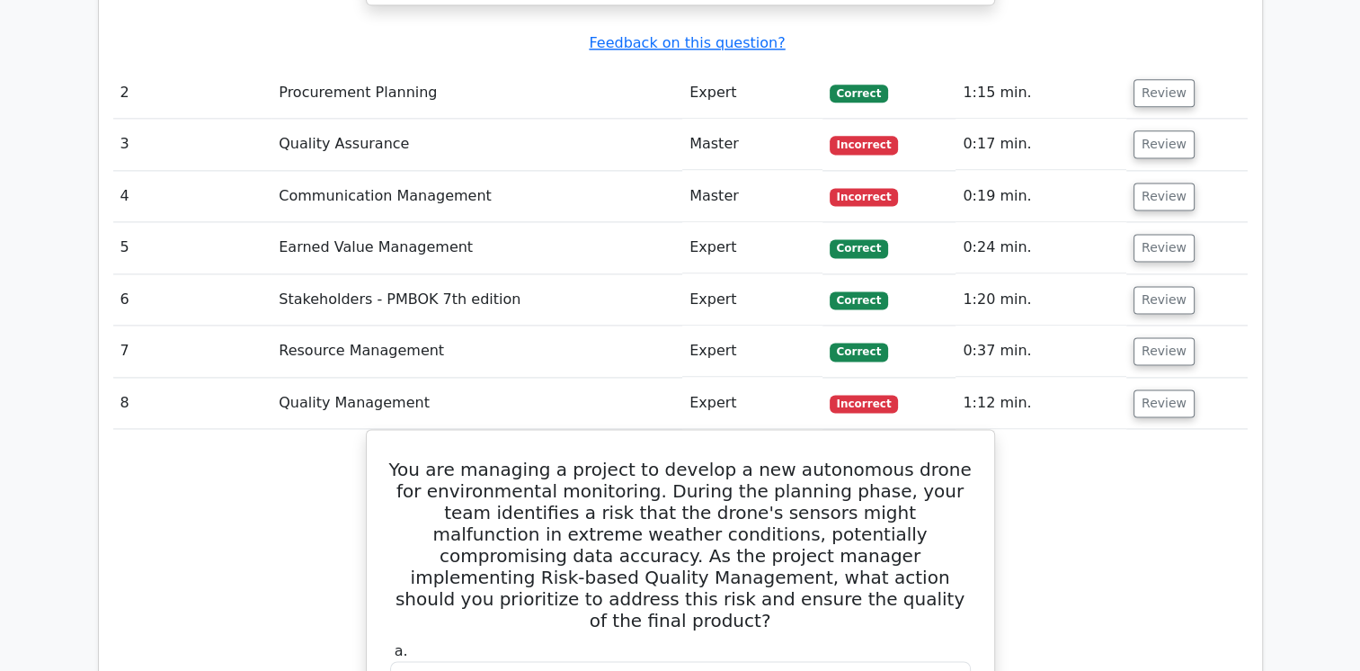
scroll to position [2349, 0]
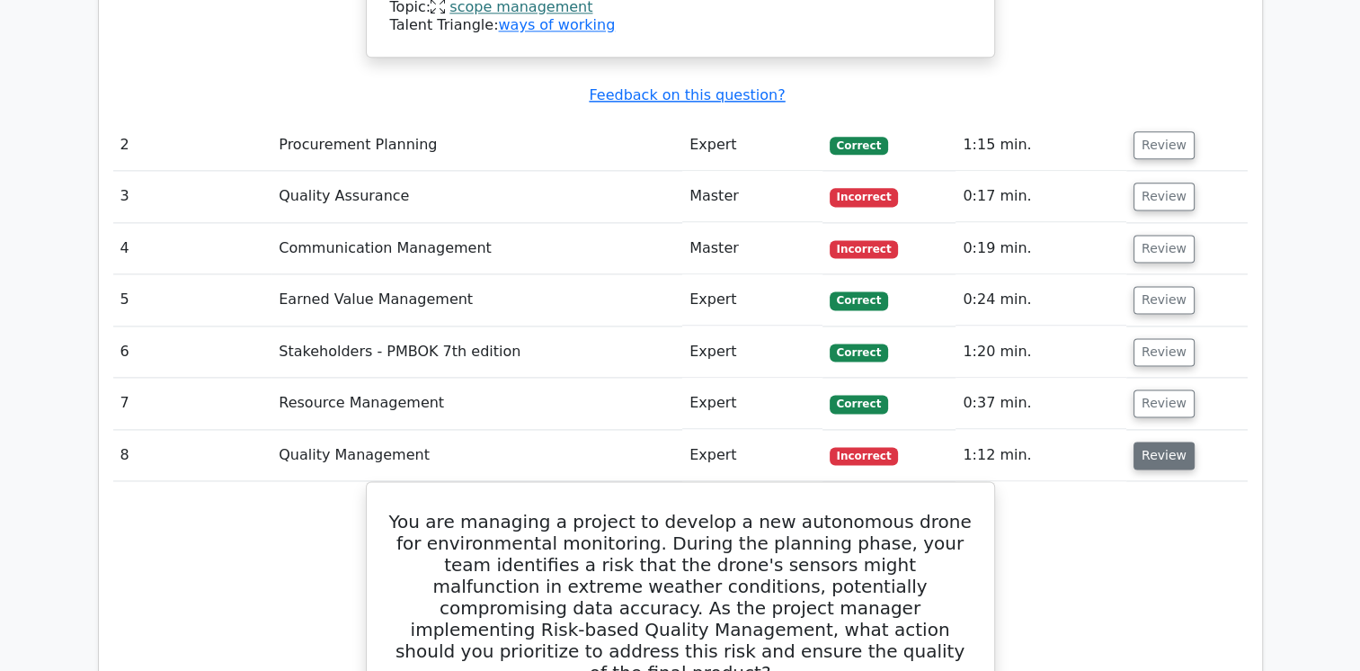
click at [1164, 441] on button "Review" at bounding box center [1164, 455] width 61 height 28
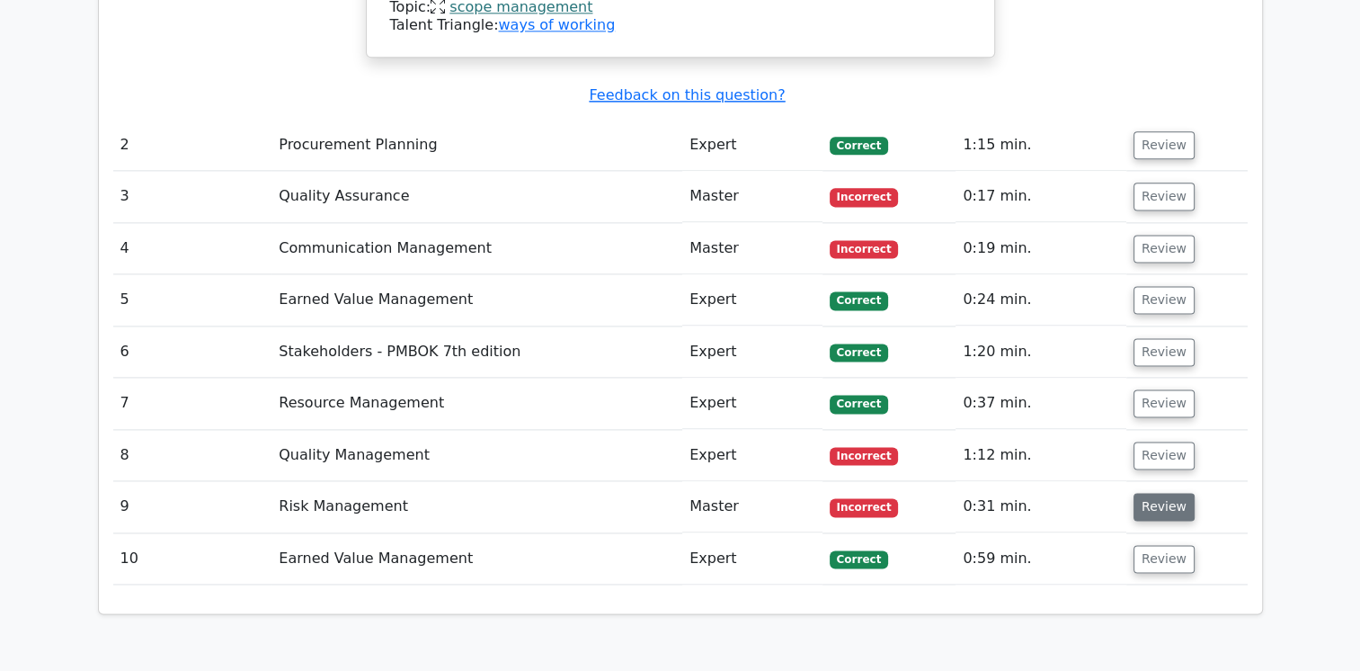
click at [1162, 493] on button "Review" at bounding box center [1164, 507] width 61 height 28
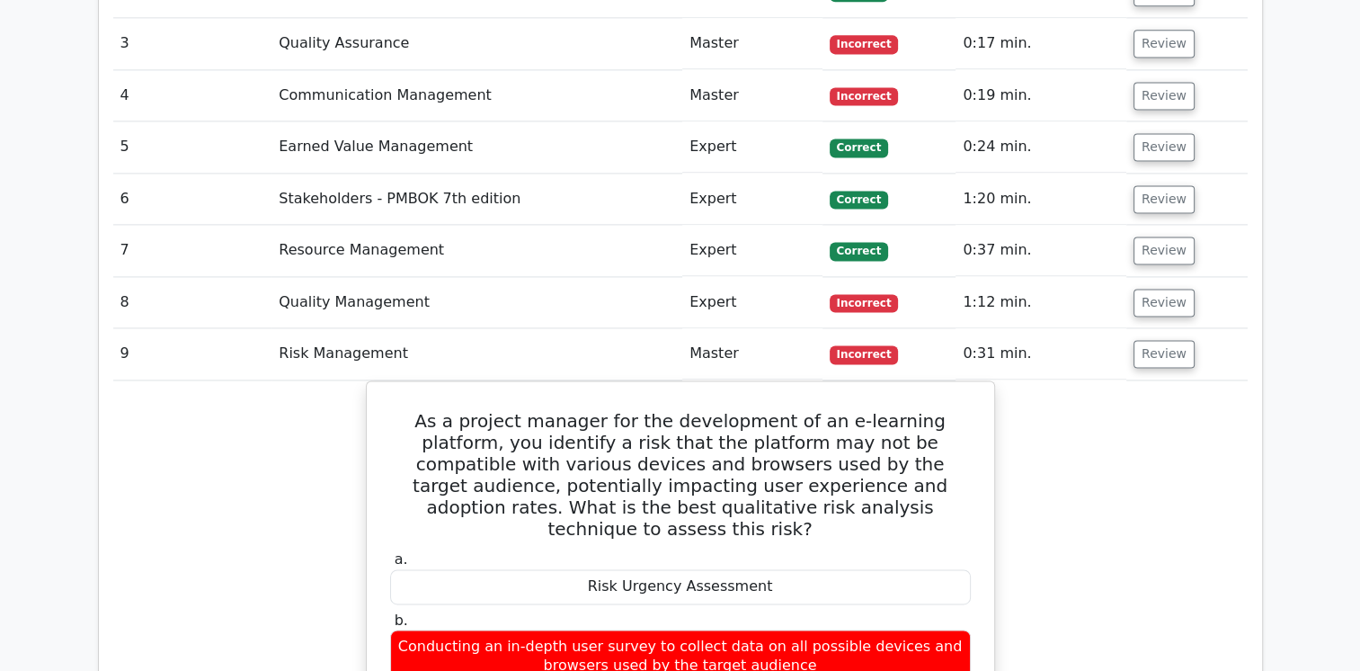
scroll to position [2496, 0]
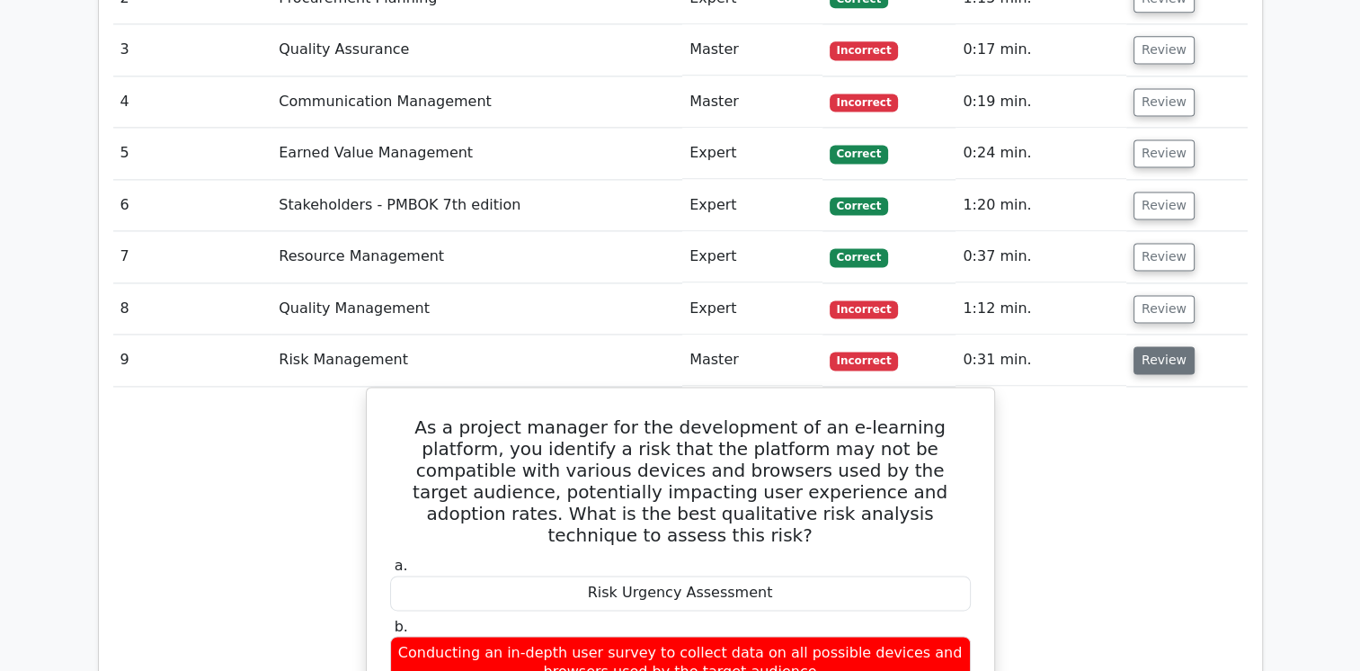
click at [1167, 346] on button "Review" at bounding box center [1164, 360] width 61 height 28
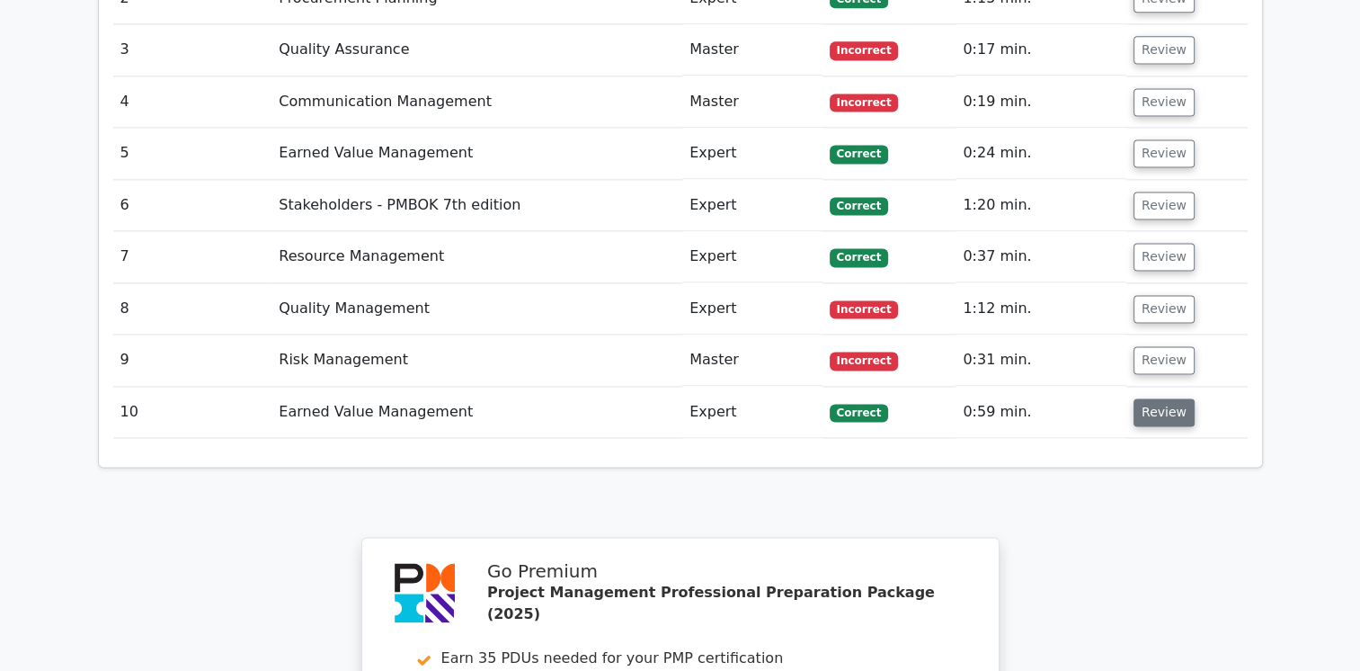
click at [1157, 398] on button "Review" at bounding box center [1164, 412] width 61 height 28
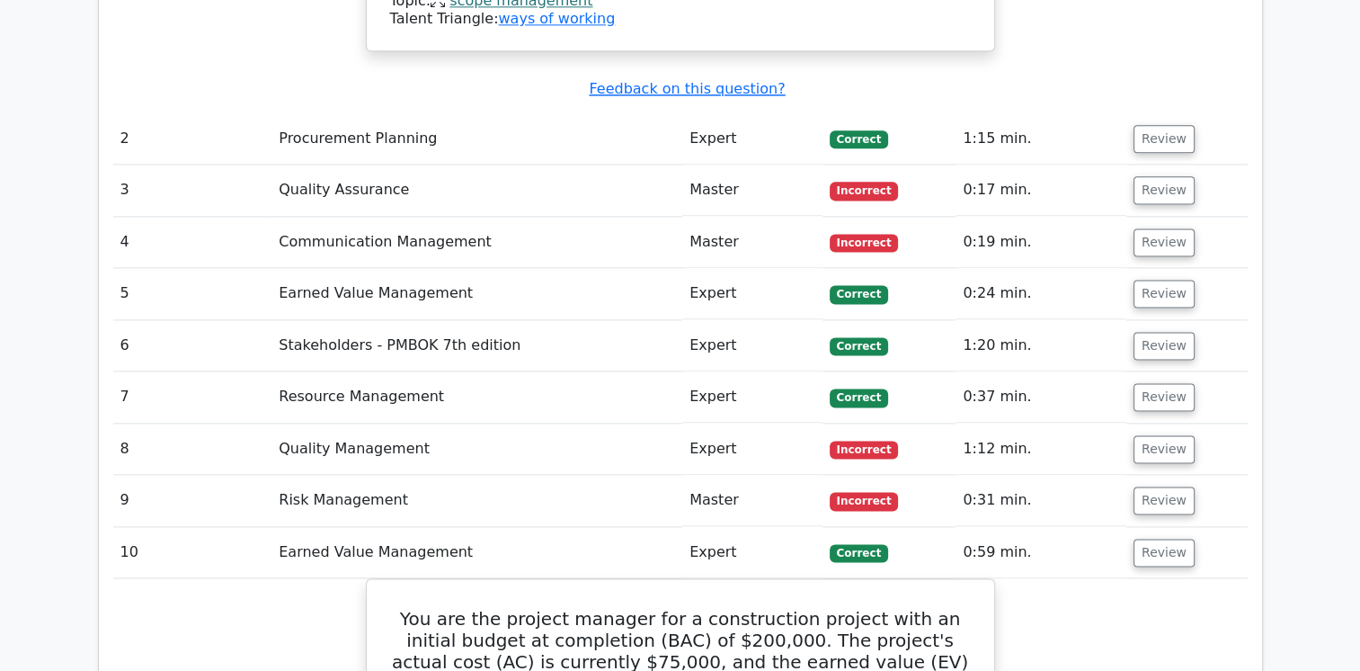
scroll to position [2288, 0]
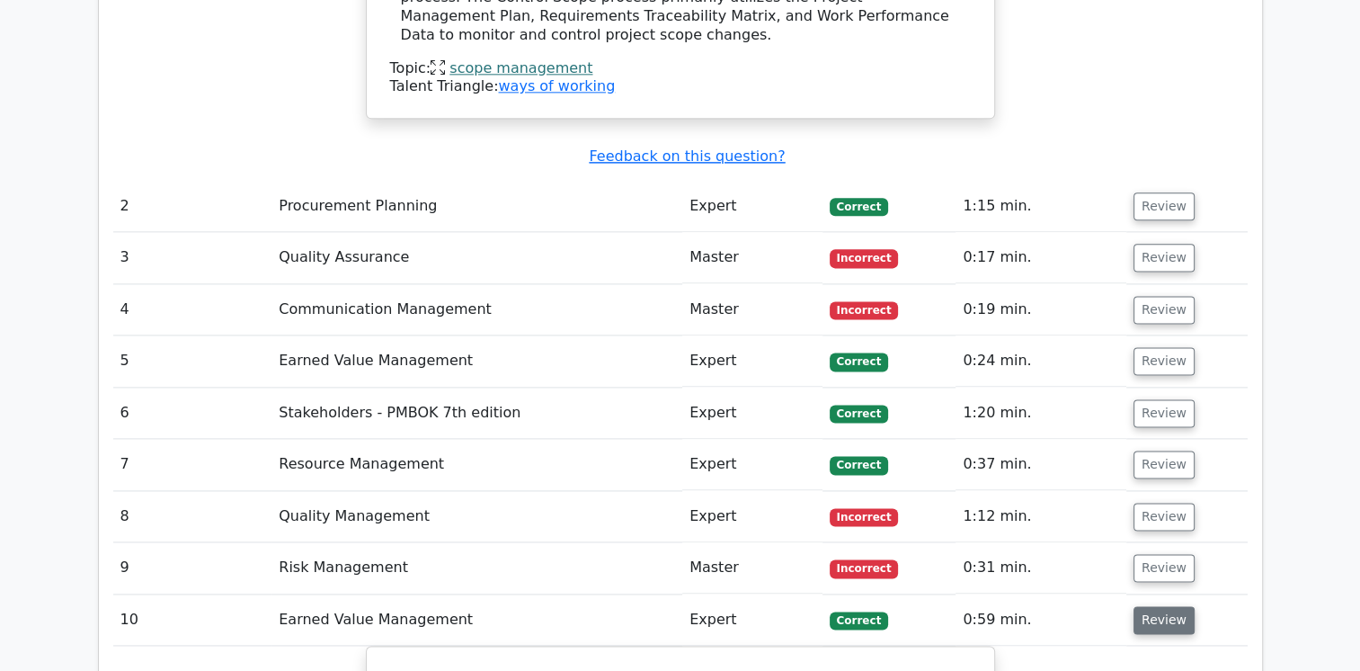
click at [1170, 606] on button "Review" at bounding box center [1164, 620] width 61 height 28
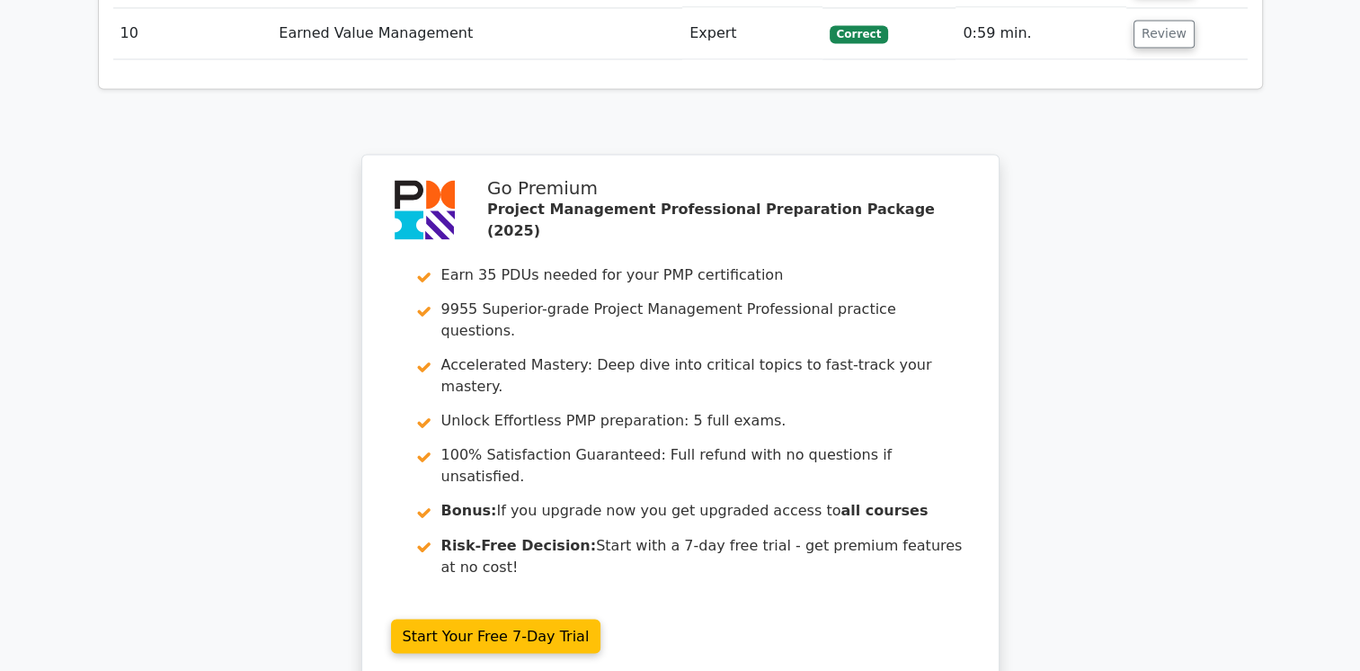
scroll to position [3038, 0]
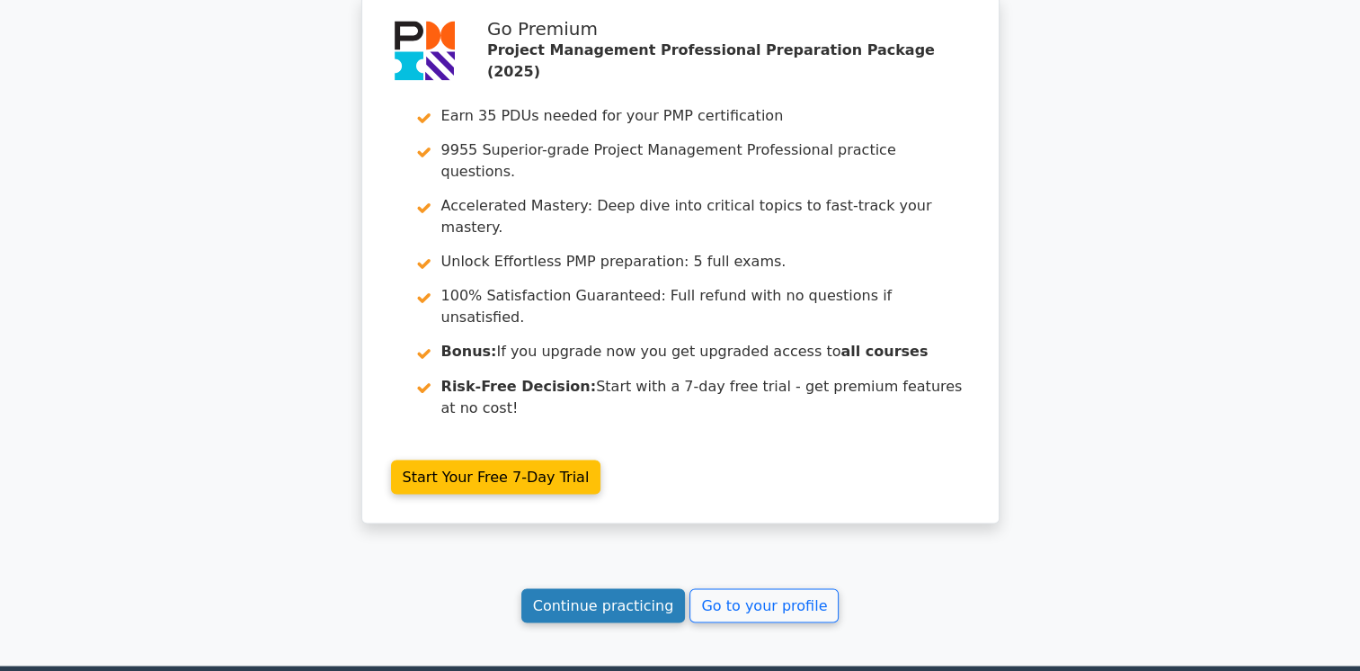
click at [654, 588] on link "Continue practicing" at bounding box center [603, 605] width 165 height 34
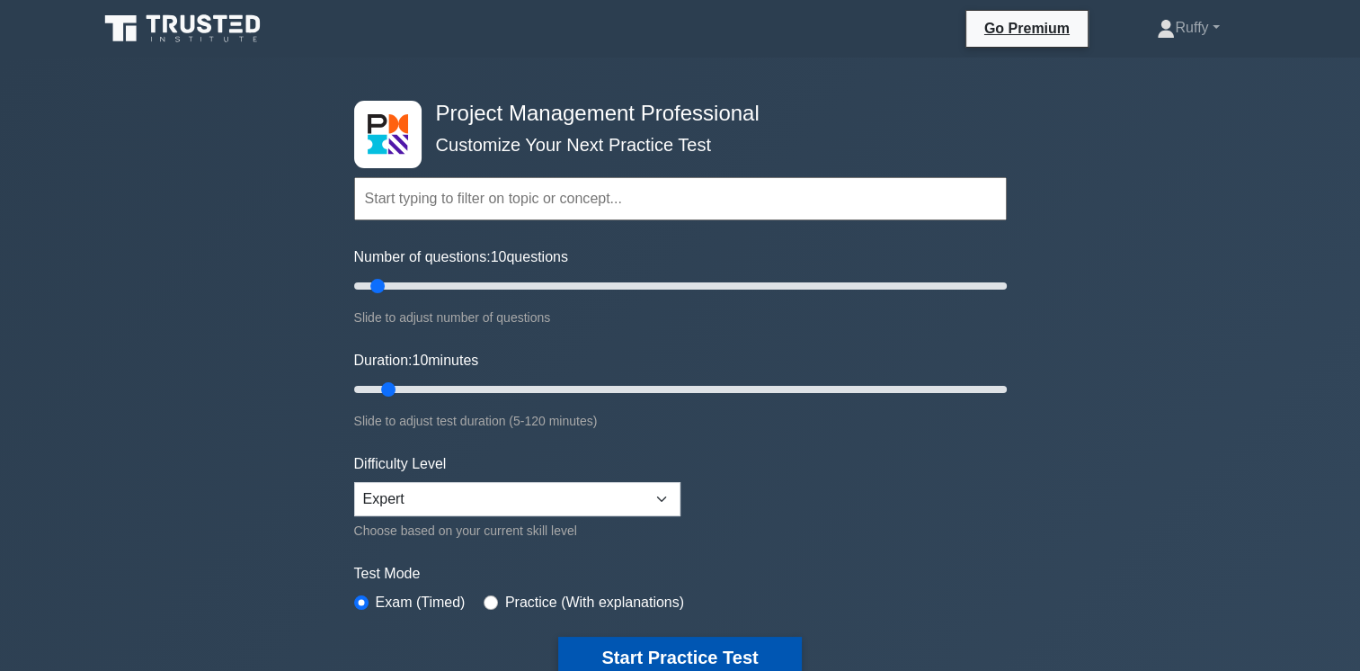
click at [729, 652] on button "Start Practice Test" at bounding box center [679, 657] width 243 height 41
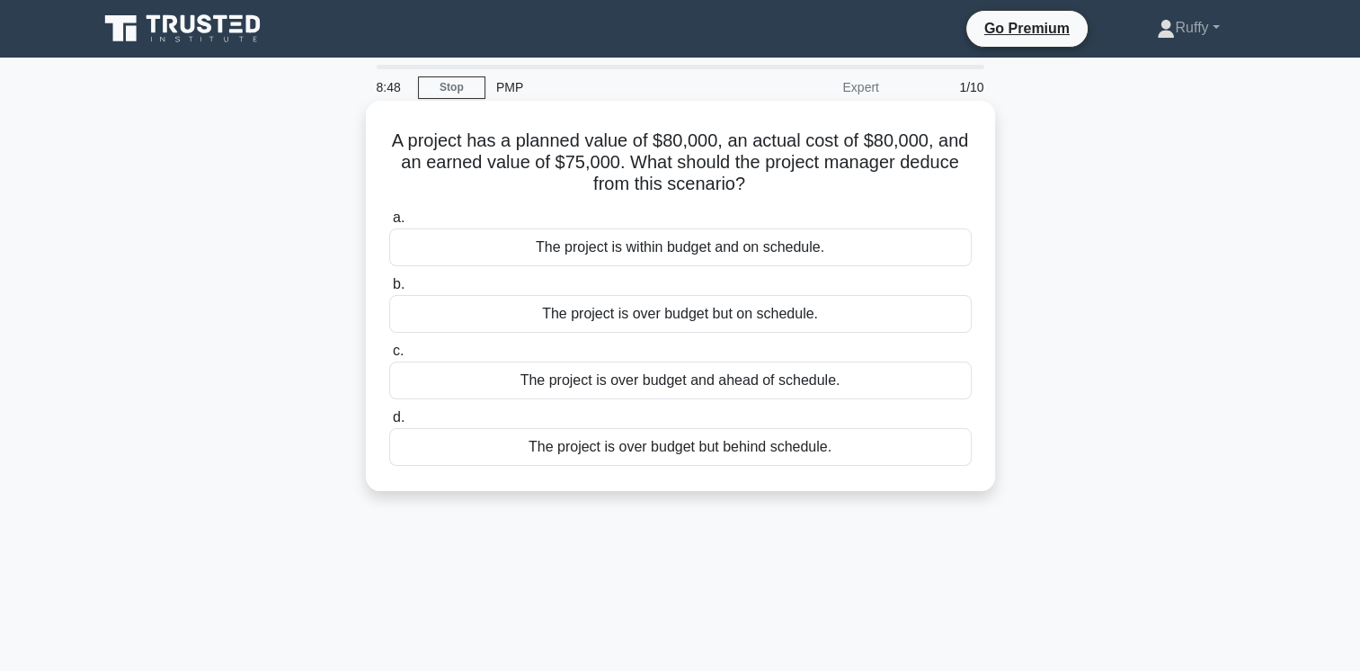
click at [843, 246] on div "The project is within budget and on schedule." at bounding box center [680, 247] width 583 height 38
click at [389, 224] on input "a. The project is within budget and on schedule." at bounding box center [389, 218] width 0 height 12
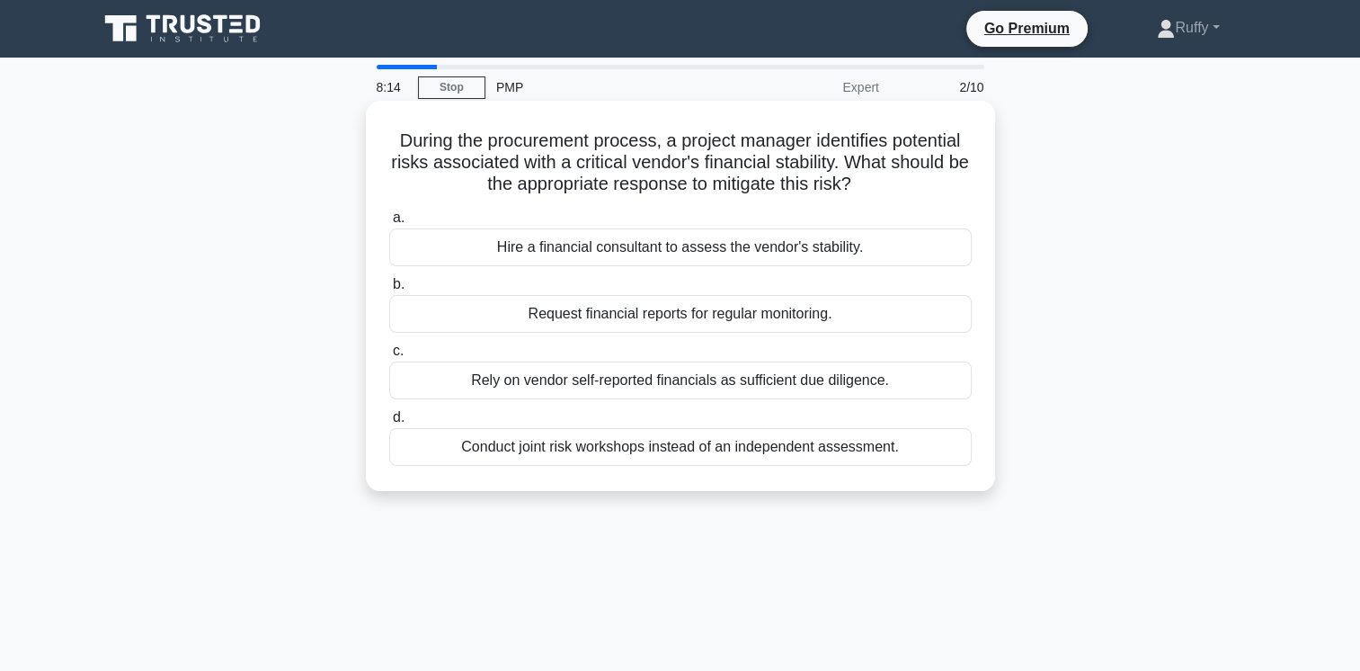
click at [904, 448] on div "Conduct joint risk workshops instead of an independent assessment." at bounding box center [680, 447] width 583 height 38
click at [389, 423] on input "d. Conduct joint risk workshops instead of an independent assessment." at bounding box center [389, 418] width 0 height 12
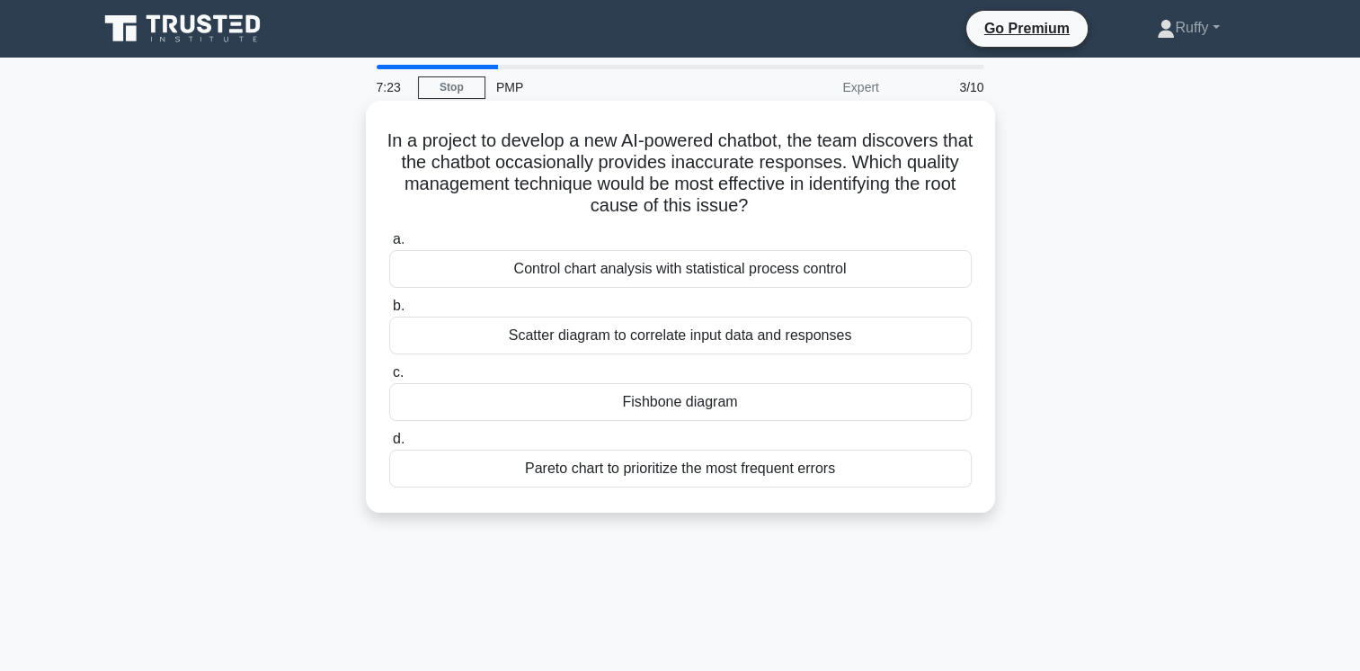
click at [754, 468] on div "Pareto chart to prioritize the most frequent errors" at bounding box center [680, 469] width 583 height 38
click at [389, 445] on input "d. Pareto chart to prioritize the most frequent errors" at bounding box center [389, 439] width 0 height 12
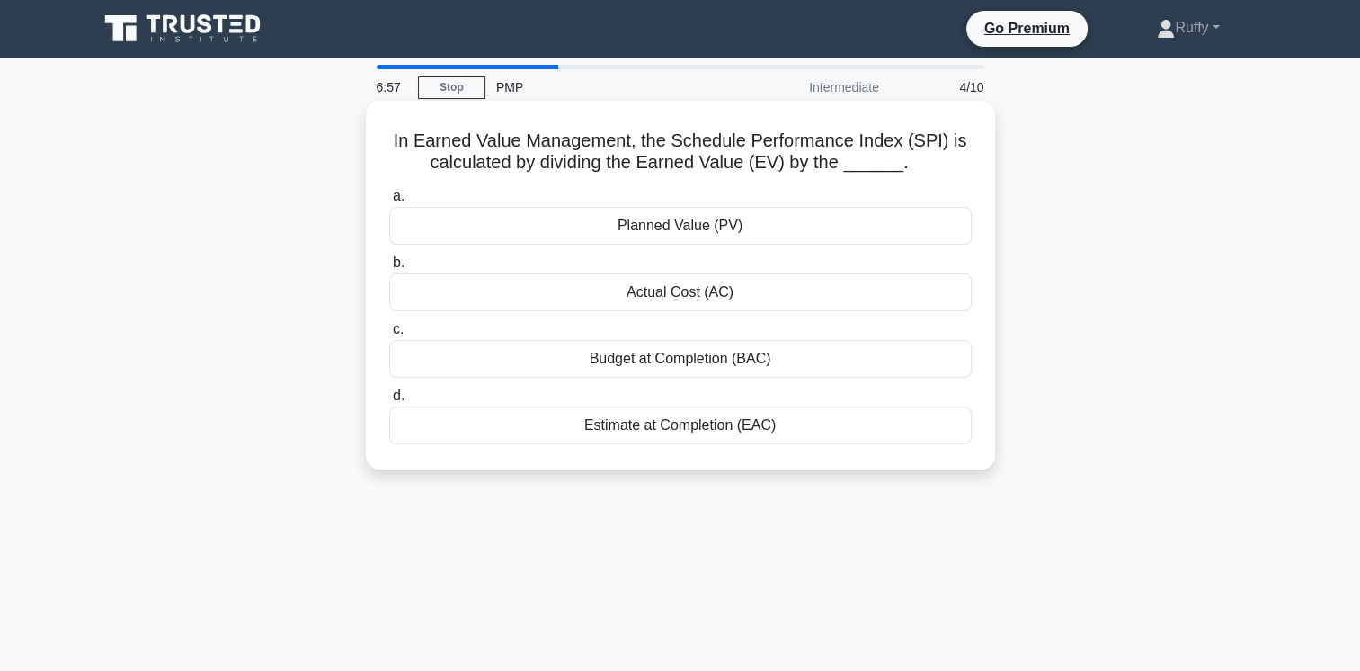
click at [759, 227] on div "Planned Value (PV)" at bounding box center [680, 226] width 583 height 38
click at [389, 202] on input "a. Planned Value (PV)" at bounding box center [389, 197] width 0 height 12
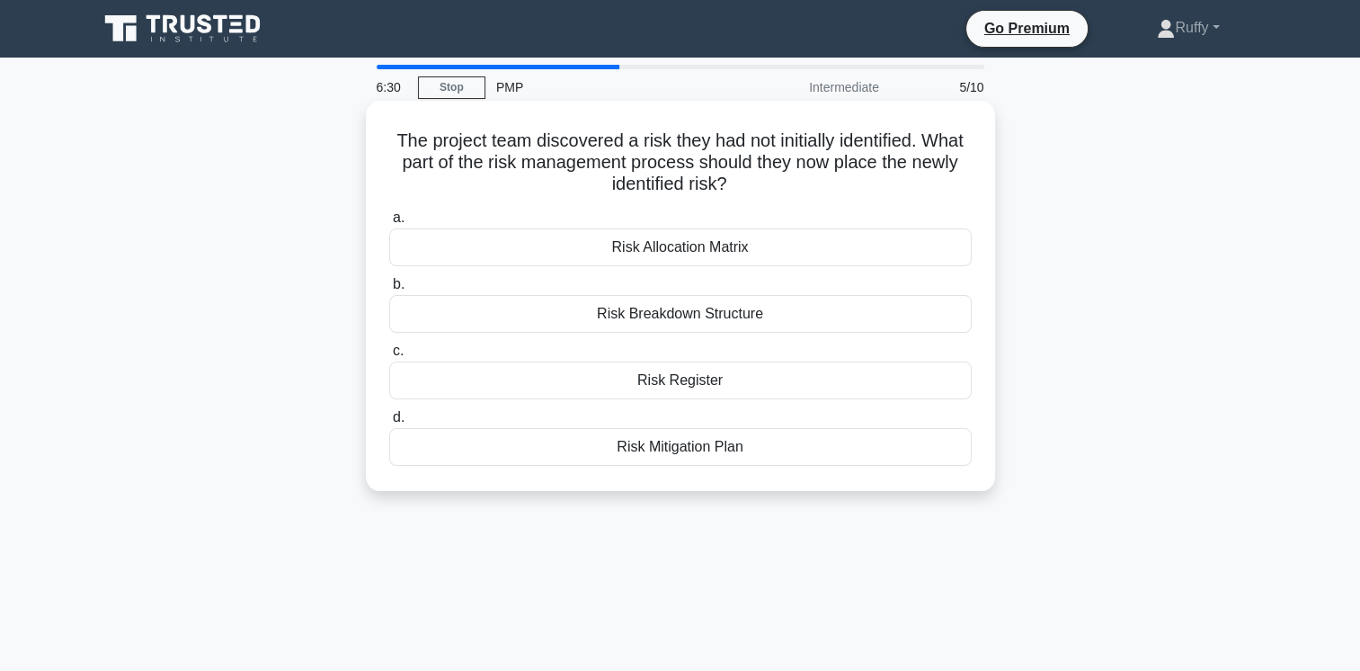
click at [753, 381] on div "Risk Register" at bounding box center [680, 380] width 583 height 38
click at [389, 357] on input "c. Risk Register" at bounding box center [389, 351] width 0 height 12
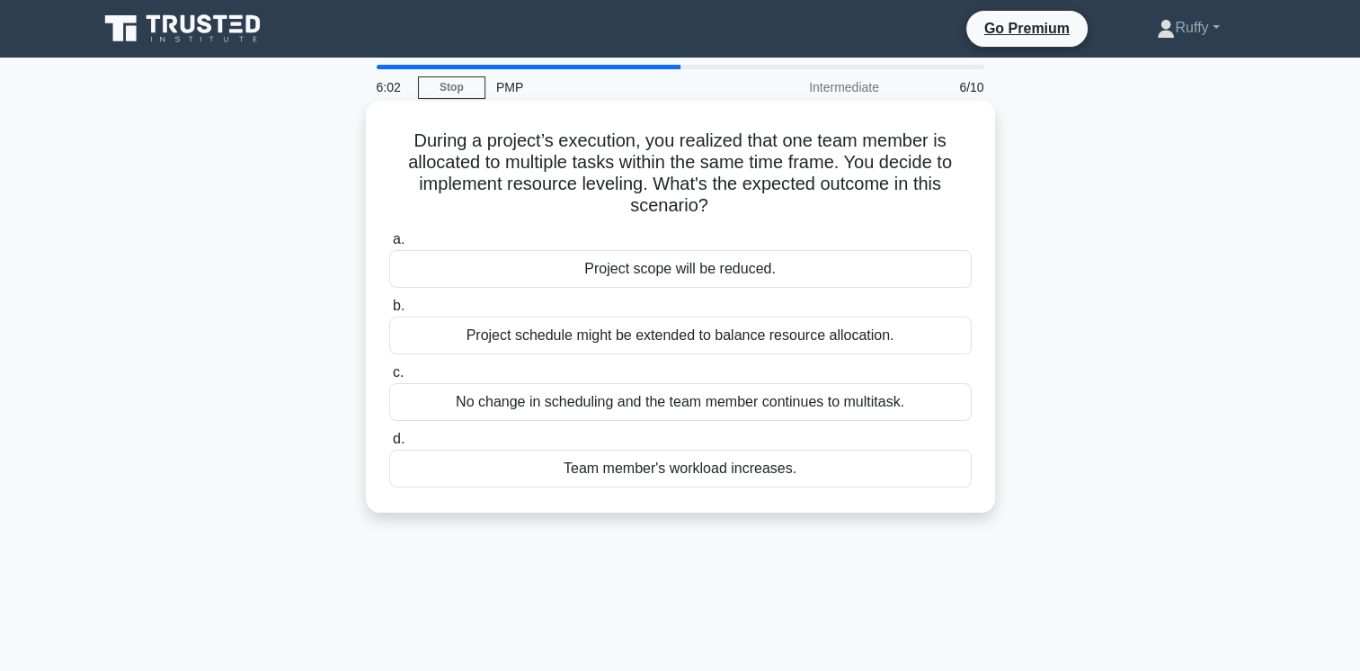
click at [812, 336] on div "Project schedule might be extended to balance resource allocation." at bounding box center [680, 335] width 583 height 38
click at [389, 312] on input "b. Project schedule might be extended to balance resource allocation." at bounding box center [389, 306] width 0 height 12
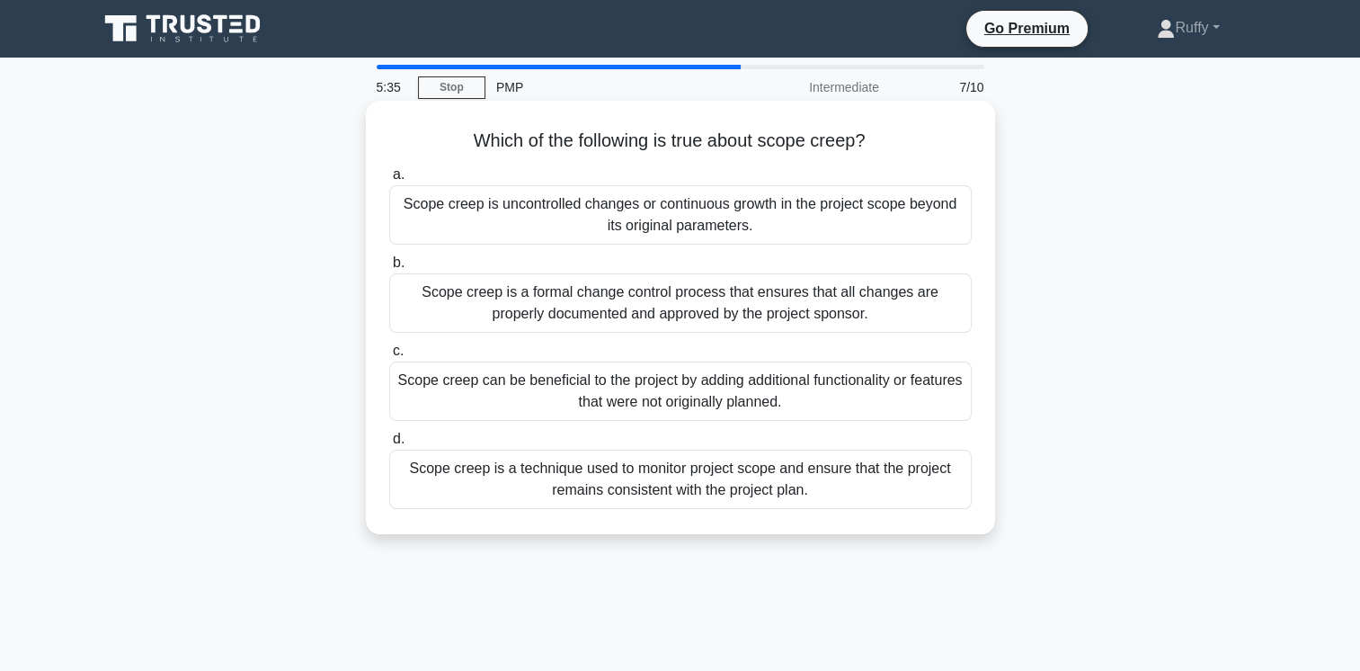
click at [801, 212] on div "Scope creep is uncontrolled changes or continuous growth in the project scope b…" at bounding box center [680, 214] width 583 height 59
click at [389, 181] on input "a. Scope creep is uncontrolled changes or continuous growth in the project scop…" at bounding box center [389, 175] width 0 height 12
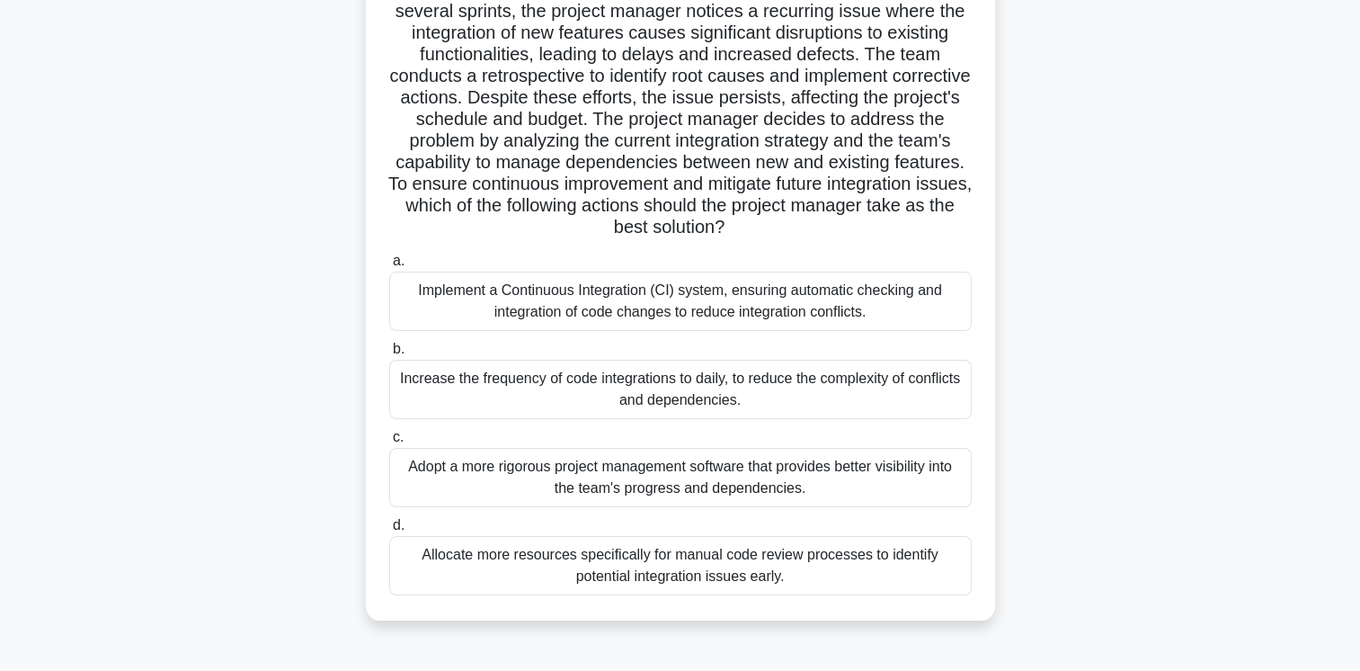
scroll to position [180, 0]
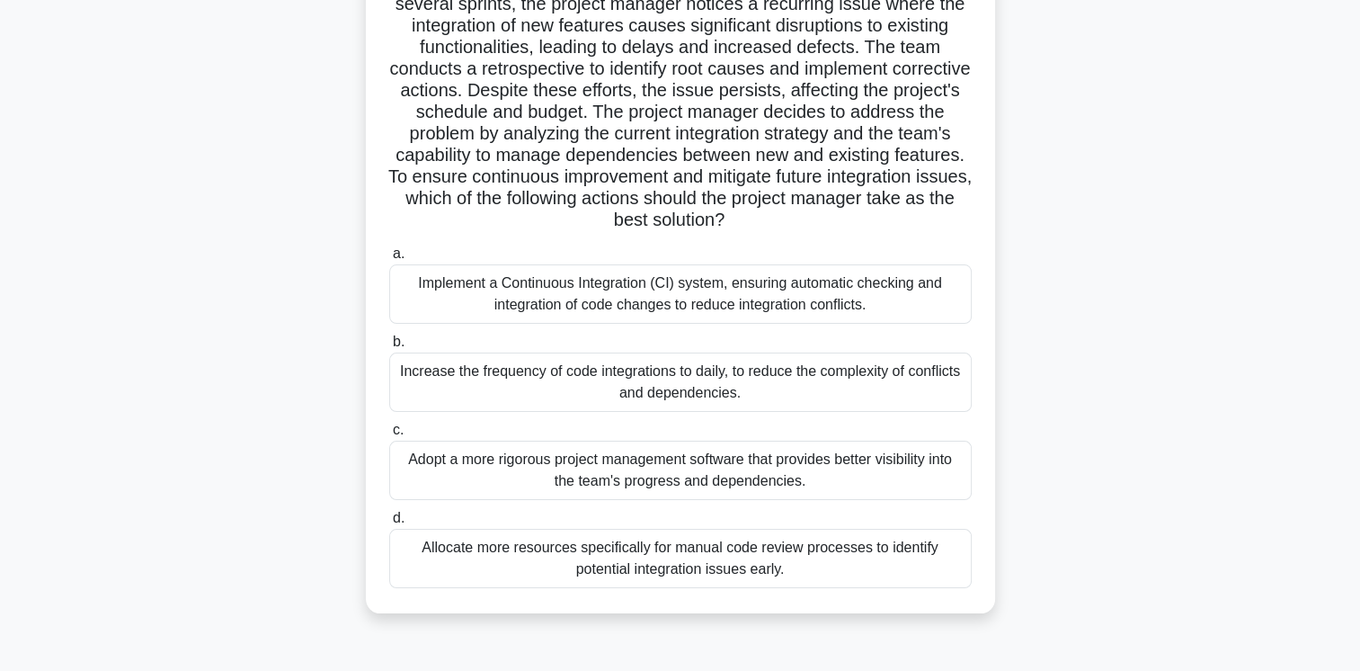
click at [878, 304] on div "Implement a Continuous Integration (CI) system, ensuring automatic checking and…" at bounding box center [680, 293] width 583 height 59
click at [389, 260] on input "a. Implement a Continuous Integration (CI) system, ensuring automatic checking …" at bounding box center [389, 254] width 0 height 12
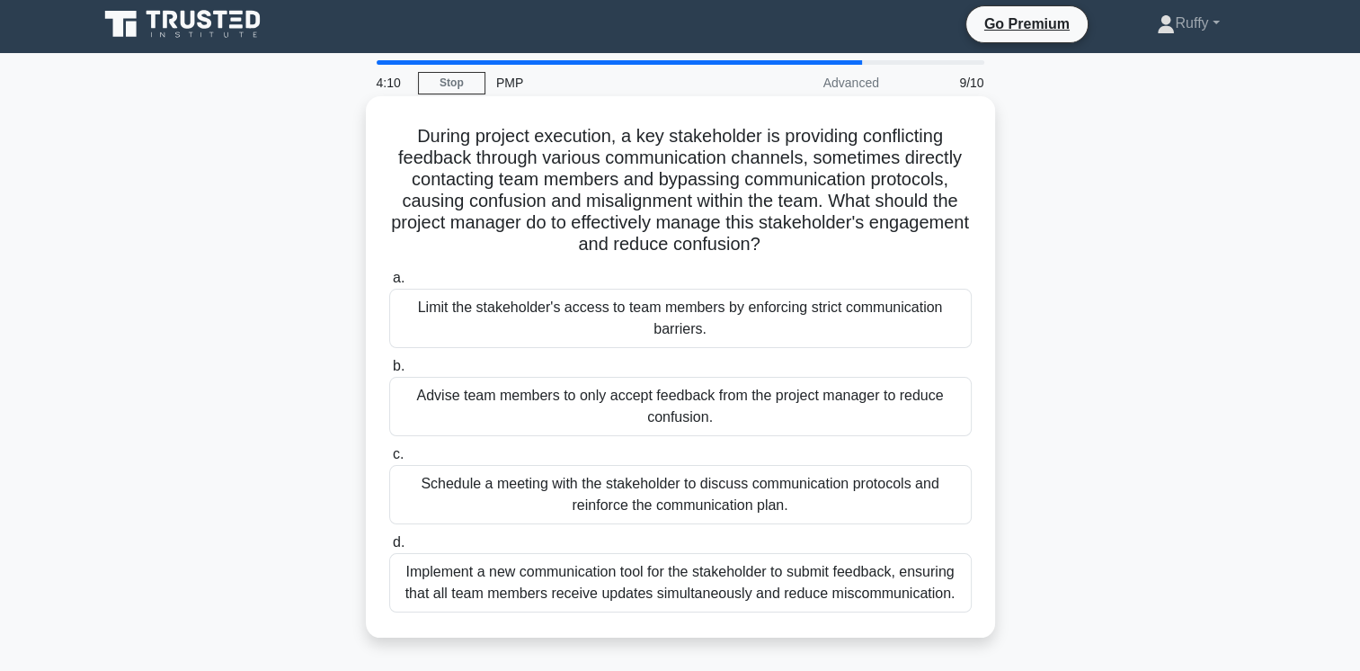
scroll to position [0, 0]
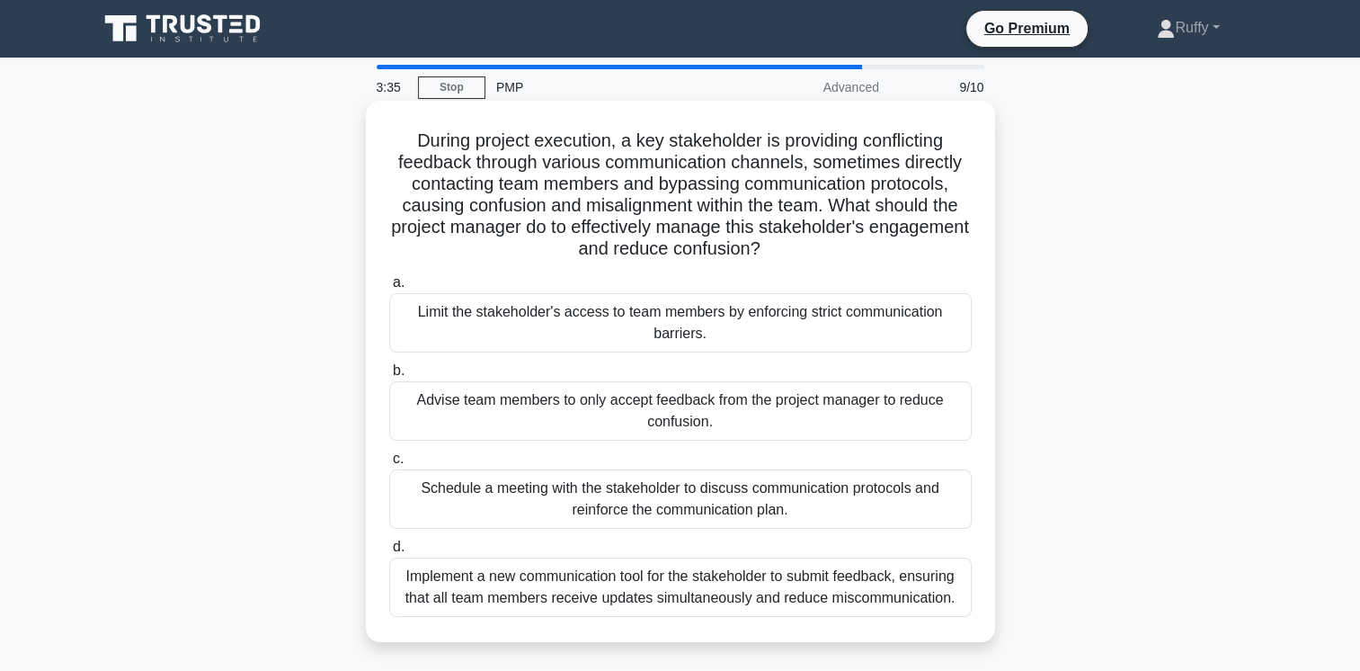
click at [796, 505] on div "Schedule a meeting with the stakeholder to discuss communication protocols and …" at bounding box center [680, 498] width 583 height 59
click at [389, 465] on input "c. Schedule a meeting with the stakeholder to discuss communication protocols a…" at bounding box center [389, 459] width 0 height 12
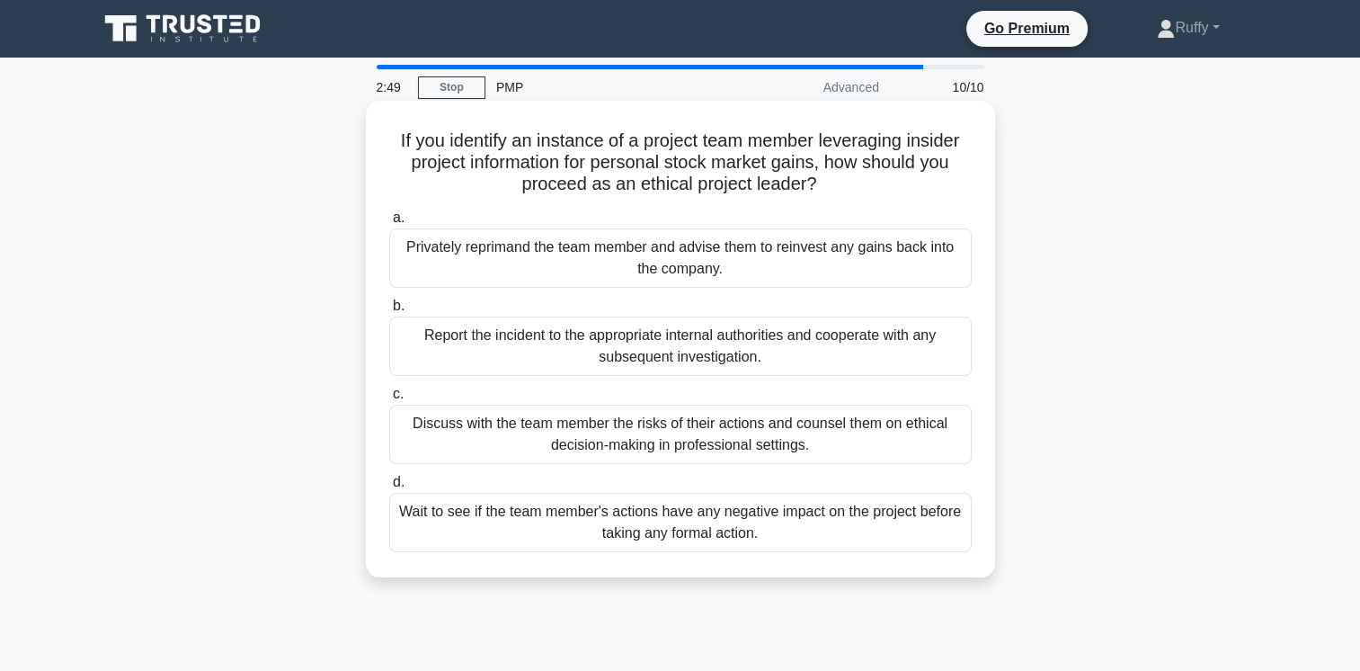
click at [788, 357] on div "Report the incident to the appropriate internal authorities and cooperate with …" at bounding box center [680, 345] width 583 height 59
click at [389, 312] on input "b. Report the incident to the appropriate internal authorities and cooperate wi…" at bounding box center [389, 306] width 0 height 12
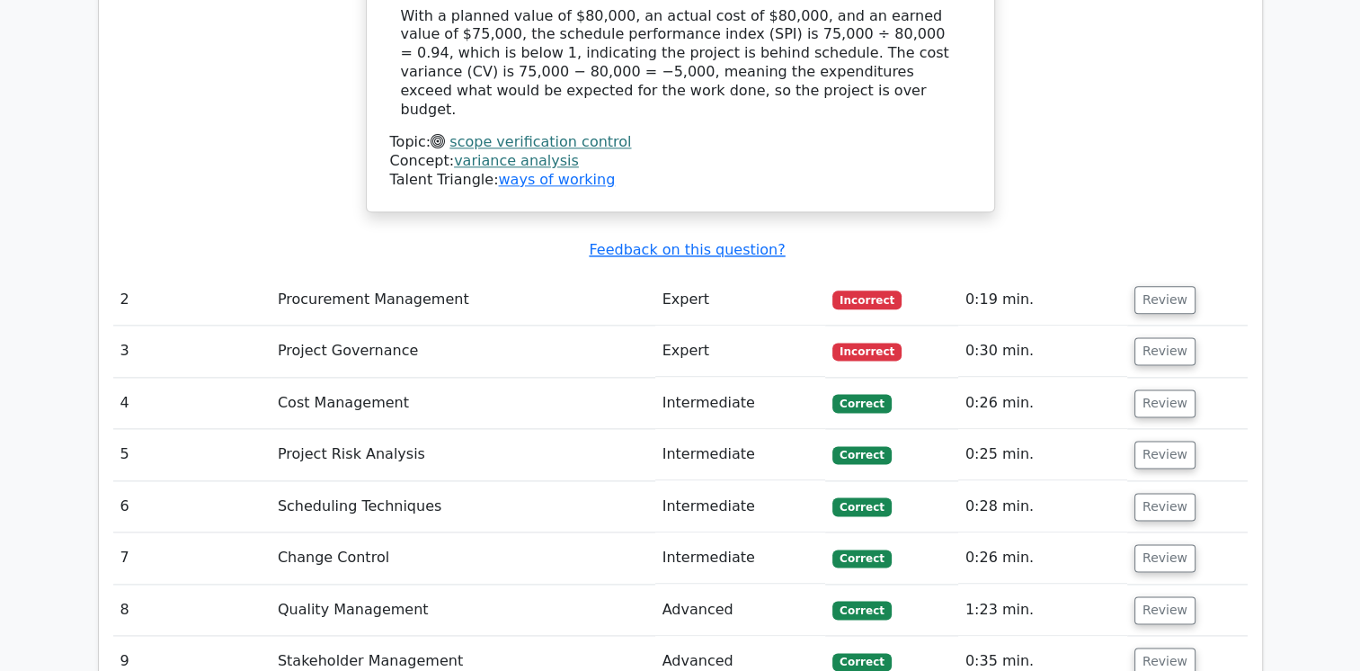
scroll to position [2226, 0]
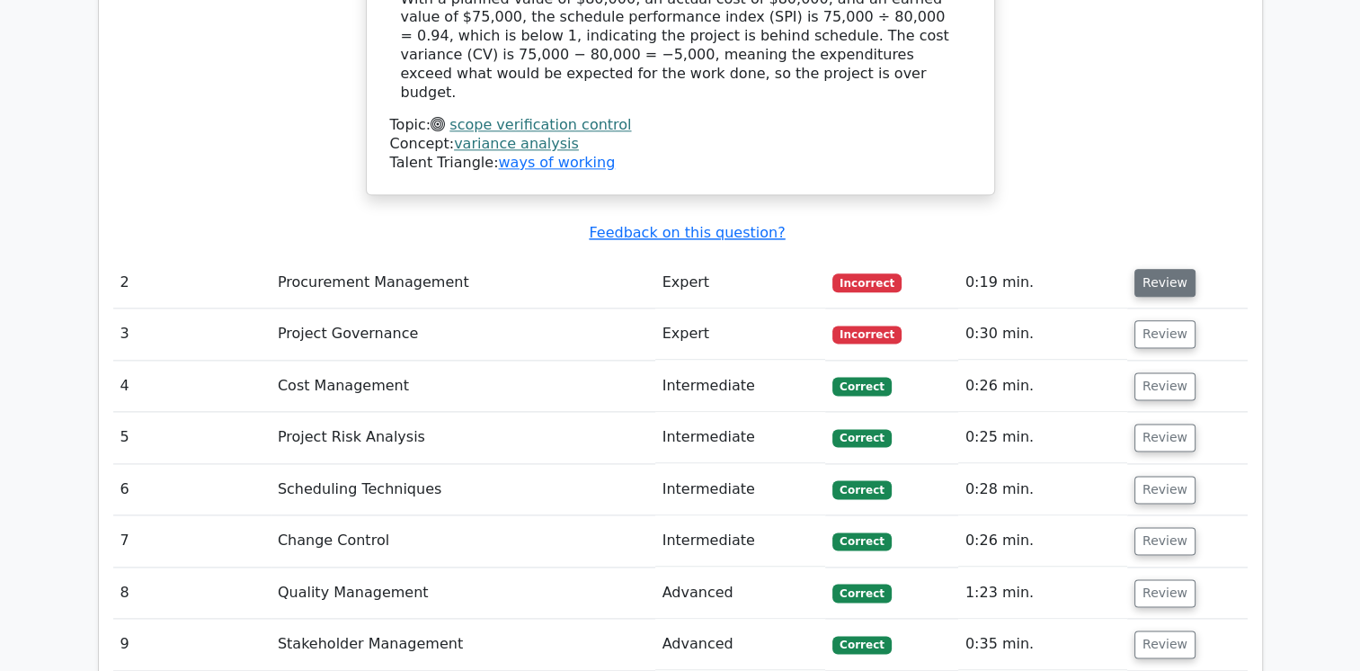
click at [1163, 269] on button "Review" at bounding box center [1165, 283] width 61 height 28
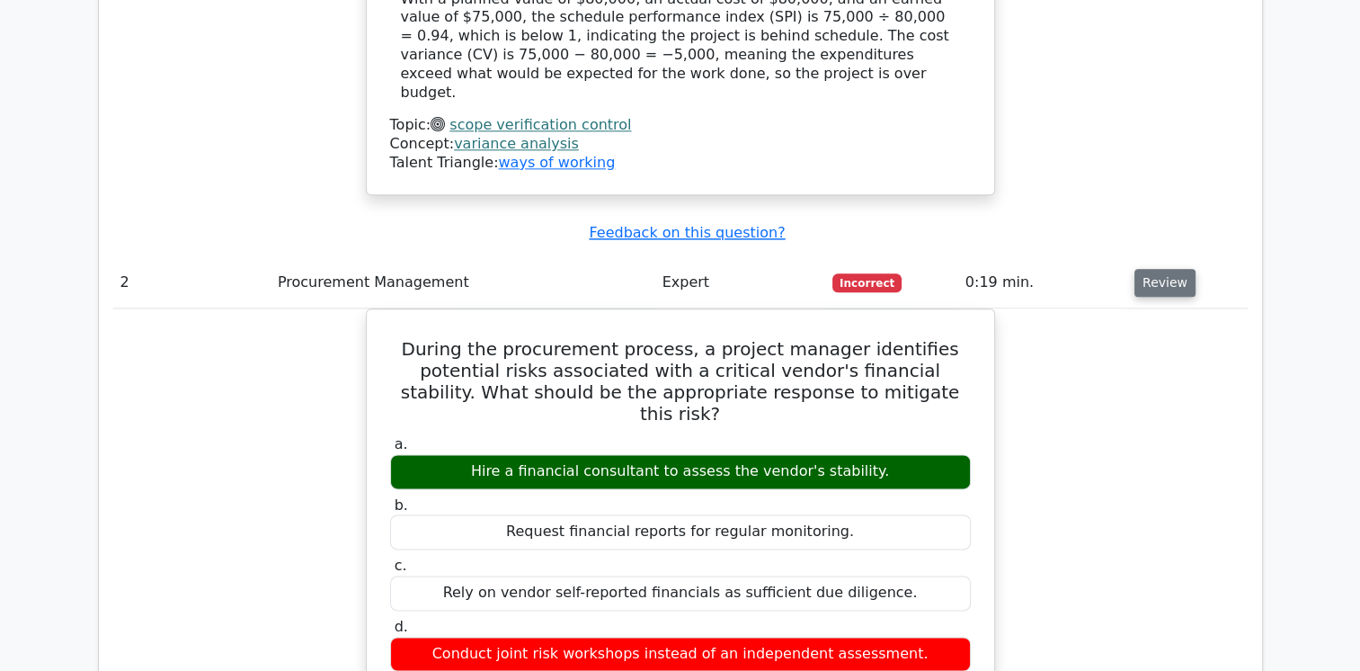
click at [1153, 269] on button "Review" at bounding box center [1165, 283] width 61 height 28
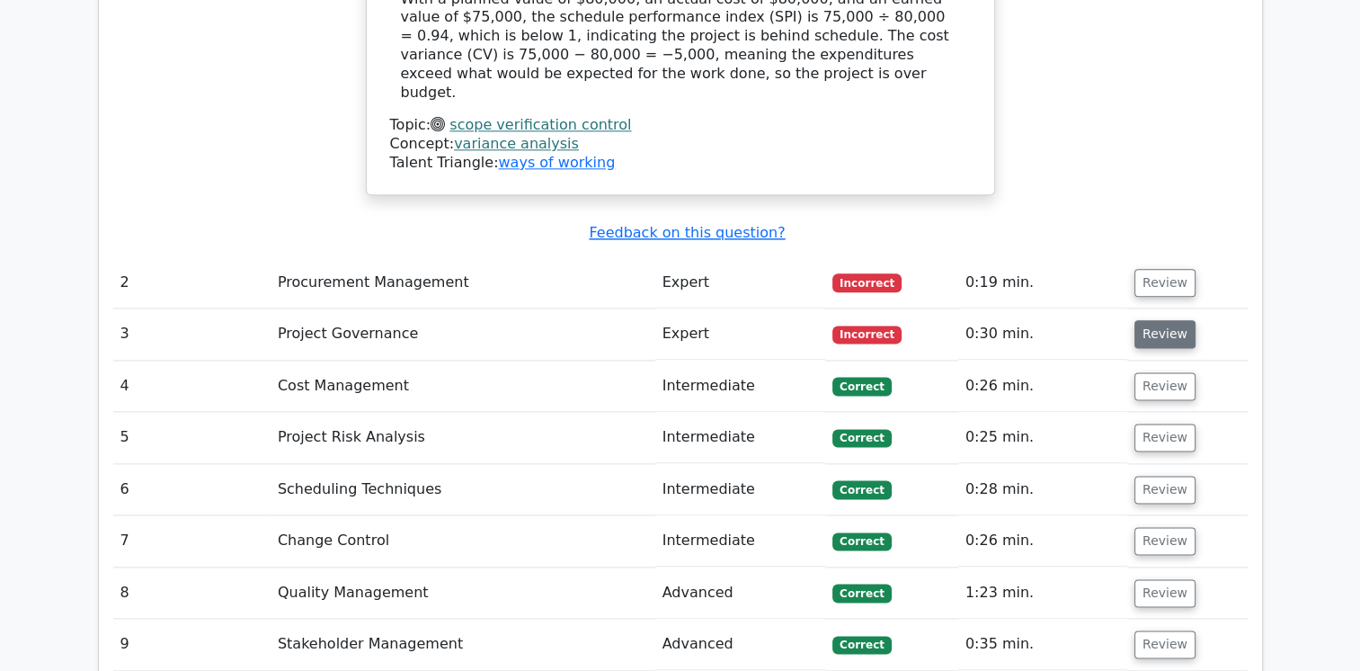
click at [1159, 320] on button "Review" at bounding box center [1165, 334] width 61 height 28
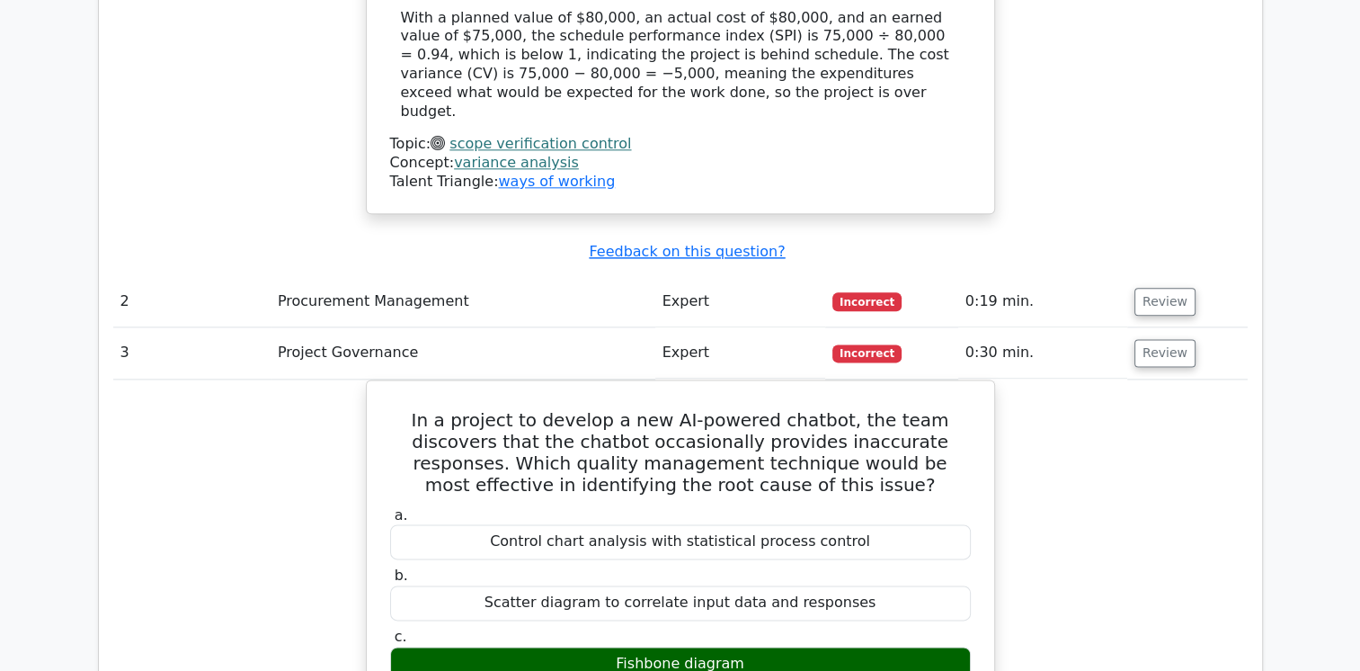
scroll to position [2206, 0]
click at [1162, 340] on button "Review" at bounding box center [1165, 354] width 61 height 28
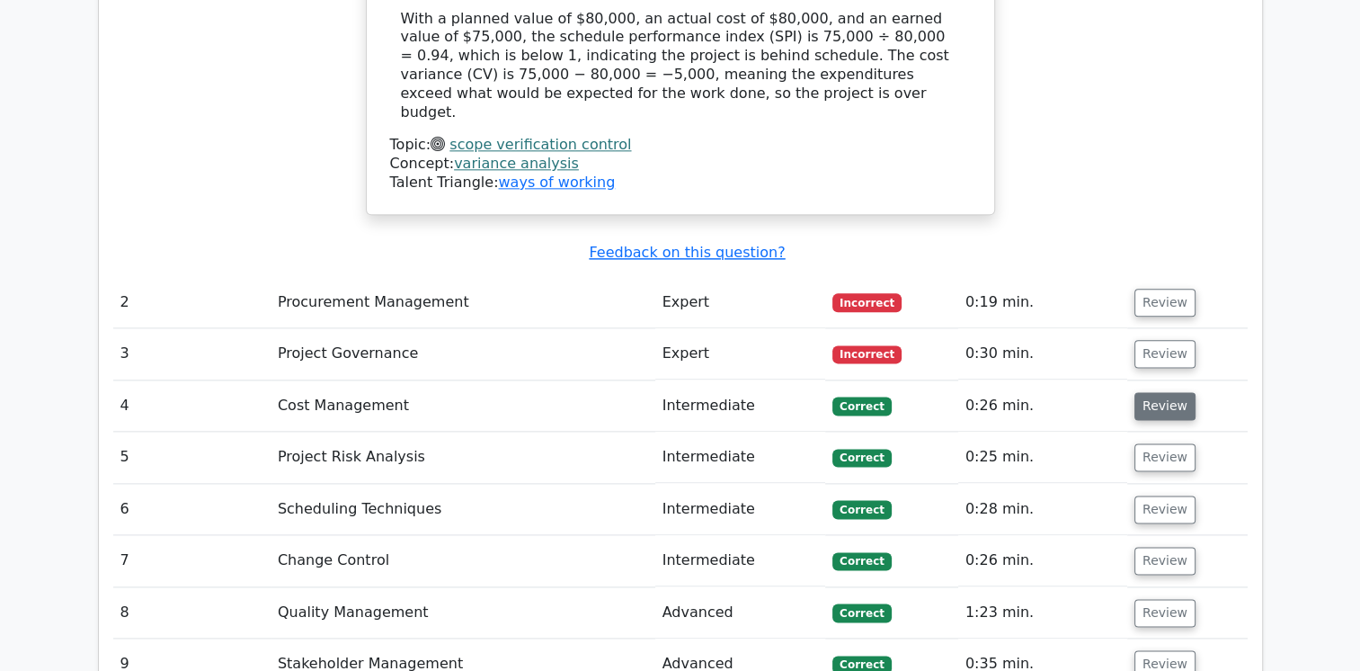
click at [1170, 392] on button "Review" at bounding box center [1165, 406] width 61 height 28
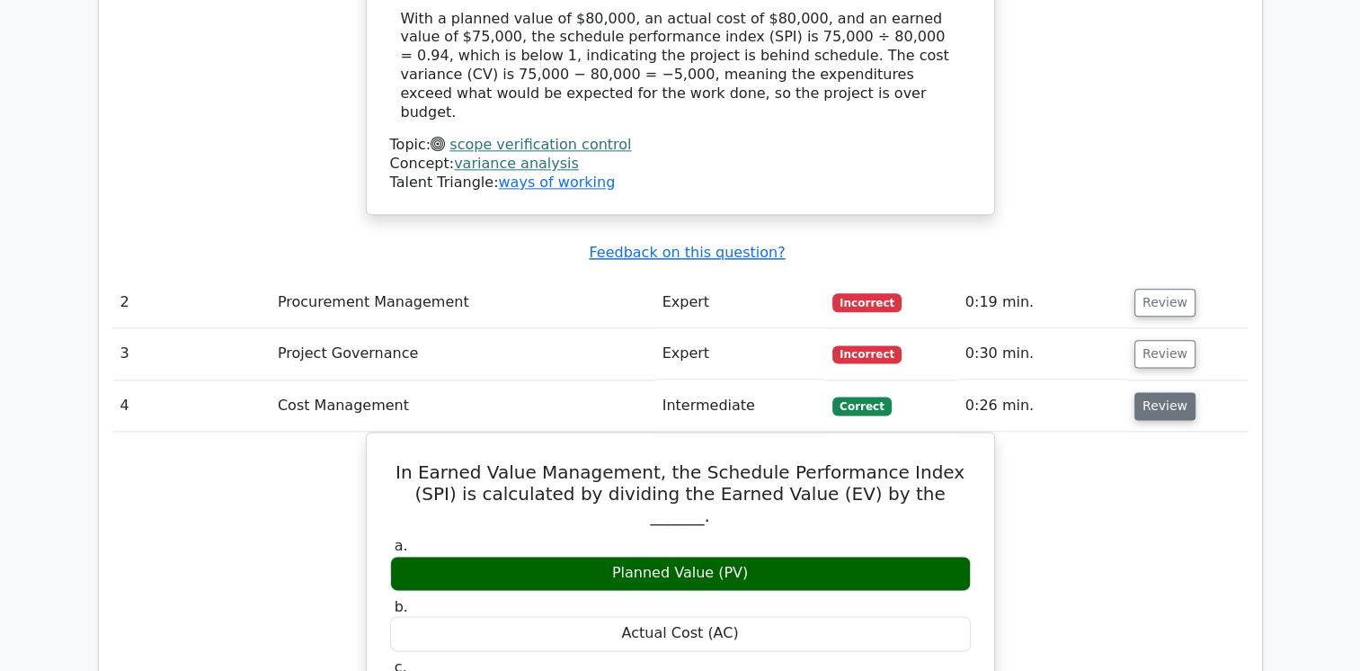
click at [1159, 392] on button "Review" at bounding box center [1165, 406] width 61 height 28
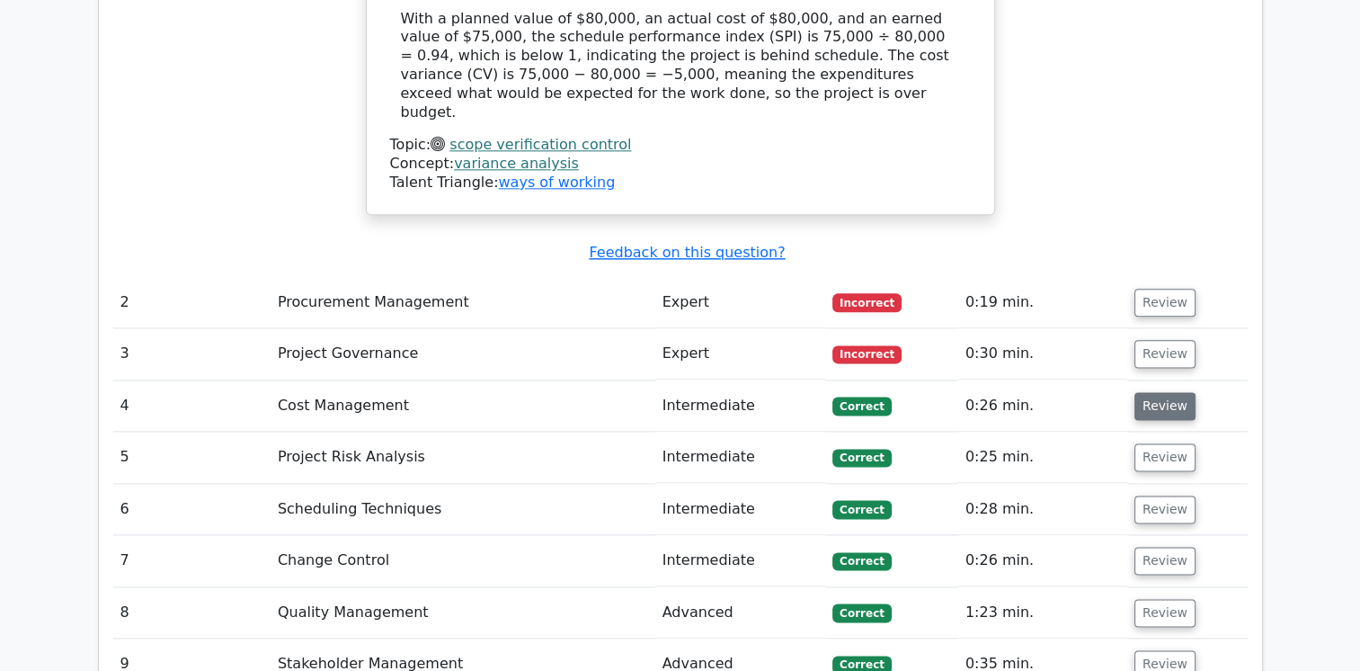
click at [1159, 392] on button "Review" at bounding box center [1165, 406] width 61 height 28
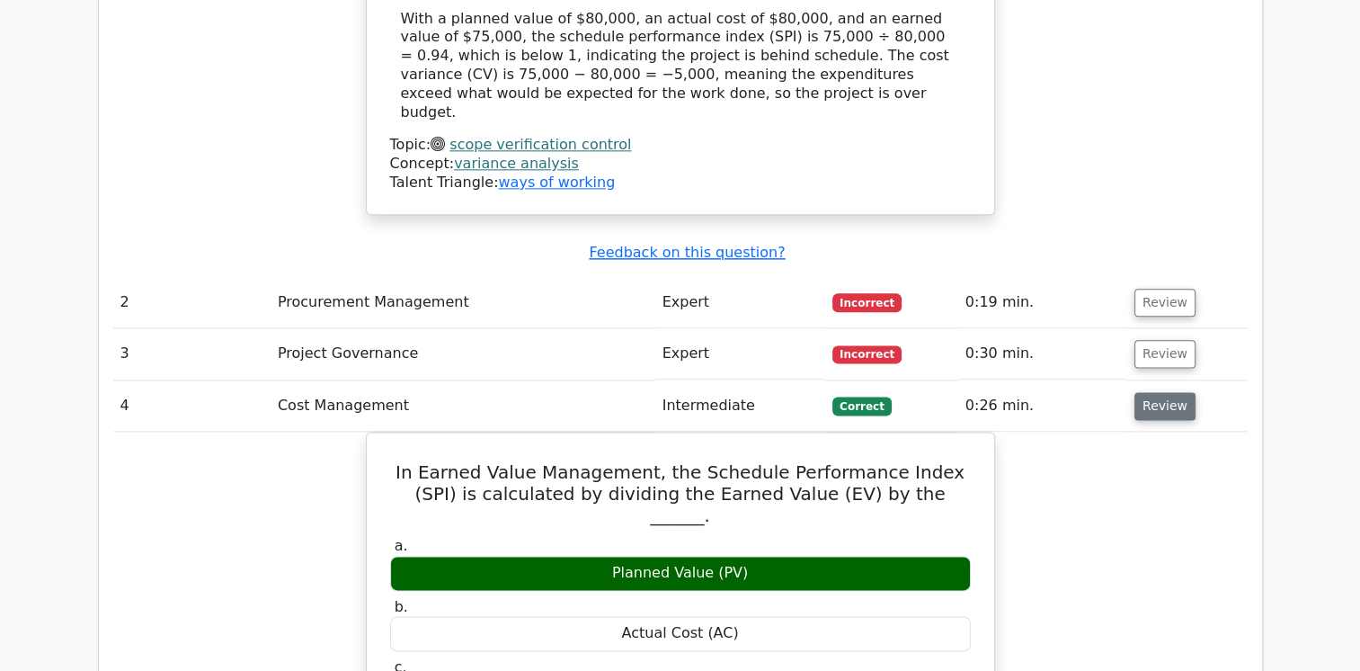
click at [1159, 392] on button "Review" at bounding box center [1165, 406] width 61 height 28
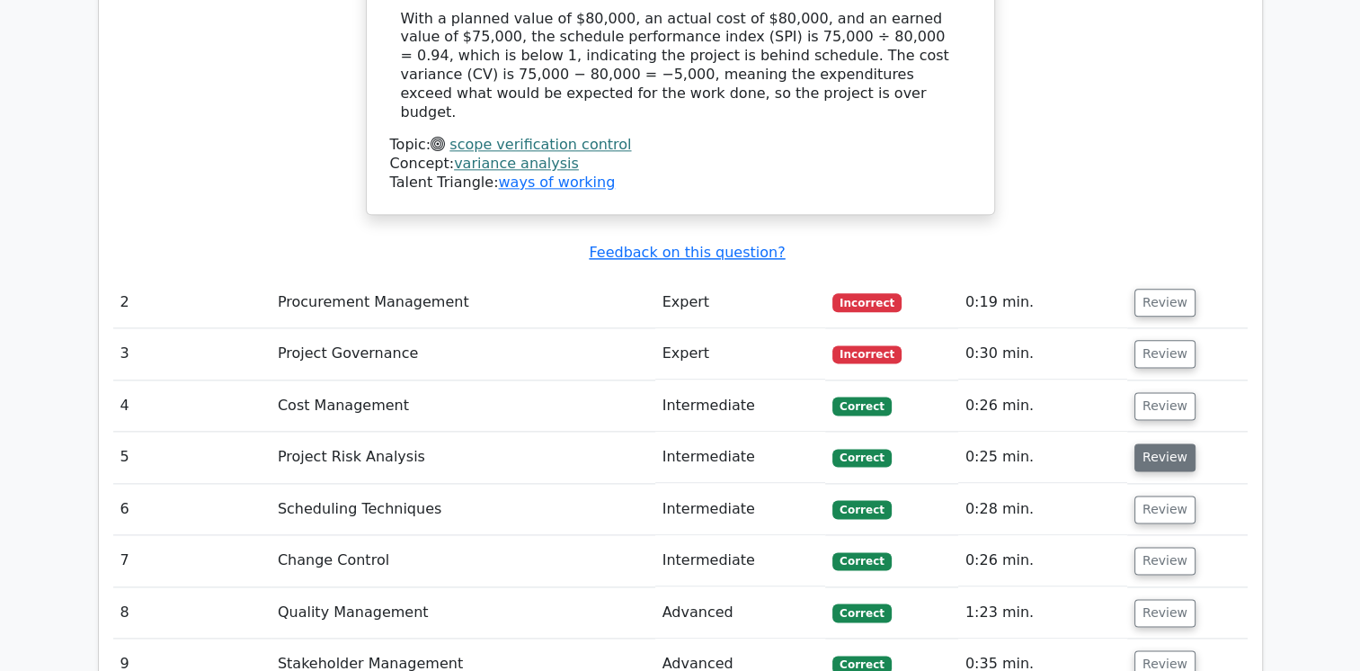
click at [1158, 443] on button "Review" at bounding box center [1165, 457] width 61 height 28
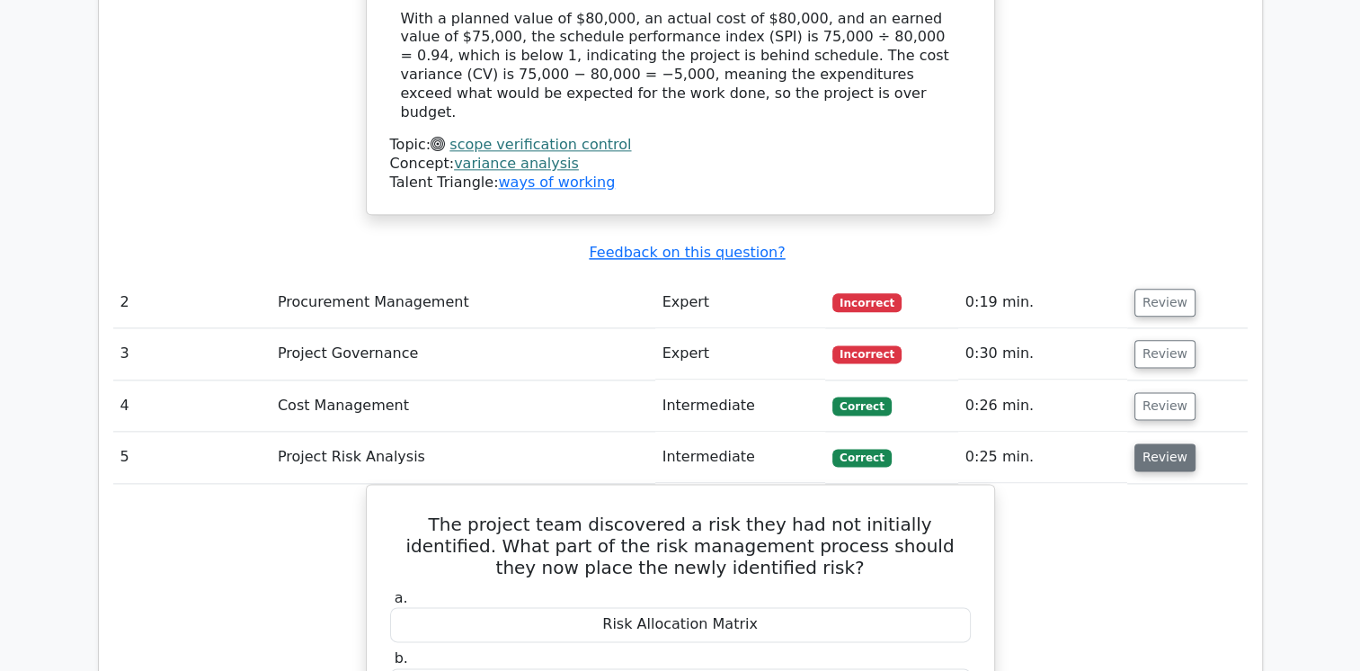
click at [1158, 443] on button "Review" at bounding box center [1165, 457] width 61 height 28
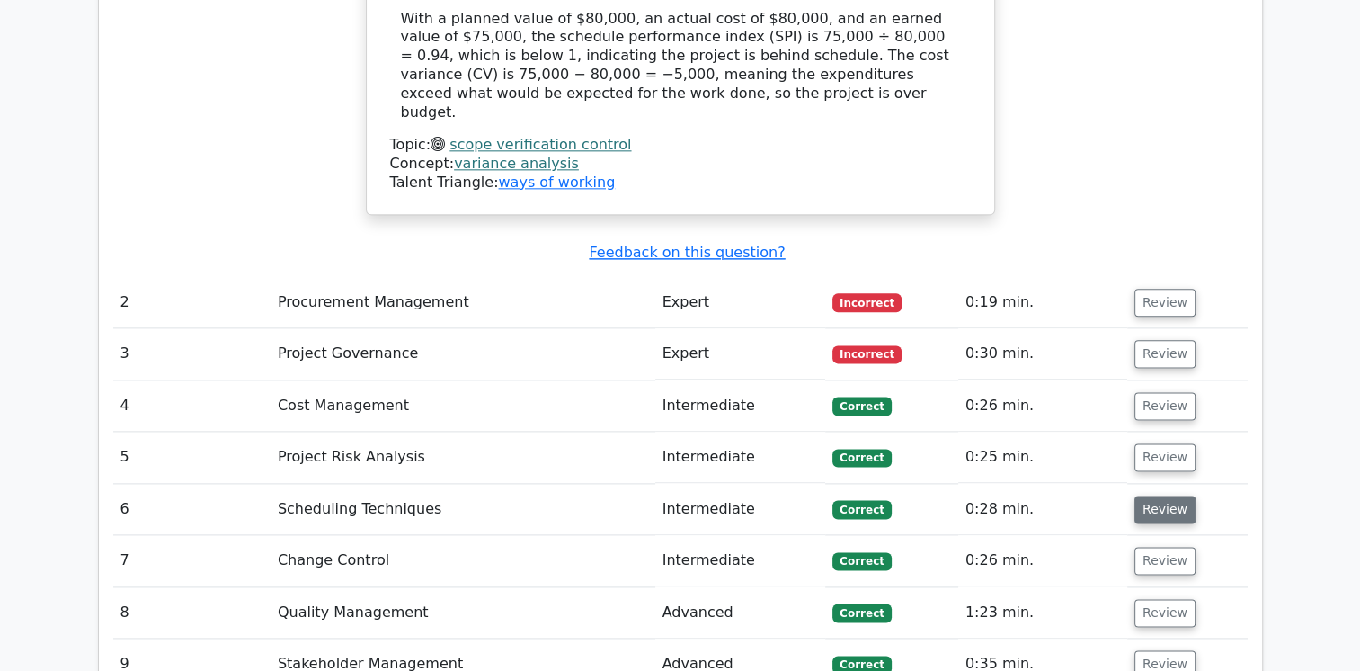
click at [1169, 495] on button "Review" at bounding box center [1165, 509] width 61 height 28
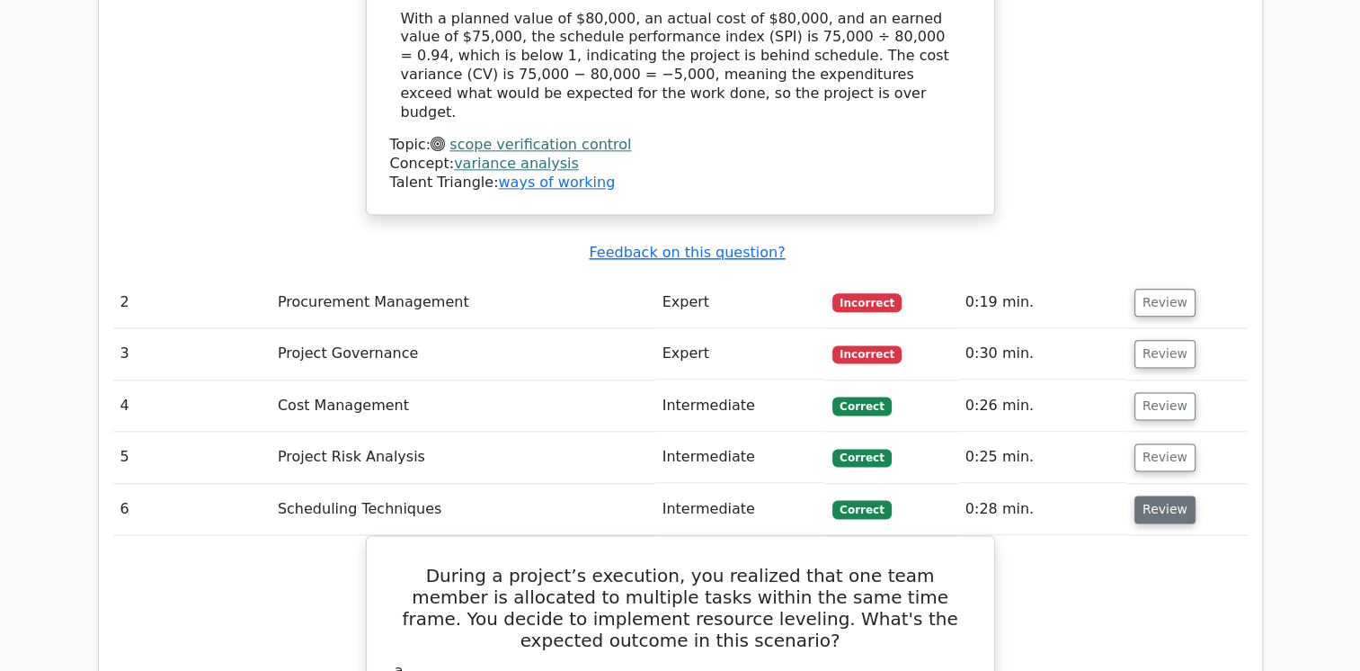
click at [1169, 495] on button "Review" at bounding box center [1165, 509] width 61 height 28
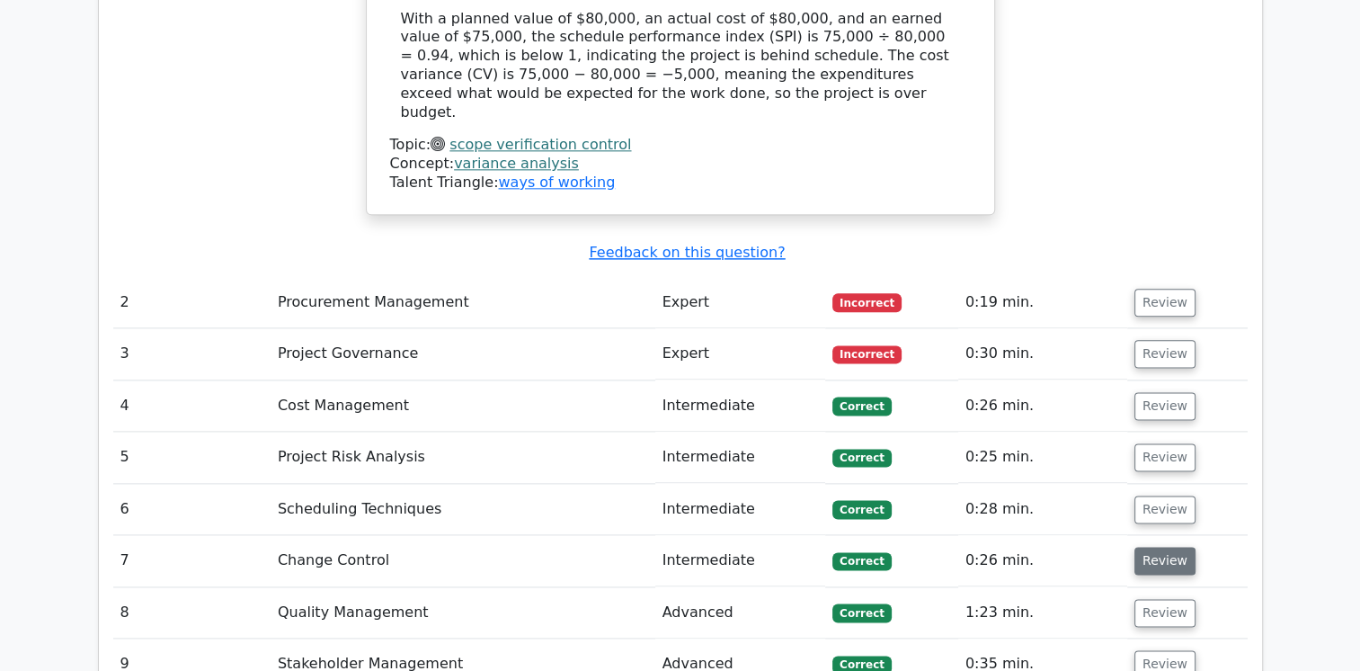
click at [1162, 547] on button "Review" at bounding box center [1165, 561] width 61 height 28
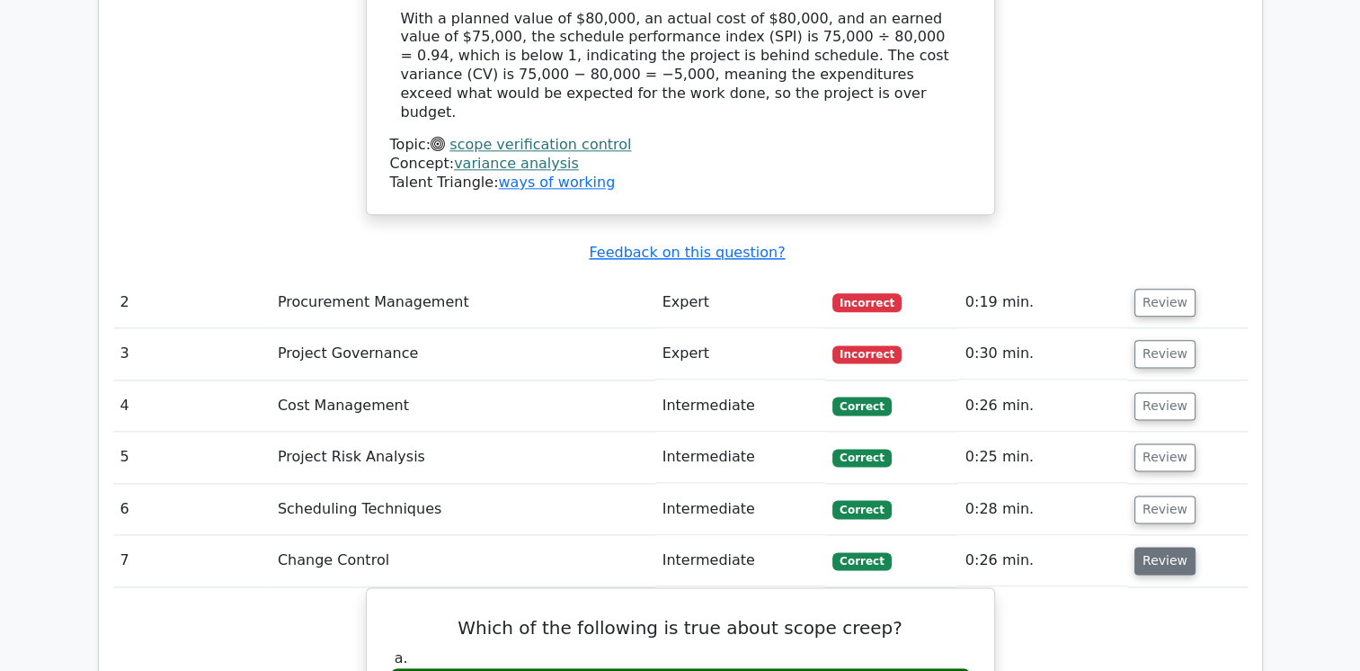
click at [1162, 547] on button "Review" at bounding box center [1165, 561] width 61 height 28
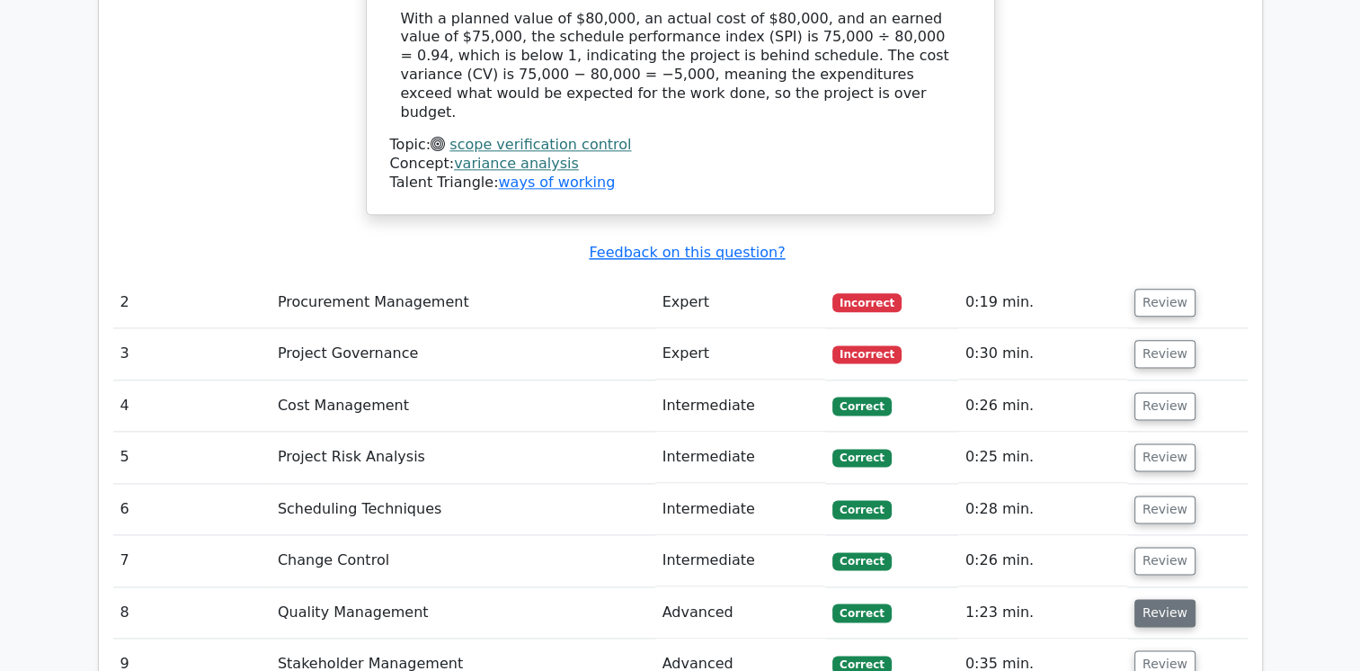
click at [1167, 599] on button "Review" at bounding box center [1165, 613] width 61 height 28
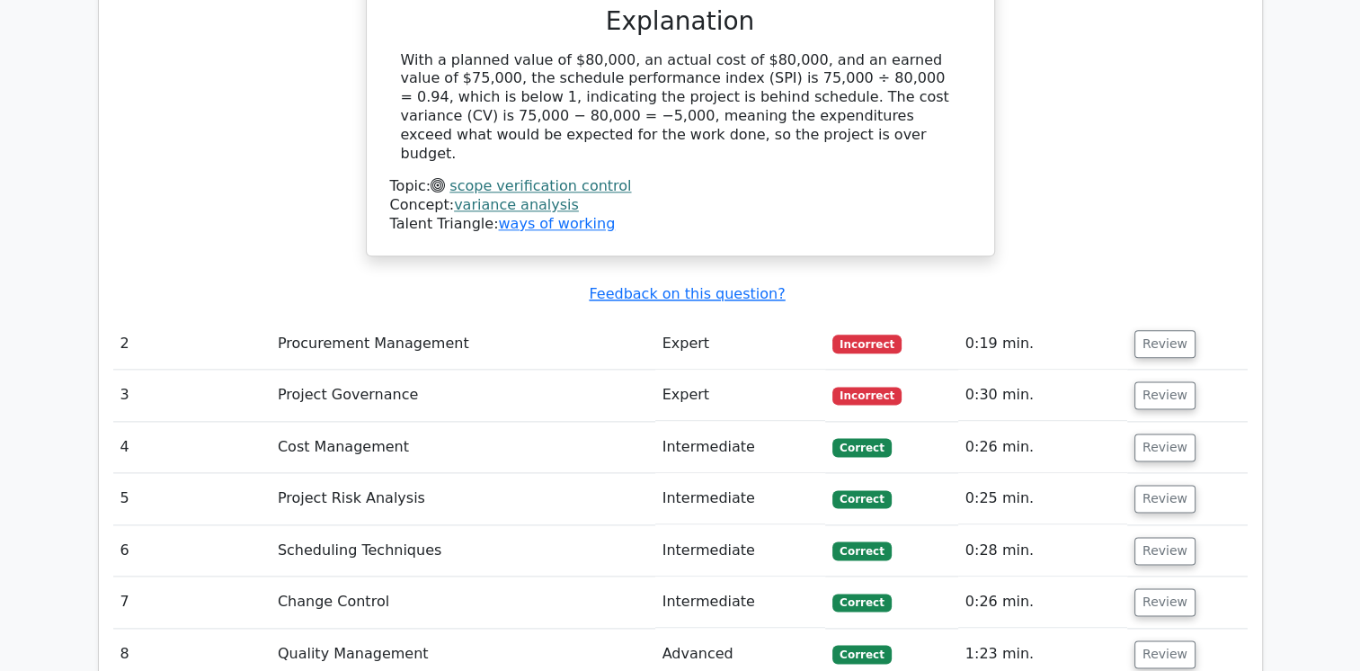
scroll to position [2164, 0]
click at [1152, 641] on button "Review" at bounding box center [1165, 655] width 61 height 28
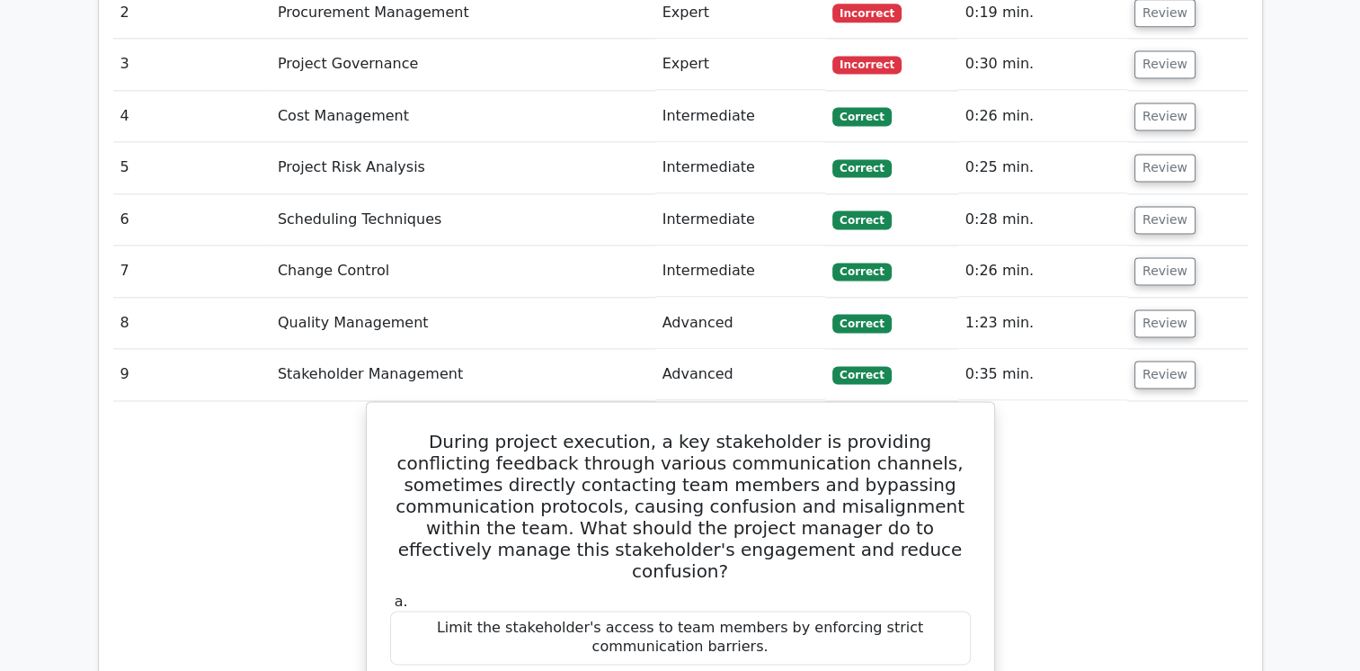
scroll to position [2474, 0]
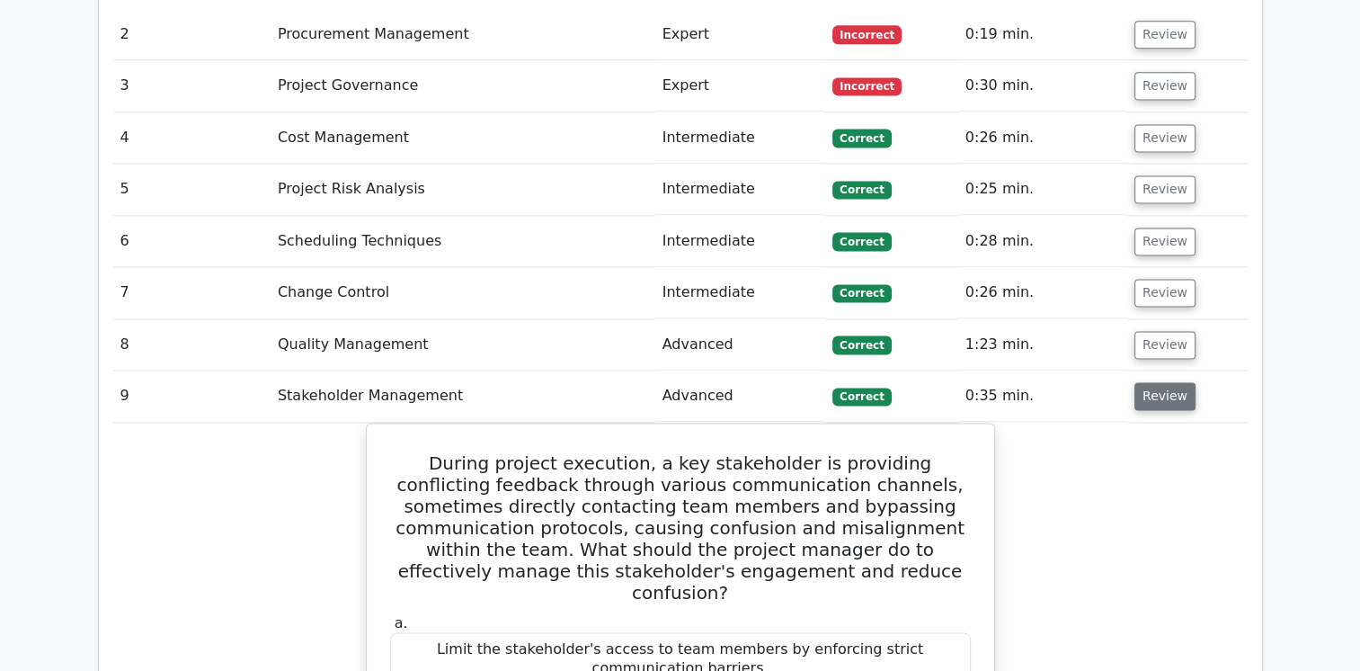
click at [1166, 382] on button "Review" at bounding box center [1165, 396] width 61 height 28
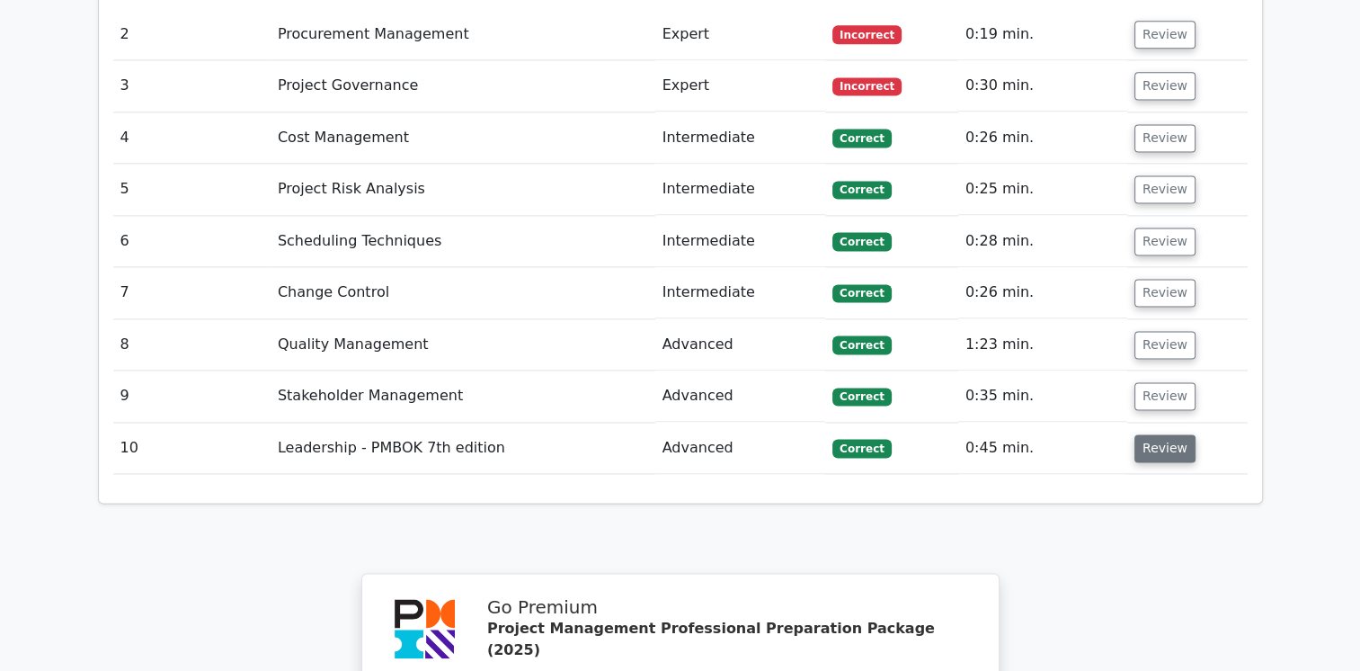
click at [1157, 434] on button "Review" at bounding box center [1165, 448] width 61 height 28
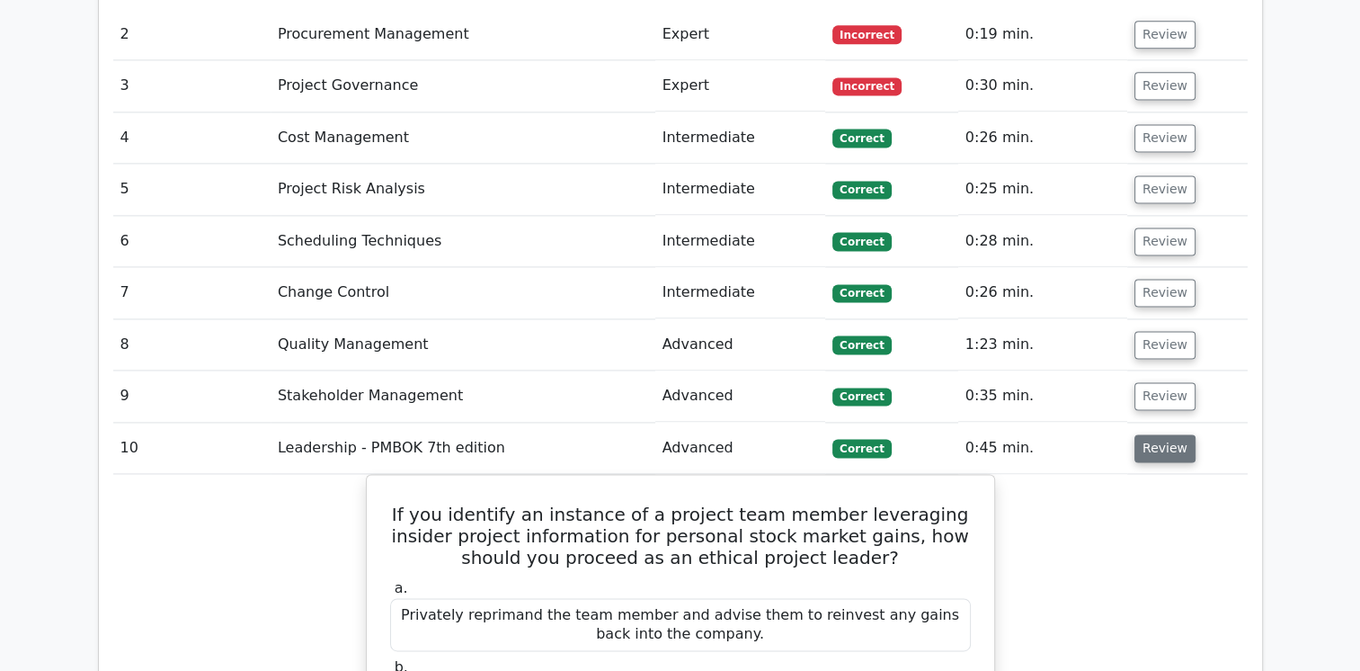
click at [1156, 434] on button "Review" at bounding box center [1165, 448] width 61 height 28
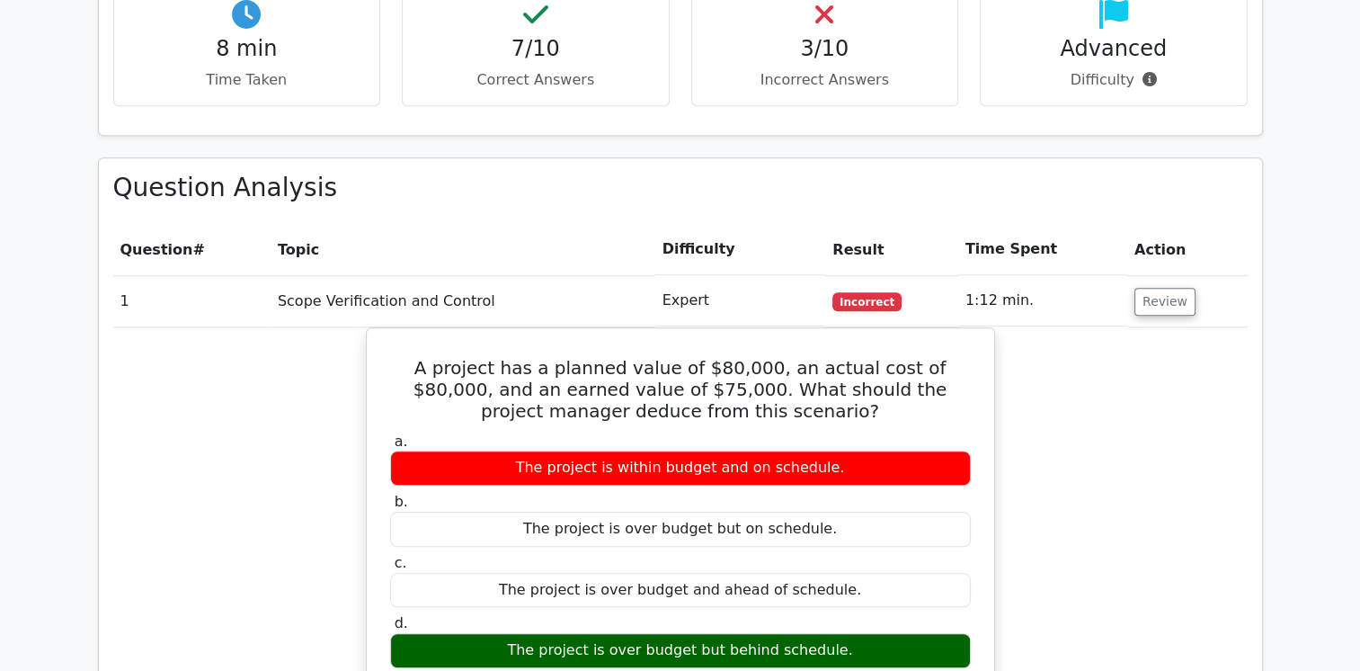
scroll to position [1478, 0]
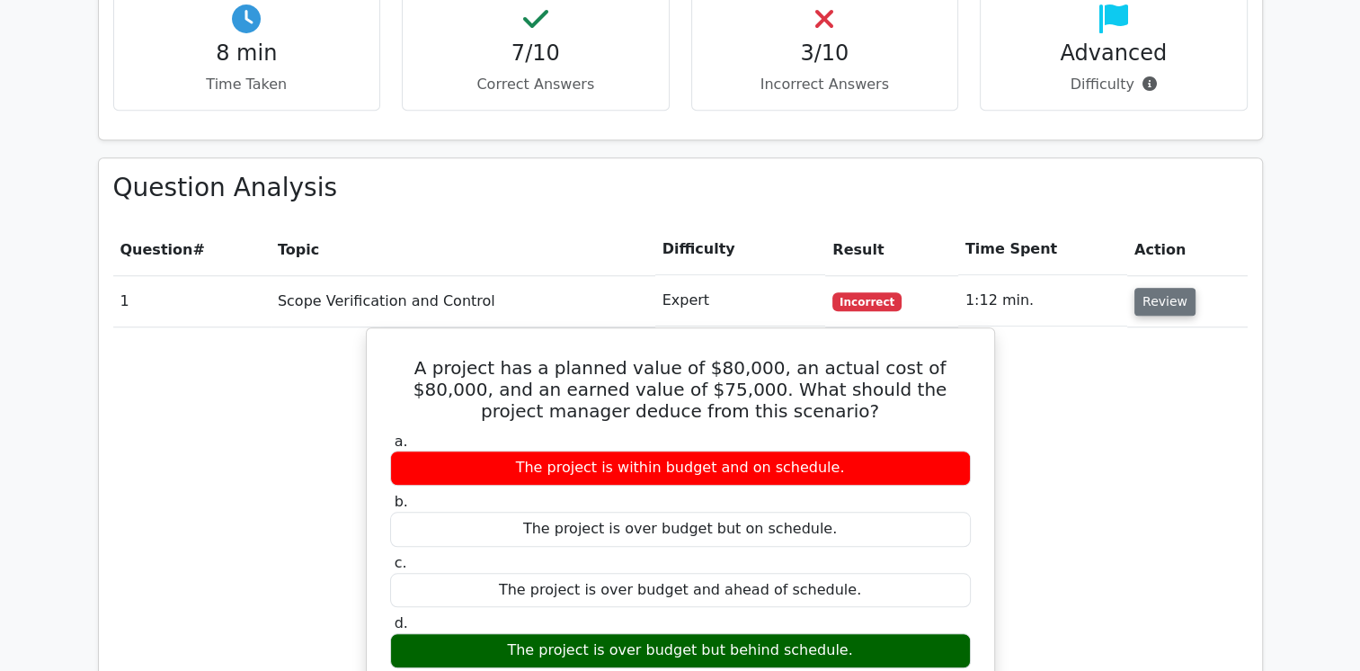
click at [1166, 288] on button "Review" at bounding box center [1165, 302] width 61 height 28
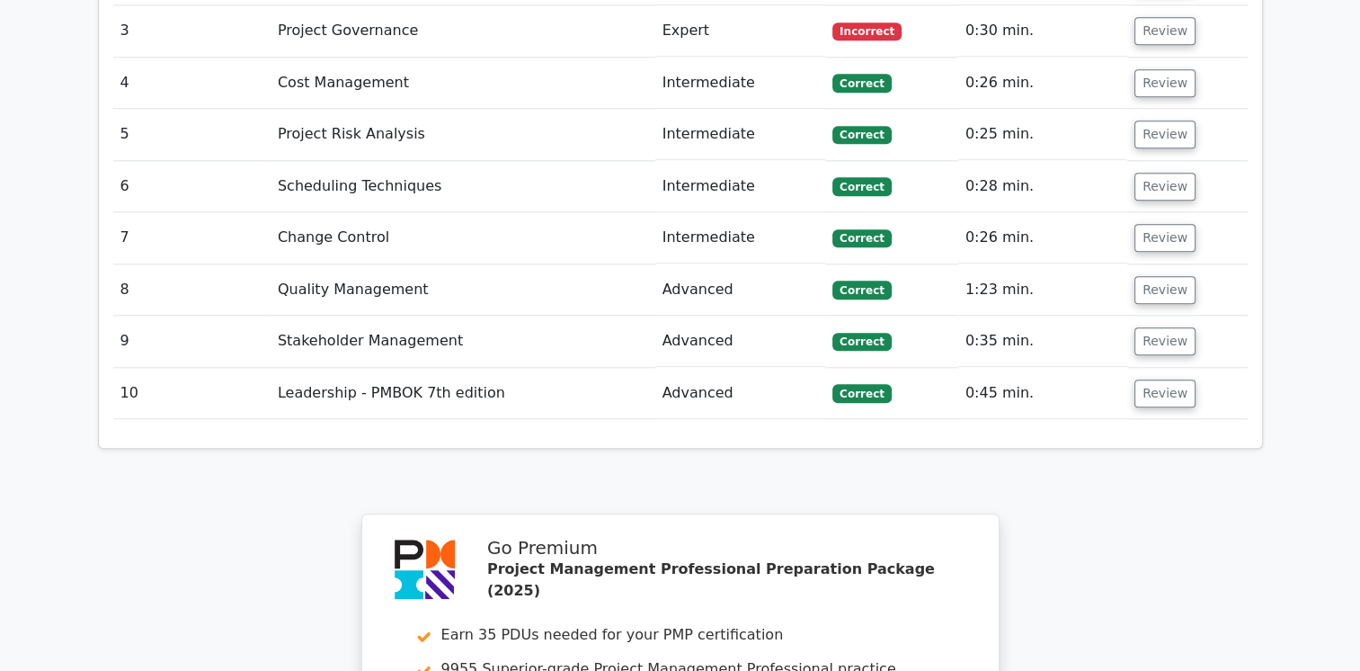
scroll to position [2197, 0]
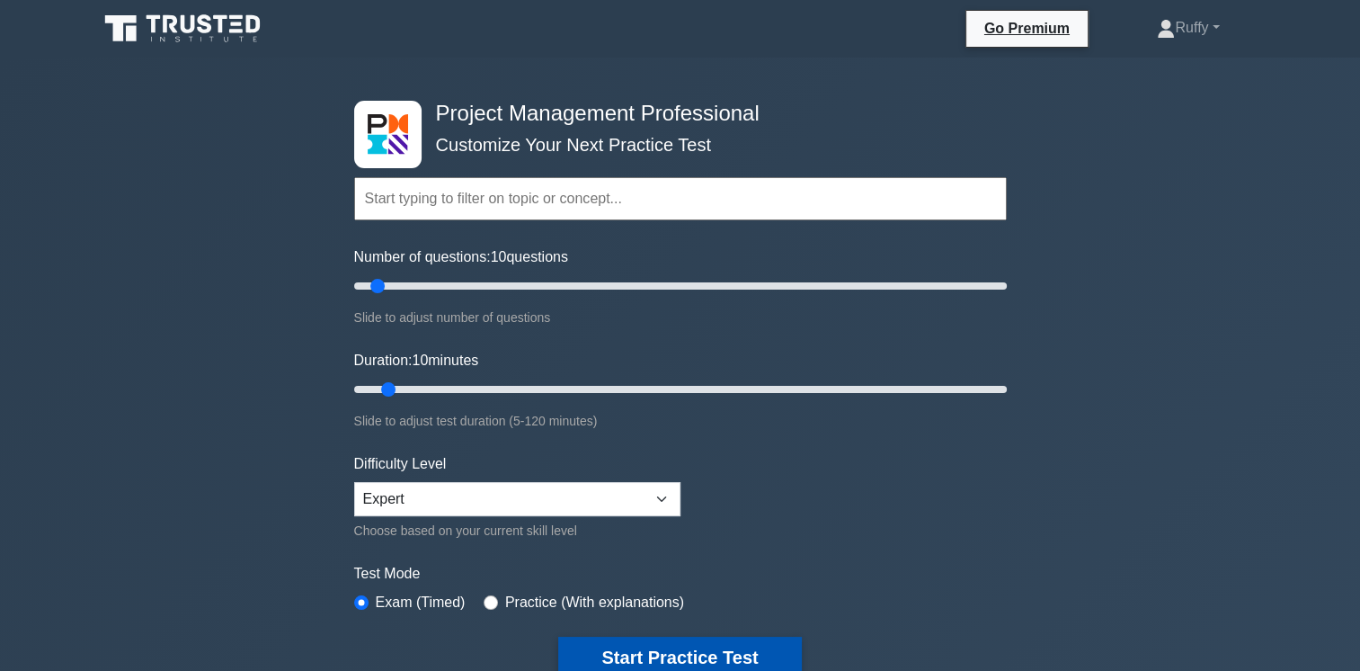
click at [737, 646] on button "Start Practice Test" at bounding box center [679, 657] width 243 height 41
click at [1147, 322] on div "Project Management Professional Customize Your Next Practice Test Topics Scope …" at bounding box center [680, 623] width 1360 height 1131
click at [722, 651] on button "Start Practice Test" at bounding box center [679, 657] width 243 height 41
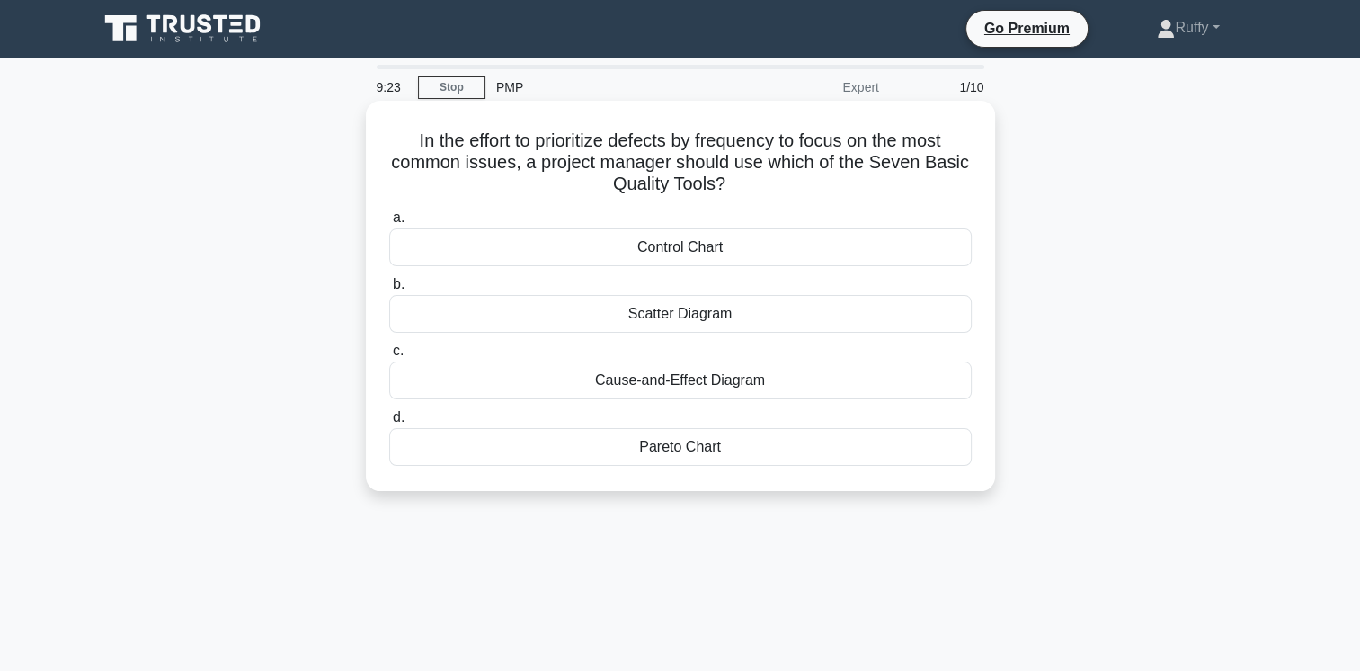
click at [725, 251] on div "Control Chart" at bounding box center [680, 247] width 583 height 38
click at [389, 224] on input "a. Control Chart" at bounding box center [389, 218] width 0 height 12
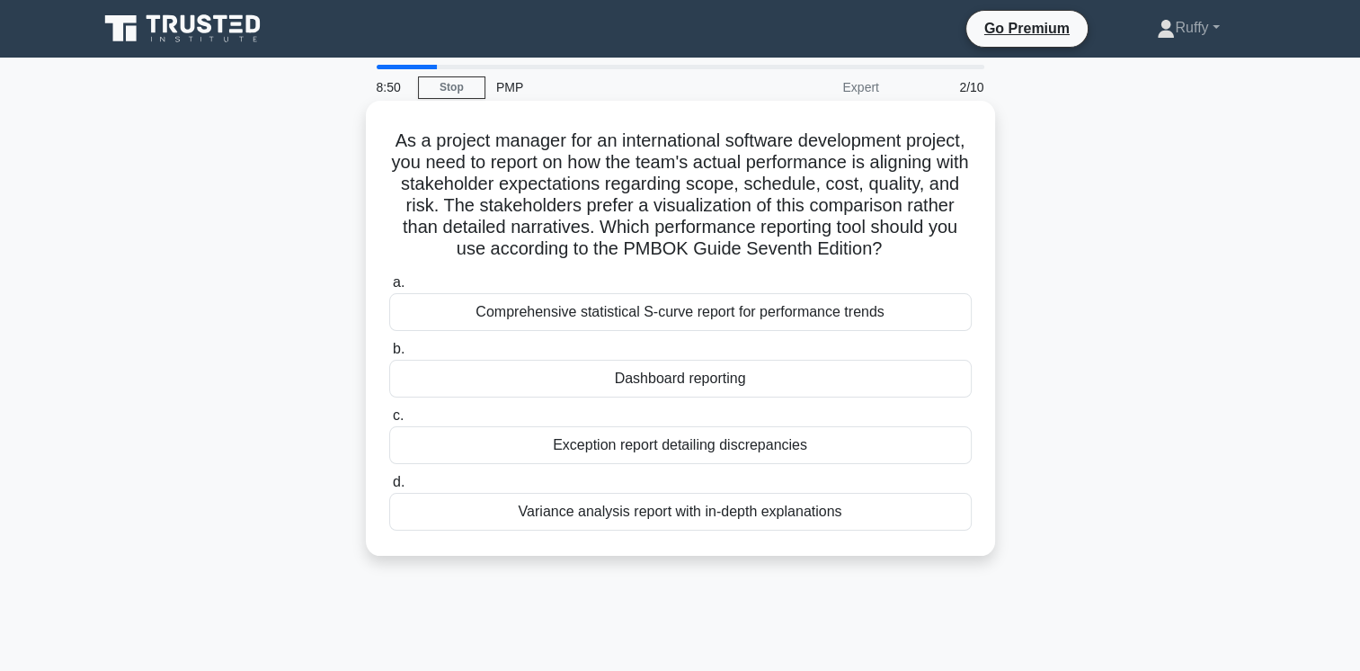
click at [730, 397] on div "Dashboard reporting" at bounding box center [680, 379] width 583 height 38
click at [389, 355] on input "b. Dashboard reporting" at bounding box center [389, 349] width 0 height 12
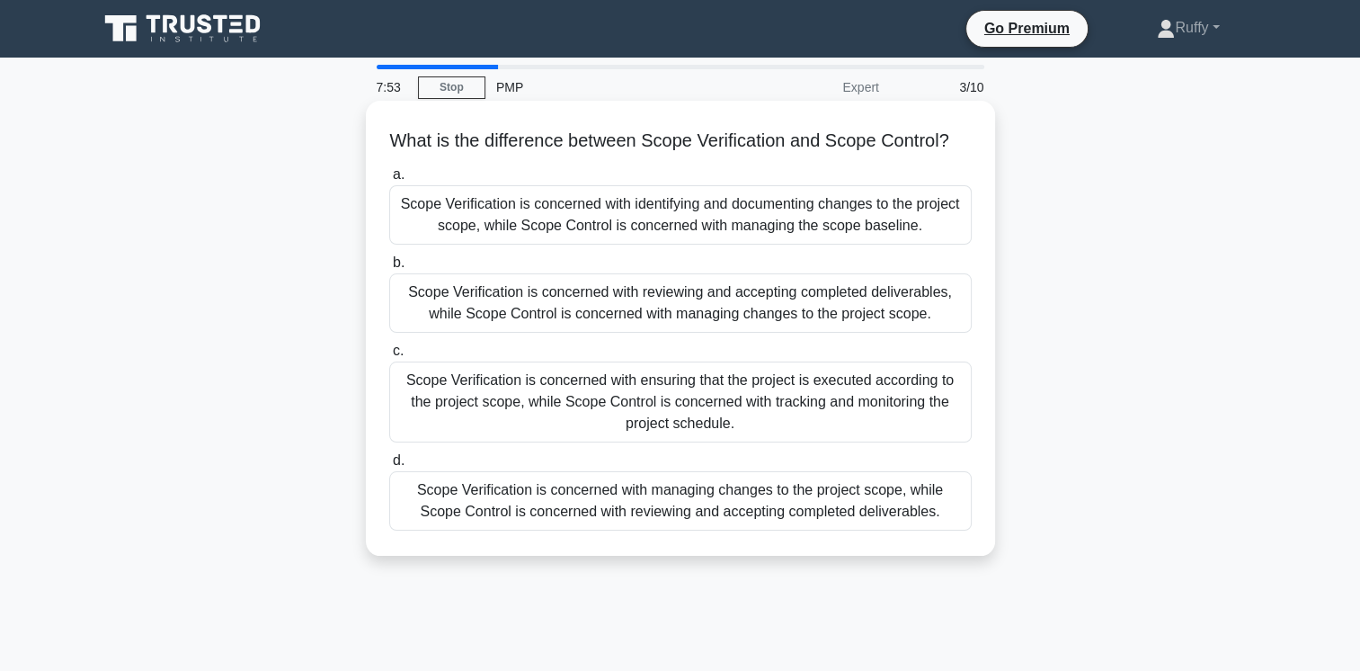
click at [705, 245] on div "Scope Verification is concerned with identifying and documenting changes to the…" at bounding box center [680, 214] width 583 height 59
click at [389, 181] on input "a. Scope Verification is concerned with identifying and documenting changes to …" at bounding box center [389, 175] width 0 height 12
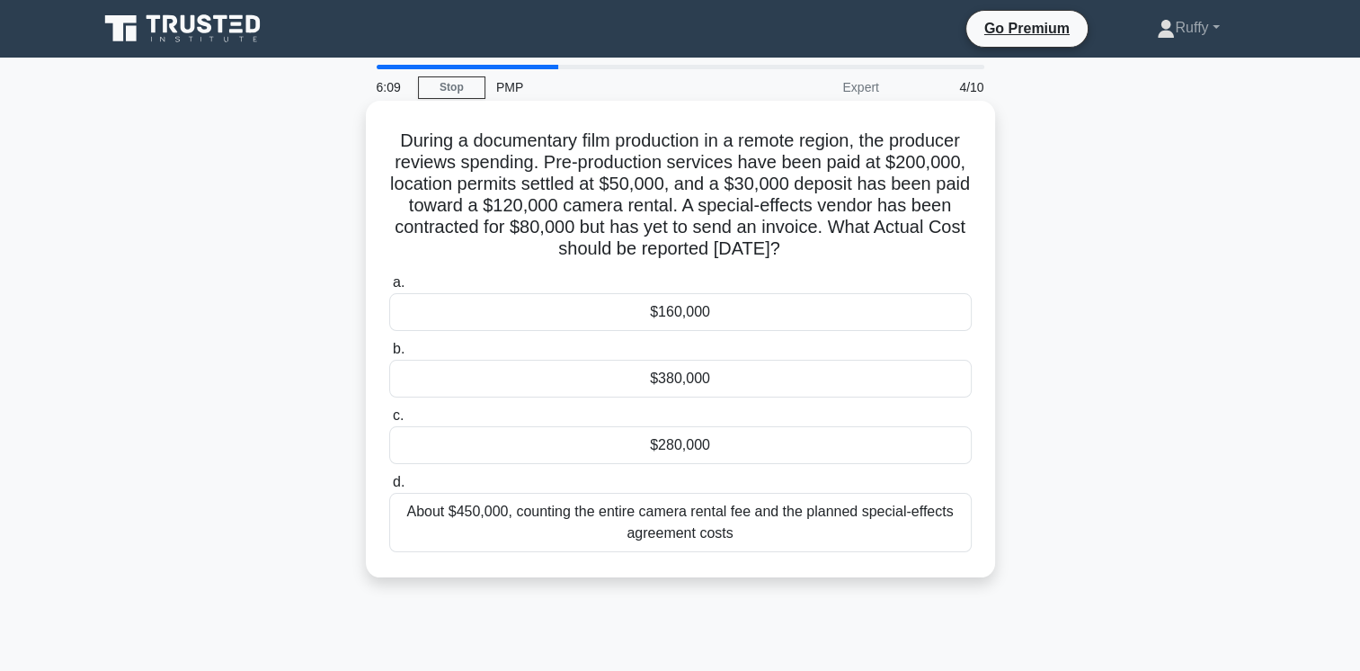
click at [707, 381] on div "$380,000" at bounding box center [680, 379] width 583 height 38
click at [389, 355] on input "b. $380,000" at bounding box center [389, 349] width 0 height 12
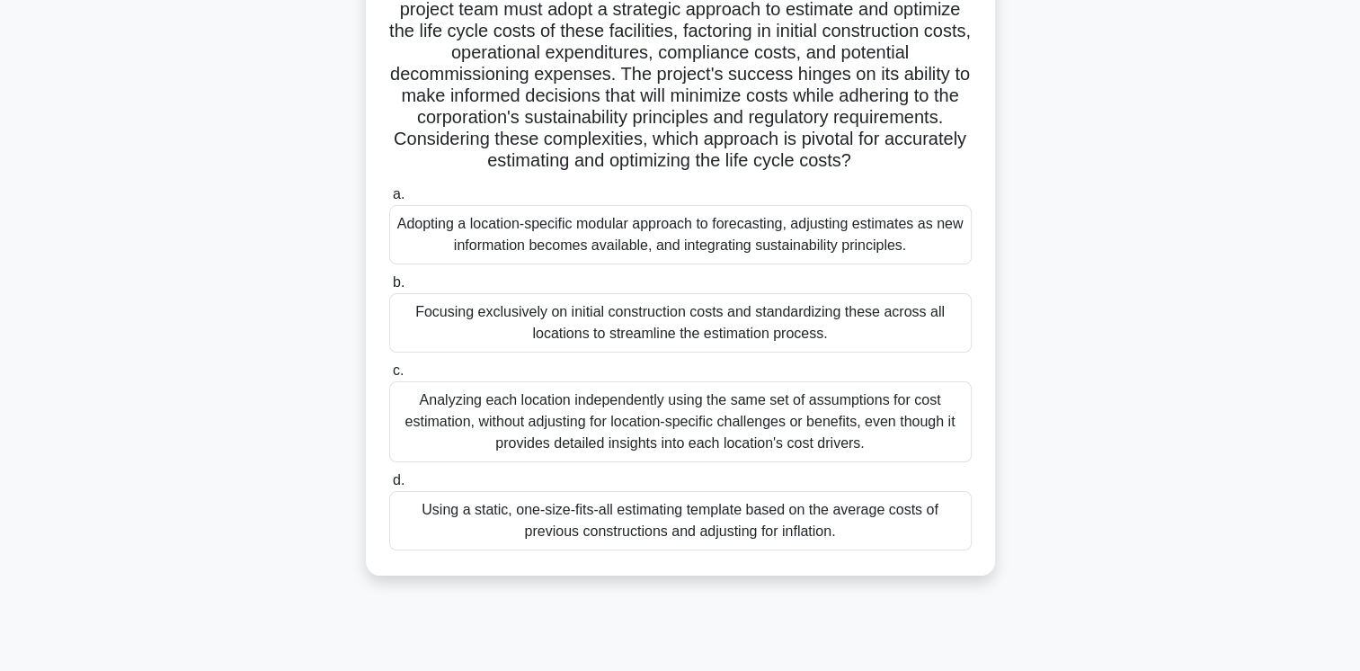
scroll to position [275, 0]
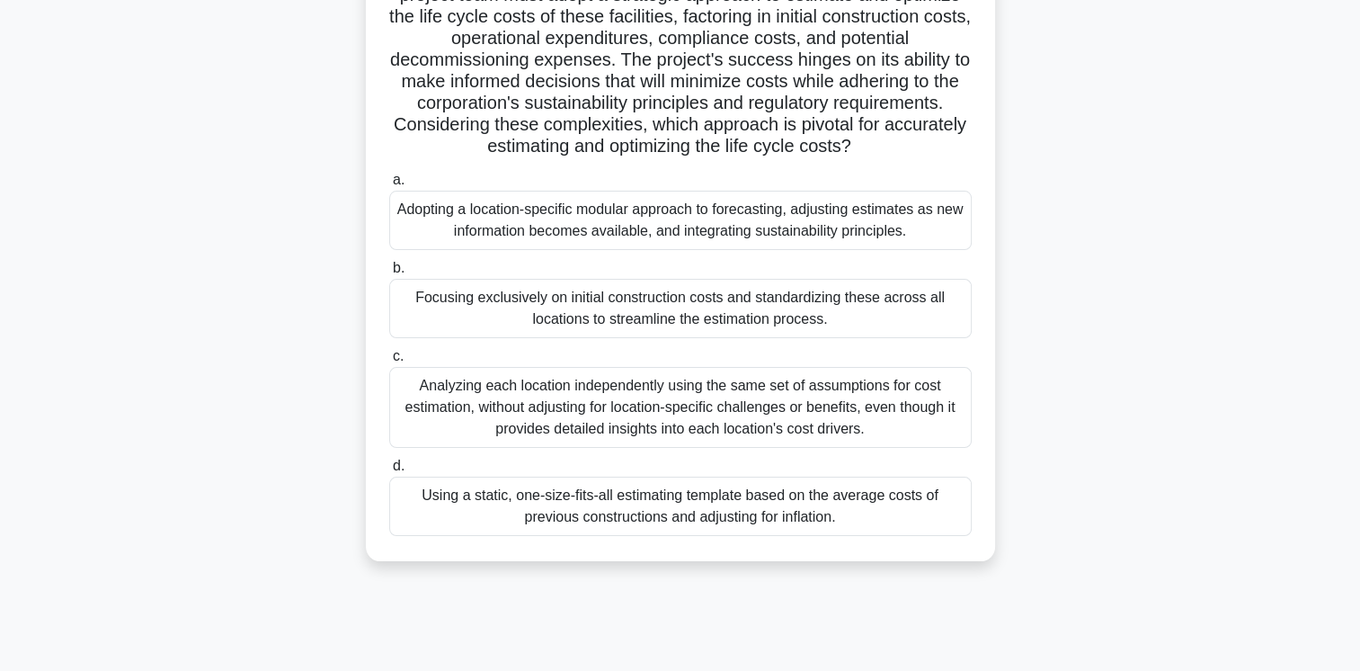
click at [935, 231] on div "Adopting a location-specific modular approach to forecasting, adjusting estimat…" at bounding box center [680, 220] width 583 height 59
click at [389, 186] on input "a. Adopting a location-specific modular approach to forecasting, adjusting esti…" at bounding box center [389, 180] width 0 height 12
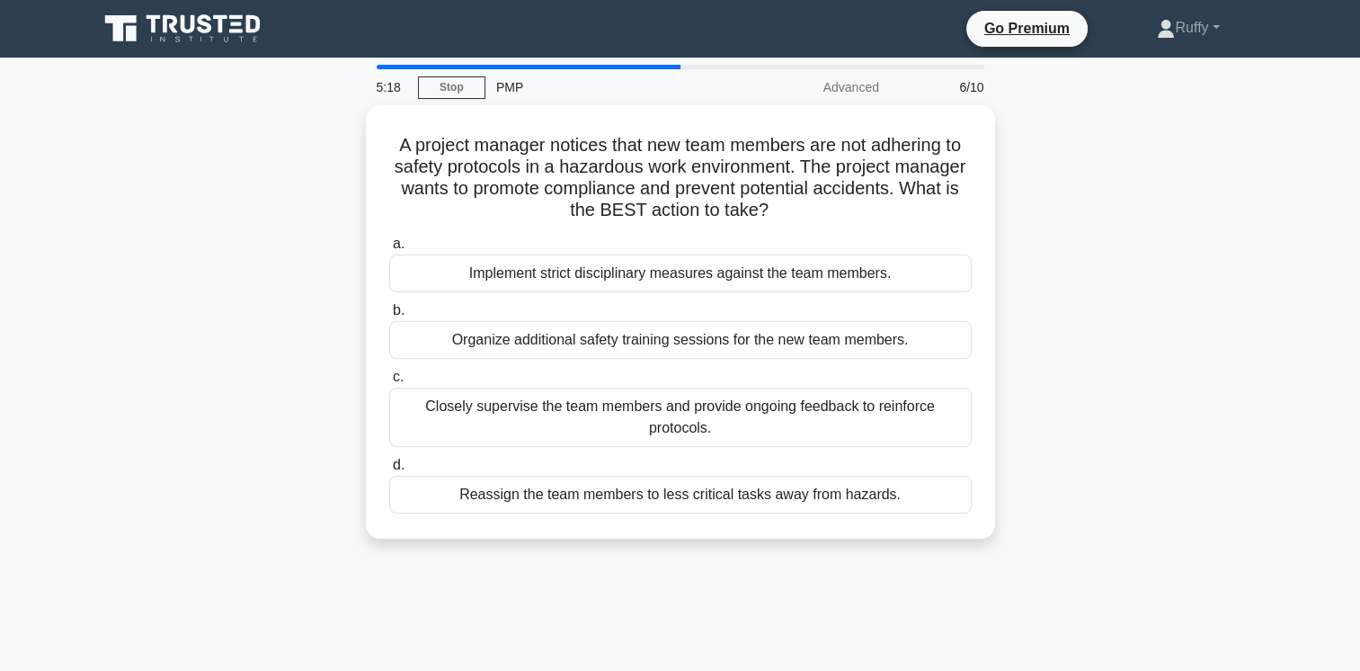
scroll to position [0, 0]
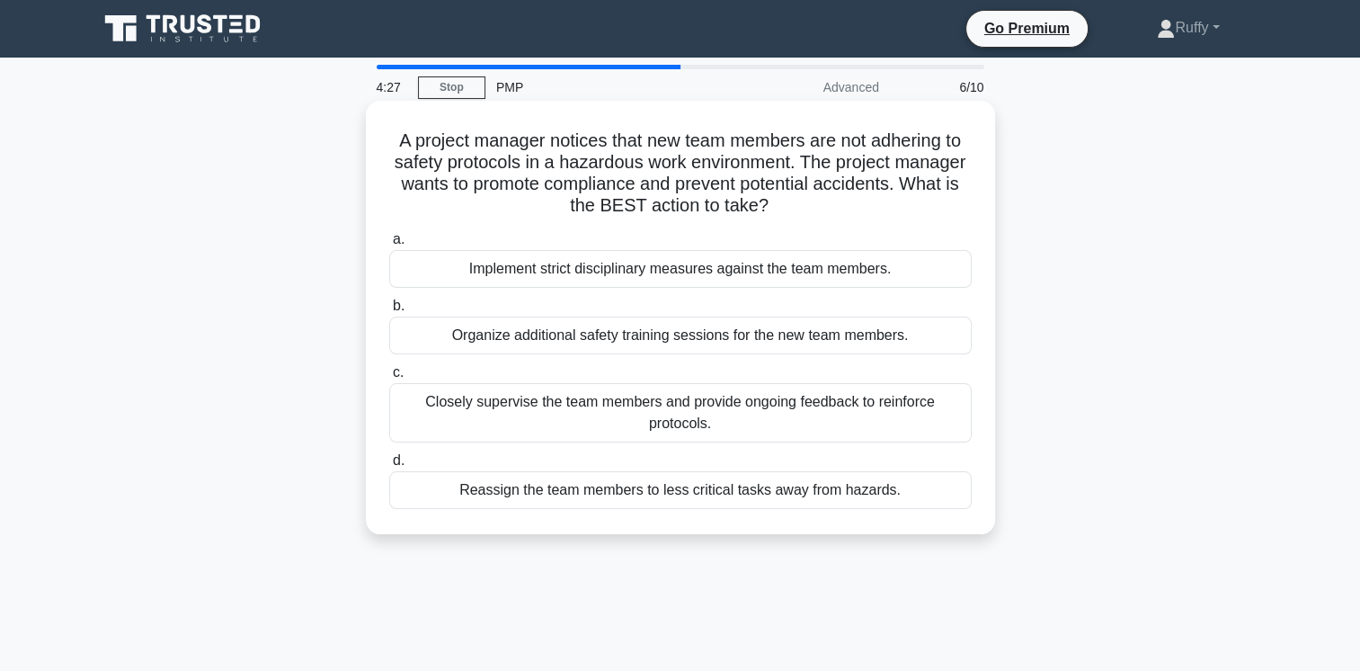
click at [770, 342] on div "Organize additional safety training sessions for the new team members." at bounding box center [680, 335] width 583 height 38
click at [389, 312] on input "b. Organize additional safety training sessions for the new team members." at bounding box center [389, 306] width 0 height 12
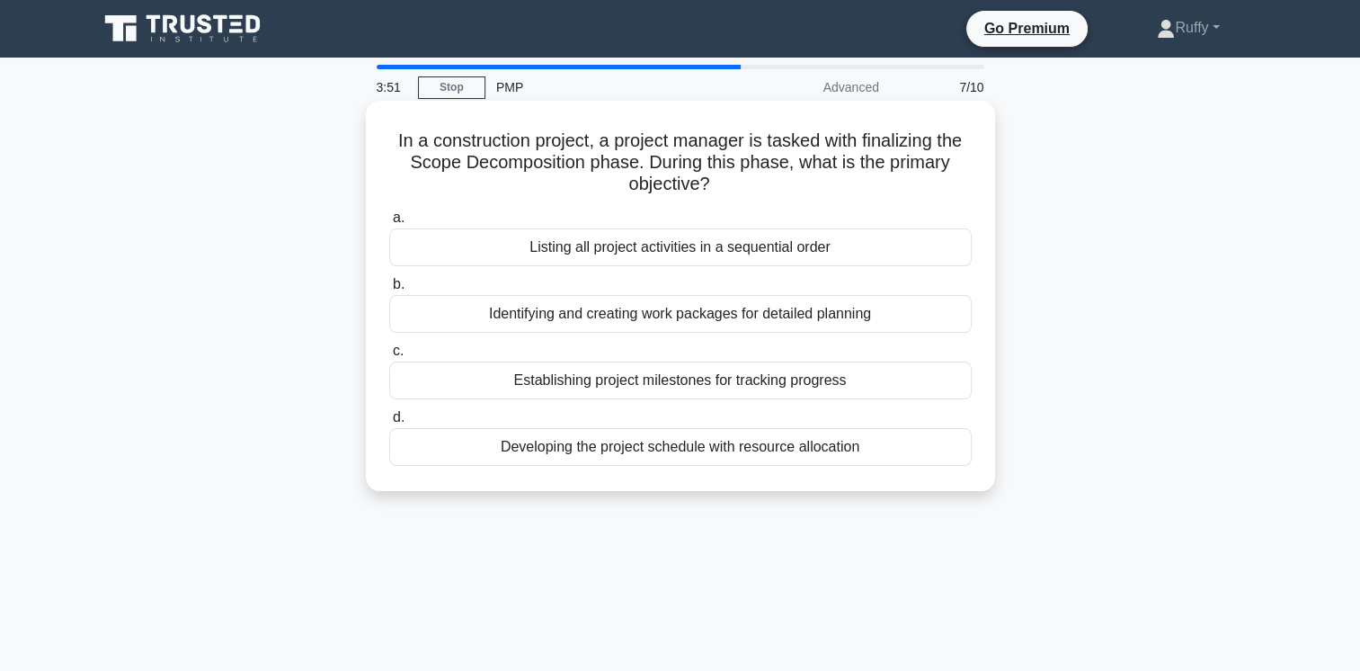
click at [681, 317] on div "Identifying and creating work packages for detailed planning" at bounding box center [680, 314] width 583 height 38
click at [389, 290] on input "b. Identifying and creating work packages for detailed planning" at bounding box center [389, 285] width 0 height 12
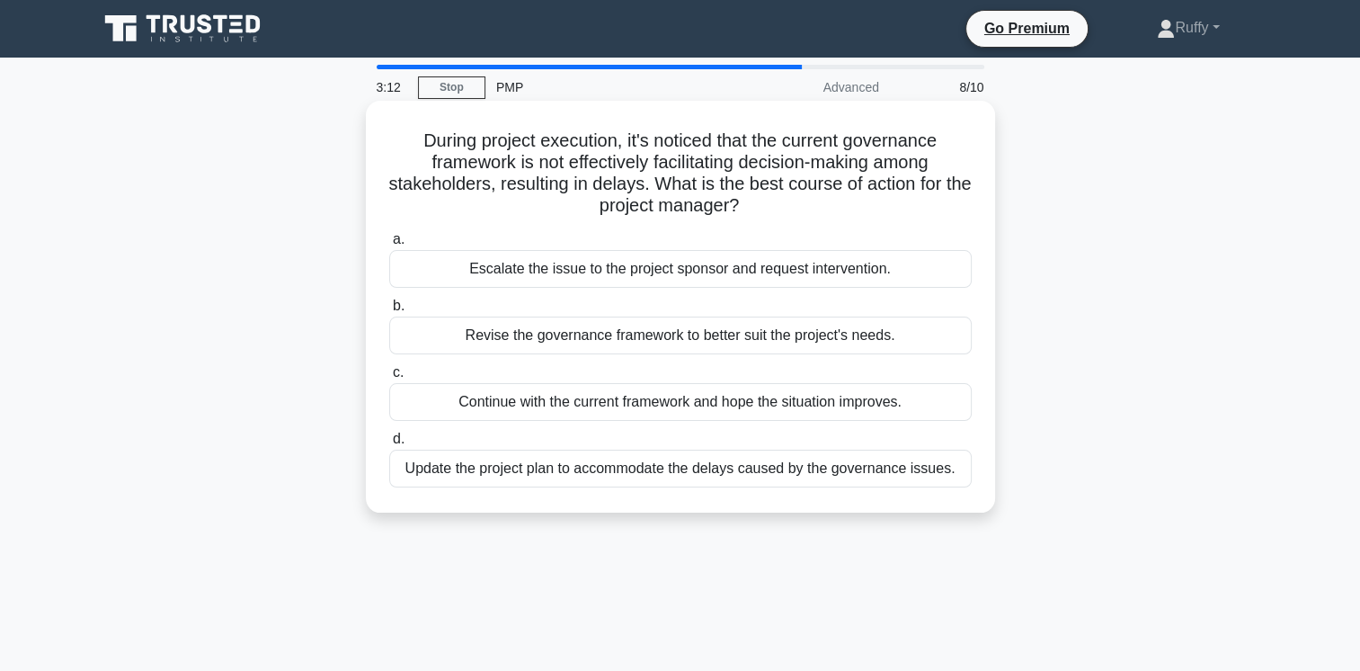
click at [808, 272] on div "Escalate the issue to the project sponsor and request intervention." at bounding box center [680, 269] width 583 height 38
click at [389, 245] on input "a. Escalate the issue to the project sponsor and request intervention." at bounding box center [389, 240] width 0 height 12
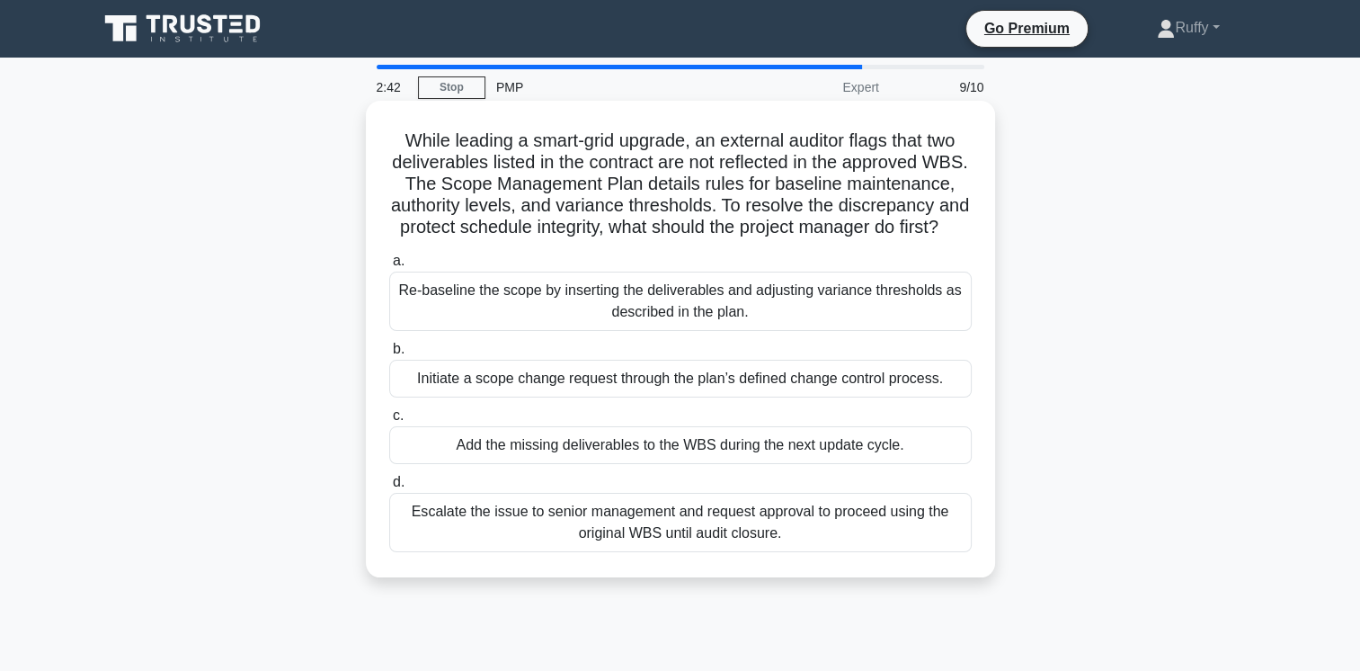
click at [762, 397] on div "Initiate a scope change request through the plan’s defined change control proce…" at bounding box center [680, 379] width 583 height 38
click at [389, 355] on input "b. Initiate a scope change request through the plan’s defined change control pr…" at bounding box center [389, 349] width 0 height 12
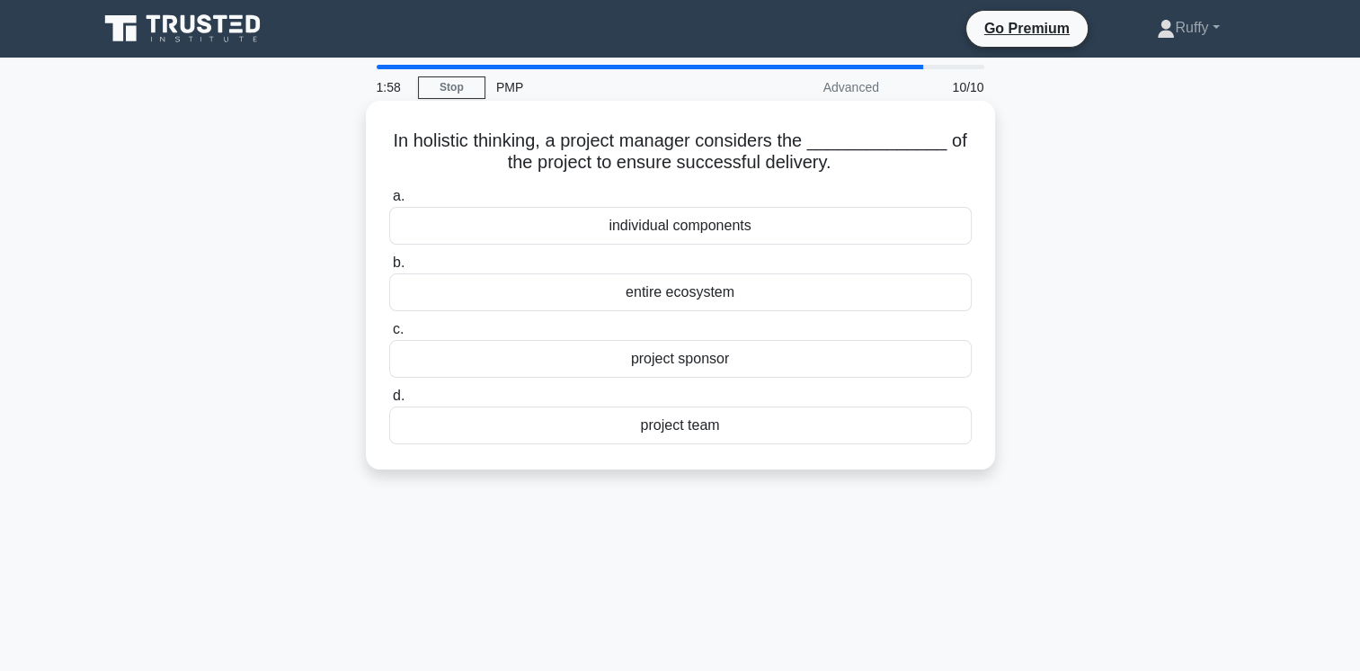
click at [708, 296] on div "entire ecosystem" at bounding box center [680, 292] width 583 height 38
click at [389, 269] on input "b. entire ecosystem" at bounding box center [389, 263] width 0 height 12
